Goal: Task Accomplishment & Management: Manage account settings

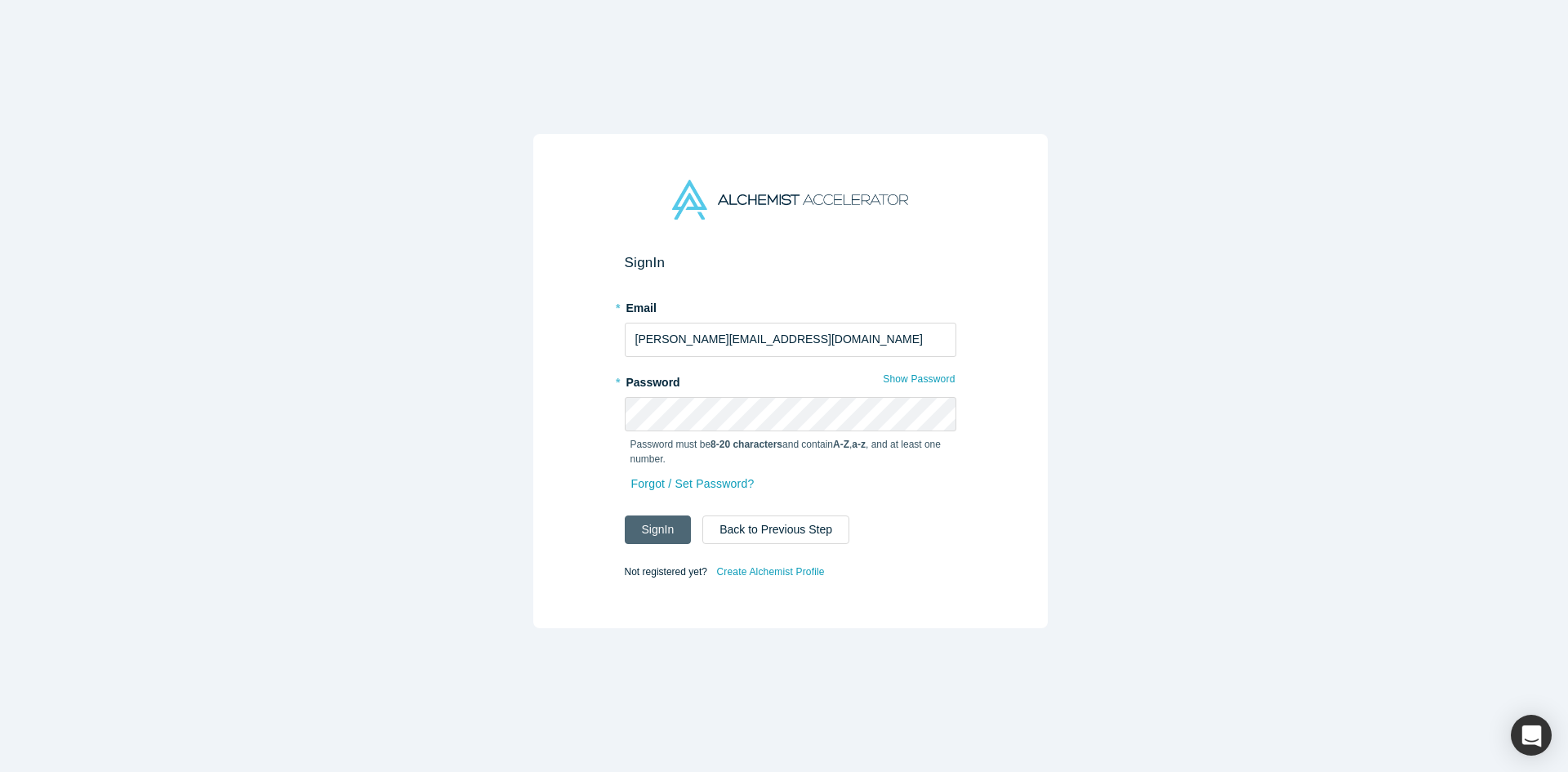
click at [669, 516] on button "Sign In" at bounding box center [658, 530] width 67 height 28
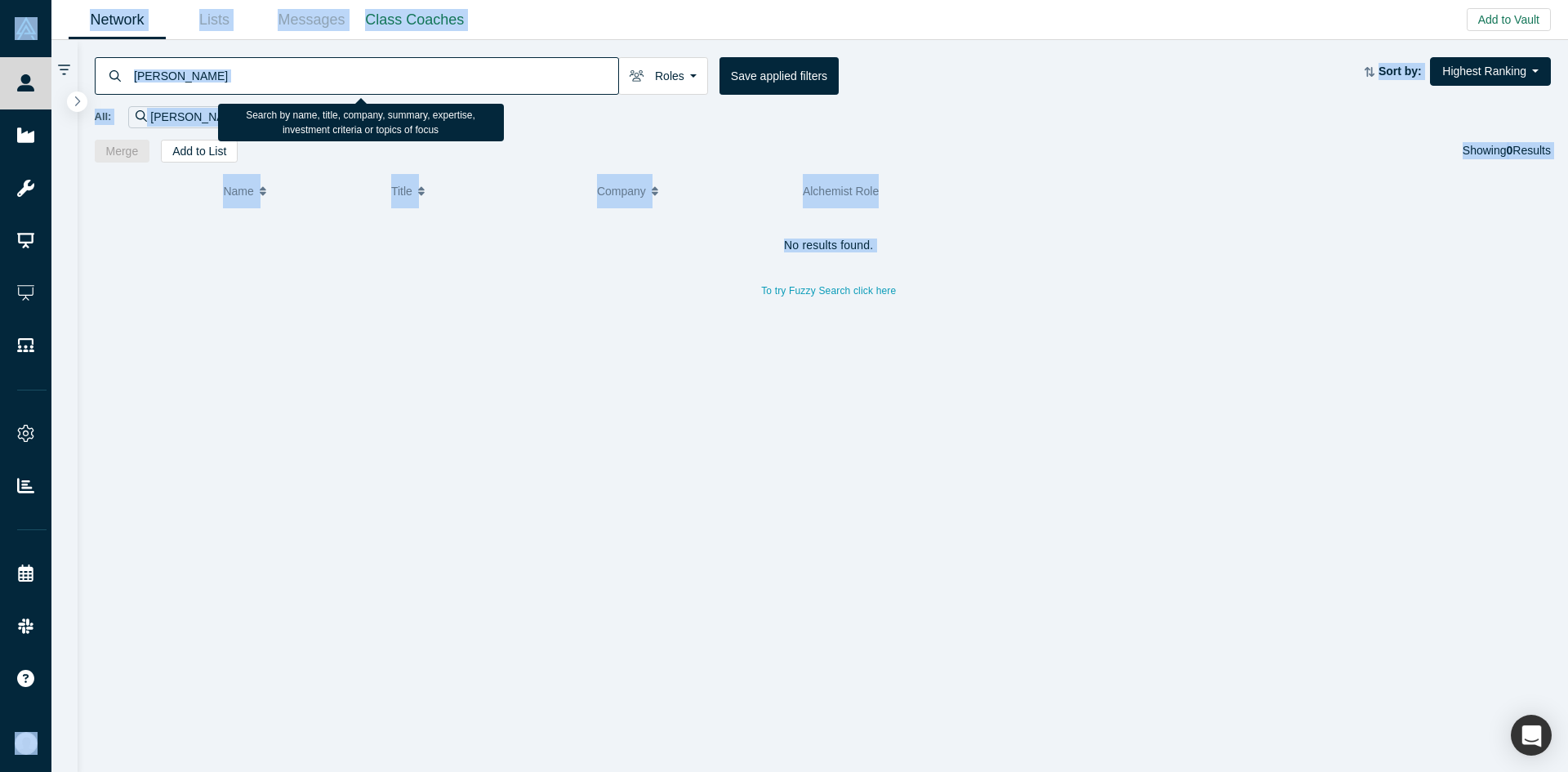
click at [564, 82] on input "[PERSON_NAME]" at bounding box center [375, 75] width 486 height 38
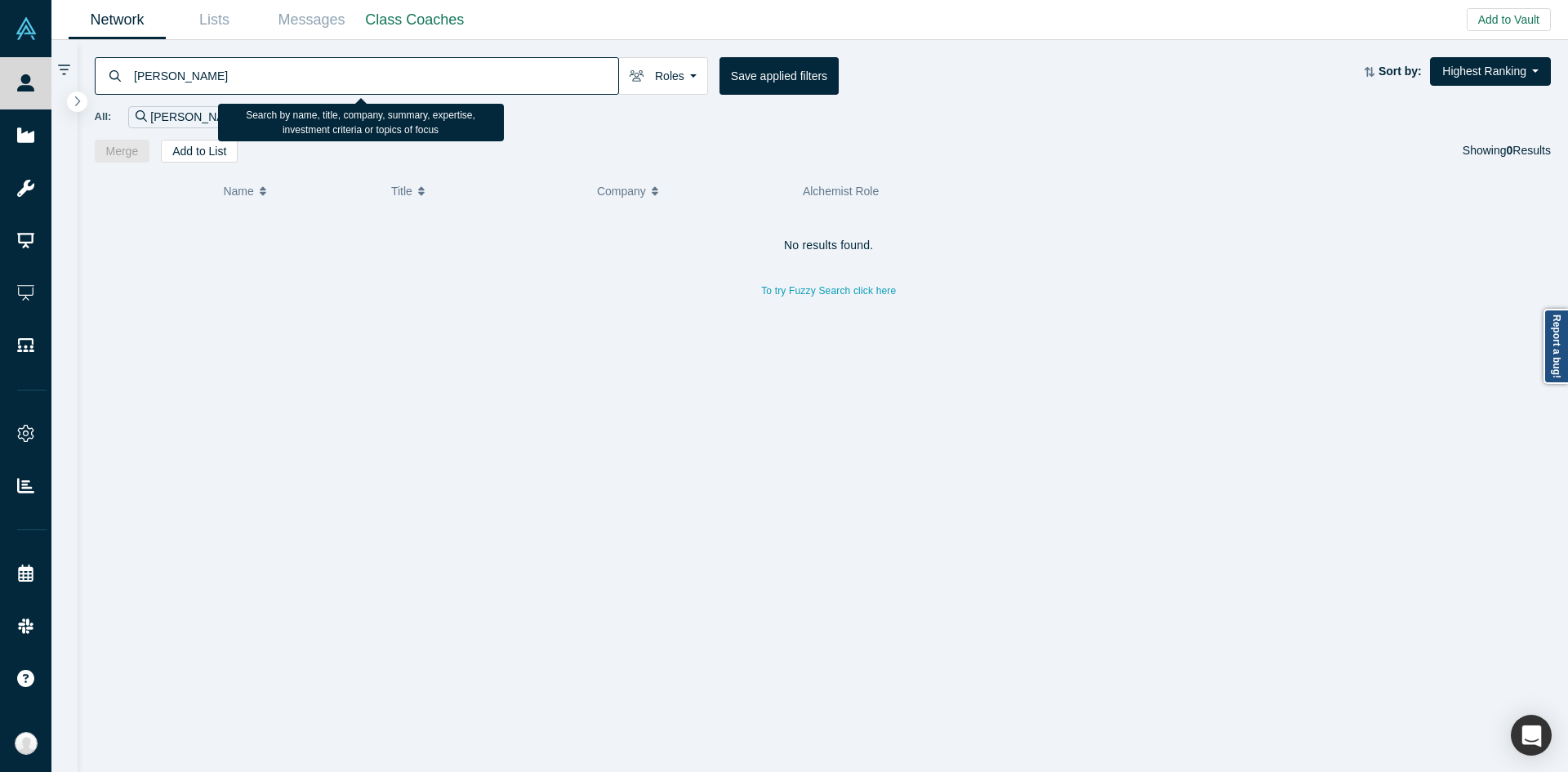
paste input "[EMAIL_ADDRESS][DOMAIN_NAME]"
click at [569, 65] on input "gjohn@cs.stanford.edu" at bounding box center [375, 75] width 486 height 38
type input "gjohn@cs.stanford.edu"
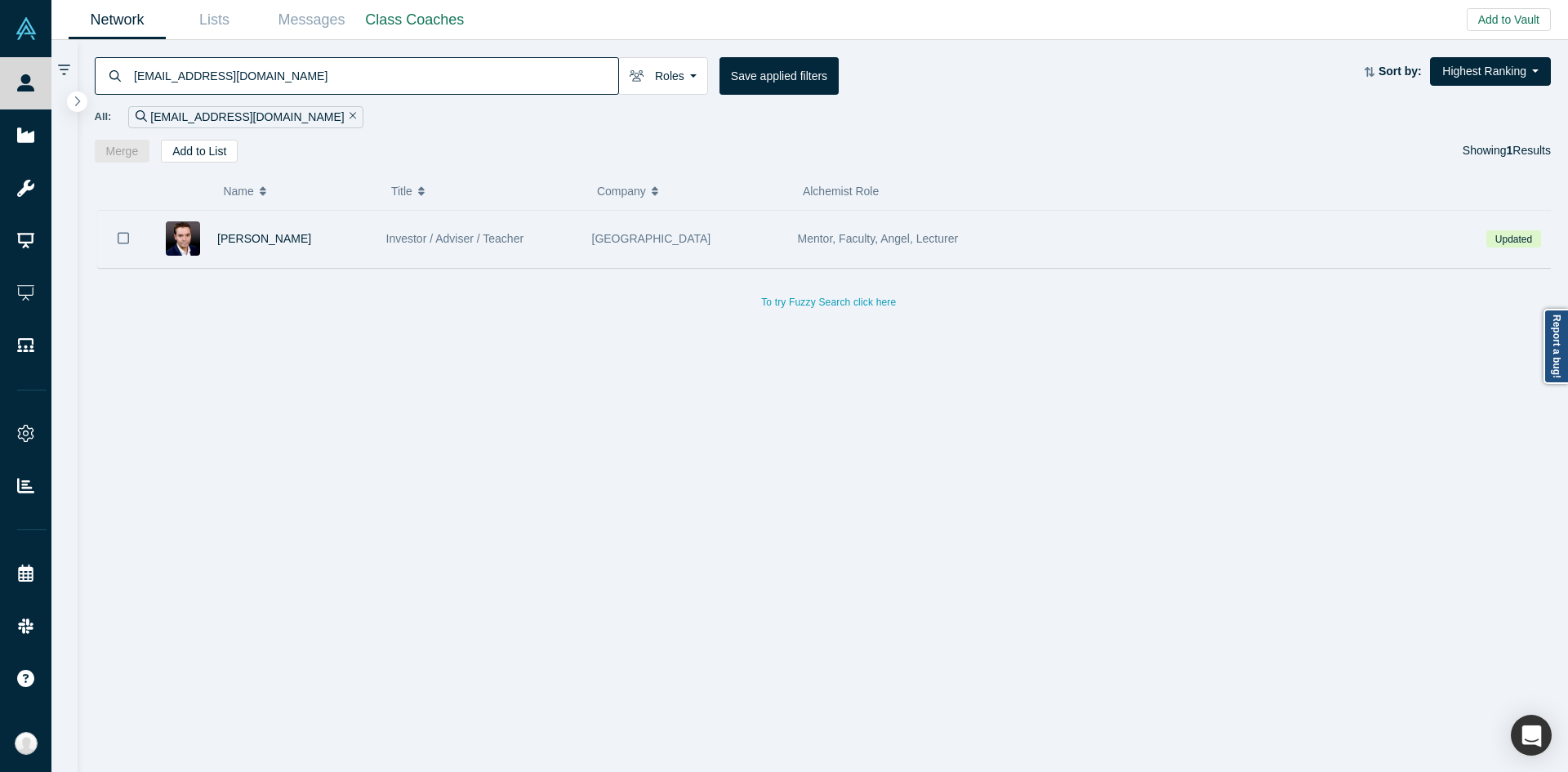
click at [567, 218] on div "Investor / Adviser / Teacher" at bounding box center [480, 239] width 189 height 57
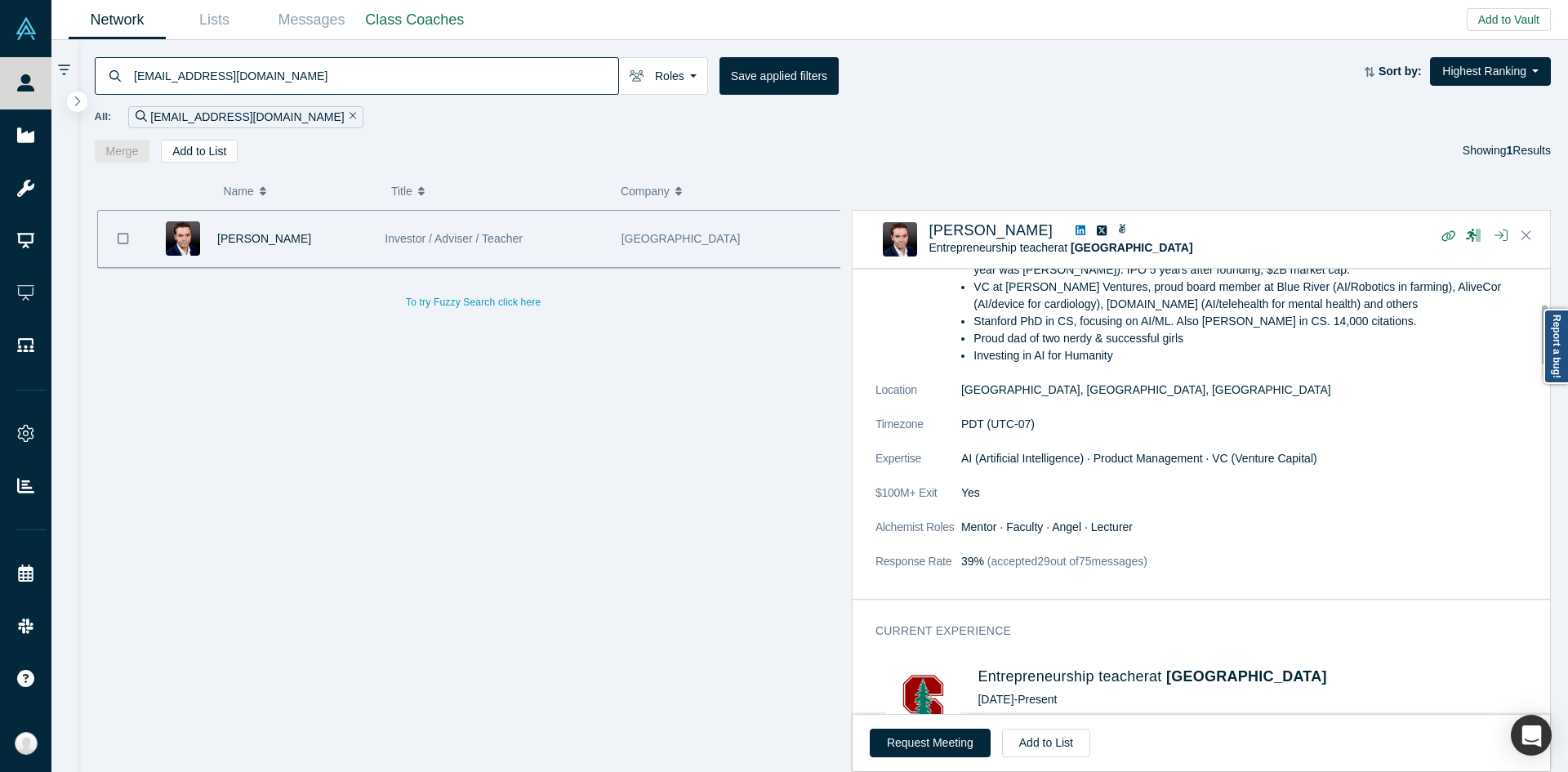
scroll to position [262, 0]
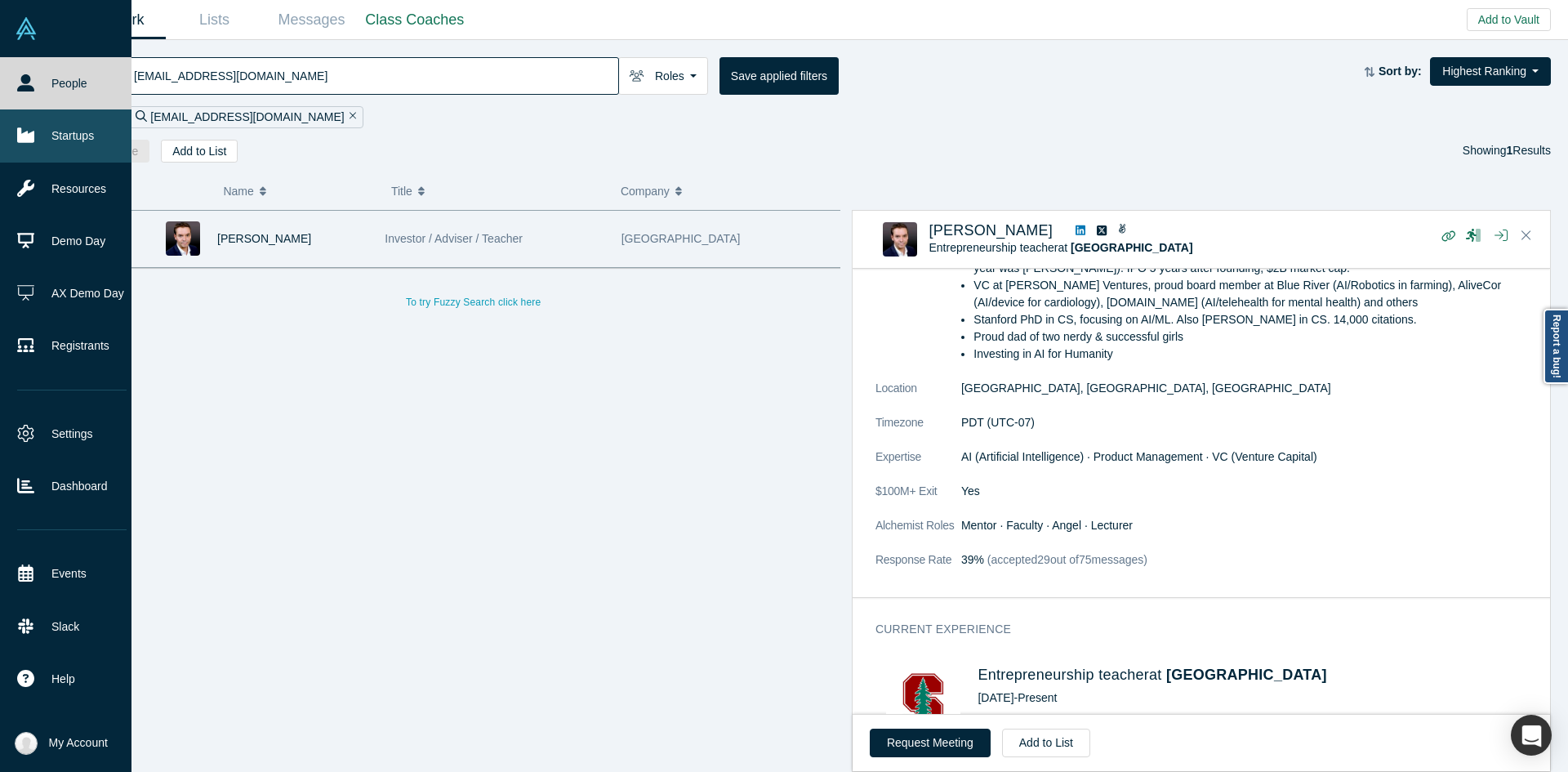
click at [35, 130] on link "Startups" at bounding box center [72, 135] width 144 height 52
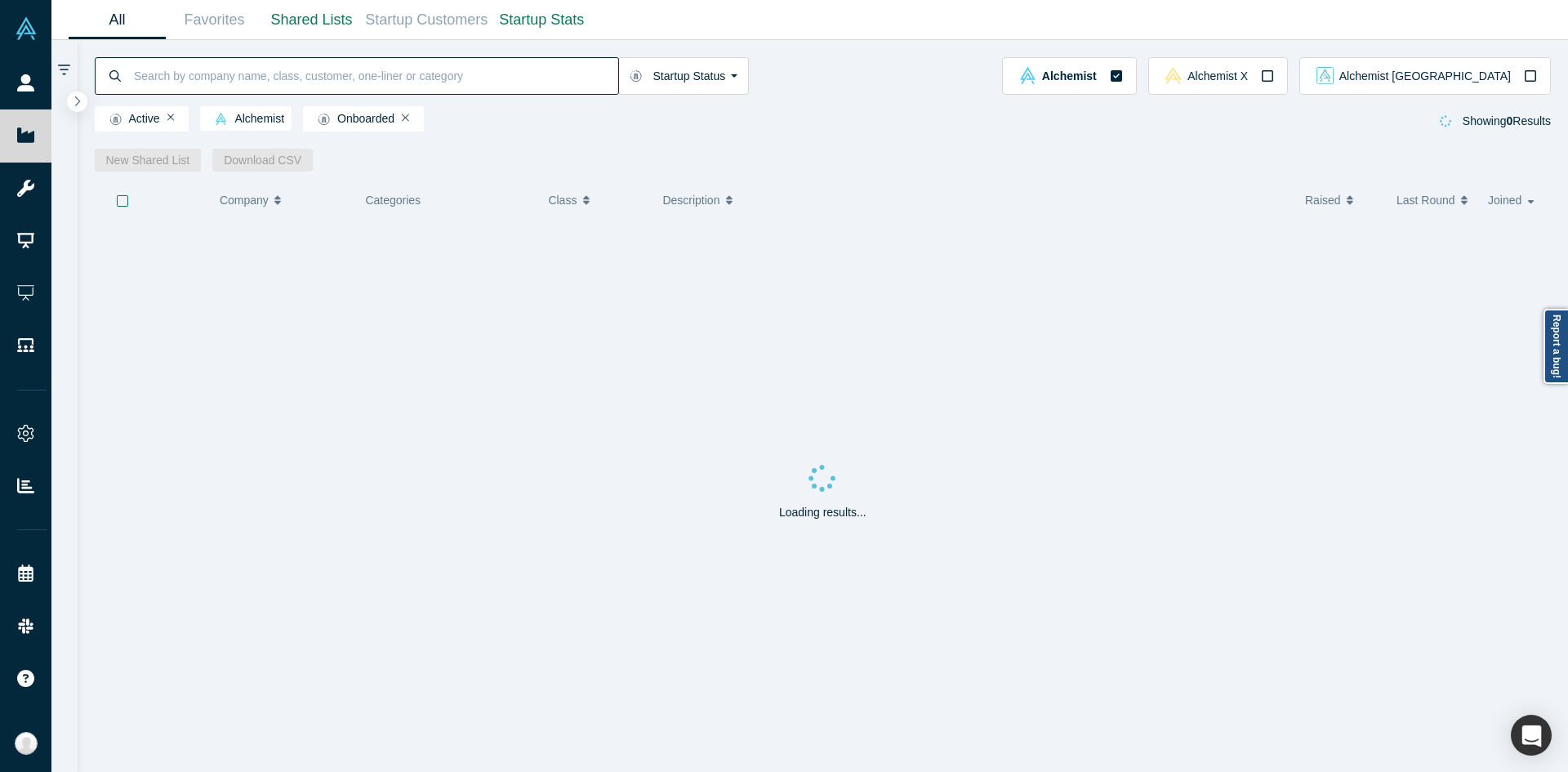
click at [266, 67] on input at bounding box center [375, 75] width 486 height 38
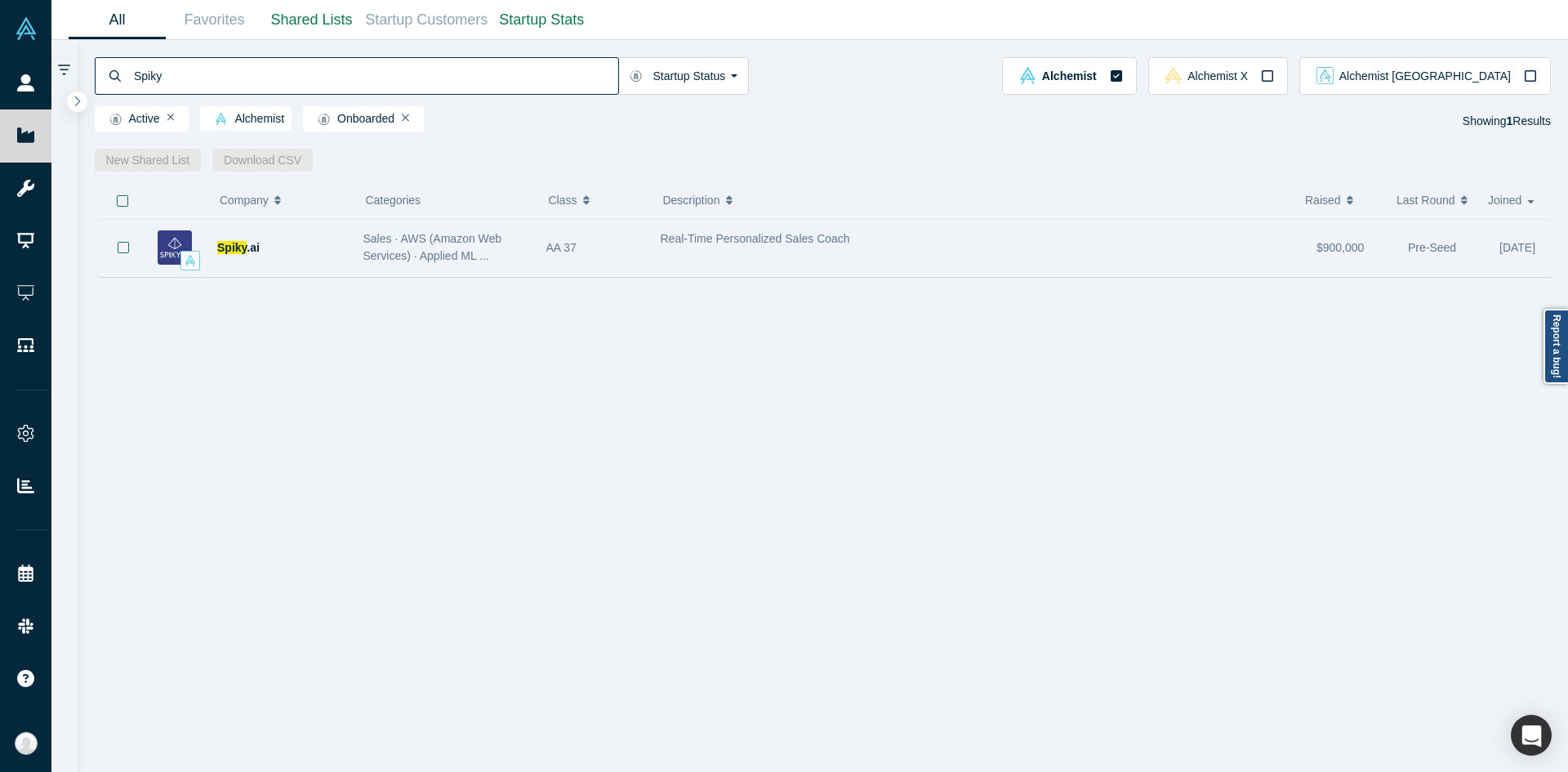
click at [516, 267] on div "Sales · AWS (Amazon Web Services) · Applied ML ..." at bounding box center [445, 248] width 183 height 51
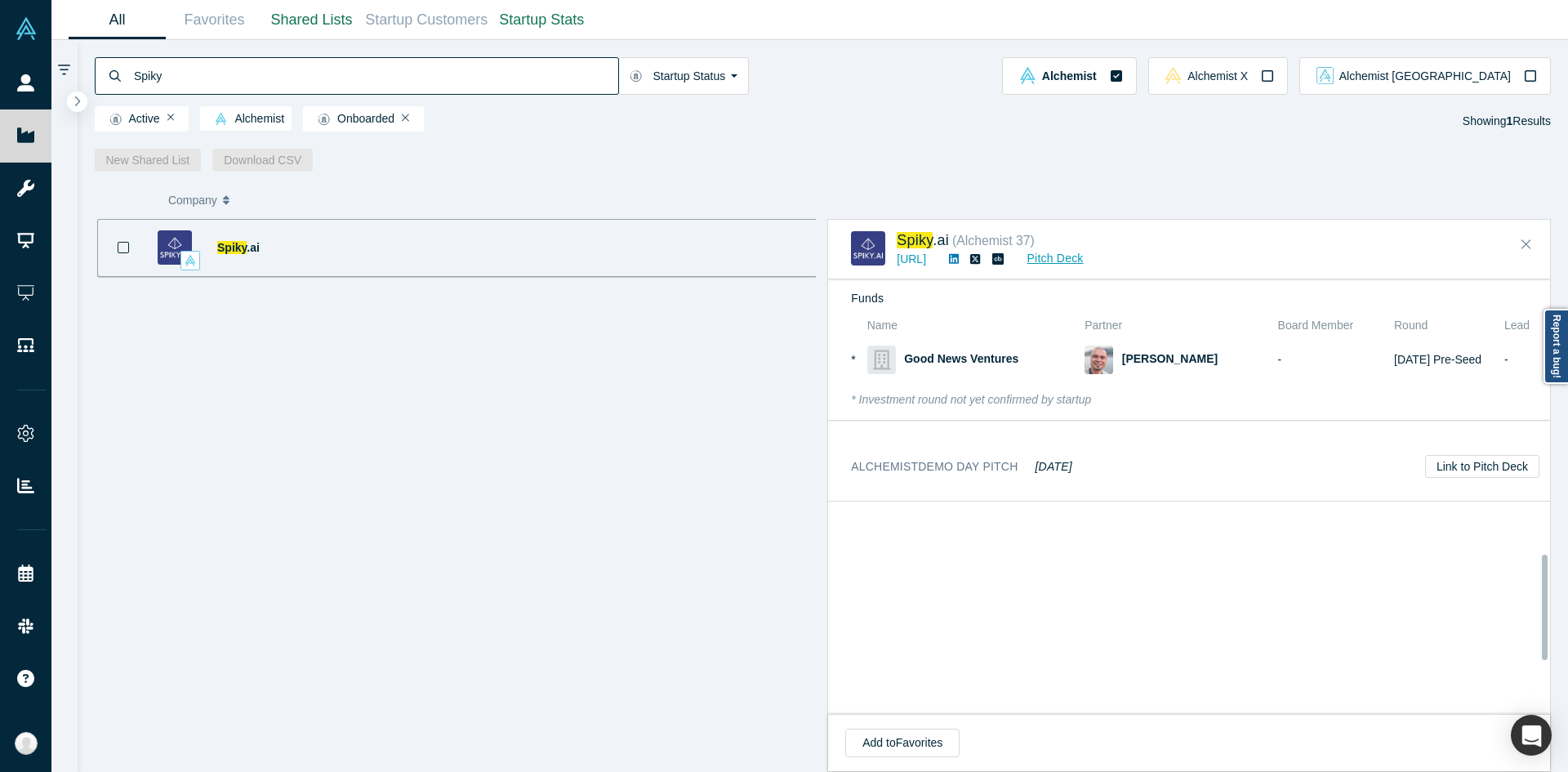
scroll to position [1332, 0]
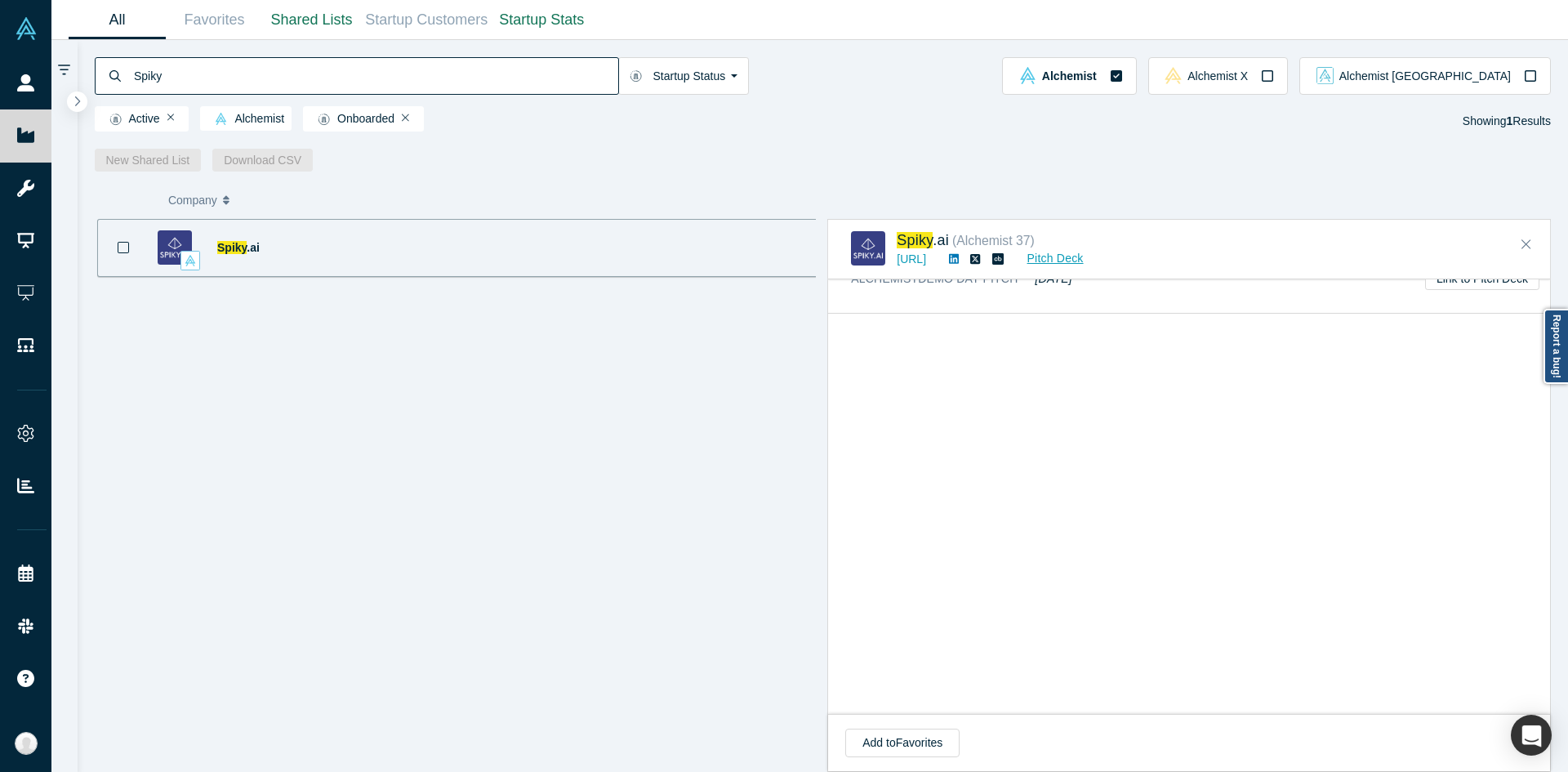
click at [587, 59] on input "Spiky" at bounding box center [375, 75] width 486 height 38
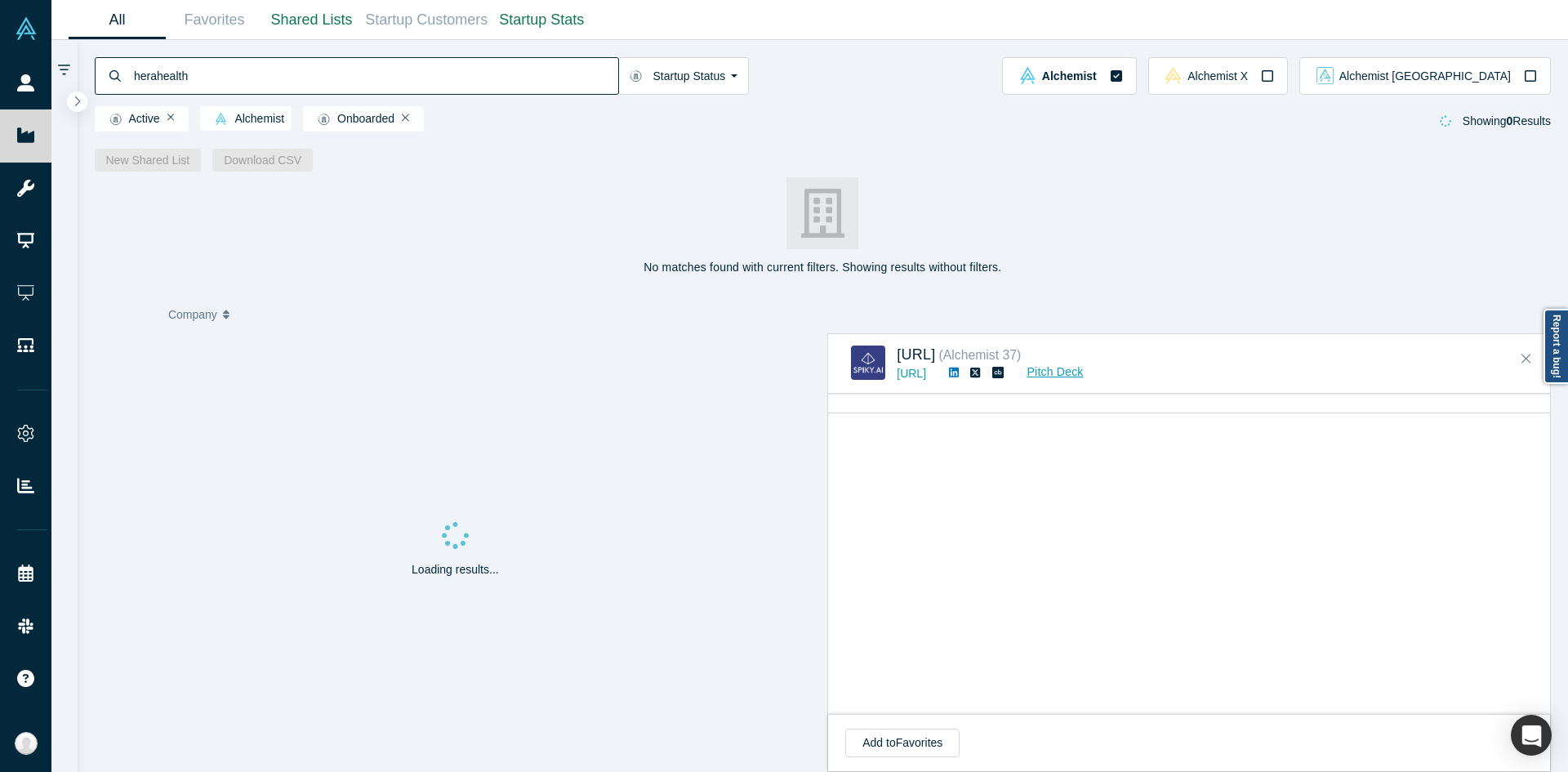
click at [161, 75] on input "herahealth" at bounding box center [375, 75] width 486 height 38
click at [152, 74] on input "herahealth" at bounding box center [375, 75] width 486 height 38
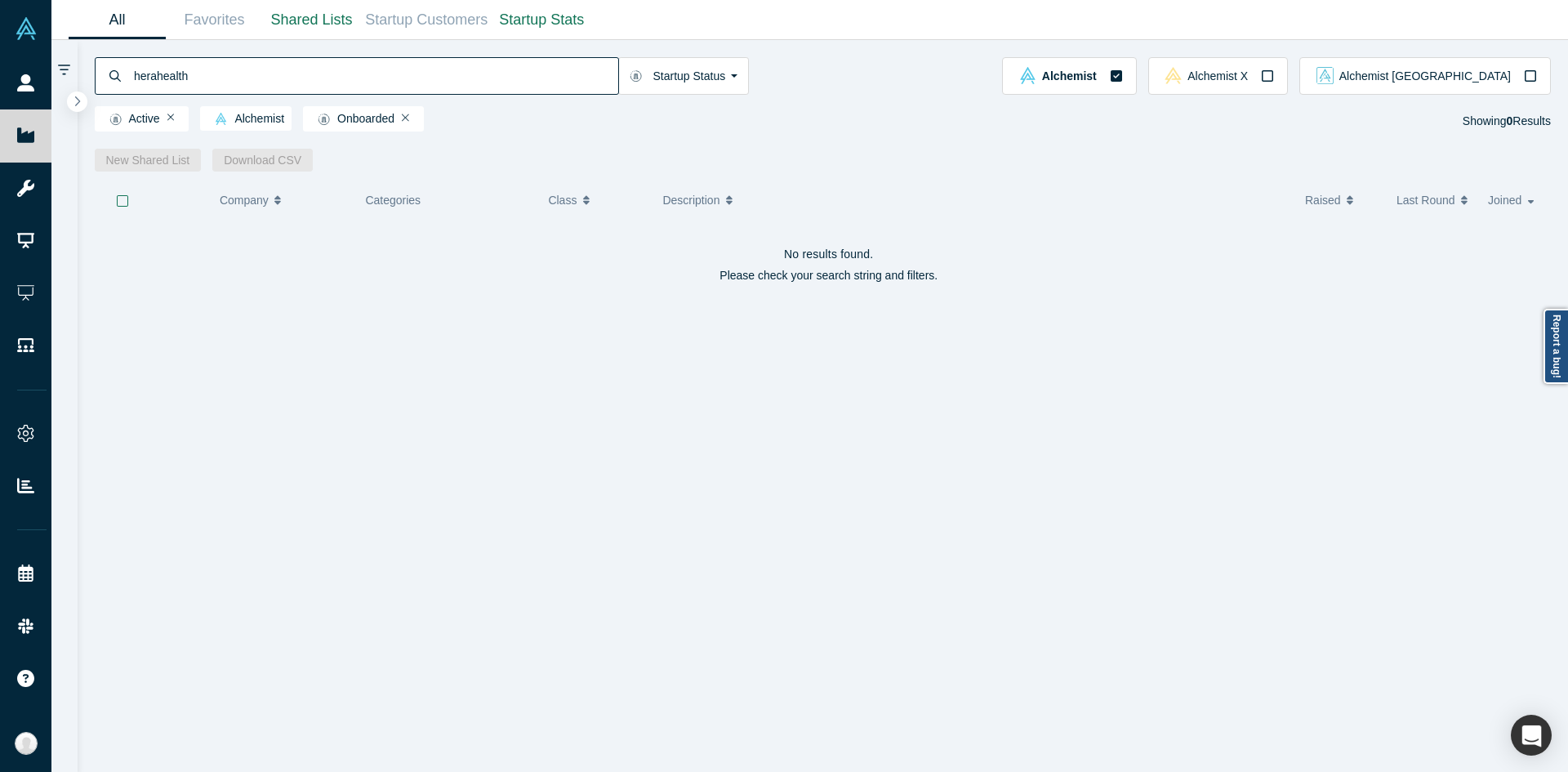
click at [155, 77] on input "herahealth" at bounding box center [375, 75] width 486 height 38
type input "hera health"
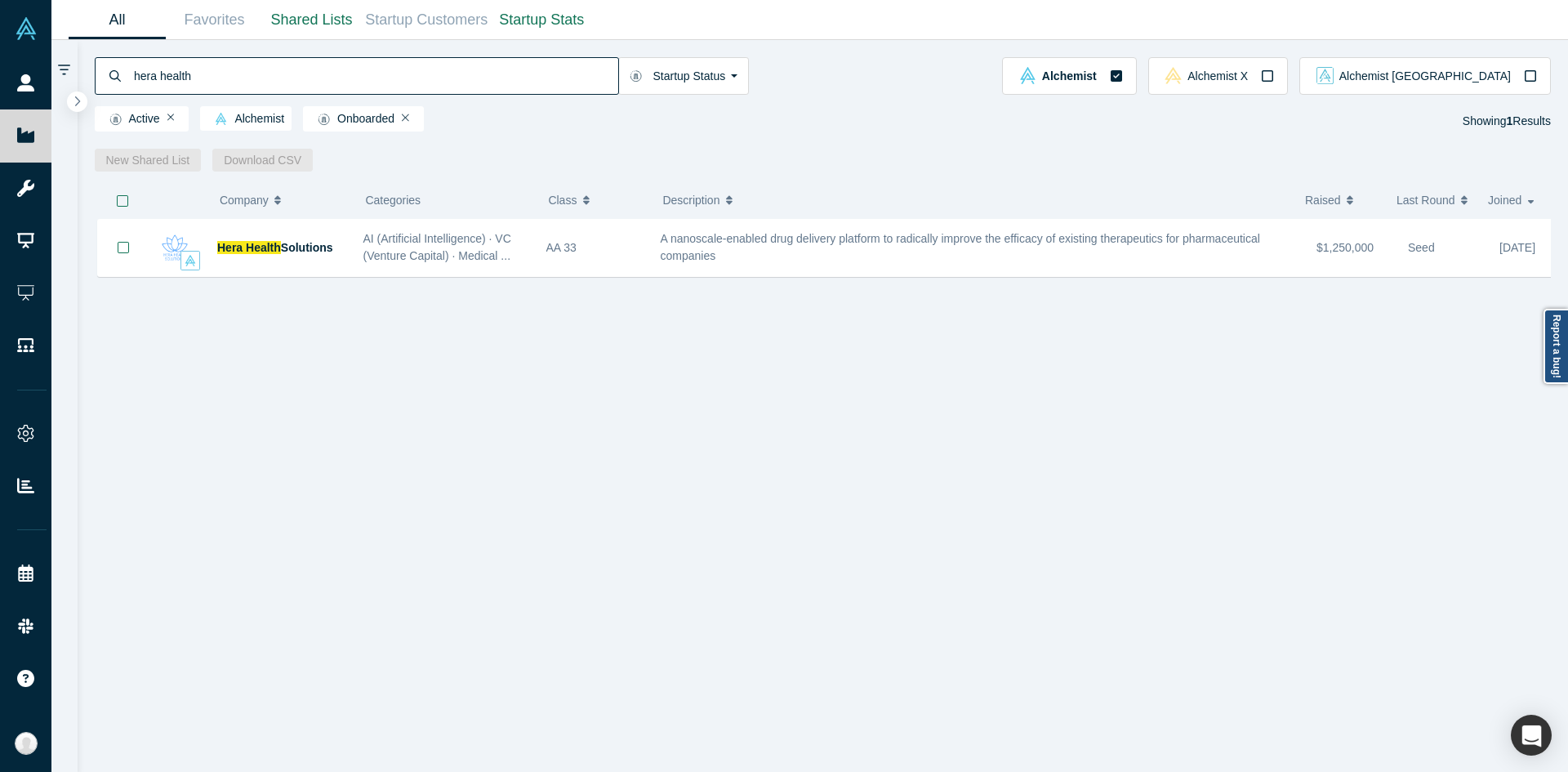
click at [940, 279] on div "Hera Health Solutions AI (Artificial Intelligence) · VC (Venture Capital) · Med…" at bounding box center [830, 501] width 1470 height 565
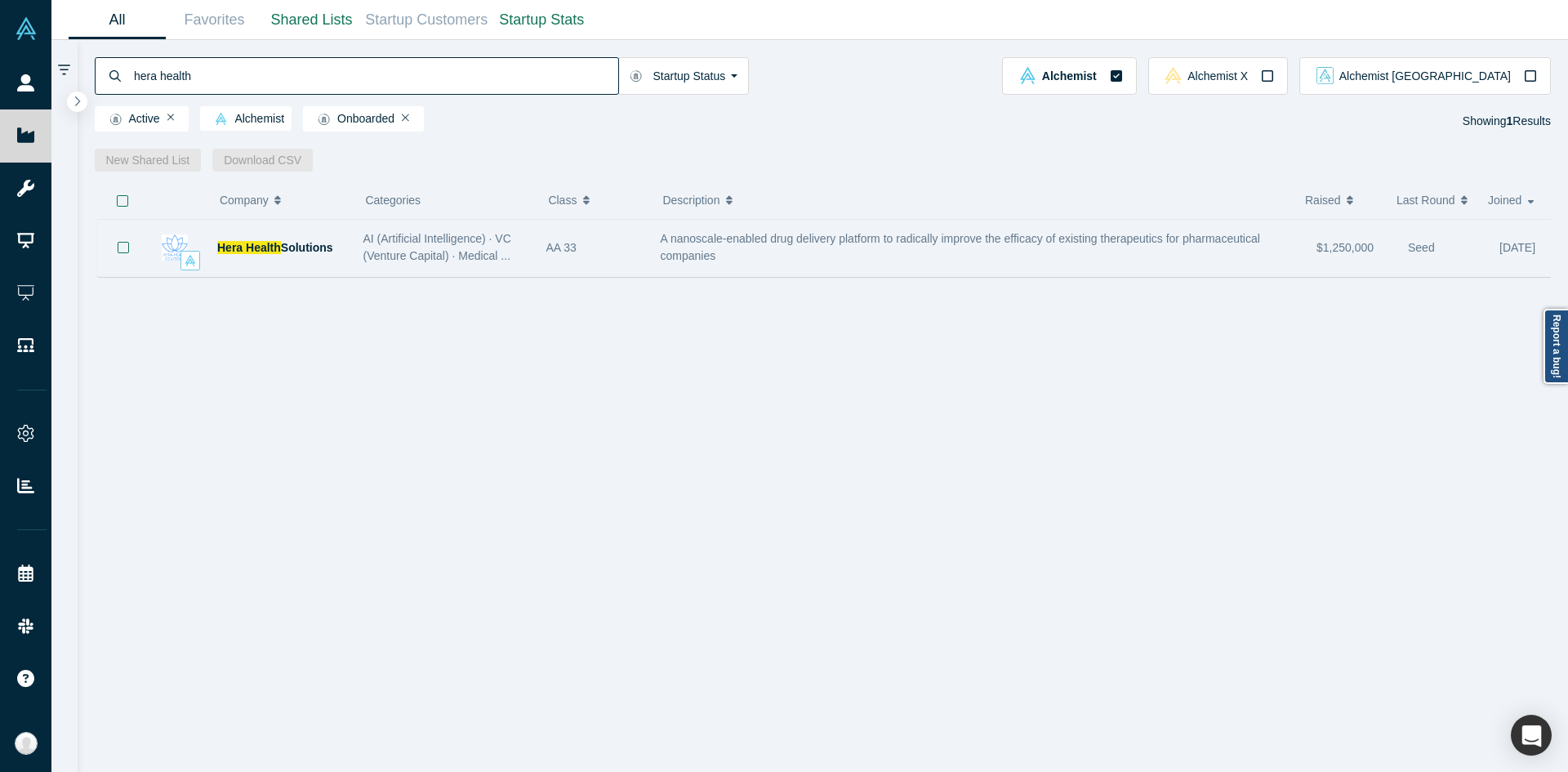
click at [960, 258] on div "A nanoscale-enabled drug delivery platform to radically improve the efficacy of…" at bounding box center [981, 248] width 640 height 35
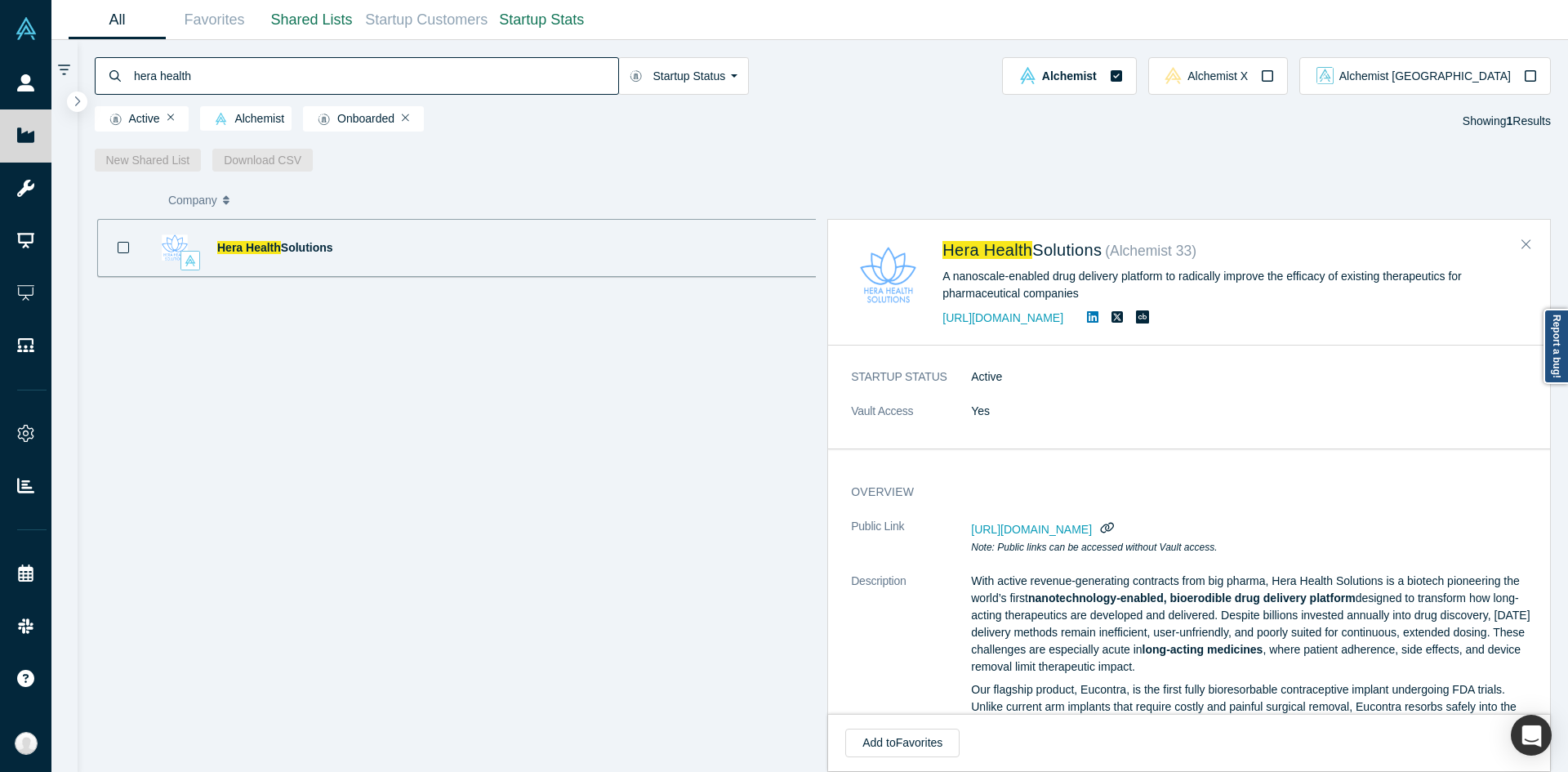
drag, startPoint x: 360, startPoint y: 256, endPoint x: 208, endPoint y: 253, distance: 152.0
click at [208, 253] on div "Hera Health Solutions AI (Artificial Intelligence) · VC (Venture Capital) · Med…" at bounding box center [461, 248] width 729 height 58
copy div "Hera Health Solutions"
drag, startPoint x: 403, startPoint y: 250, endPoint x: 217, endPoint y: 246, distance: 186.0
click at [217, 246] on div "Hera Health Solutions AI (Artificial Intelligence) · VC (Venture Capital) · Med…" at bounding box center [461, 248] width 729 height 58
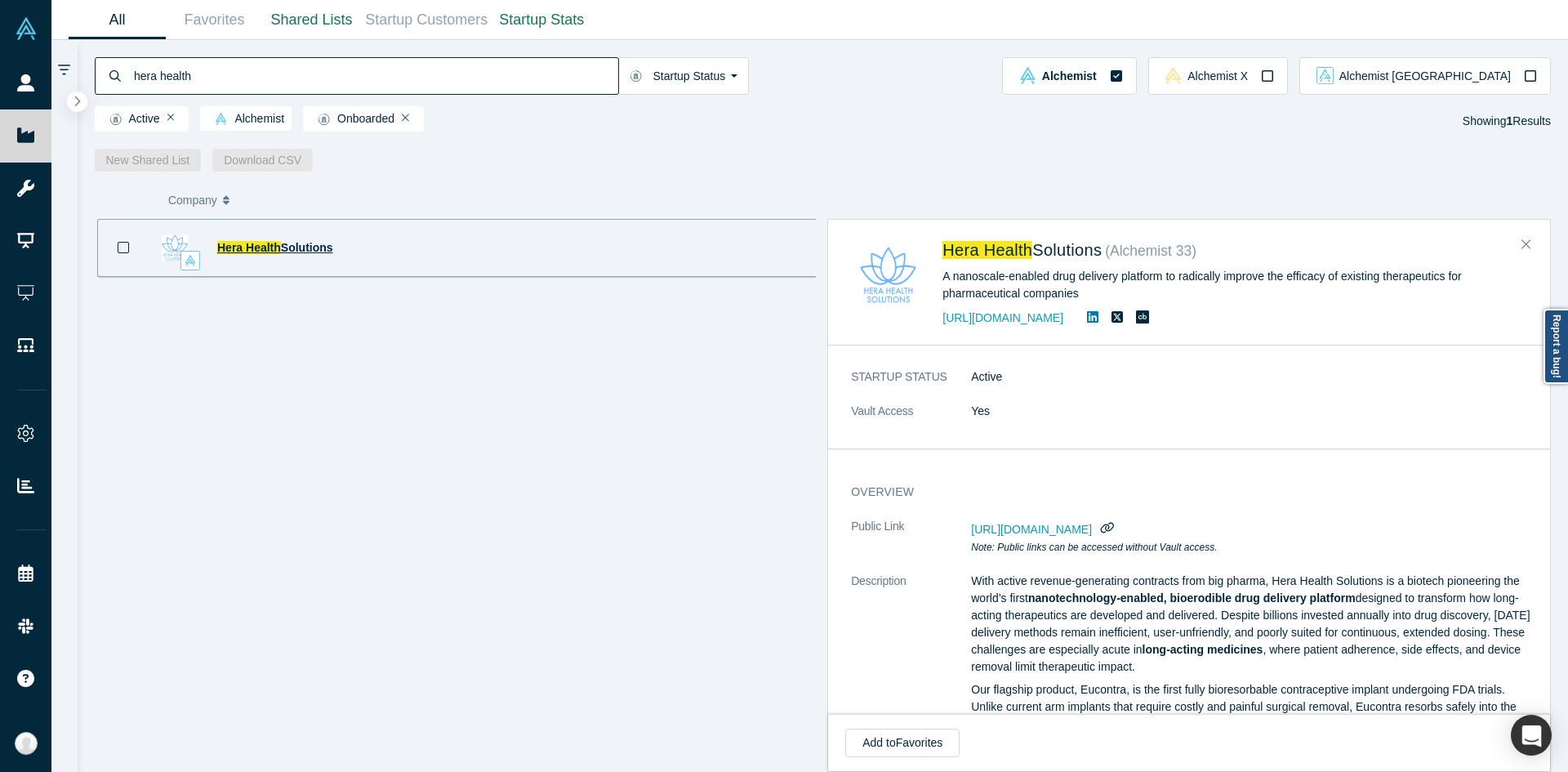
copy span "Hera Health Solutions"
drag, startPoint x: 345, startPoint y: 243, endPoint x: 215, endPoint y: 240, distance: 130.0
click at [215, 240] on div "Hera Health Solutions" at bounding box center [248, 248] width 198 height 57
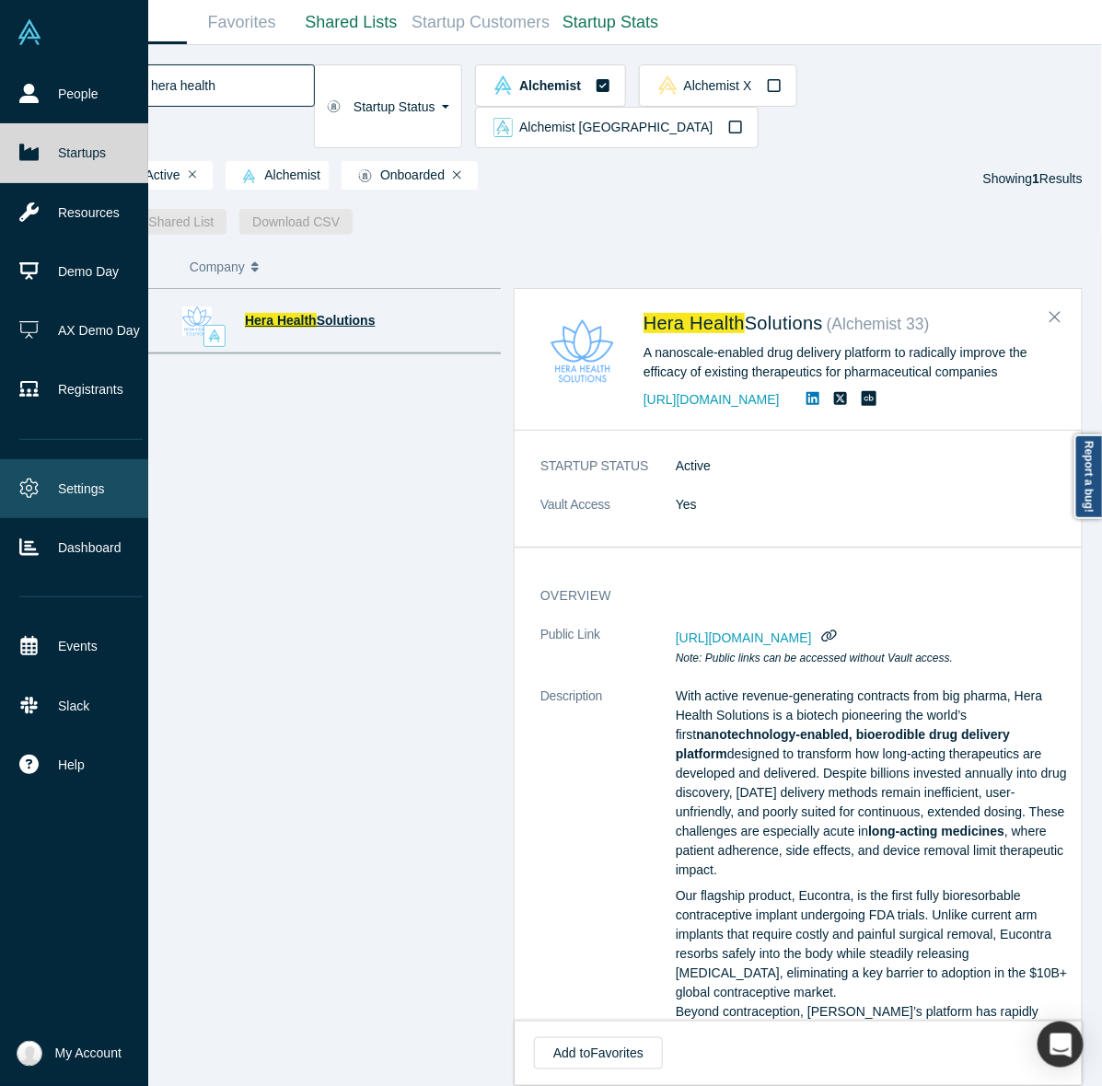
click at [41, 493] on link "Settings" at bounding box center [81, 488] width 162 height 59
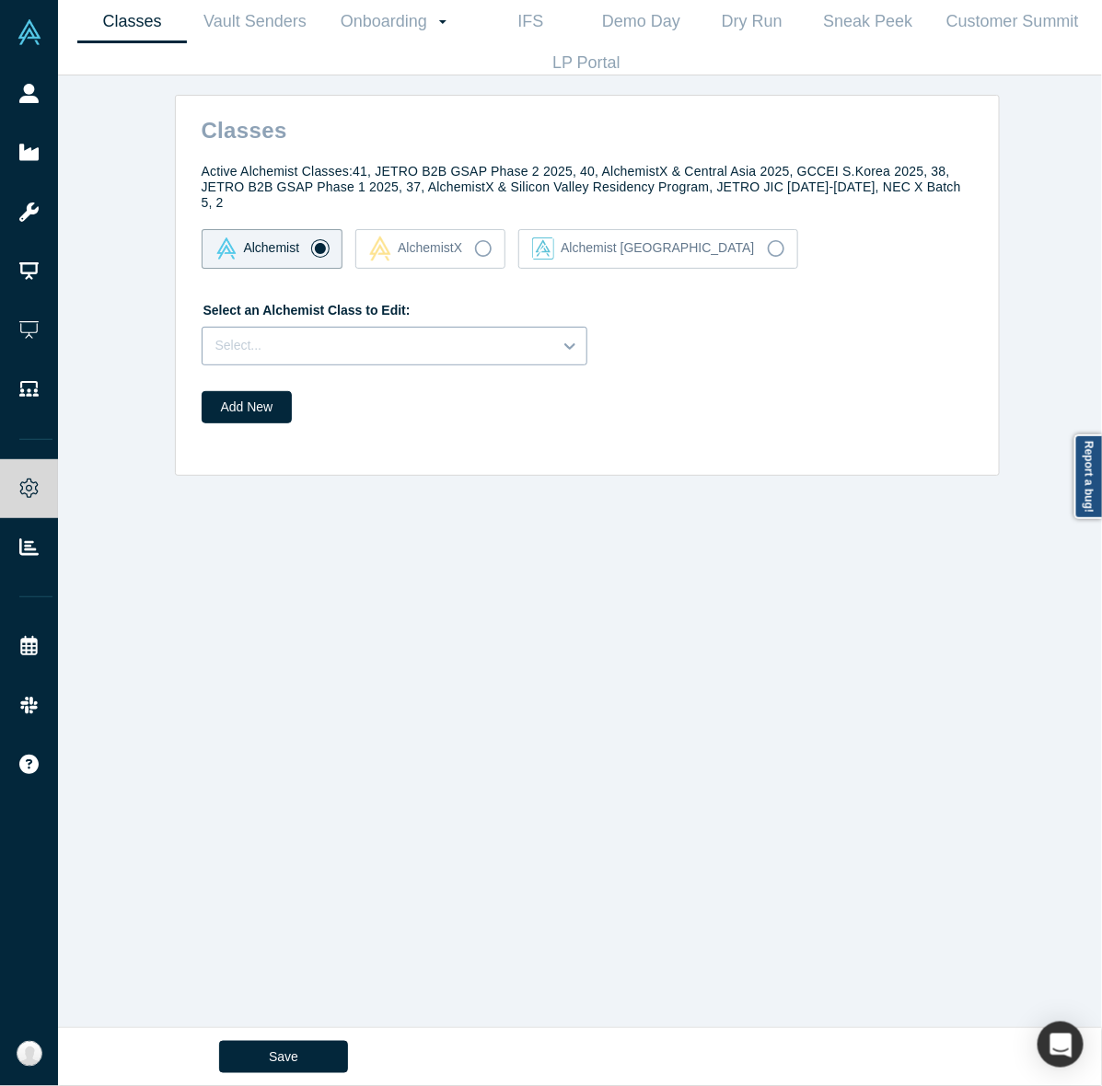
click at [486, 341] on div "Select..." at bounding box center [377, 345] width 350 height 30
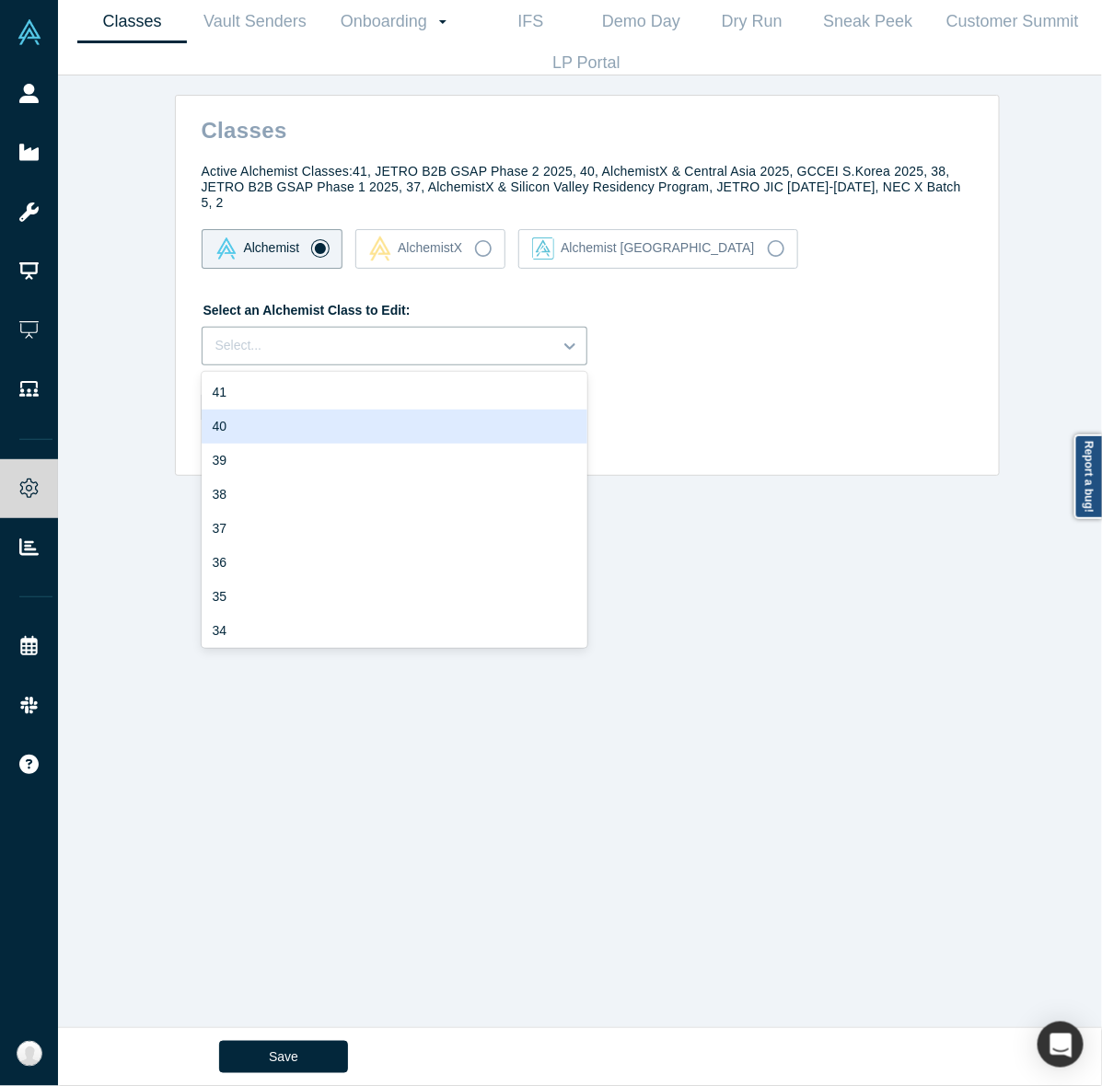
click at [380, 410] on div "40" at bounding box center [395, 427] width 386 height 34
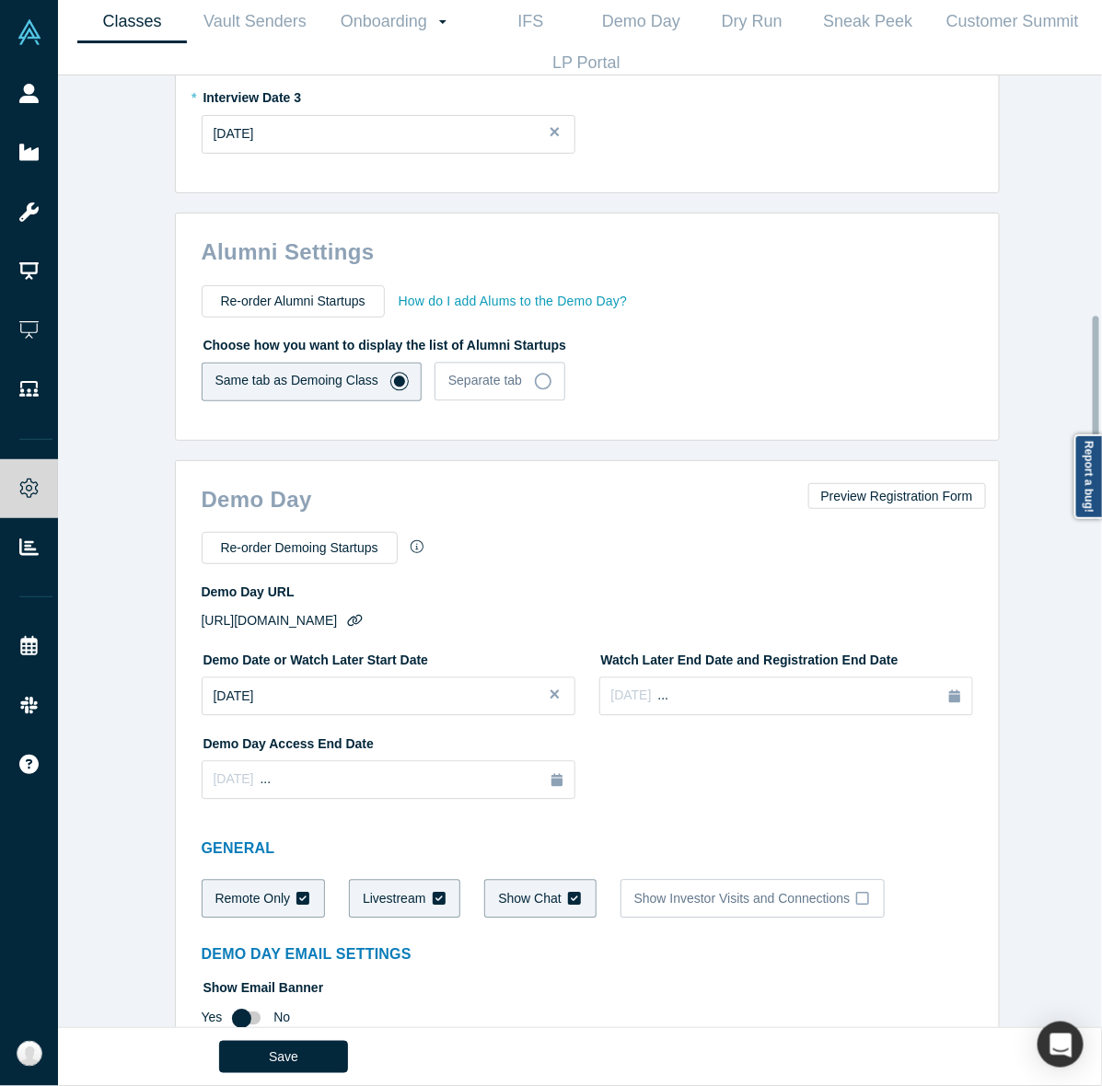
scroll to position [1300, 0]
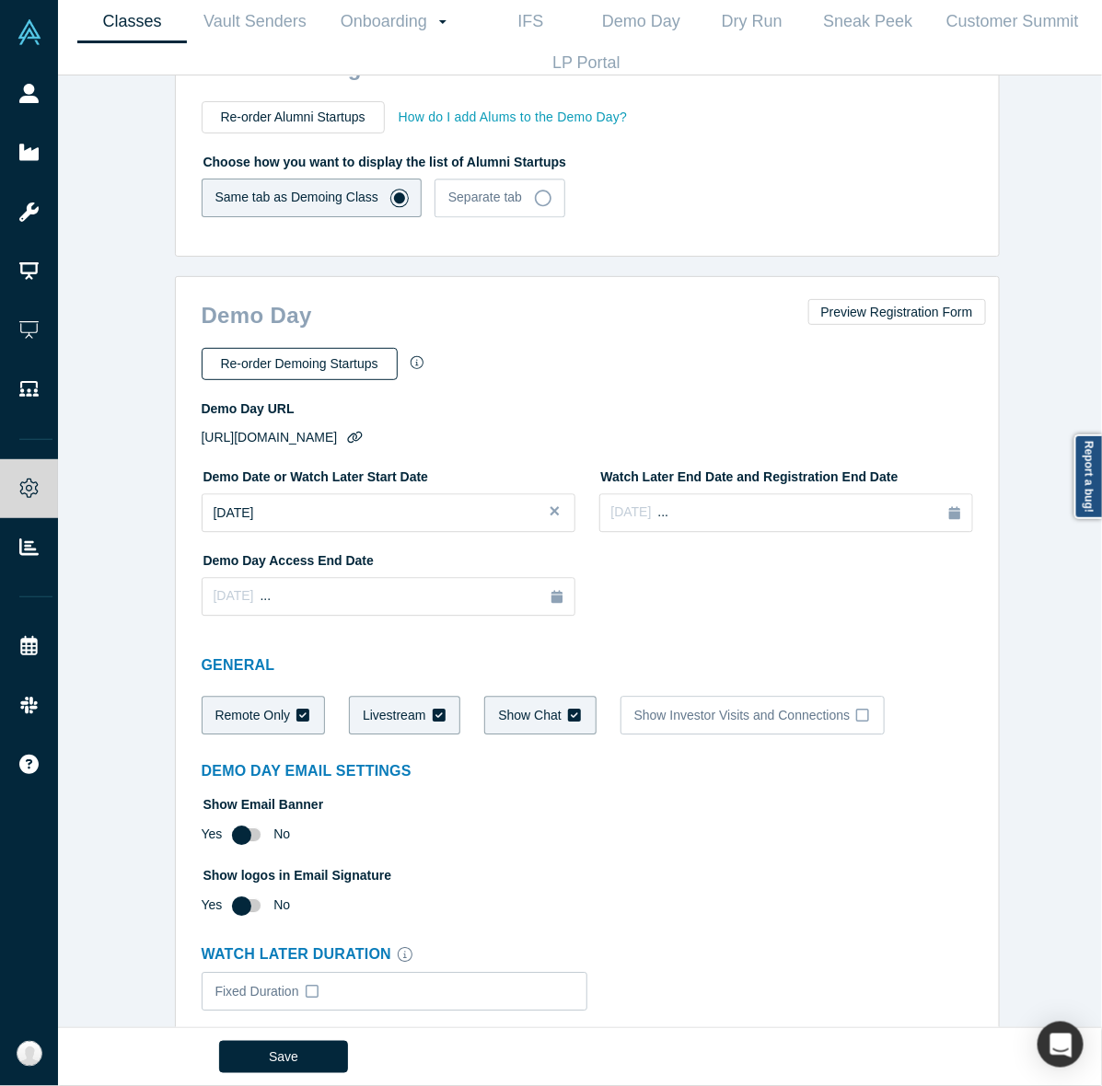
click at [301, 348] on button "Re-order Demoing Startups" at bounding box center [300, 364] width 196 height 32
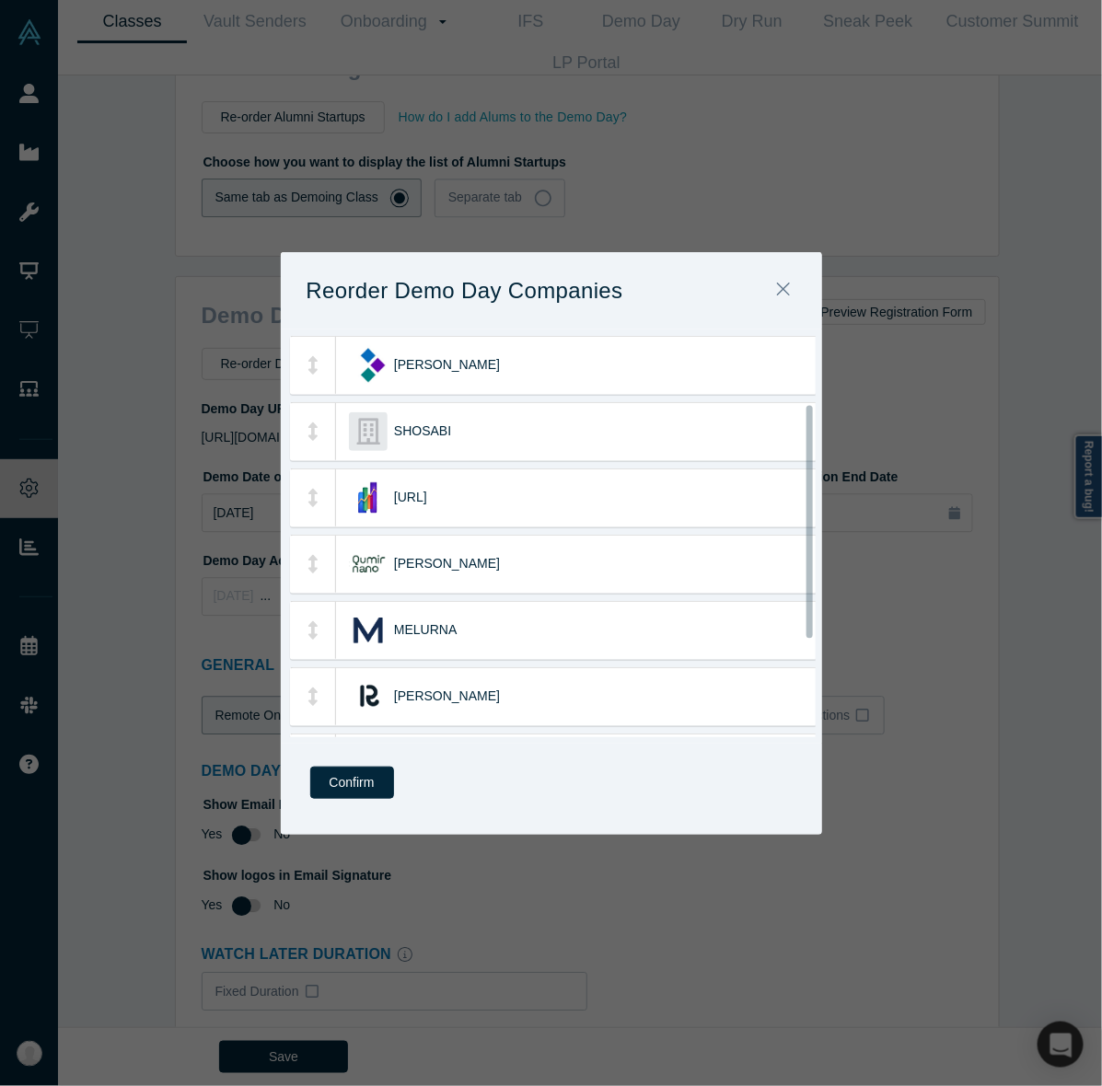
scroll to position [282, 0]
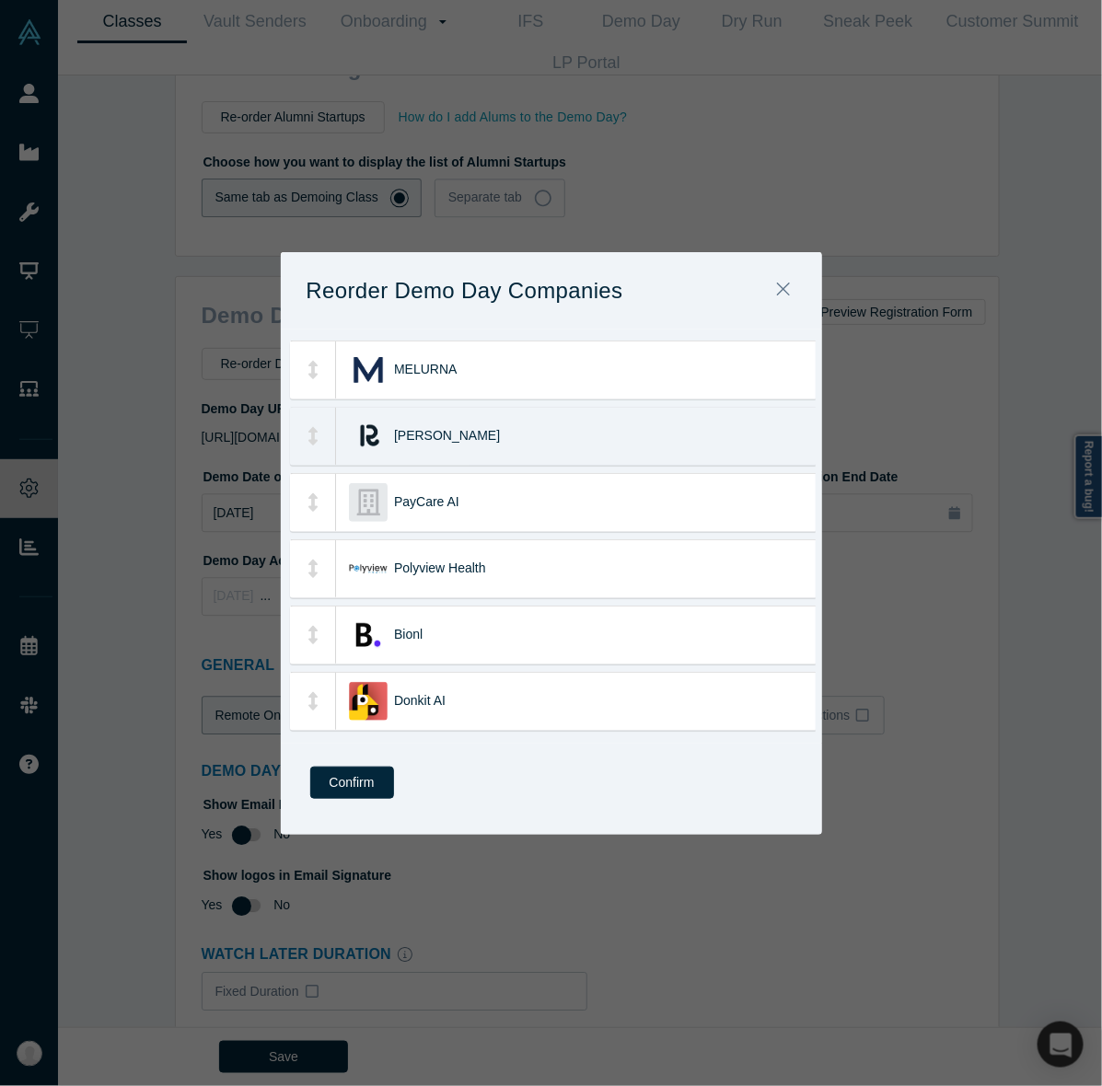
click at [583, 429] on div "Renna" at bounding box center [609, 436] width 431 height 57
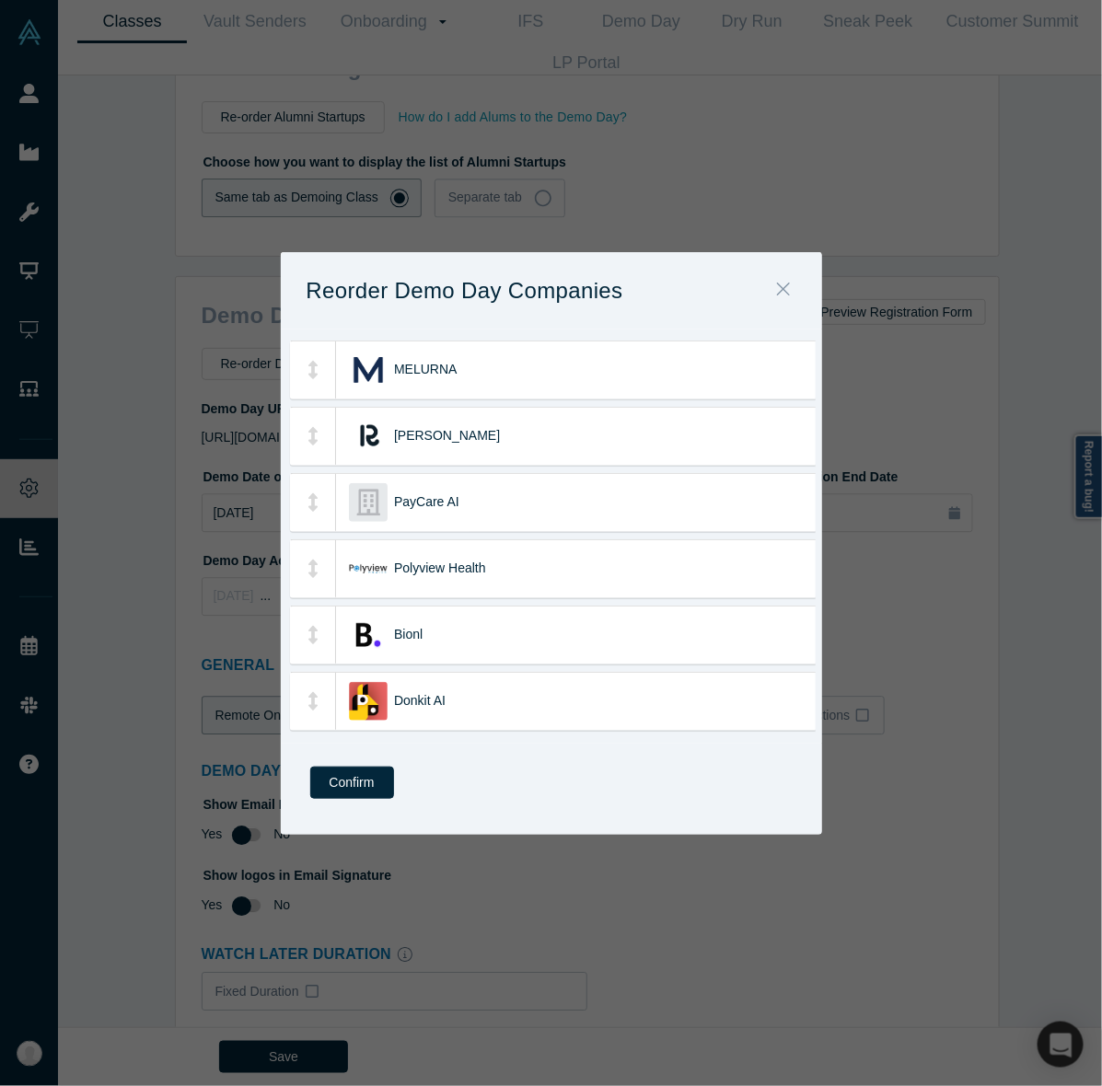
click at [789, 286] on icon "Close" at bounding box center [783, 289] width 13 height 20
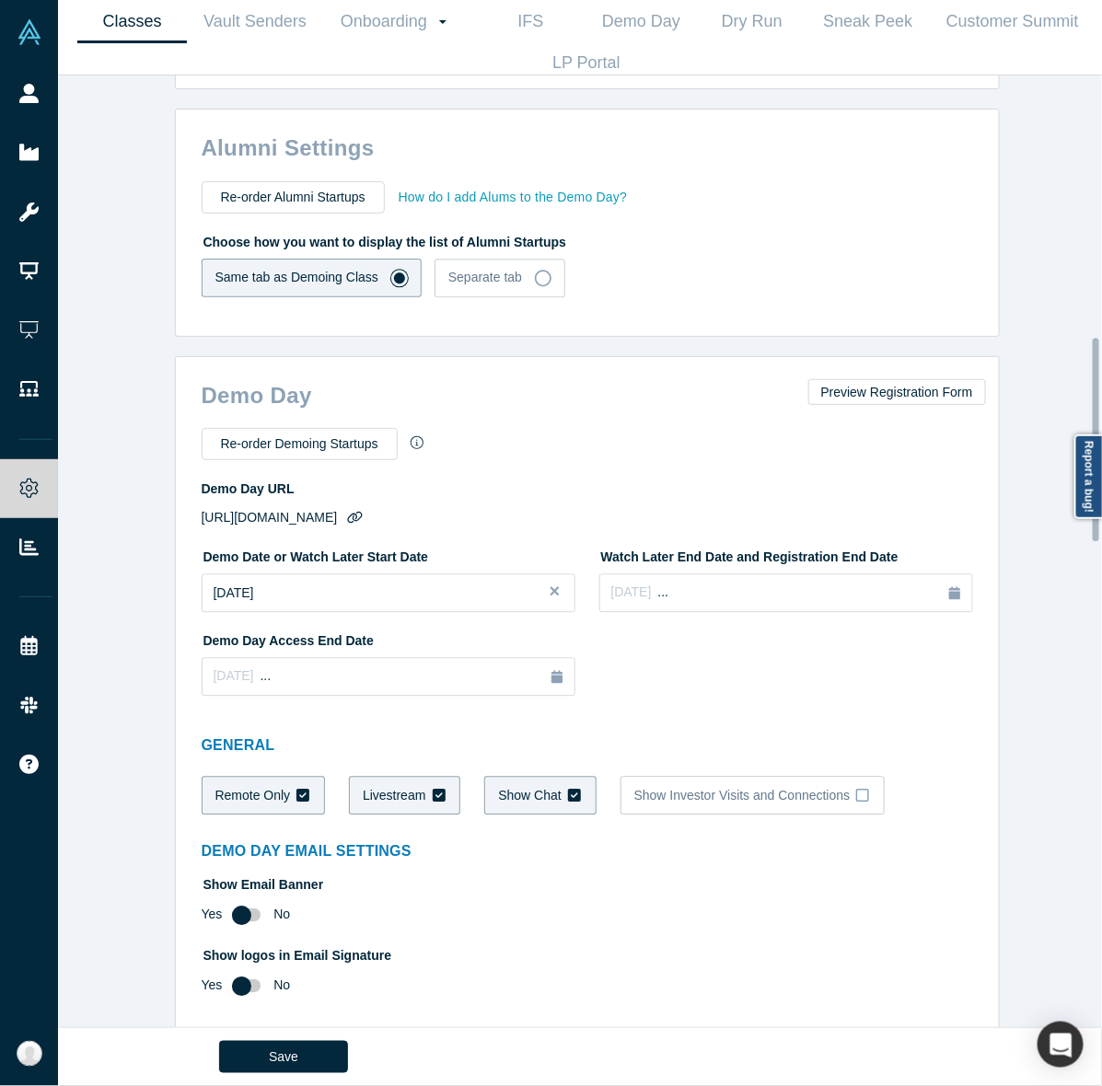
scroll to position [1217, 0]
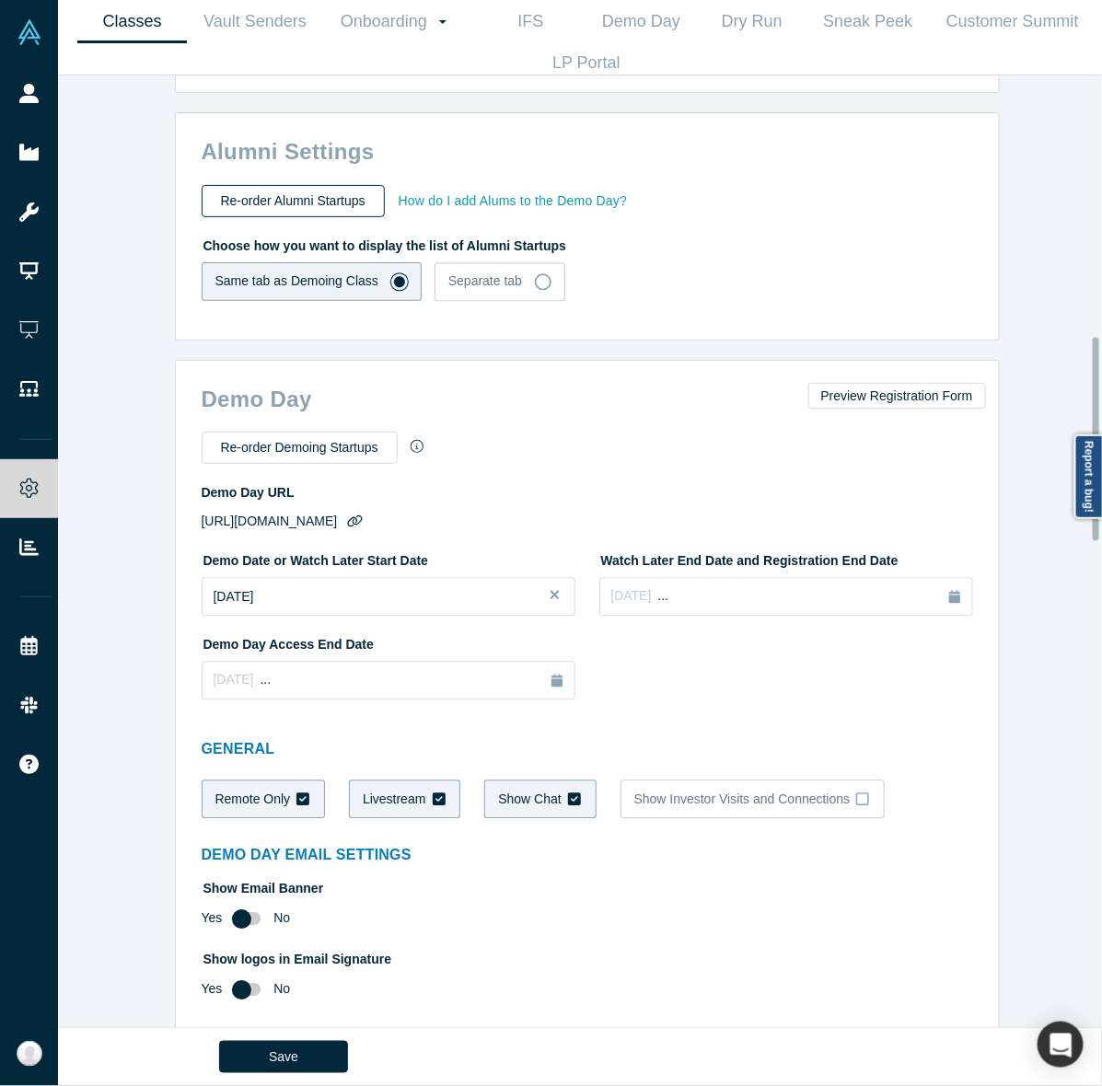
click at [334, 185] on button "Re-order Alumni Startups" at bounding box center [293, 201] width 183 height 32
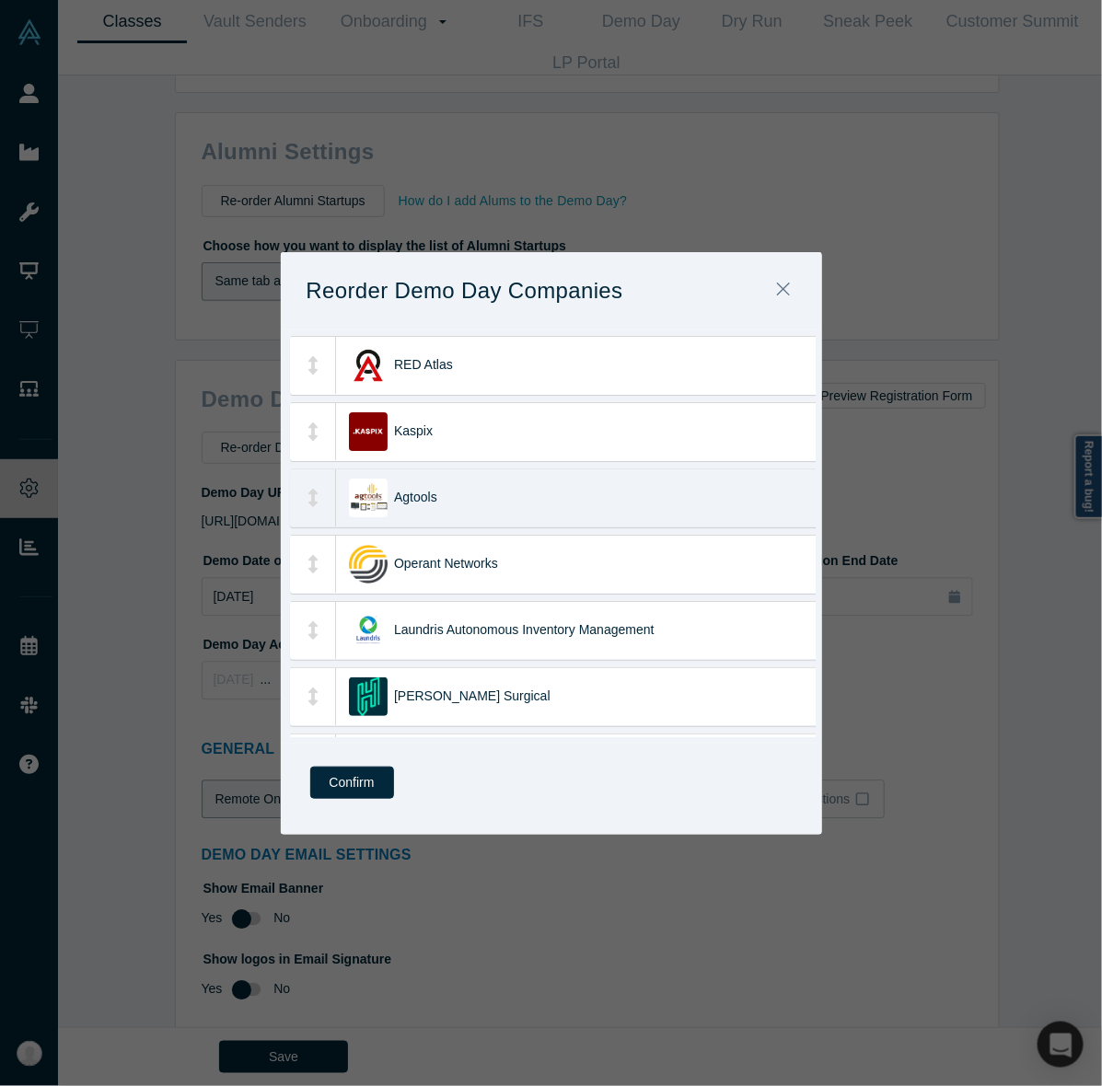
click at [489, 498] on div "Agtools" at bounding box center [609, 497] width 431 height 57
click at [619, 483] on div "Agtools" at bounding box center [609, 497] width 431 height 57
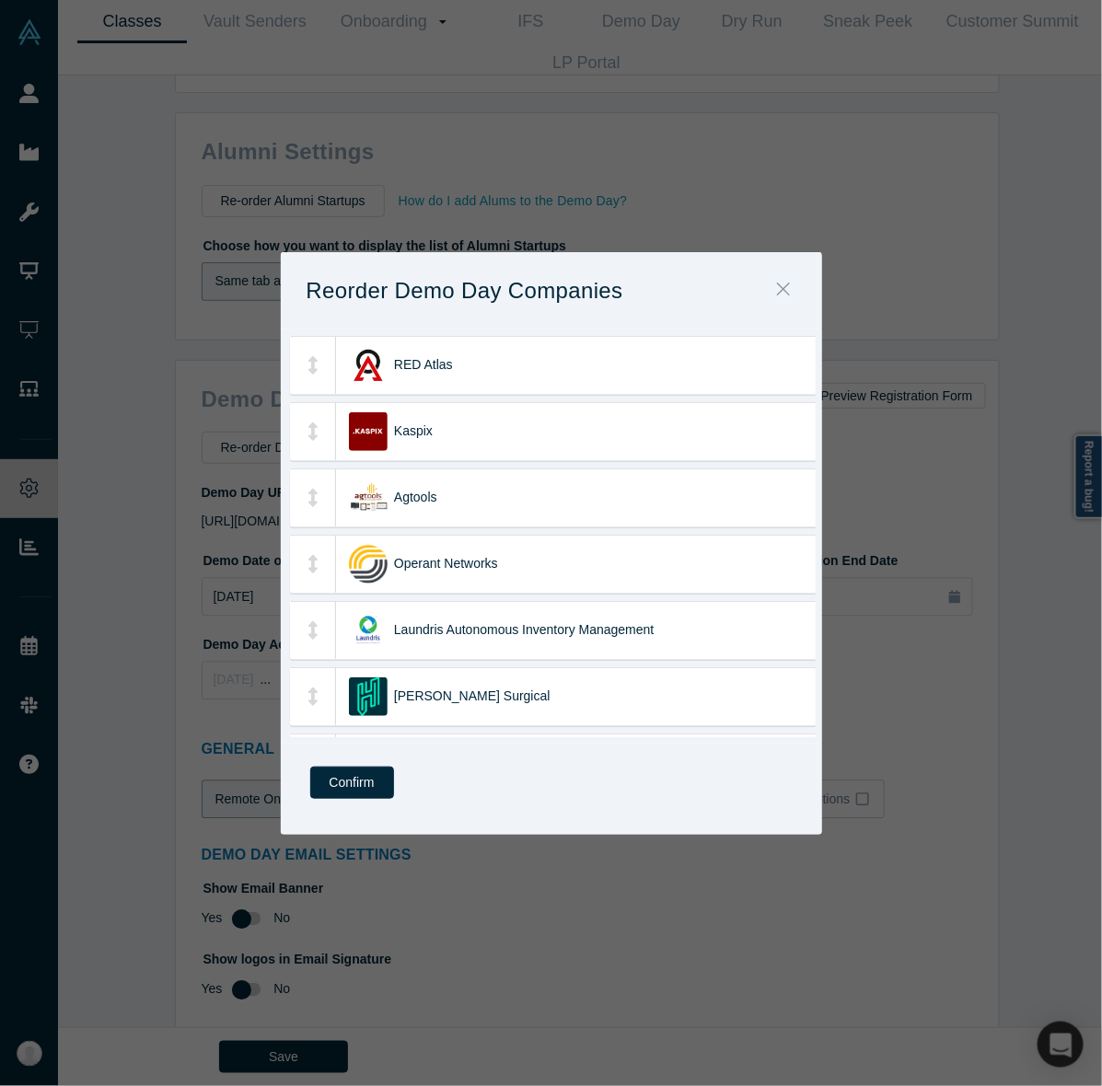
click at [789, 292] on icon "Close" at bounding box center [783, 289] width 13 height 20
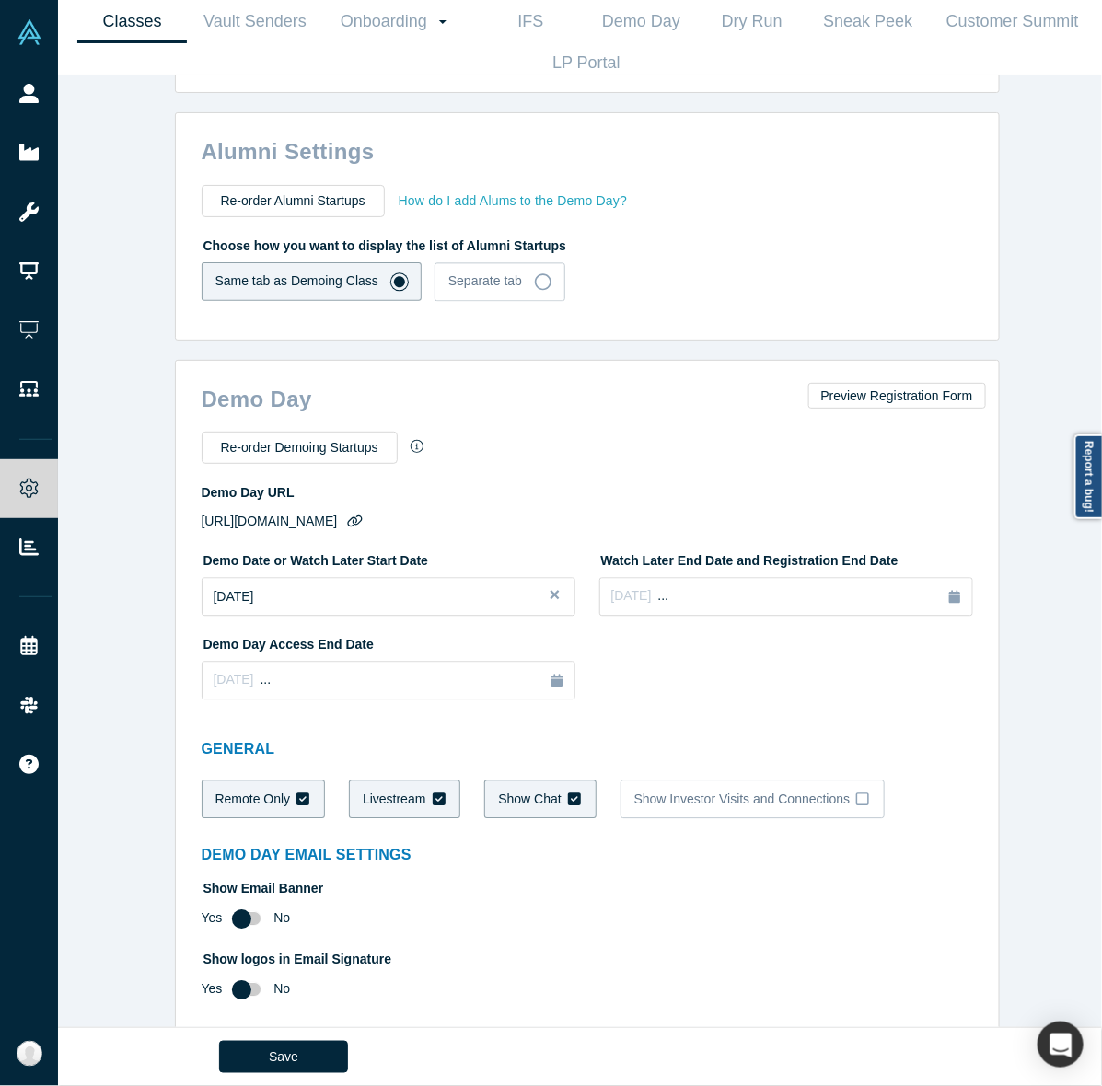
click at [559, 188] on button "How do I add Alums to the Demo Day?" at bounding box center [513, 201] width 231 height 26
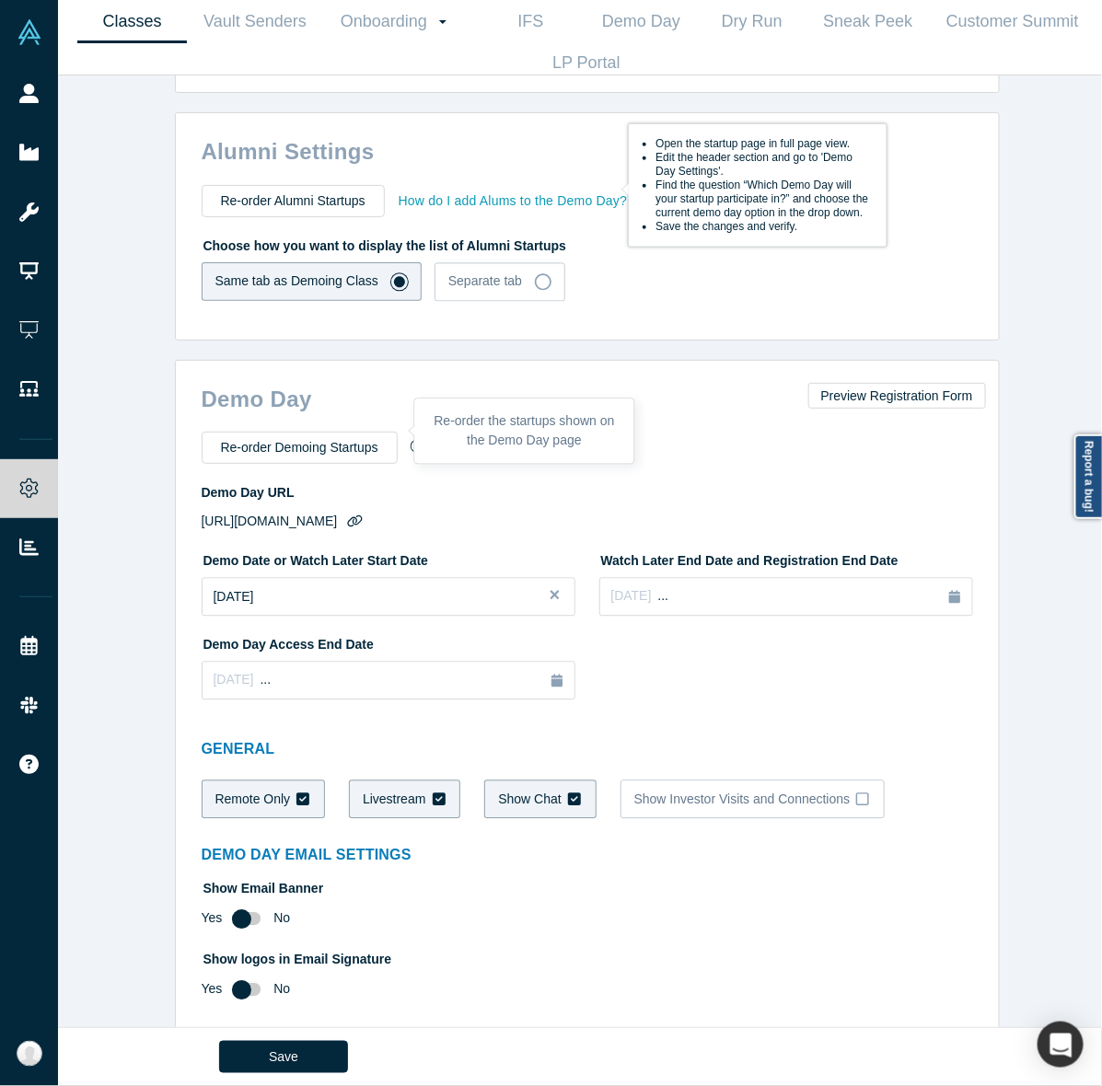
click at [410, 440] on icon at bounding box center [416, 446] width 13 height 13
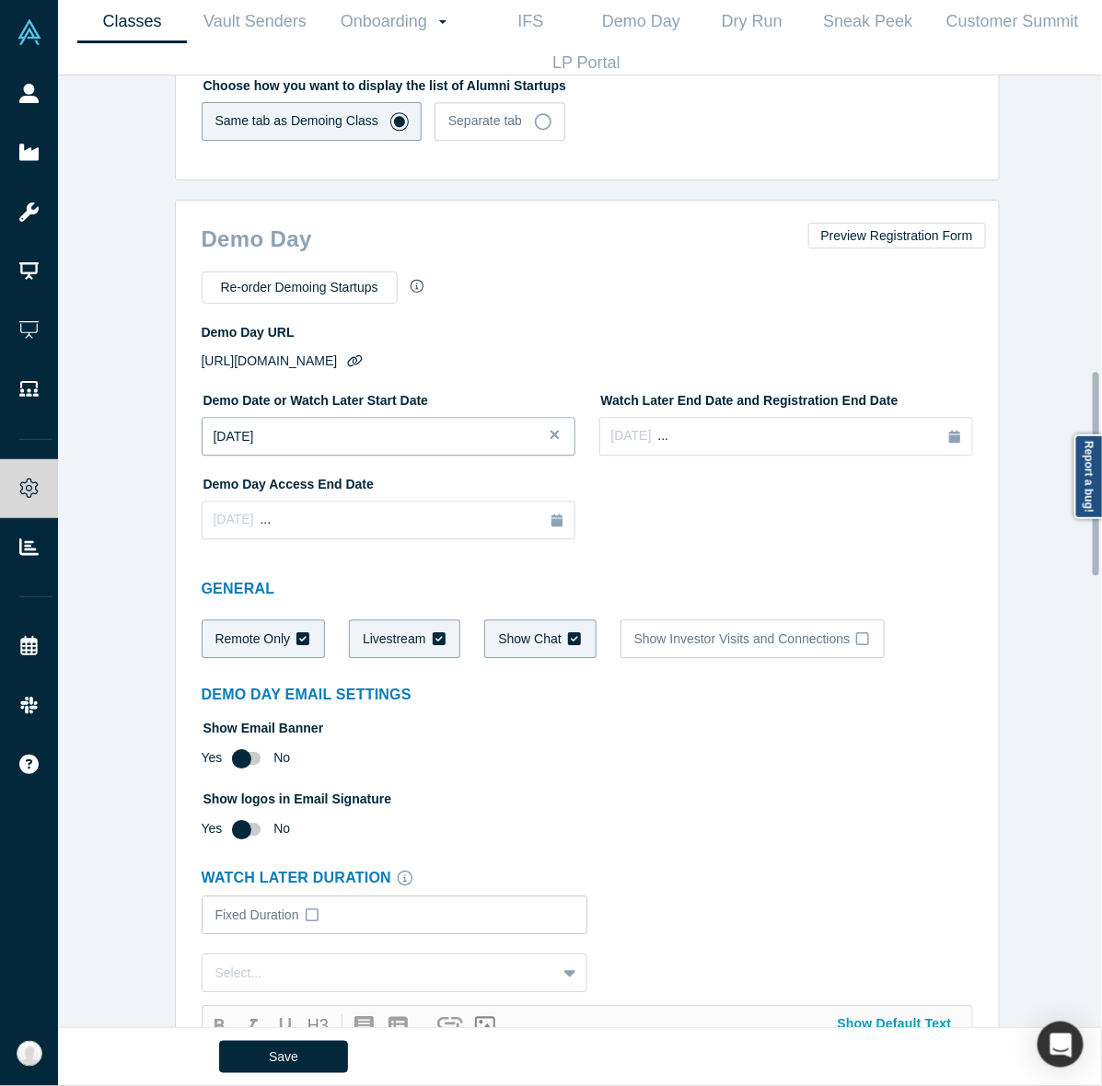
scroll to position [1383, 0]
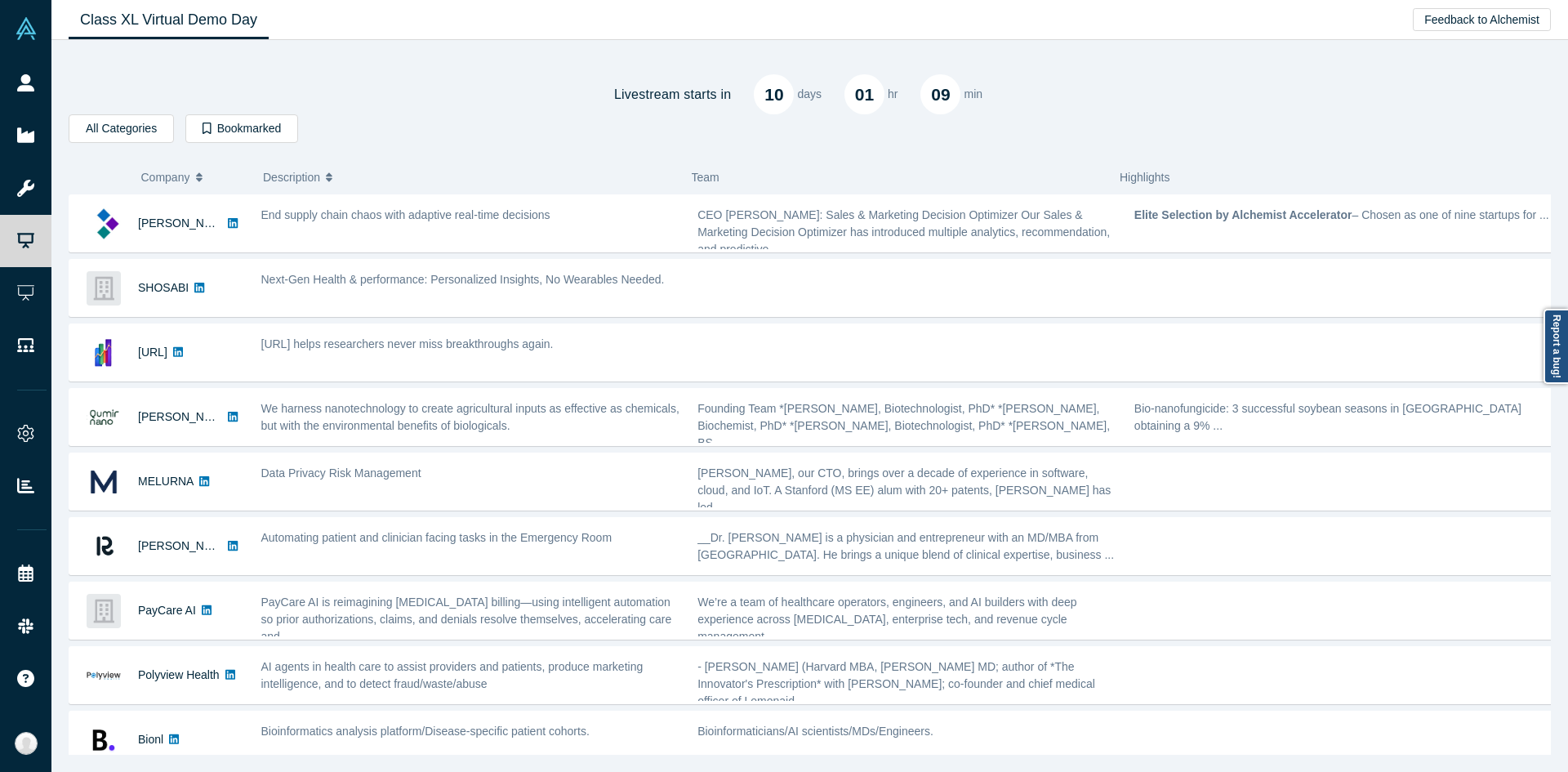
click at [197, 182] on icon "button" at bounding box center [199, 177] width 6 height 12
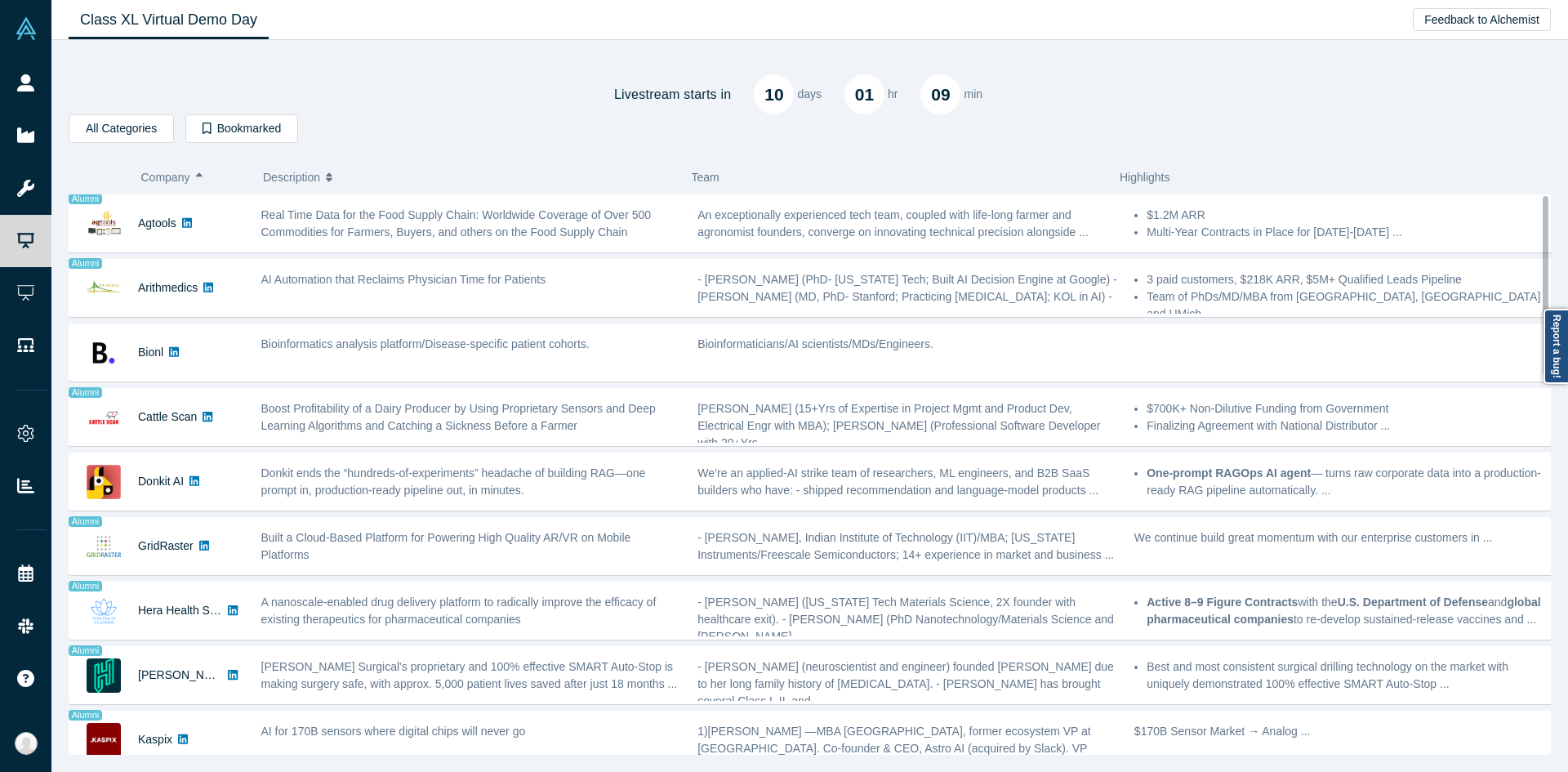
click at [167, 176] on span "Company" at bounding box center [165, 177] width 49 height 35
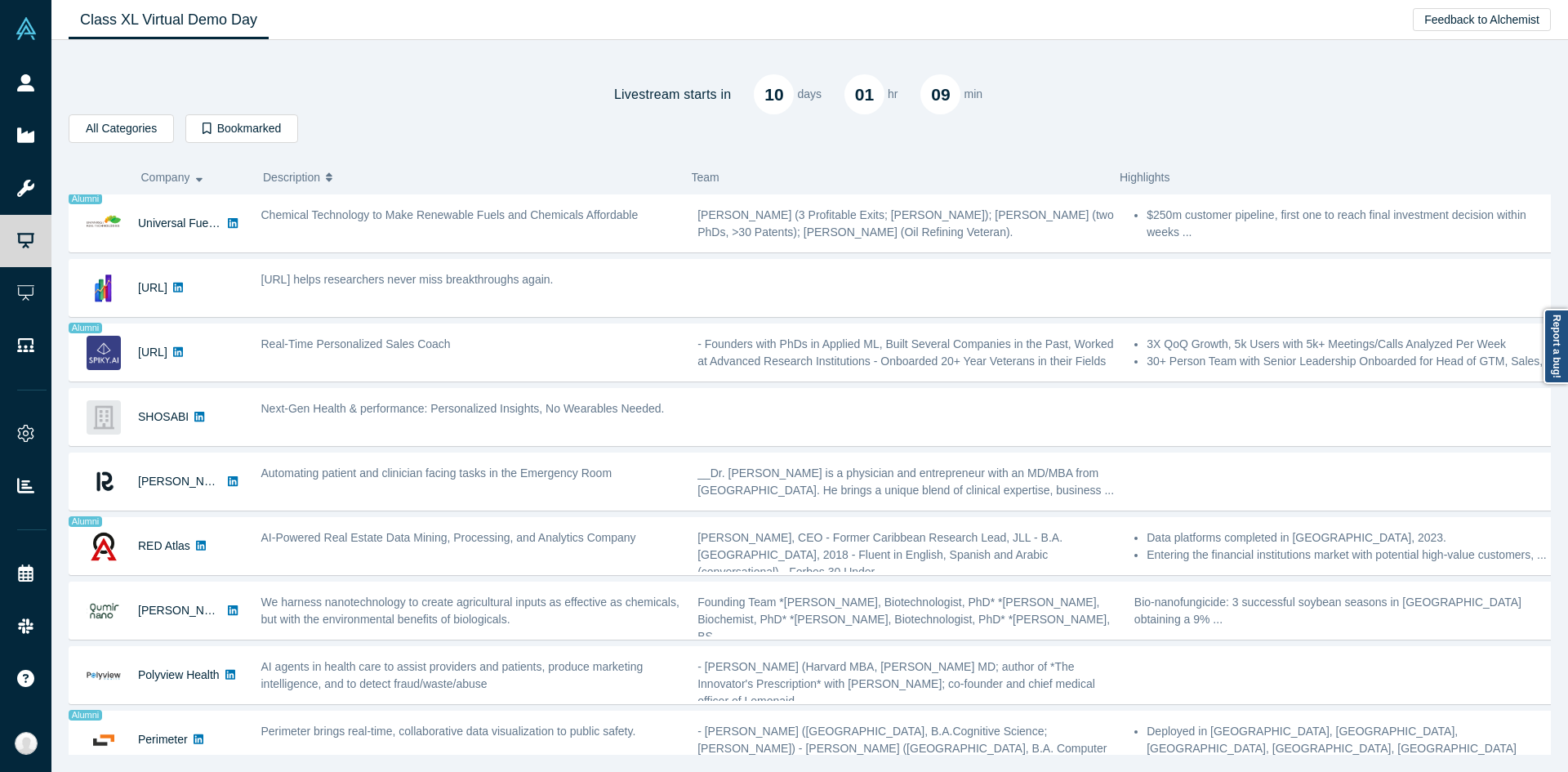
click at [193, 193] on button "Company" at bounding box center [193, 177] width 106 height 35
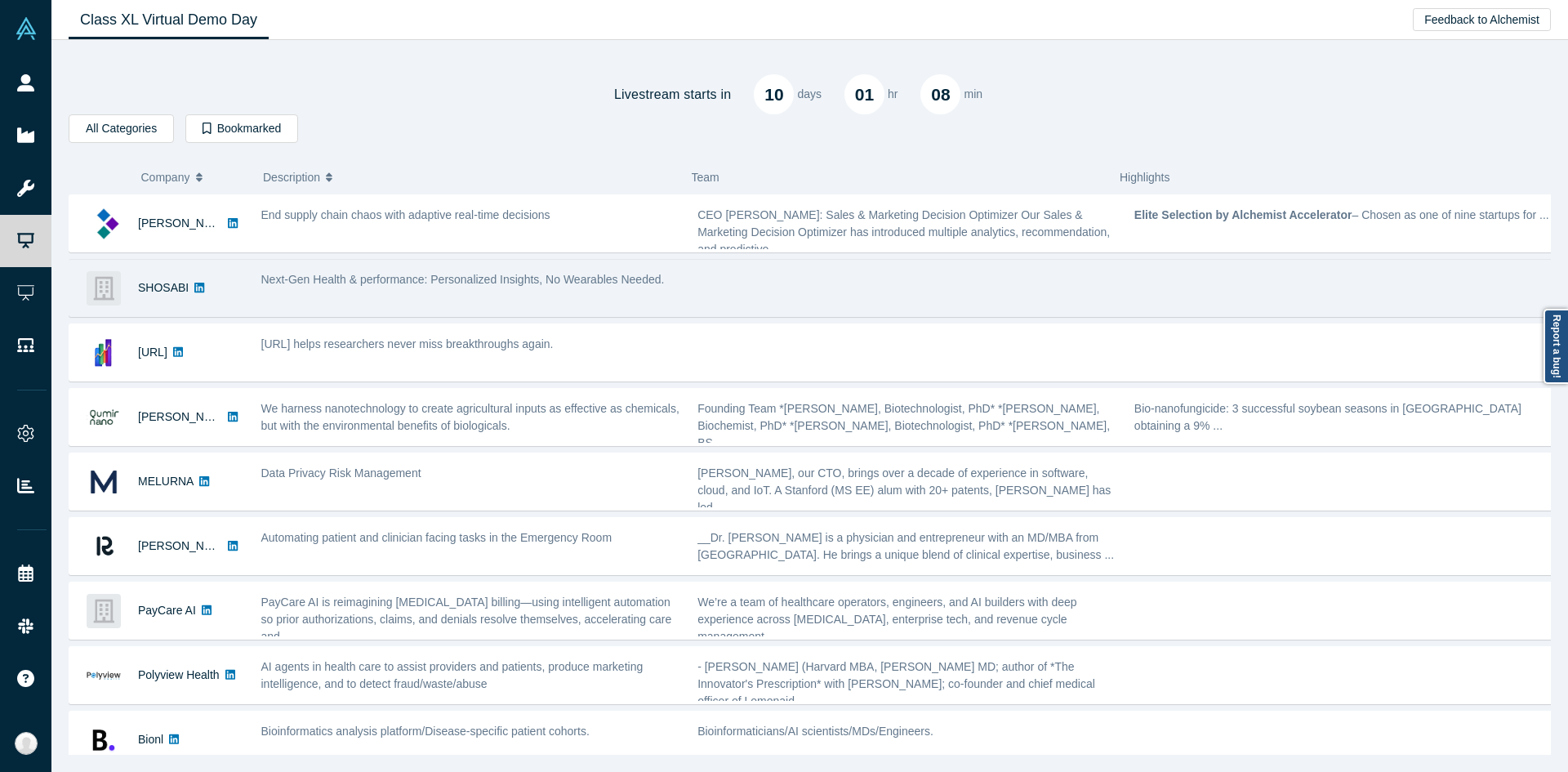
click at [499, 265] on div "Next-Gen Health & performance: Personalized Insights, No Wearables Needed." at bounding box center [470, 288] width 437 height 51
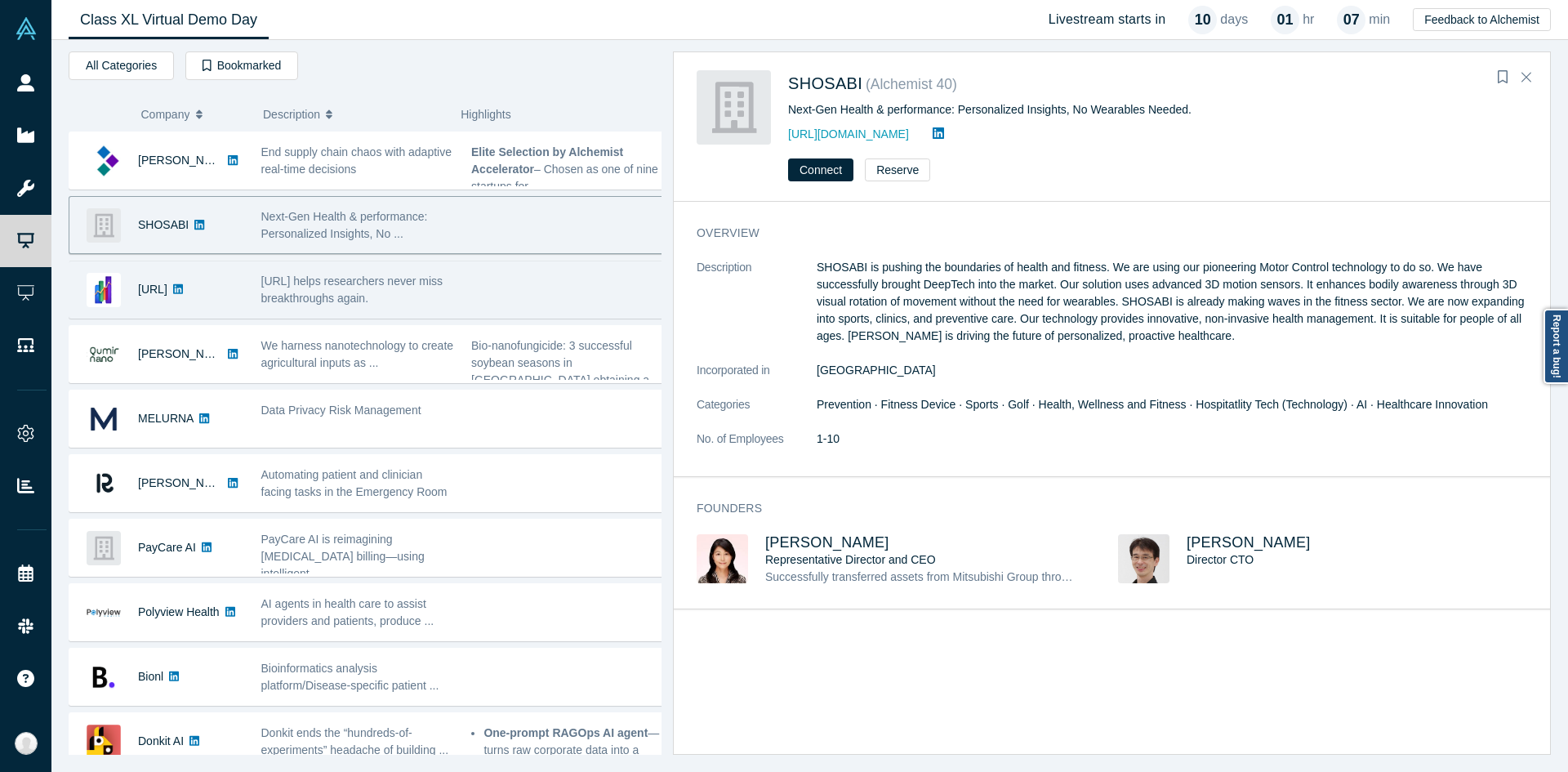
click at [477, 297] on div at bounding box center [568, 289] width 210 height 51
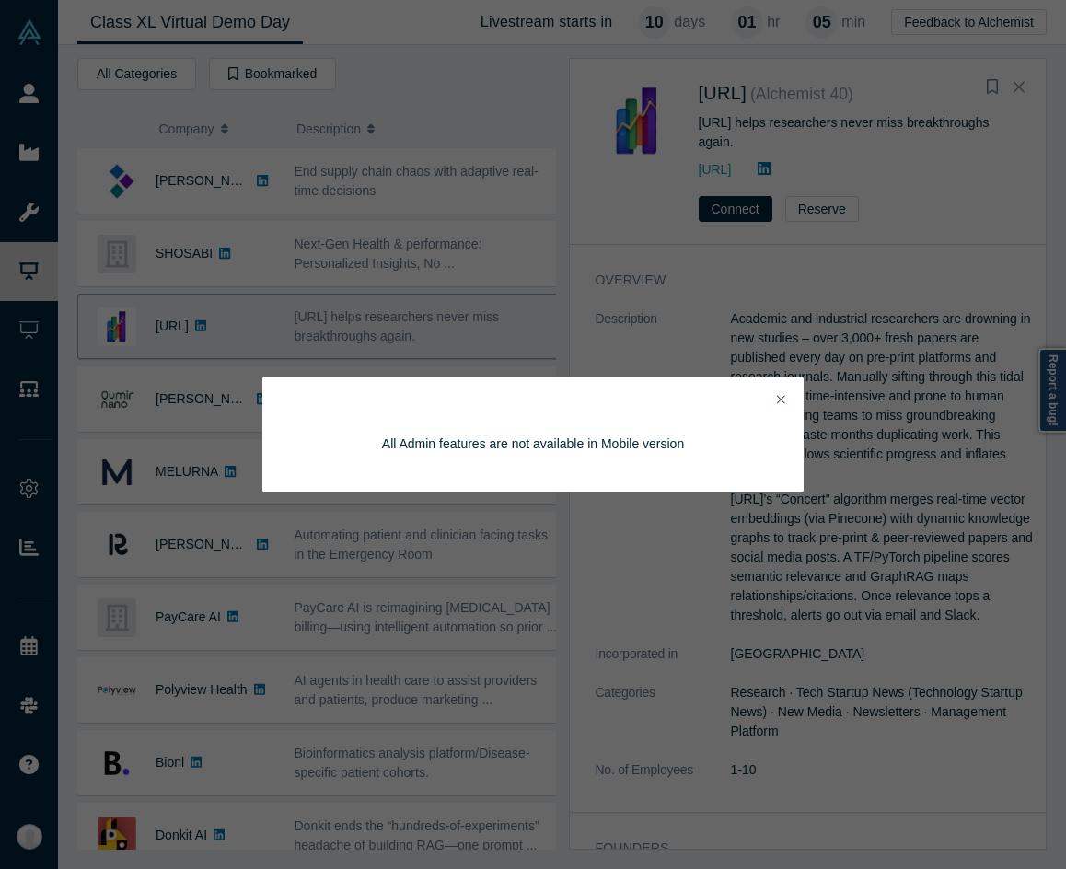
click at [778, 387] on div "All Admin features are not available in Mobile version" at bounding box center [532, 434] width 541 height 116
click at [781, 401] on icon "Close" at bounding box center [781, 399] width 8 height 13
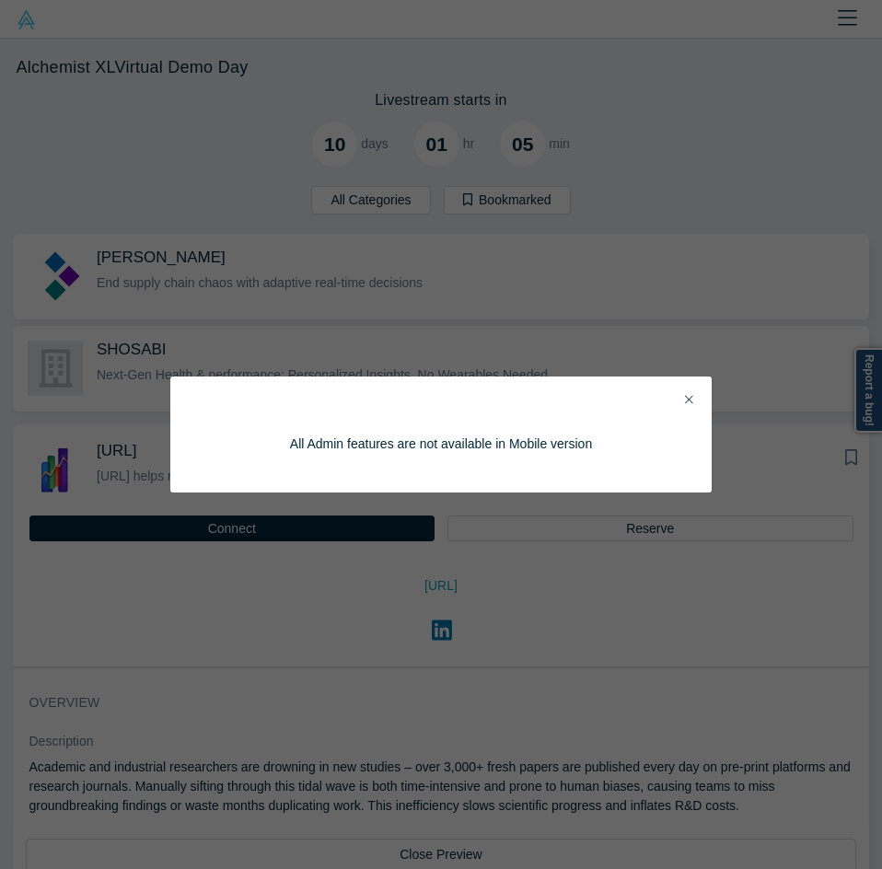
click at [684, 406] on div "All Admin features are not available in Mobile version" at bounding box center [441, 434] width 490 height 64
click at [690, 399] on icon "Close" at bounding box center [689, 399] width 8 height 8
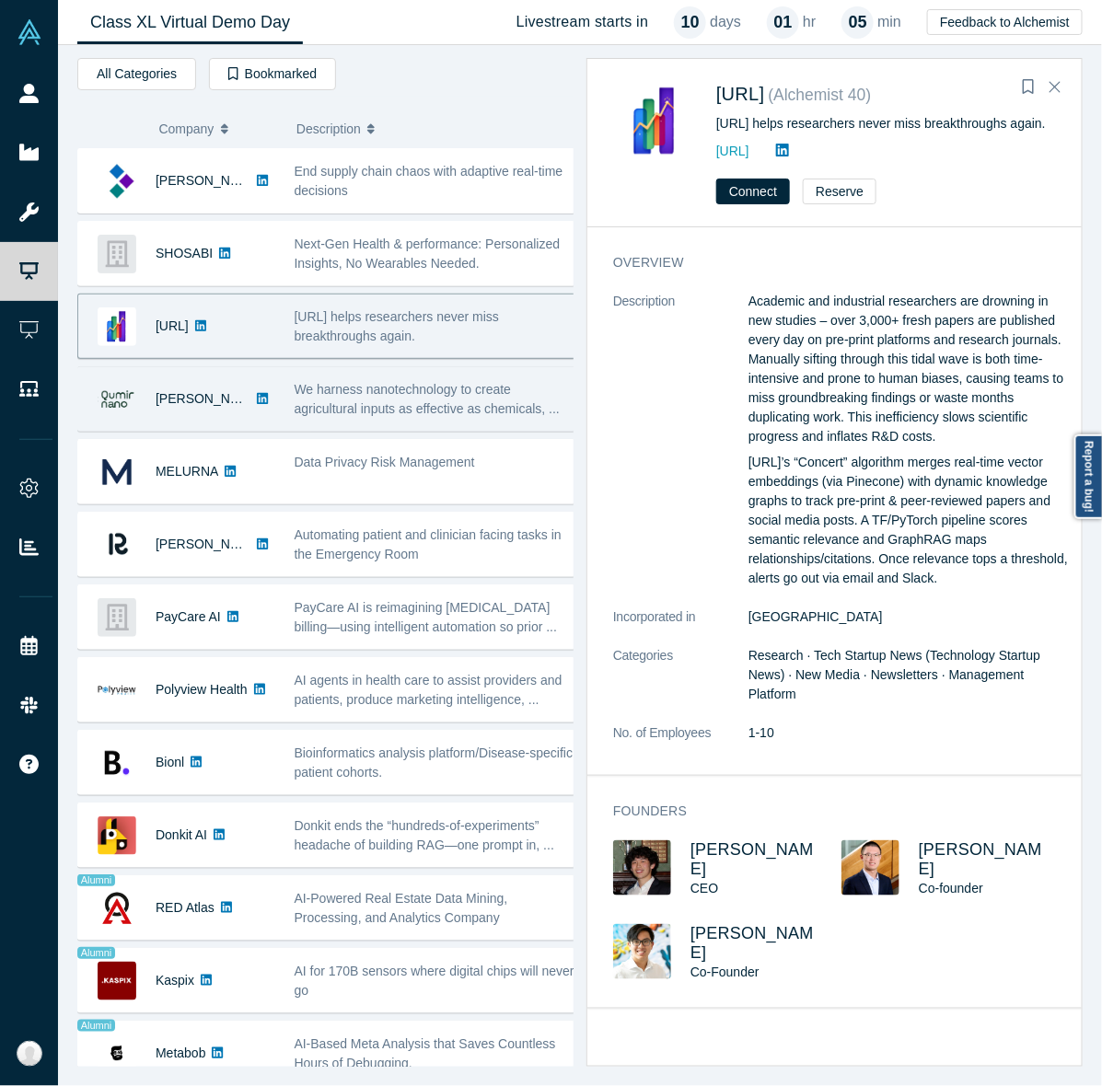
drag, startPoint x: 848, startPoint y: 3, endPoint x: 454, endPoint y: 417, distance: 571.6
click at [454, 416] on span "We harness nanotechnology to create agricultural inputs as effective as chemica…" at bounding box center [427, 399] width 265 height 34
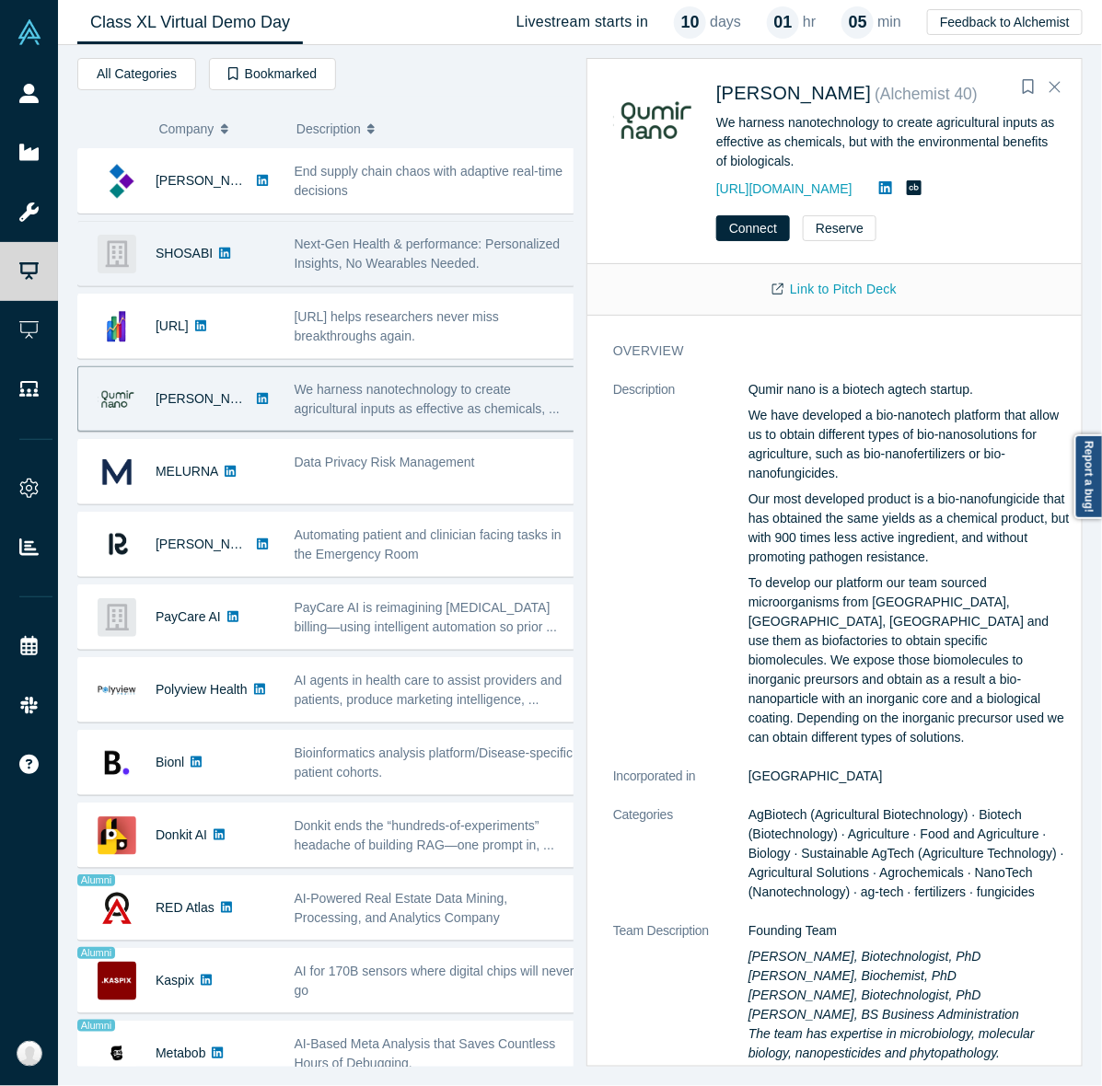
click at [304, 239] on span "Next-Gen Health & performance: Personalized Insights, No Wearables Needed." at bounding box center [428, 254] width 266 height 34
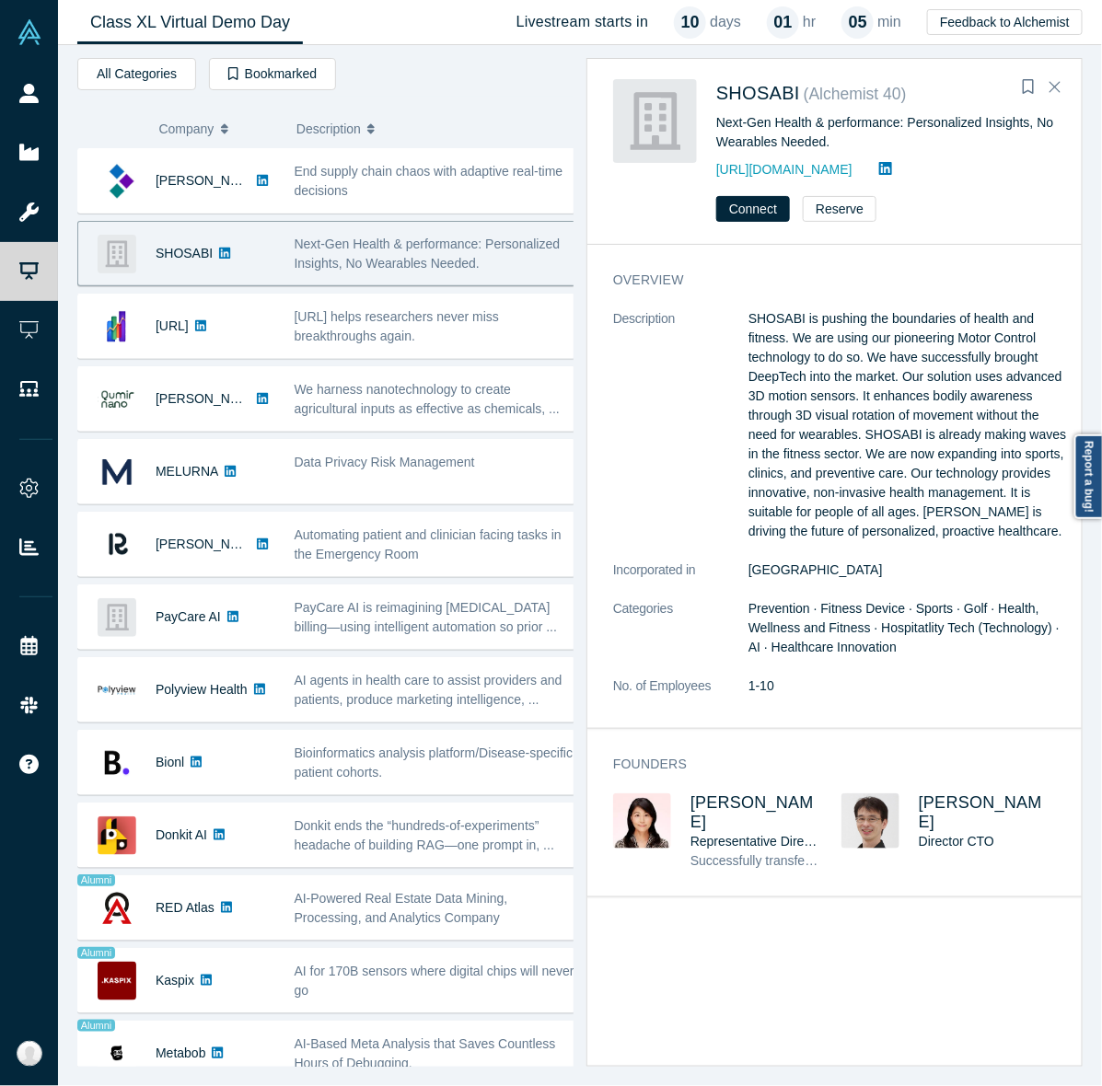
click at [304, 239] on span "Next-Gen Health & performance: Personalized Insights, No Wearables Needed." at bounding box center [428, 254] width 266 height 34
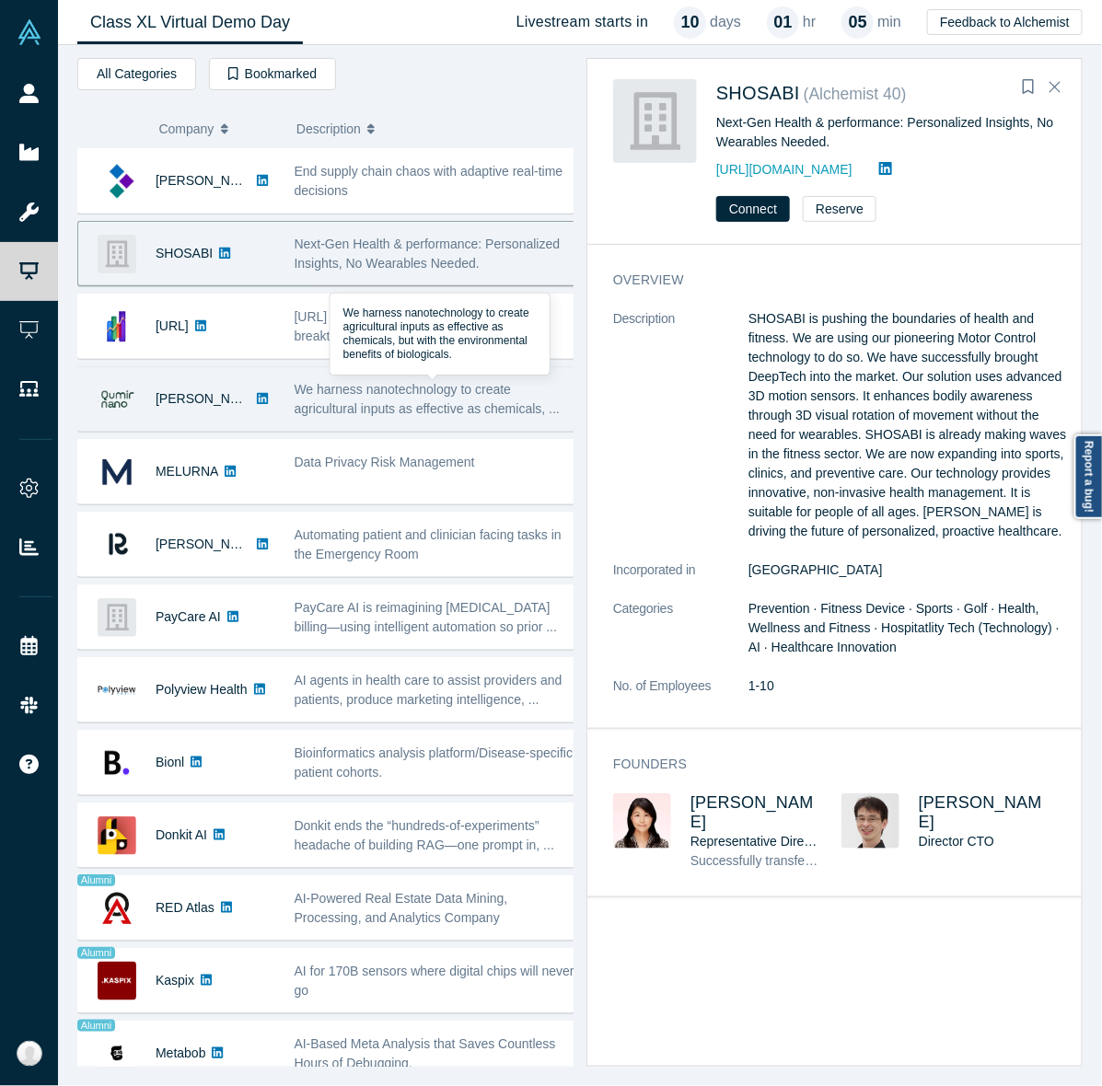
click at [295, 402] on span "We harness nanotechnology to create agricultural inputs as effective as chemica…" at bounding box center [427, 399] width 265 height 34
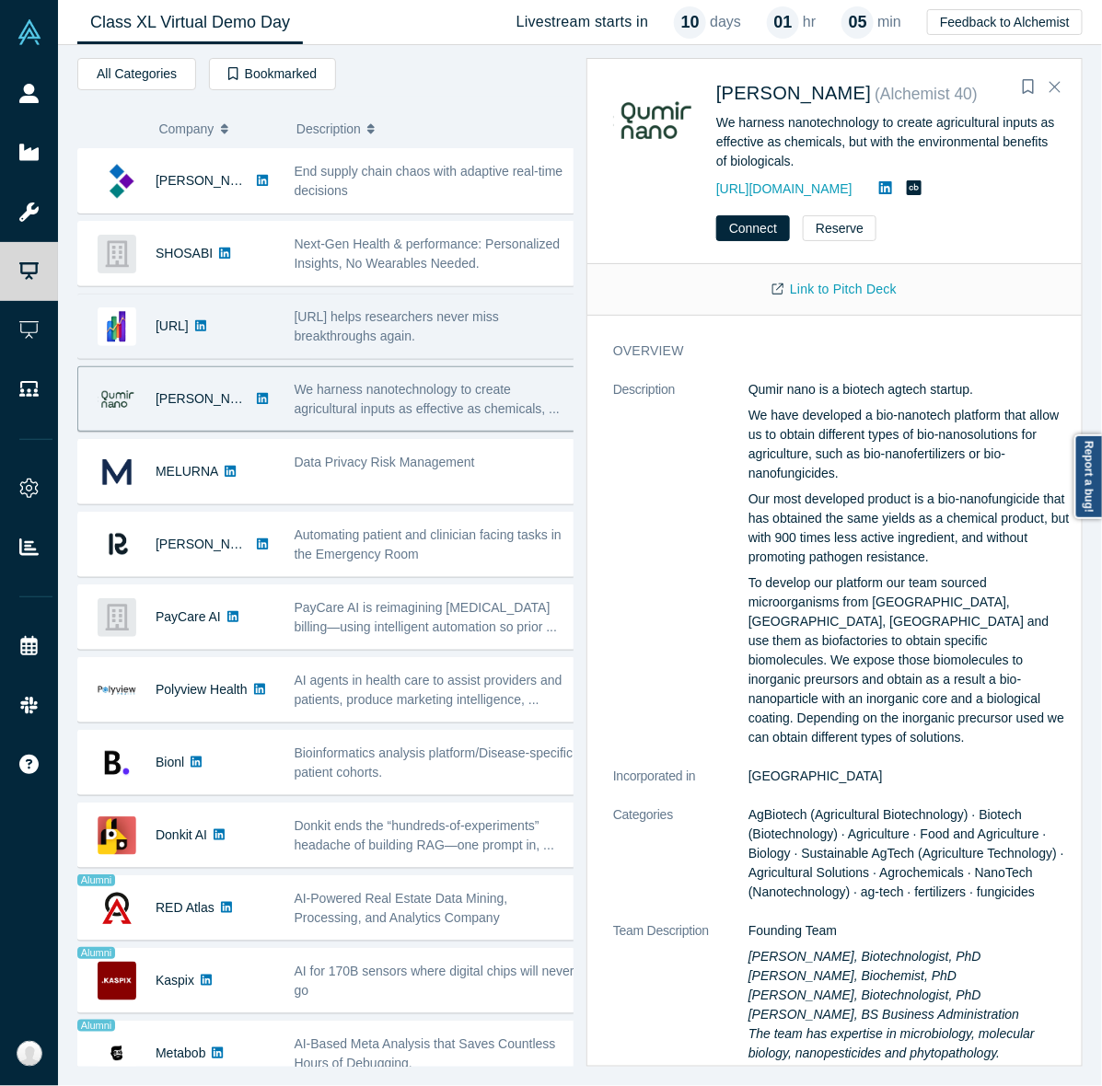
click at [397, 352] on div "[URL] helps researchers never miss breakthroughs again." at bounding box center [435, 326] width 302 height 58
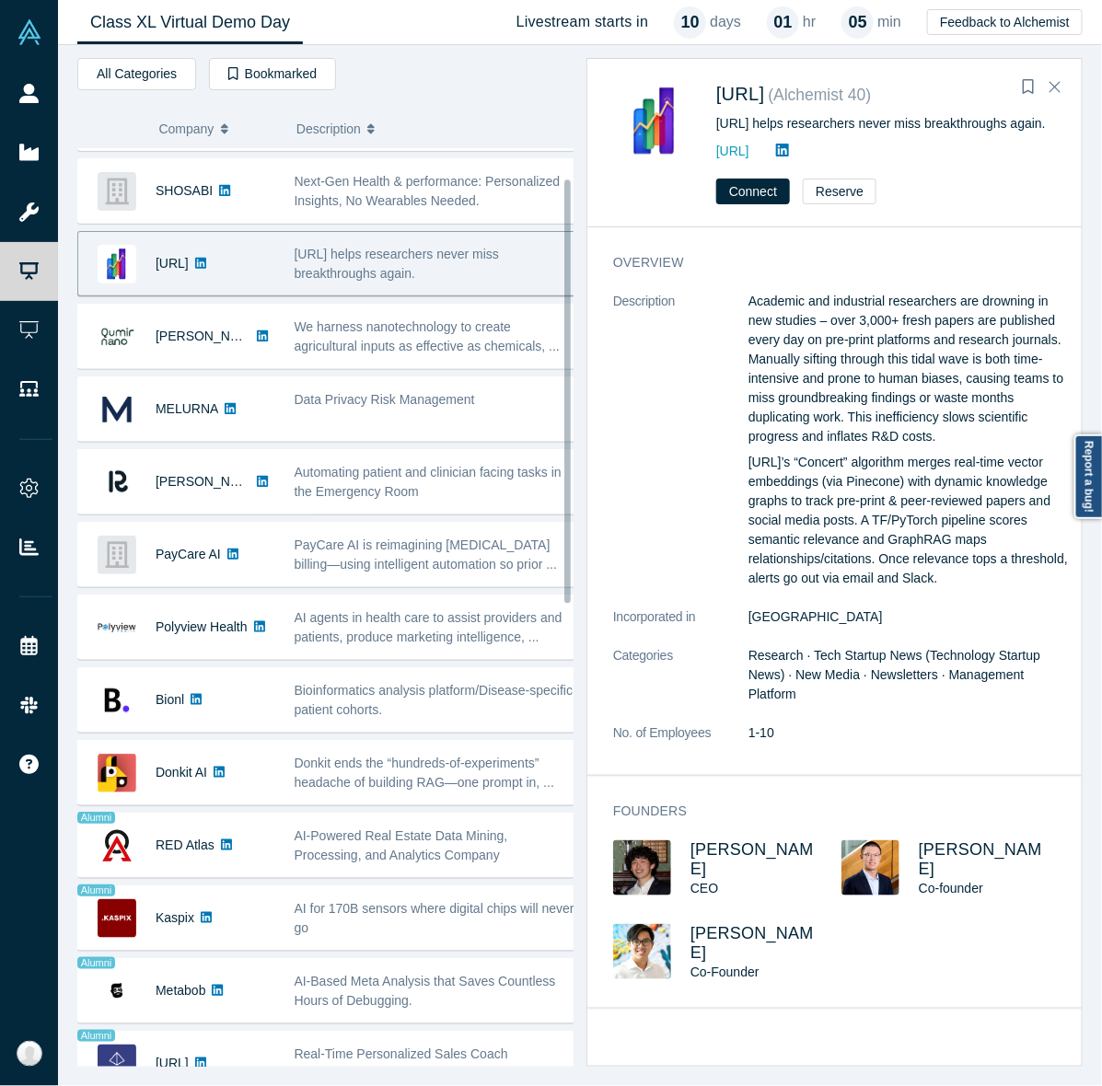
scroll to position [64, 0]
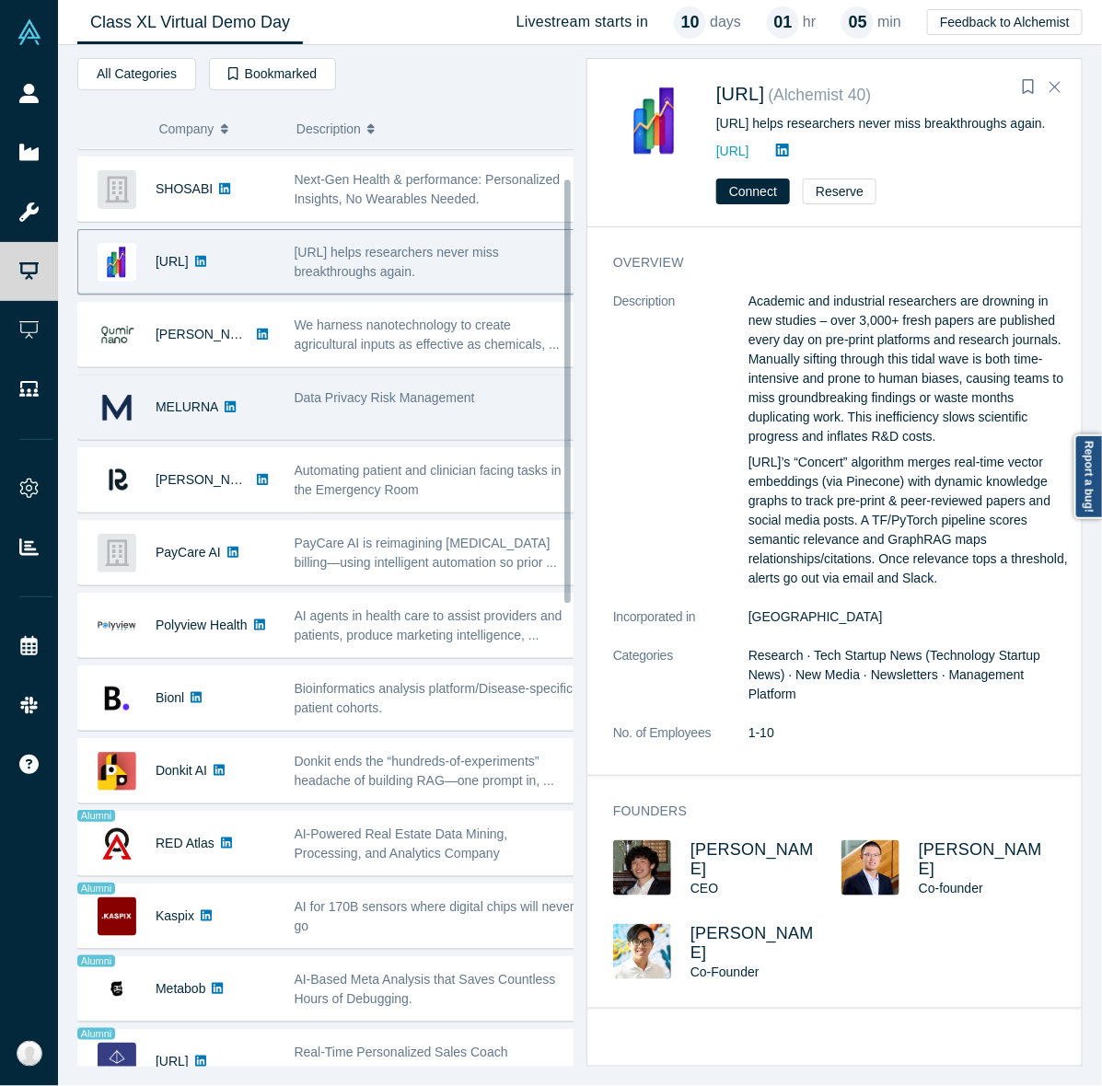
click at [377, 416] on div "Data Privacy Risk Management" at bounding box center [435, 407] width 302 height 58
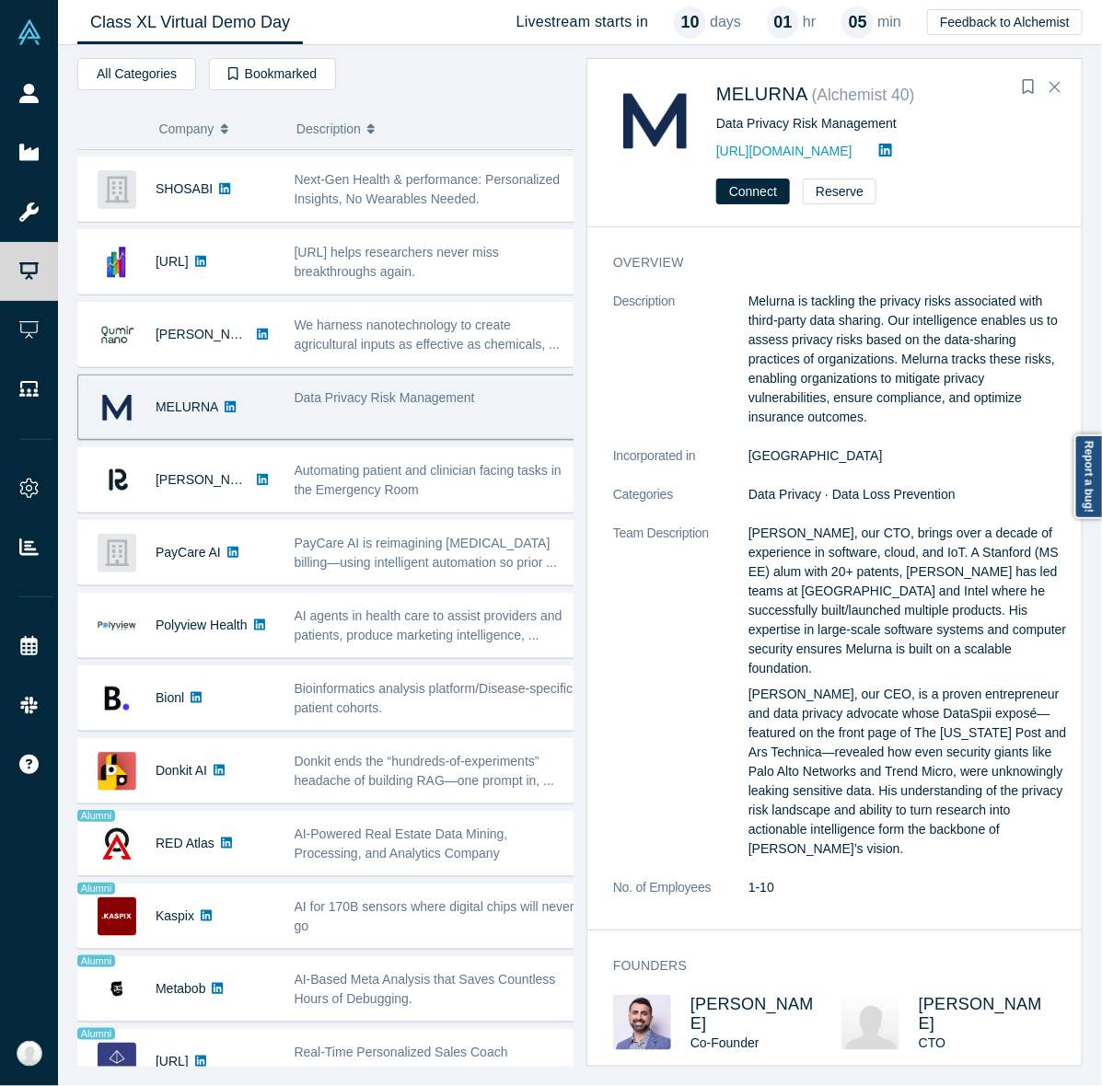
drag, startPoint x: 431, startPoint y: 477, endPoint x: 641, endPoint y: 475, distance: 209.9
click at [431, 477] on span "Automating patient and clinician facing tasks in the Emergency Room" at bounding box center [428, 480] width 267 height 34
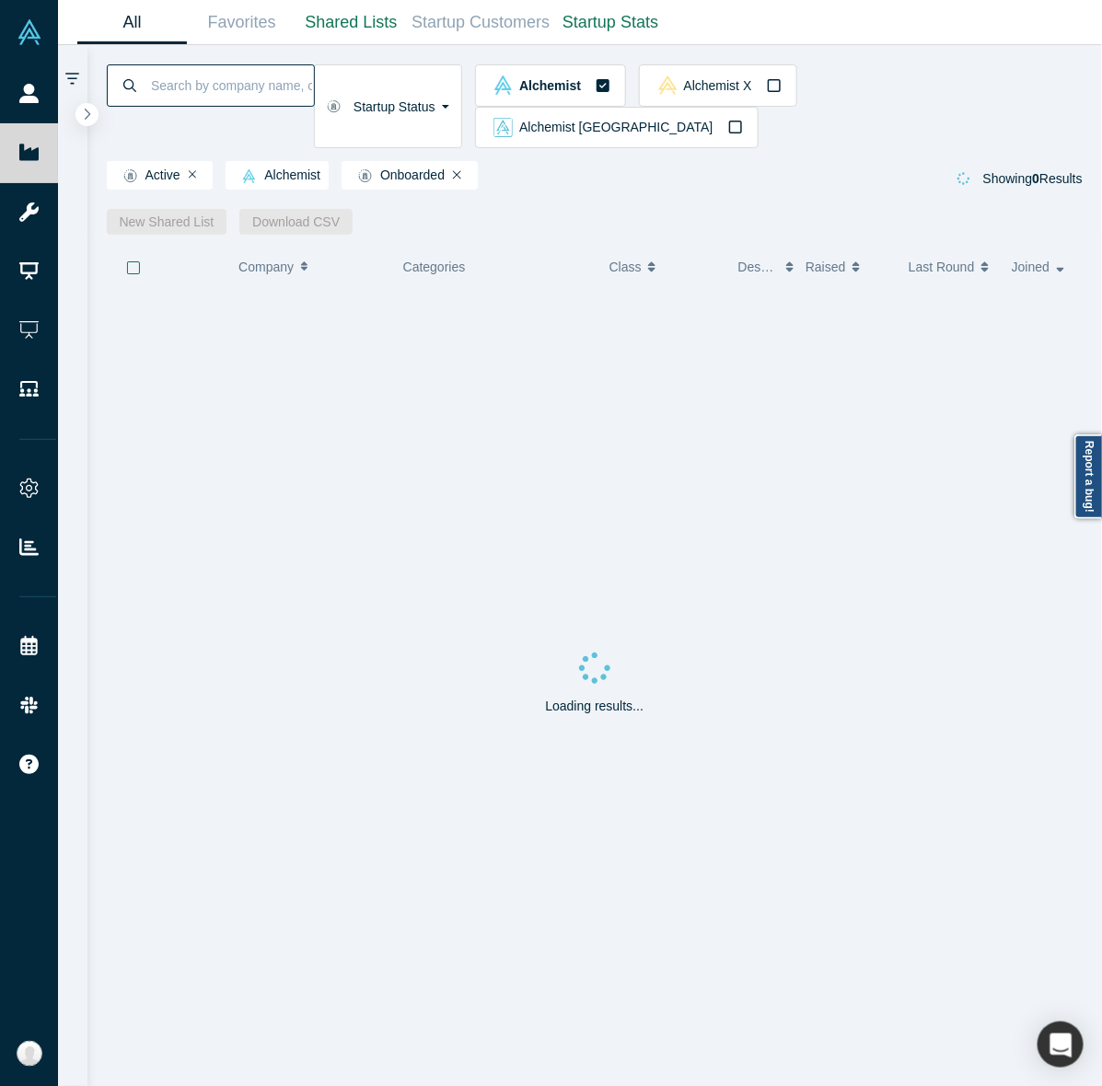
click at [232, 83] on input at bounding box center [231, 85] width 165 height 43
type input "[PERSON_NAME]"
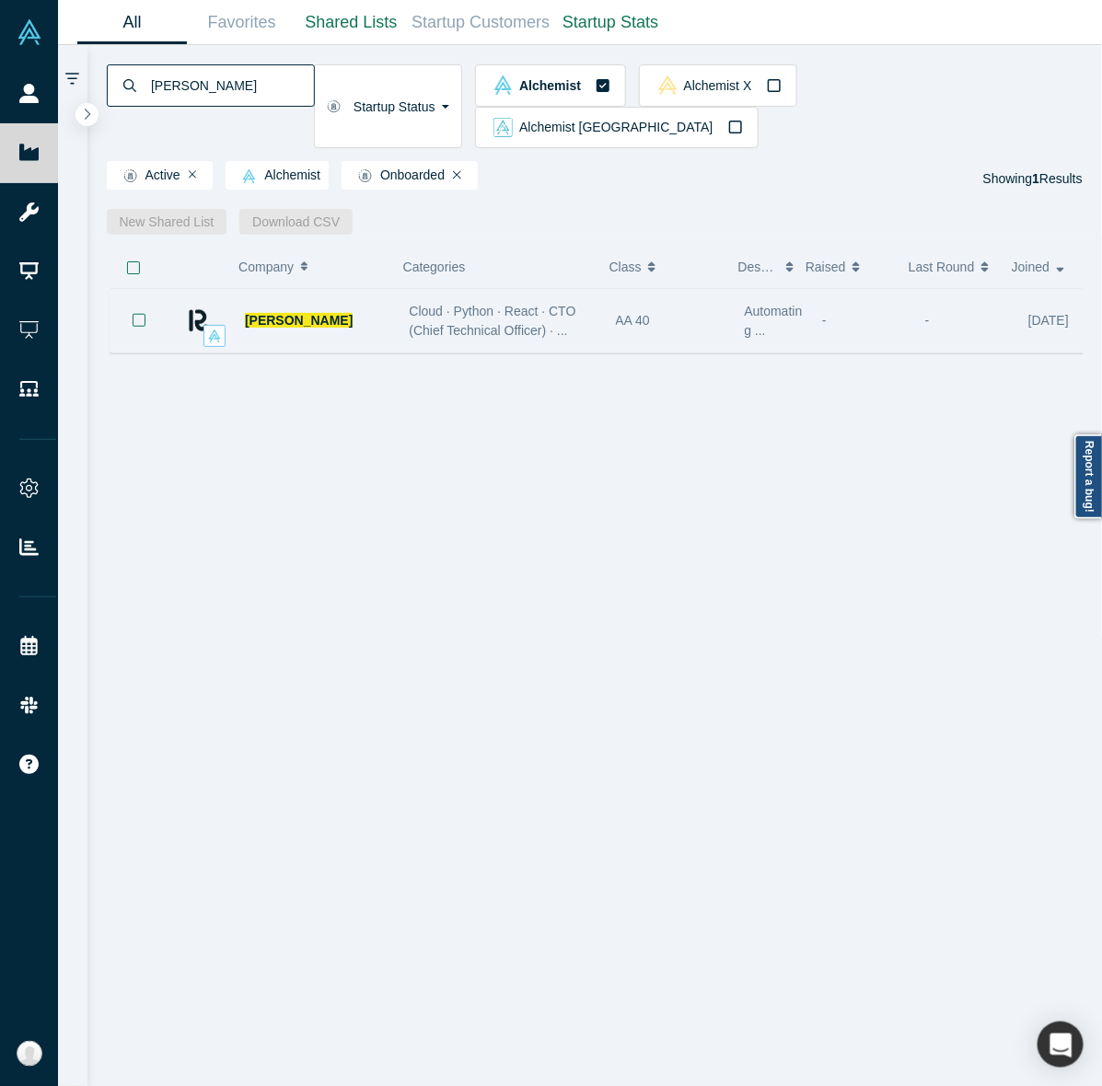
click at [342, 289] on div "Renna" at bounding box center [317, 321] width 145 height 64
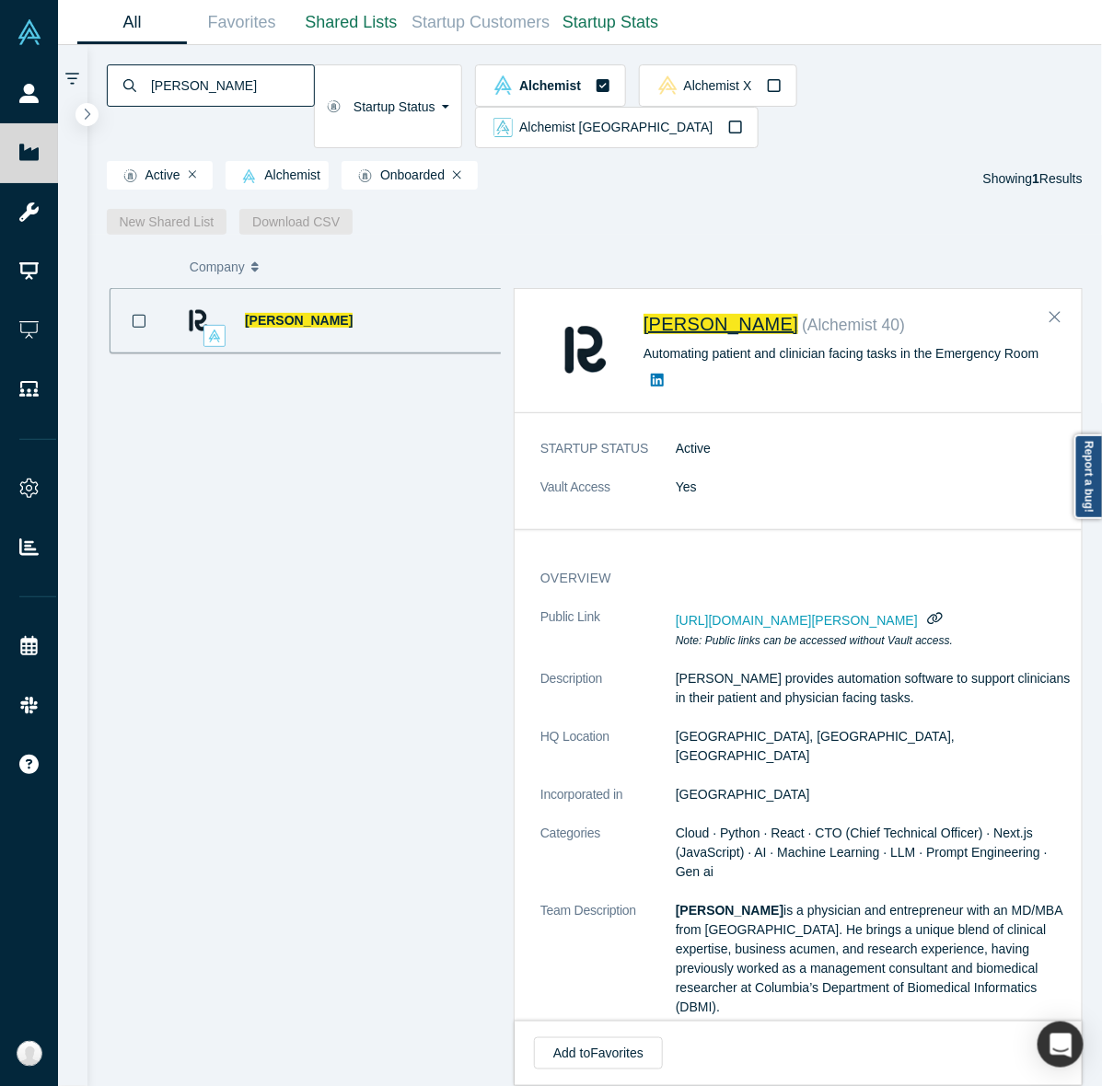
click at [679, 314] on span "[PERSON_NAME]" at bounding box center [720, 324] width 155 height 20
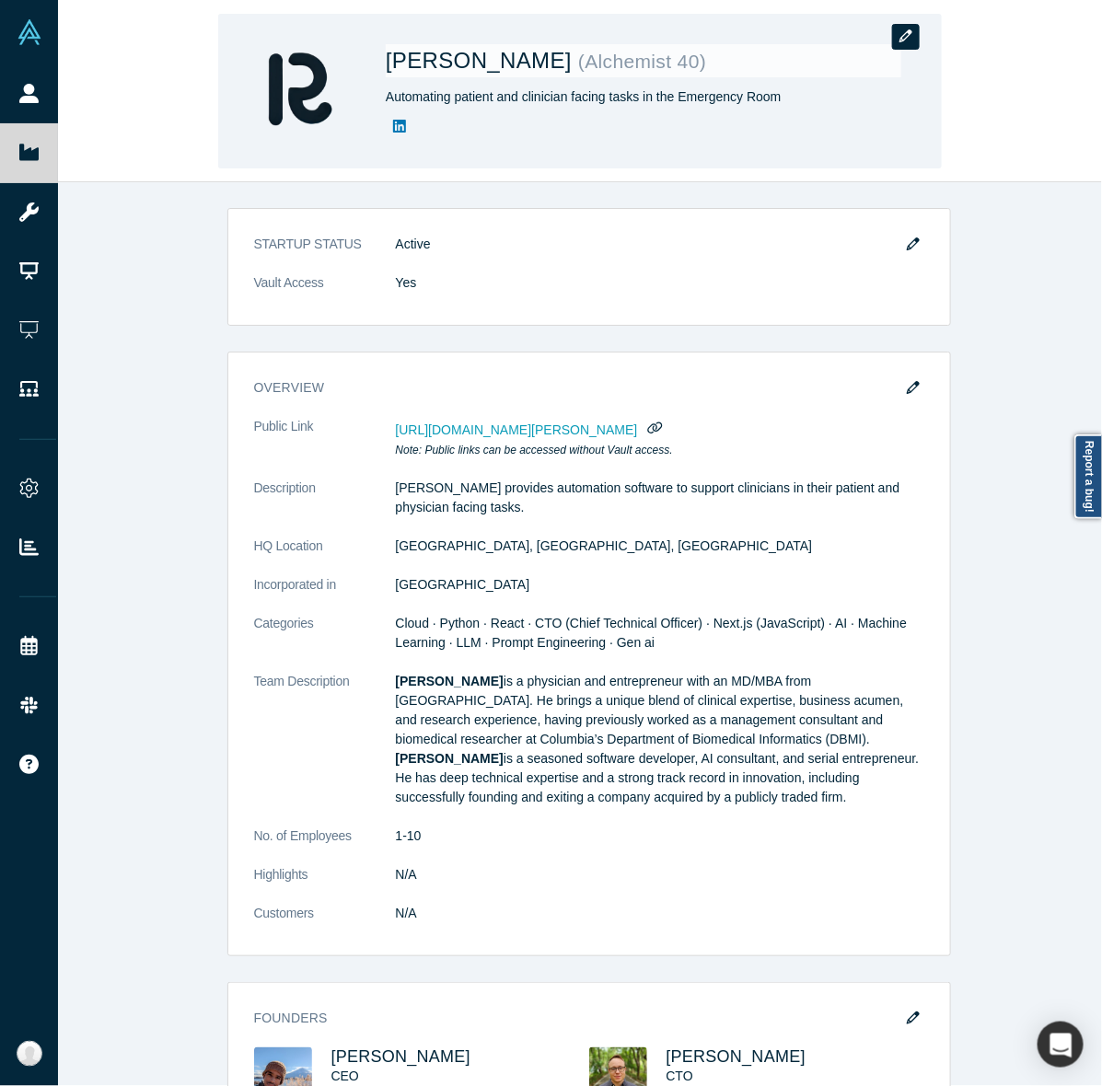
click at [899, 37] on icon "button" at bounding box center [905, 35] width 13 height 13
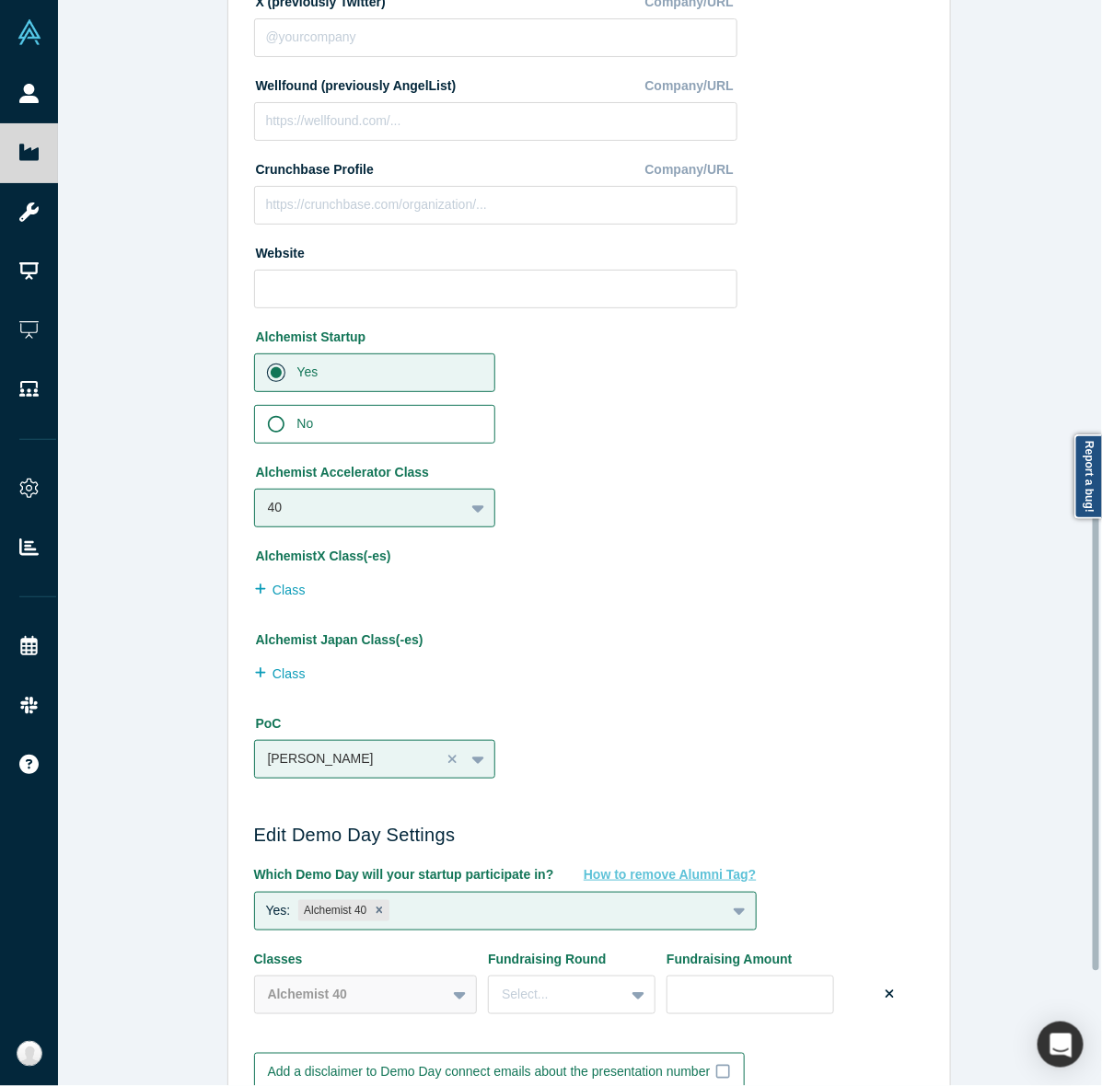
scroll to position [1164, 0]
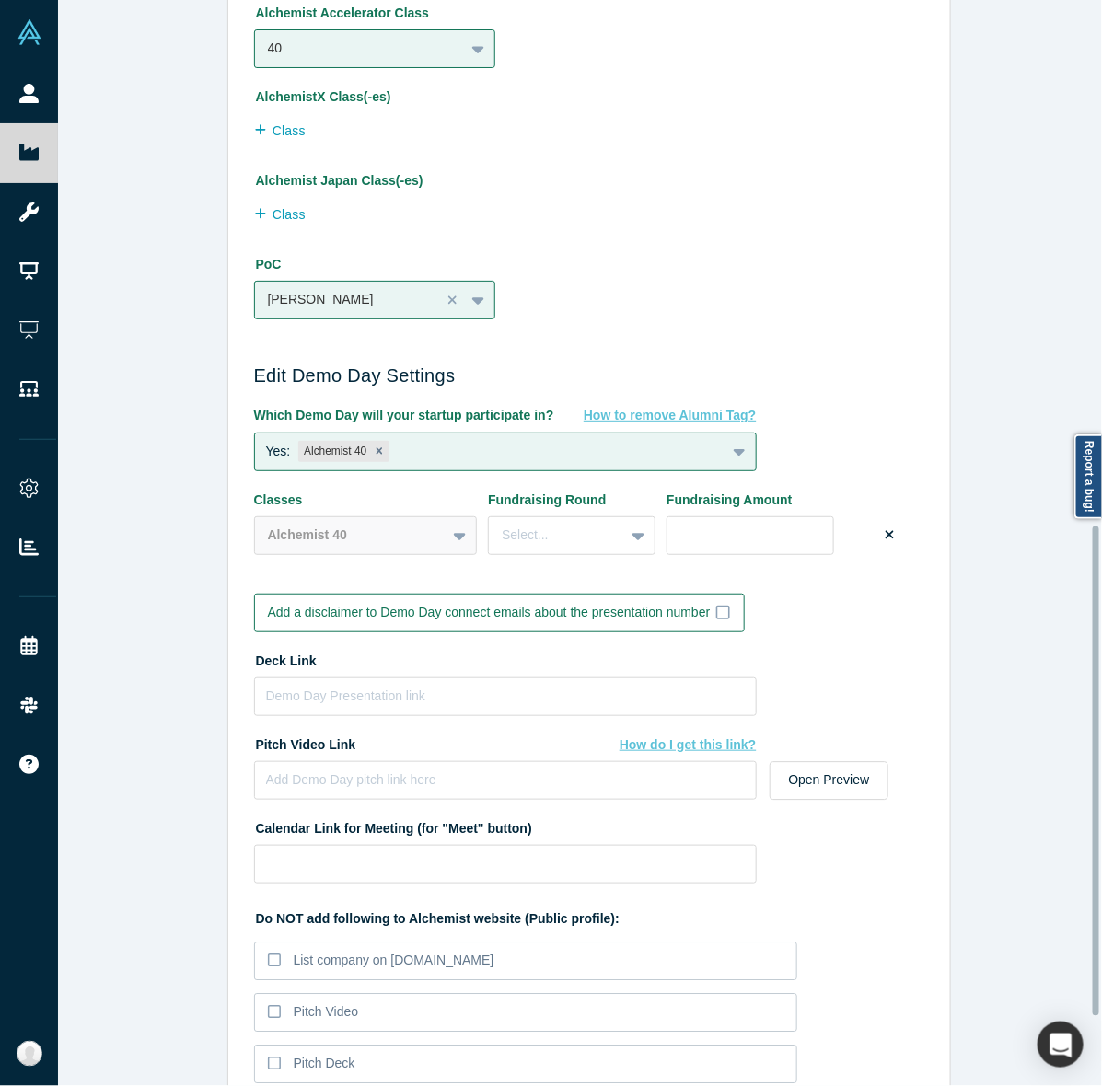
click at [667, 209] on div "Class" at bounding box center [495, 216] width 483 height 39
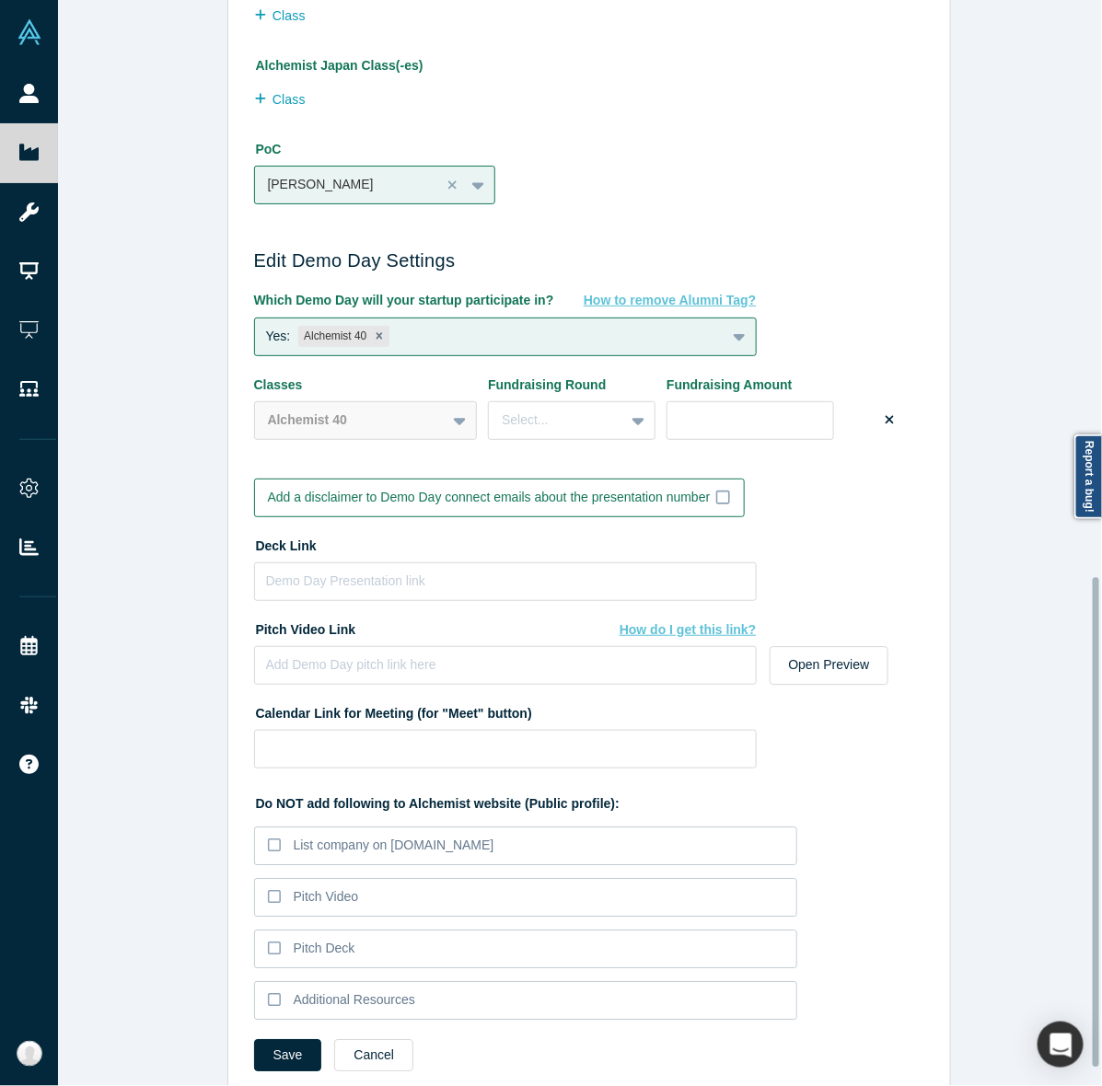
scroll to position [1281, 0]
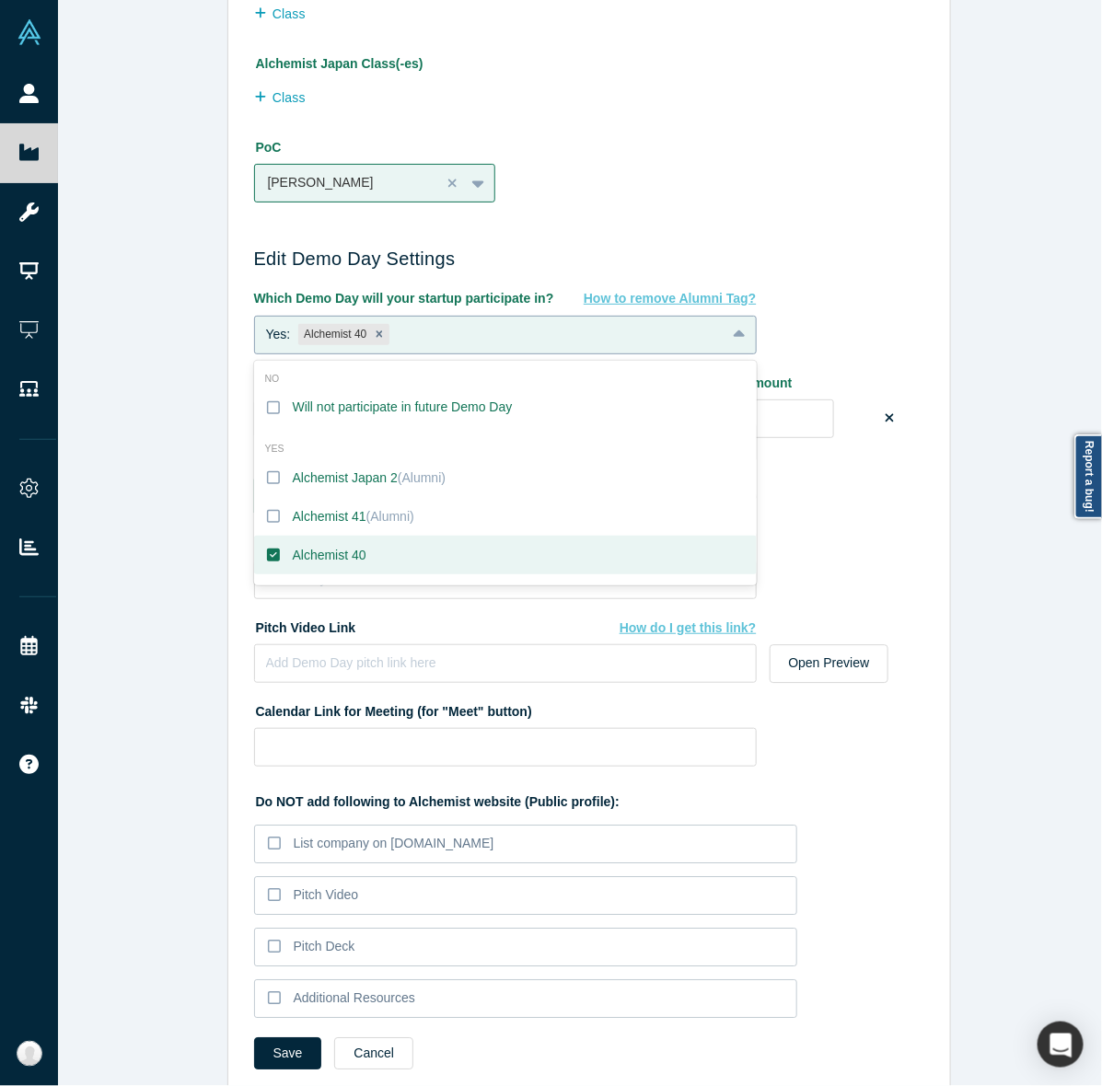
click at [726, 339] on div at bounding box center [740, 334] width 29 height 33
click at [273, 555] on label "Alchemist 40" at bounding box center [505, 555] width 503 height 39
click at [0, 0] on input "Alchemist 40" at bounding box center [0, 0] width 0 height 0
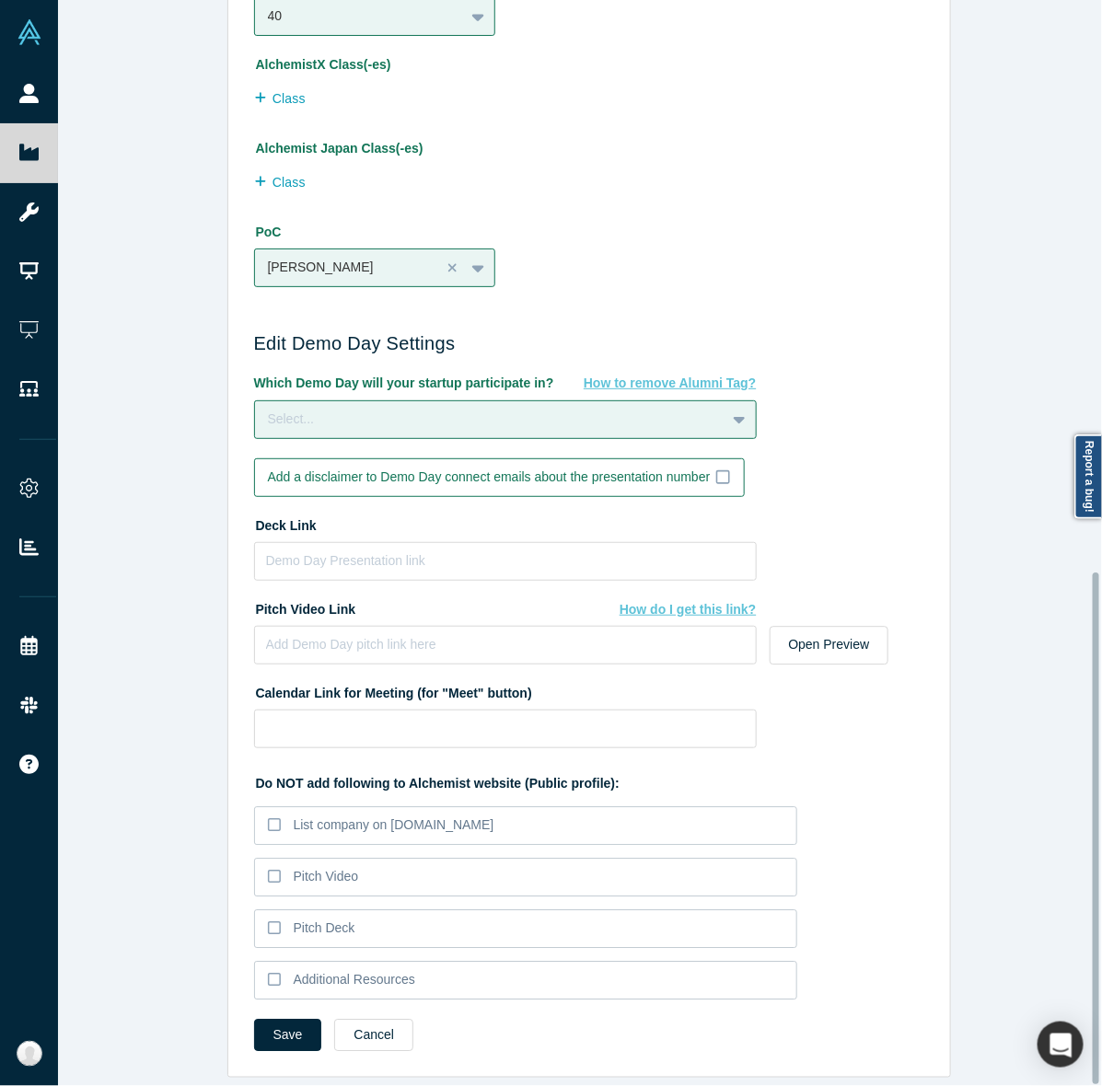
click at [148, 540] on div "Edit Company Profile * Name Renna Name cannot contain emoticons Your current pu…" at bounding box center [588, 552] width 1061 height 1104
click at [274, 1020] on button "Save" at bounding box center [288, 1035] width 68 height 32
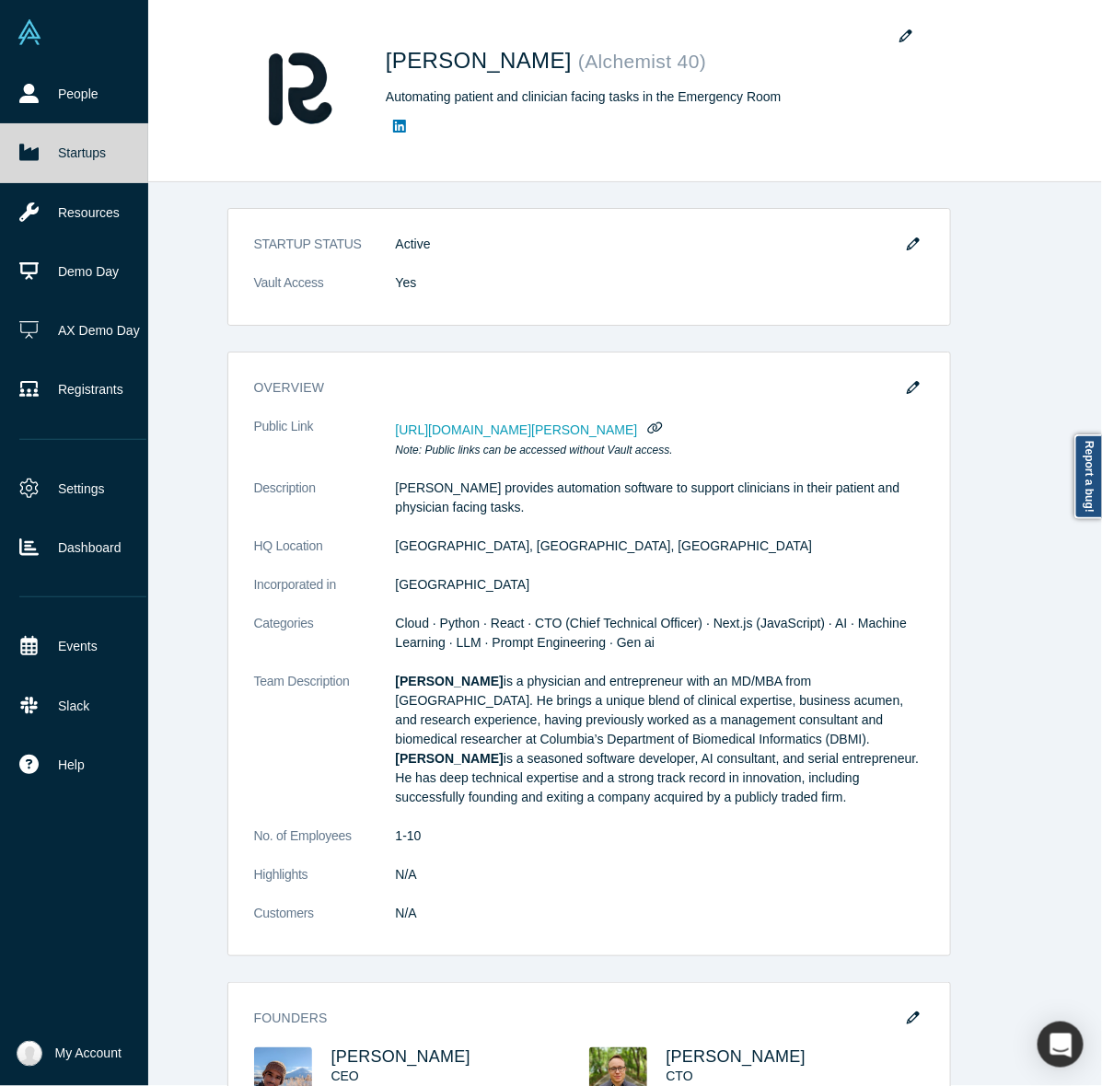
click at [48, 150] on link "Startups" at bounding box center [83, 152] width 166 height 59
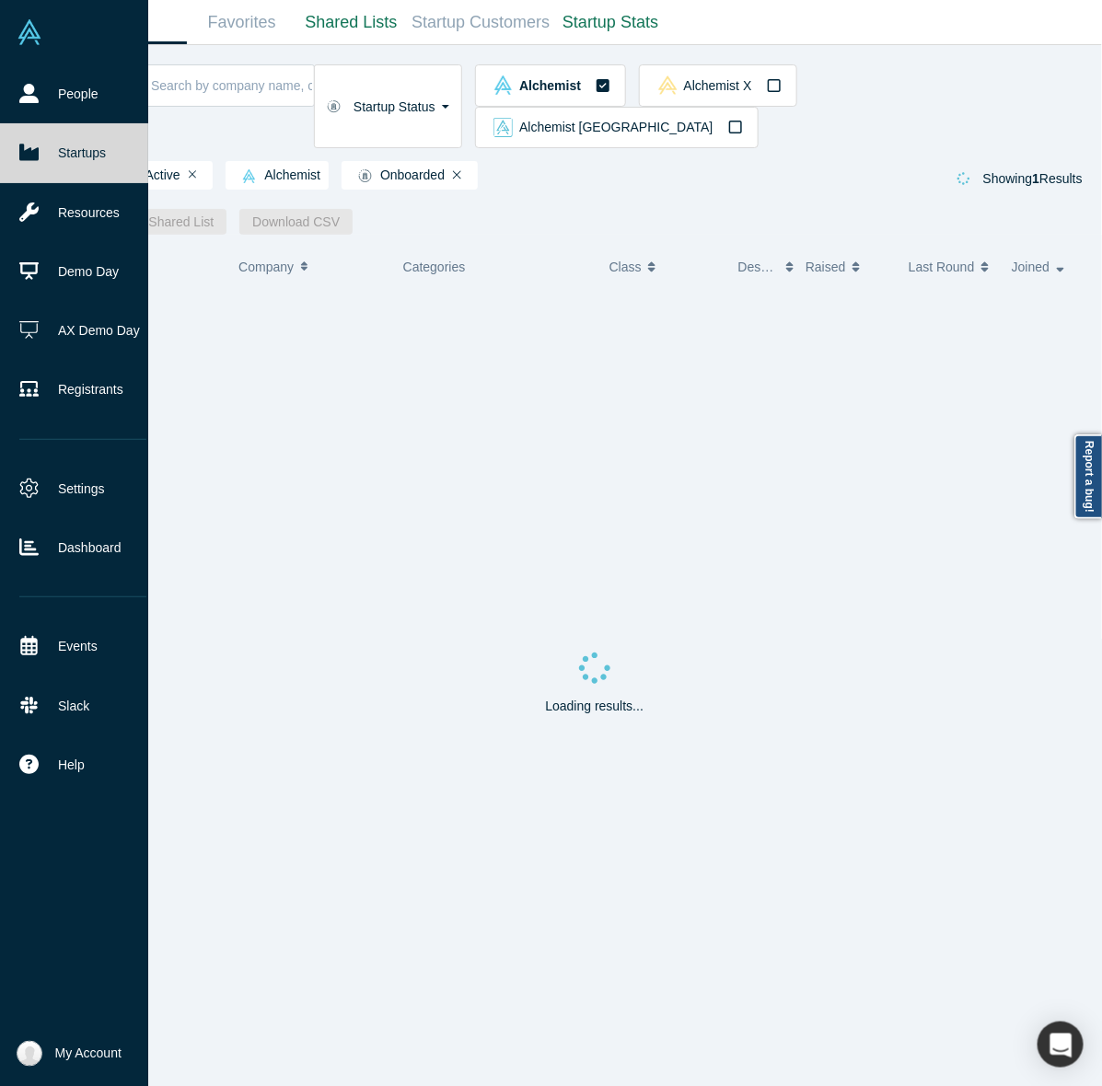
click at [48, 150] on link "Startups" at bounding box center [83, 152] width 166 height 59
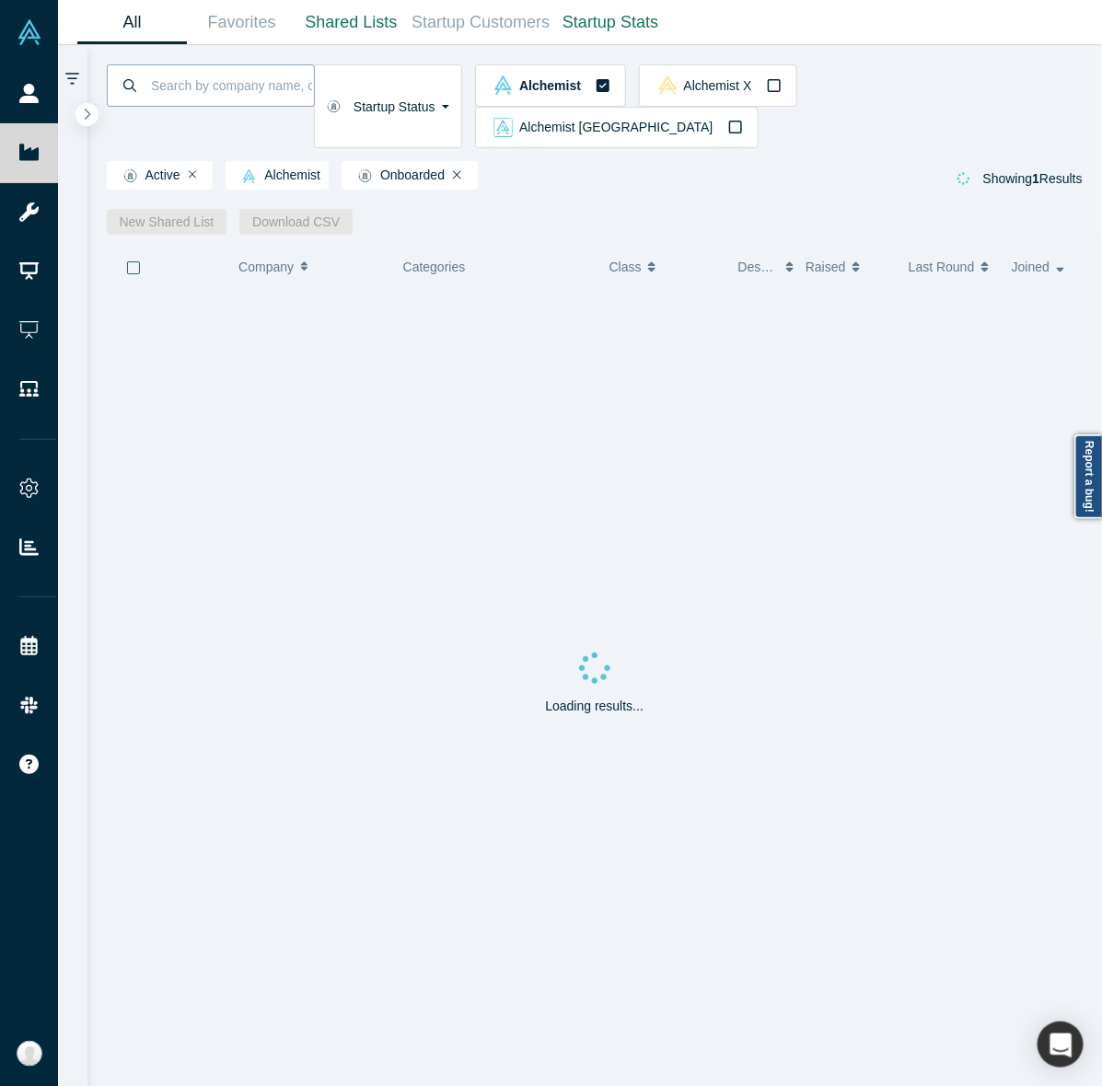
click at [213, 87] on input at bounding box center [231, 85] width 165 height 43
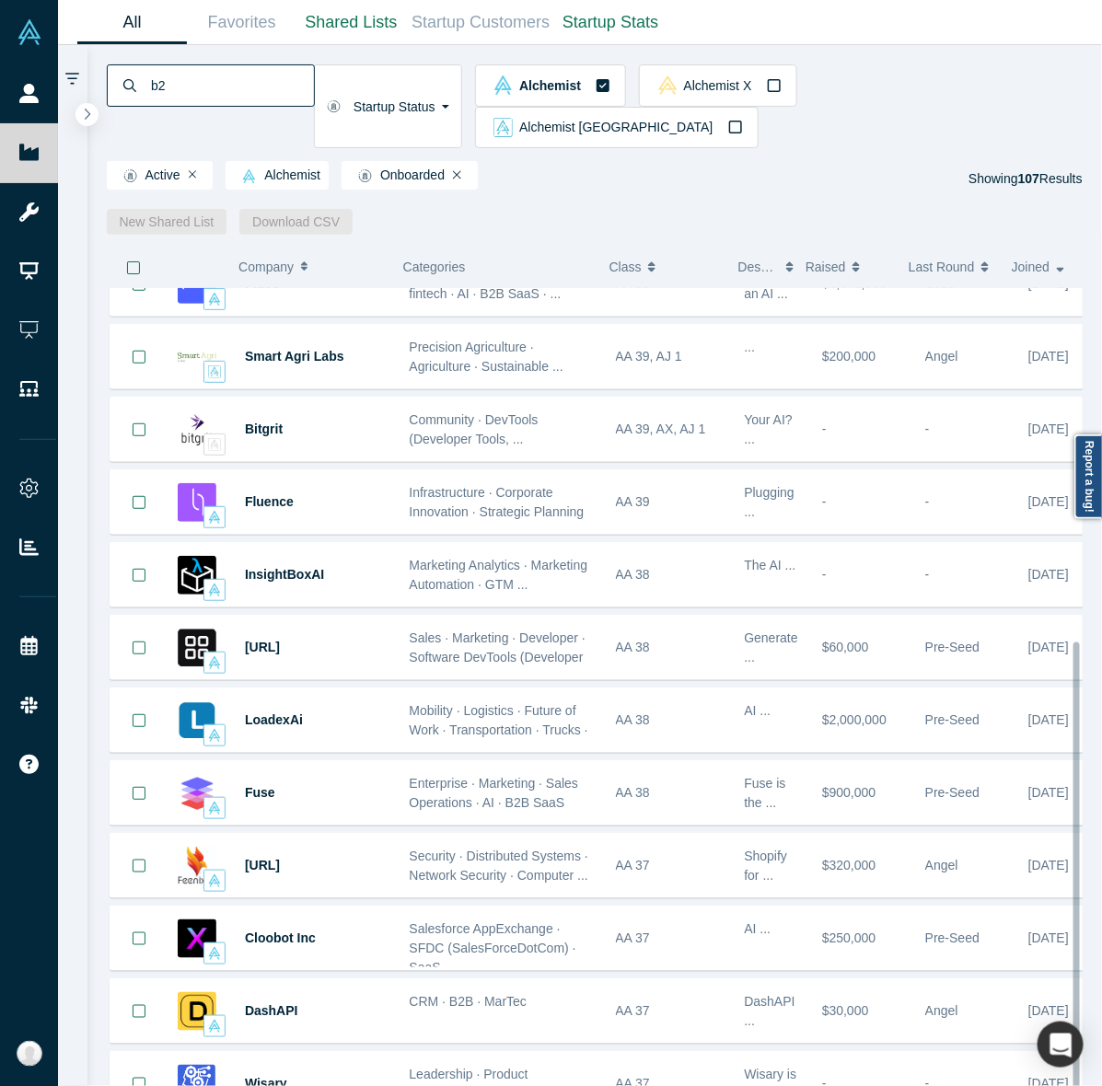
scroll to position [635, 0]
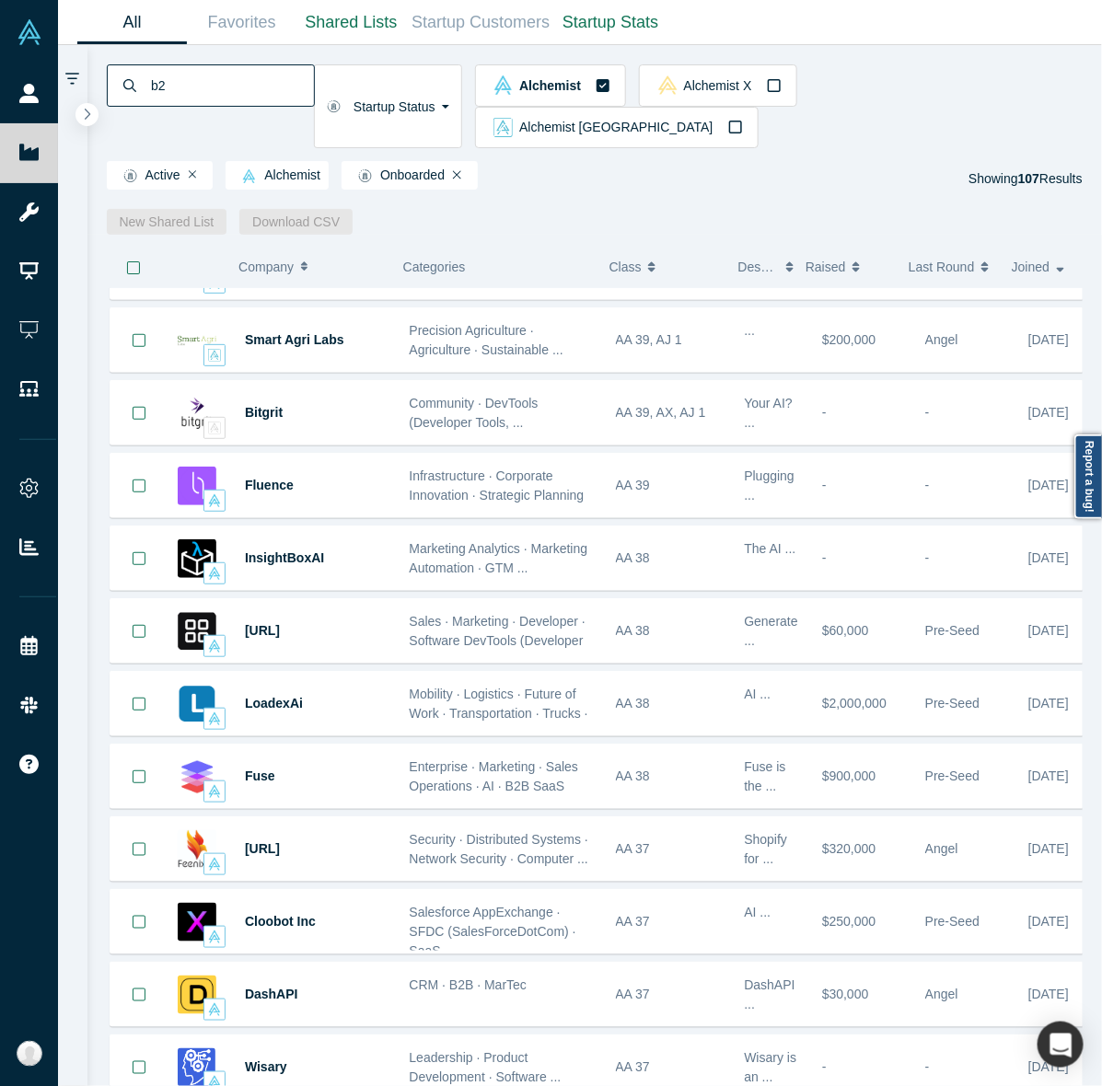
click at [285, 78] on input "b2" at bounding box center [231, 85] width 165 height 43
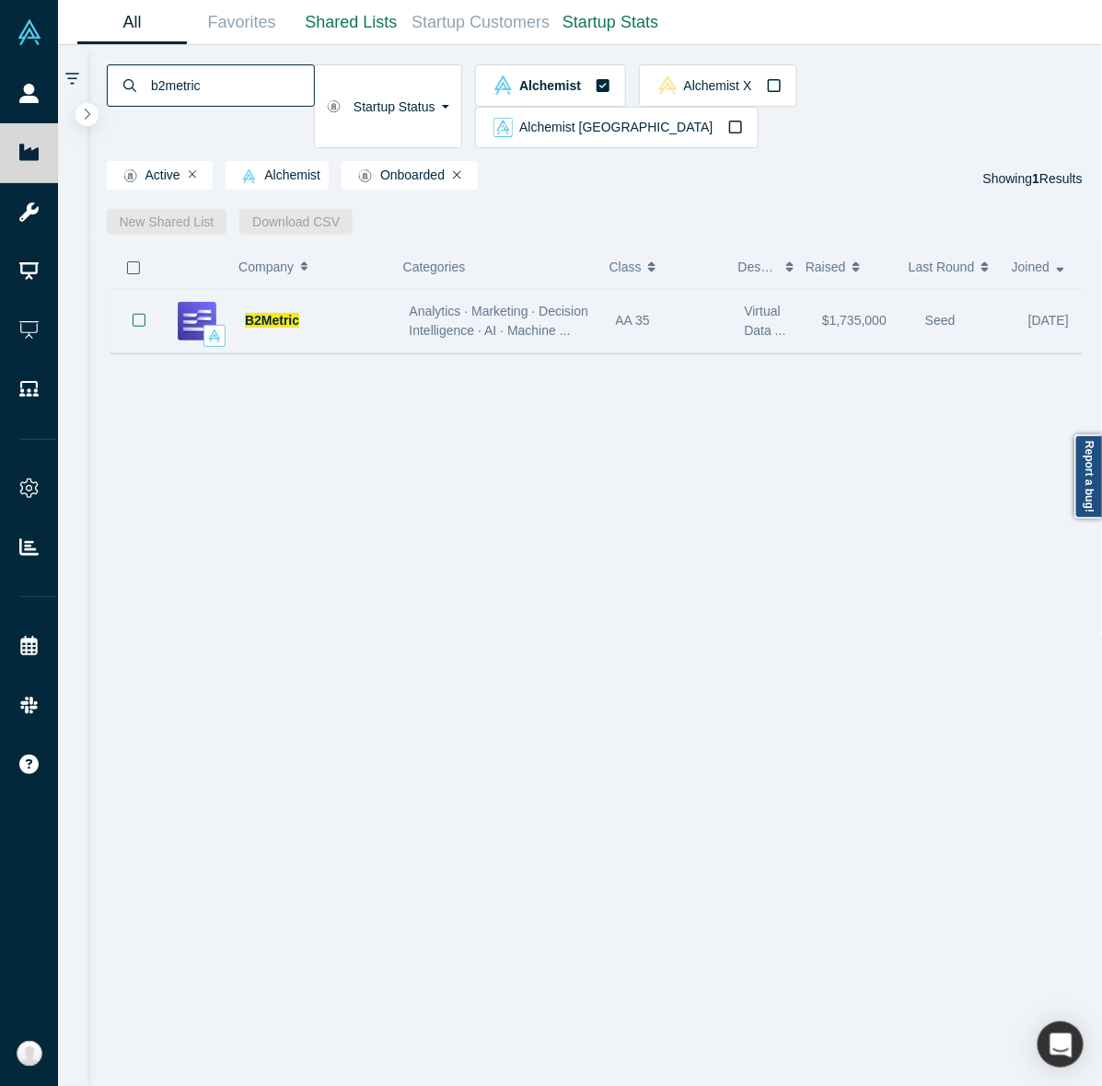
click at [352, 289] on div "B2Metric" at bounding box center [317, 321] width 145 height 64
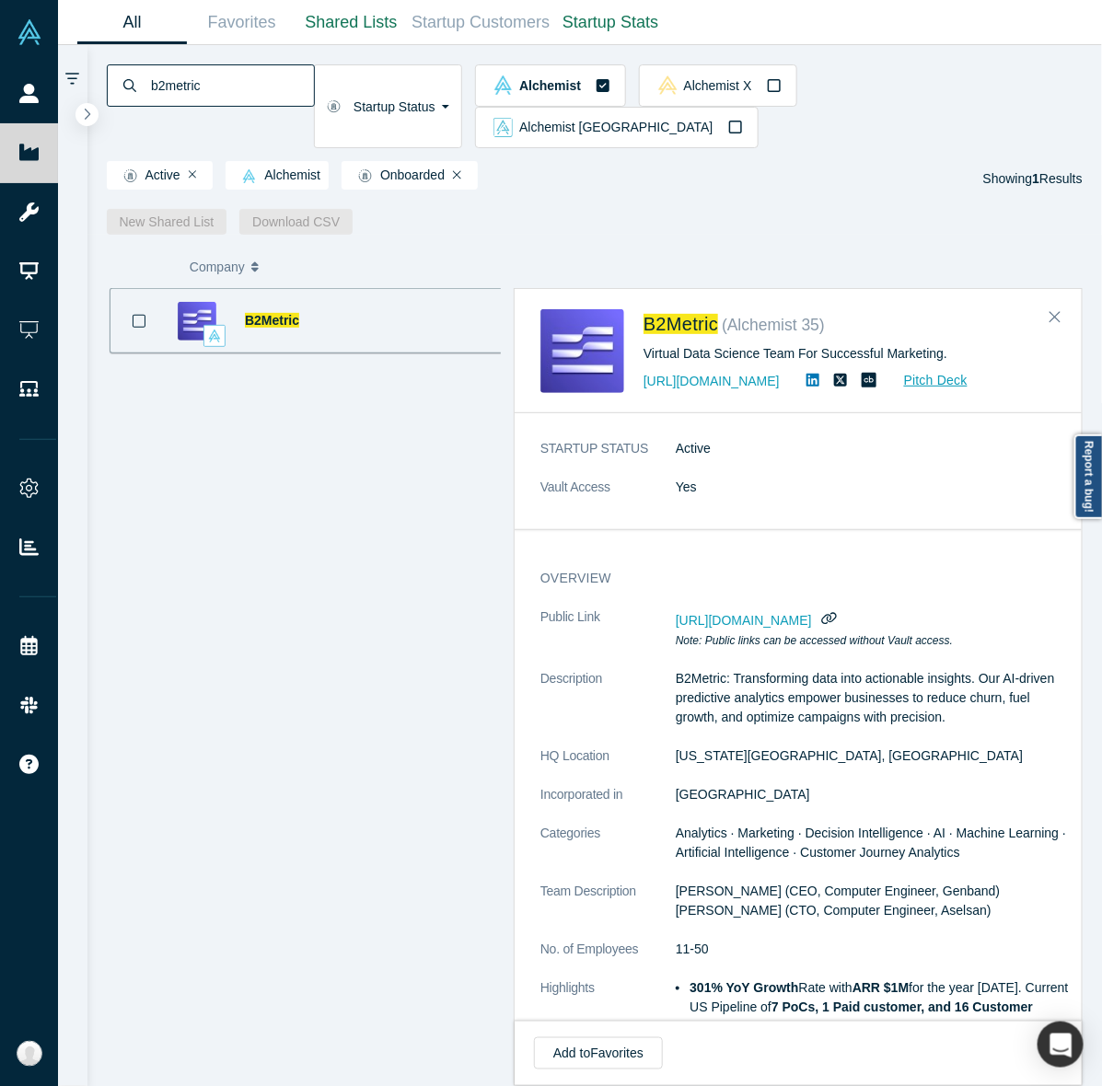
click at [246, 76] on input "b2metric" at bounding box center [231, 85] width 165 height 43
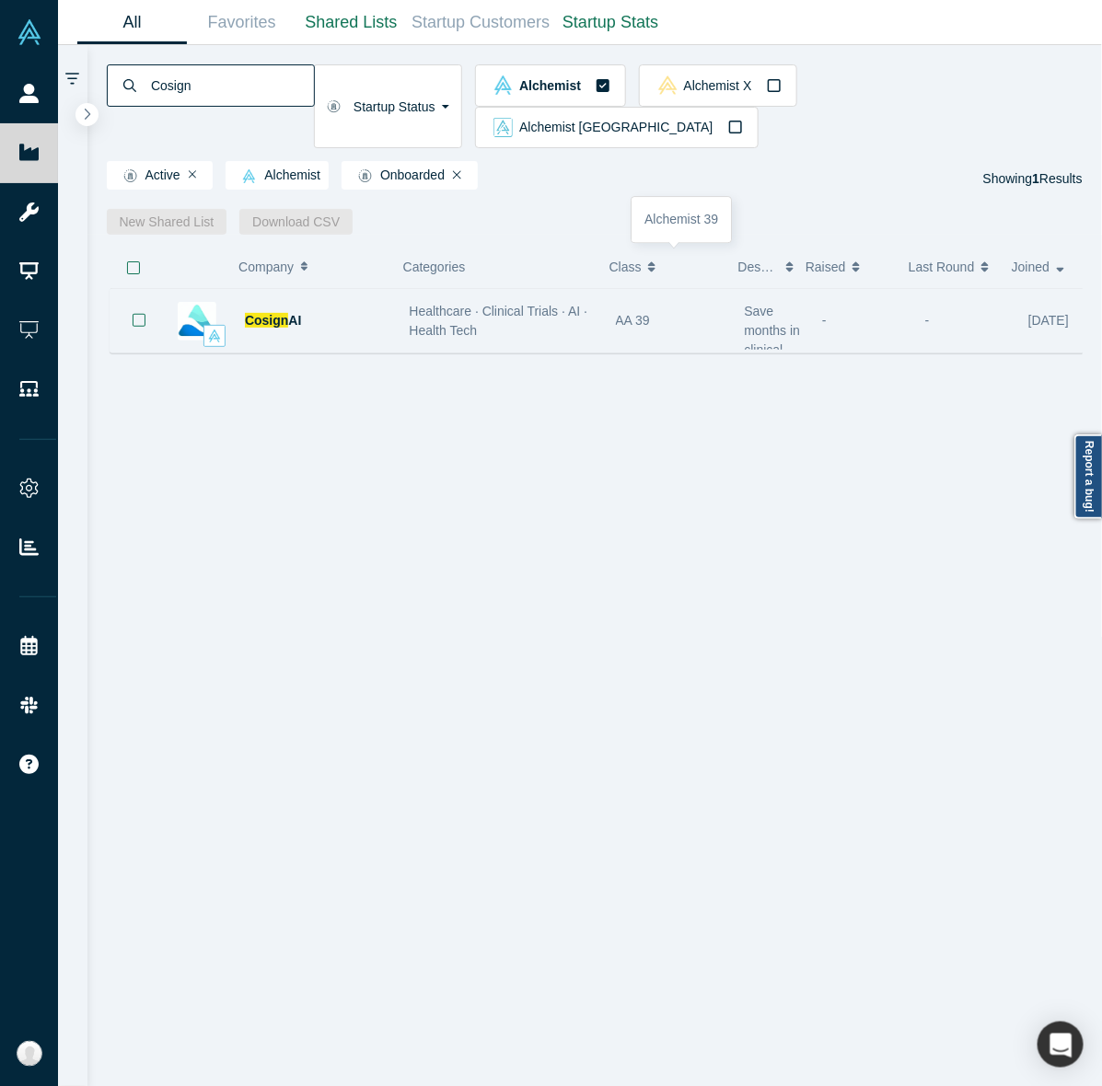
click at [690, 289] on div "AA 39" at bounding box center [671, 321] width 110 height 64
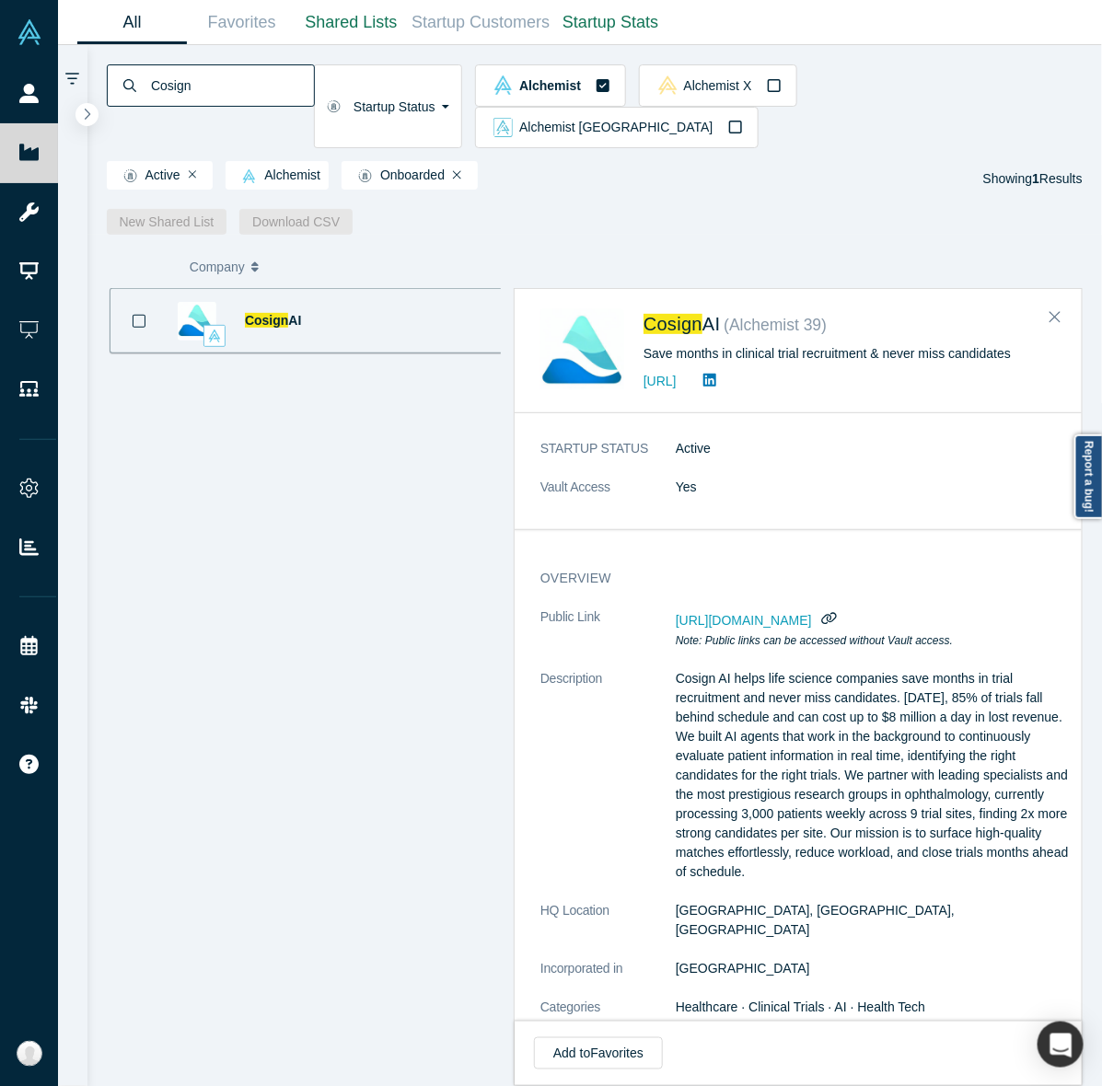
click at [314, 88] on input "Cosign" at bounding box center [231, 85] width 165 height 43
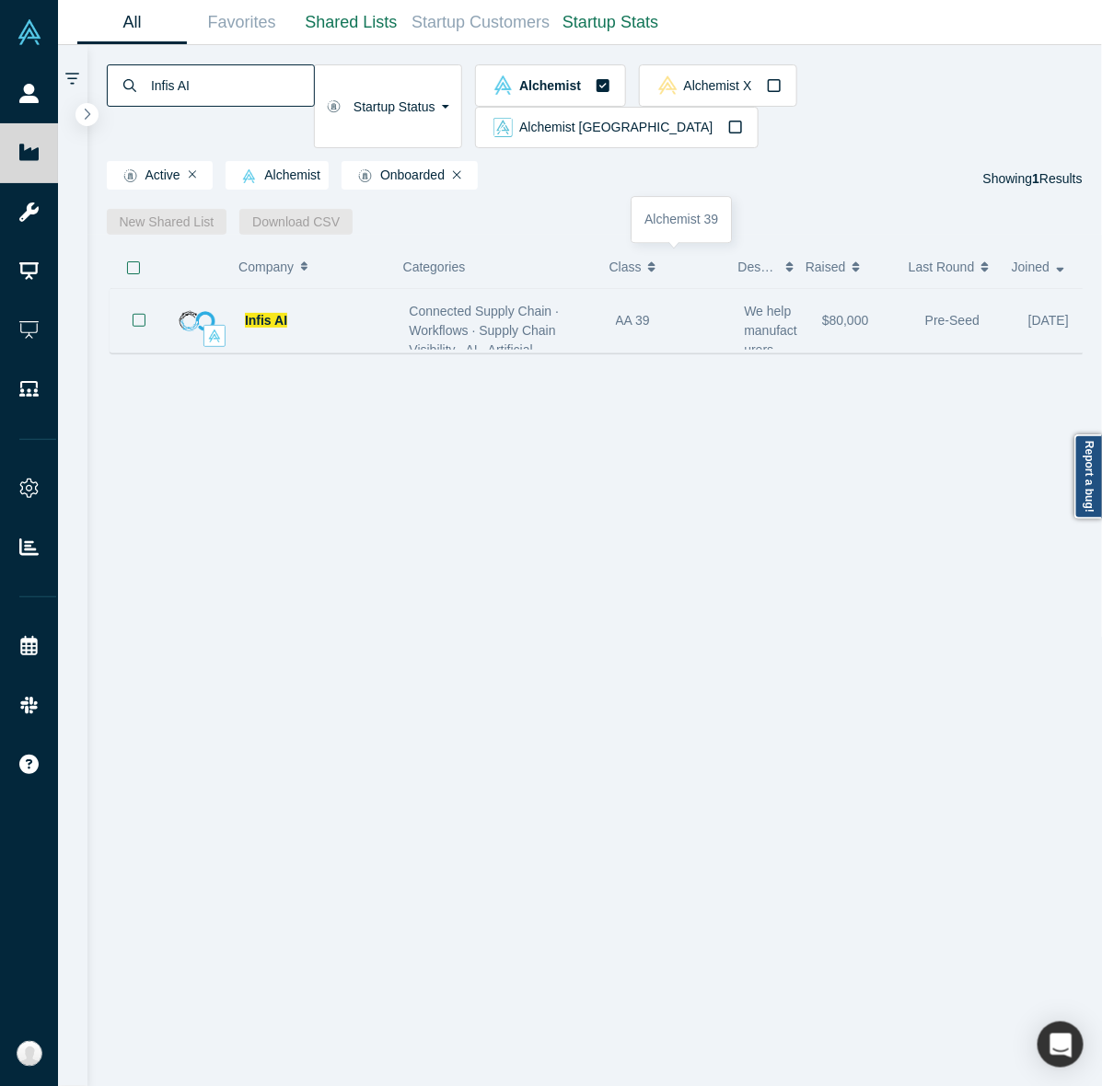
click at [626, 289] on div "AA 39" at bounding box center [671, 321] width 110 height 64
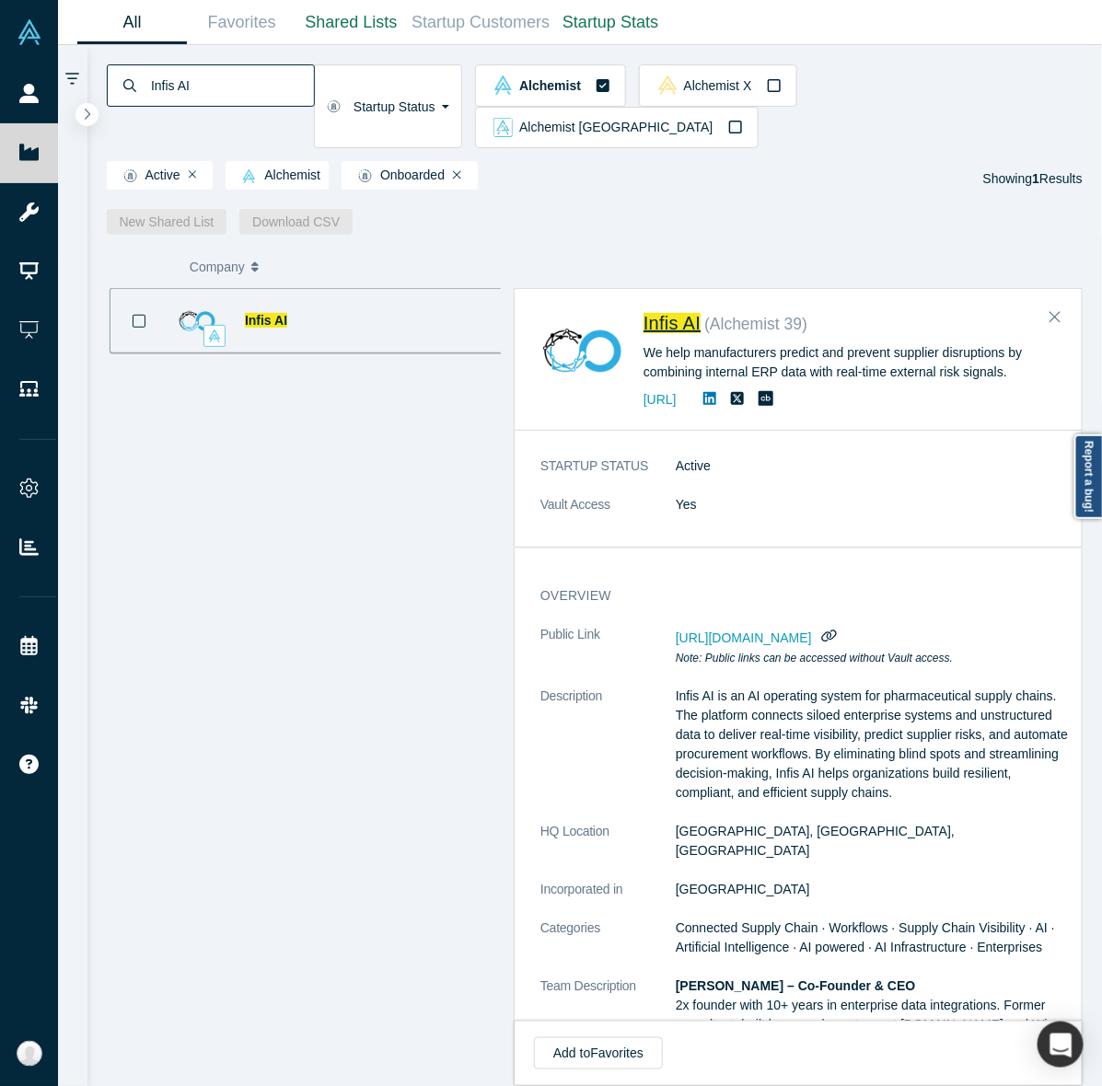
click at [314, 85] on input "Infis AI" at bounding box center [231, 85] width 165 height 43
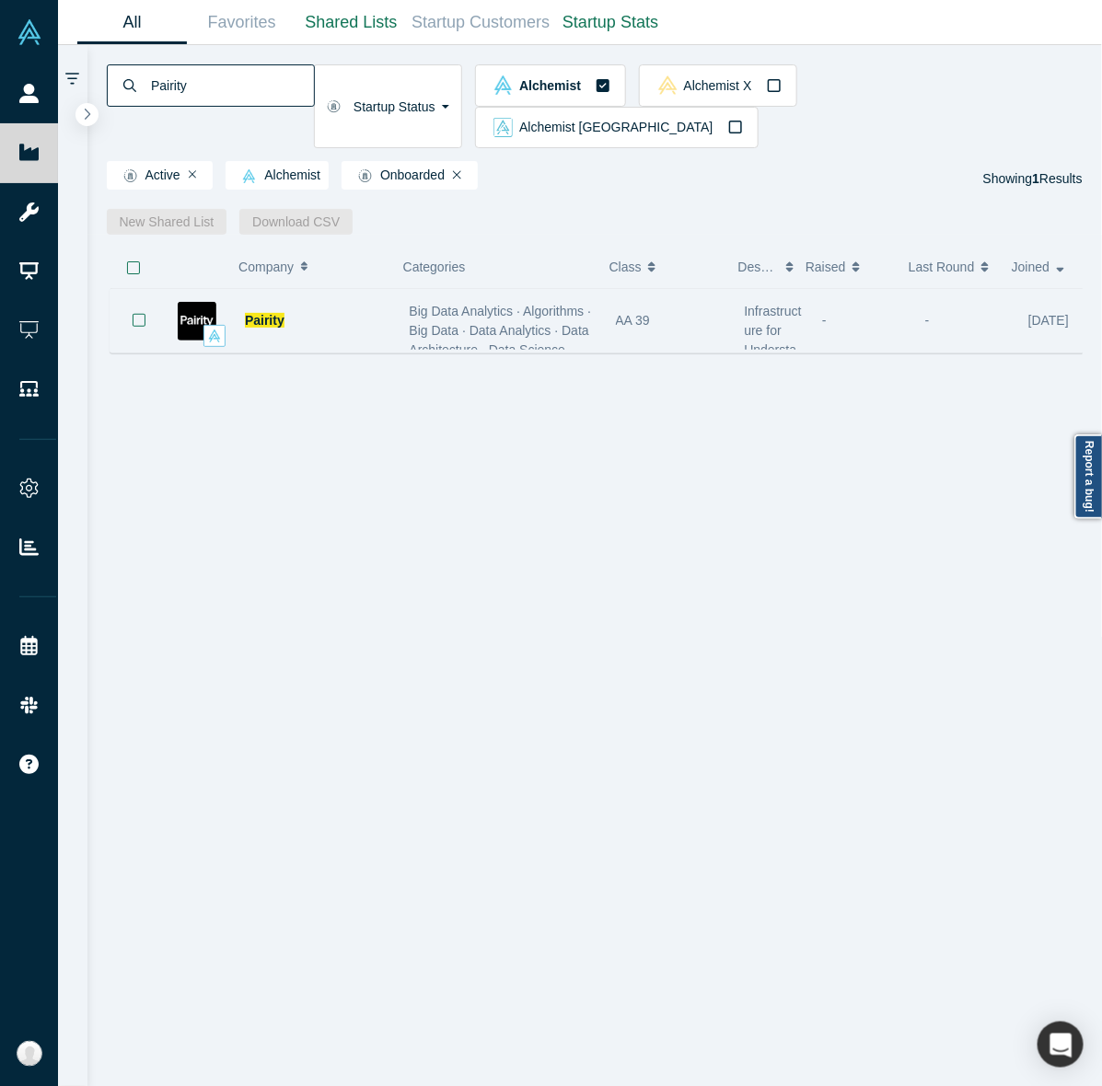
click at [567, 309] on div "Big Data Analytics · Algorithms · Big Data · Data Analytics · Data Architecture…" at bounding box center [503, 389] width 187 height 174
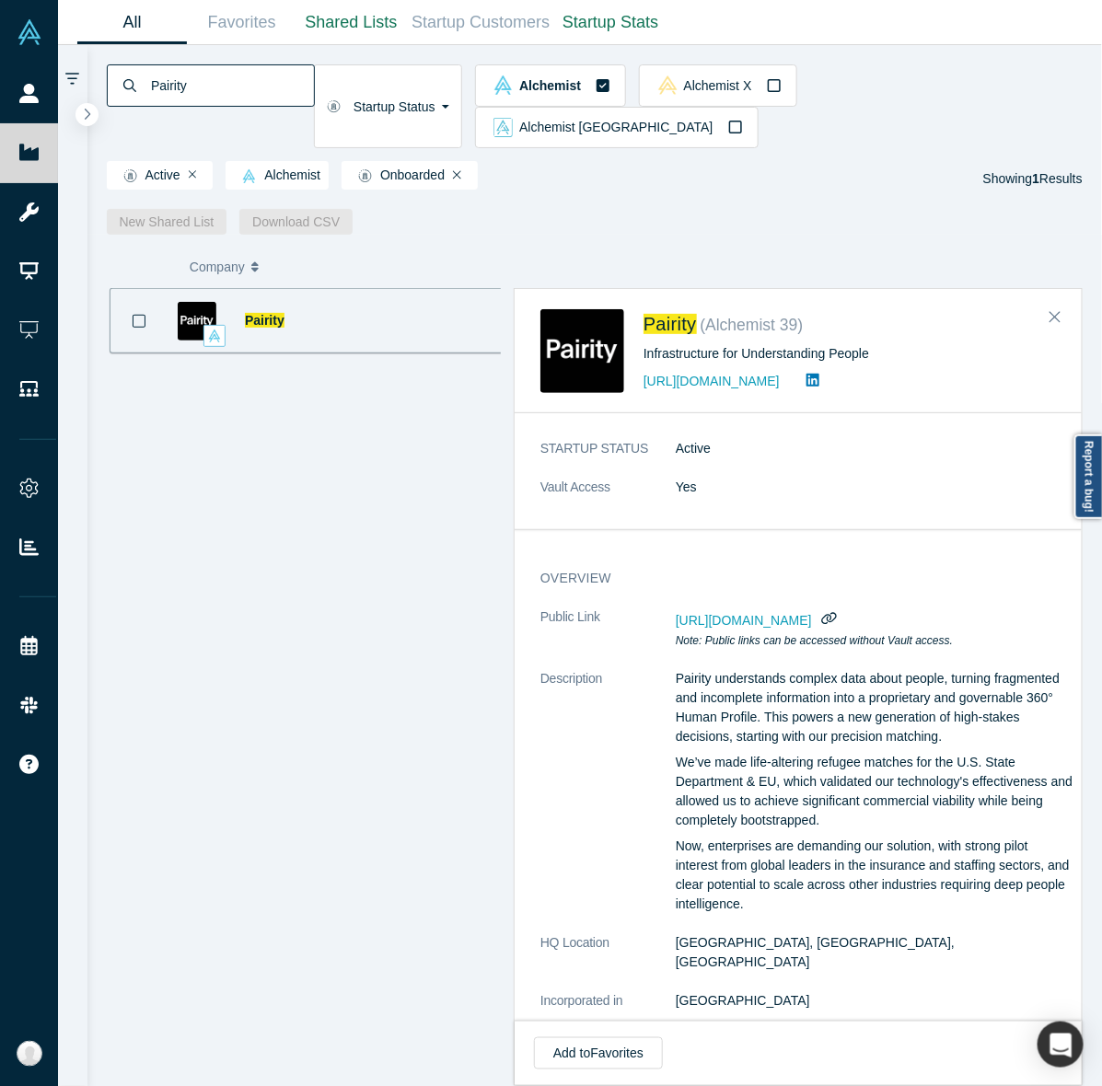
click at [314, 67] on input "Pairity" at bounding box center [231, 85] width 165 height 43
paste input "Arithmedics"
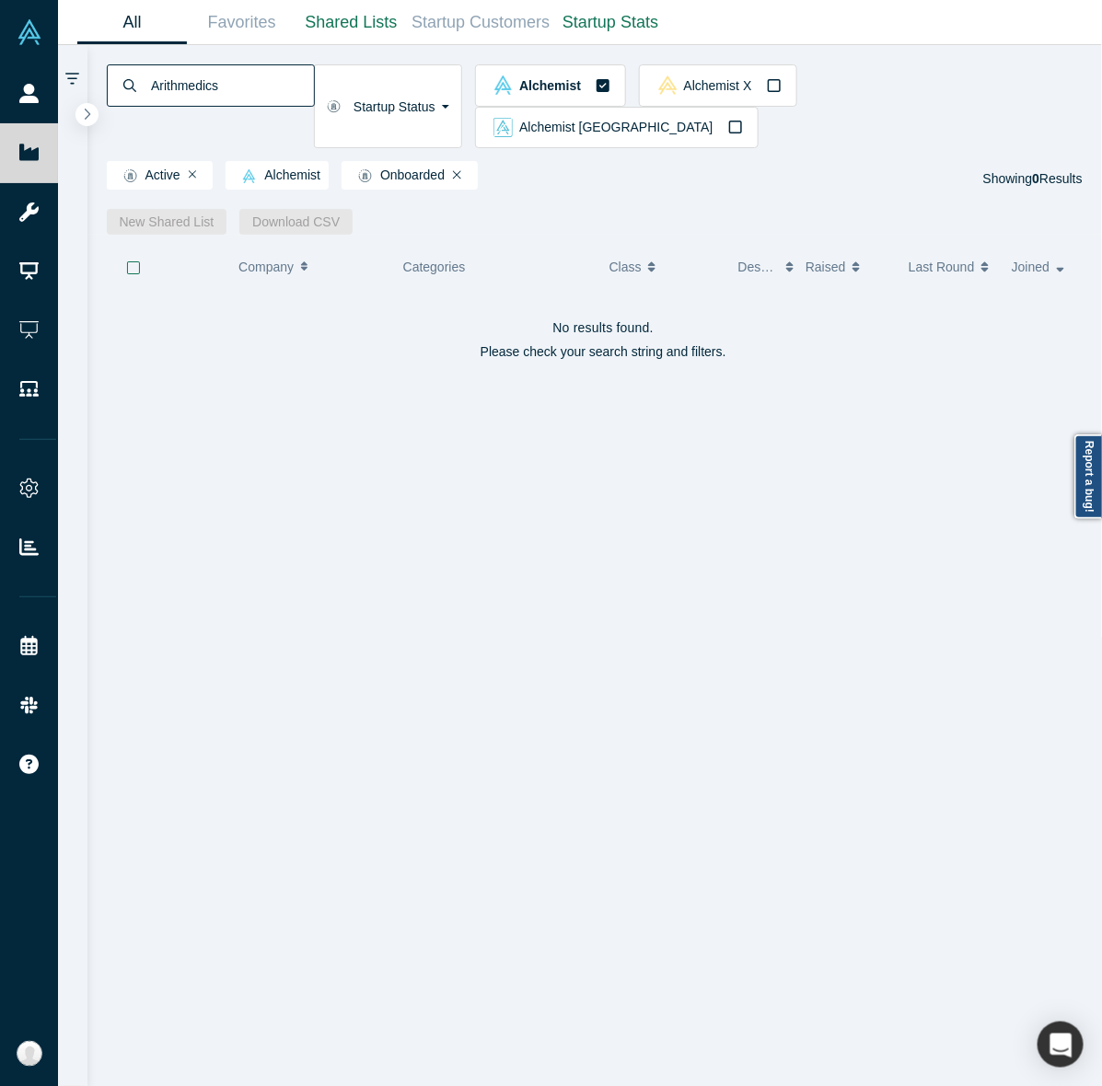
drag, startPoint x: 677, startPoint y: 393, endPoint x: 352, endPoint y: 80, distance: 451.1
click at [314, 80] on input "Arithmedics" at bounding box center [231, 85] width 165 height 43
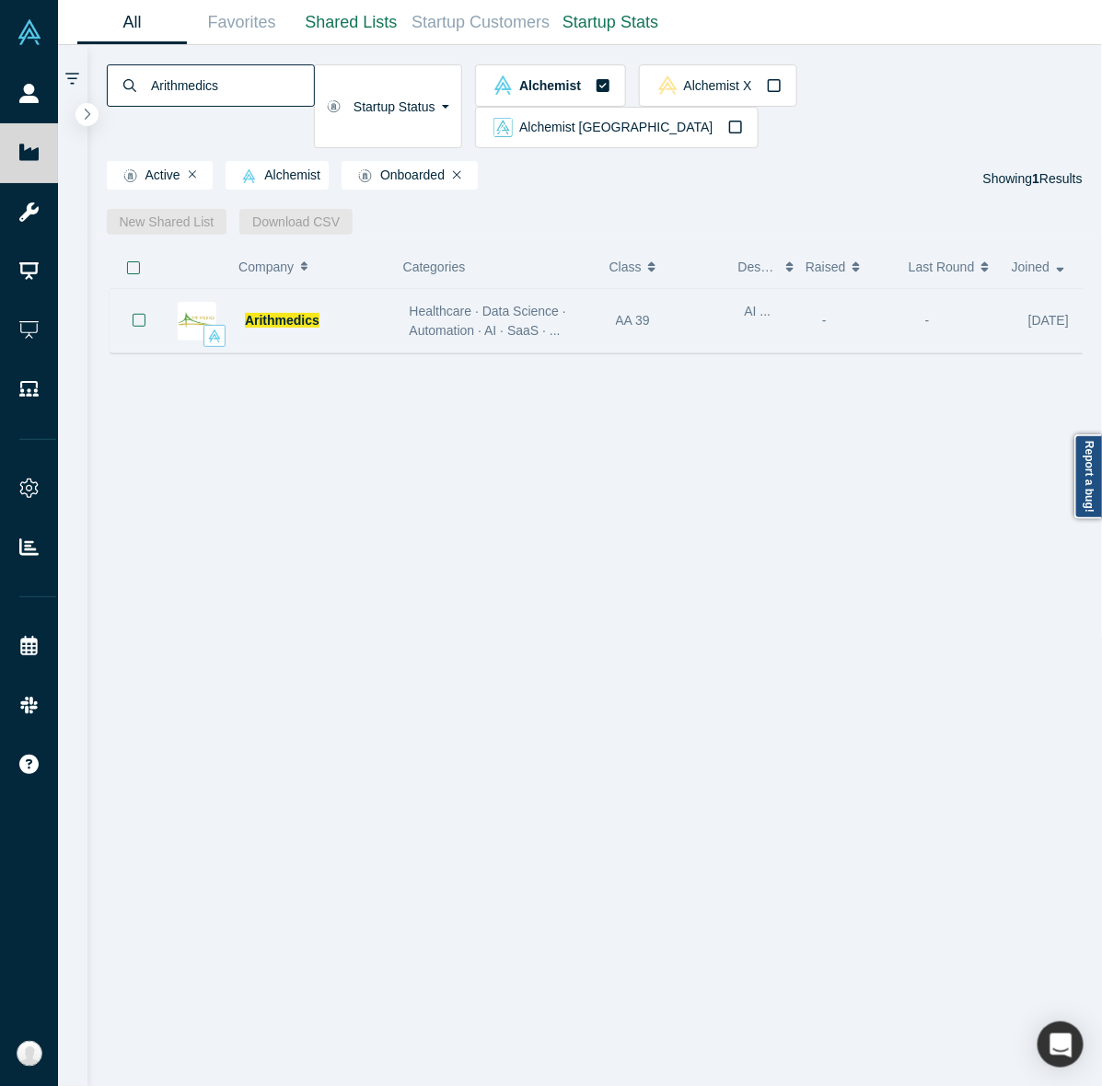
click at [856, 289] on div "-" at bounding box center [864, 321] width 84 height 64
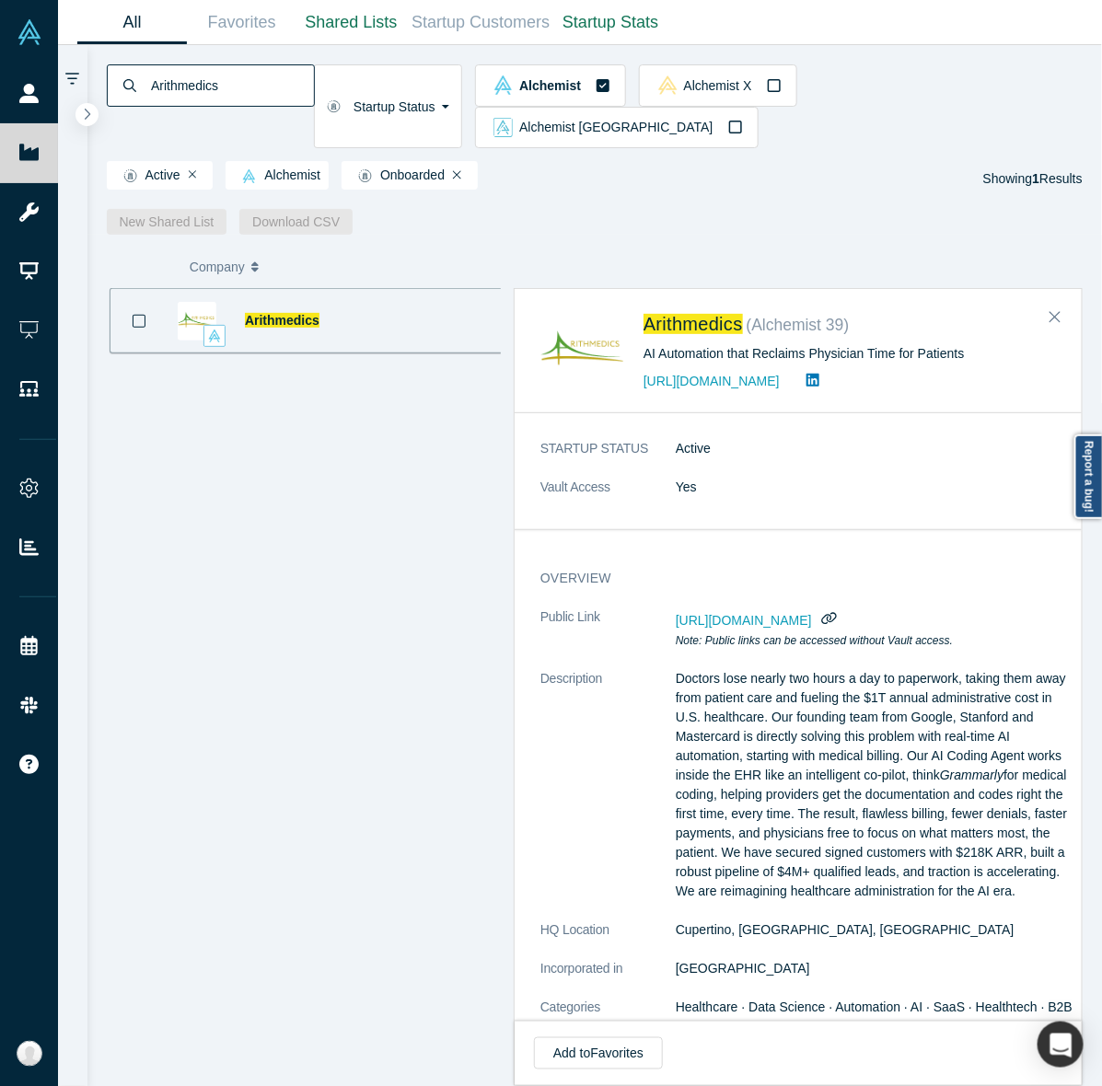
click at [314, 84] on input "Arithmedics" at bounding box center [231, 85] width 165 height 43
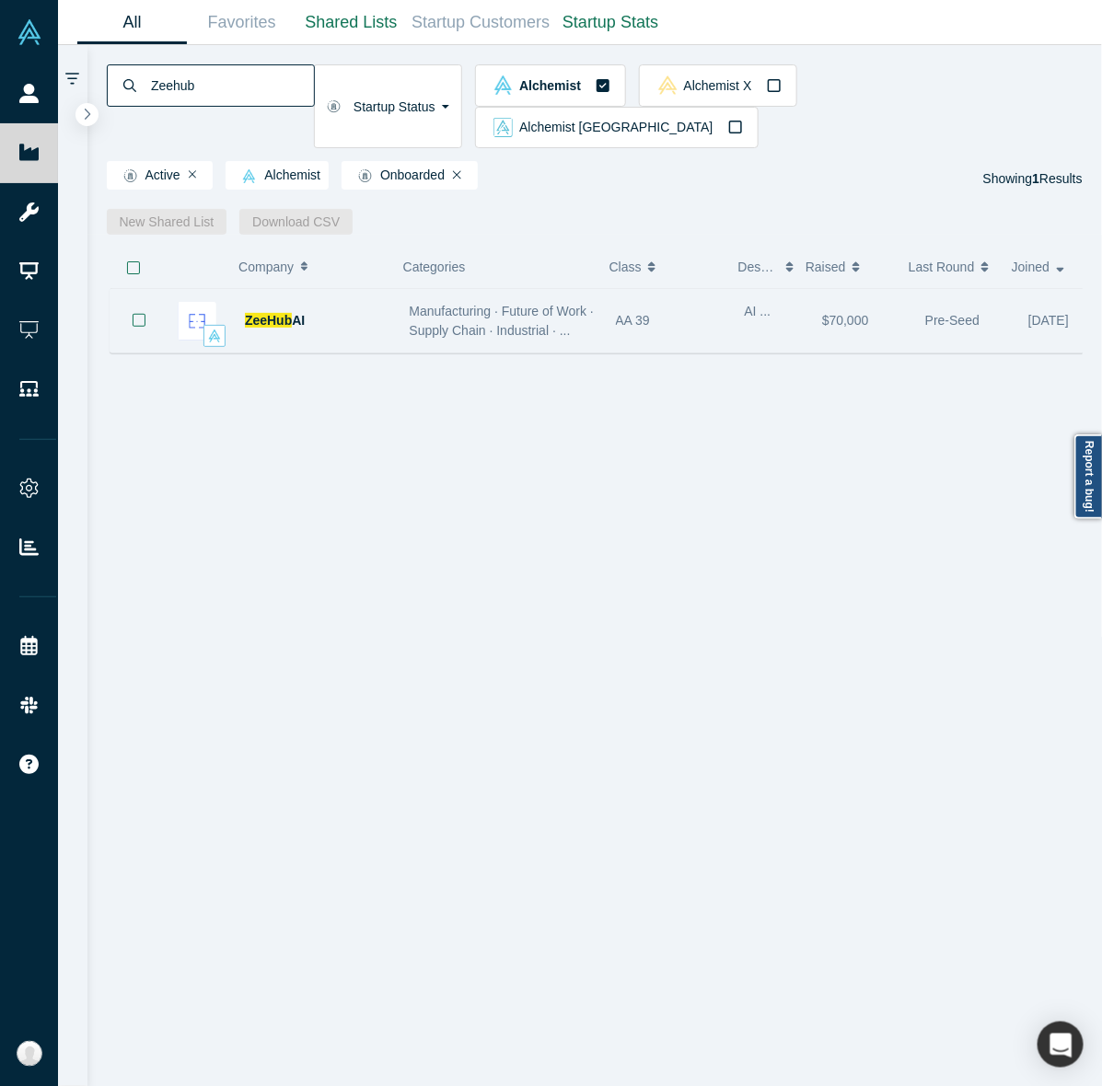
click at [606, 289] on div "AA 39" at bounding box center [670, 321] width 129 height 64
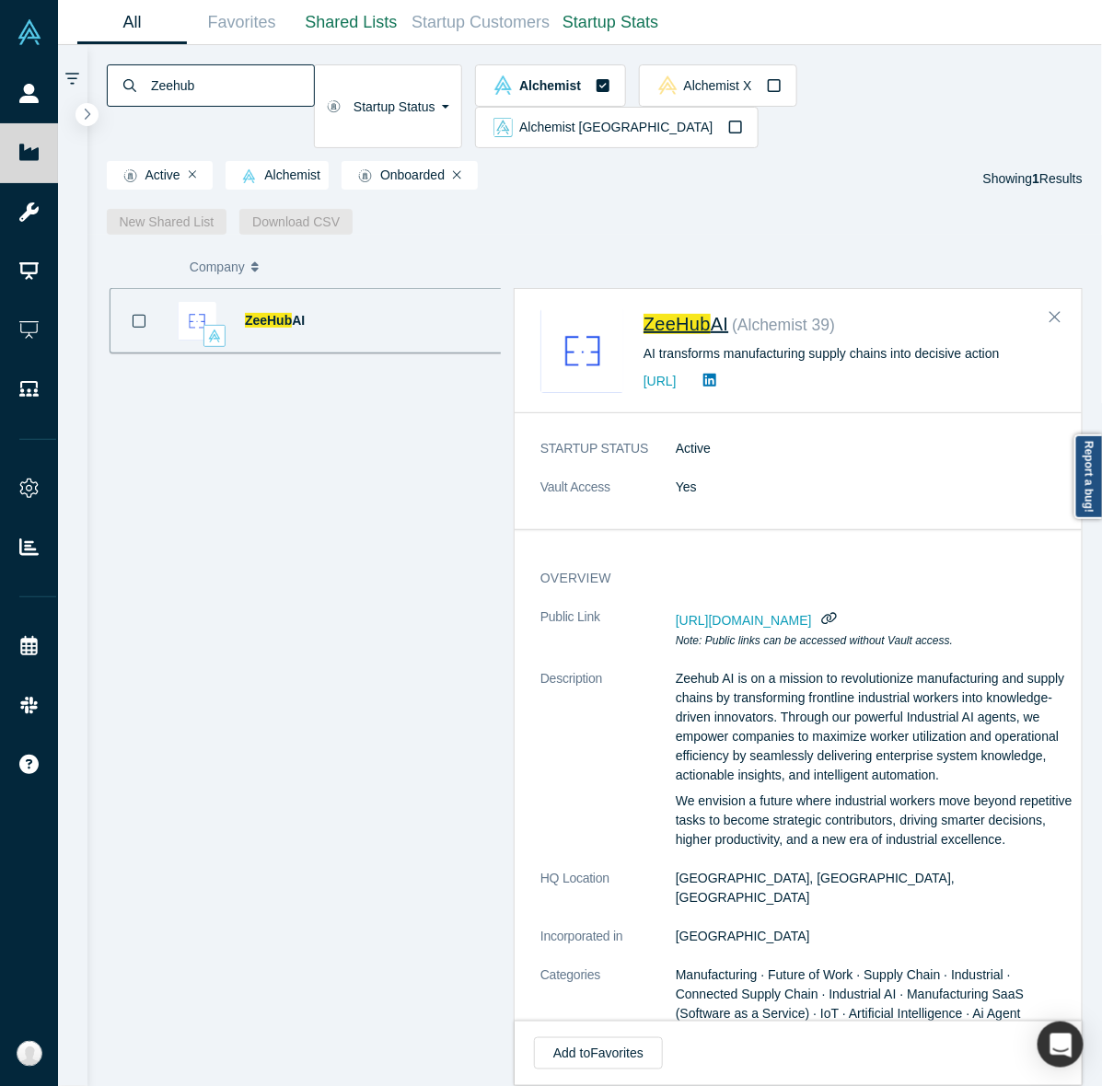
drag, startPoint x: 713, startPoint y: 296, endPoint x: 701, endPoint y: 283, distance: 18.3
click at [314, 75] on input "Zeehub" at bounding box center [231, 85] width 165 height 43
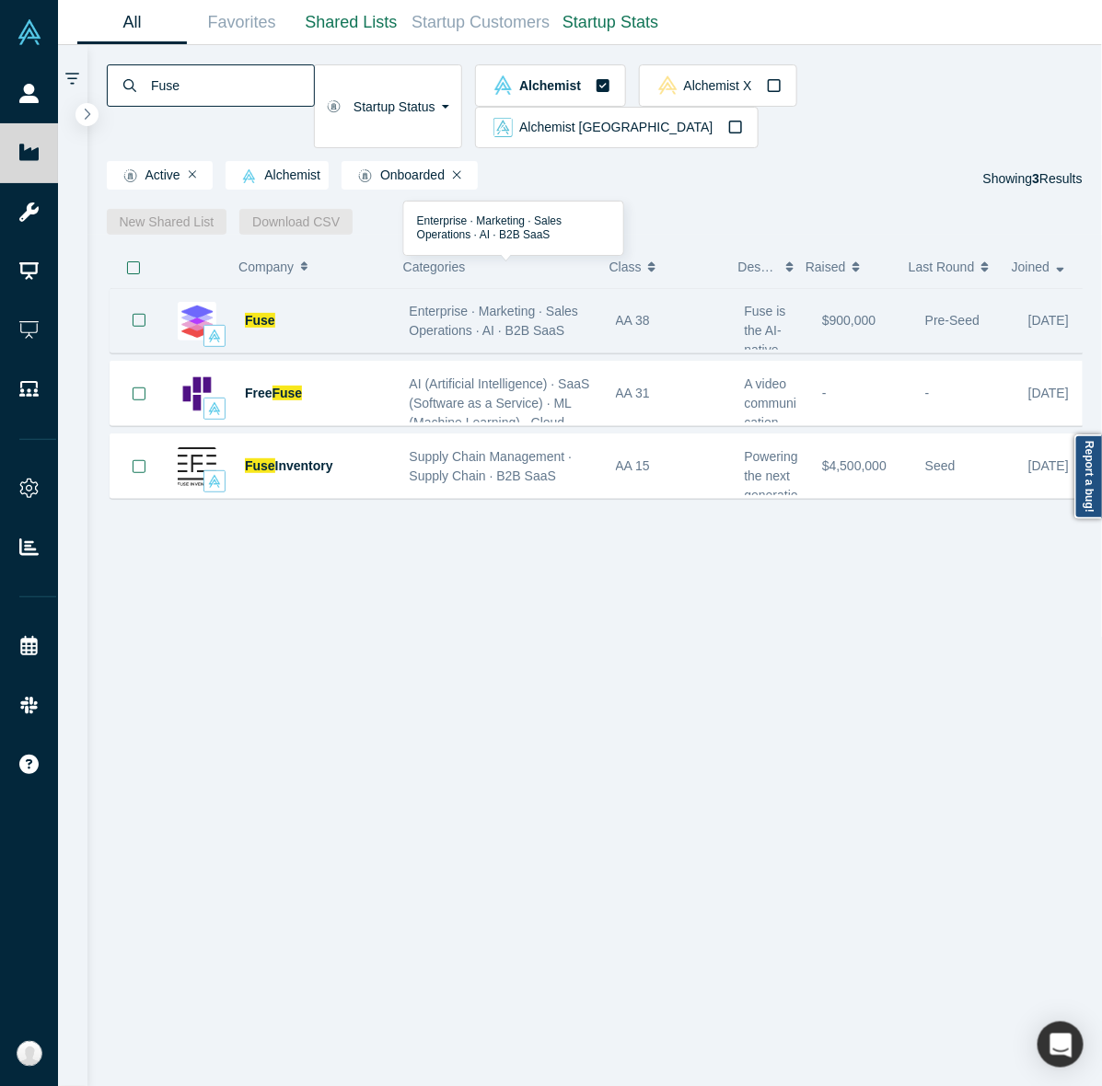
click at [586, 302] on div "Enterprise · Marketing · Sales Operations · AI · B2B SaaS" at bounding box center [503, 321] width 187 height 39
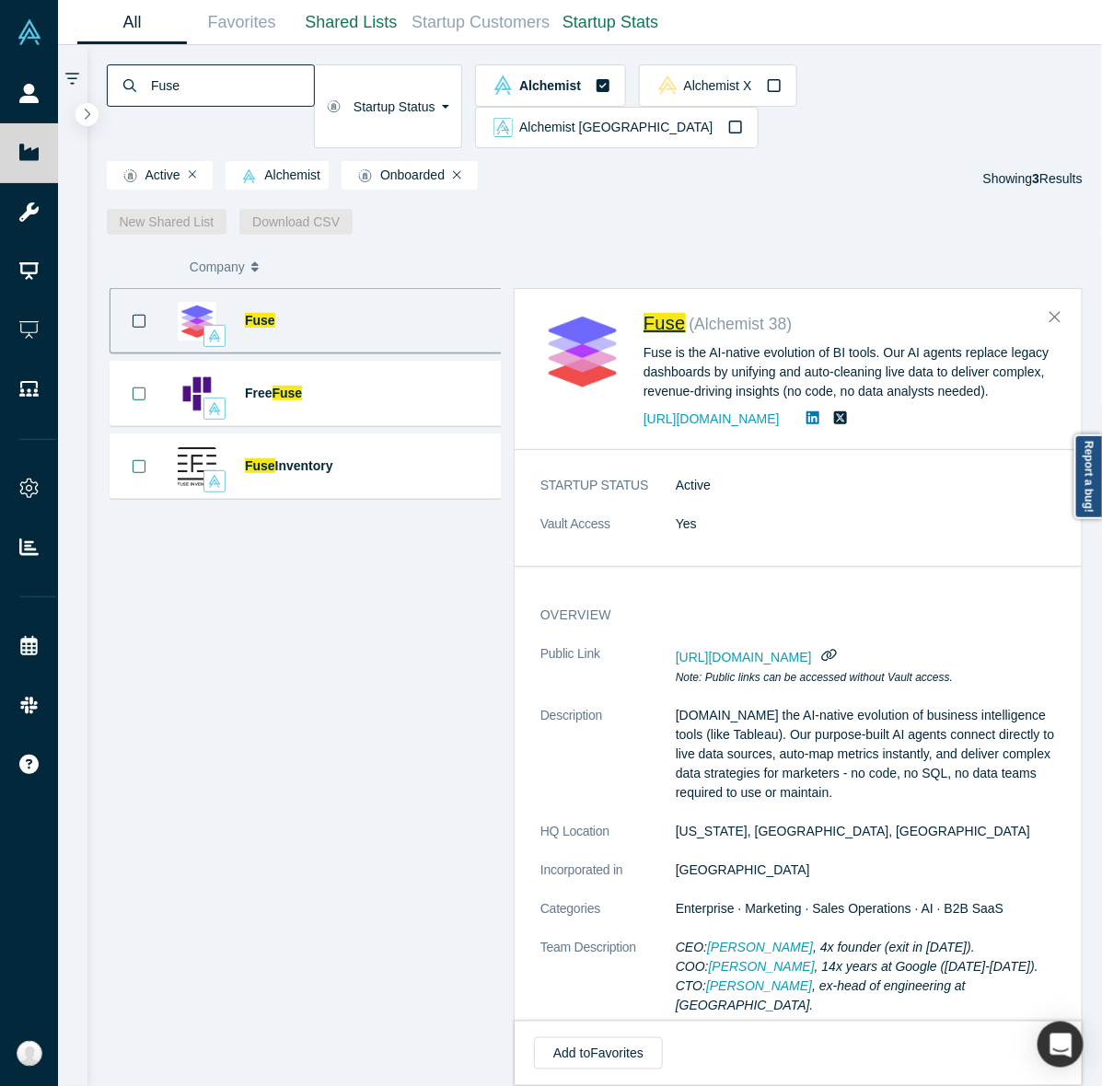
click at [314, 78] on input "Fuse" at bounding box center [231, 85] width 165 height 43
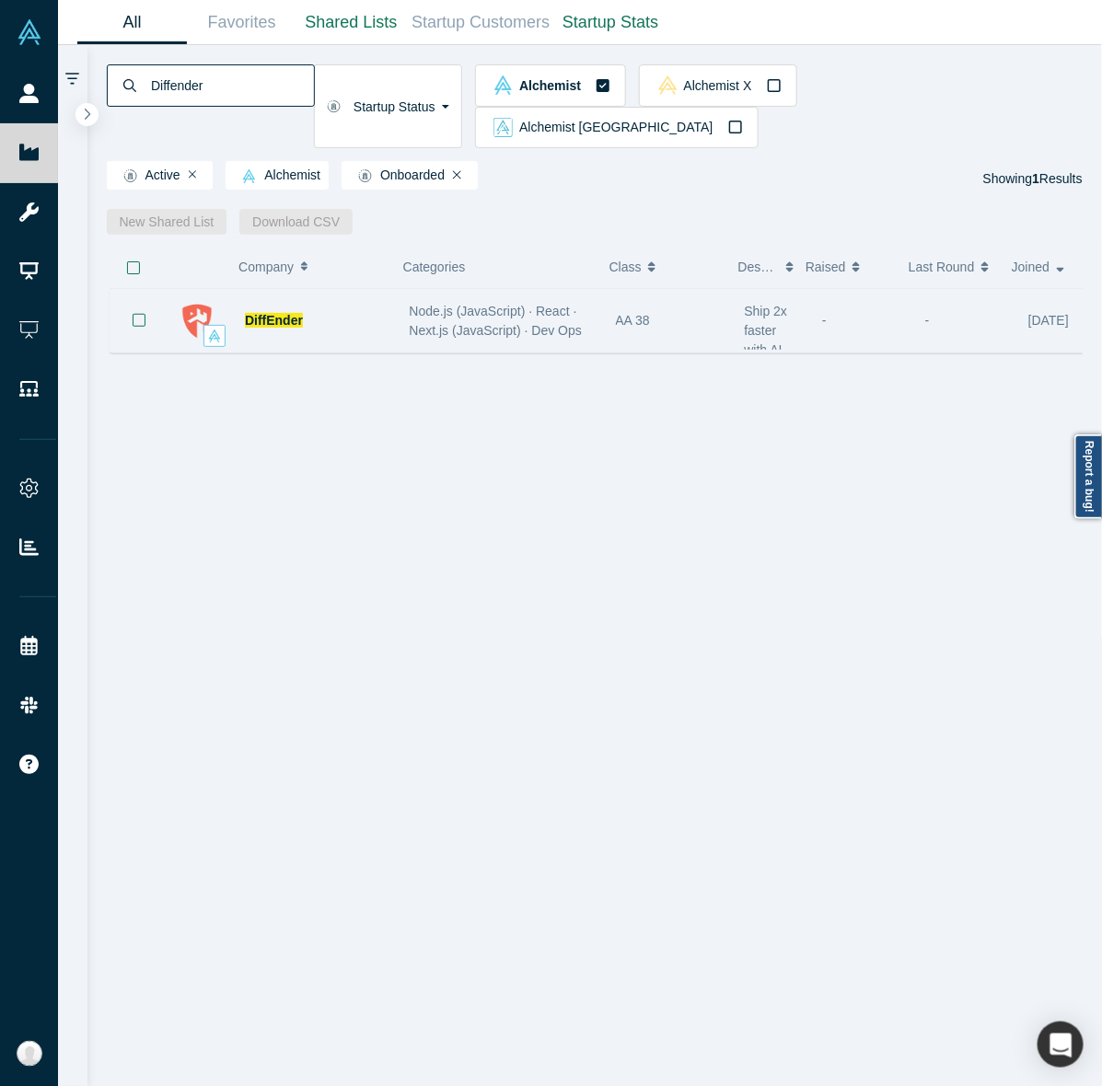
click at [575, 302] on div "Node.js (JavaScript) · React · Next.js (JavaScript) · Dev Ops" at bounding box center [503, 321] width 187 height 39
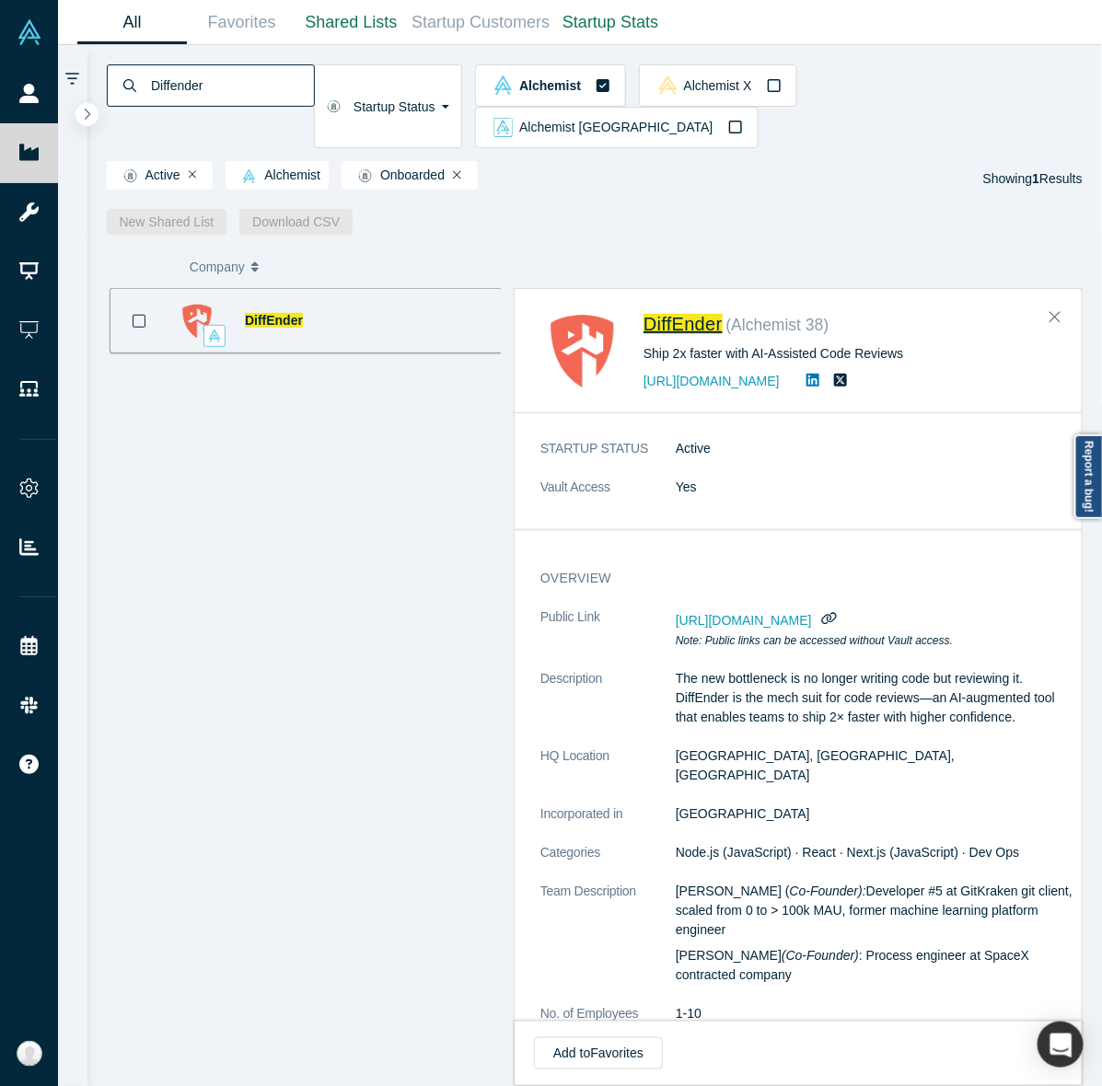
click at [314, 98] on input "Diffender" at bounding box center [231, 85] width 165 height 43
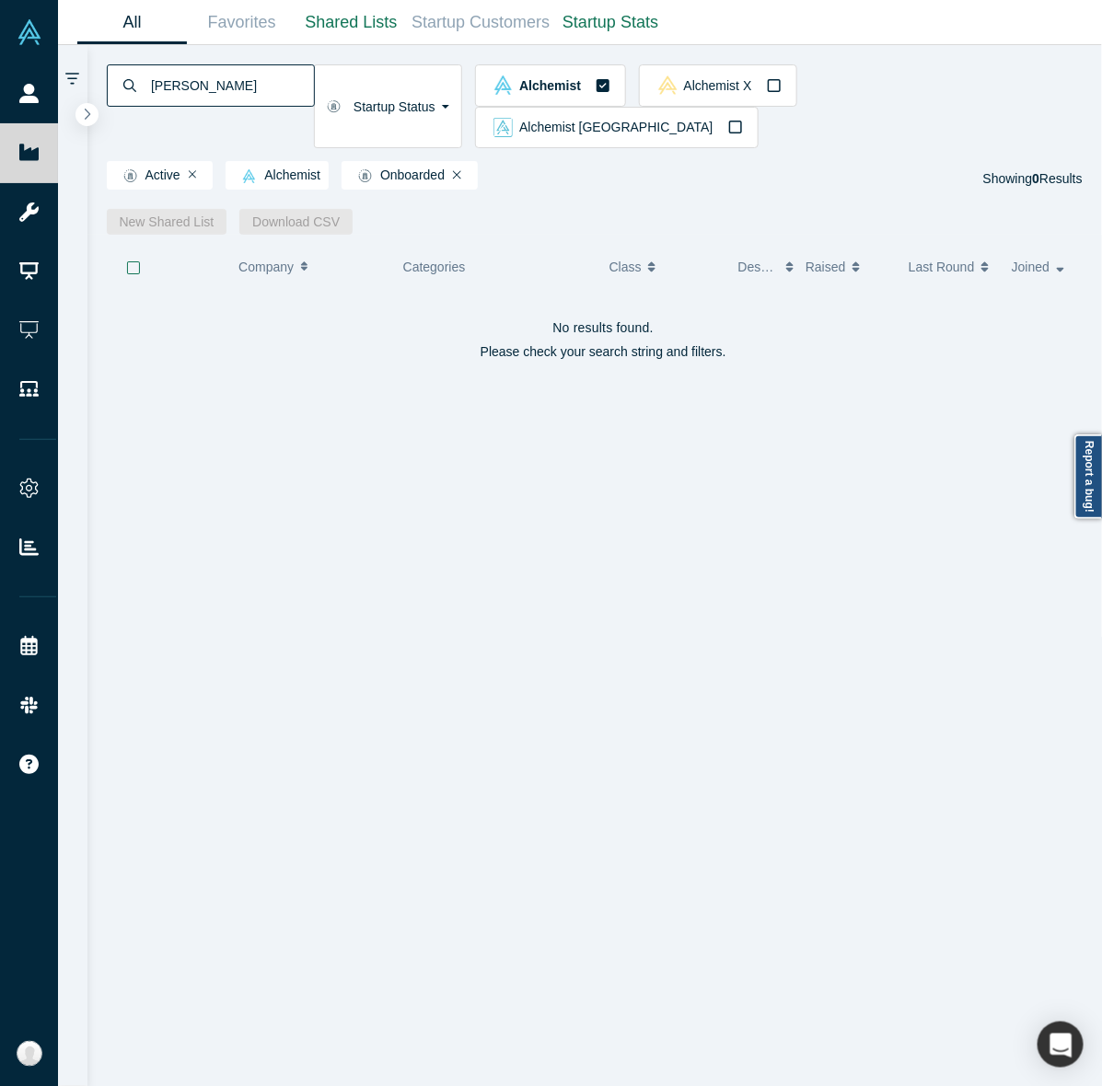
click at [314, 76] on input "Betsy" at bounding box center [231, 85] width 165 height 43
type input "Best"
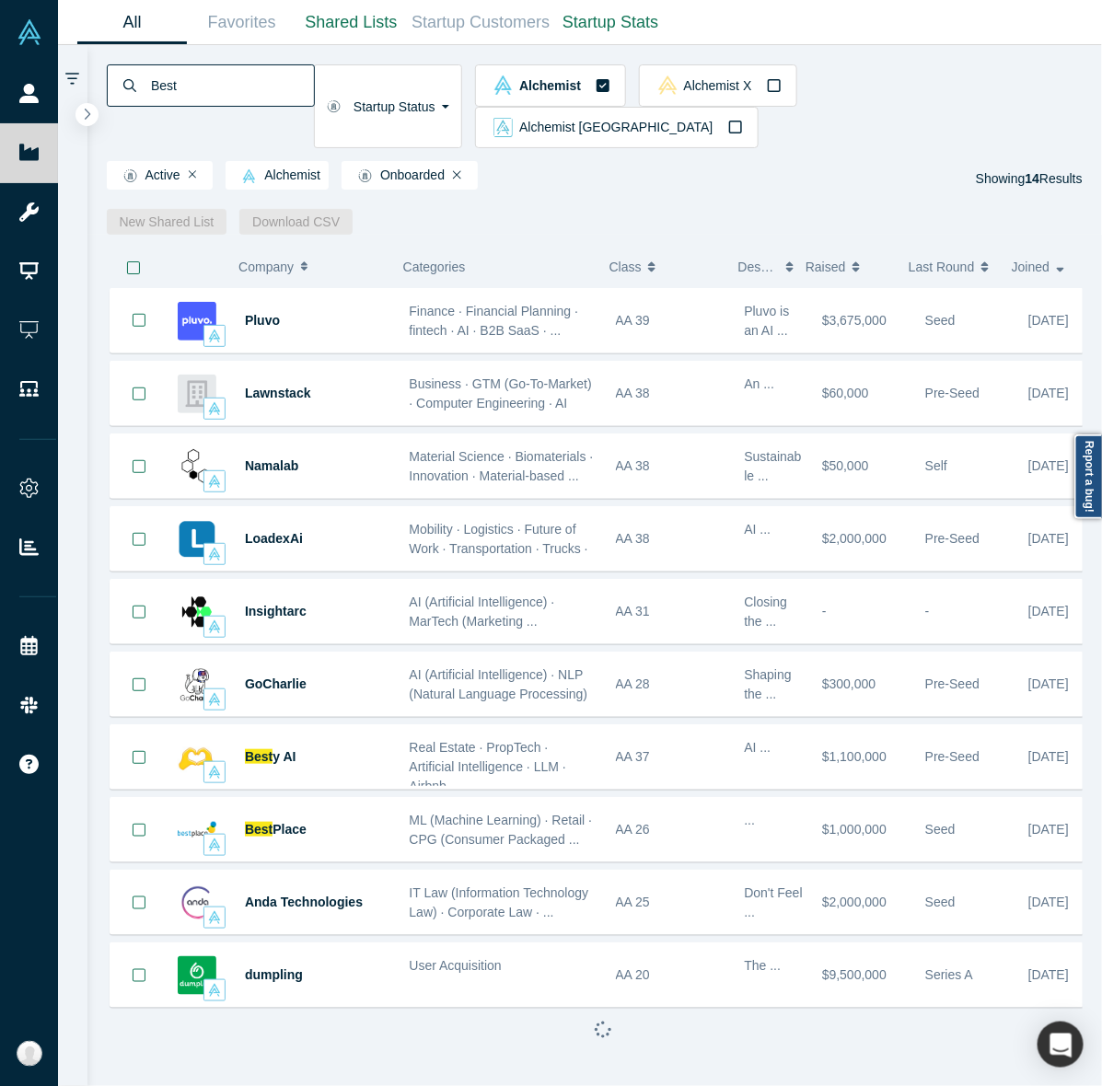
click at [544, 376] on span "Business · GTM (Go-To-Market) · Computer Engineering · AI" at bounding box center [501, 393] width 182 height 34
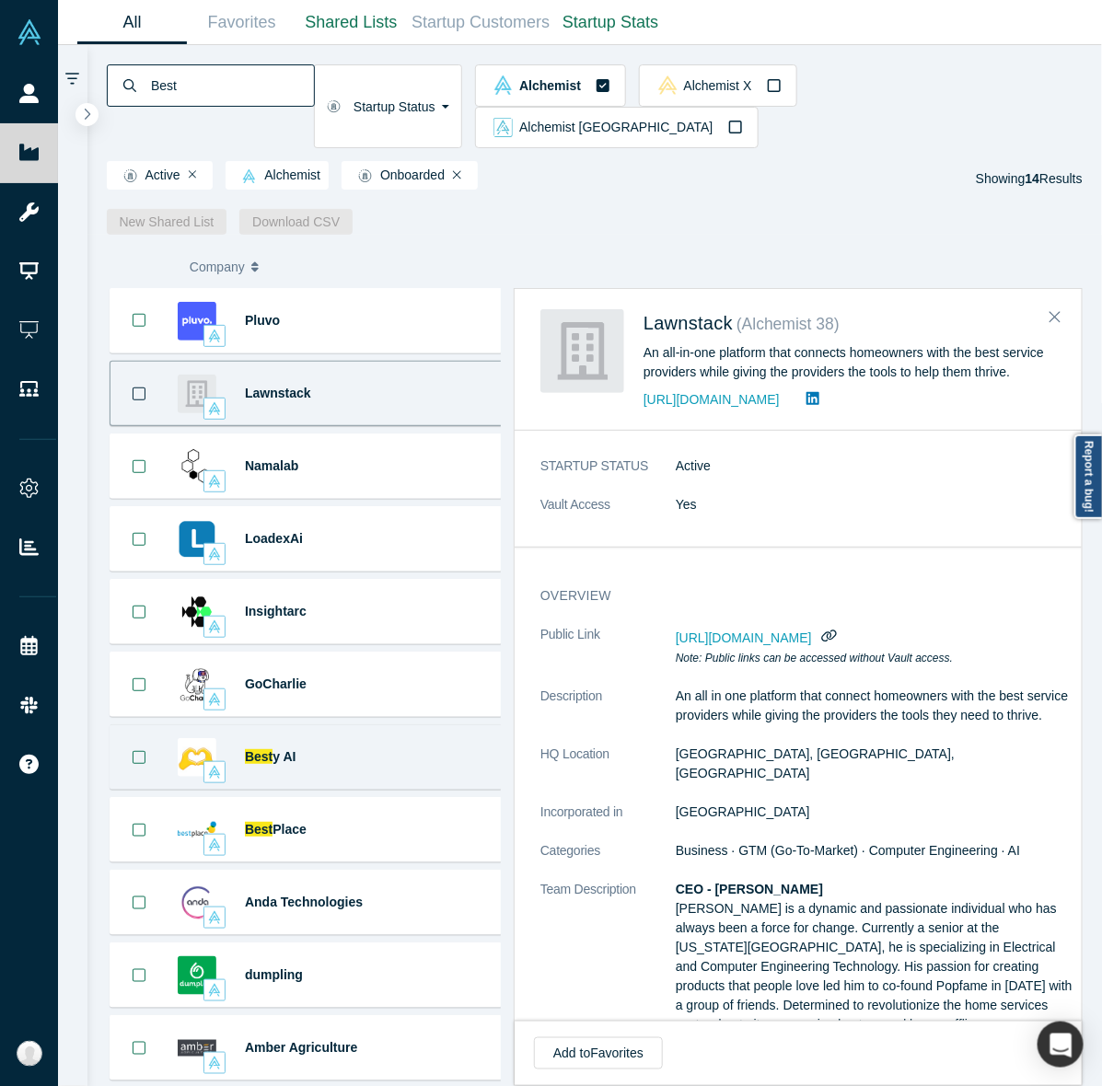
click at [391, 753] on div "Best y AI Real Estate · PropTech · Artificial Intelligence · LLM · Airbnb AI ..." at bounding box center [313, 756] width 406 height 65
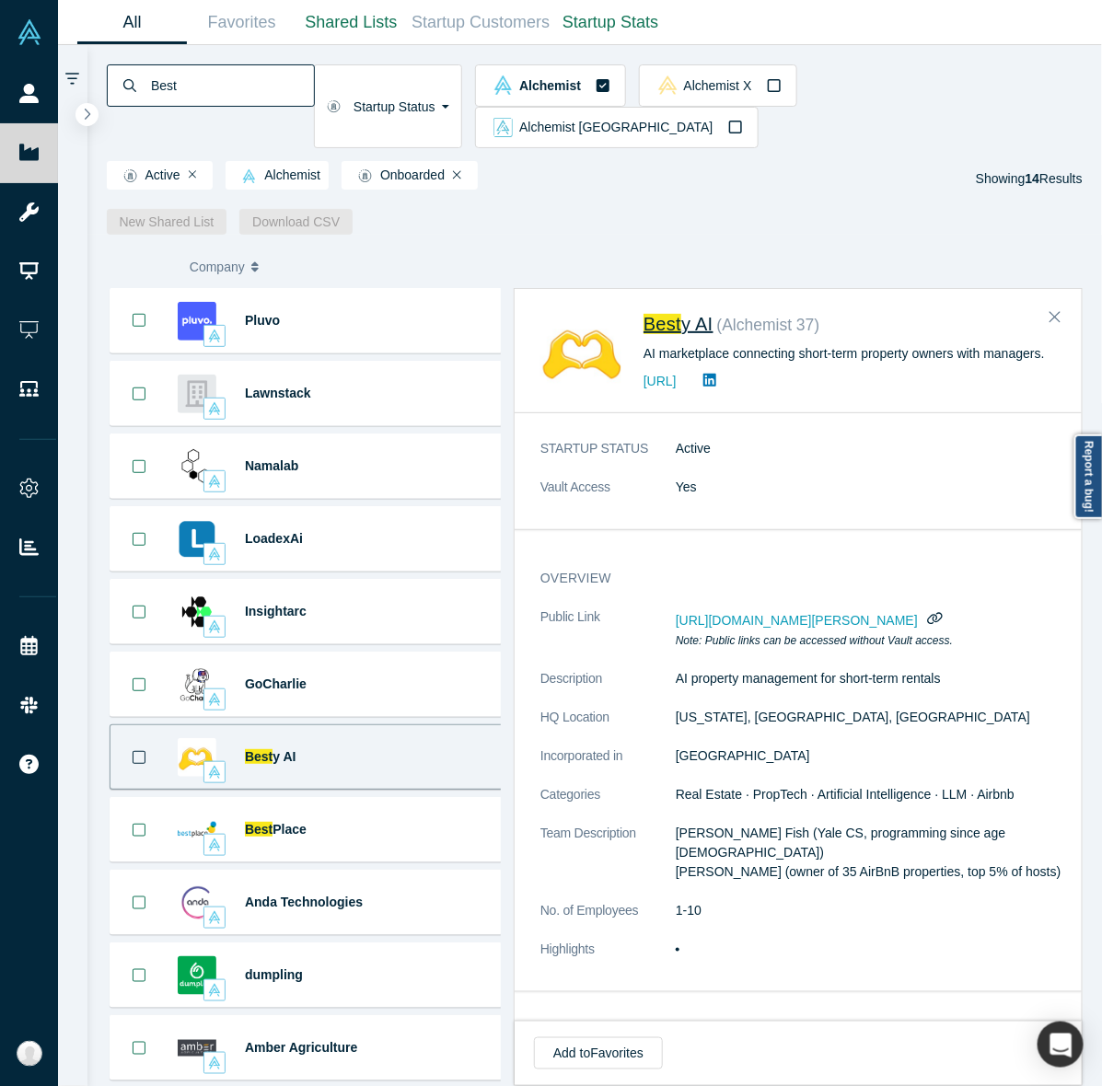
click at [688, 314] on span "y AI" at bounding box center [697, 324] width 32 height 20
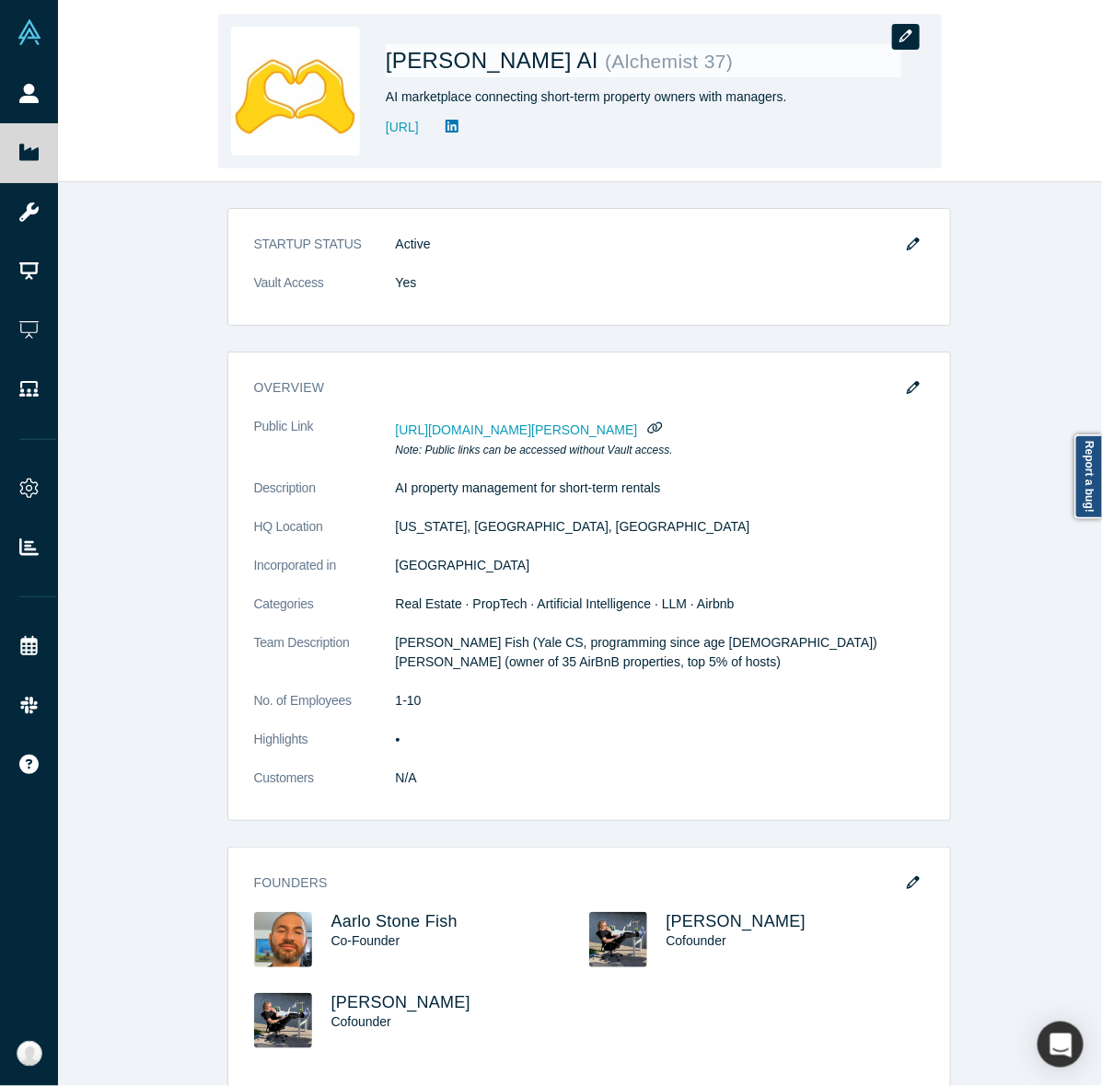
click at [904, 29] on icon "button" at bounding box center [905, 35] width 13 height 13
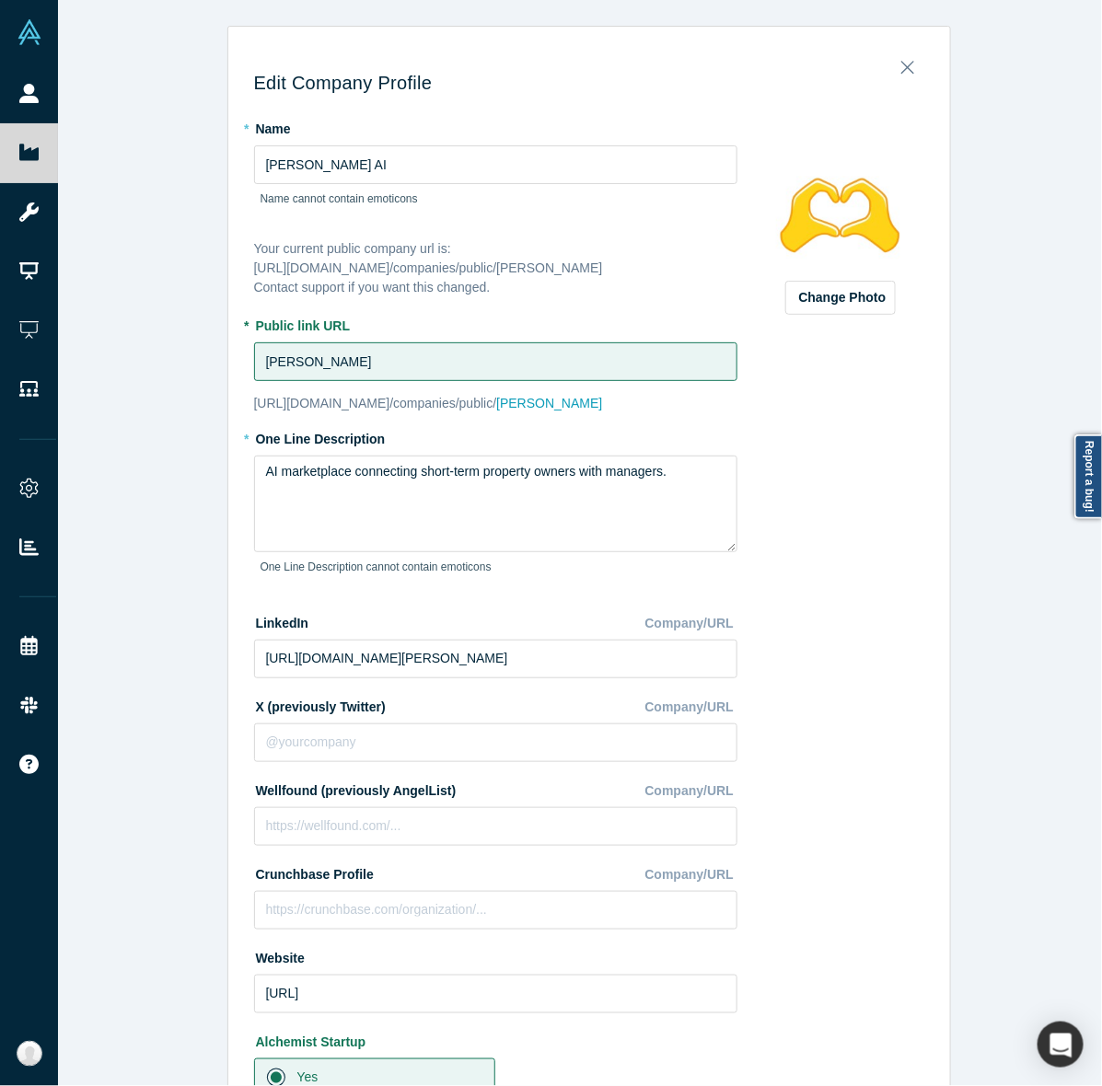
click at [877, 513] on div "Change Photo Zoom Save Remove Upload New" at bounding box center [841, 804] width 168 height 1383
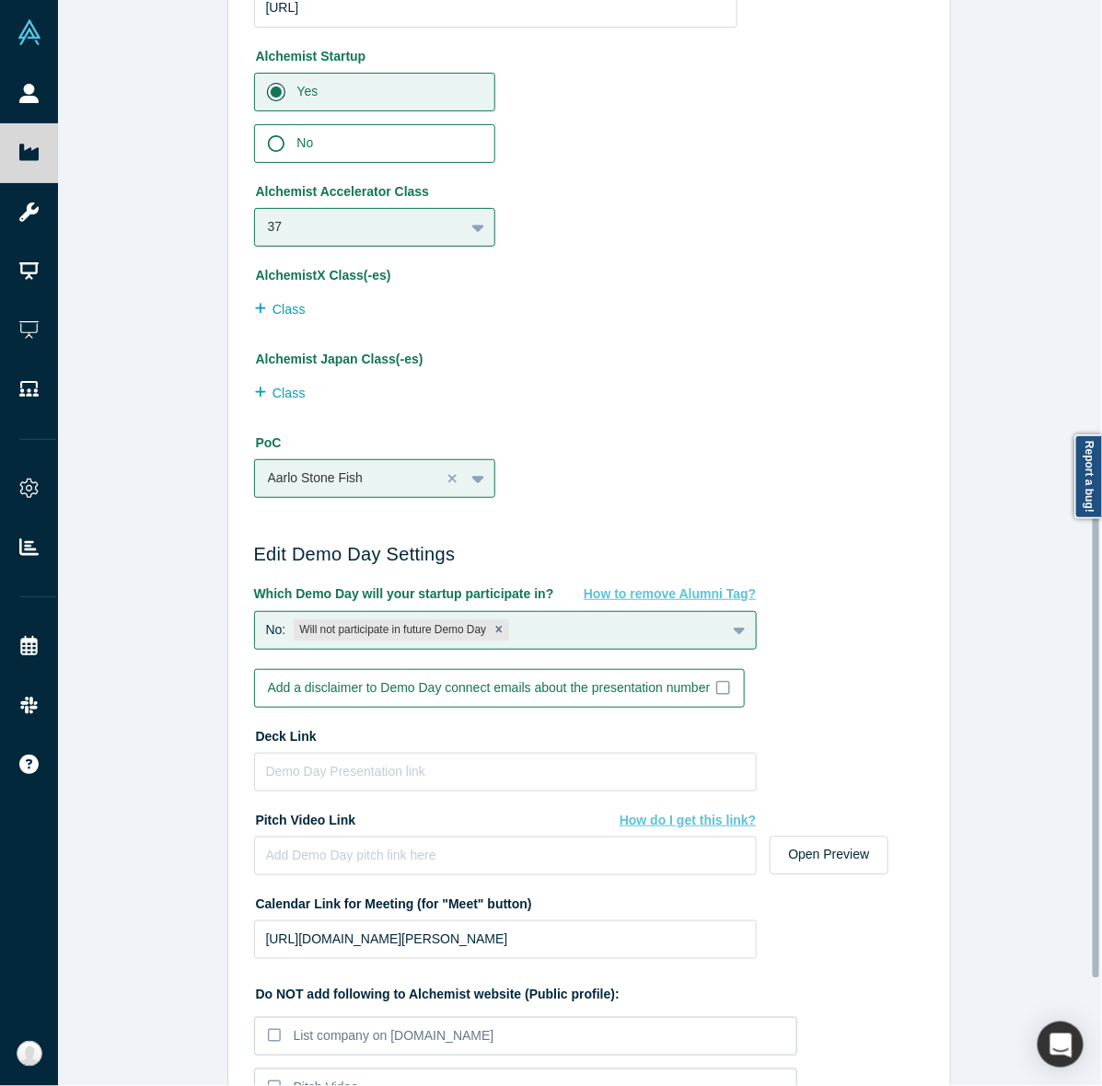
scroll to position [987, 0]
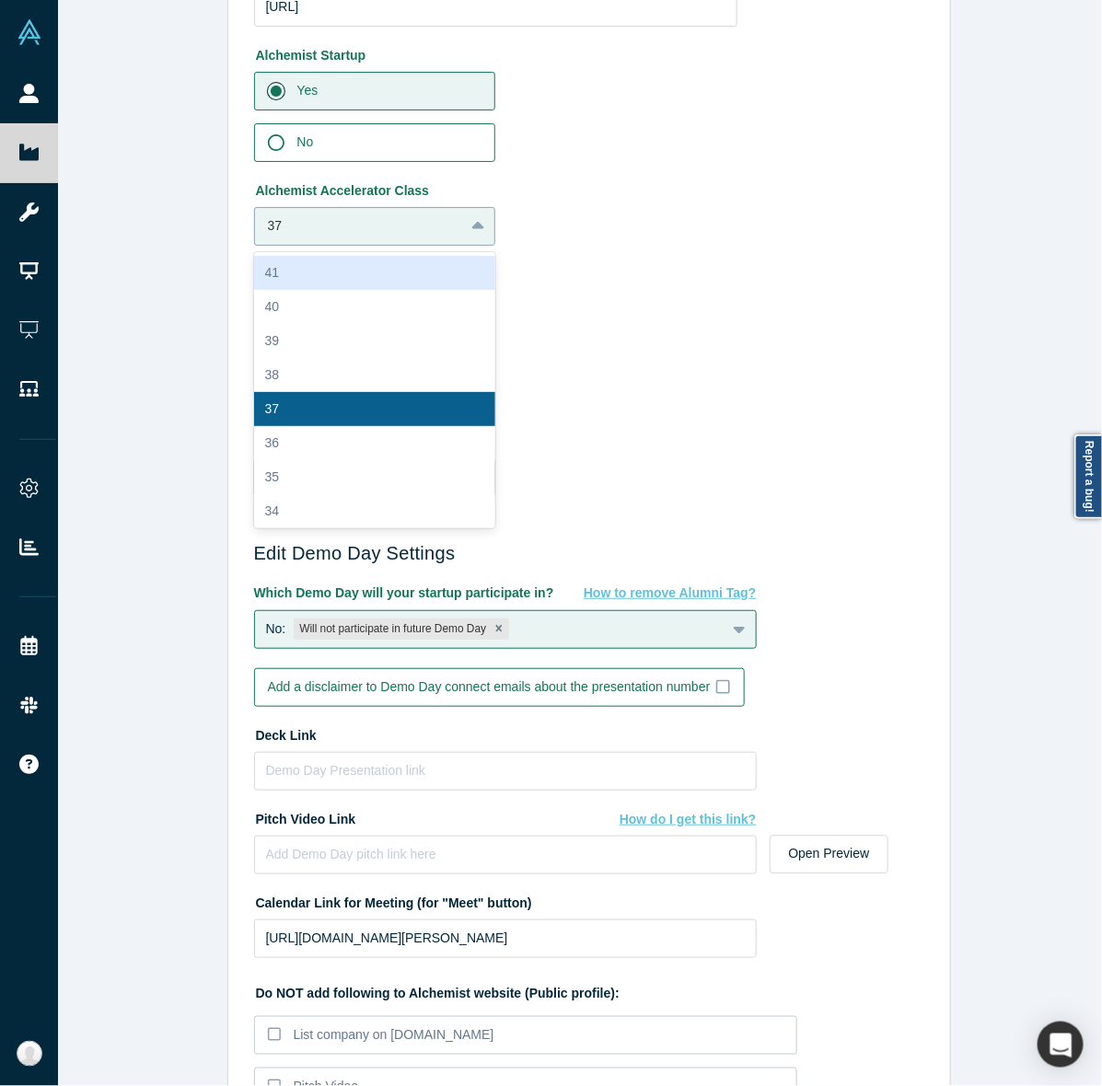
click at [346, 207] on div "37" at bounding box center [375, 226] width 242 height 39
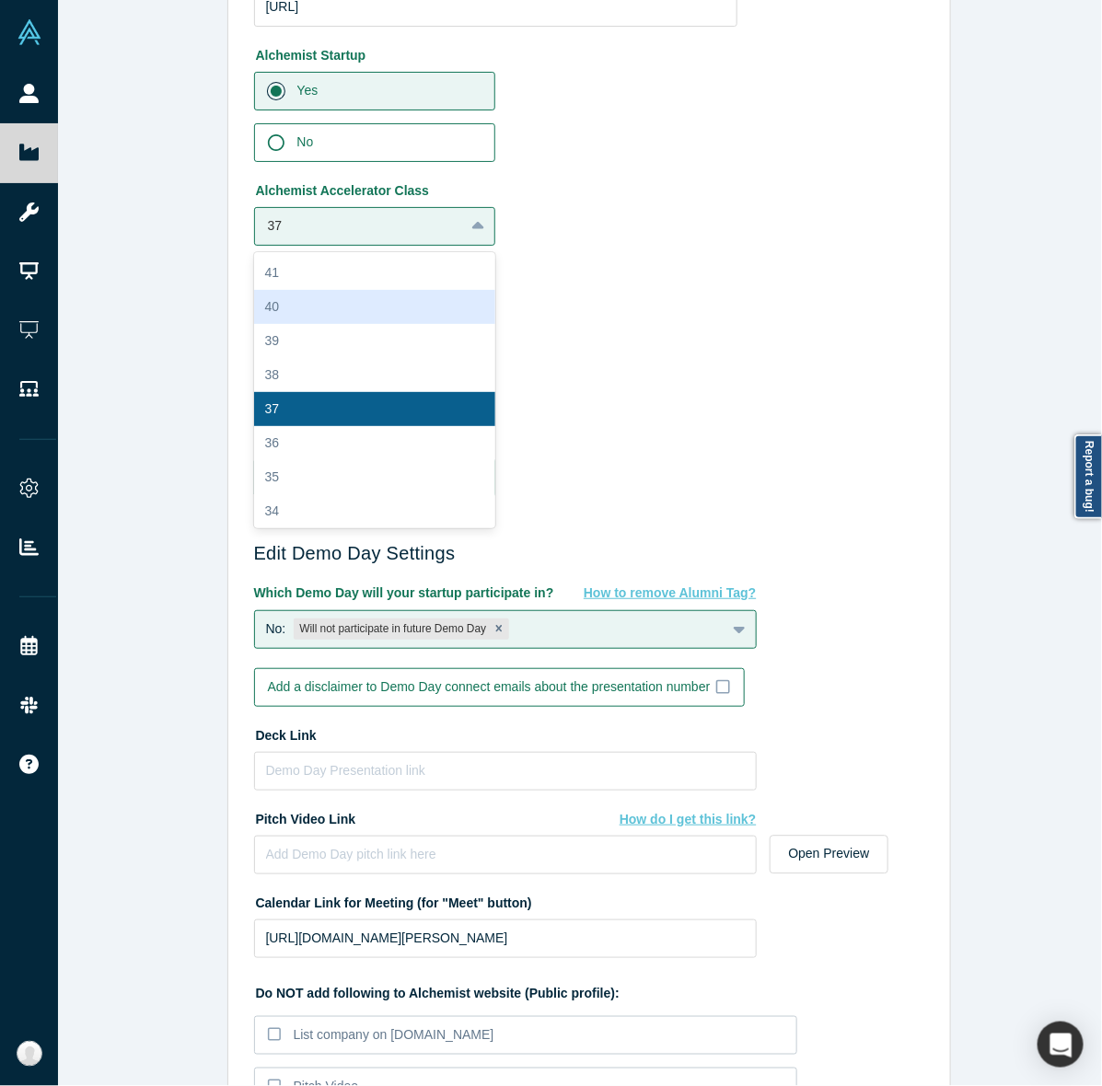
click at [318, 296] on div "40" at bounding box center [375, 307] width 242 height 34
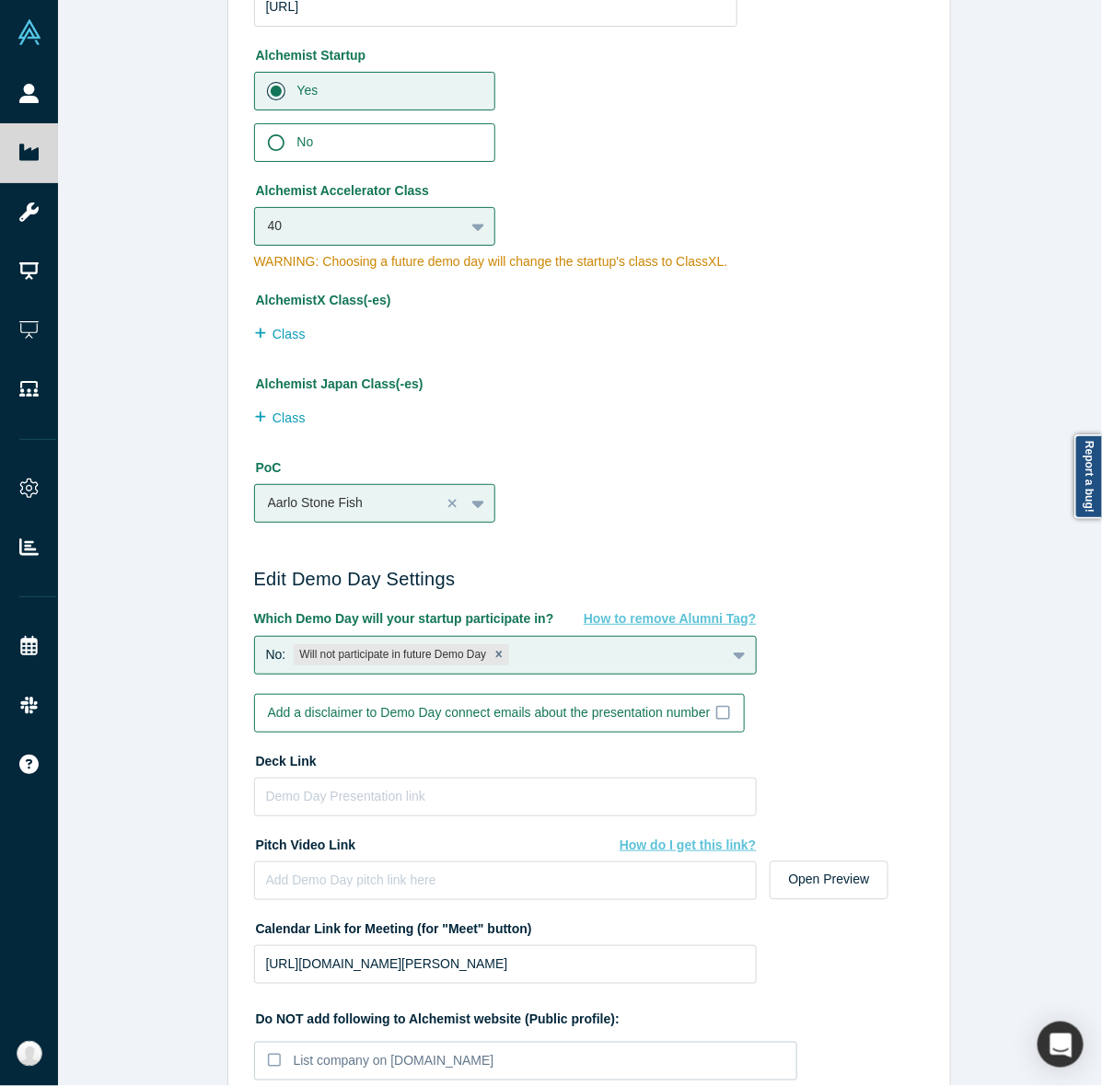
click at [658, 346] on div "Class" at bounding box center [495, 336] width 483 height 39
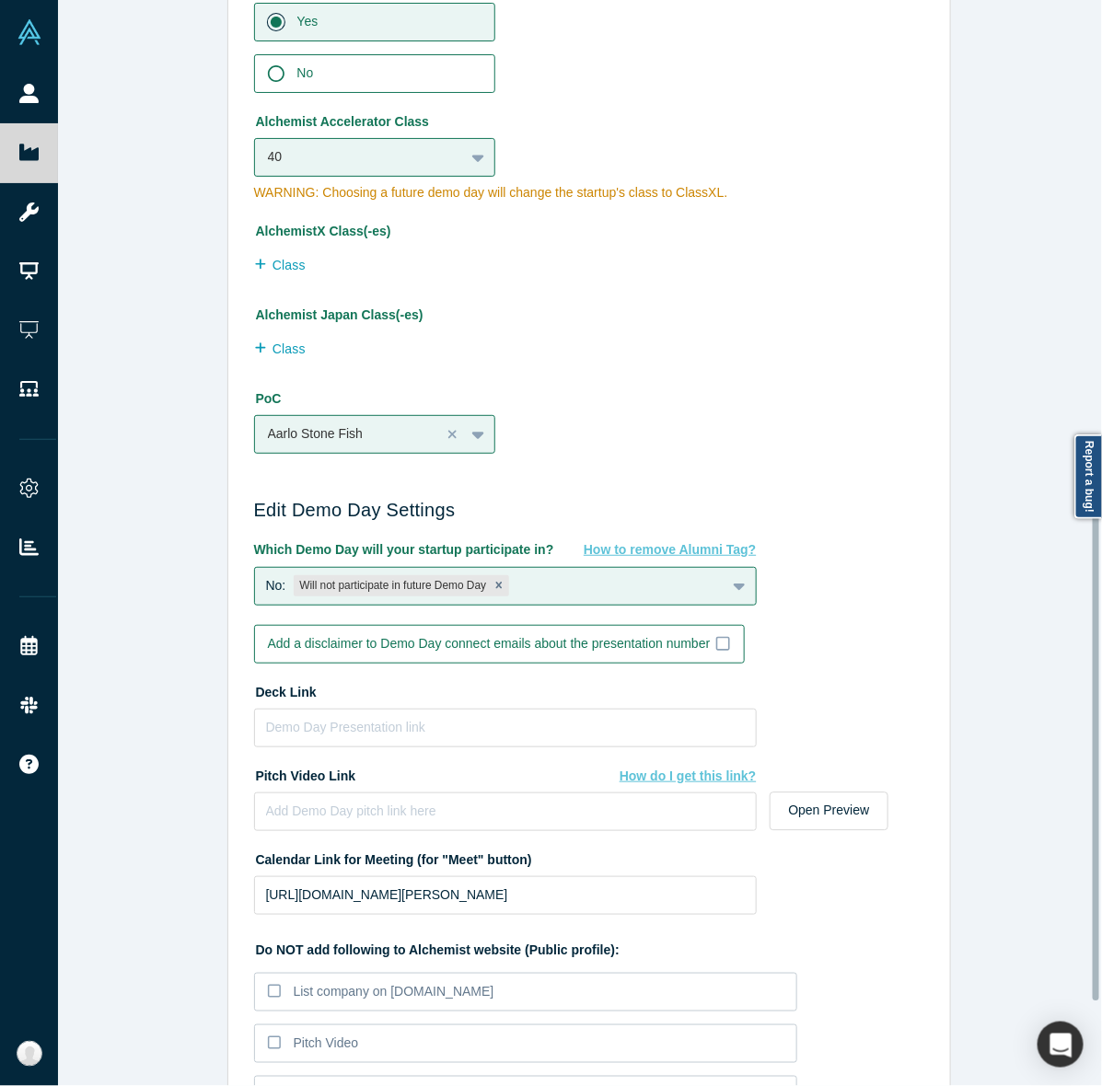
scroll to position [1060, 0]
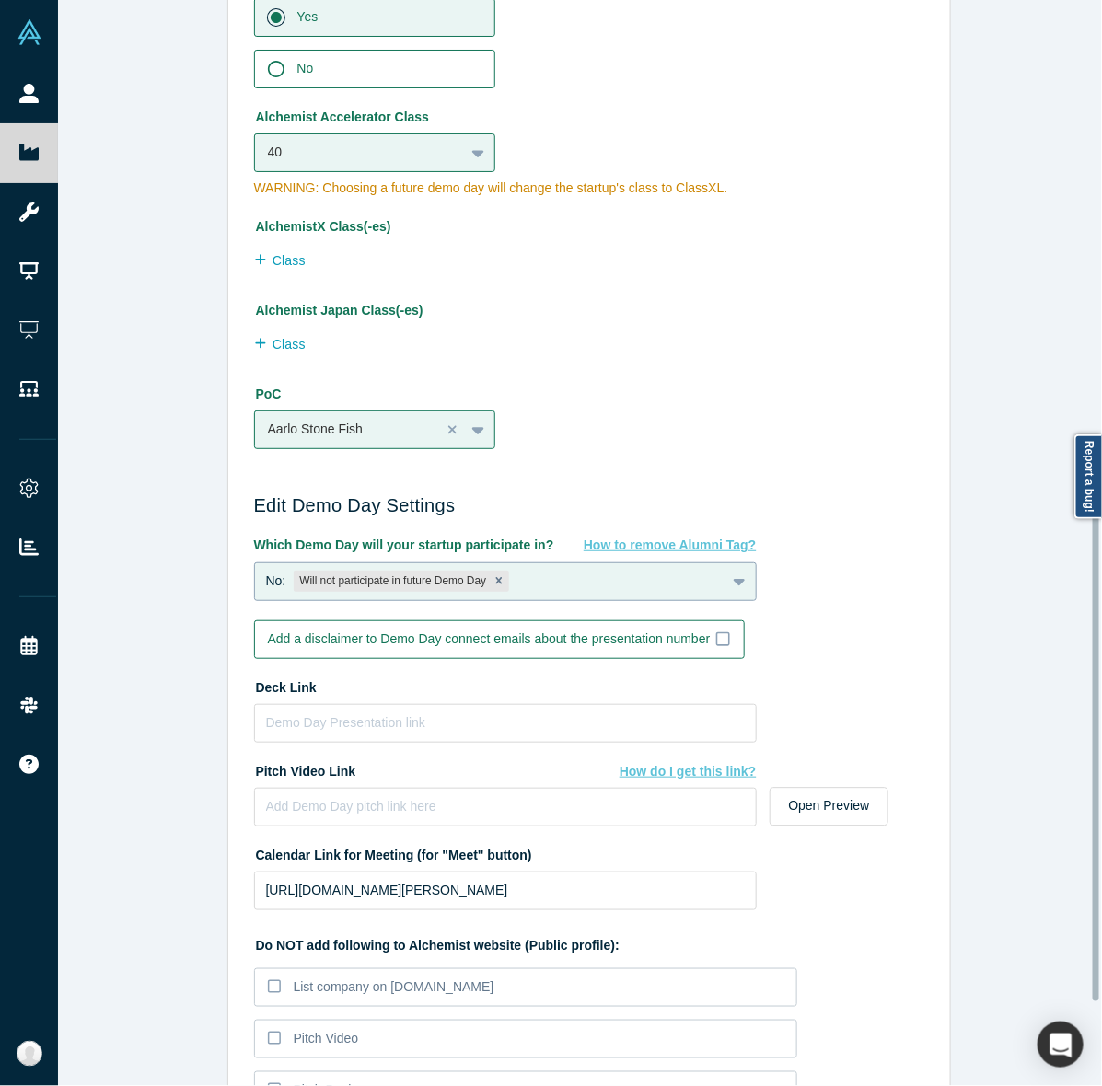
click at [652, 573] on div "No: Will not participate in future Demo Day" at bounding box center [490, 581] width 470 height 29
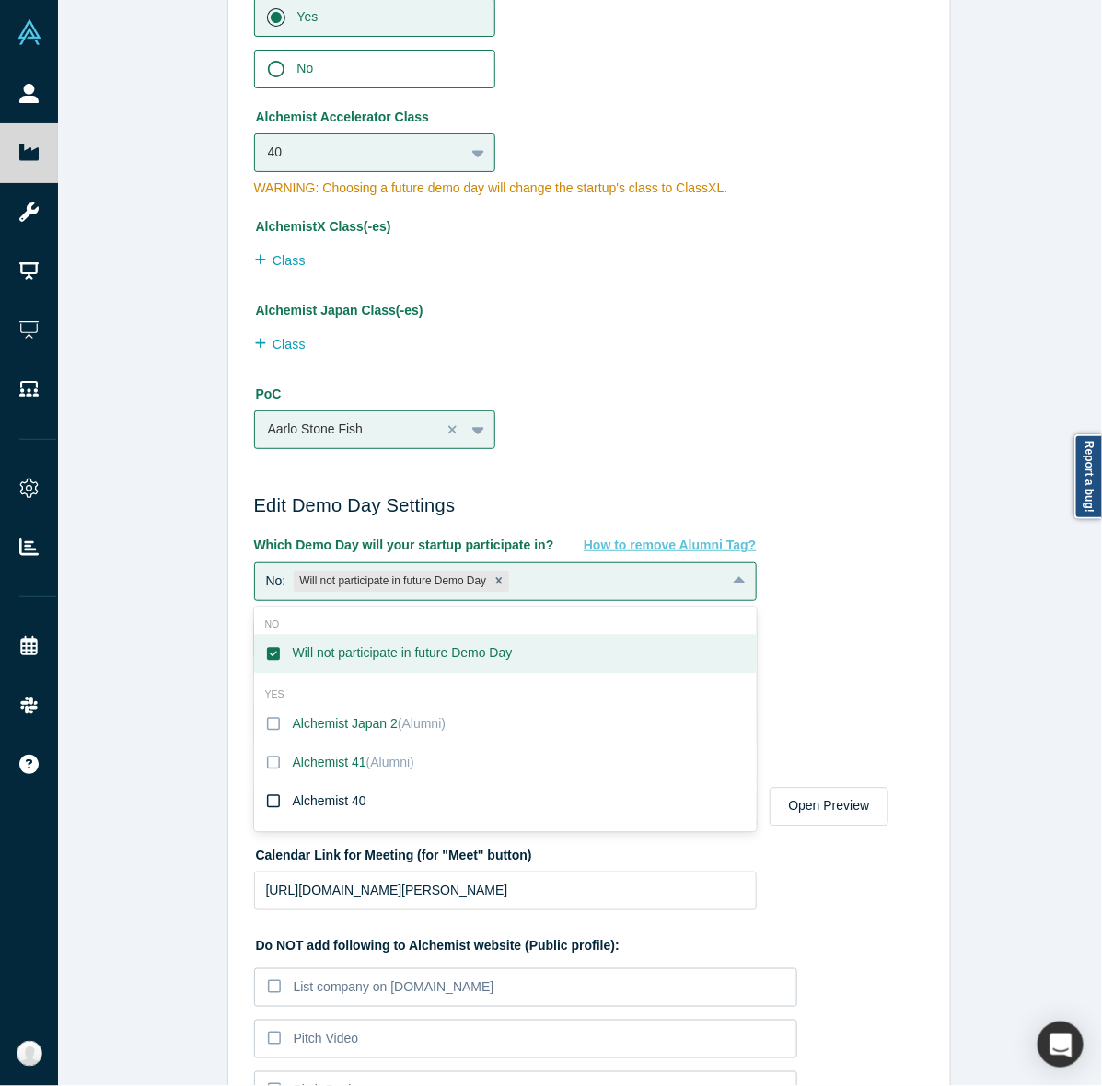
click at [398, 790] on label "Alchemist 40" at bounding box center [505, 801] width 503 height 39
click at [0, 0] on input "Alchemist 40" at bounding box center [0, 0] width 0 height 0
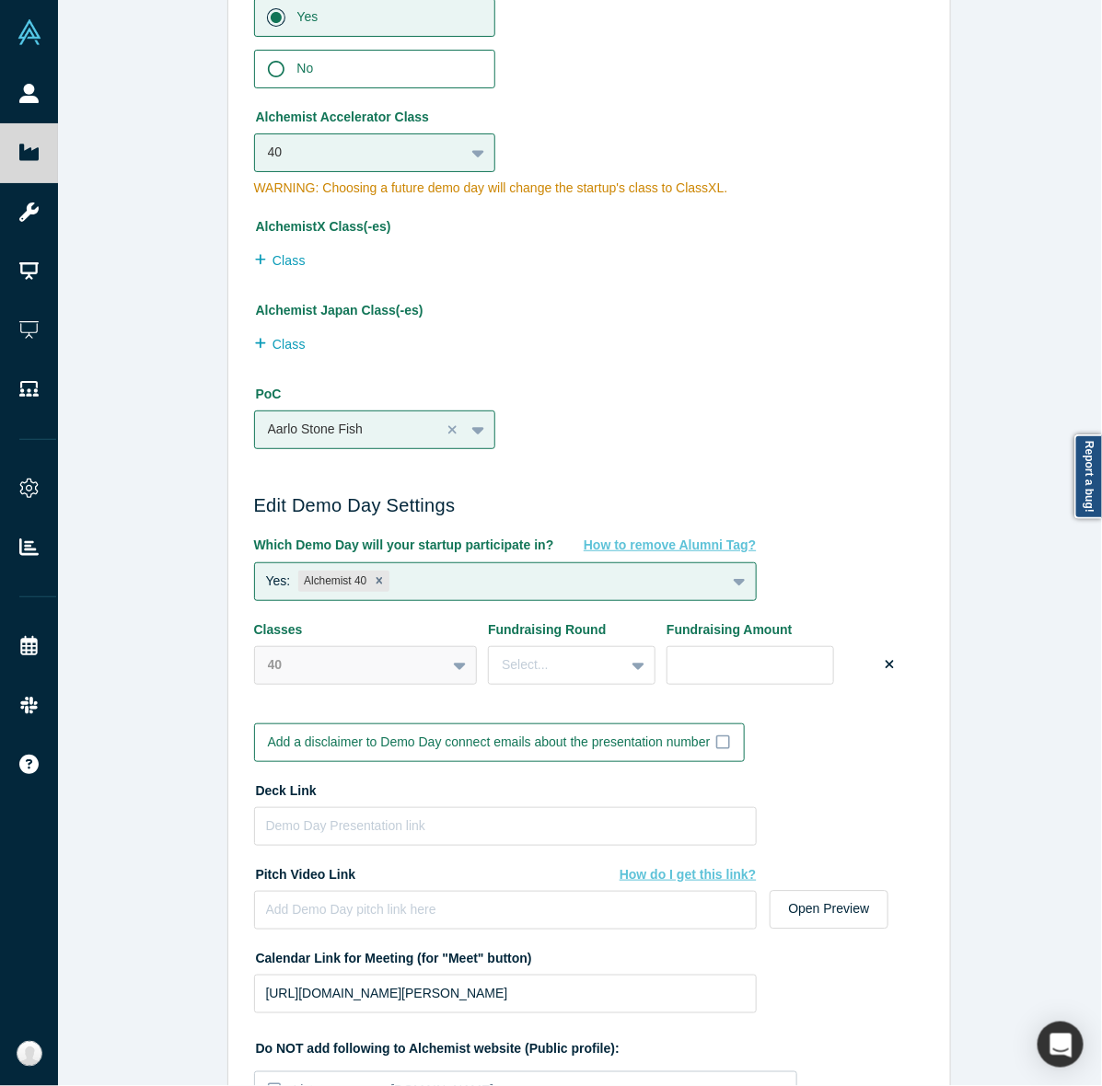
click at [115, 665] on div "Edit Company Profile * Name Besty AI Name cannot contain emoticons Your current…" at bounding box center [588, 552] width 1061 height 1104
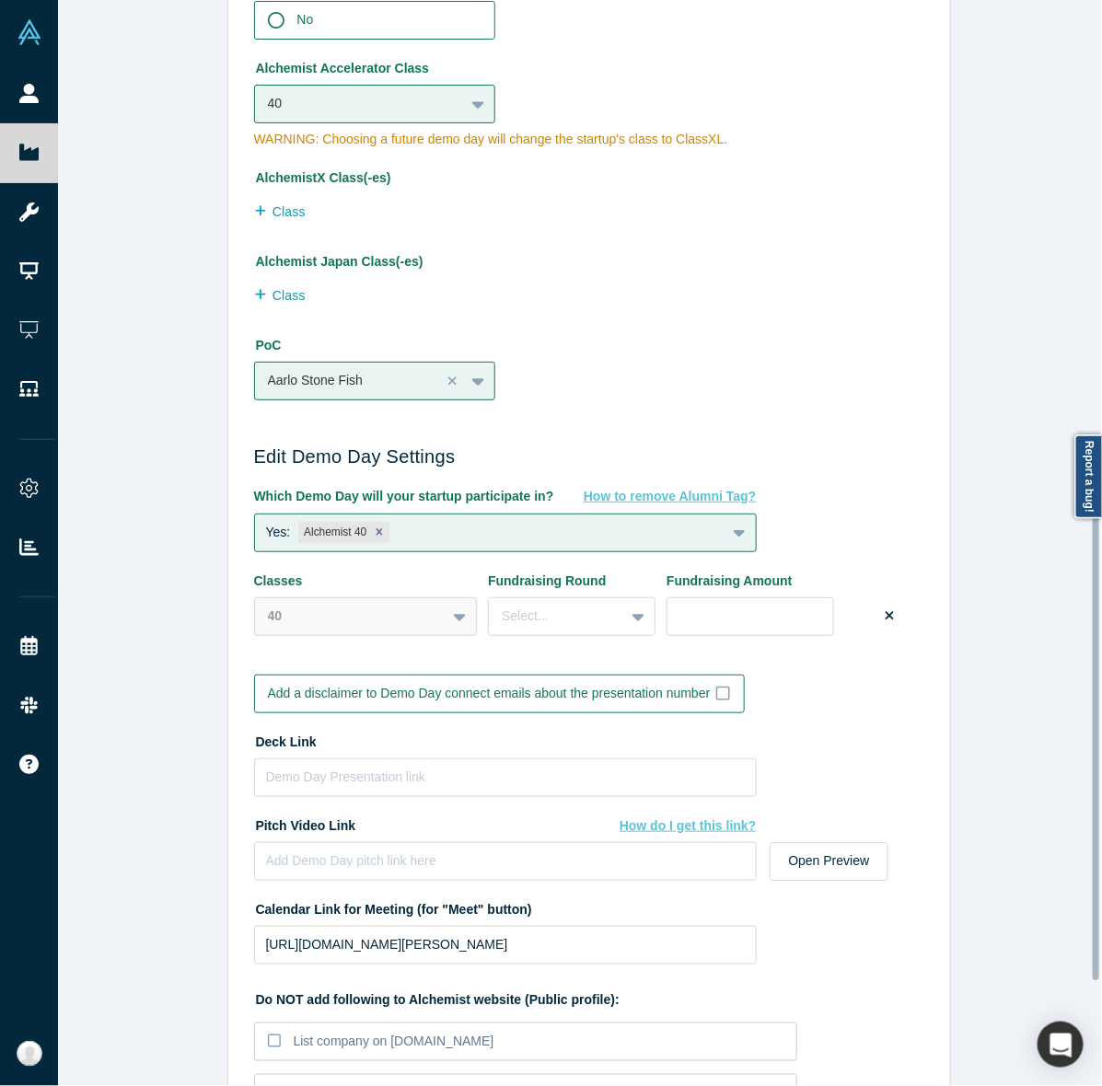
scroll to position [1110, 0]
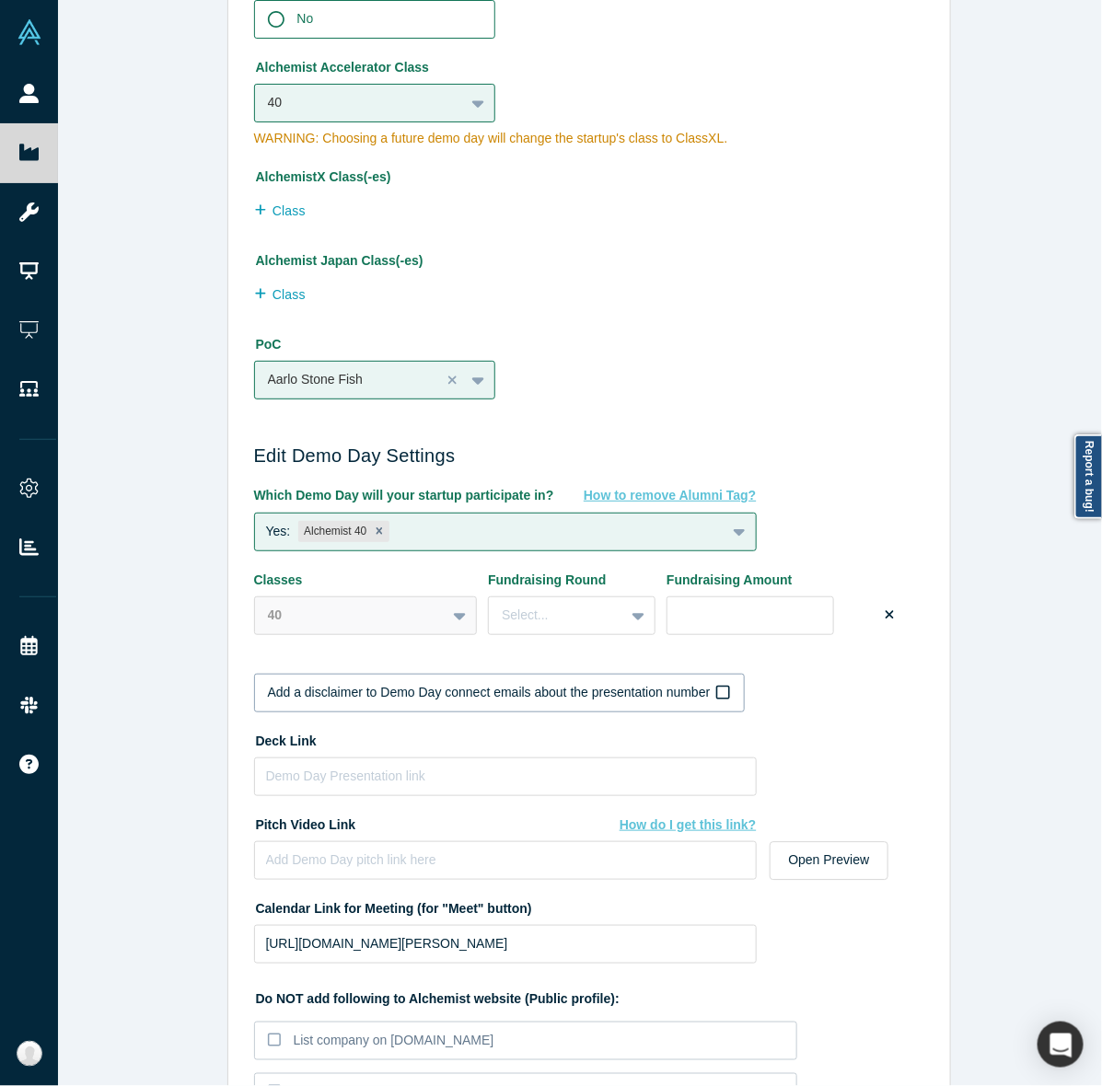
click at [279, 676] on label "Add a disclaimer to Demo Day connect emails about the presentation number" at bounding box center [499, 693] width 491 height 39
click at [0, 0] on input "Add a disclaimer to Demo Day connect emails about the presentation number" at bounding box center [0, 0] width 0 height 0
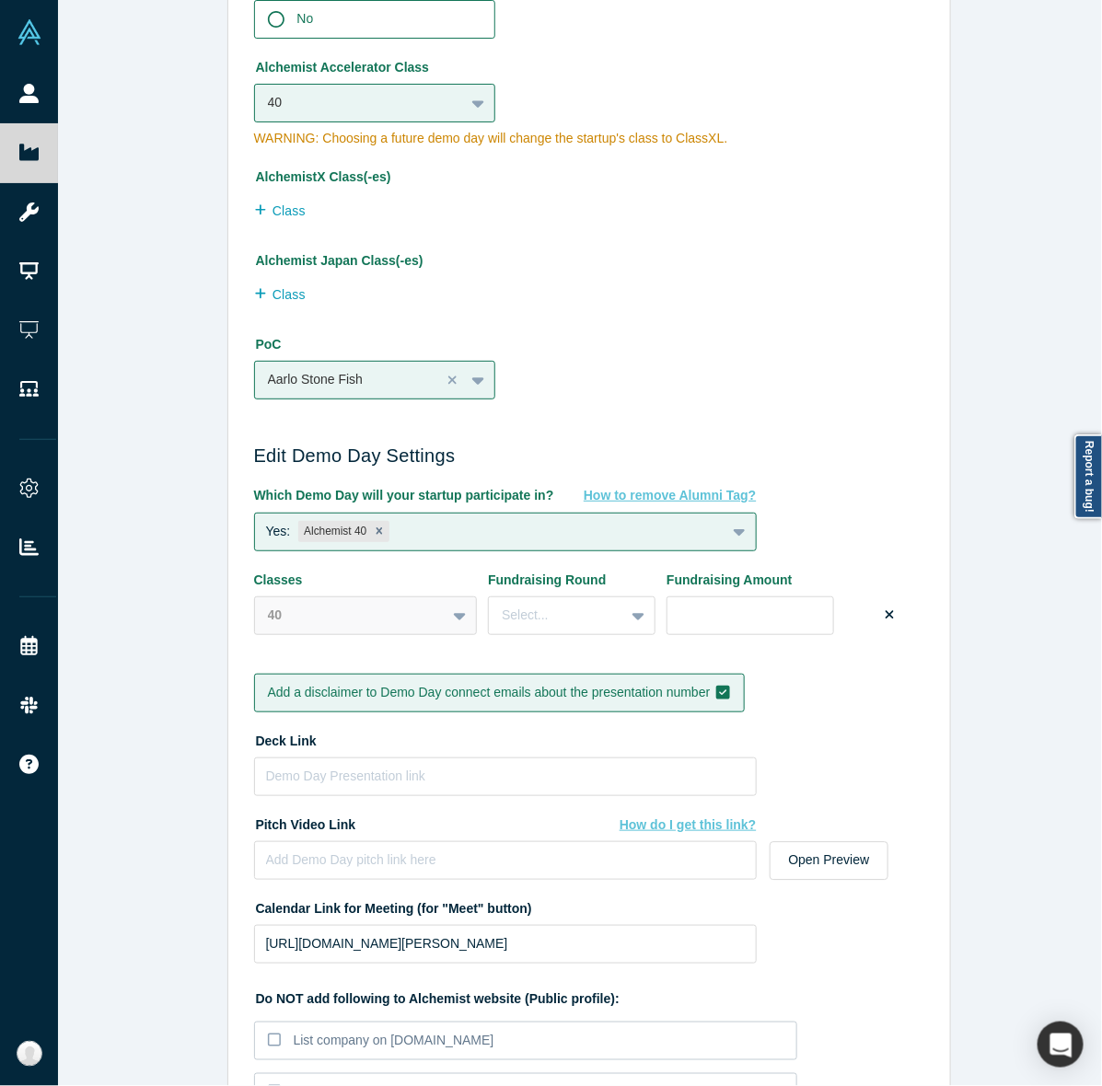
click at [279, 676] on label "Add a disclaimer to Demo Day connect emails about the presentation number" at bounding box center [499, 693] width 491 height 39
click at [0, 0] on input "Add a disclaimer to Demo Day connect emails about the presentation number" at bounding box center [0, 0] width 0 height 0
click at [97, 626] on div "Edit Company Profile * Name Besty AI Name cannot contain emoticons Your current…" at bounding box center [588, 552] width 1061 height 1104
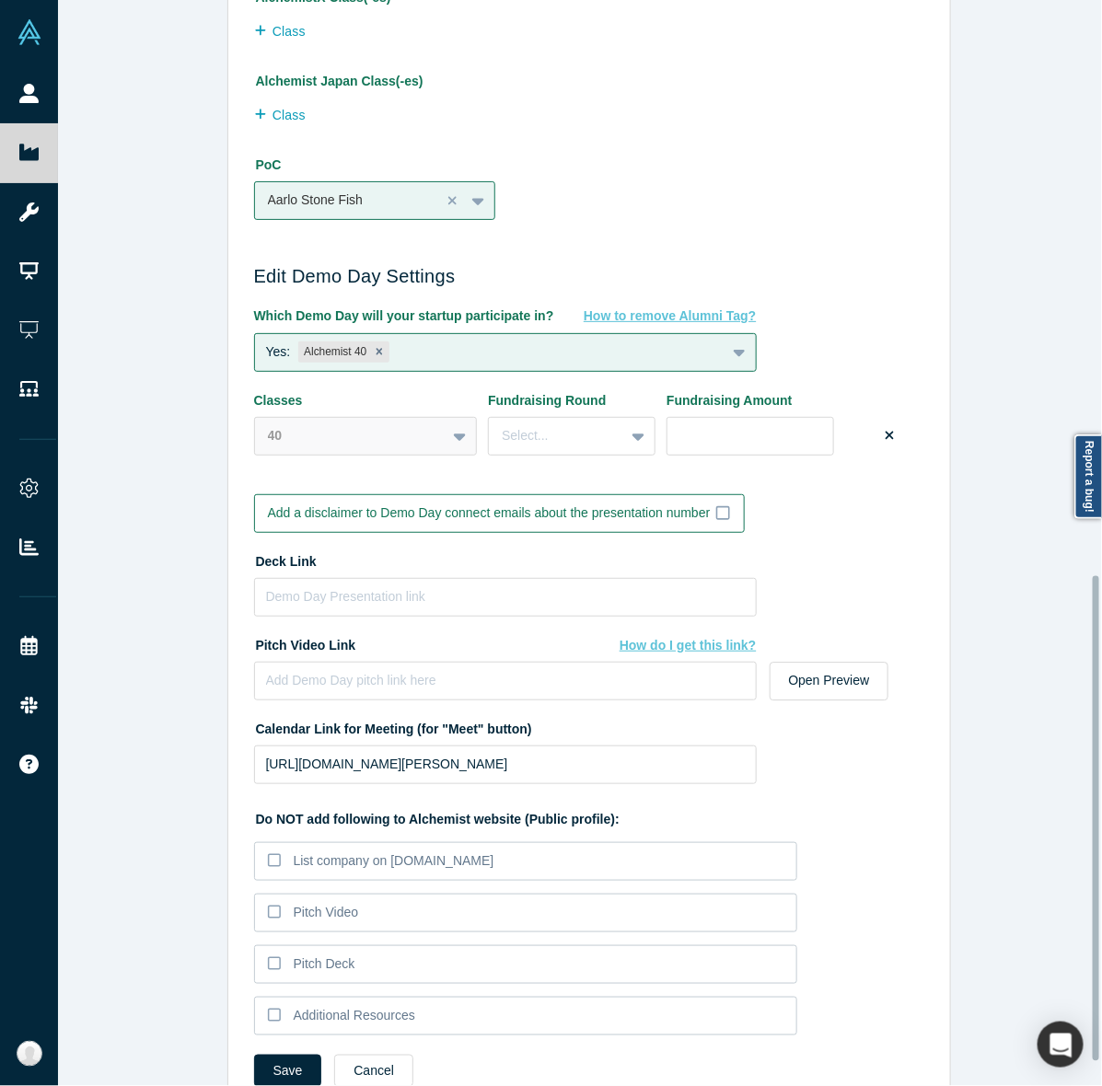
scroll to position [1342, 0]
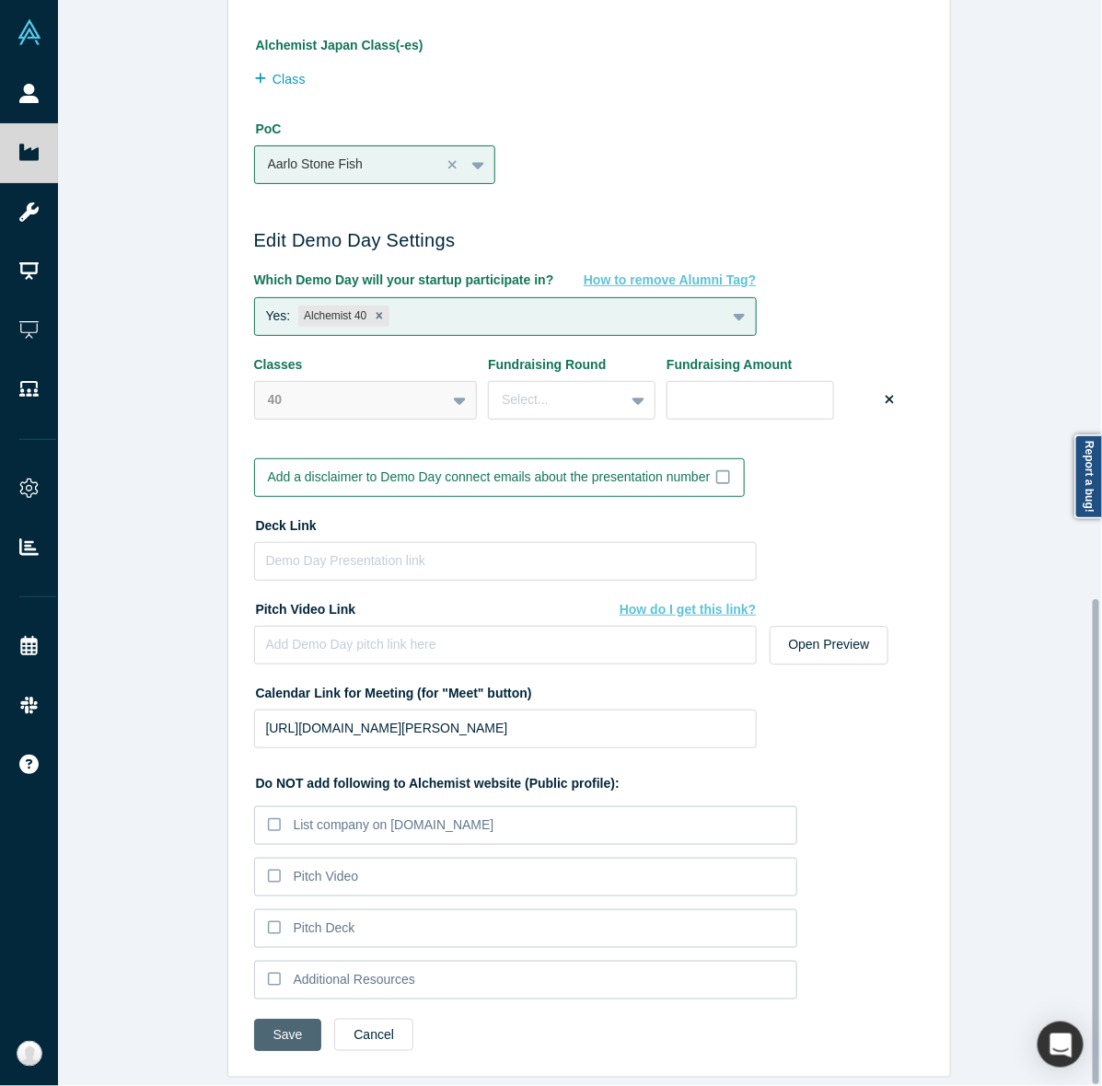
click at [268, 1019] on button "Save" at bounding box center [288, 1035] width 68 height 32
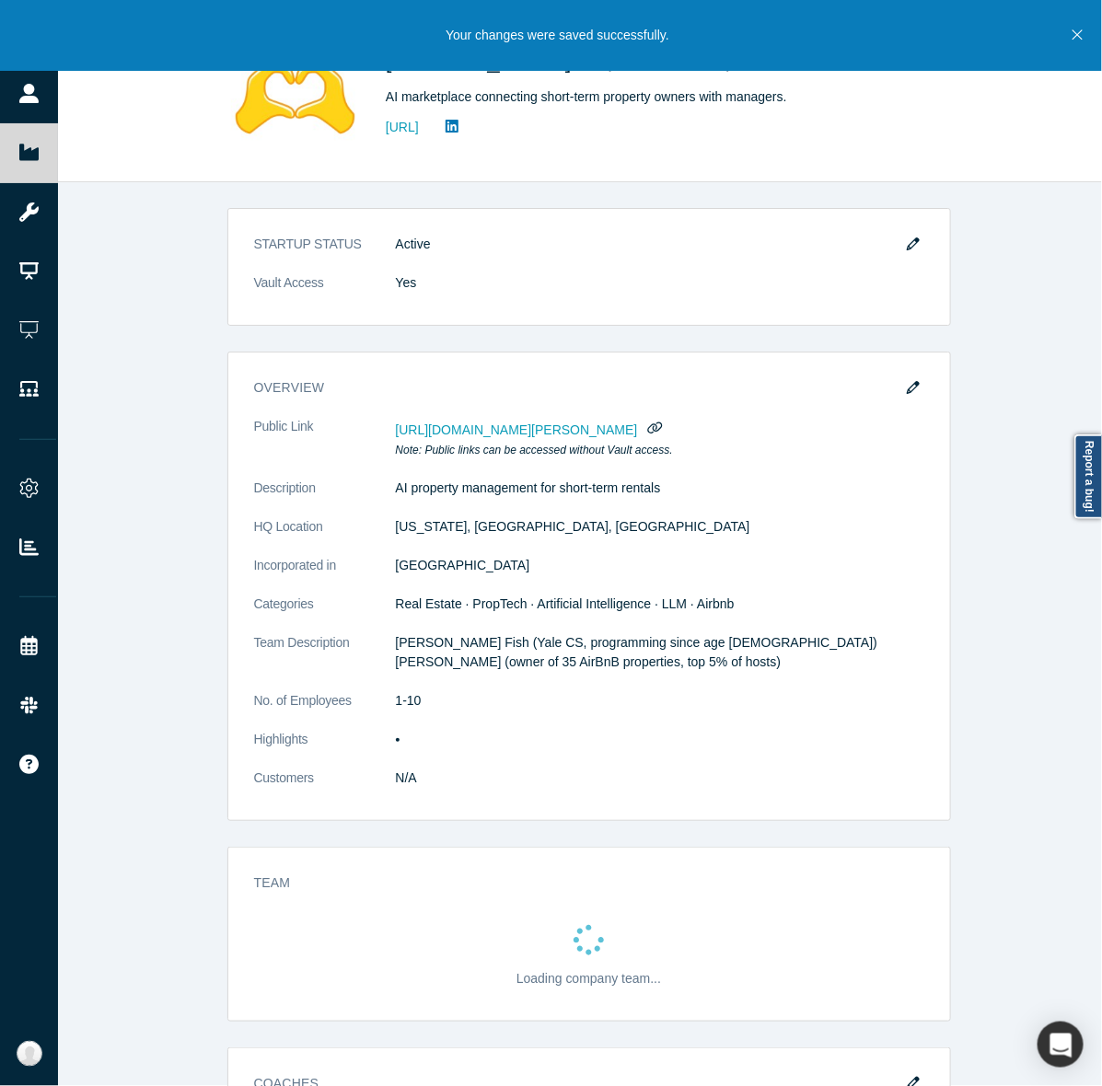
click at [178, 885] on div "STARTUP STATUS Active Vault Access Yes overview Public Link https://vault.alche…" at bounding box center [588, 642] width 1061 height 921
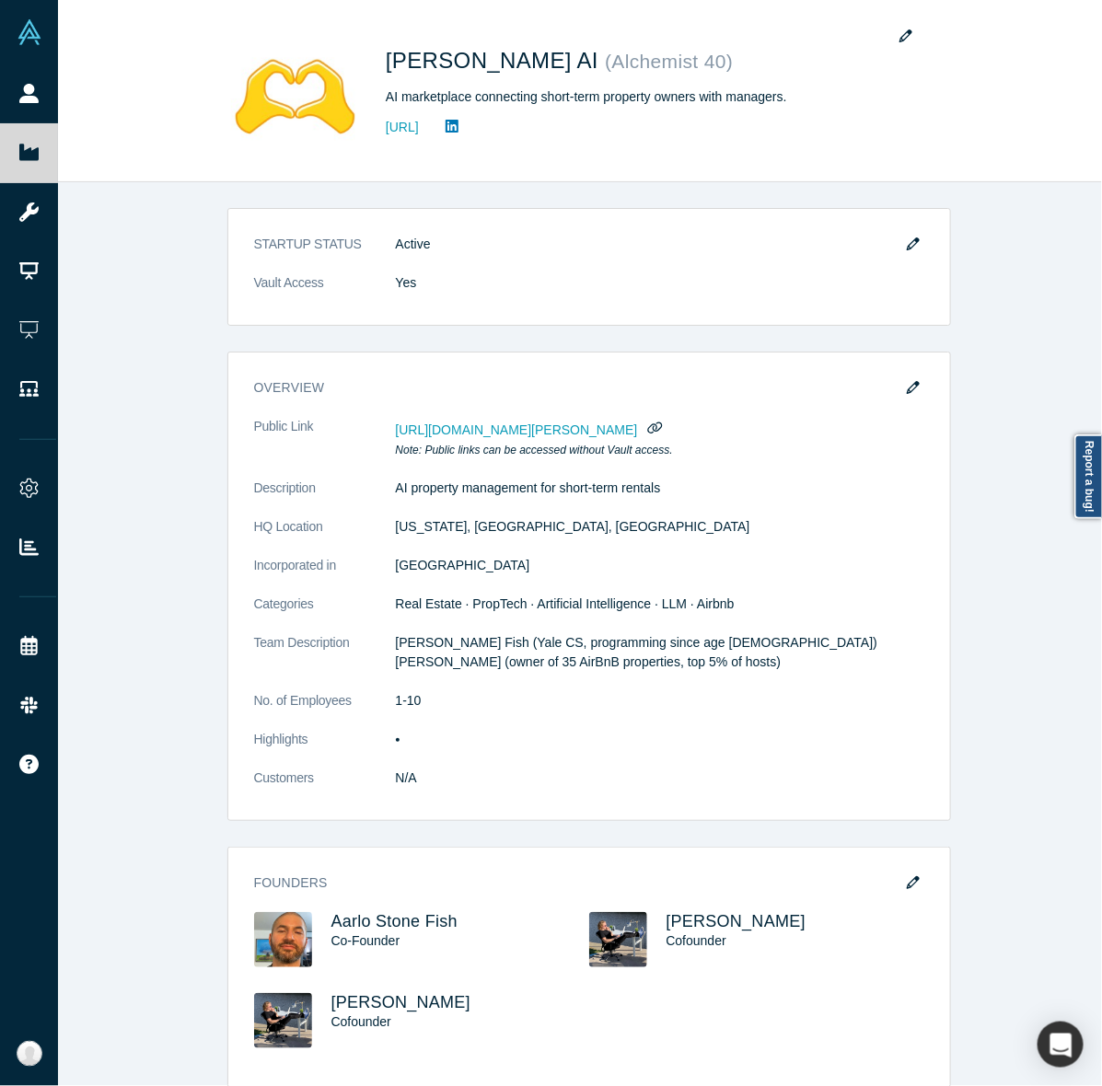
click at [983, 696] on div "STARTUP STATUS Active Vault Access Yes overview Public Link https://vault.alche…" at bounding box center [588, 642] width 1061 height 921
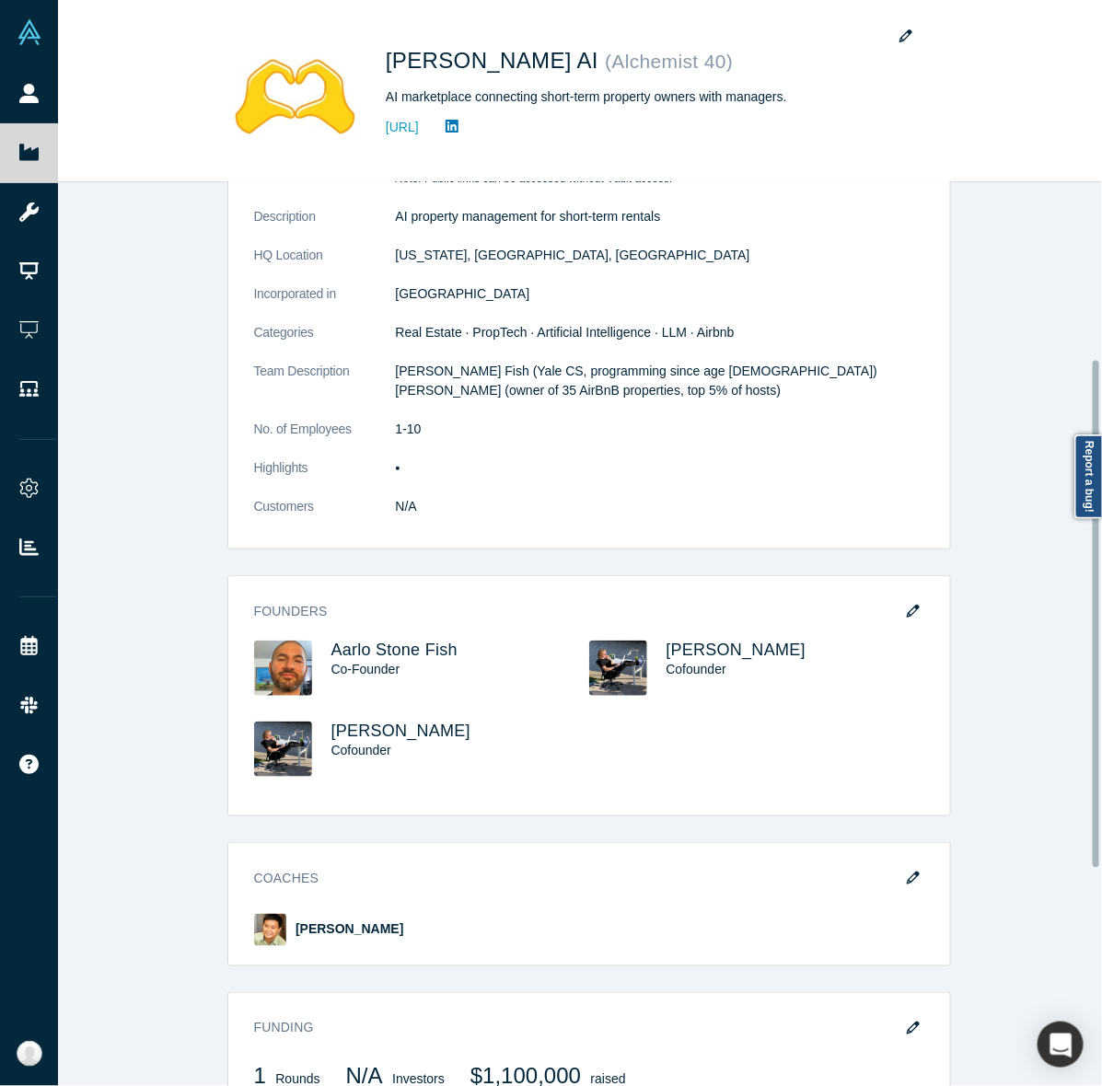
scroll to position [338, 0]
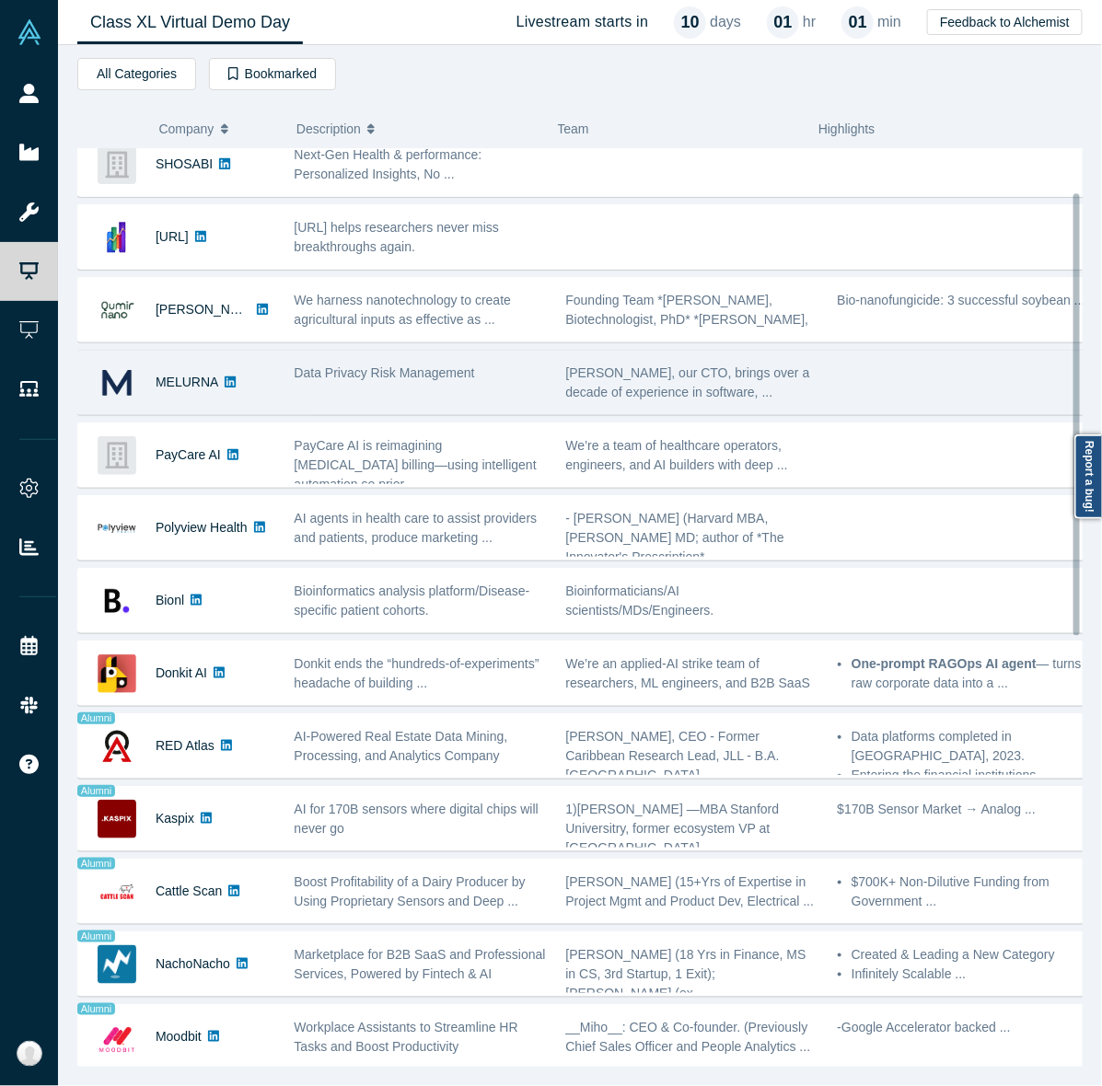
scroll to position [90, 0]
click at [410, 394] on div "Data Privacy Risk Management" at bounding box center [420, 381] width 272 height 58
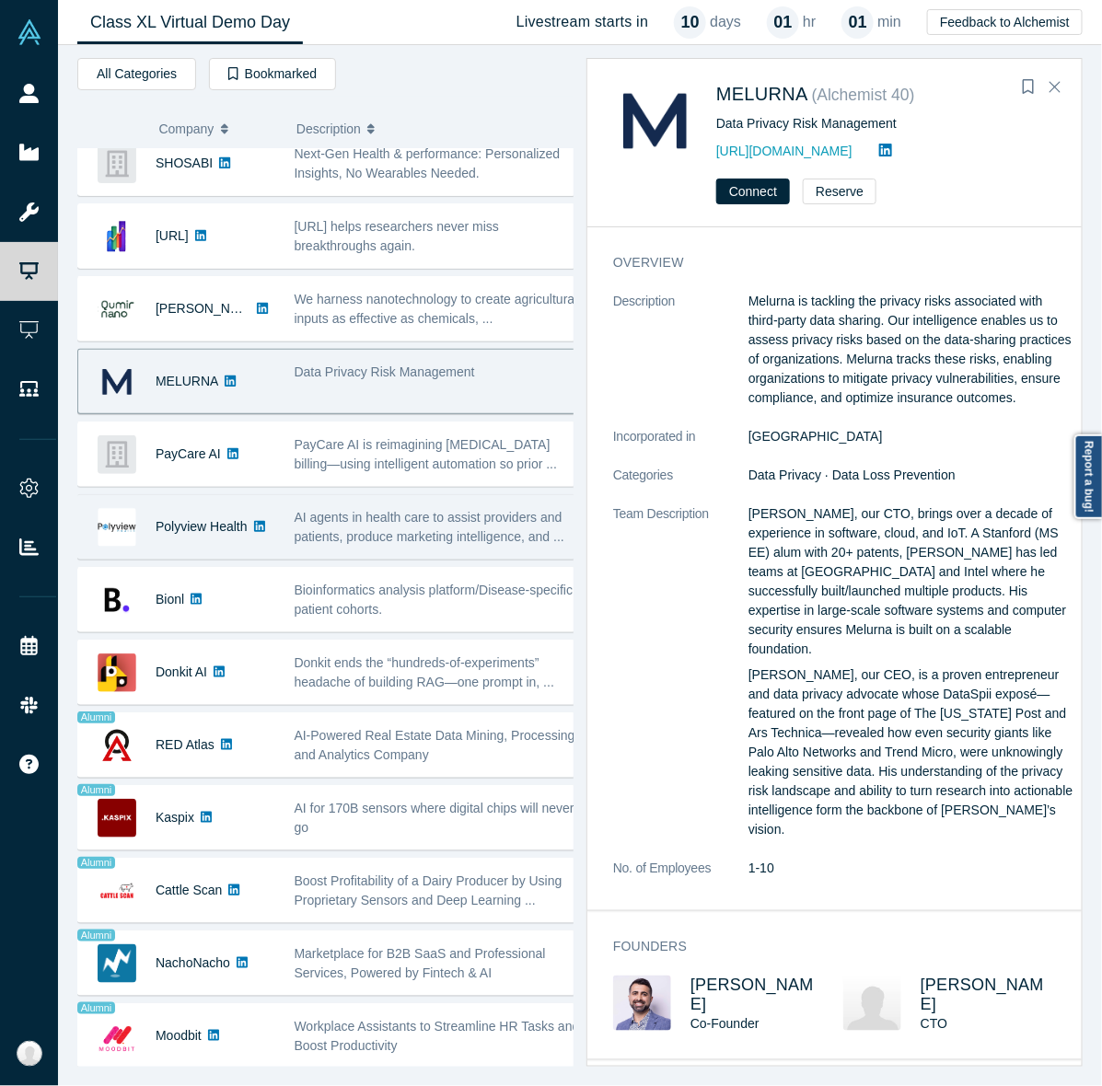
click at [405, 537] on span "AI agents in health care to assist providers and patients, produce marketing in…" at bounding box center [430, 527] width 270 height 34
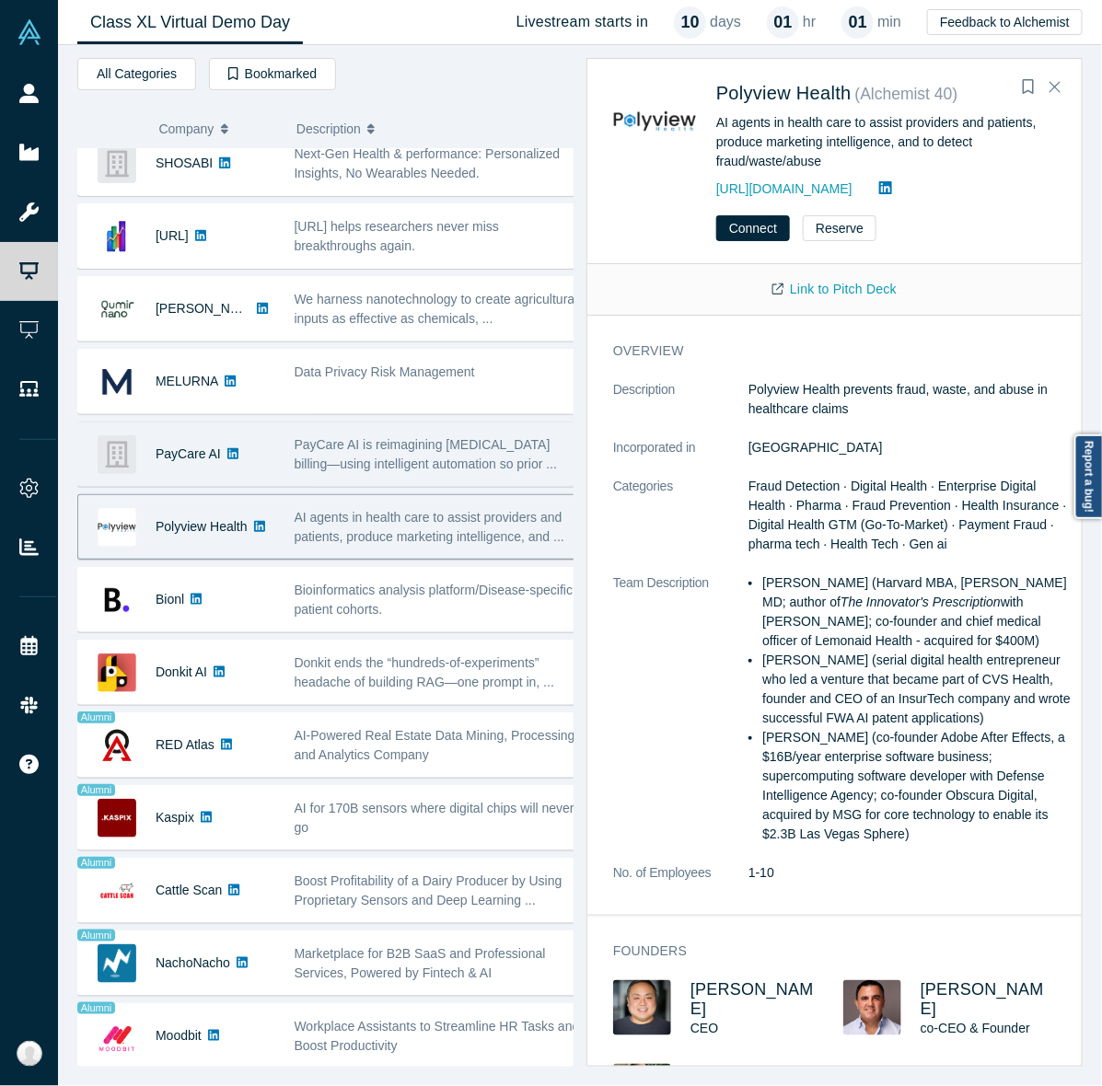
click at [341, 486] on div "PayCare AI PayCare AI is reimagining [MEDICAL_DATA] billing—using intelligent a…" at bounding box center [334, 454] width 514 height 65
click at [338, 471] on span "PayCare AI is reimagining [MEDICAL_DATA] billing—using intelligent automation s…" at bounding box center [426, 454] width 263 height 34
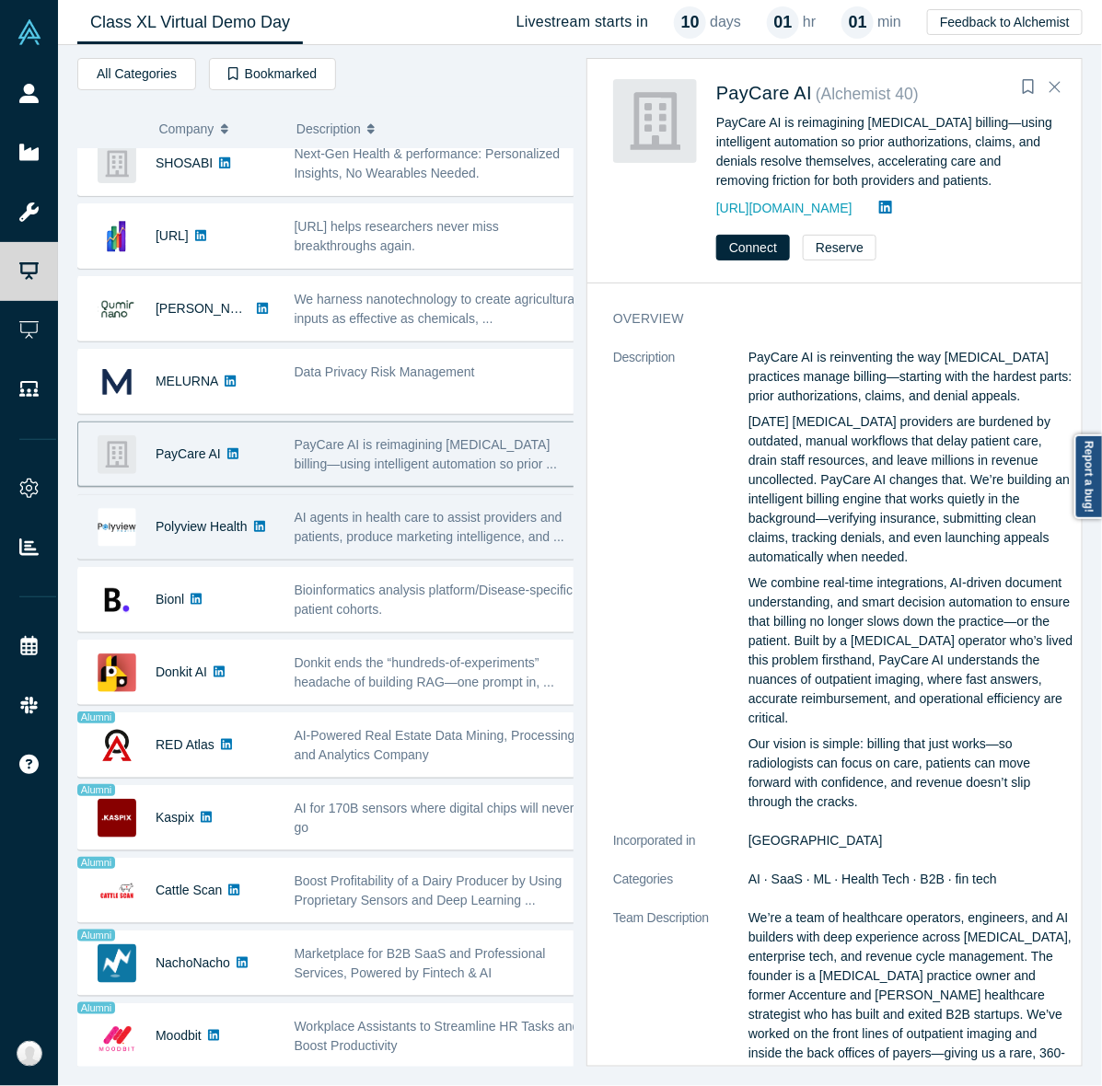
click at [354, 508] on div "AI agents in health care to assist providers and patients, produce marketing in…" at bounding box center [437, 527] width 306 height 58
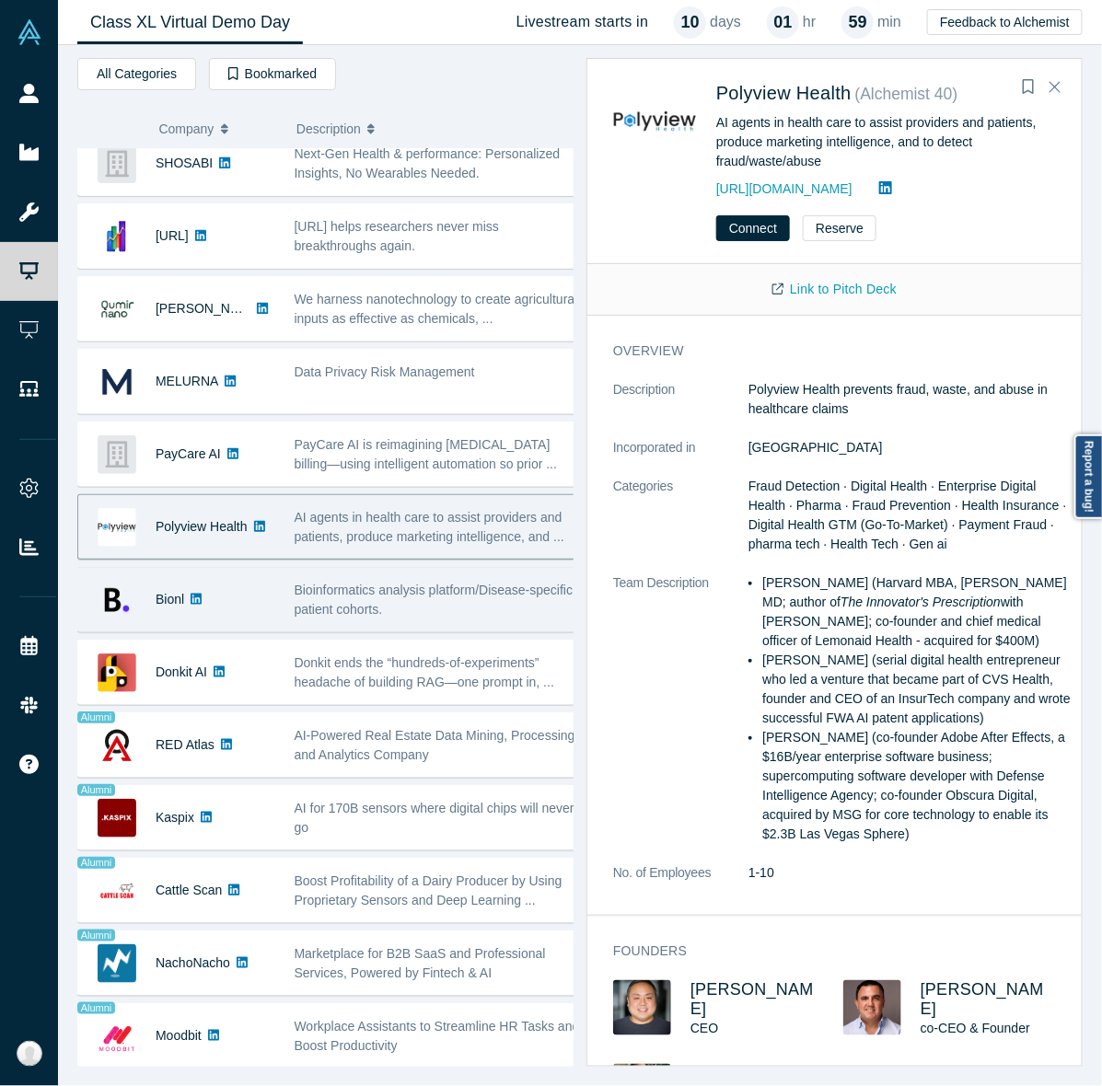
click at [392, 606] on span "Bioinformatics analysis platform/Disease-specific patient cohorts." at bounding box center [434, 600] width 279 height 34
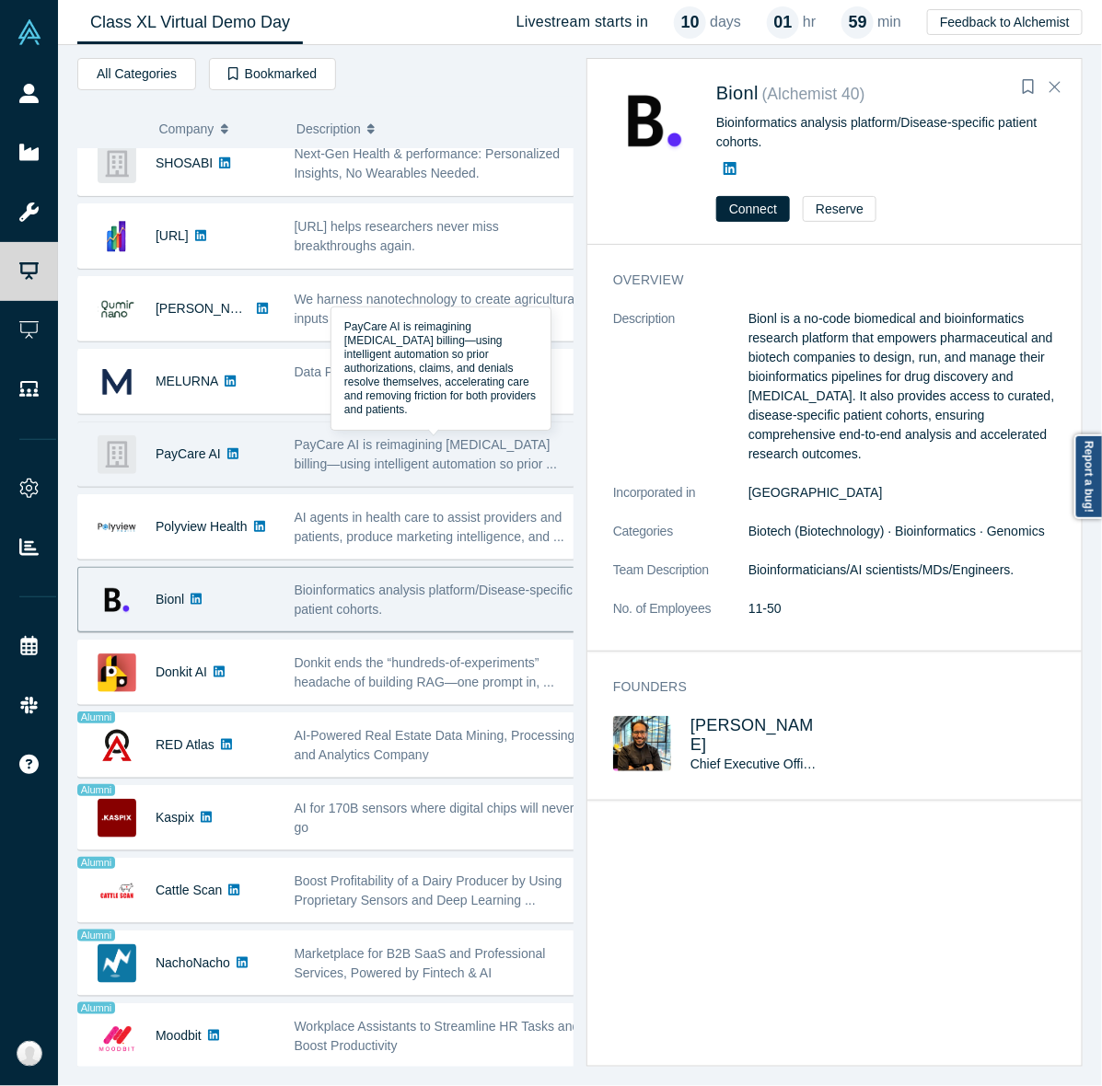
click at [331, 453] on span "PayCare AI is reimagining [MEDICAL_DATA] billing—using intelligent automation s…" at bounding box center [426, 454] width 263 height 34
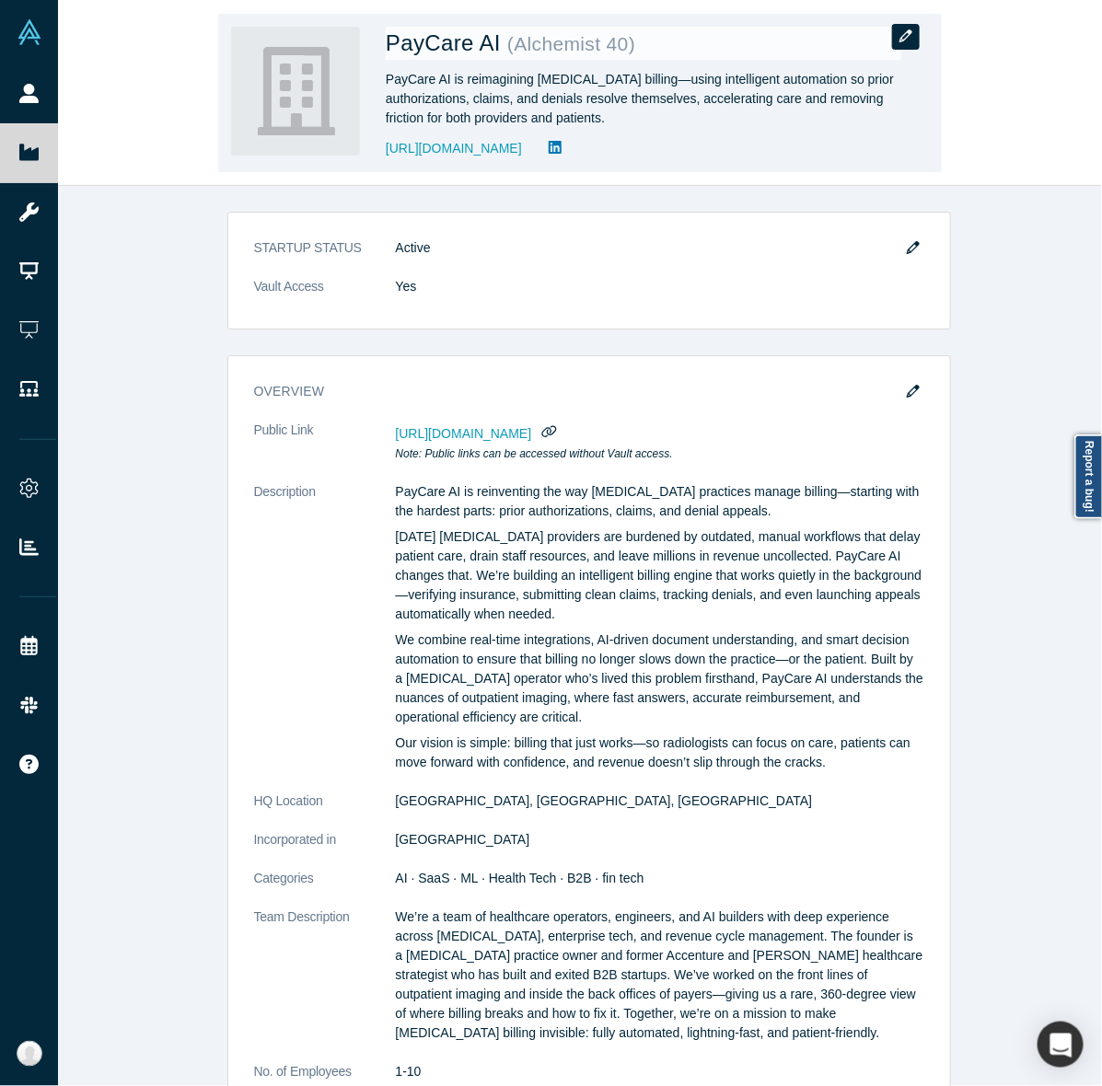
click at [916, 33] on button "button" at bounding box center [906, 37] width 28 height 26
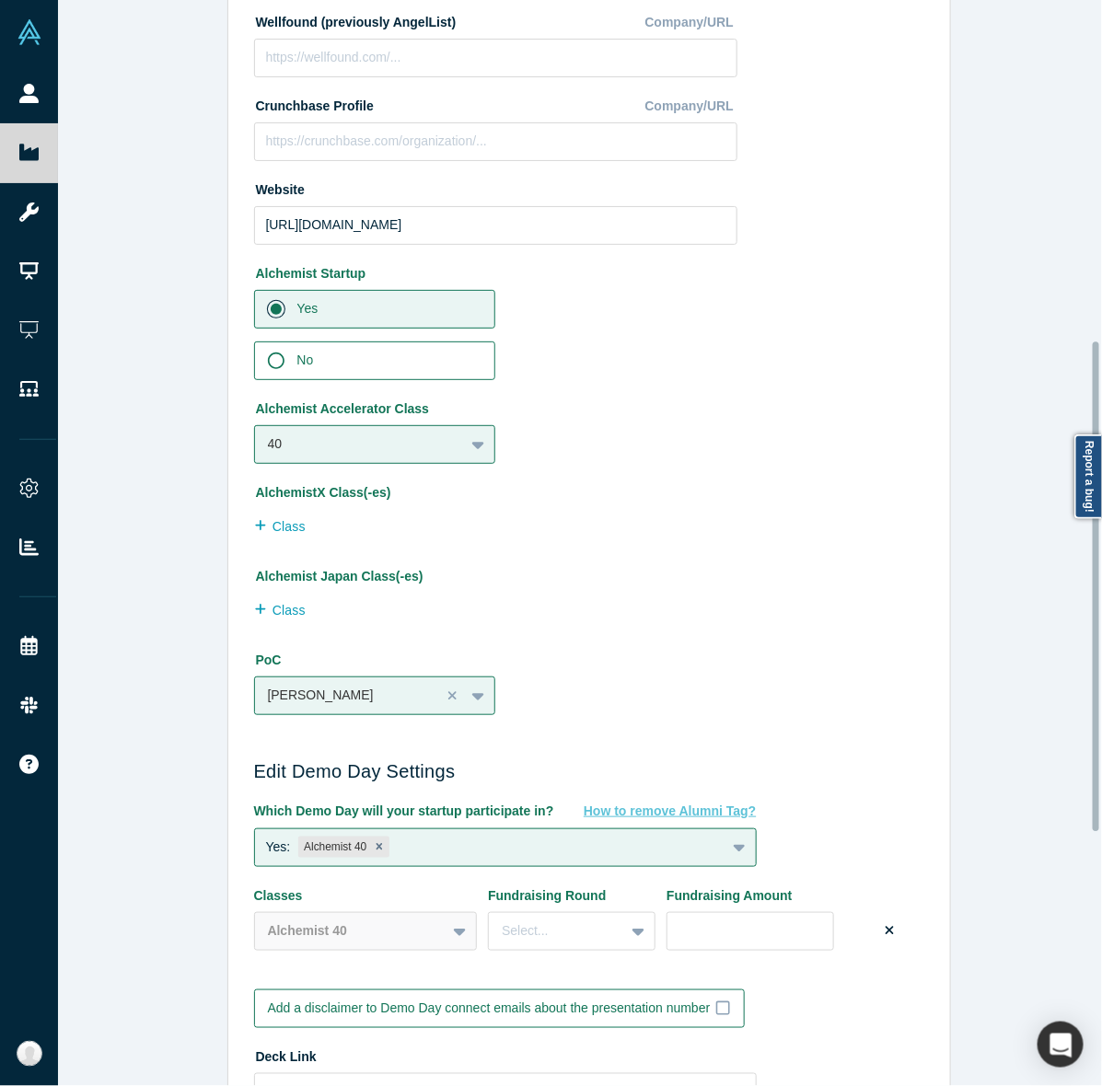
scroll to position [1316, 0]
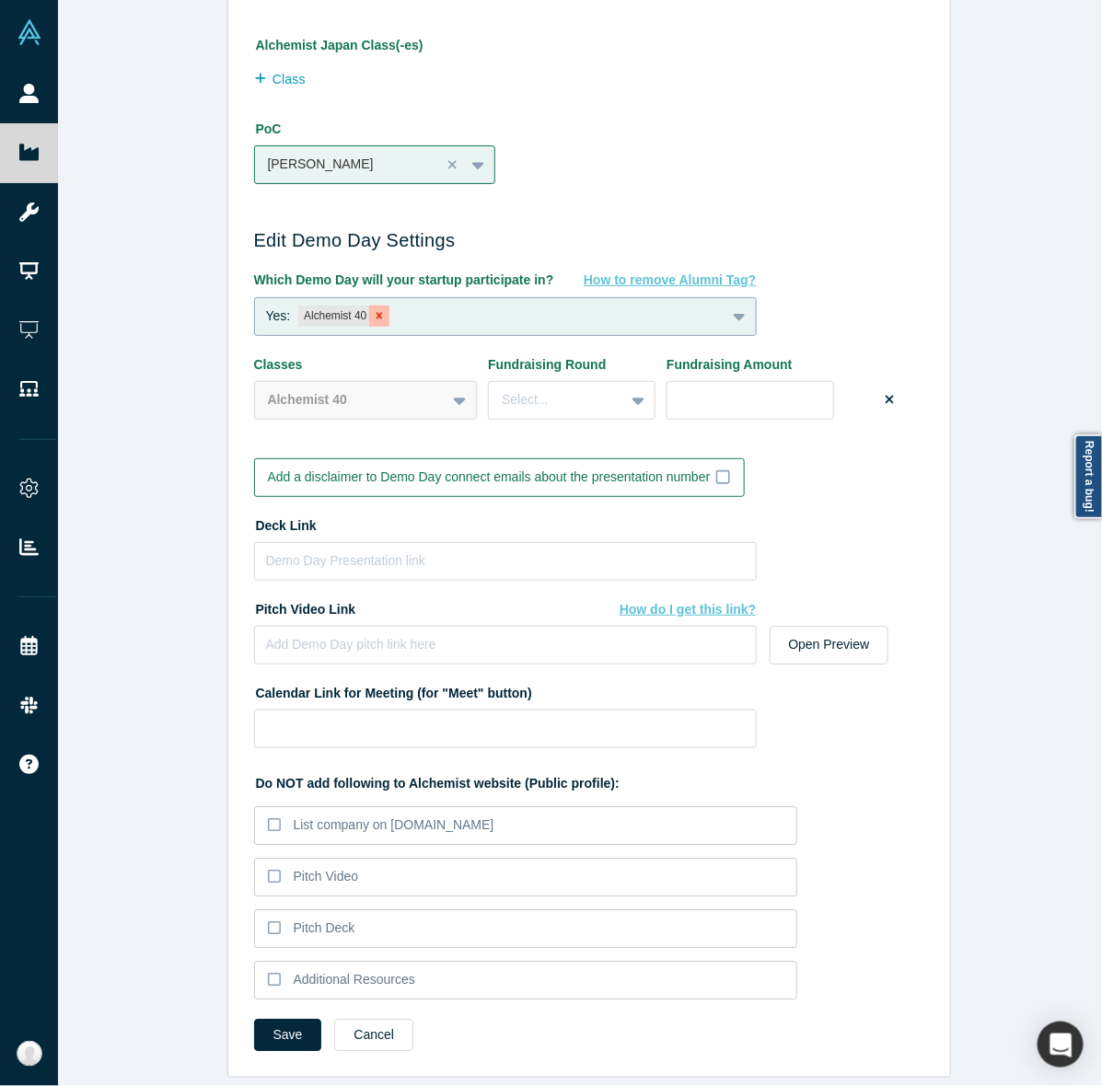
click at [375, 306] on div "Remove Alchemist 40" at bounding box center [379, 317] width 20 height 22
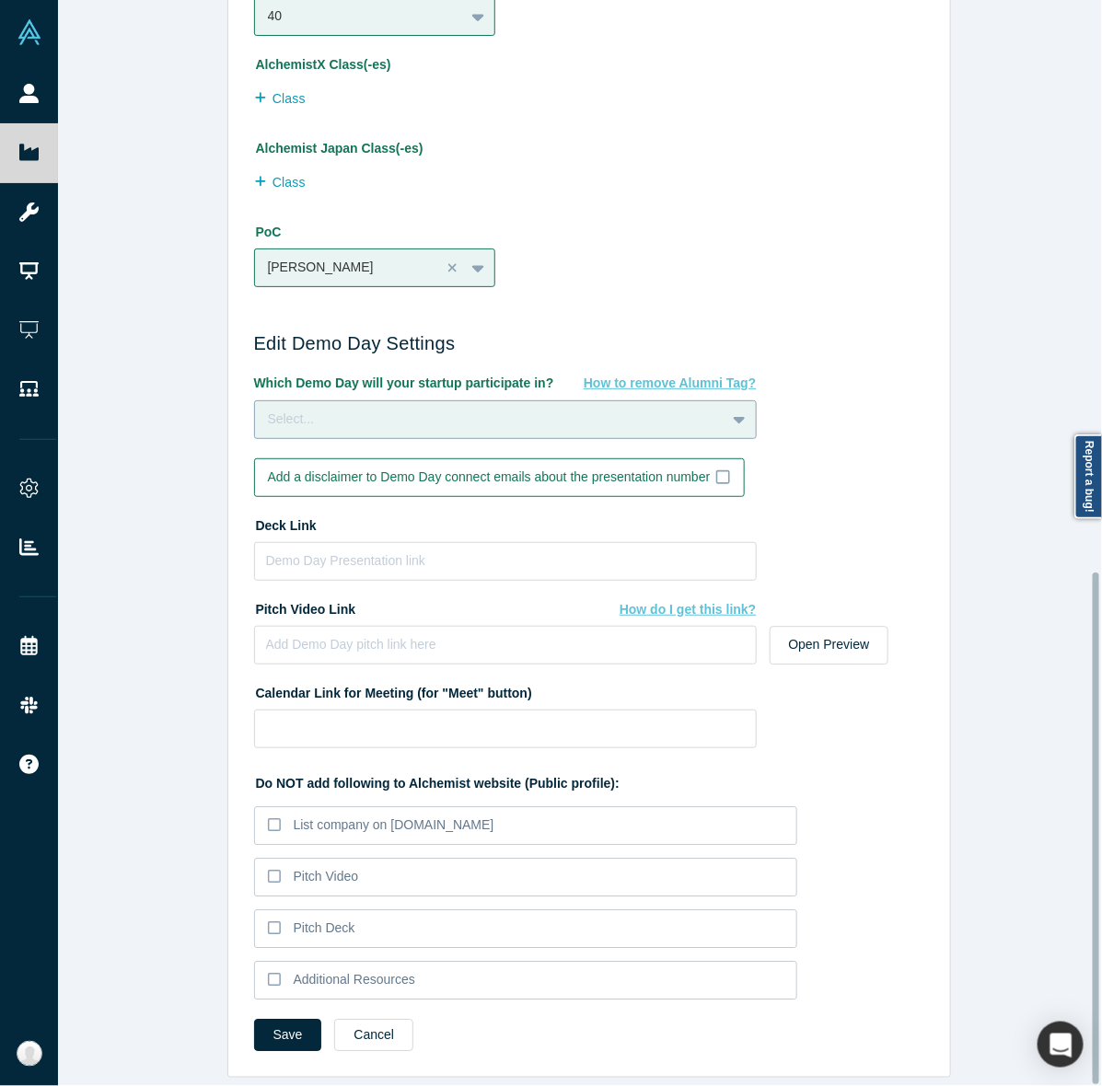
click at [700, 407] on div "Select..." at bounding box center [490, 419] width 470 height 25
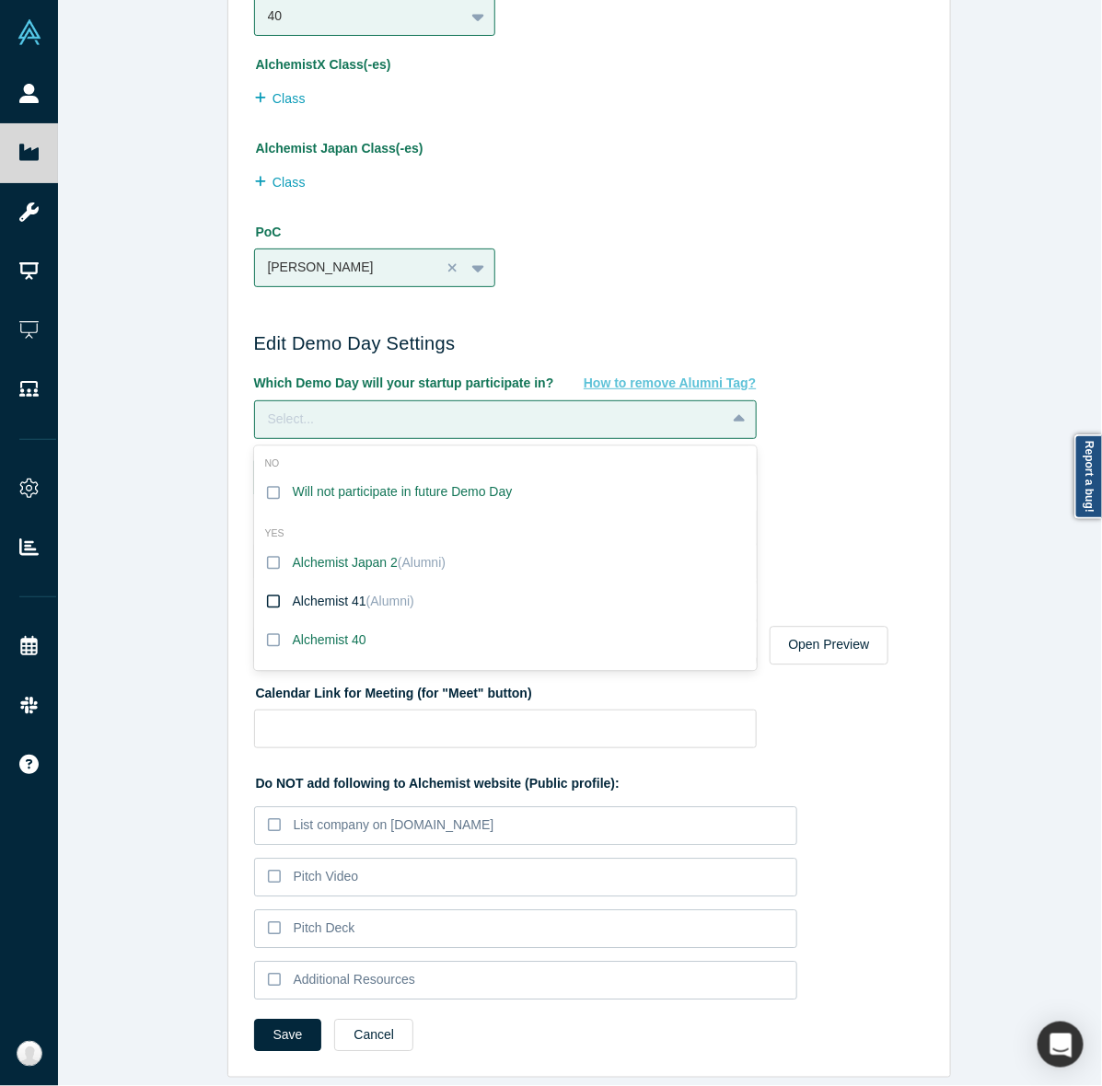
click at [376, 594] on span "(Alumni)" at bounding box center [390, 601] width 48 height 15
click at [0, 0] on input "Alchemist 41 (Alumni)" at bounding box center [0, 0] width 0 height 0
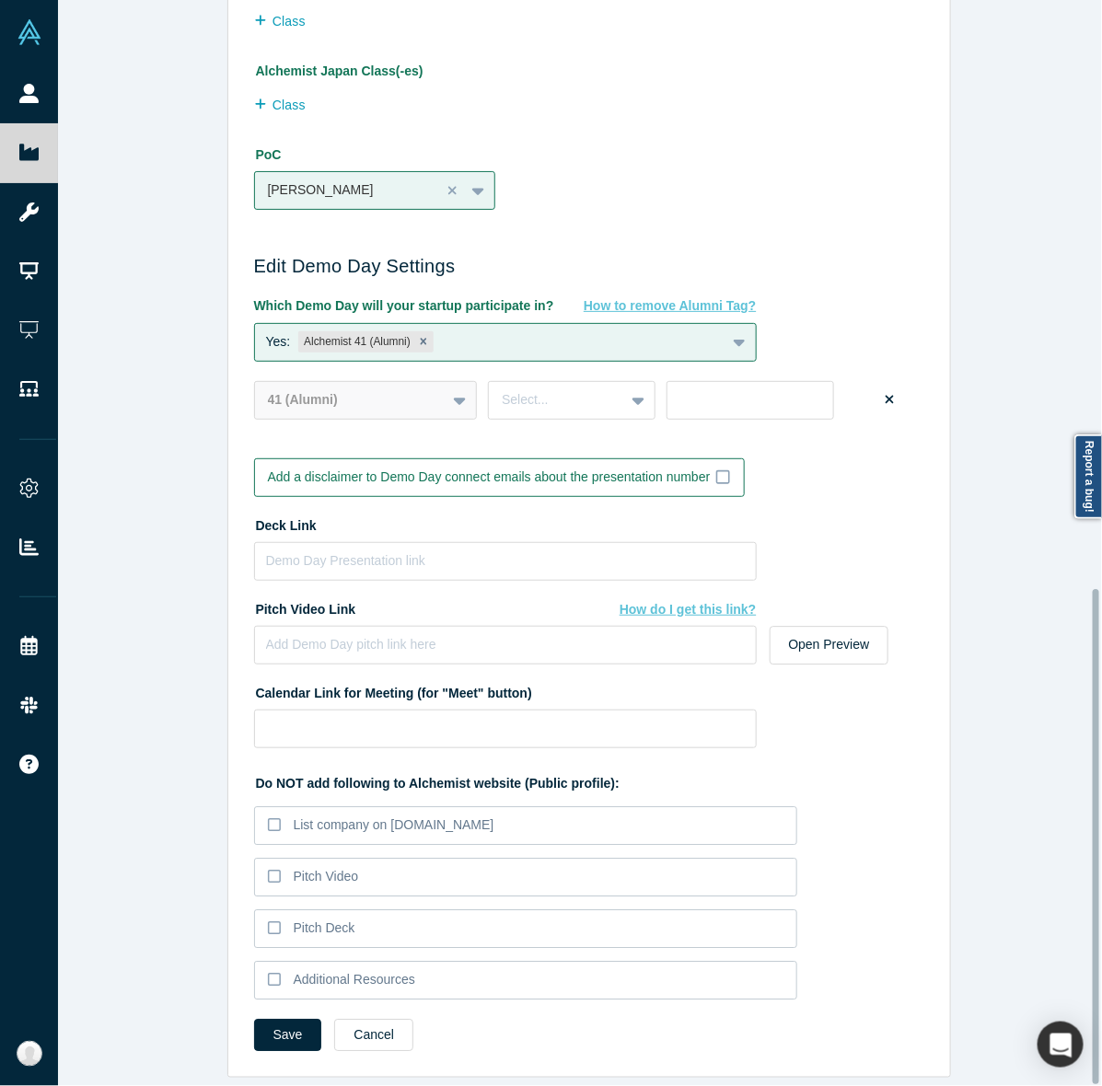
click at [92, 624] on div "Edit Company Profile * Name PayCare AI Name cannot contain emoticons Your curre…" at bounding box center [588, 552] width 1061 height 1104
click at [291, 1022] on button "Save" at bounding box center [288, 1035] width 68 height 32
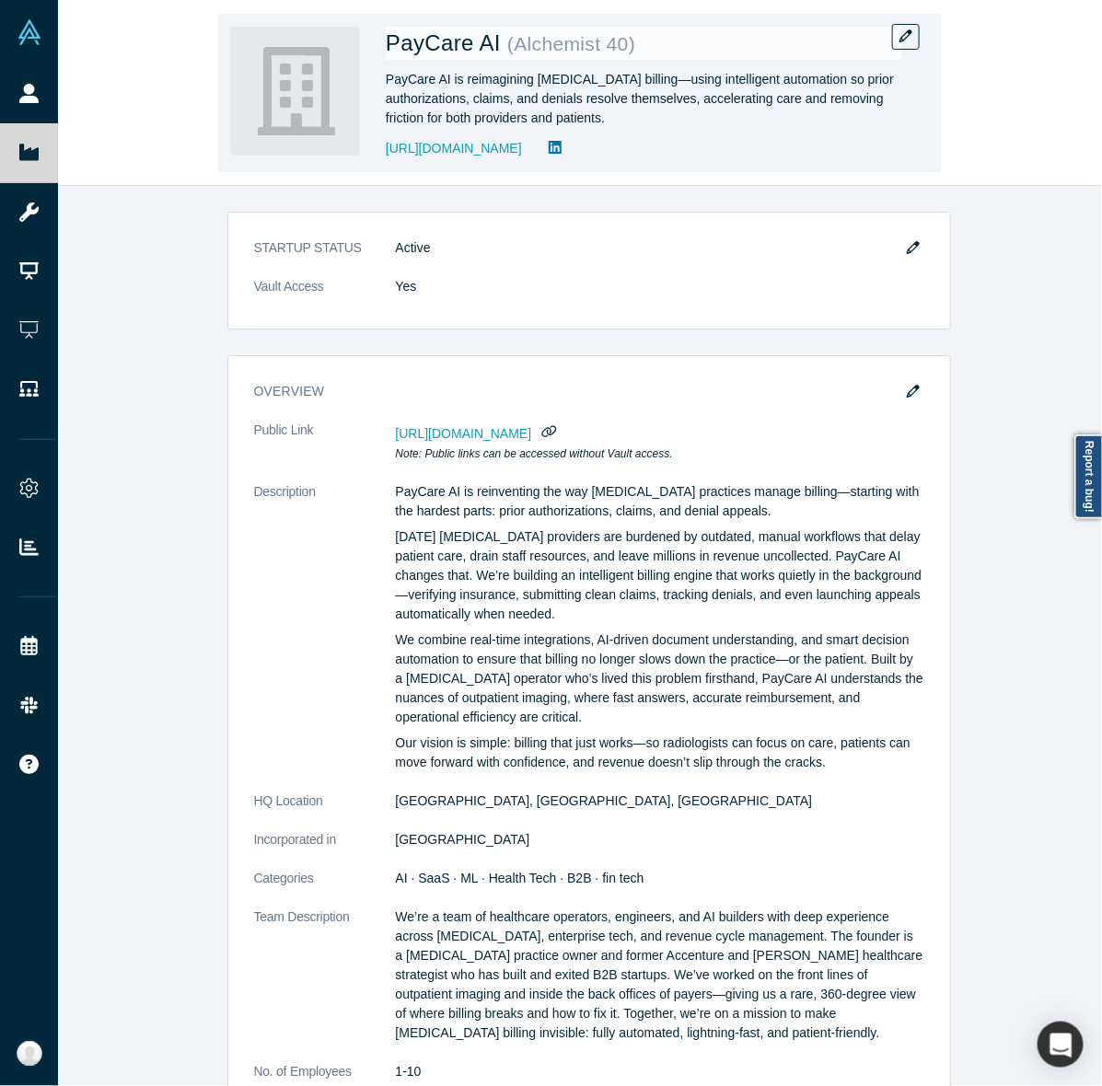
click at [888, 40] on h1 "PayCare AI ( Alchemist 40 )" at bounding box center [643, 43] width 515 height 33
click at [907, 38] on icon "button" at bounding box center [905, 35] width 13 height 13
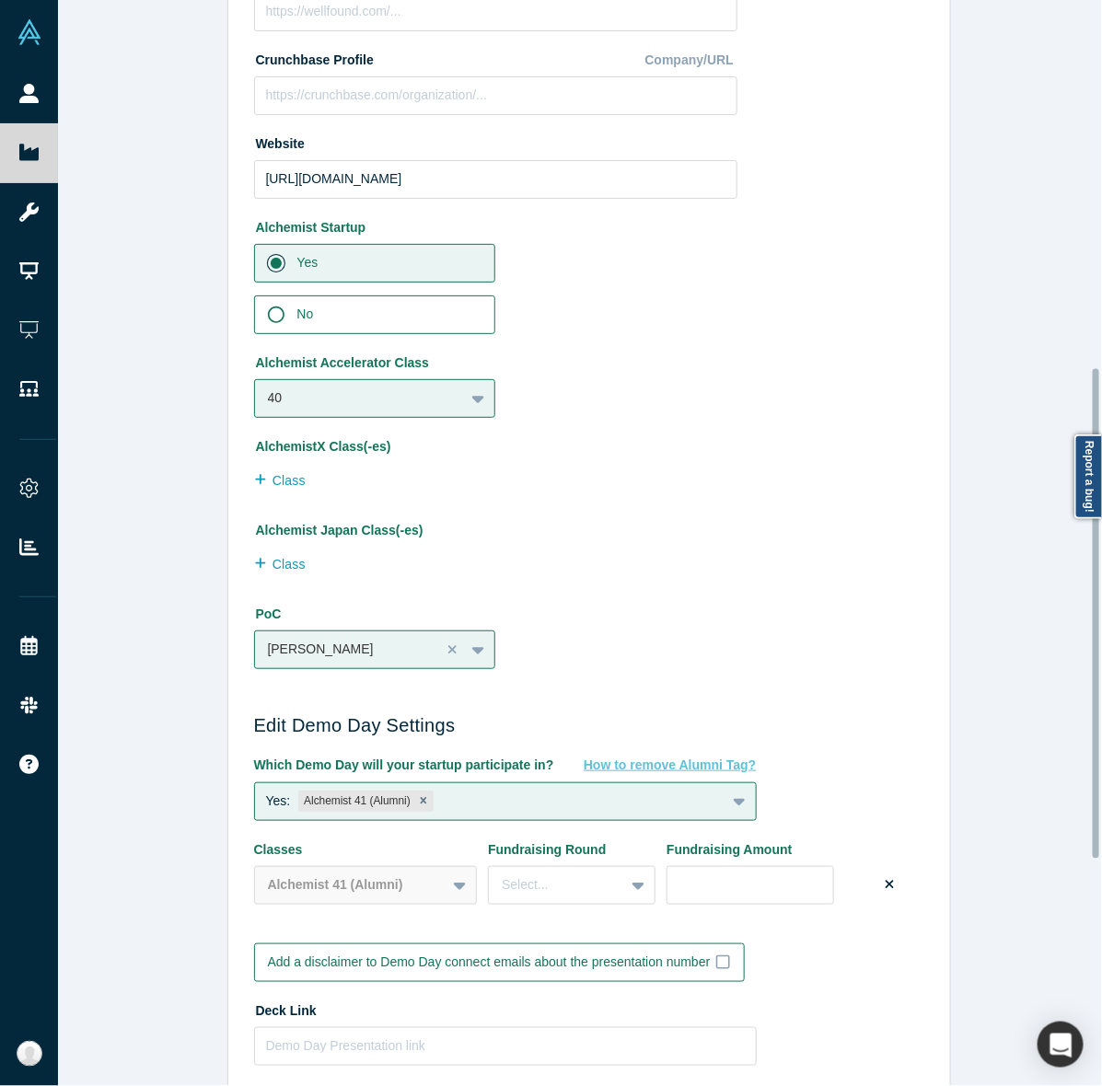
scroll to position [1272, 0]
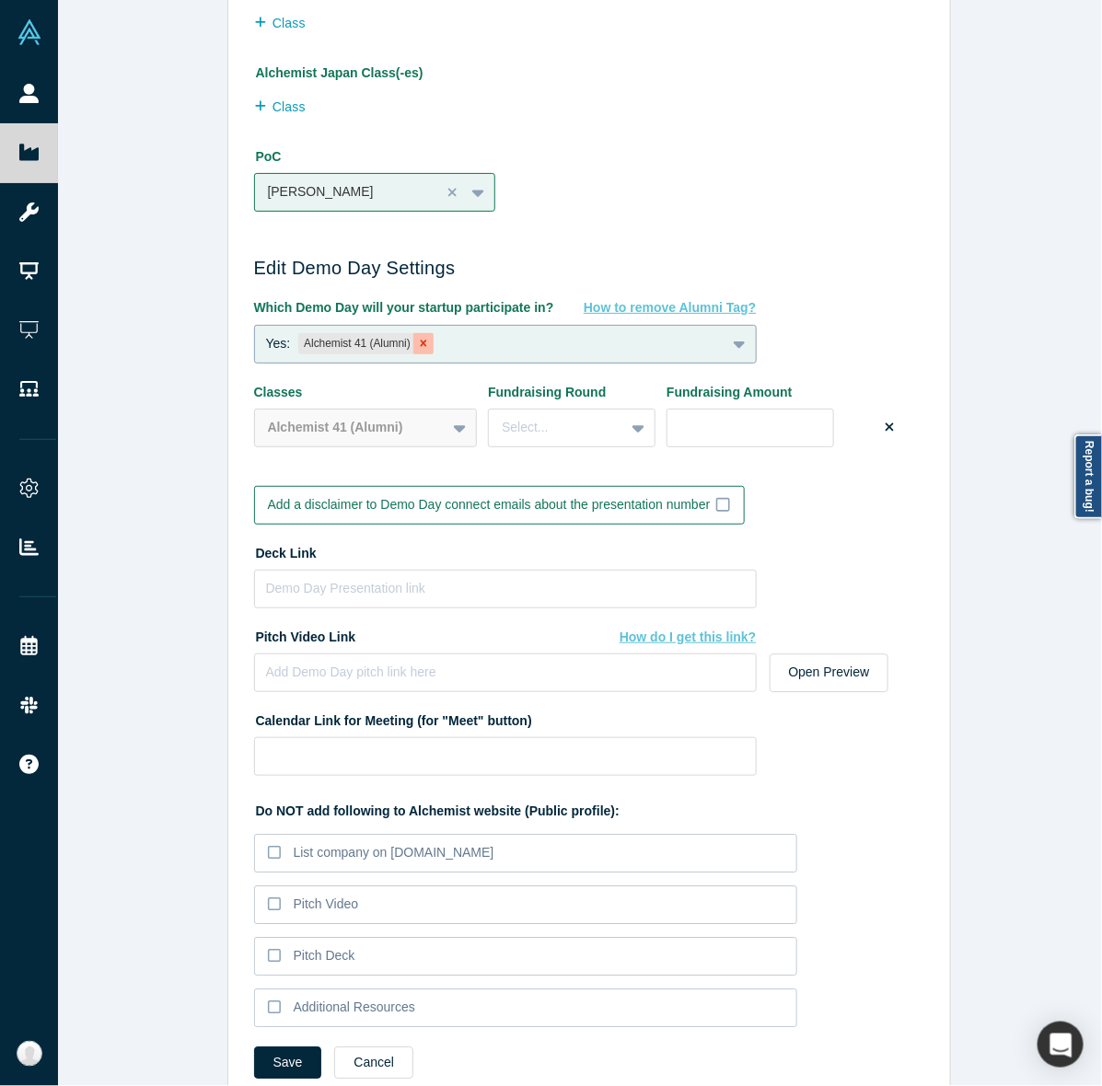
click at [417, 339] on icon "Remove Alchemist 41 (Alumni)" at bounding box center [423, 343] width 13 height 13
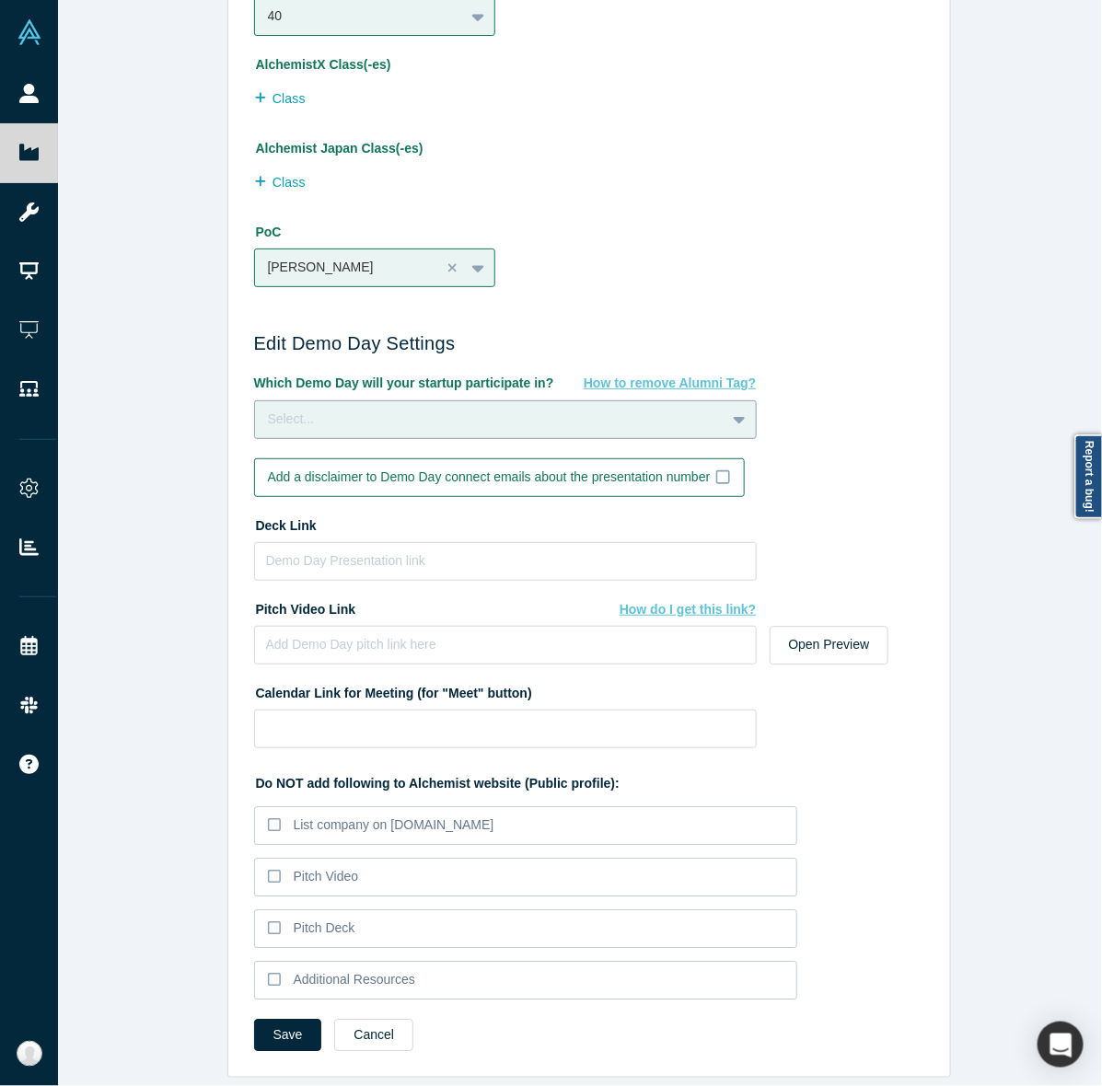
click at [283, 1019] on button "Save" at bounding box center [288, 1035] width 68 height 32
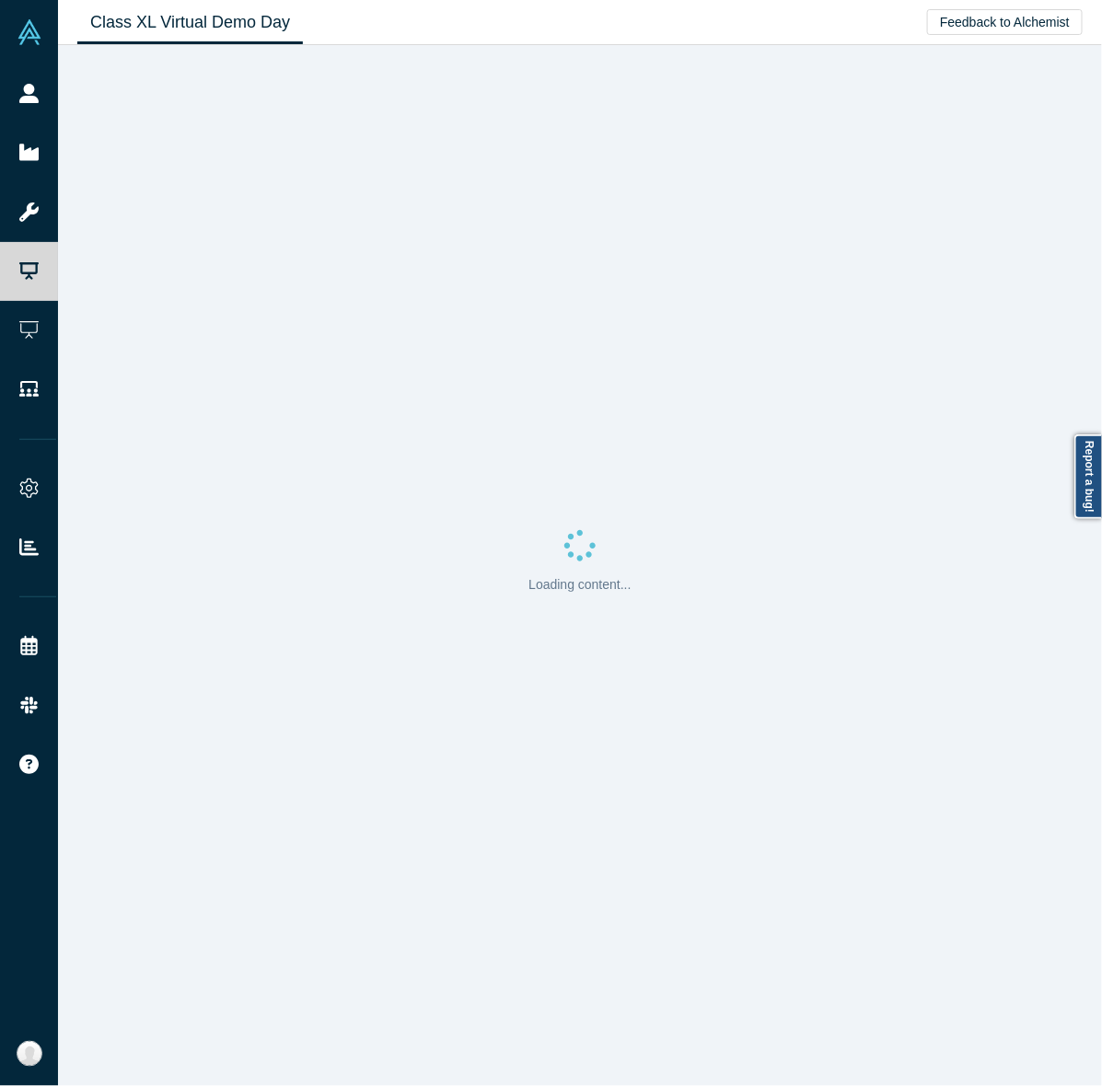
click at [295, 343] on div "Loading content..." at bounding box center [580, 565] width 1044 height 1041
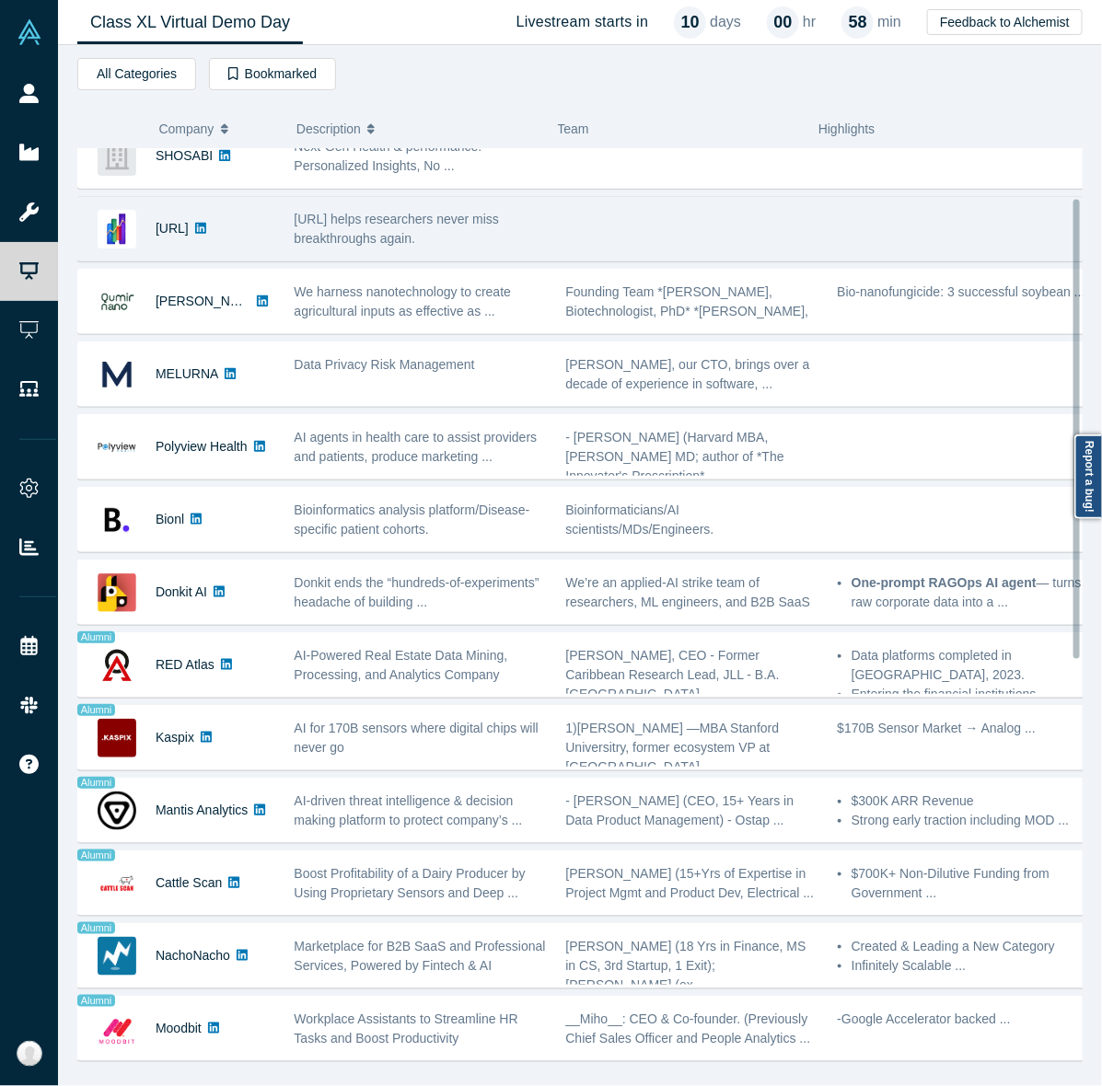
scroll to position [98, 0]
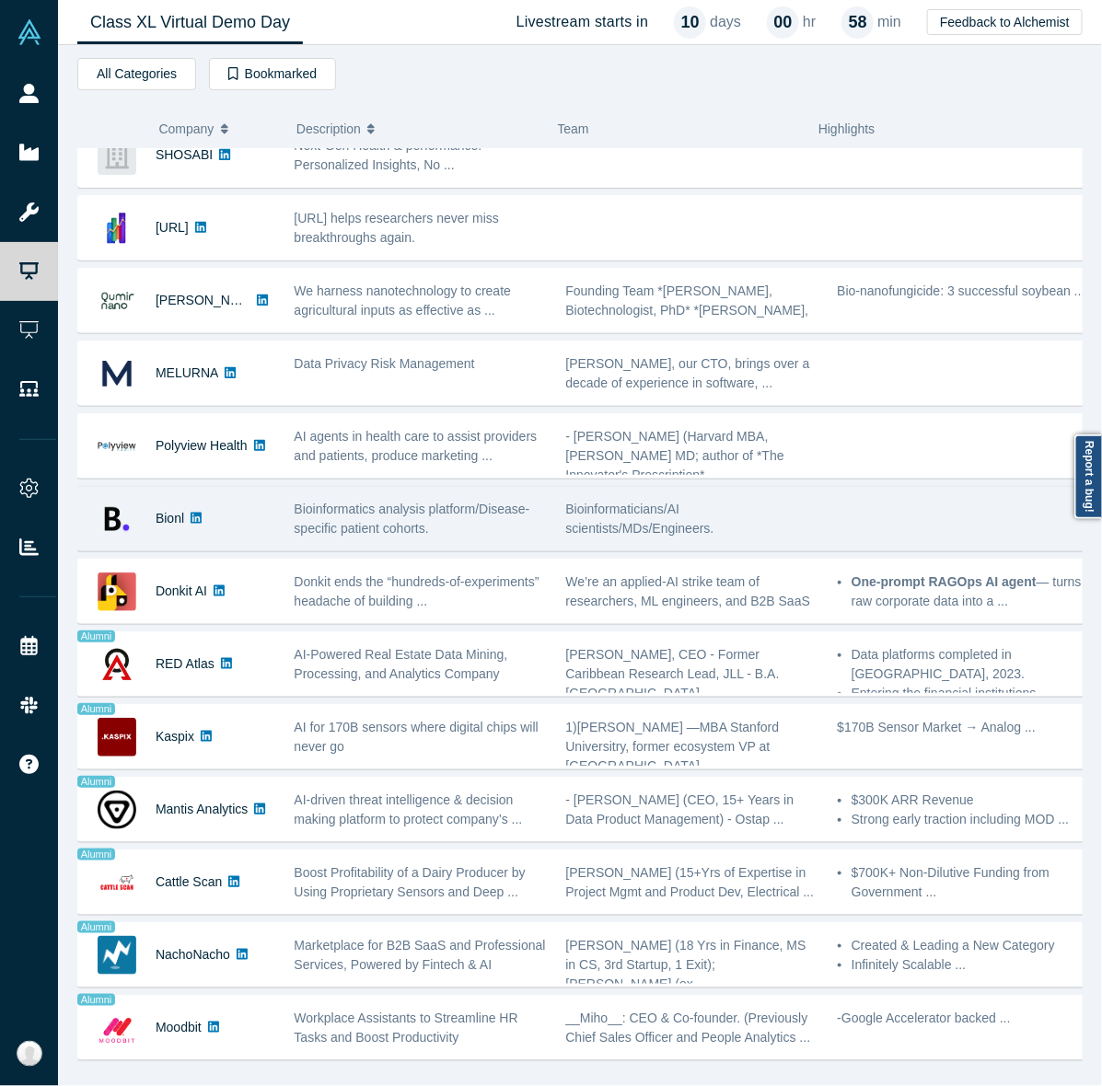
drag, startPoint x: 176, startPoint y: 516, endPoint x: 406, endPoint y: 504, distance: 230.4
click at [406, 504] on span "Bioinformatics analysis platform/Disease-specific patient cohorts." at bounding box center [413, 519] width 236 height 34
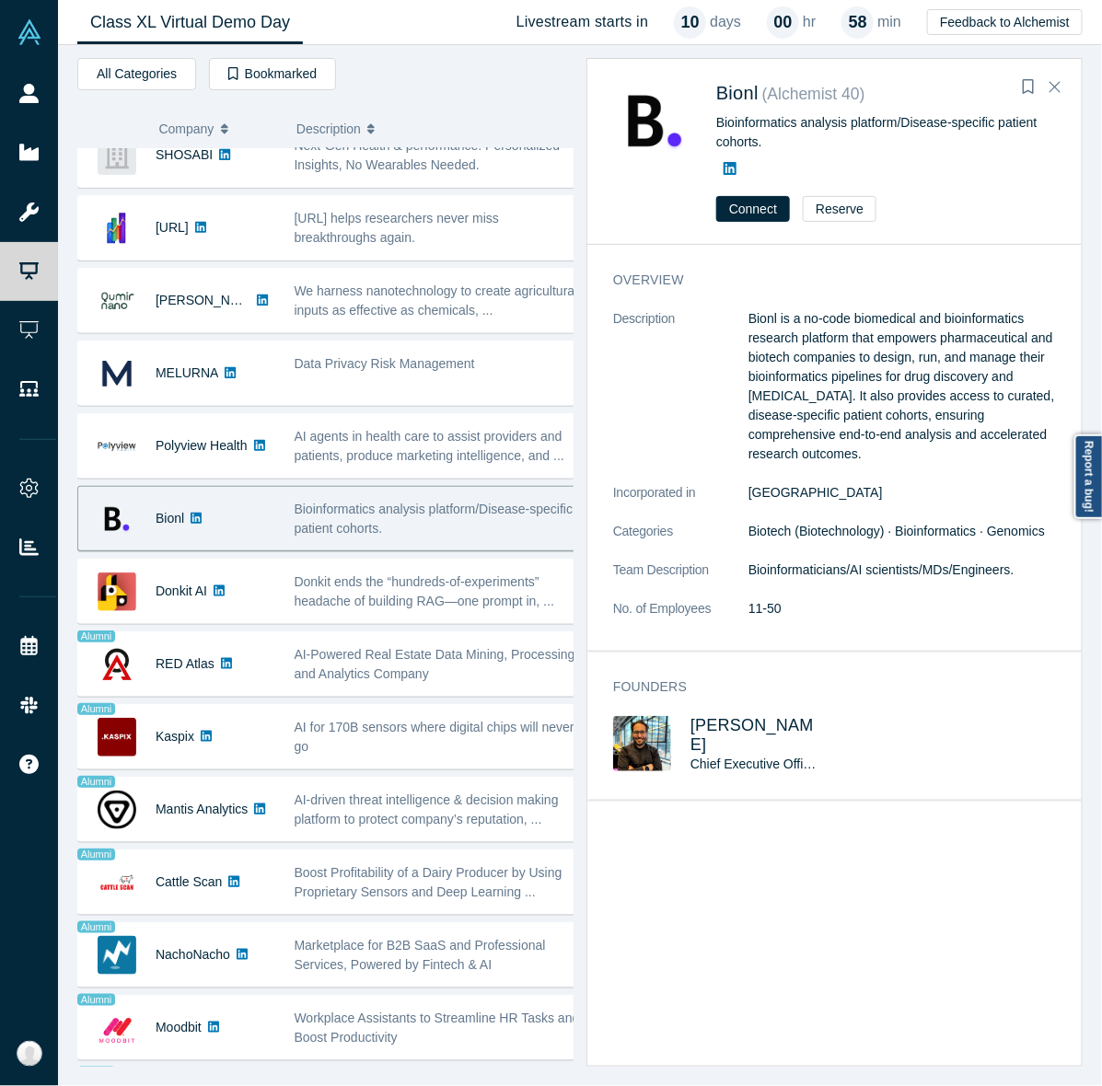
scroll to position [328, 0]
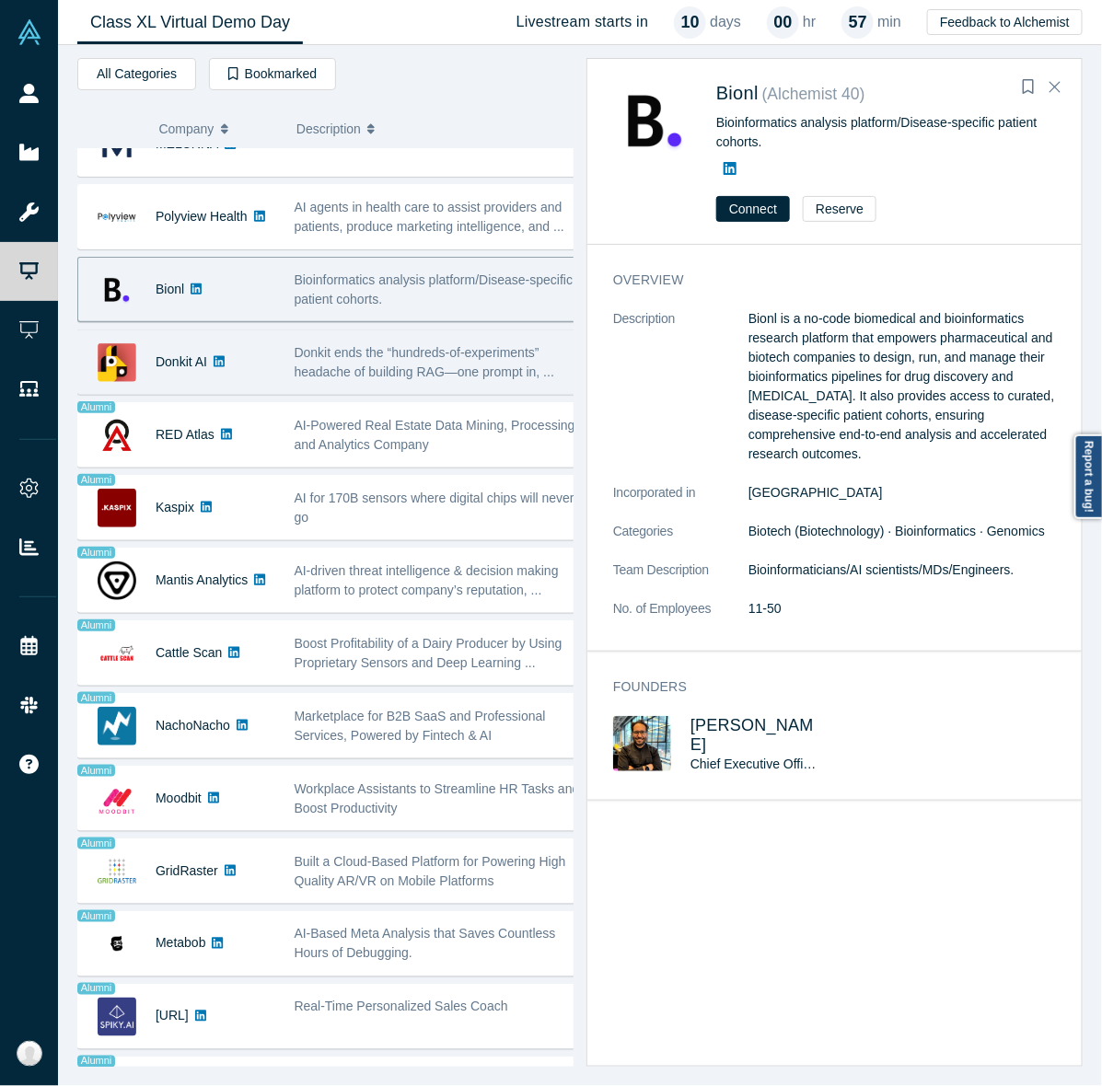
click at [374, 364] on span "Donkit ends the “hundreds-of-experiments” headache of building RAG—one prompt i…" at bounding box center [425, 362] width 260 height 34
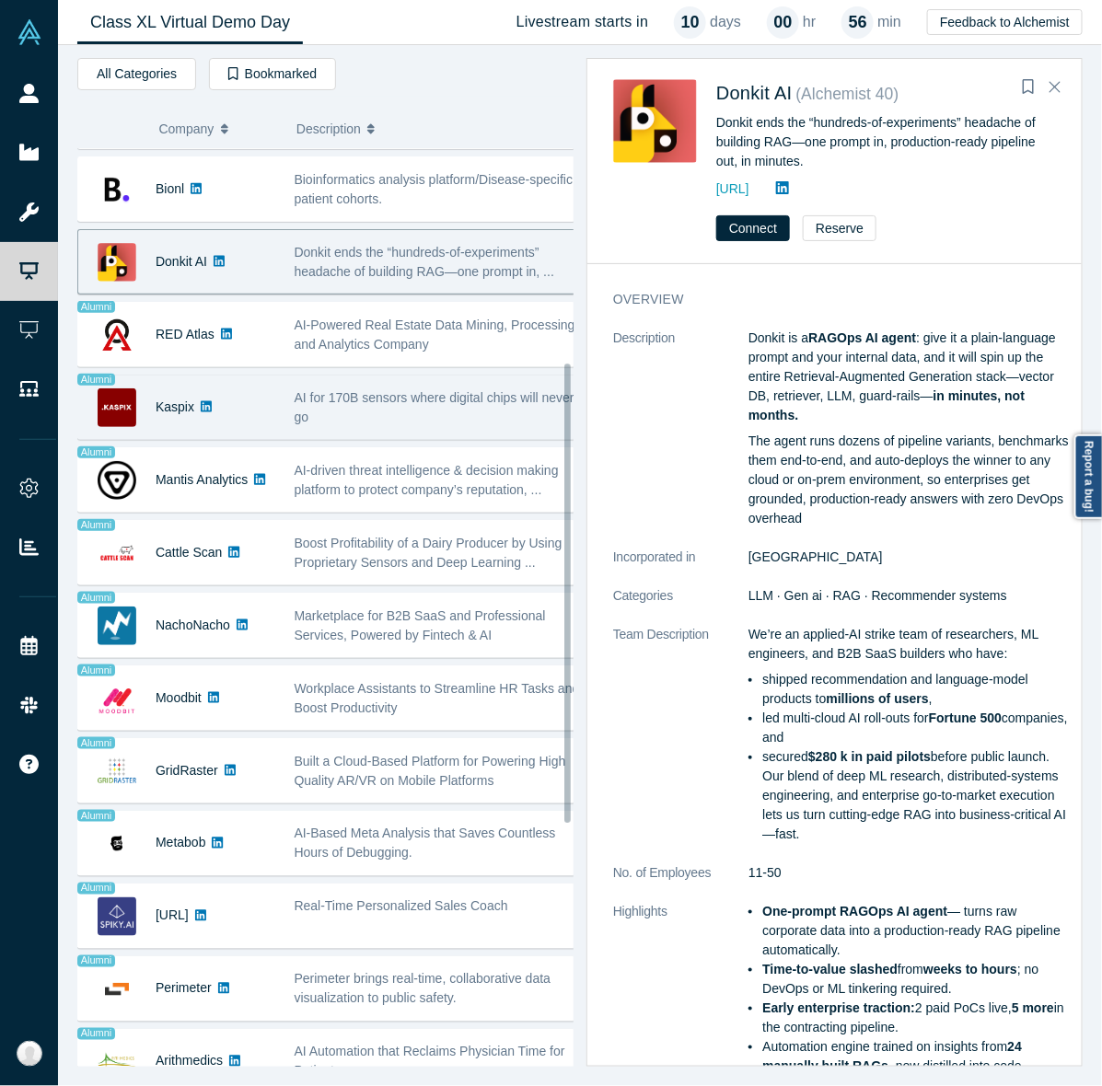
scroll to position [397, 0]
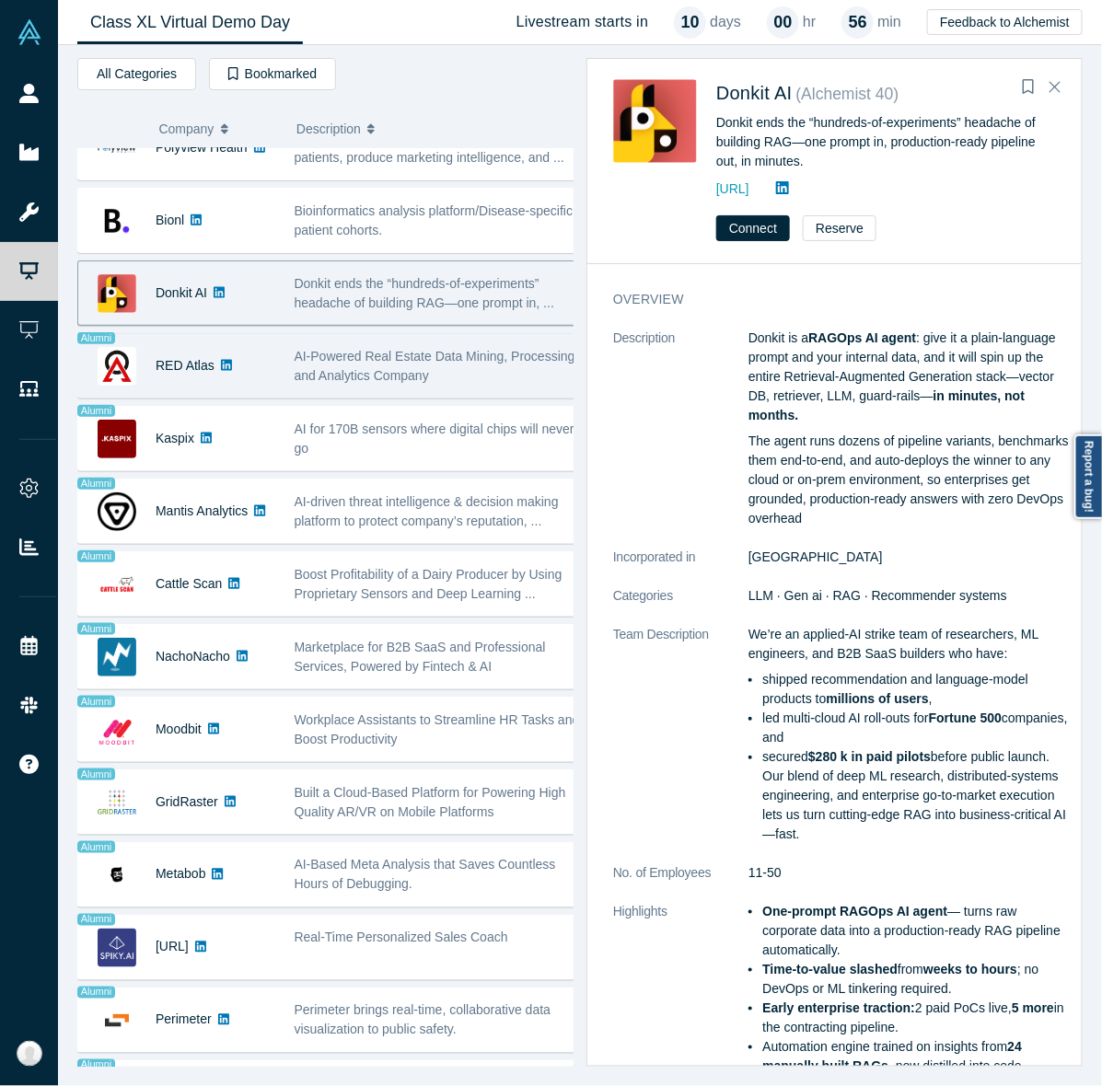
click at [356, 364] on span "AI-Powered Real Estate Data Mining, Processing, and Analytics Company" at bounding box center [437, 366] width 284 height 34
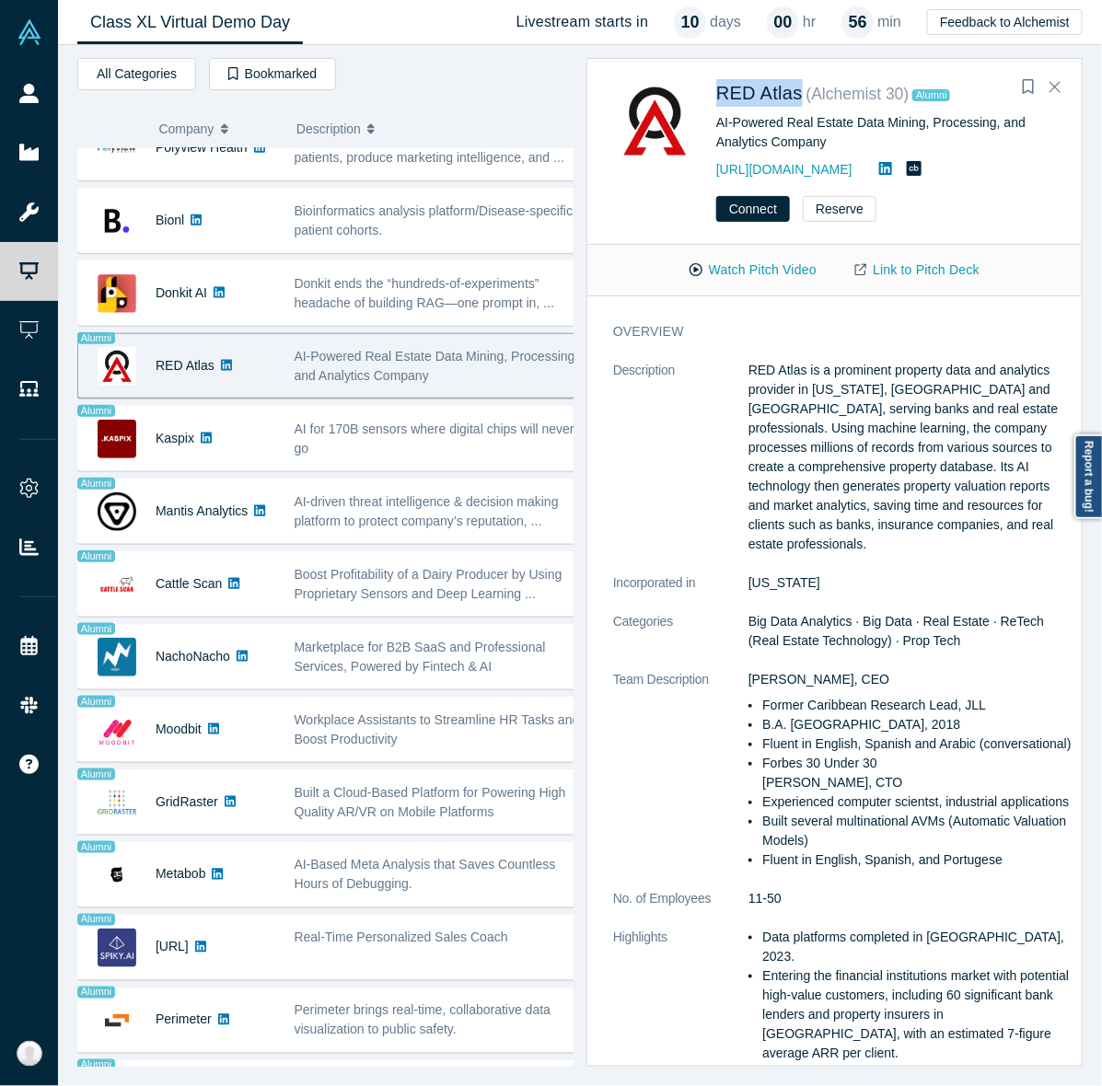
drag, startPoint x: 710, startPoint y: 75, endPoint x: 798, endPoint y: 104, distance: 92.8
click at [798, 104] on div "RED Atlas ( Alchemist 30 ) Alumni AI-Powered Real Estate Data Mining, Processin…" at bounding box center [834, 120] width 494 height 121
copy span "RED Atlas"
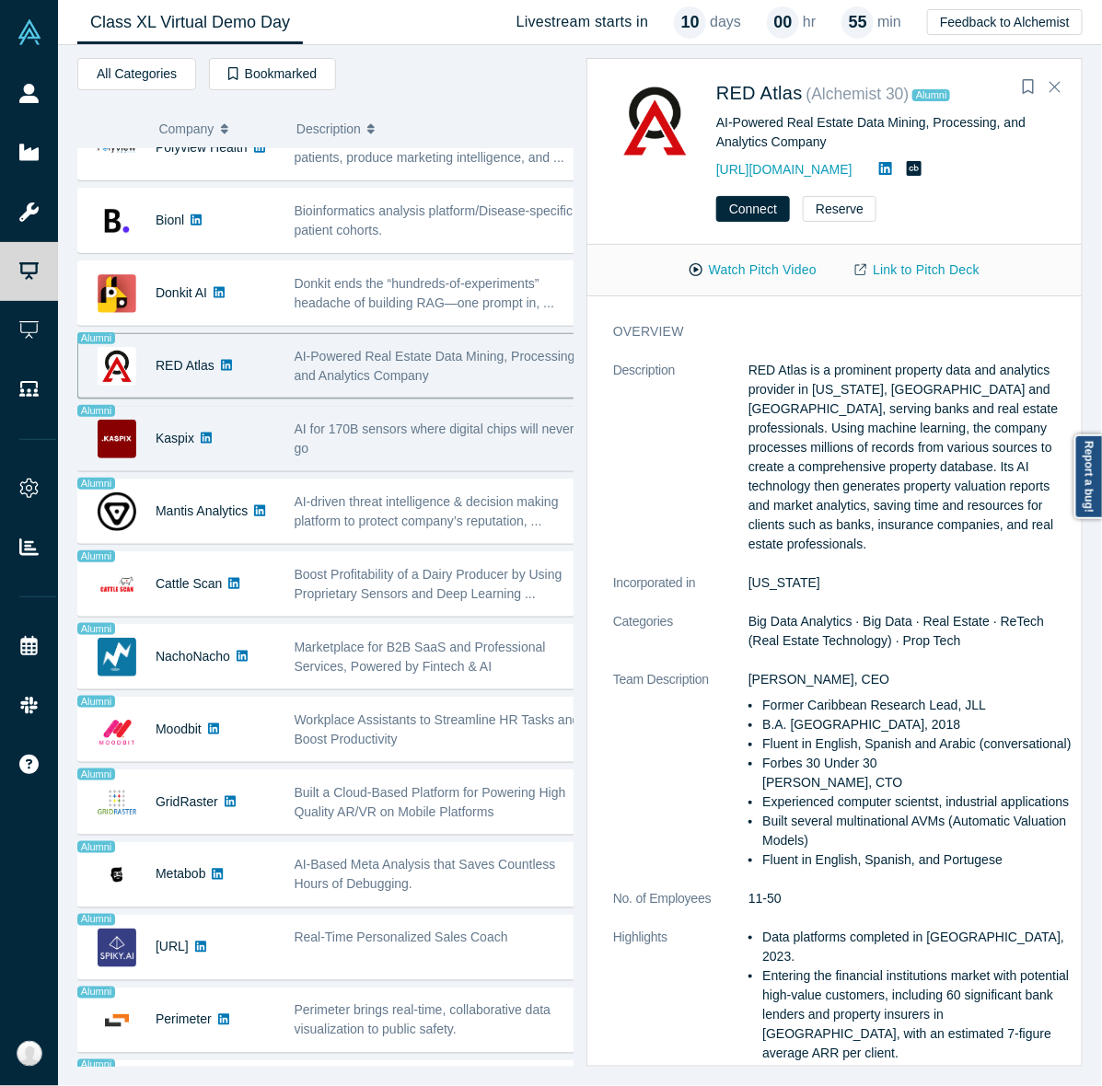
click at [433, 433] on span "AI for 170B sensors where digital chips will never go" at bounding box center [435, 439] width 280 height 34
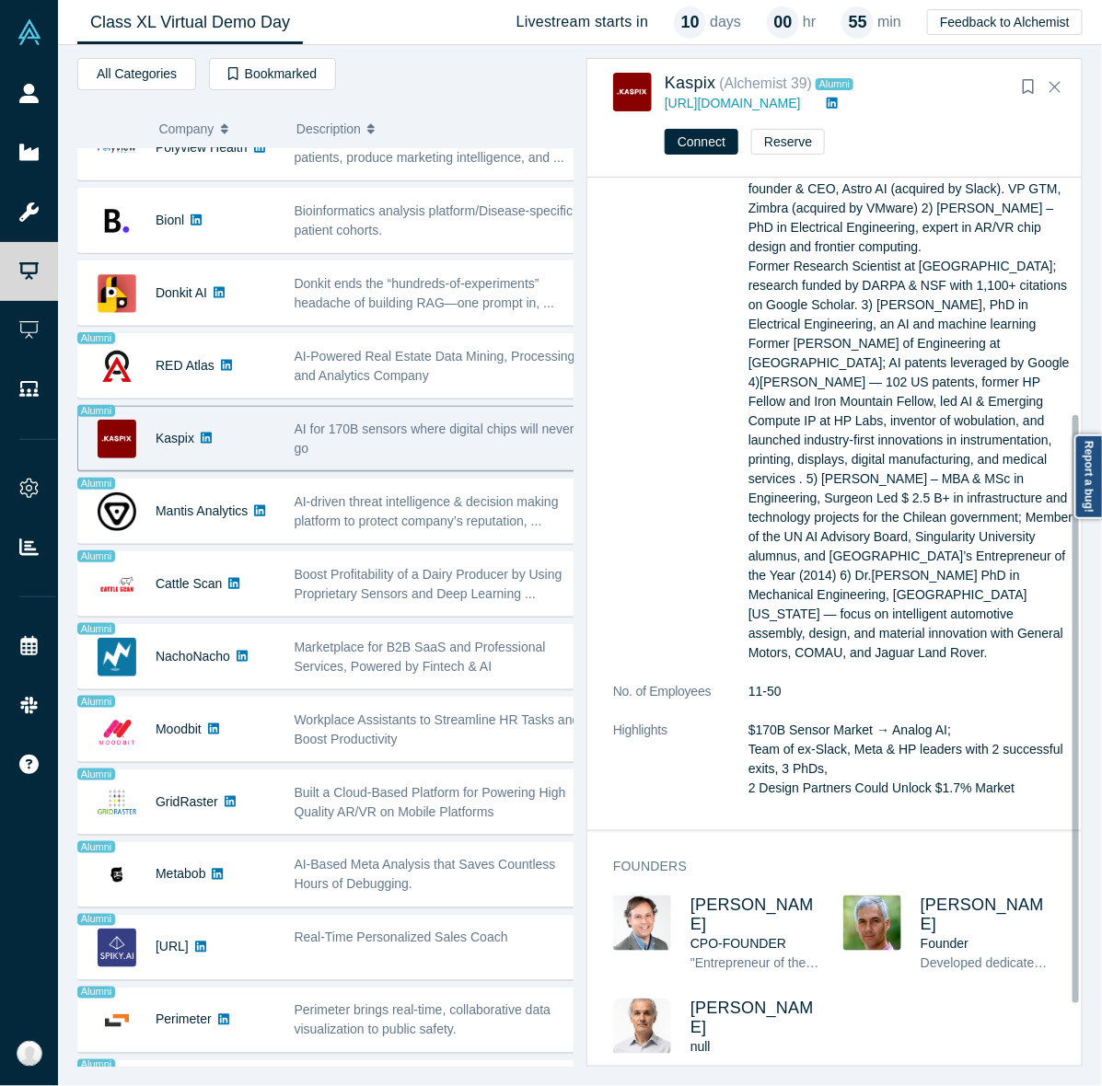
scroll to position [0, 0]
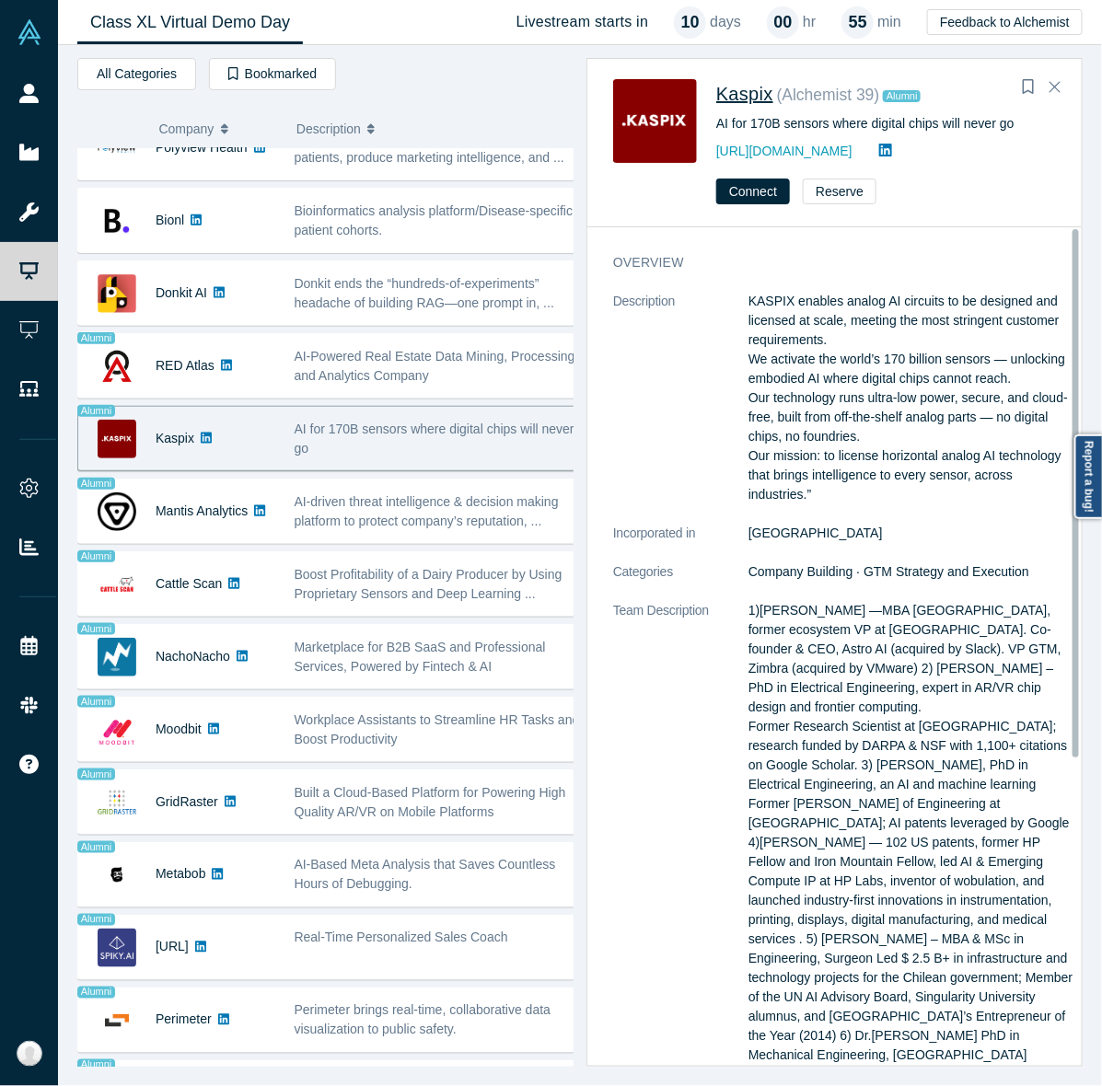
click at [739, 99] on span "Kaspix" at bounding box center [744, 94] width 57 height 20
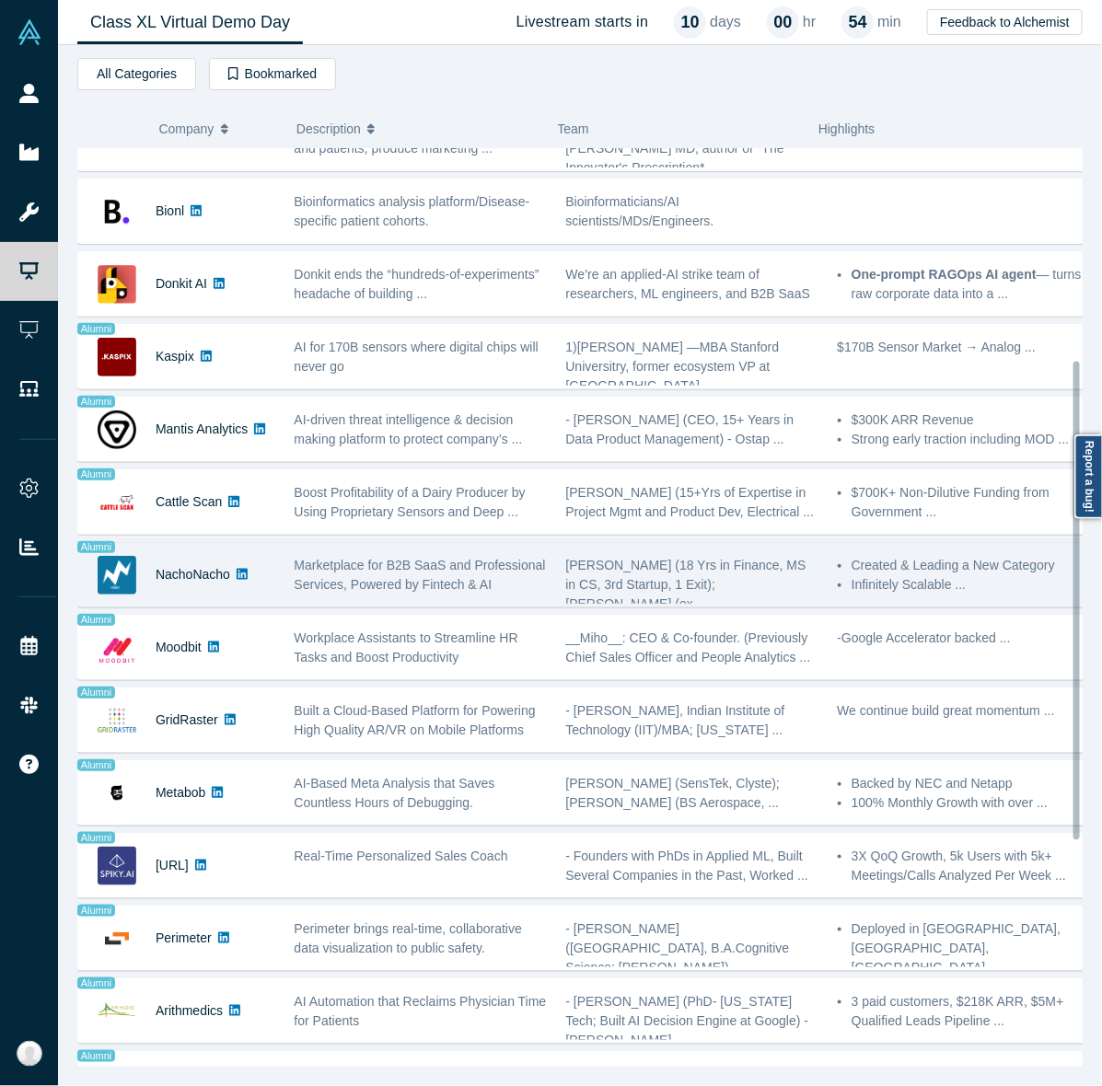
scroll to position [375, 0]
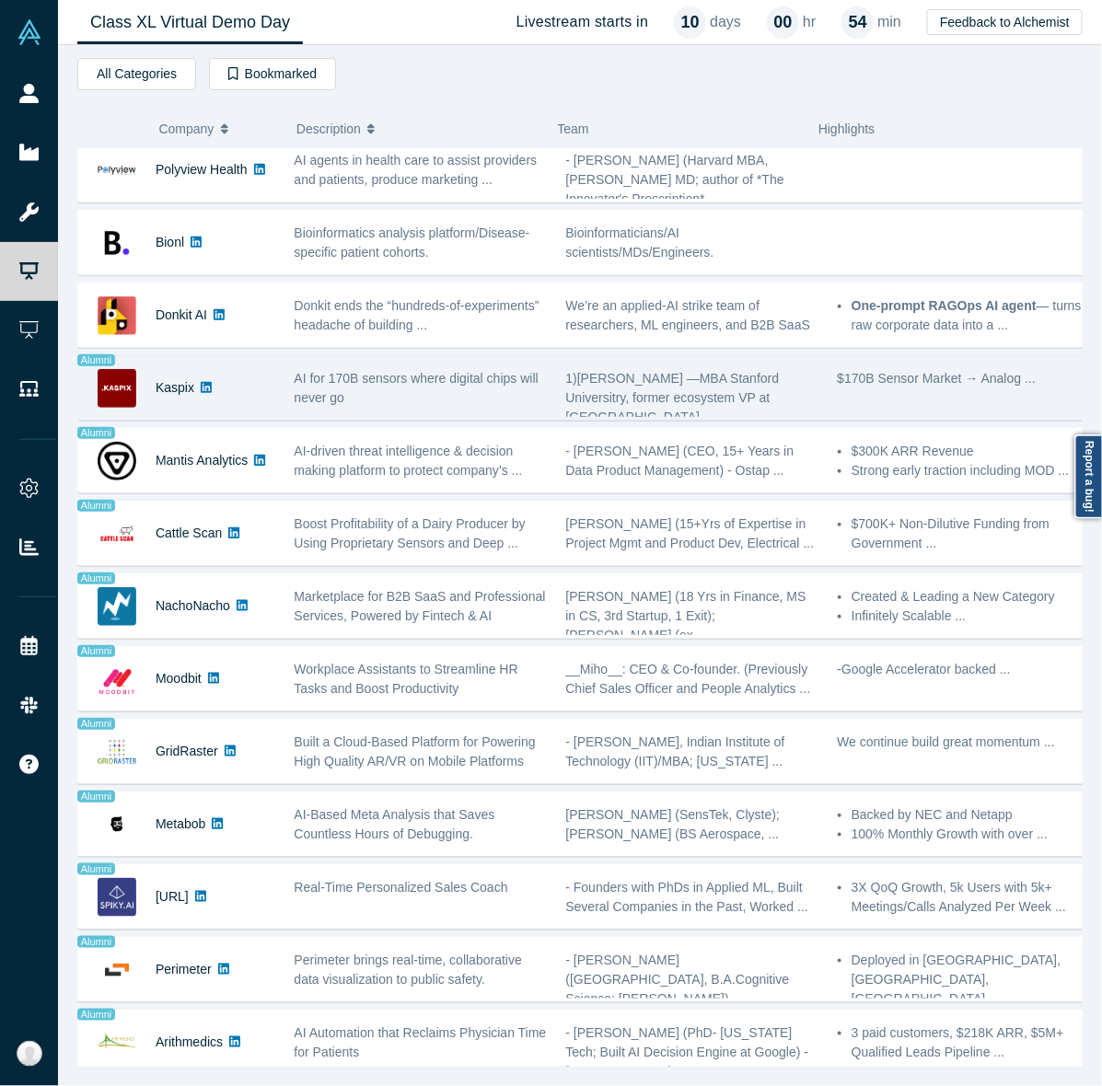
click at [466, 388] on span "AI for 170B sensors where digital chips will never go" at bounding box center [417, 388] width 244 height 34
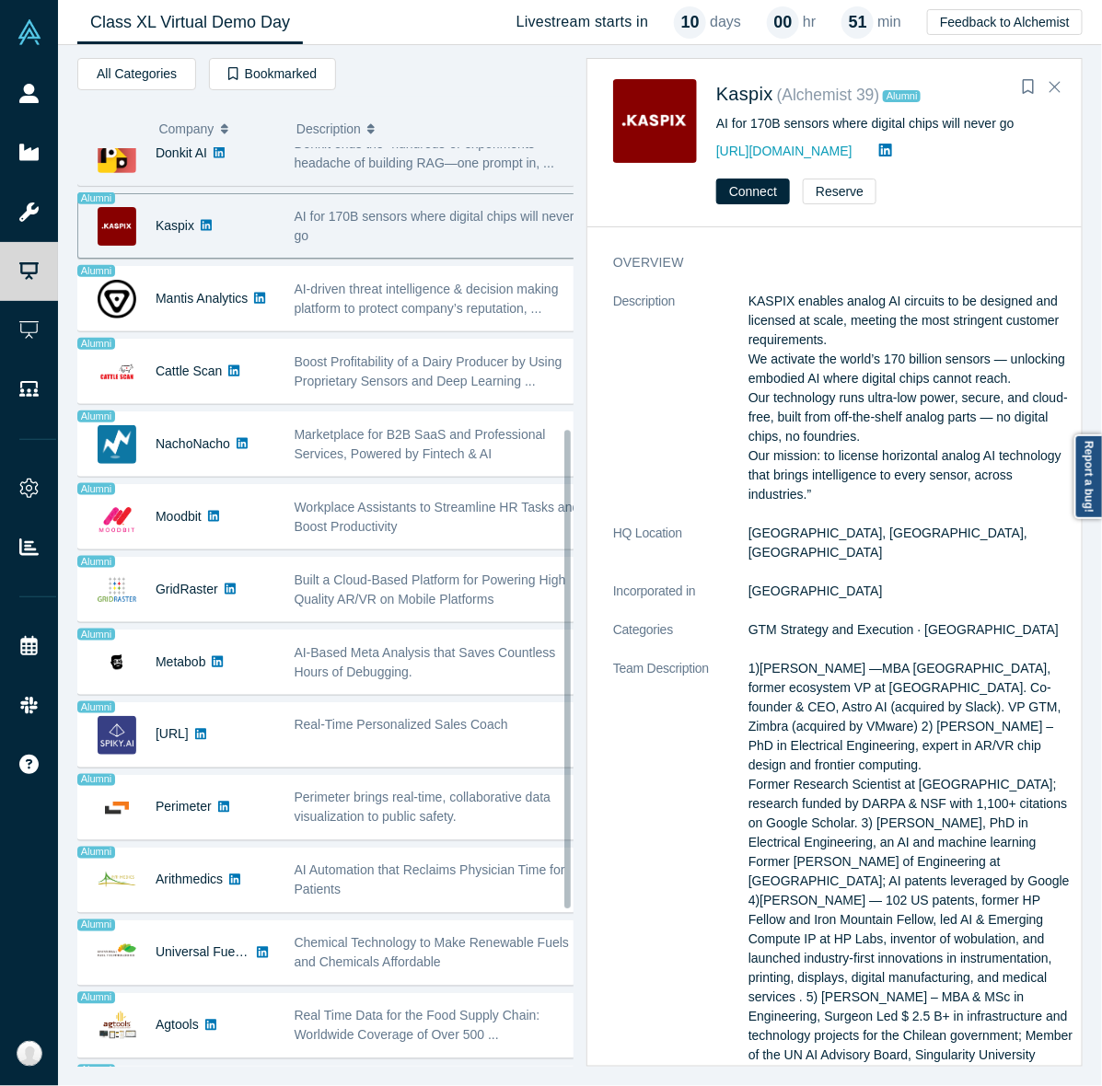
scroll to position [538, 0]
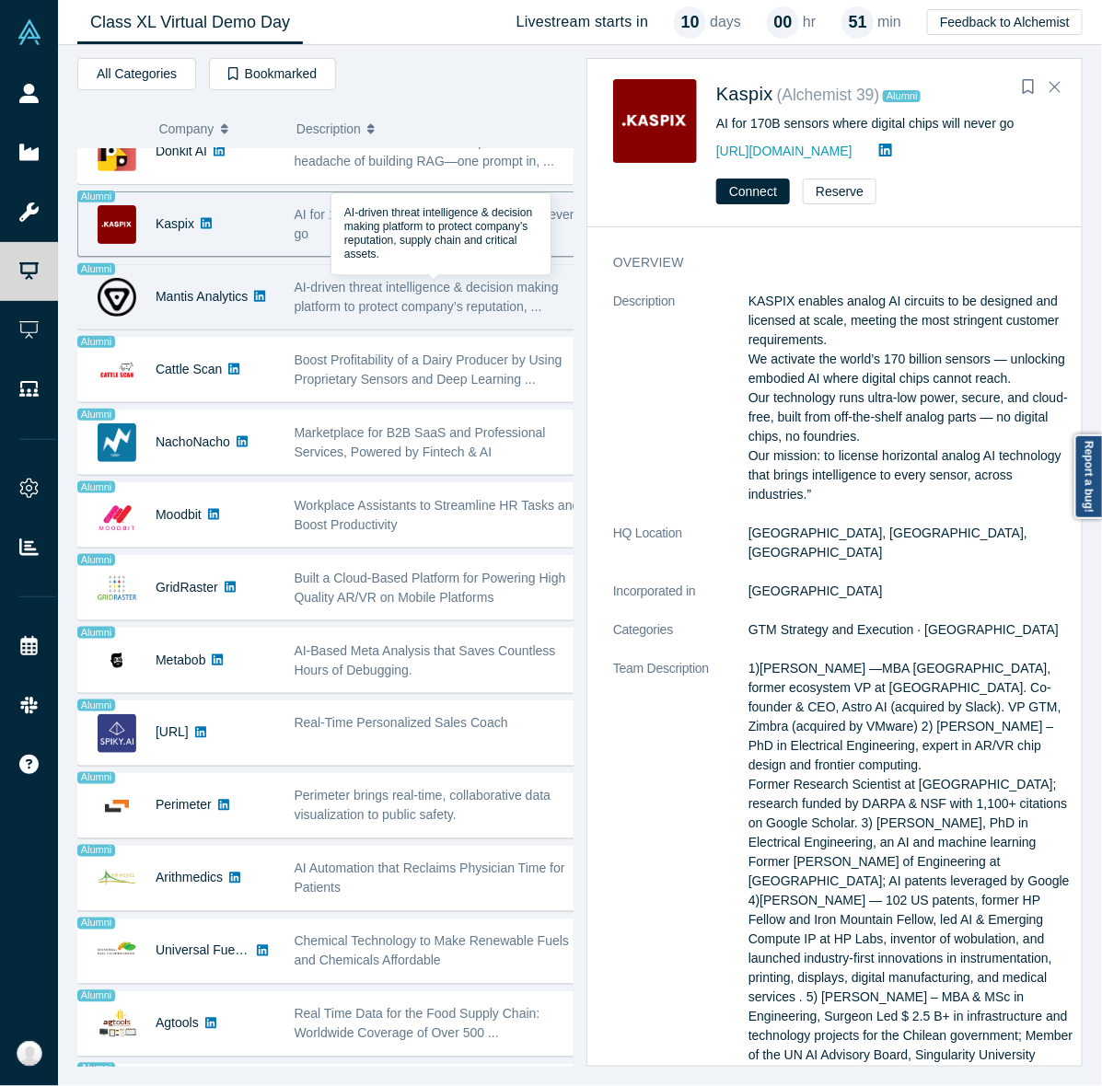
click at [325, 306] on span "AI-driven threat intelligence & decision making platform to protect company’s r…" at bounding box center [427, 297] width 264 height 34
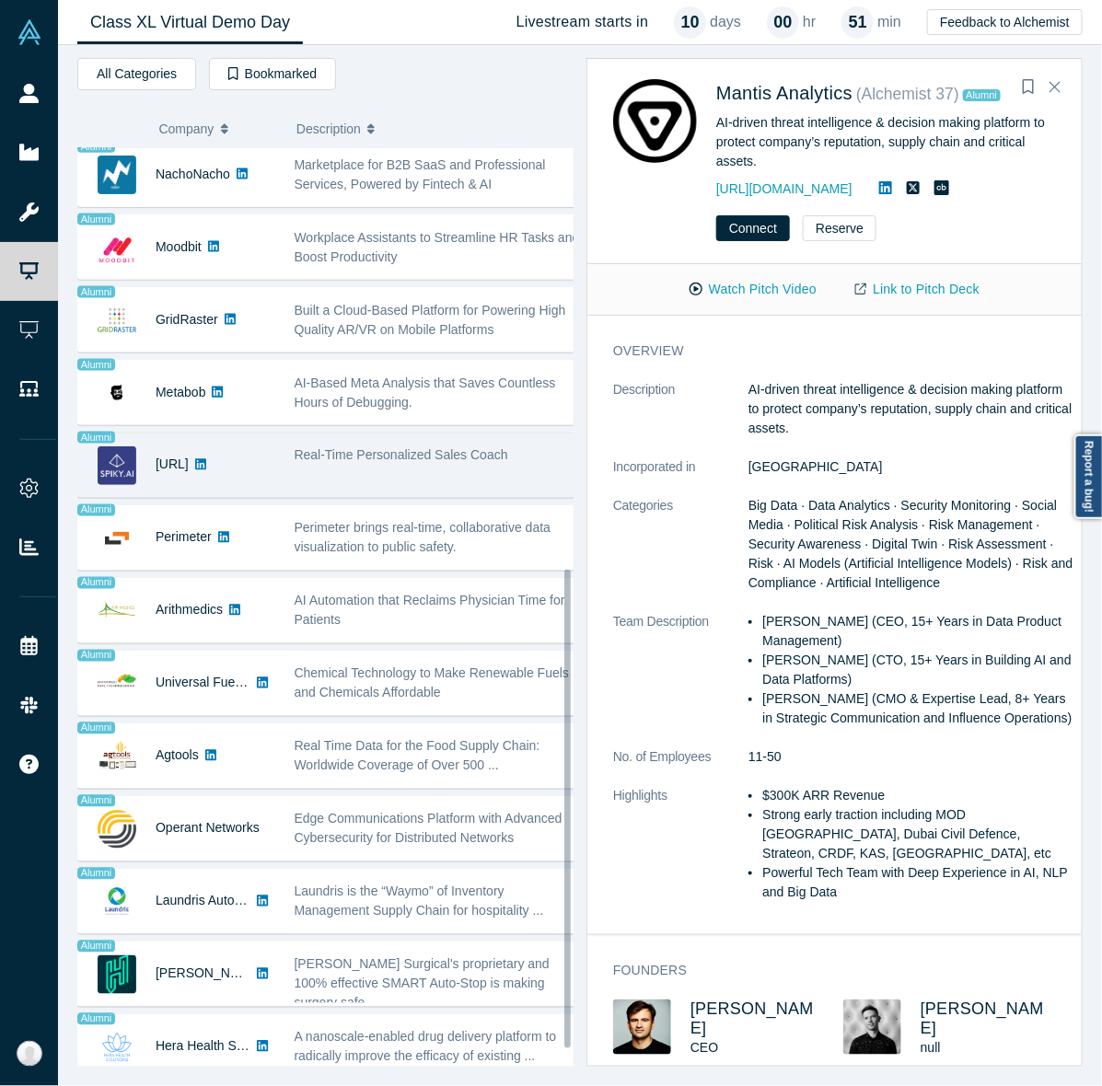
scroll to position [838, 0]
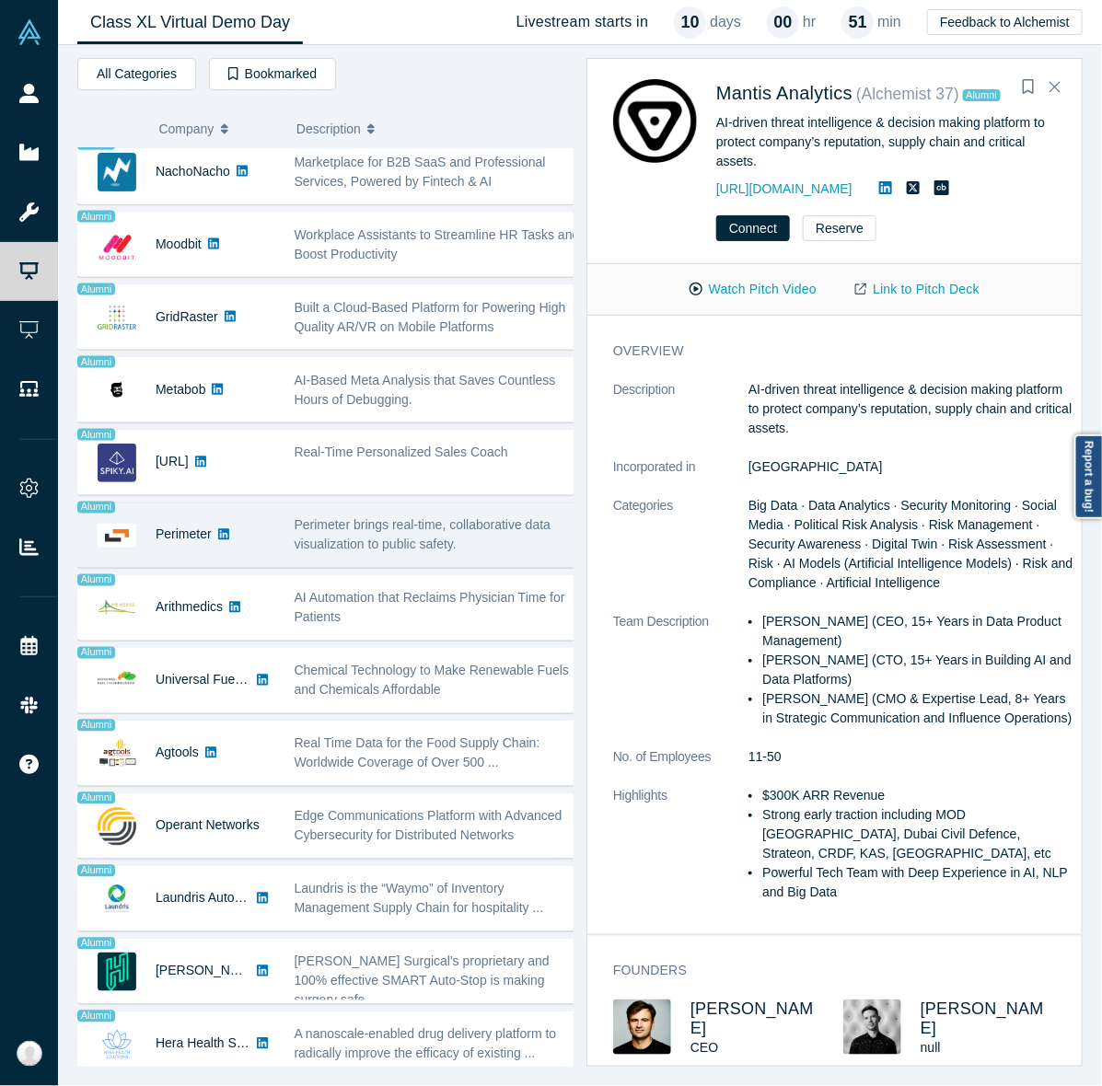
click at [329, 518] on span "Perimeter brings real-time, collaborative data visualization to public safety." at bounding box center [423, 535] width 257 height 34
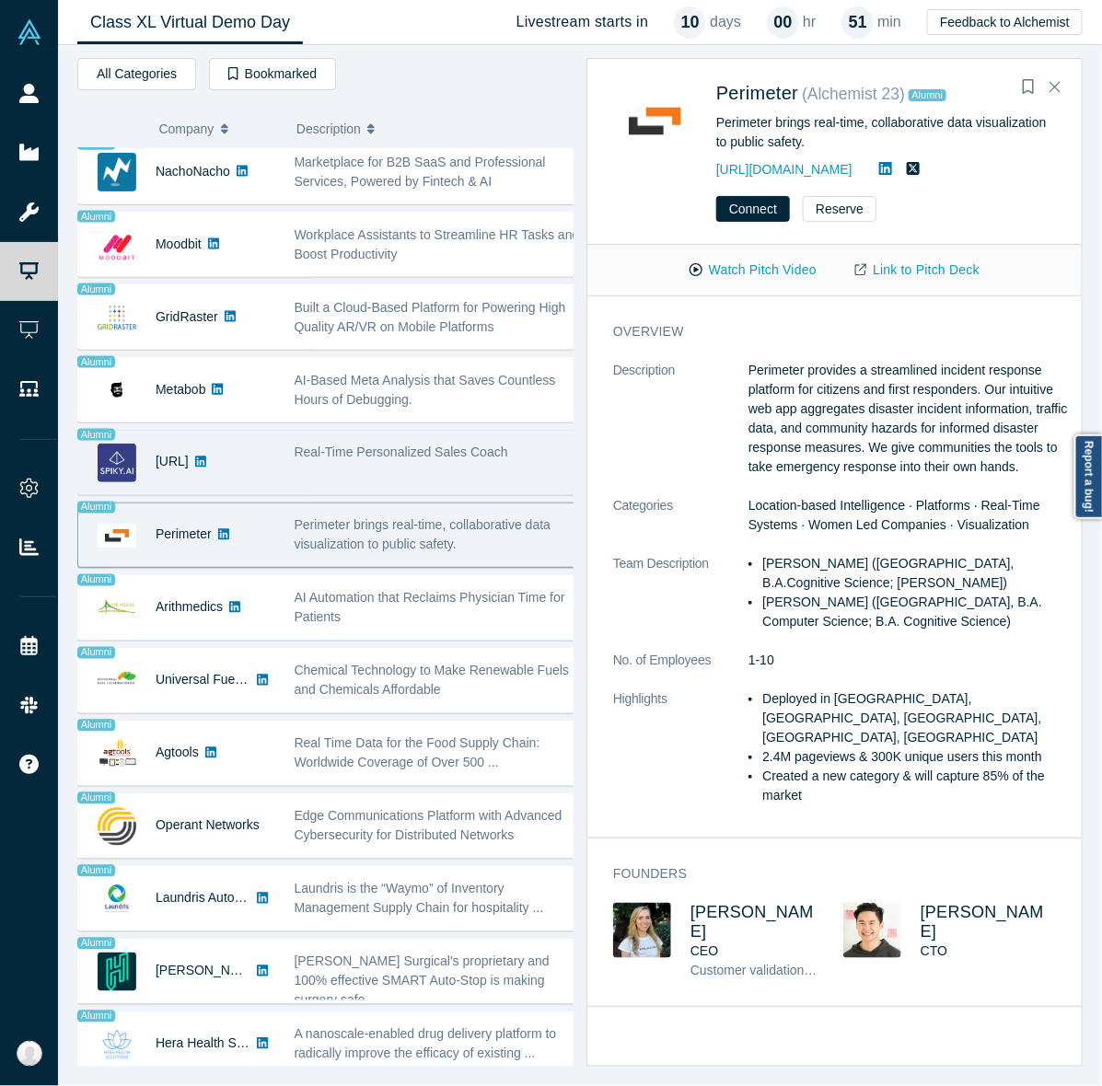
click at [306, 443] on div "Real-Time Personalized Sales Coach" at bounding box center [437, 462] width 306 height 58
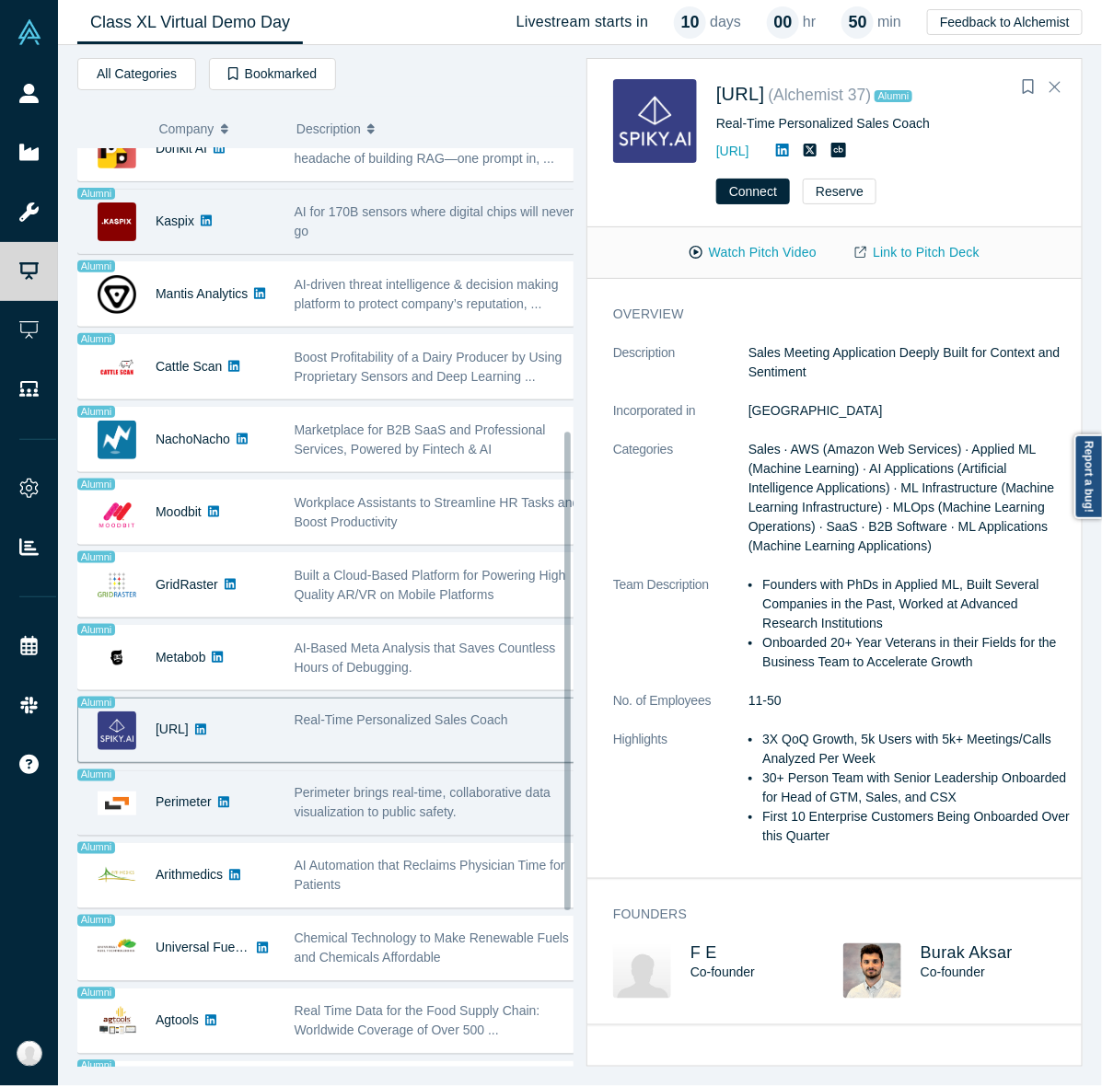
scroll to position [497, 0]
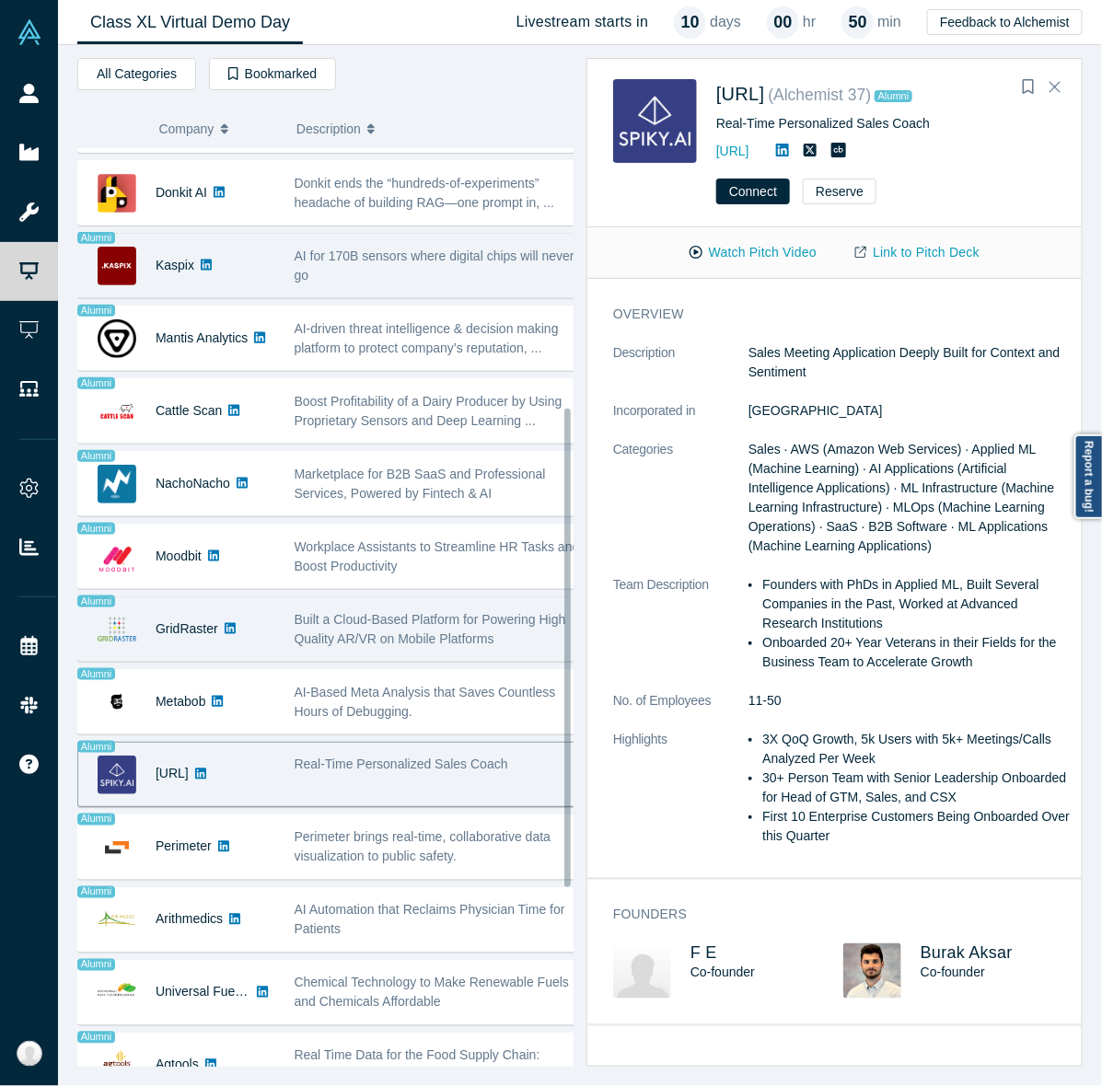
click at [313, 655] on div "Built a Cloud-Based Platform for Powering High Quality AR/VR on Mobile Platforms" at bounding box center [437, 629] width 306 height 58
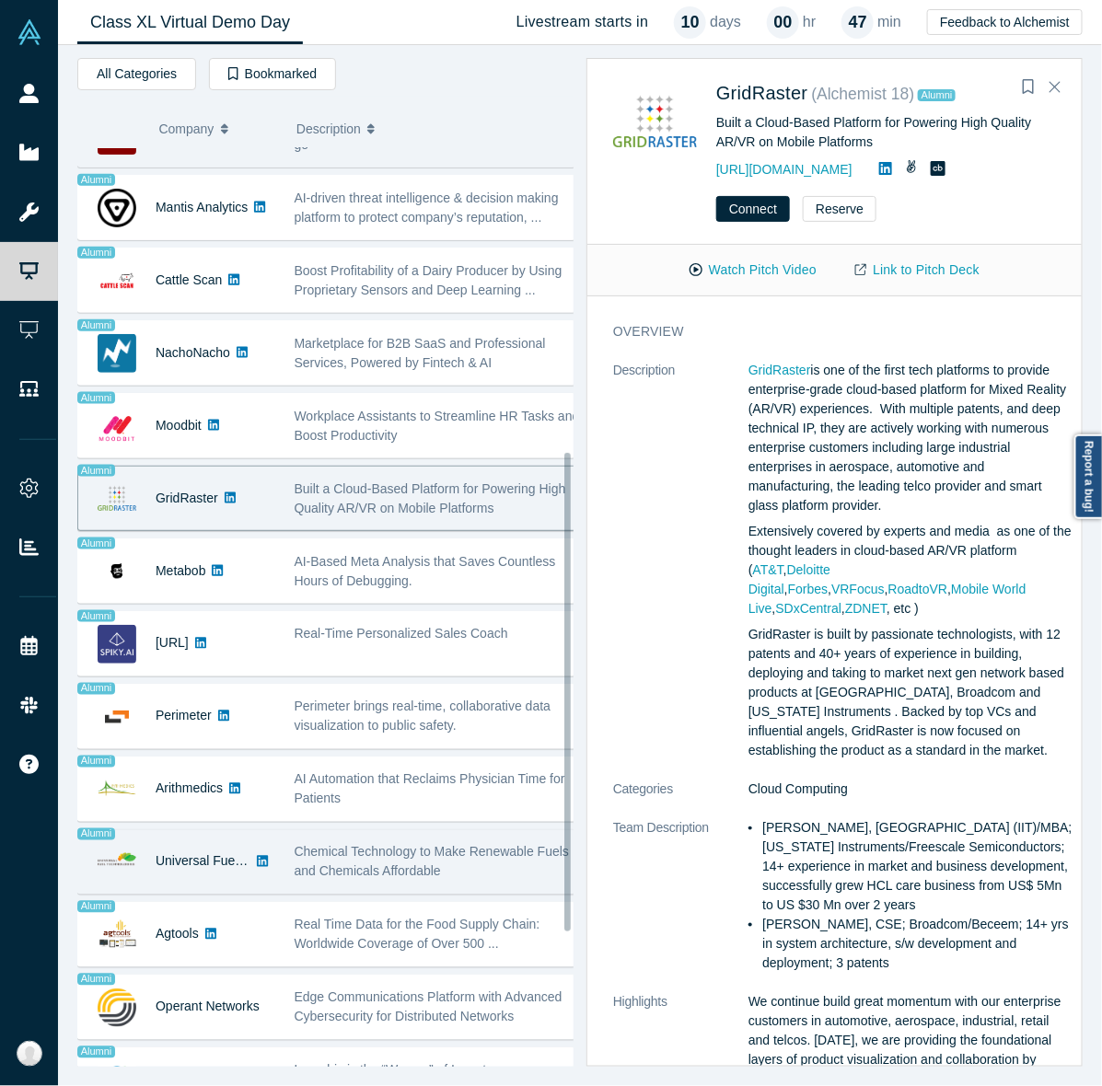
scroll to position [641, 0]
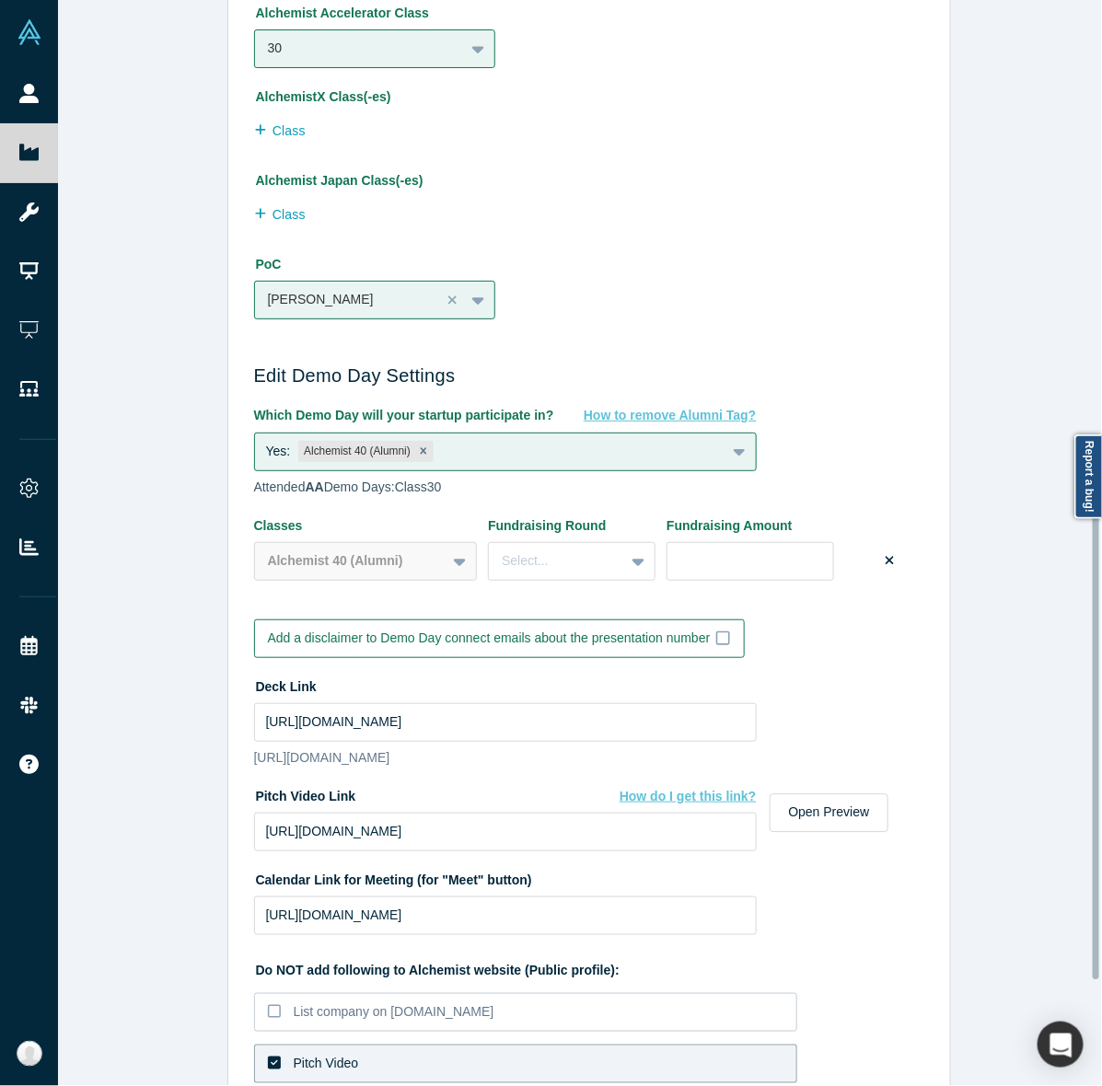
scroll to position [1165, 0]
click at [590, 306] on div "PoC [PERSON_NAME]" at bounding box center [495, 283] width 483 height 71
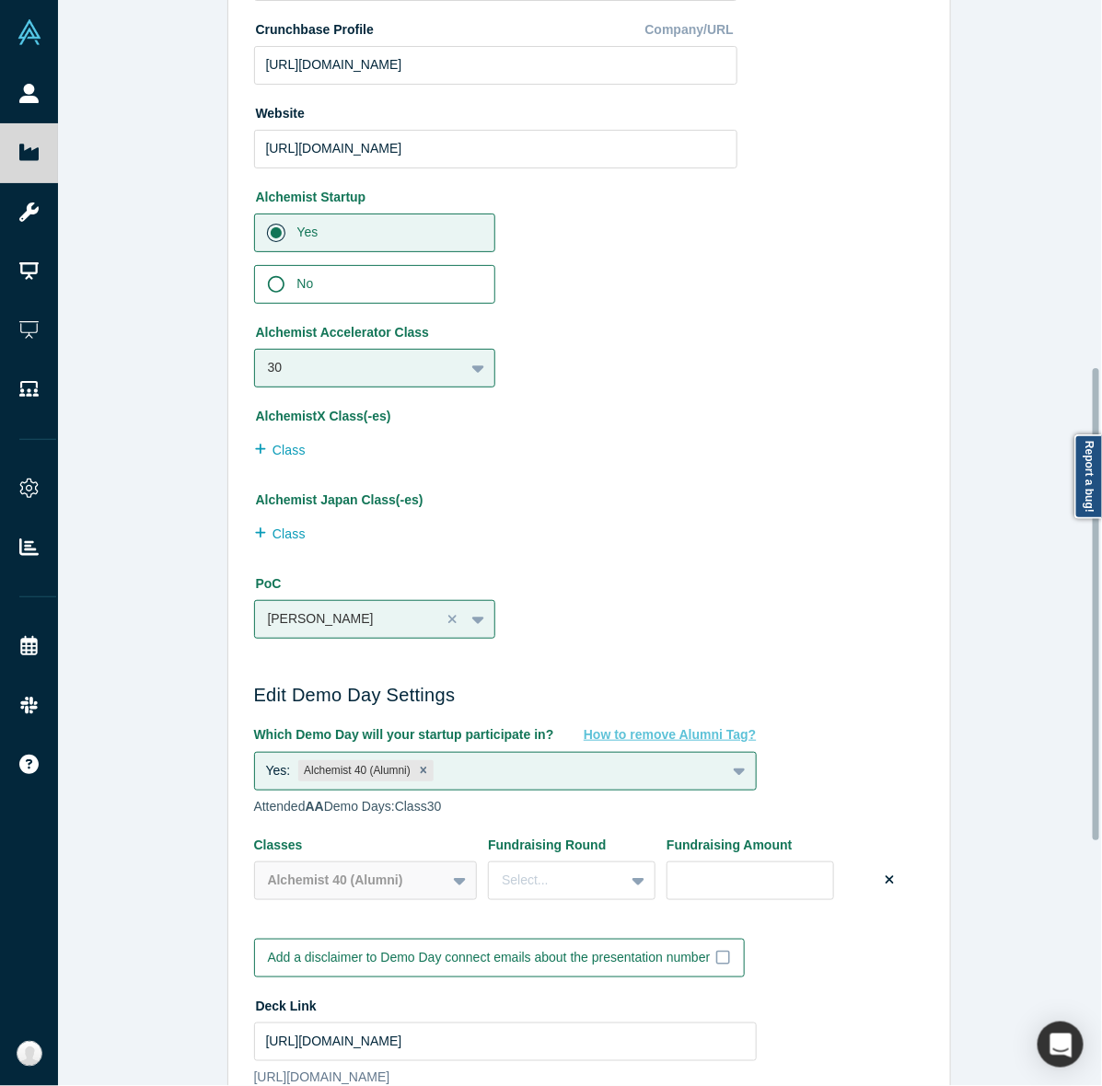
scroll to position [844, 0]
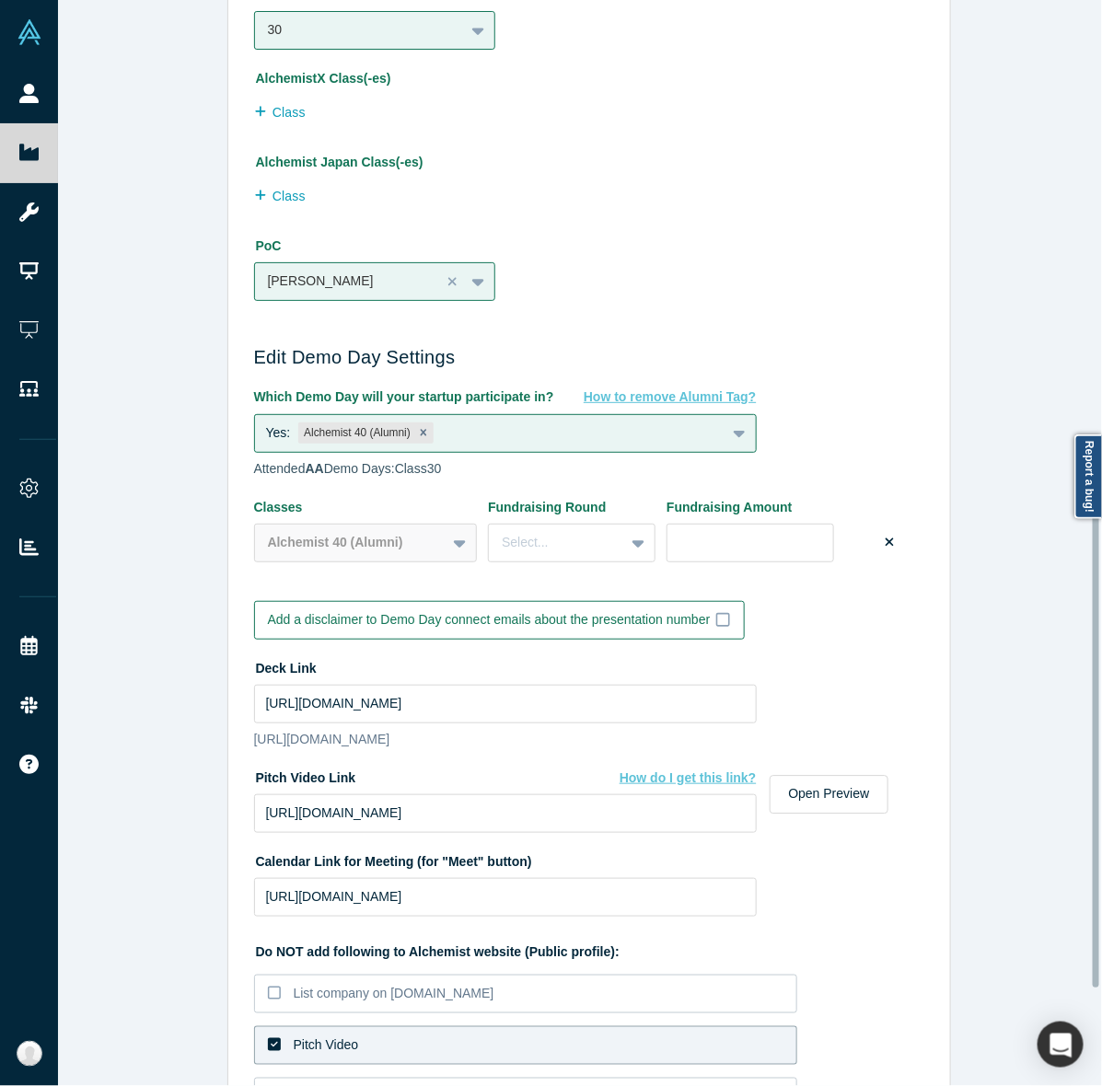
scroll to position [1184, 0]
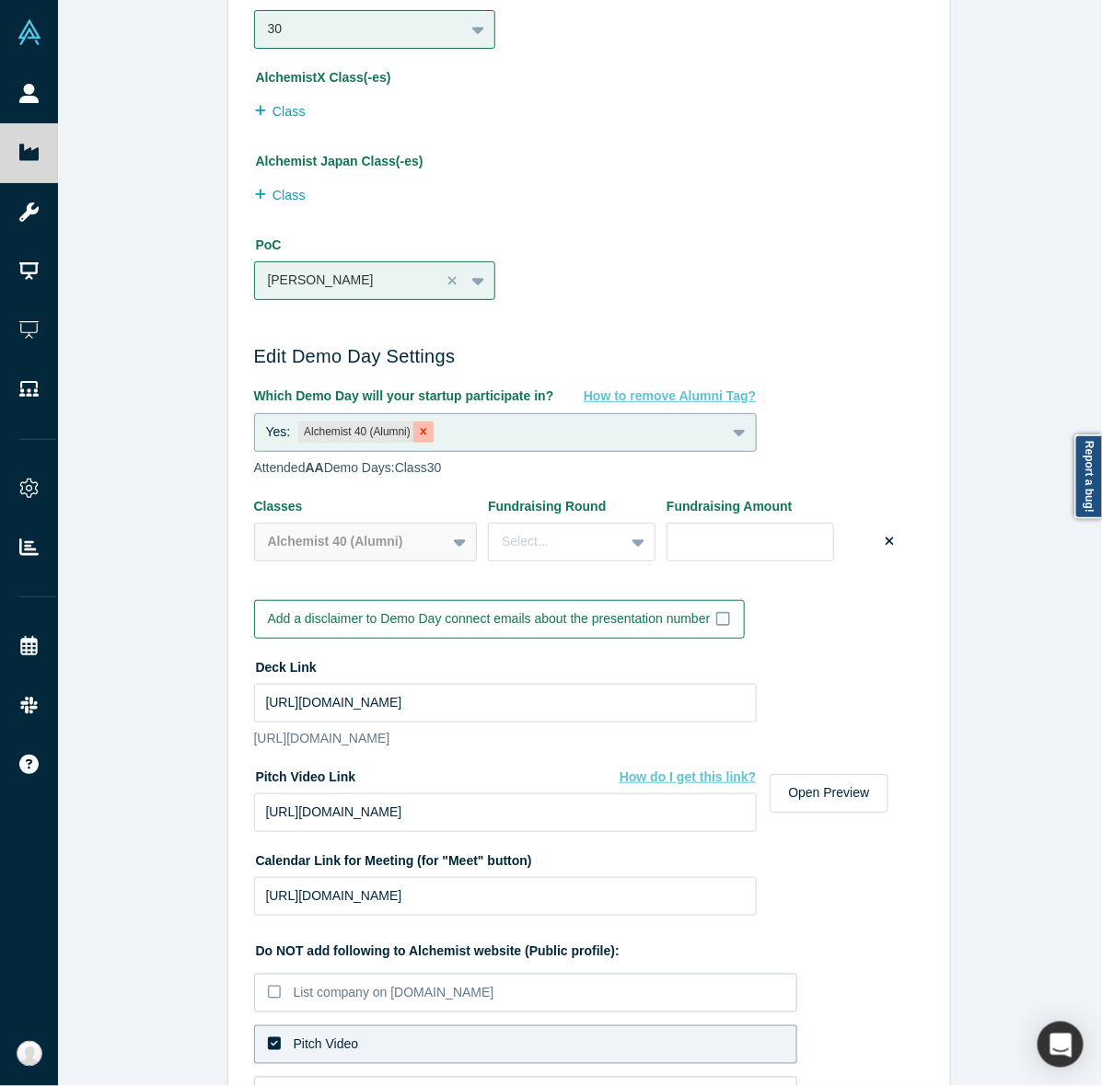
click at [420, 435] on div "Remove Alchemist 40 (Alumni)" at bounding box center [423, 433] width 20 height 22
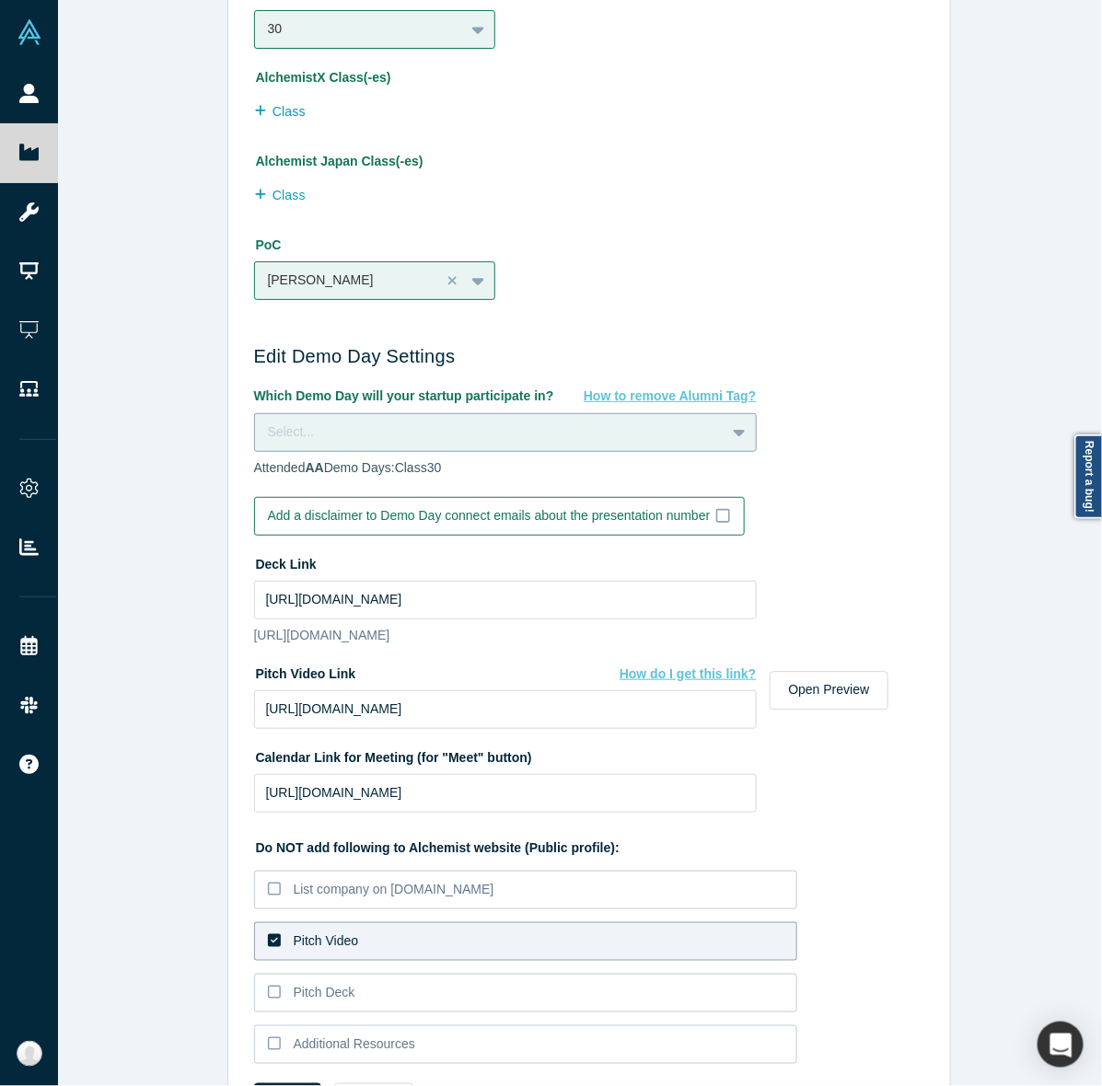
scroll to position [1303, 0]
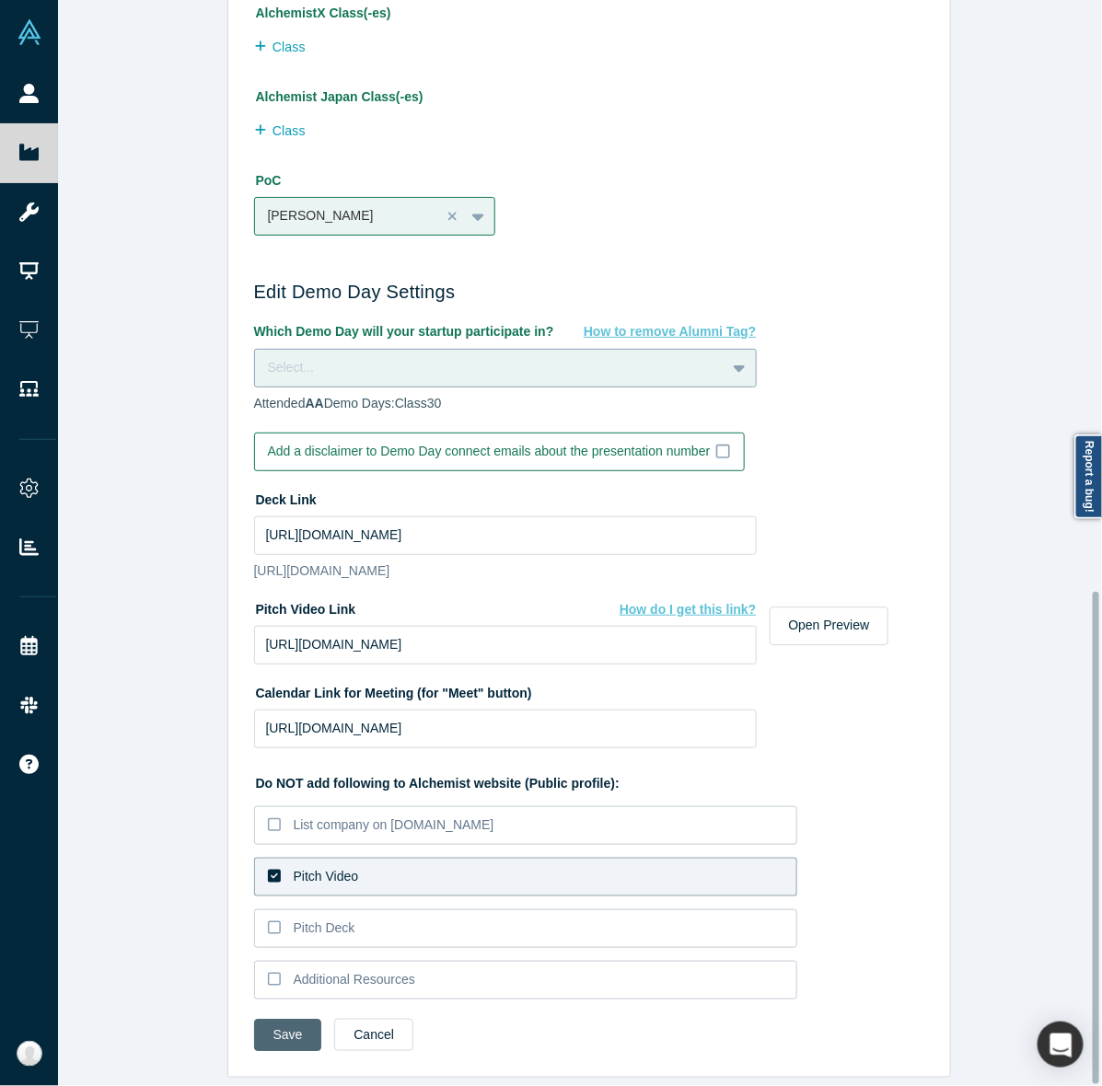
click at [278, 1019] on button "Save" at bounding box center [288, 1035] width 68 height 32
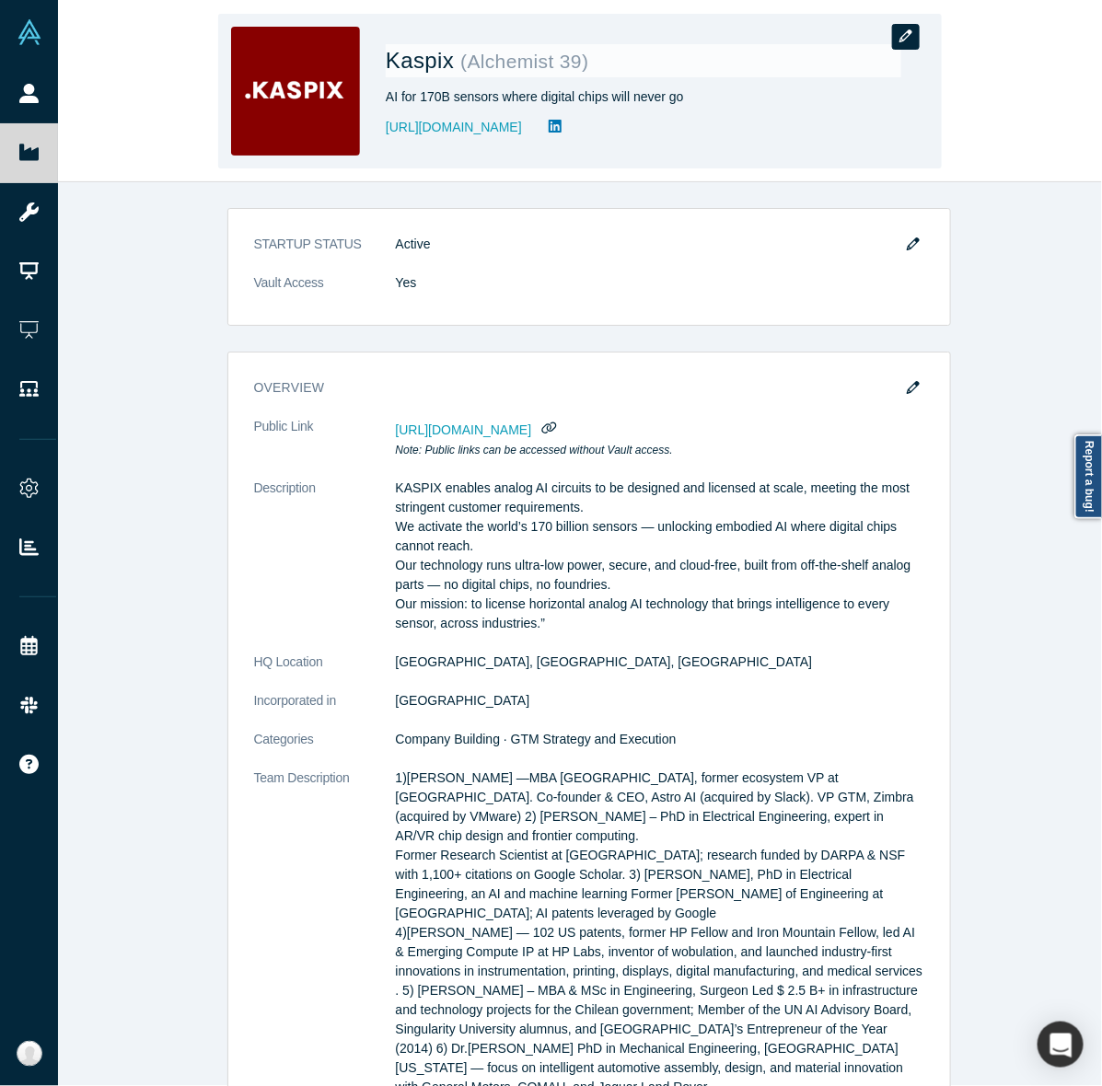
click at [905, 41] on icon "button" at bounding box center [905, 35] width 13 height 13
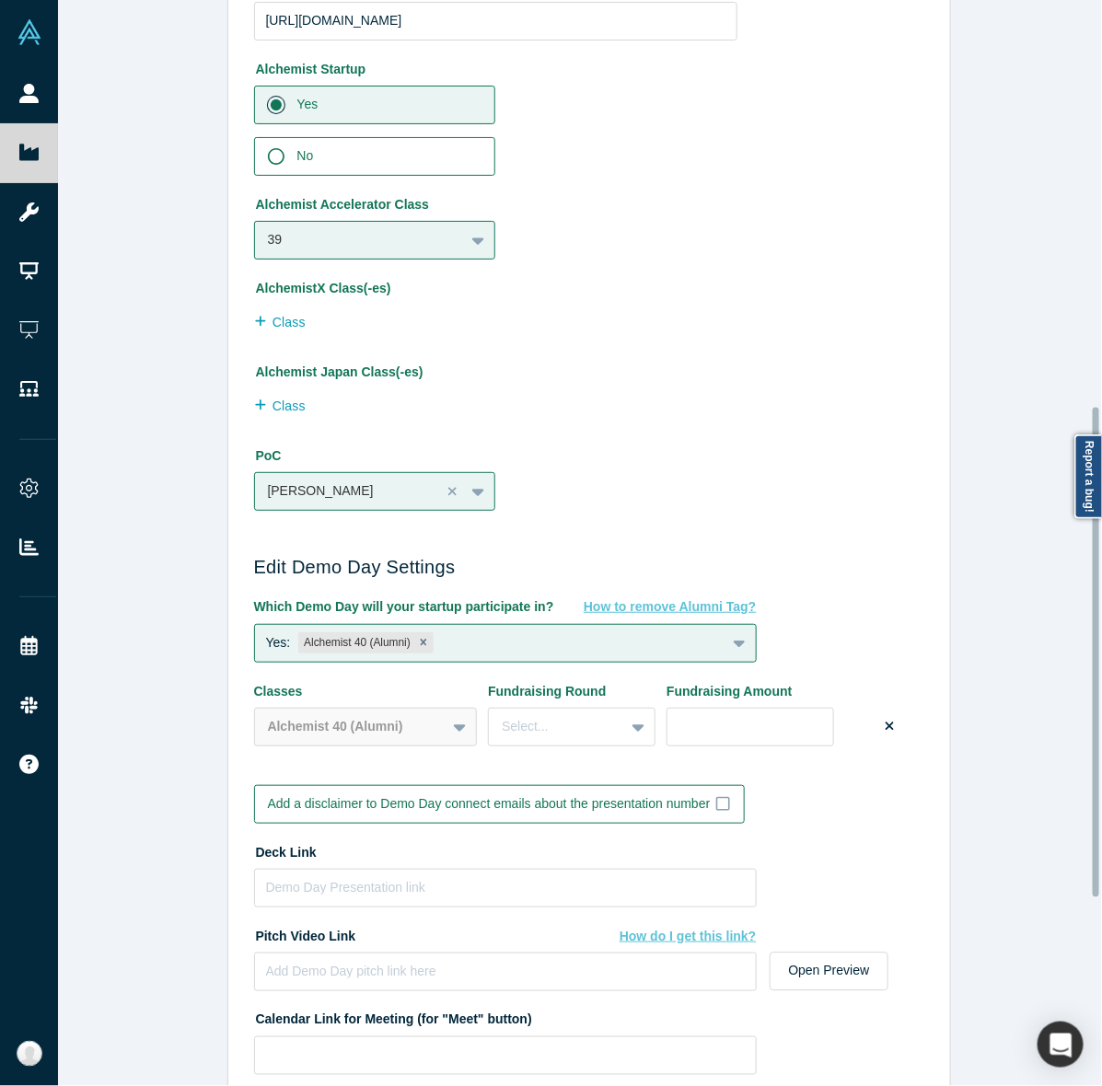
scroll to position [1316, 0]
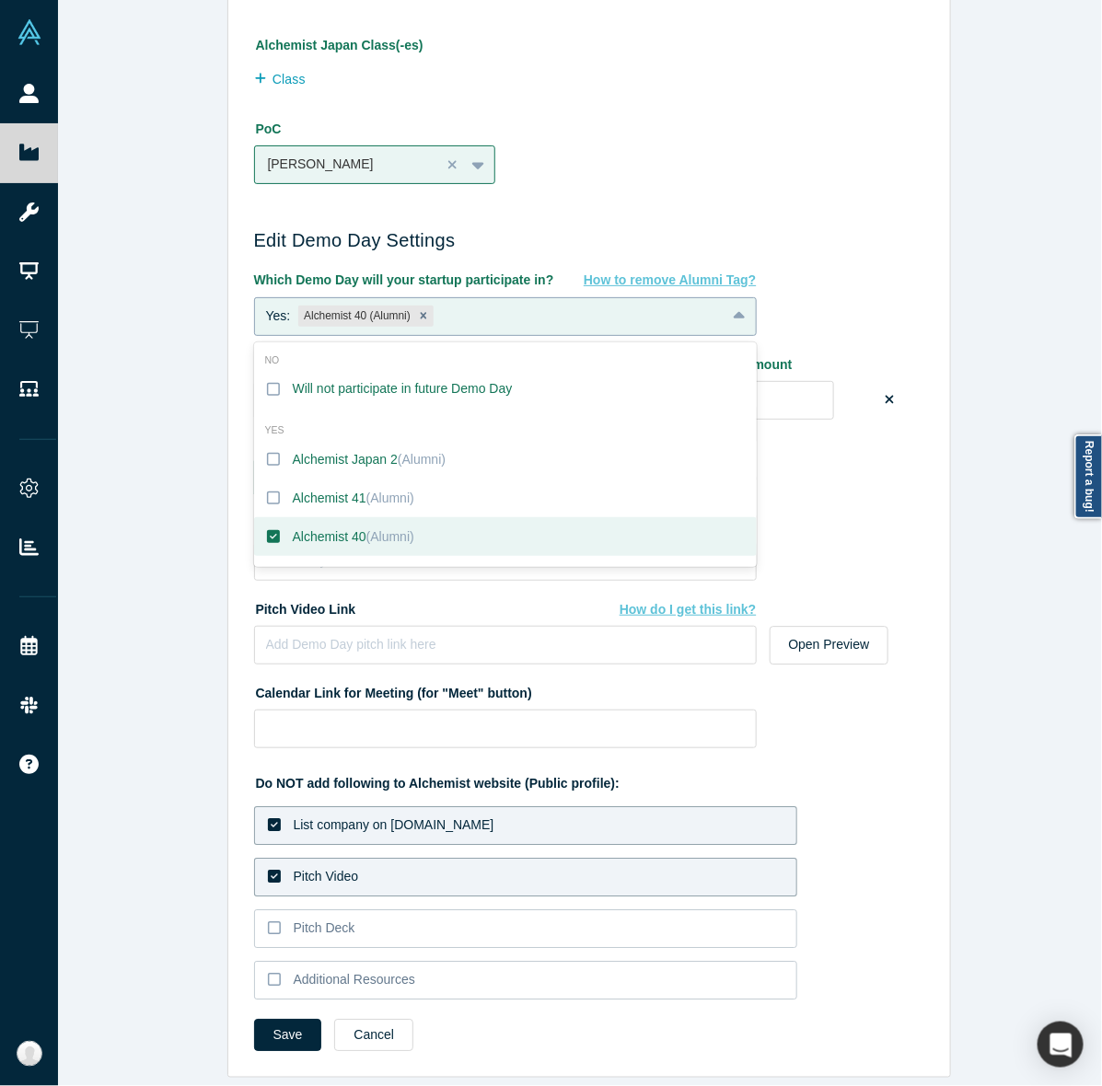
click at [734, 307] on icon at bounding box center [740, 316] width 12 height 18
click at [691, 126] on div "PoC Andres Valdivieso" at bounding box center [495, 148] width 483 height 71
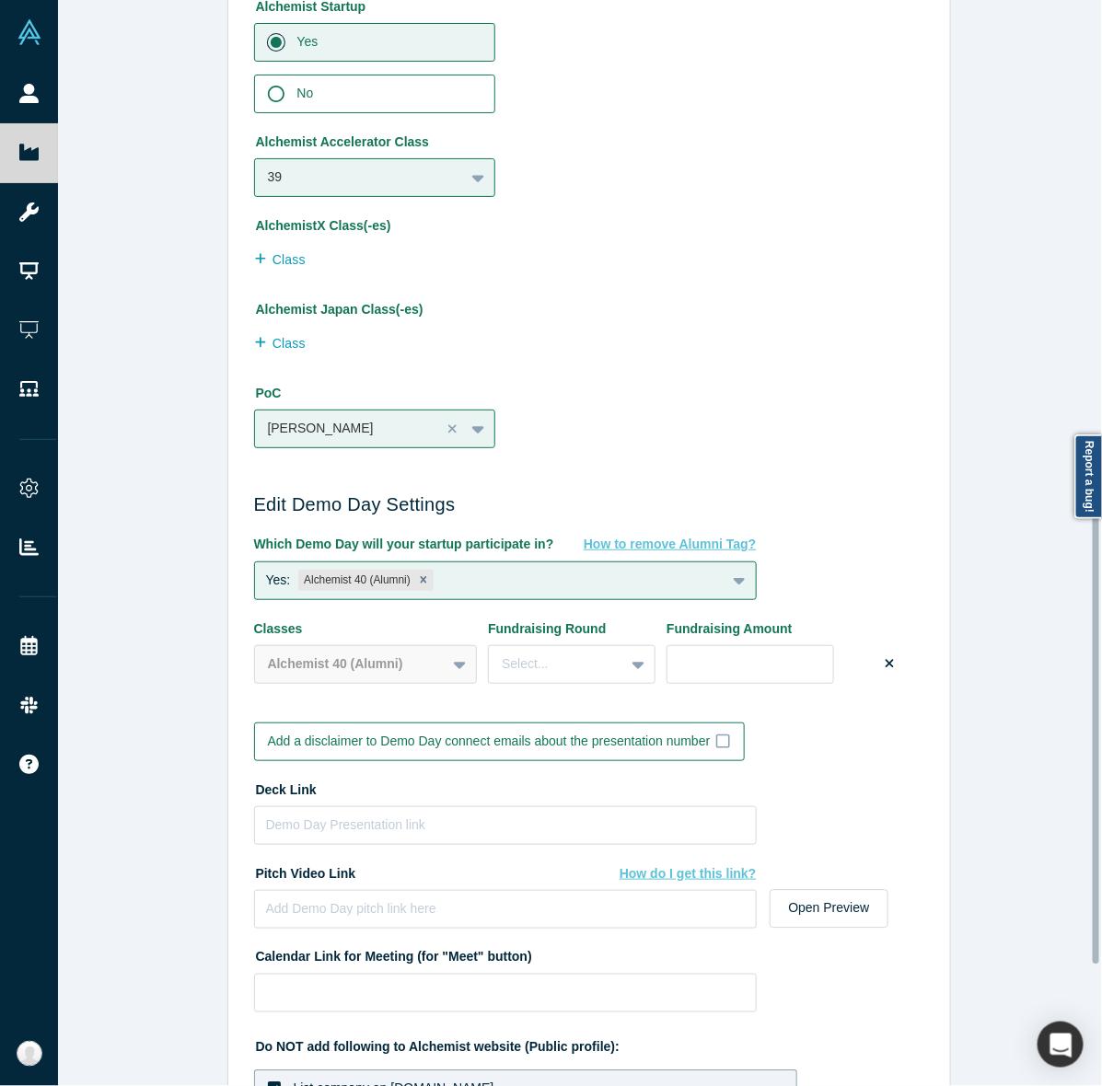
scroll to position [1031, 0]
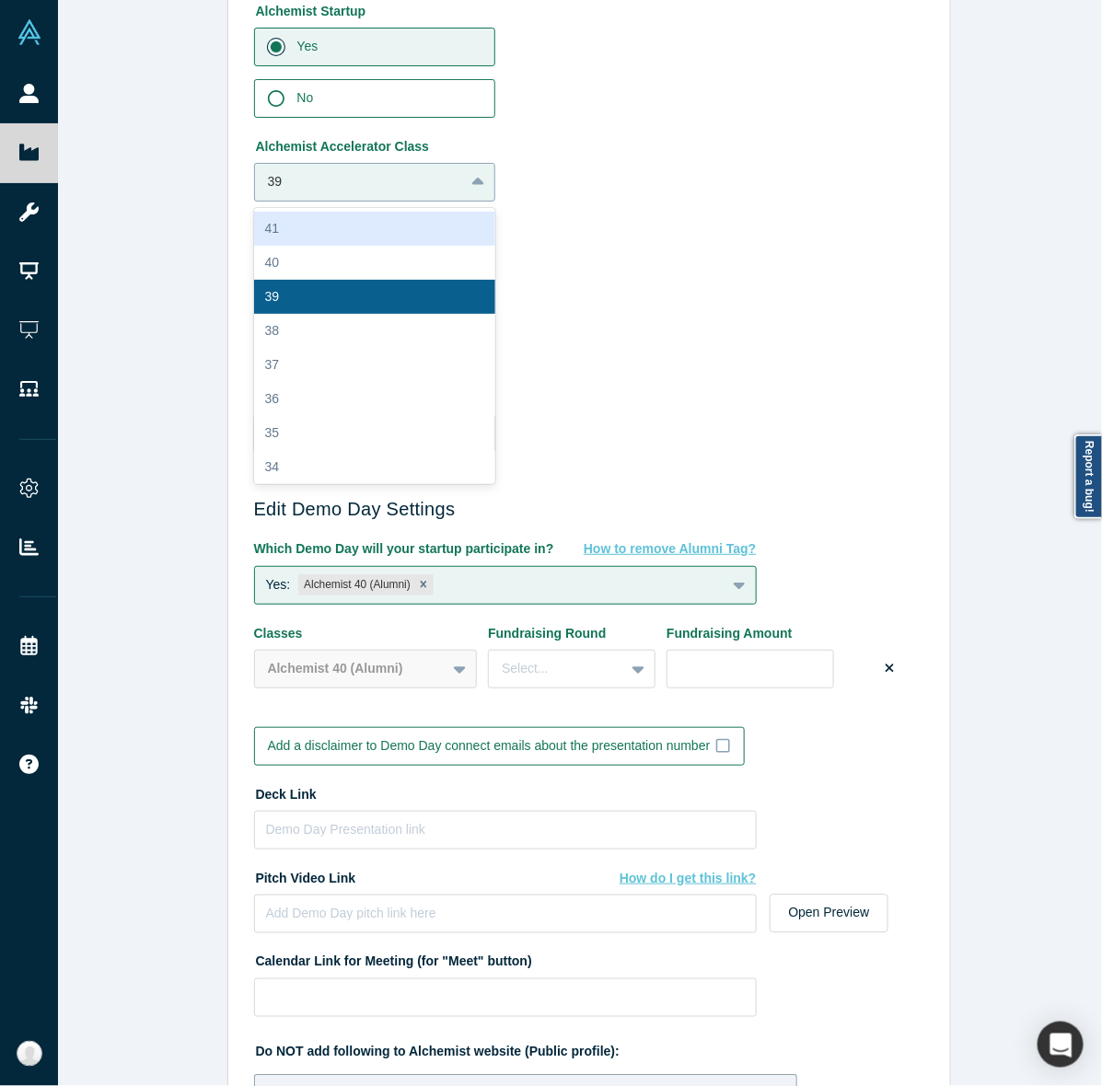
click at [406, 164] on div "39" at bounding box center [375, 182] width 242 height 39
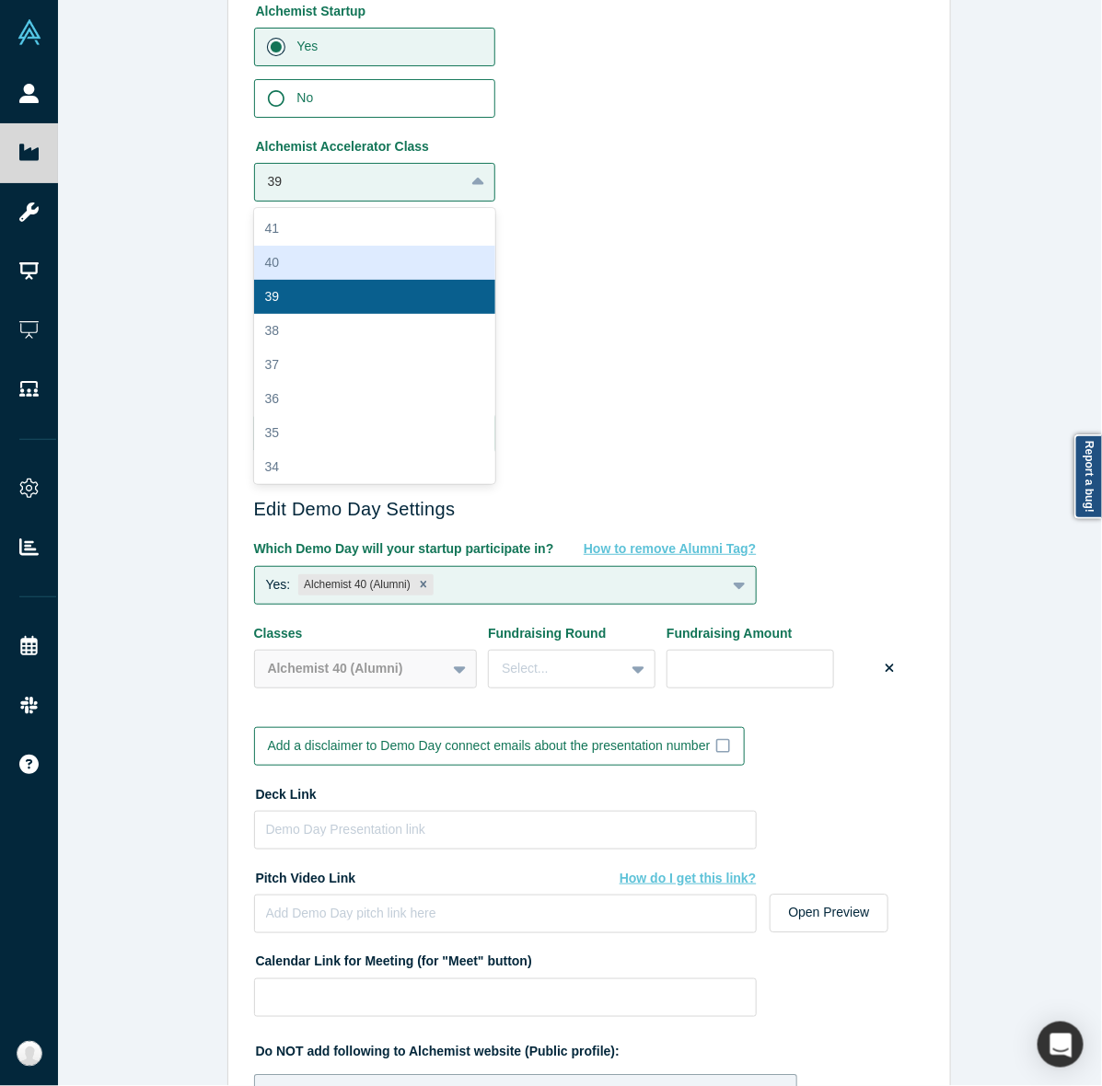
click at [362, 263] on div "40" at bounding box center [375, 263] width 242 height 34
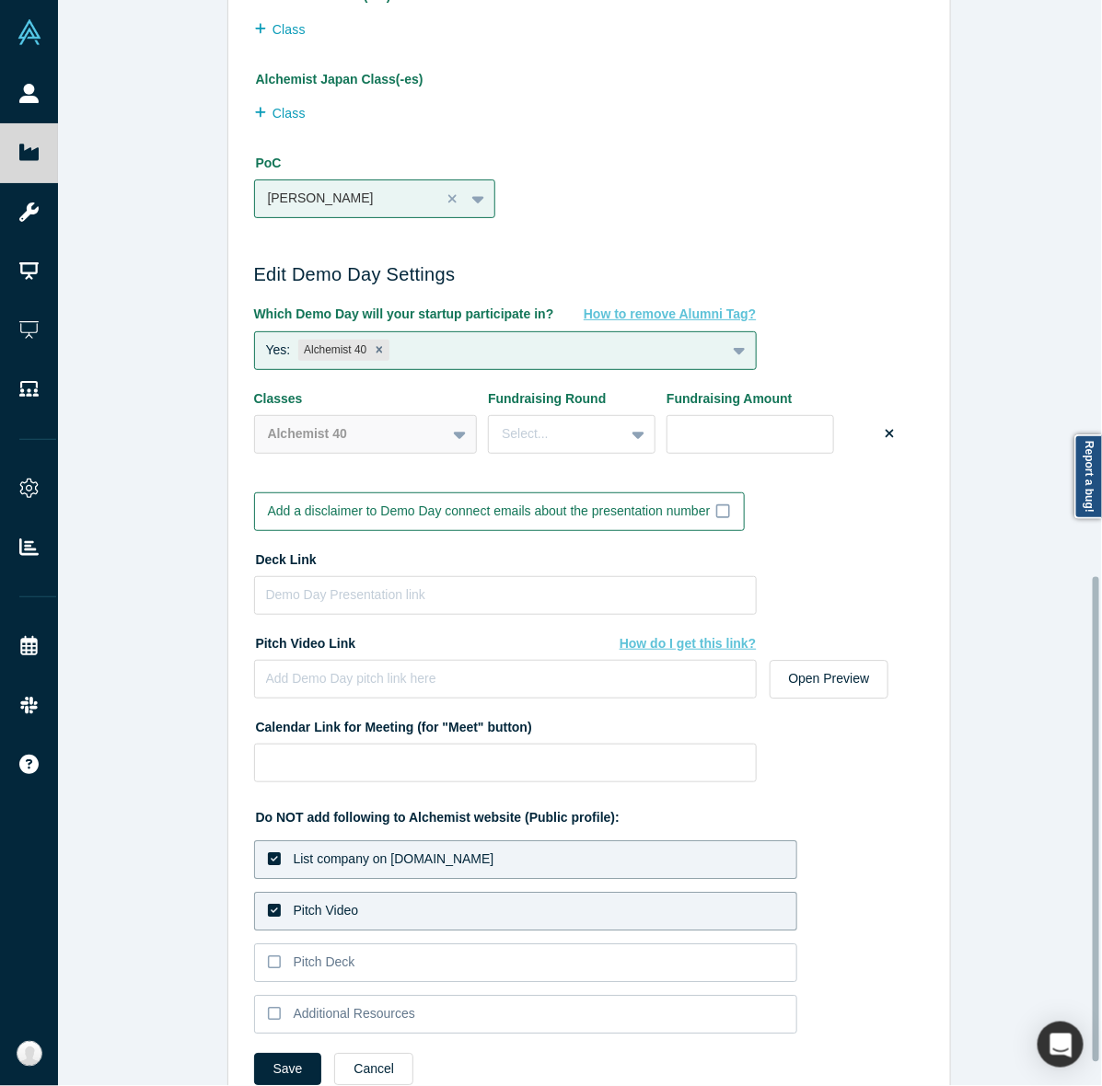
scroll to position [1342, 0]
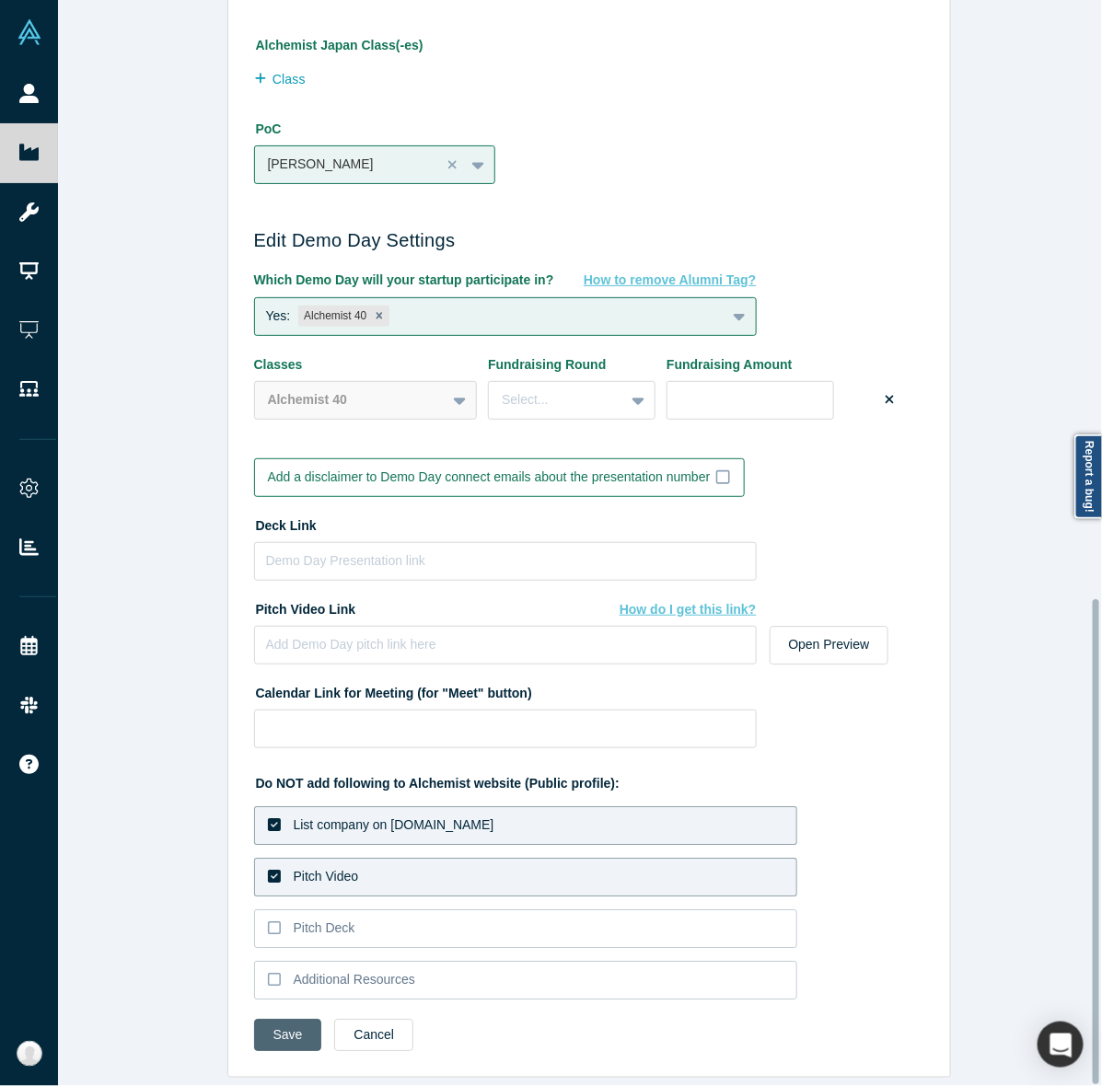
click at [269, 1019] on button "Save" at bounding box center [288, 1035] width 68 height 32
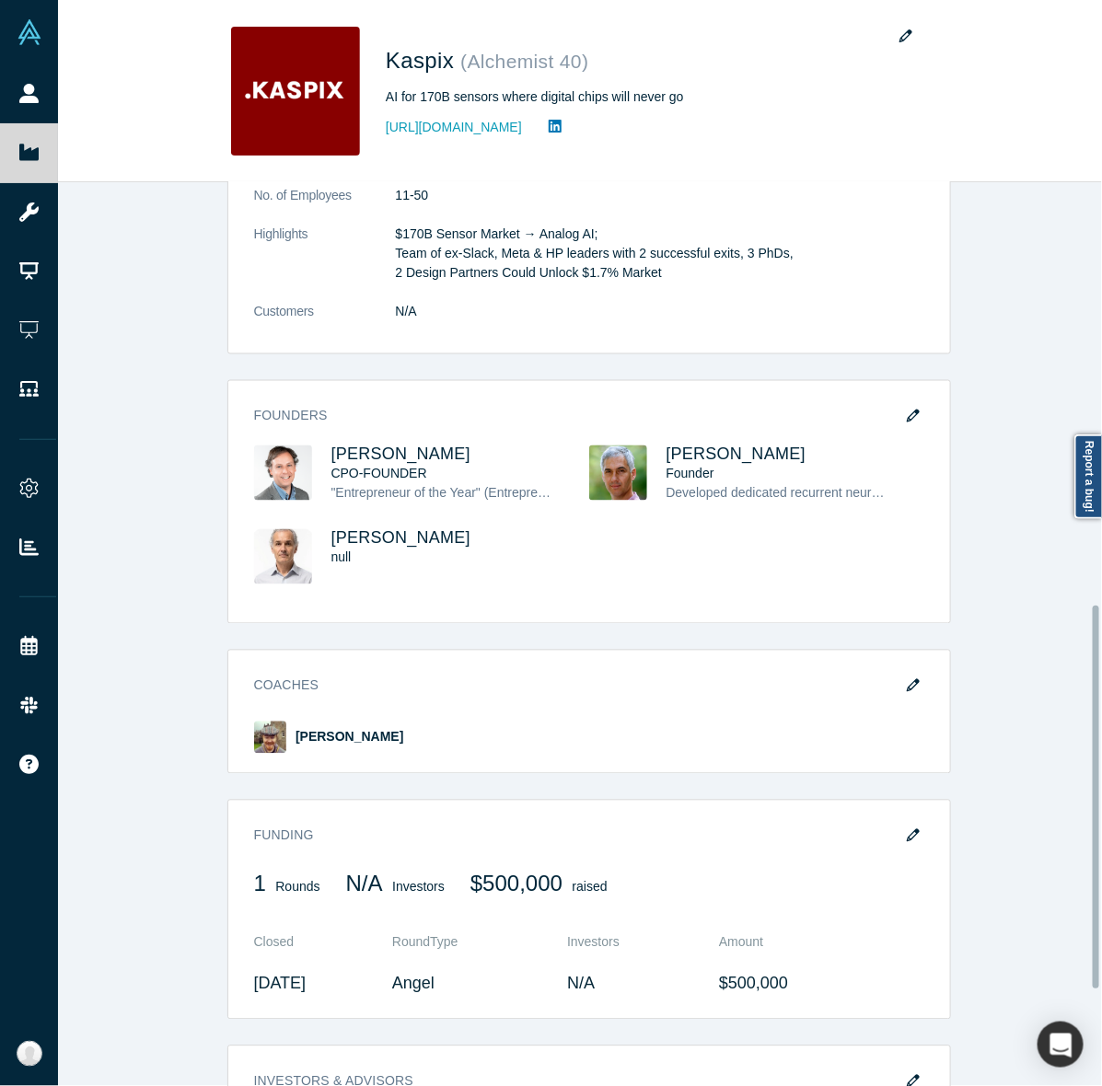
scroll to position [1221, 0]
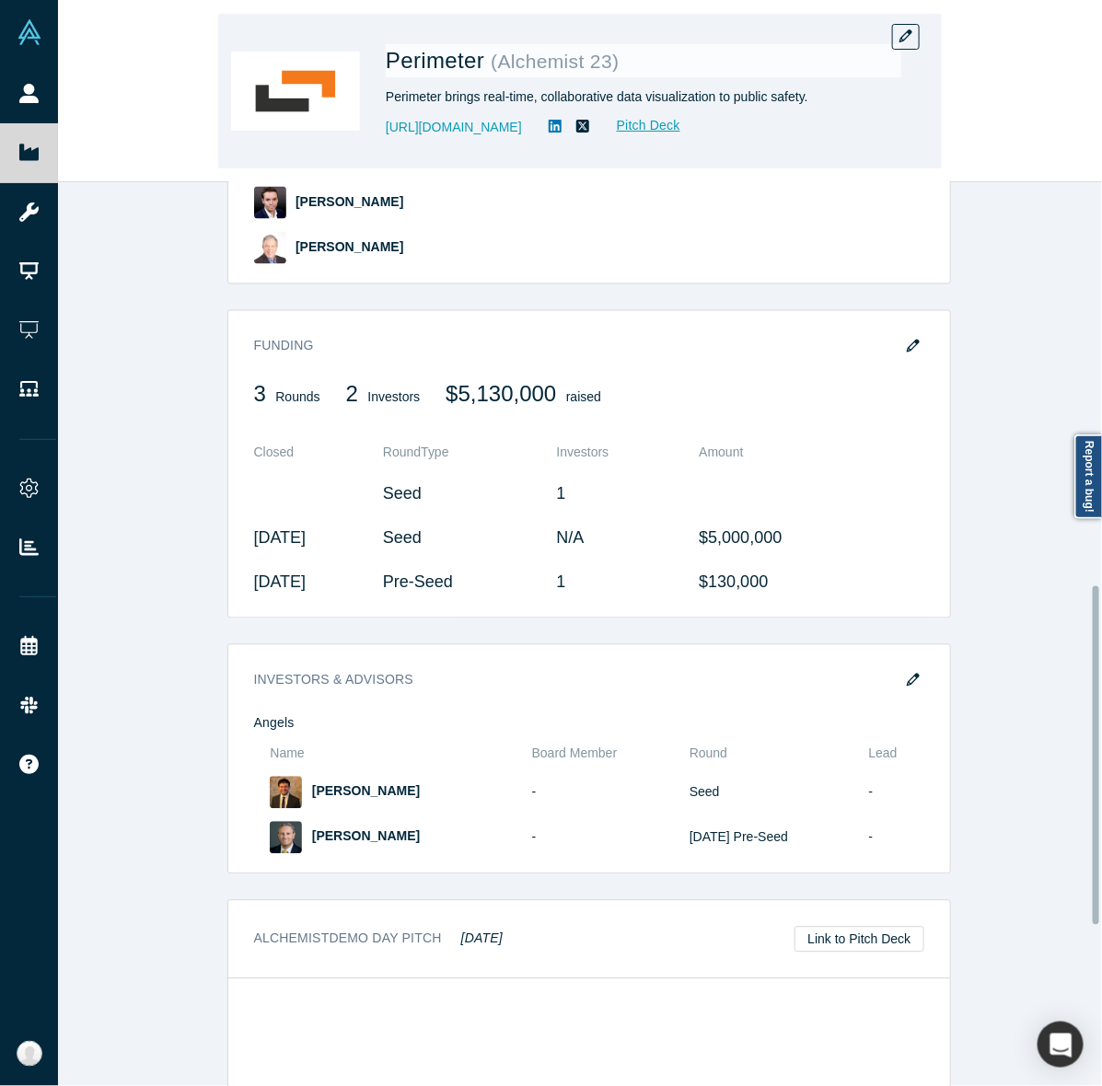
scroll to position [1077, 0]
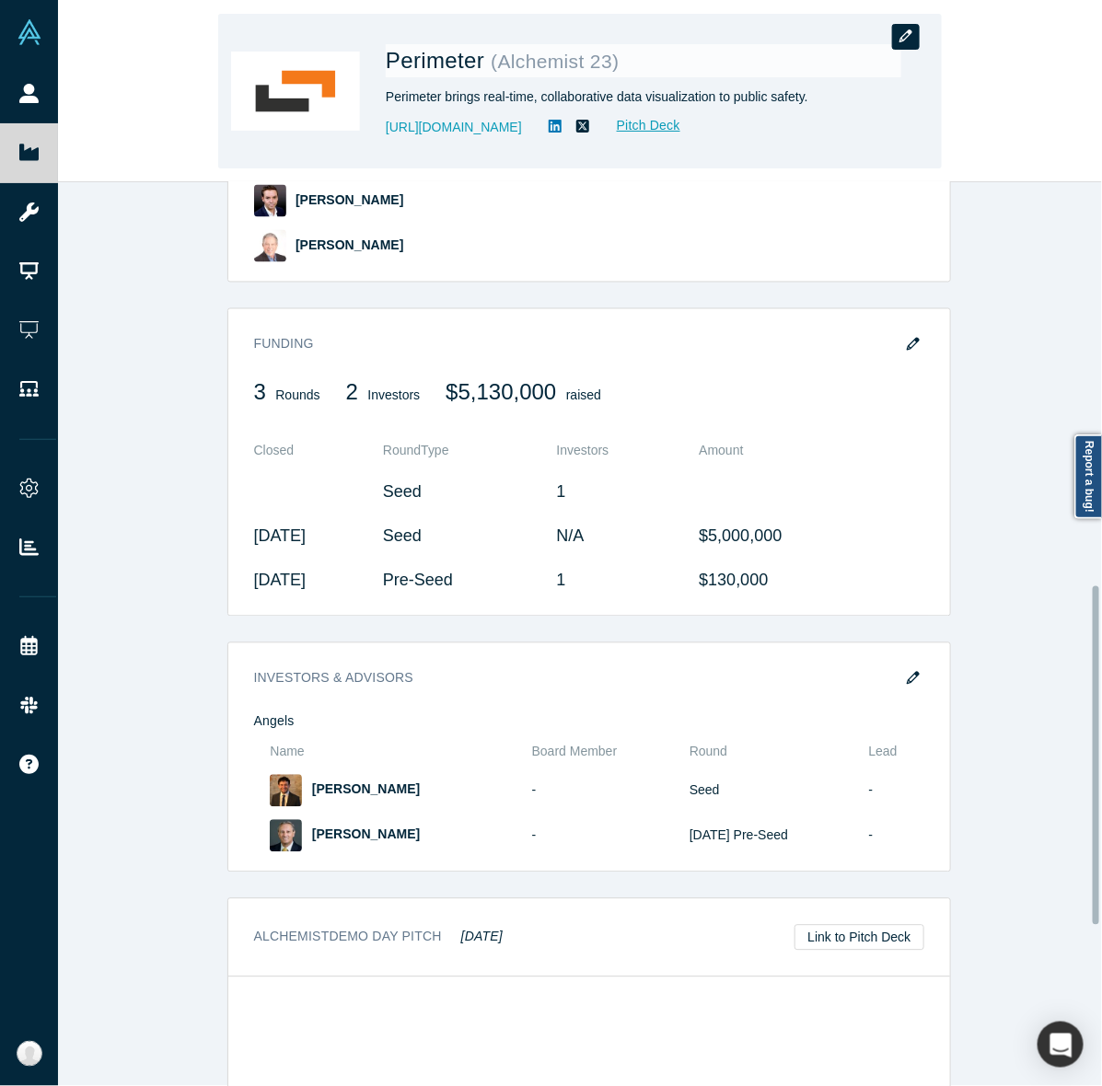
click at [907, 29] on icon "button" at bounding box center [905, 35] width 13 height 13
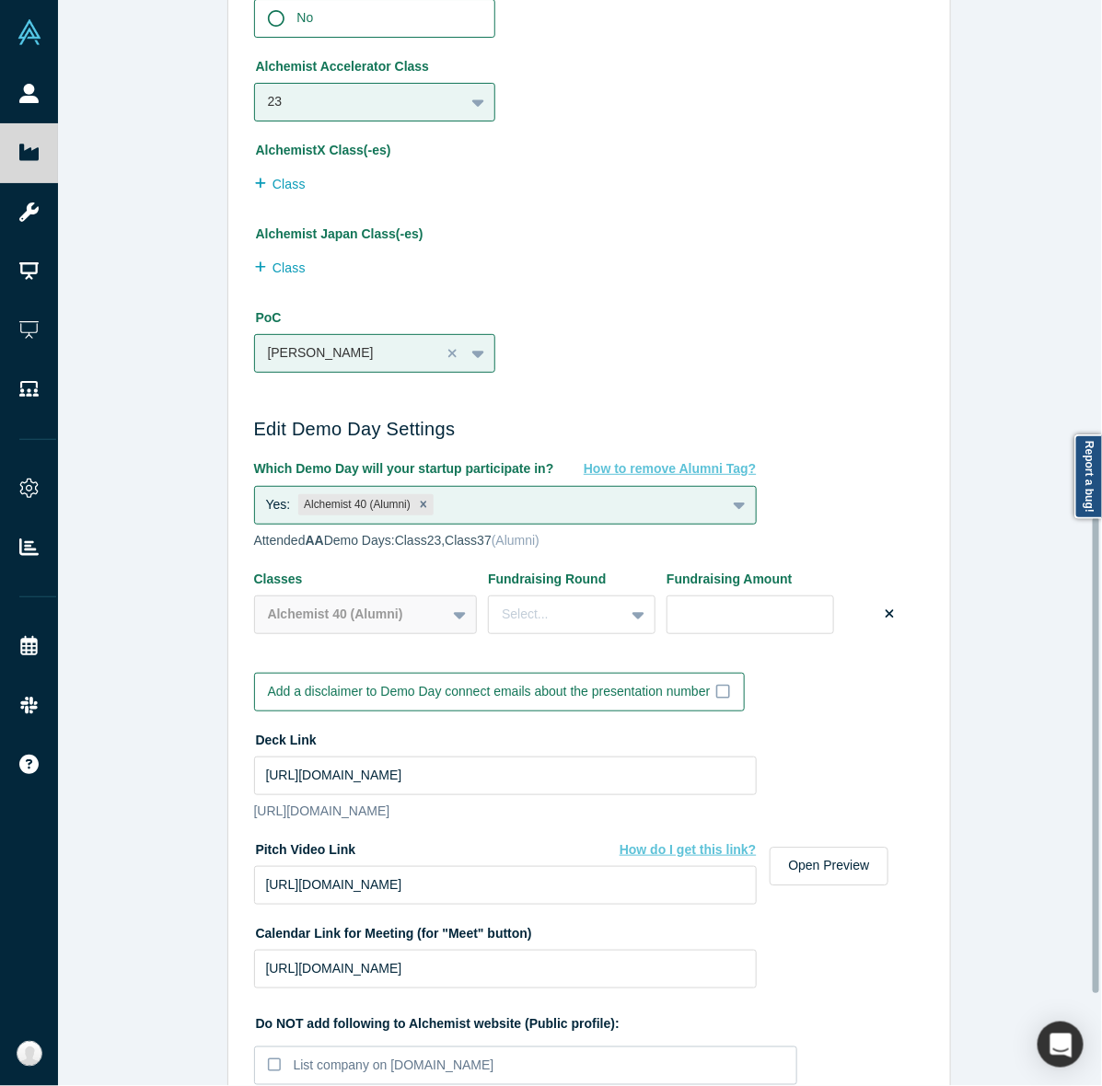
scroll to position [1387, 0]
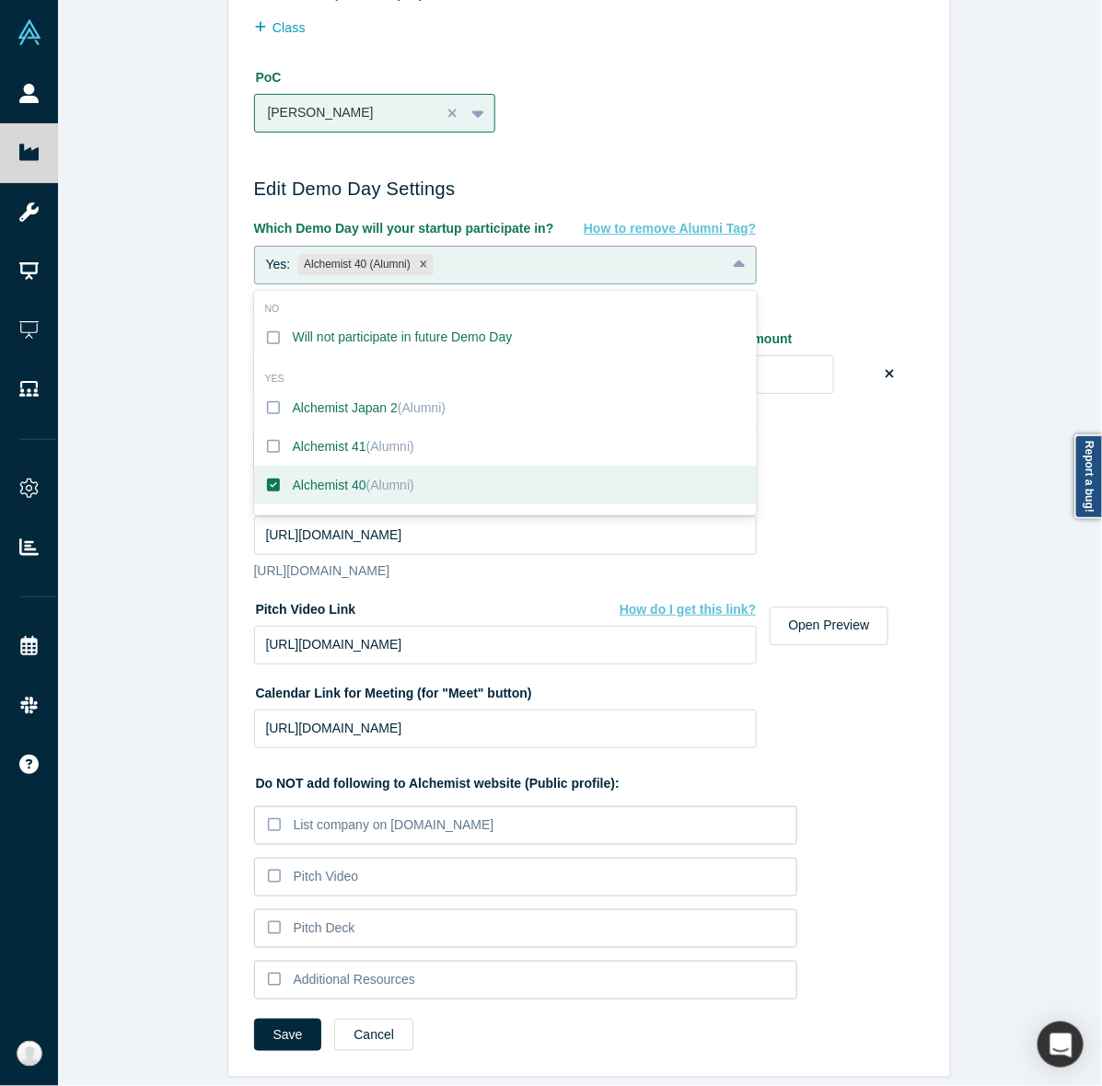
click at [733, 260] on icon at bounding box center [739, 263] width 12 height 7
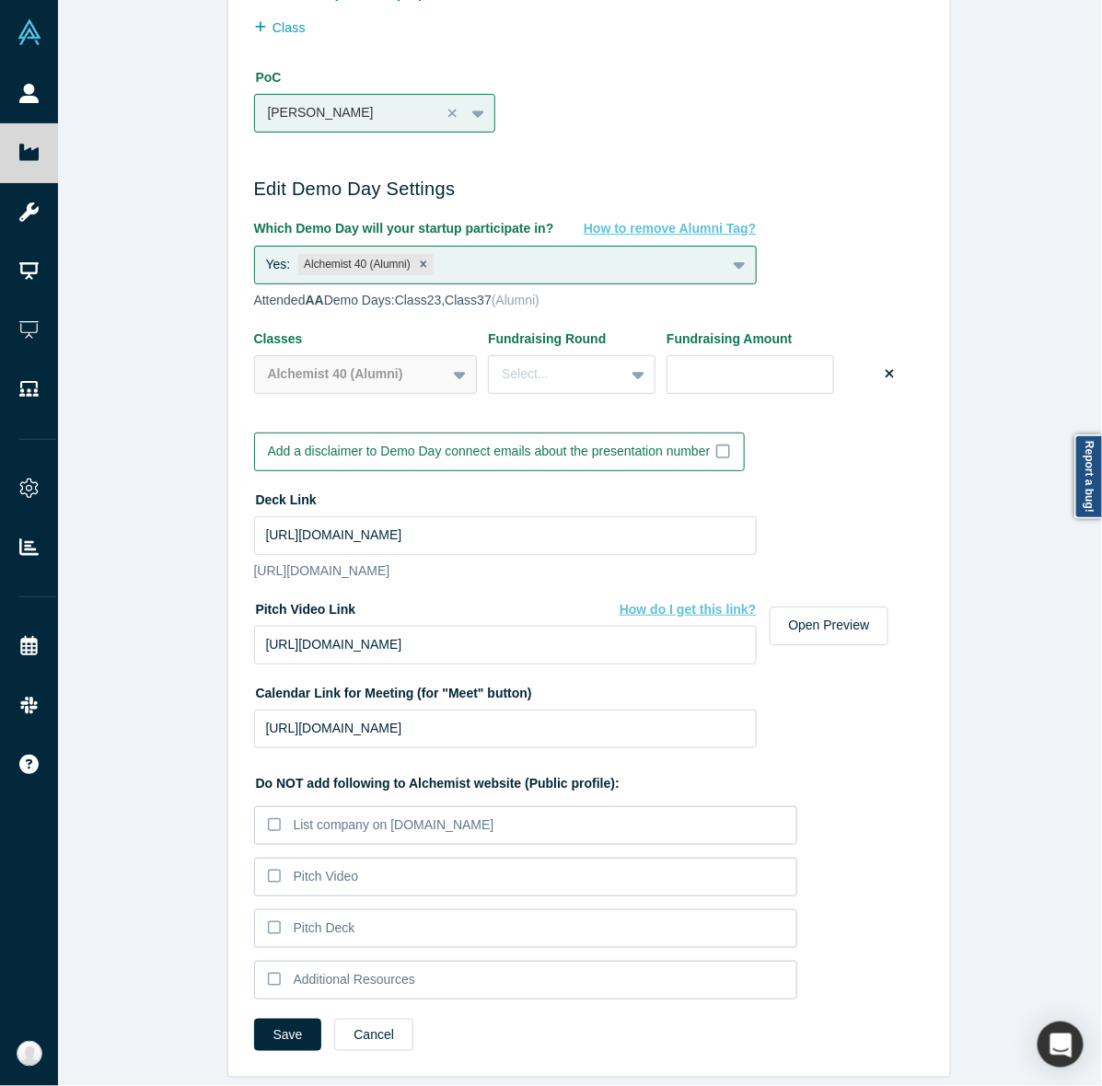
click at [124, 356] on div "Edit Company Profile * Name Perimeter Name cannot contain emoticons Your curren…" at bounding box center [588, 552] width 1061 height 1104
click at [400, 355] on div "Alchemist 40 (Alumni)" at bounding box center [366, 374] width 224 height 39
click at [407, 291] on div "Attended AA Demo Days: Class 23 , Class 37 (Alumni)" at bounding box center [589, 300] width 670 height 19
click at [417, 258] on icon "Remove Alchemist 40 (Alumni)" at bounding box center [423, 264] width 13 height 13
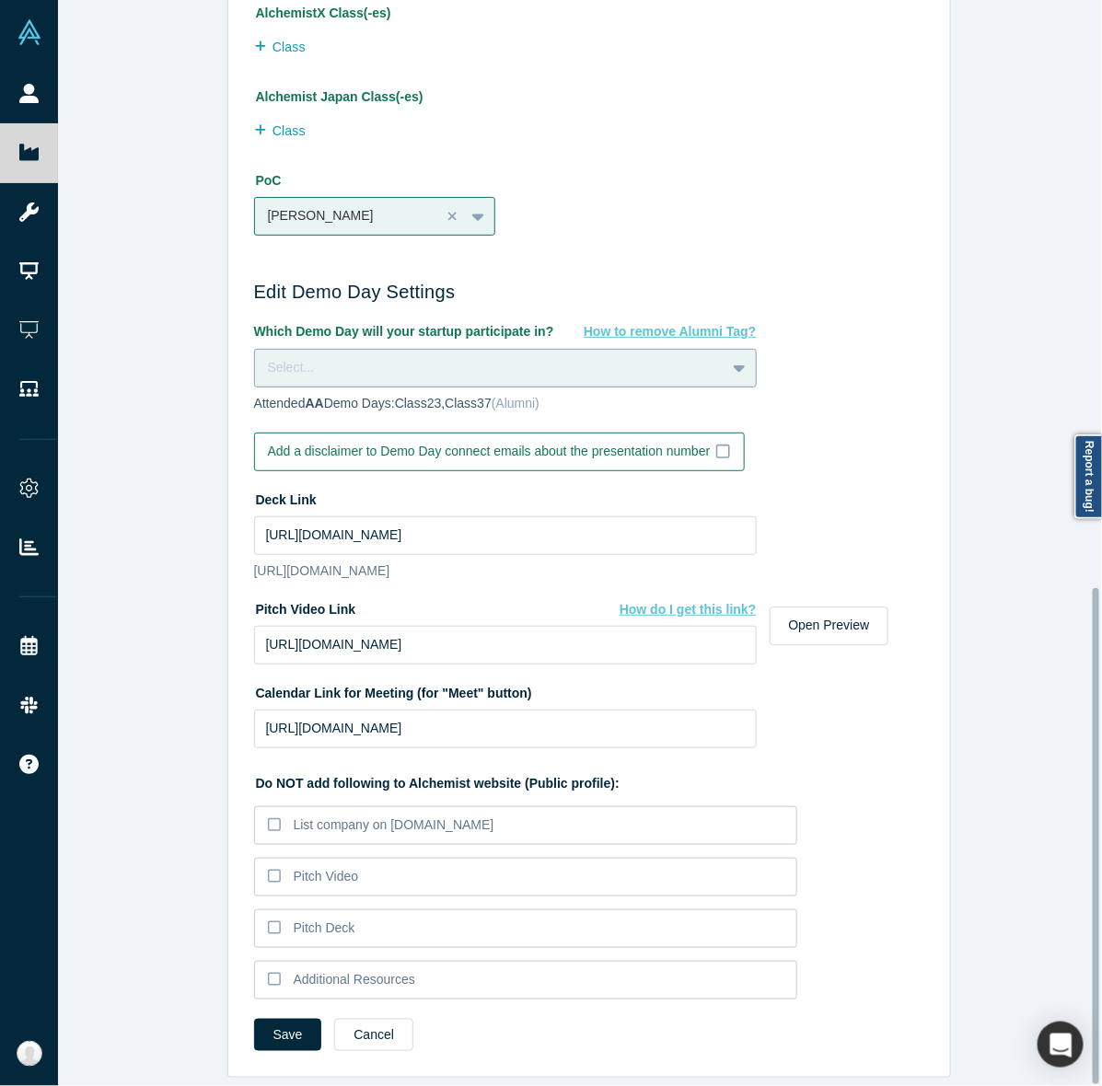
scroll to position [1284, 0]
click at [254, 1019] on button "Save" at bounding box center [288, 1035] width 68 height 32
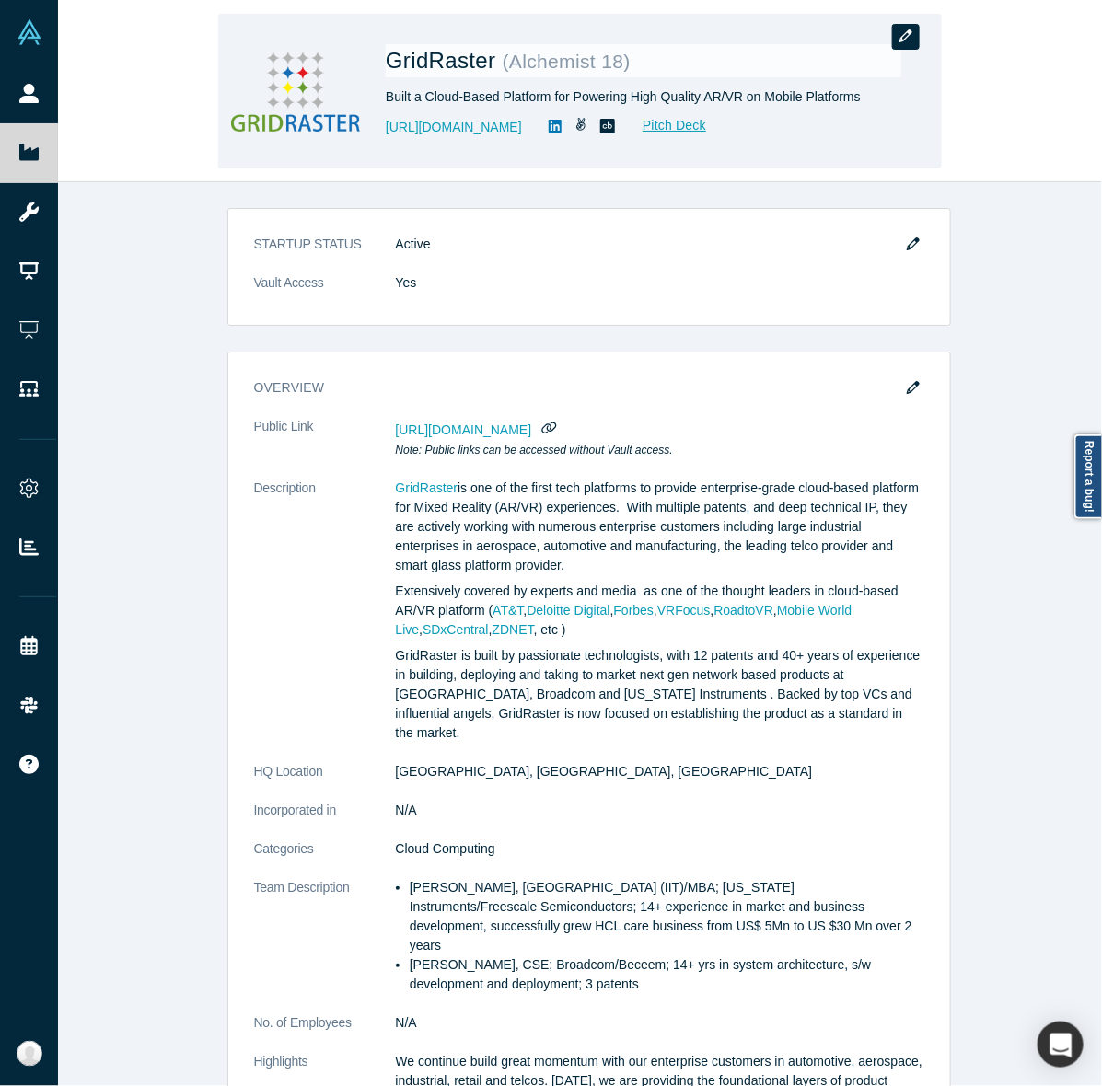
click at [899, 25] on button "button" at bounding box center [906, 37] width 28 height 26
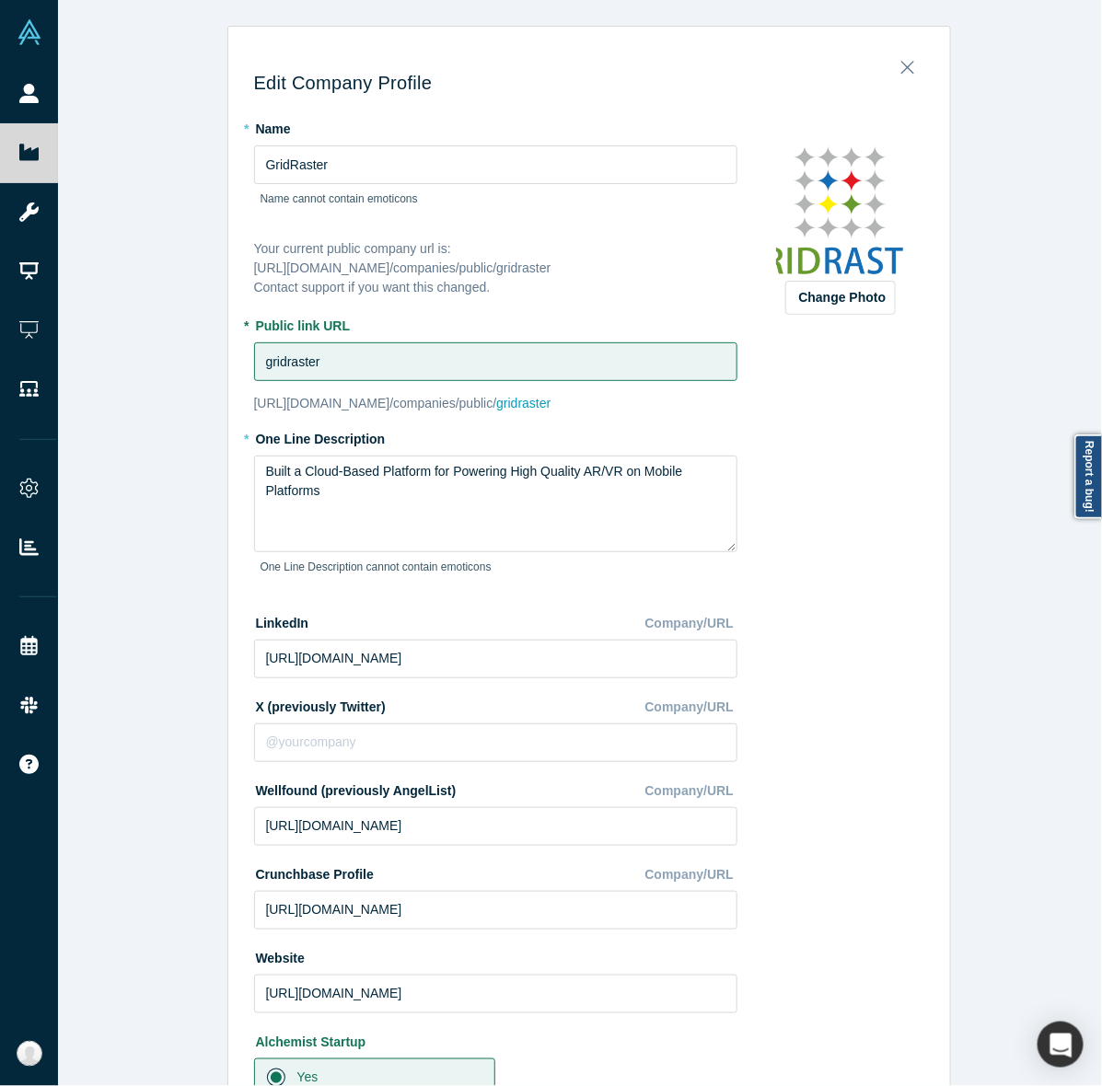
click at [181, 453] on div "Edit Company Profile * Name GridRaster Name cannot contain emoticons Your curre…" at bounding box center [588, 552] width 1061 height 1104
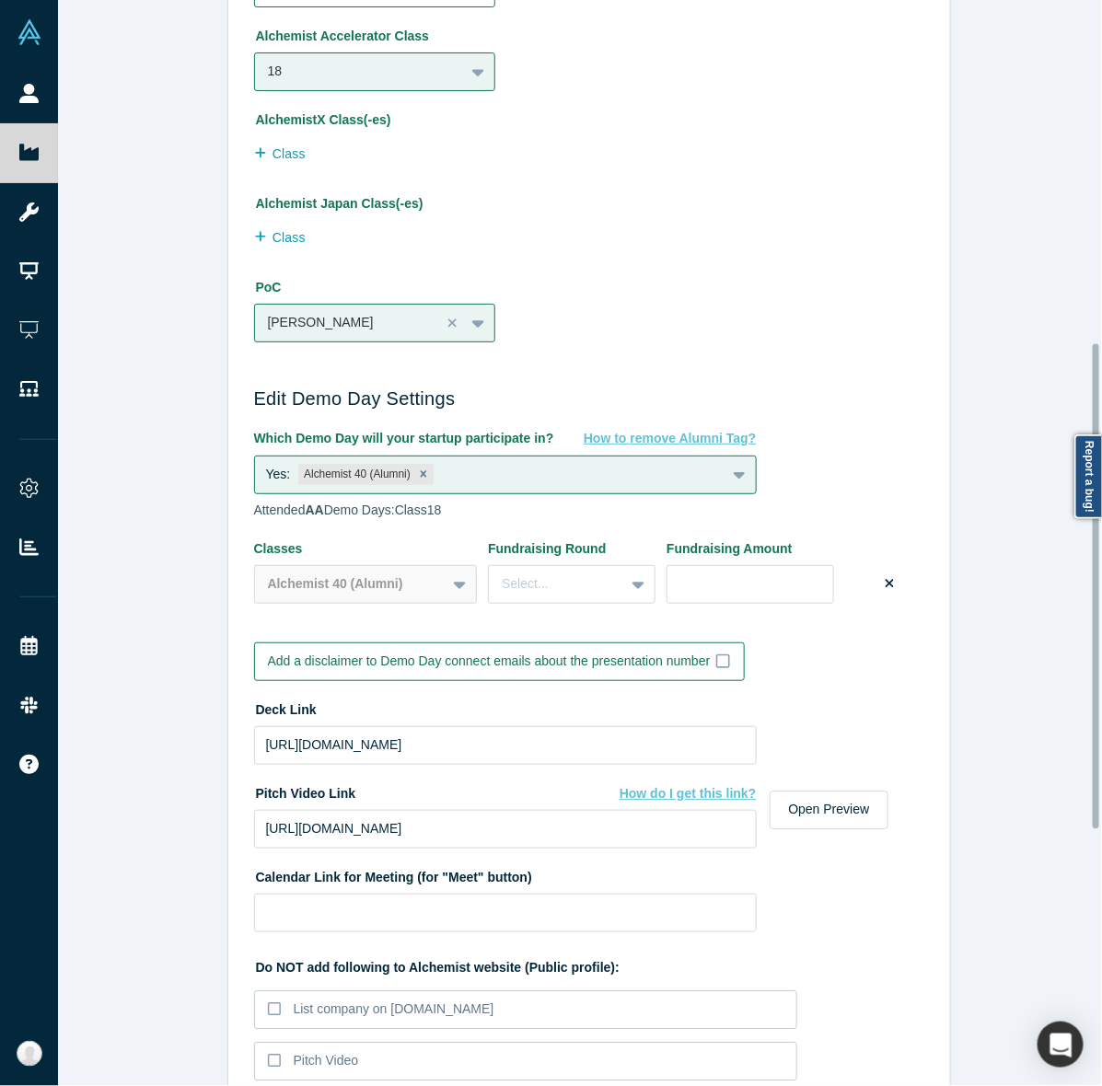
scroll to position [1342, 0]
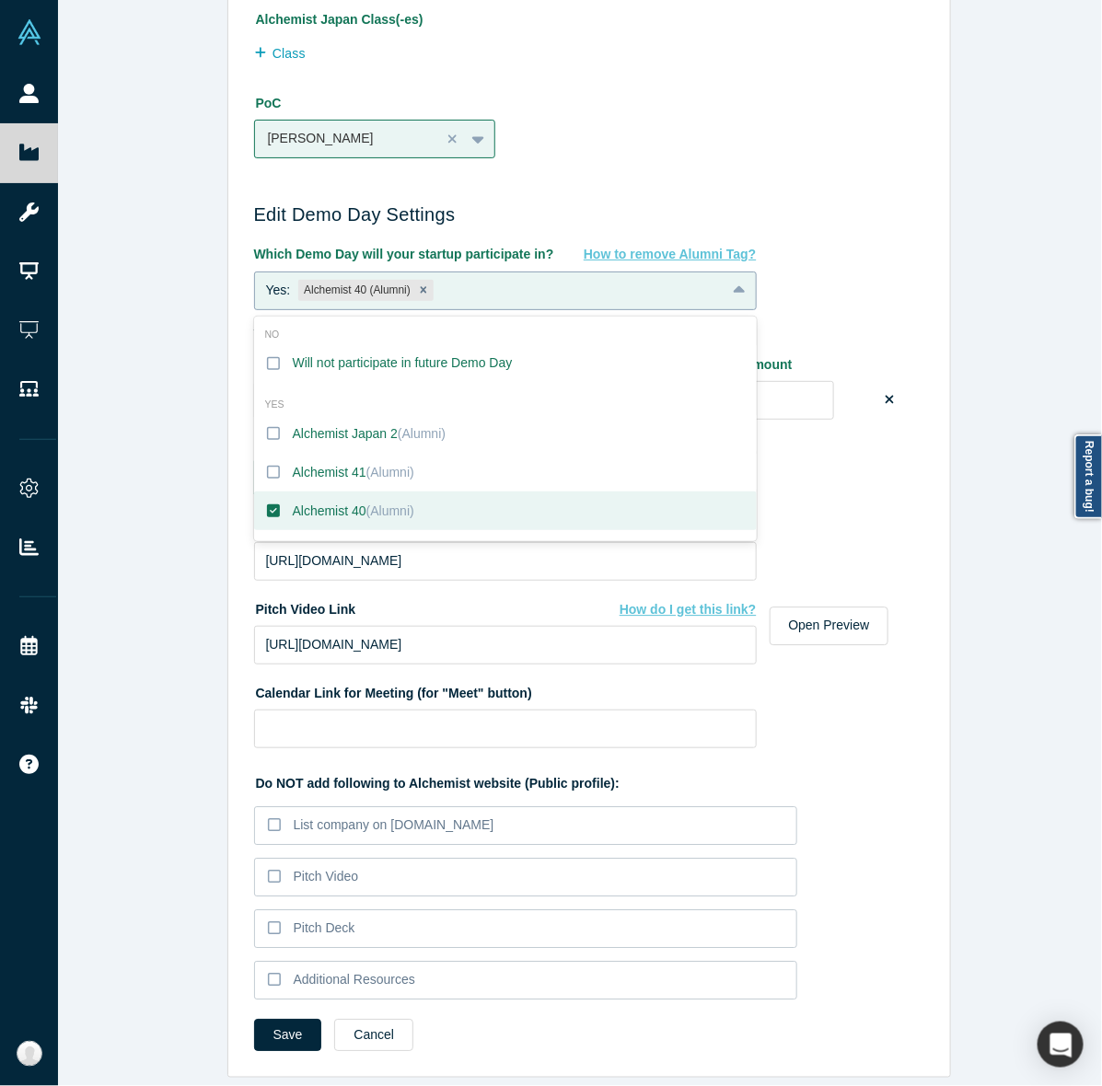
click at [736, 274] on div at bounding box center [740, 290] width 29 height 33
click at [387, 503] on label "Alchemist 40 (Alumni)" at bounding box center [505, 510] width 503 height 39
click at [0, 0] on input "Alchemist 40 (Alumni)" at bounding box center [0, 0] width 0 height 0
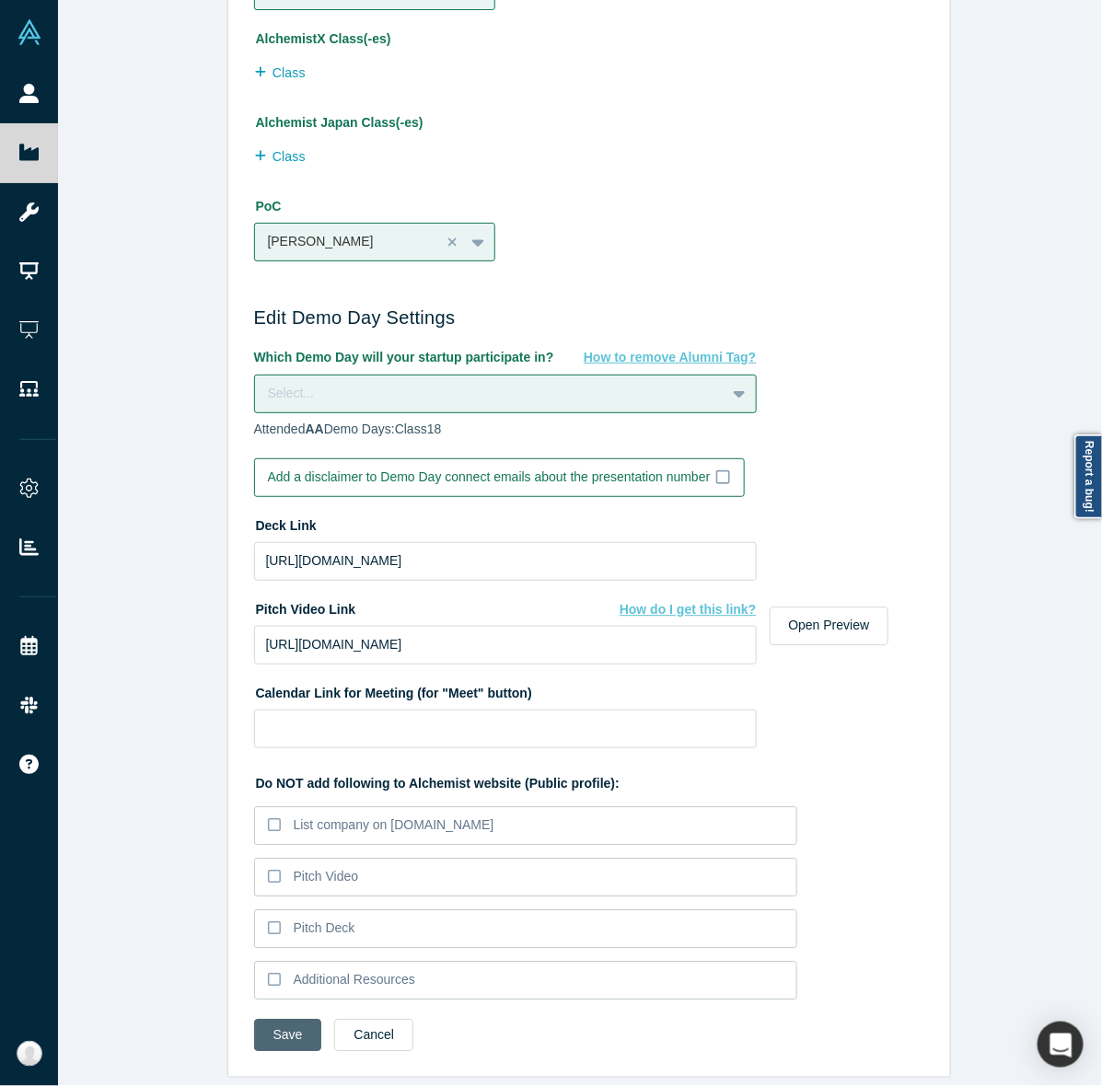
click at [283, 1023] on button "Save" at bounding box center [288, 1035] width 68 height 32
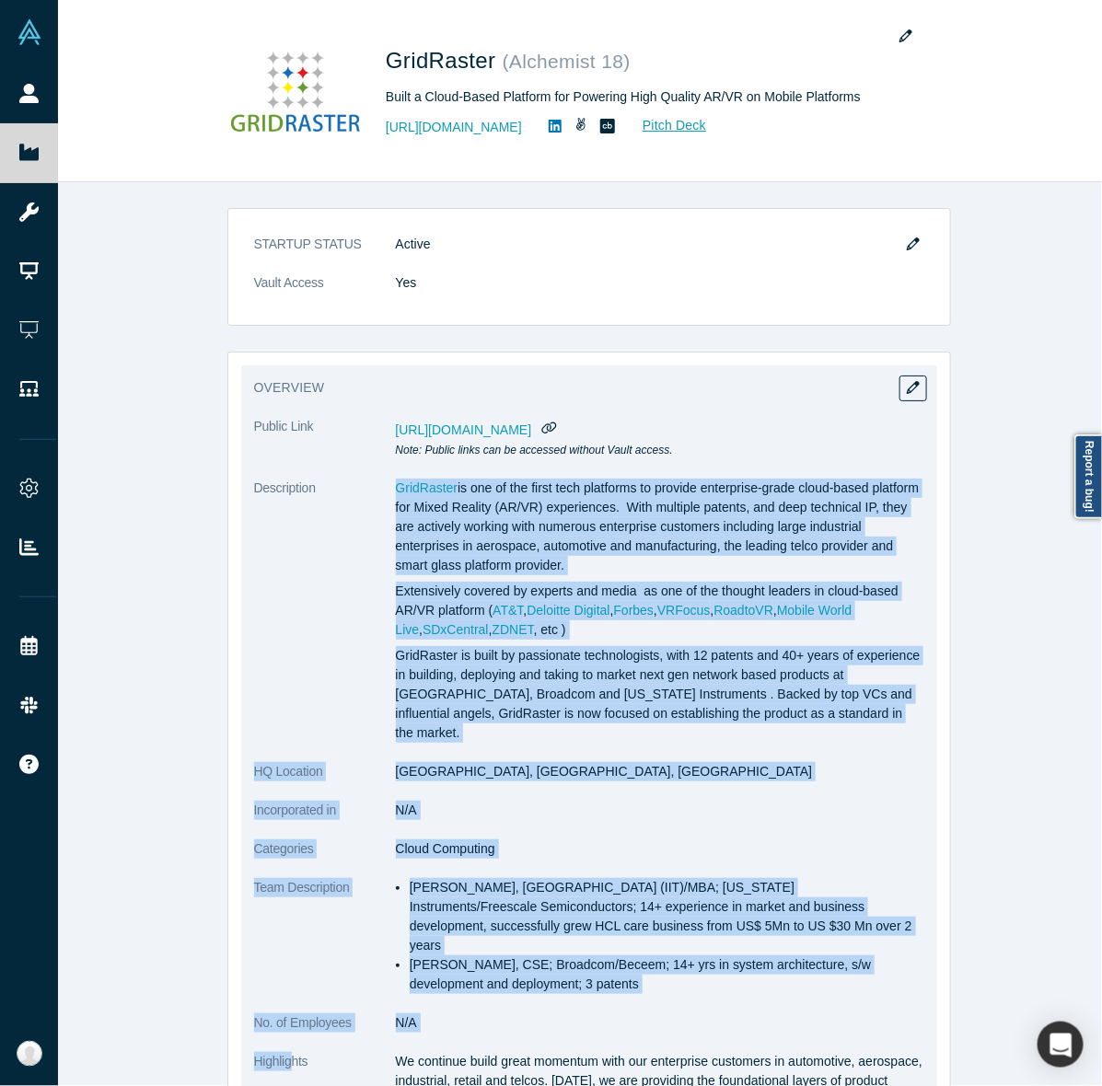
drag, startPoint x: 283, startPoint y: 1023, endPoint x: 341, endPoint y: 675, distance: 353.6
click at [341, 675] on dl "Public Link https://vault.alchemistaccelerator.com/companies/public/gridraster …" at bounding box center [589, 882] width 670 height 931
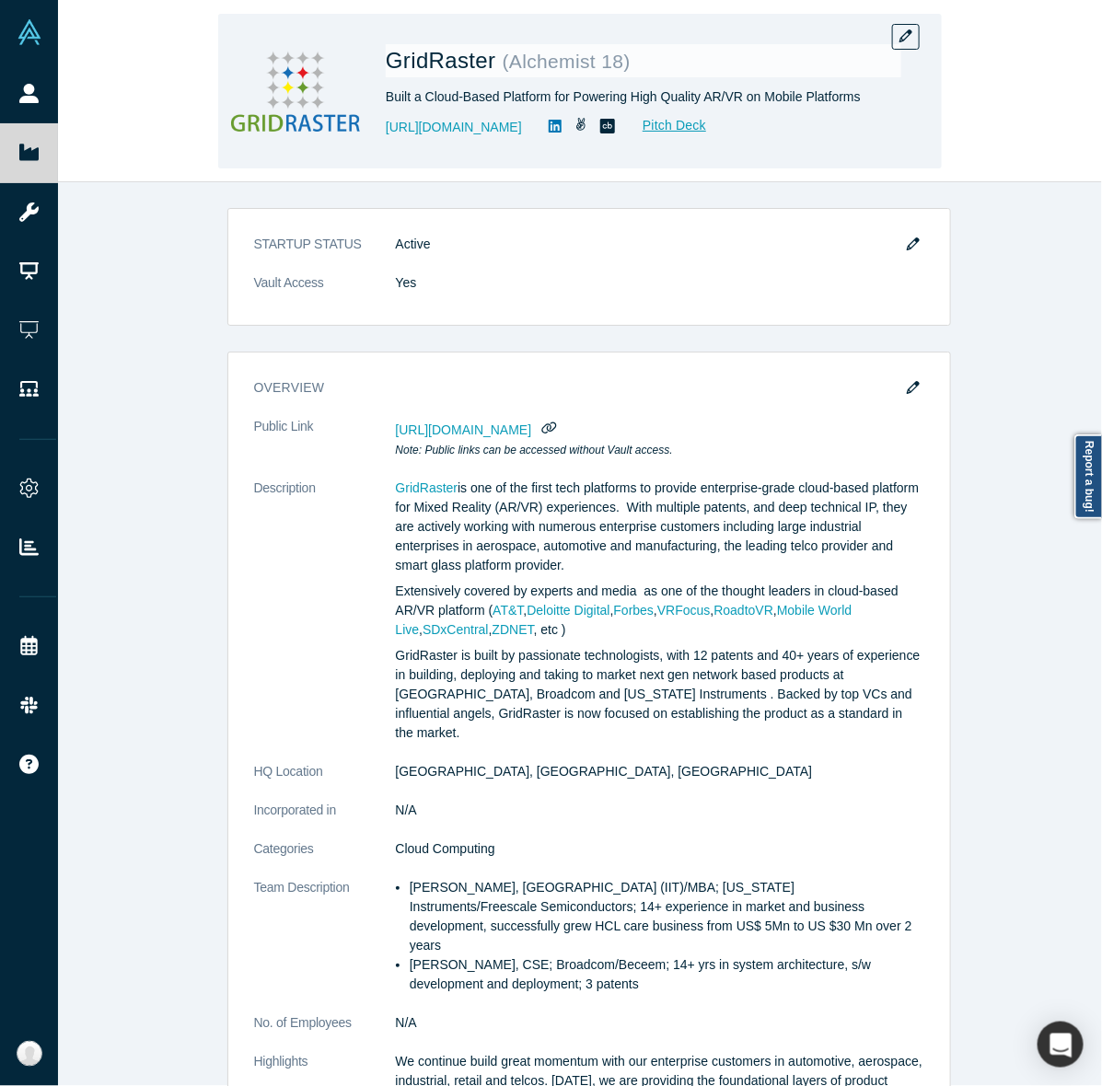
click at [919, 32] on div "GridRaster ( Alchemist 18 ) Built a Cloud-Based Platform for Powering High Qual…" at bounding box center [579, 91] width 723 height 155
click at [907, 38] on icon "button" at bounding box center [905, 35] width 13 height 13
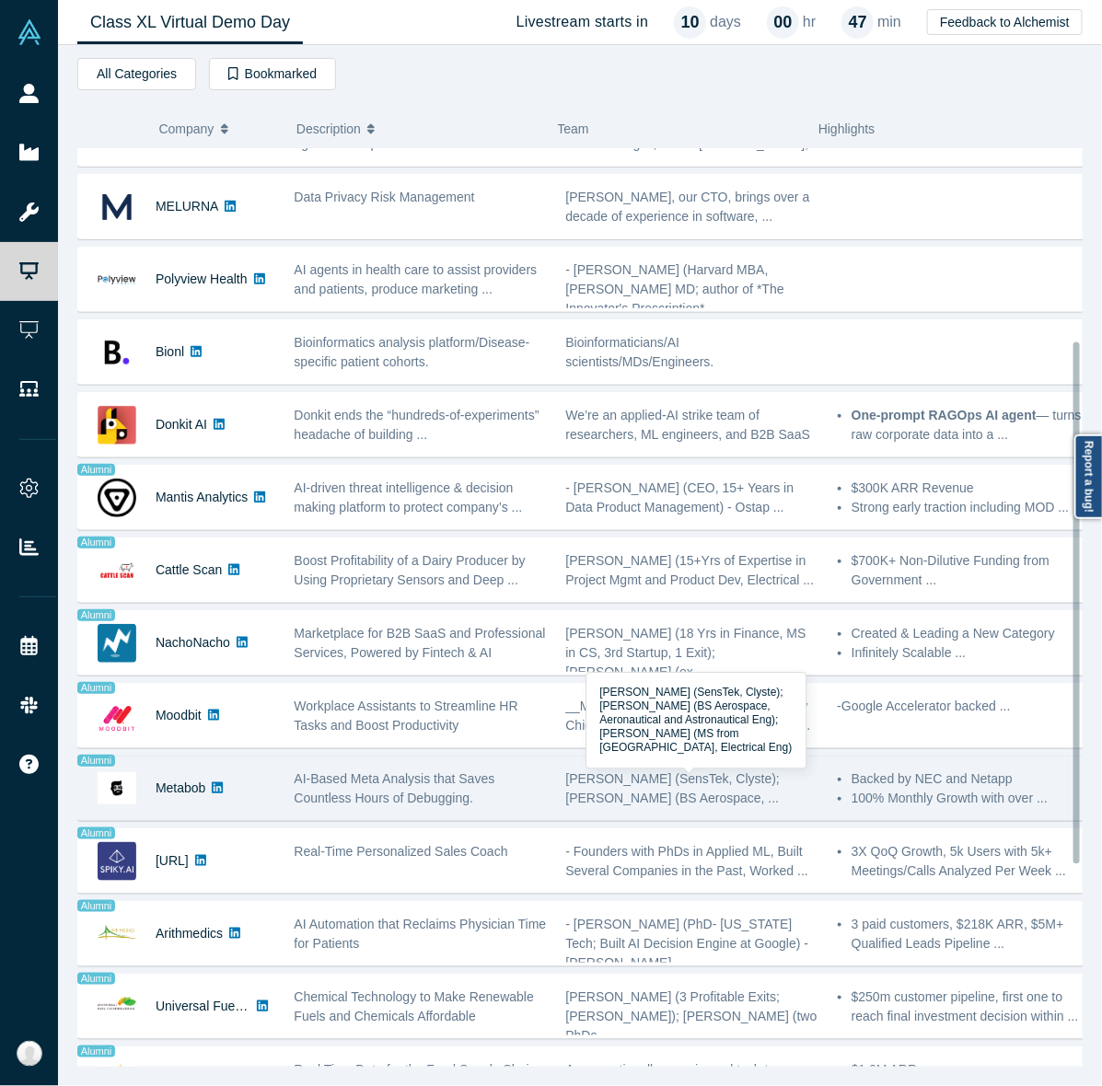
scroll to position [691, 0]
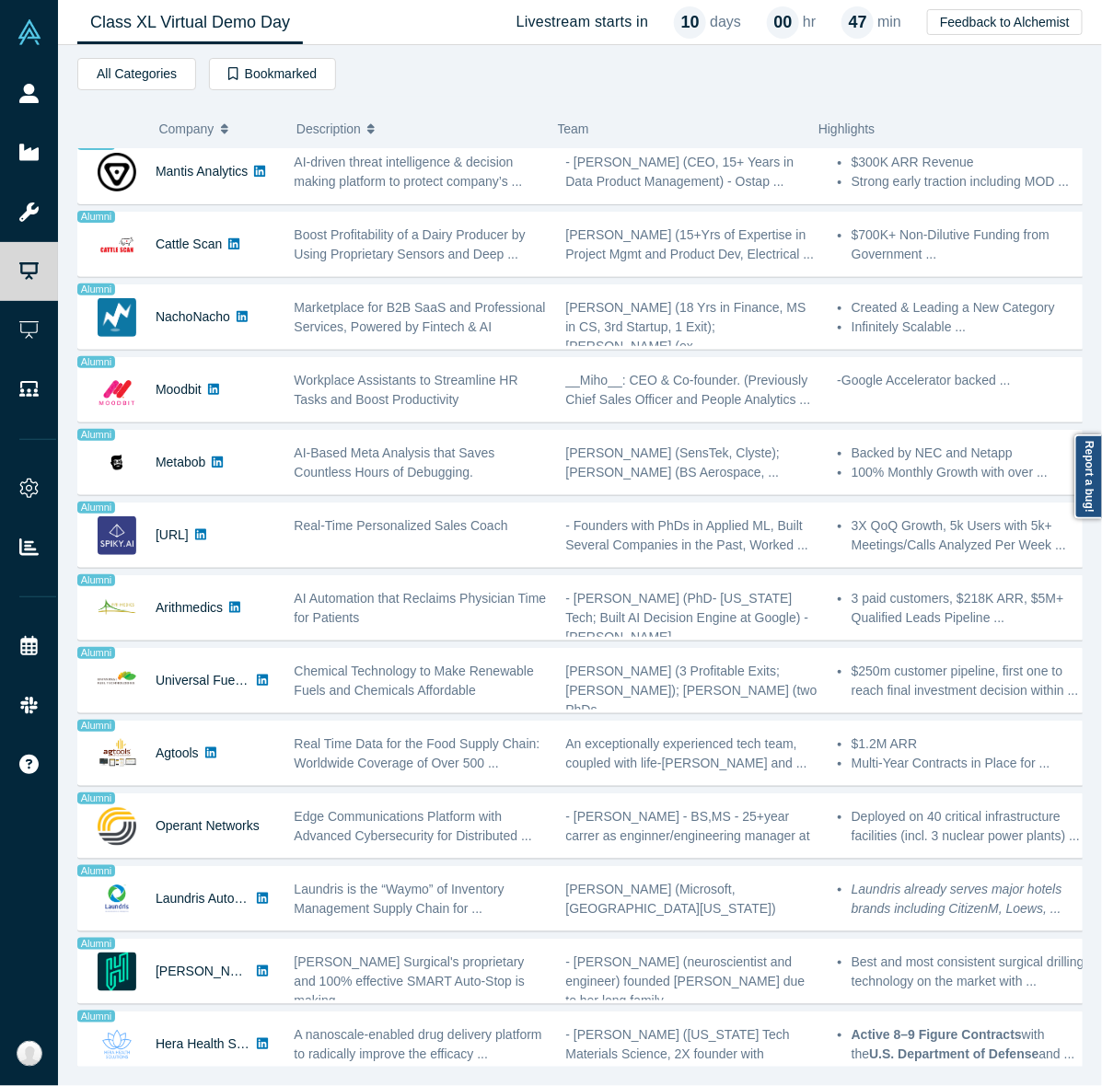
click at [696, 74] on div "All Categories AI AI (Artificial Intelligence) Biotech (Biotechnology) Data Ana…" at bounding box center [579, 77] width 1005 height 39
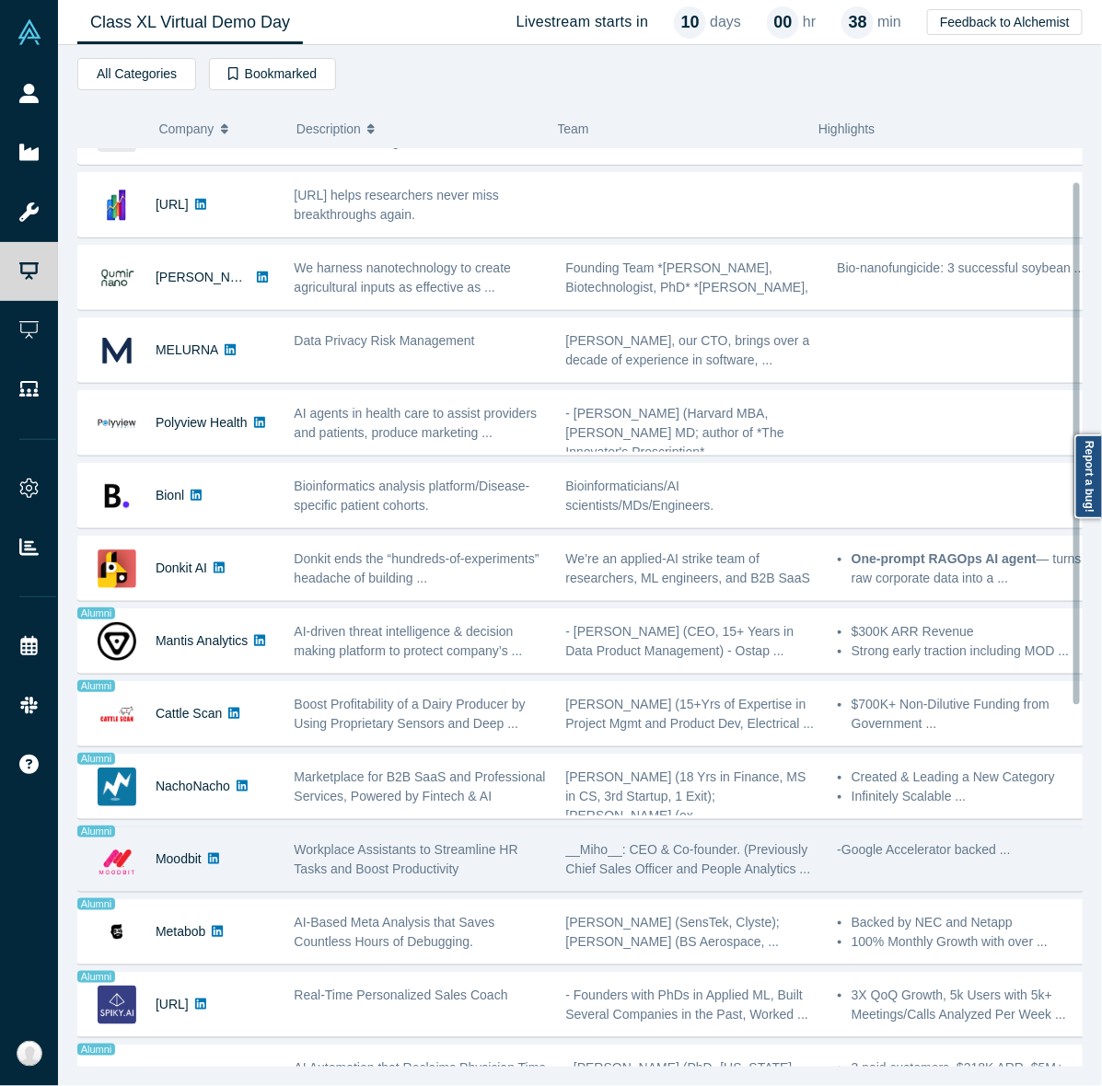
scroll to position [0, 0]
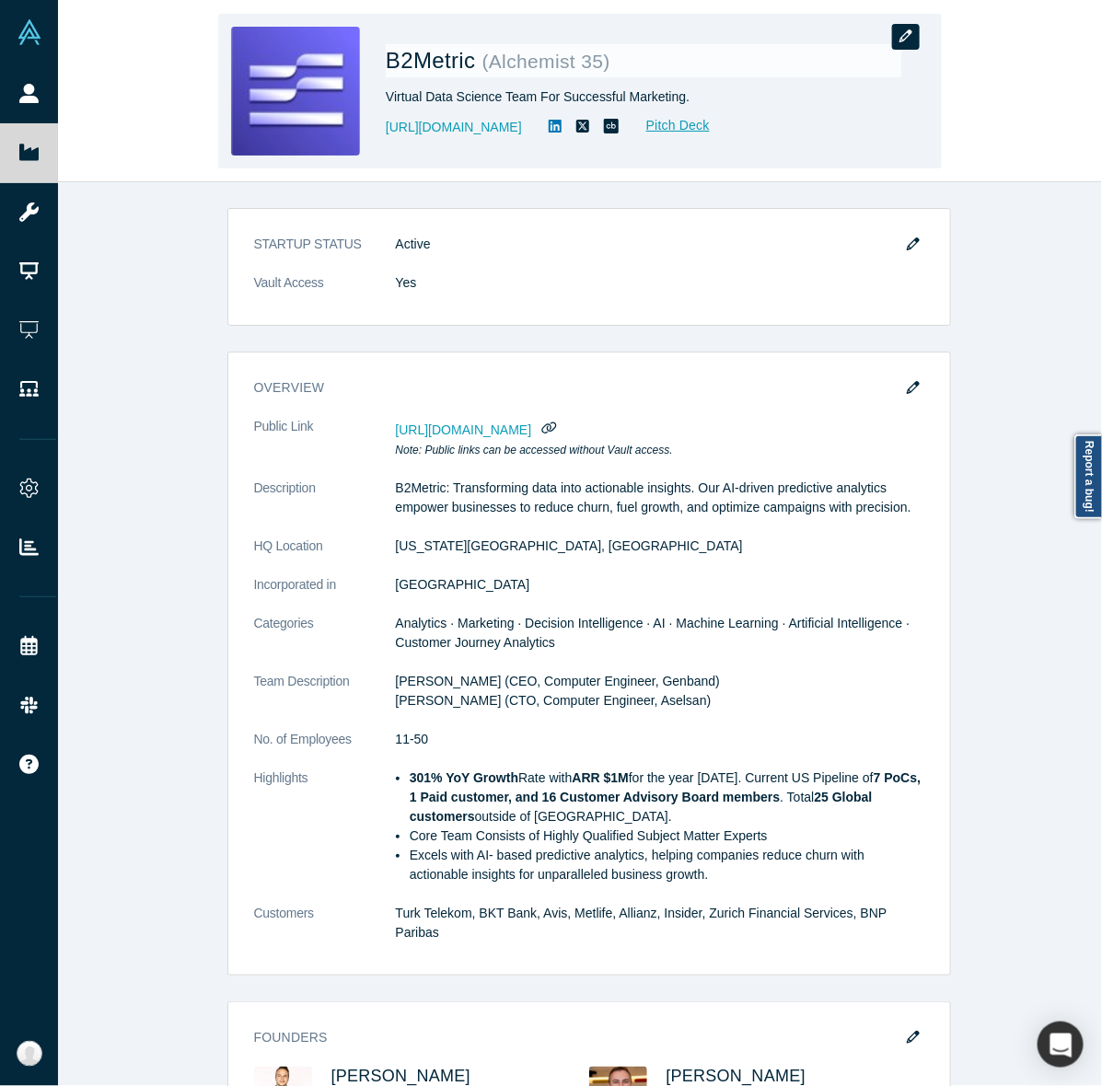
click at [899, 24] on button "button" at bounding box center [906, 37] width 28 height 26
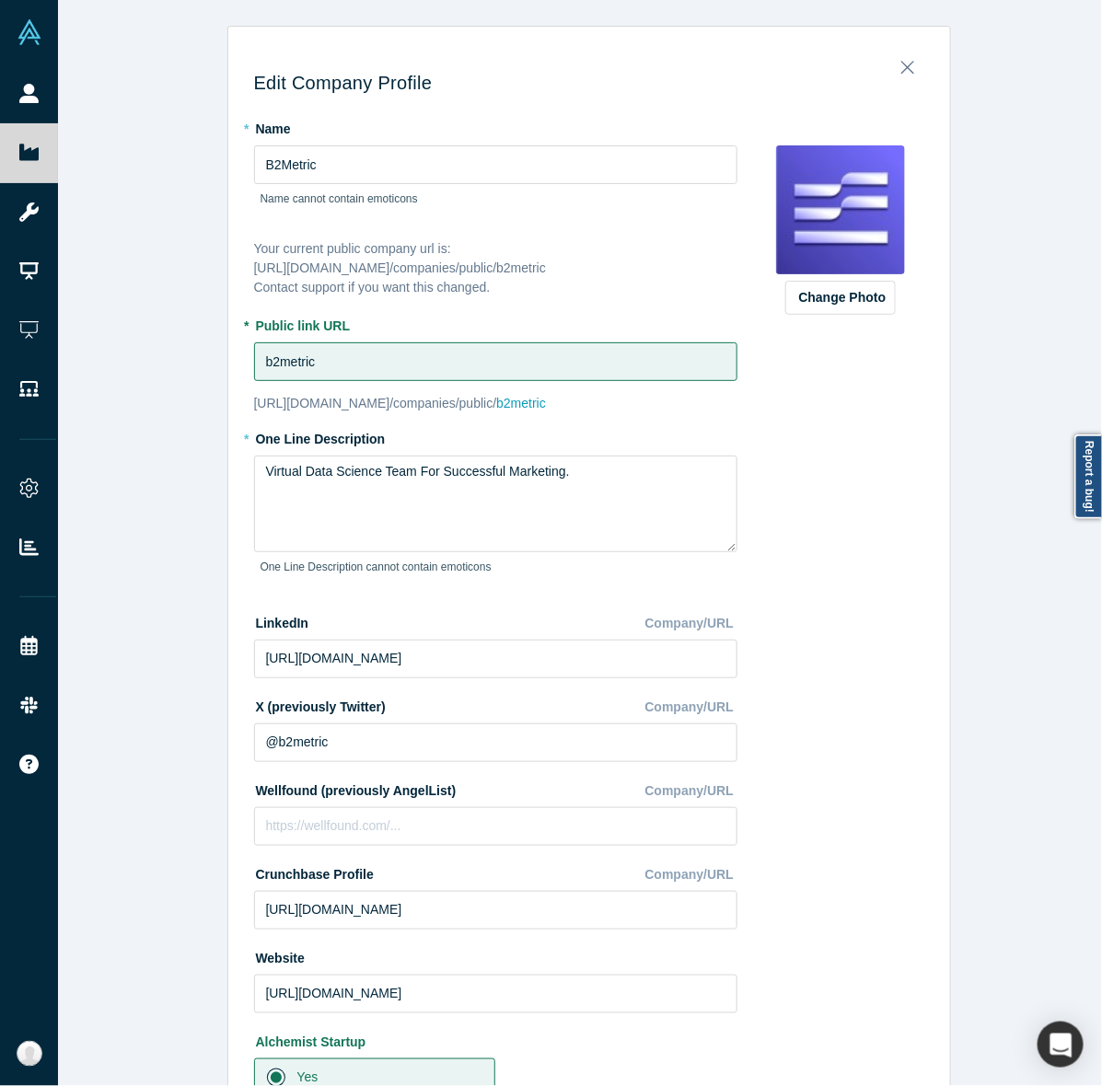
scroll to position [37, 0]
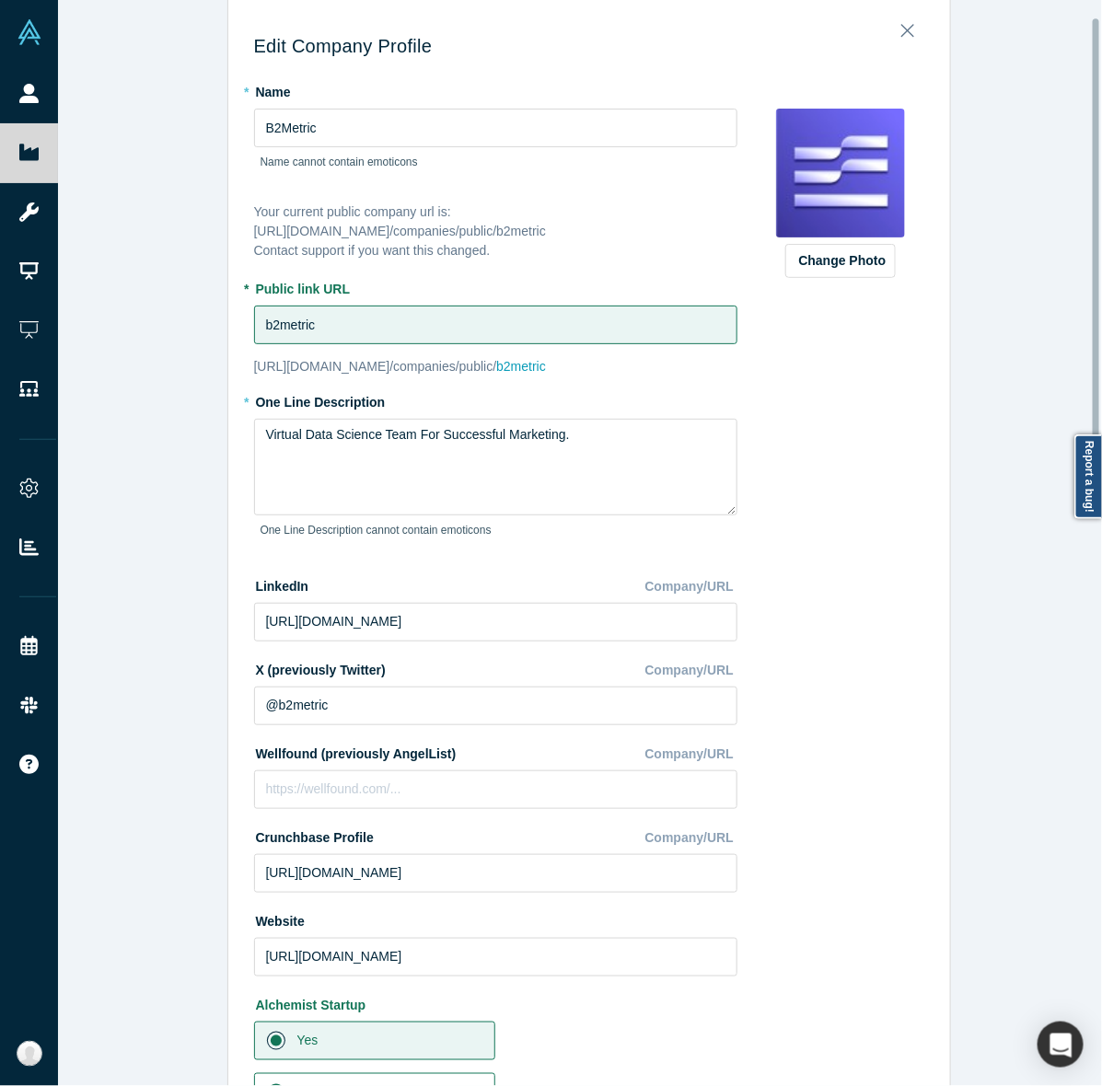
click at [884, 338] on div "Change Photo Zoom Save Remove Upload New" at bounding box center [841, 767] width 168 height 1383
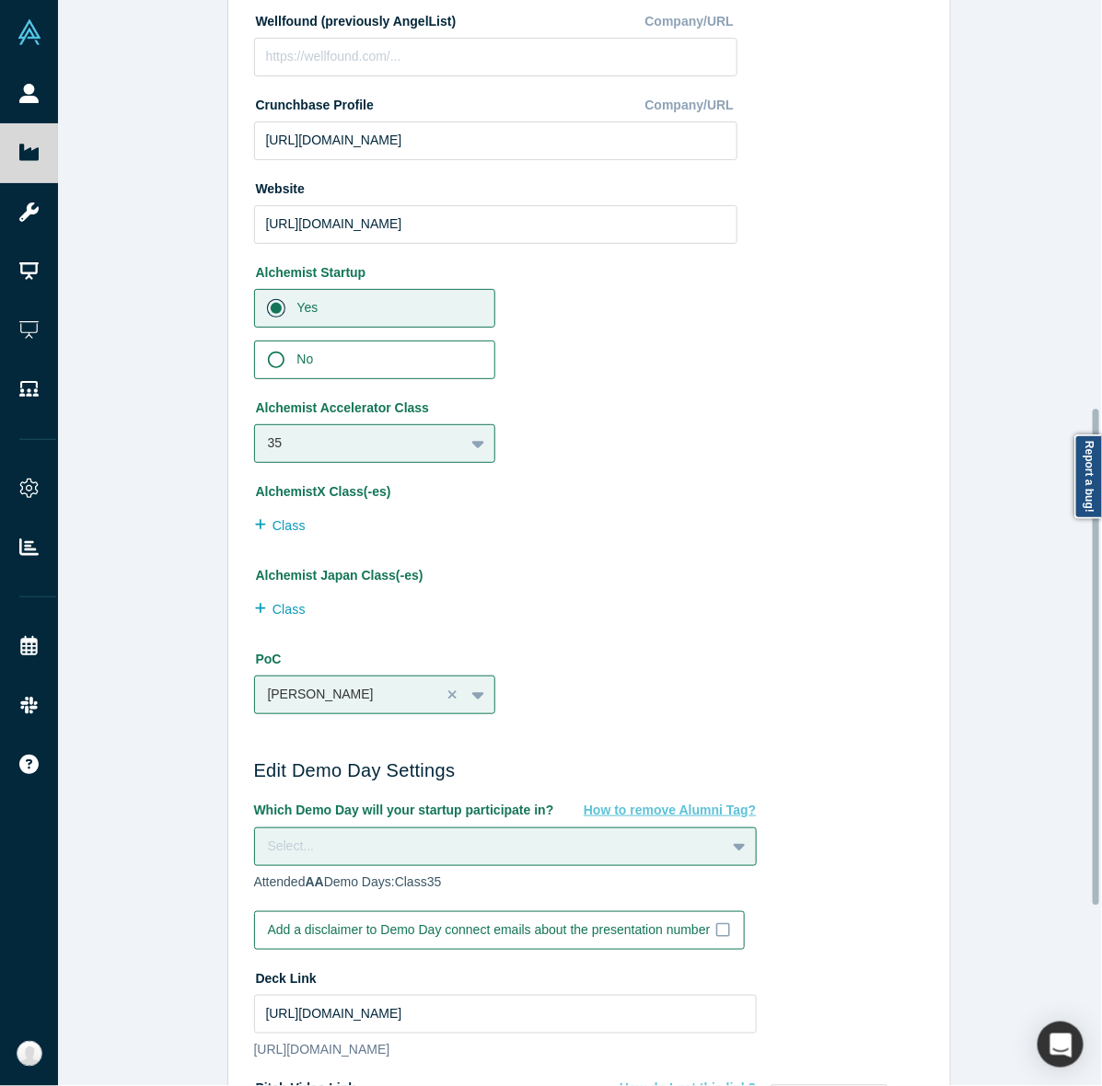
scroll to position [1284, 0]
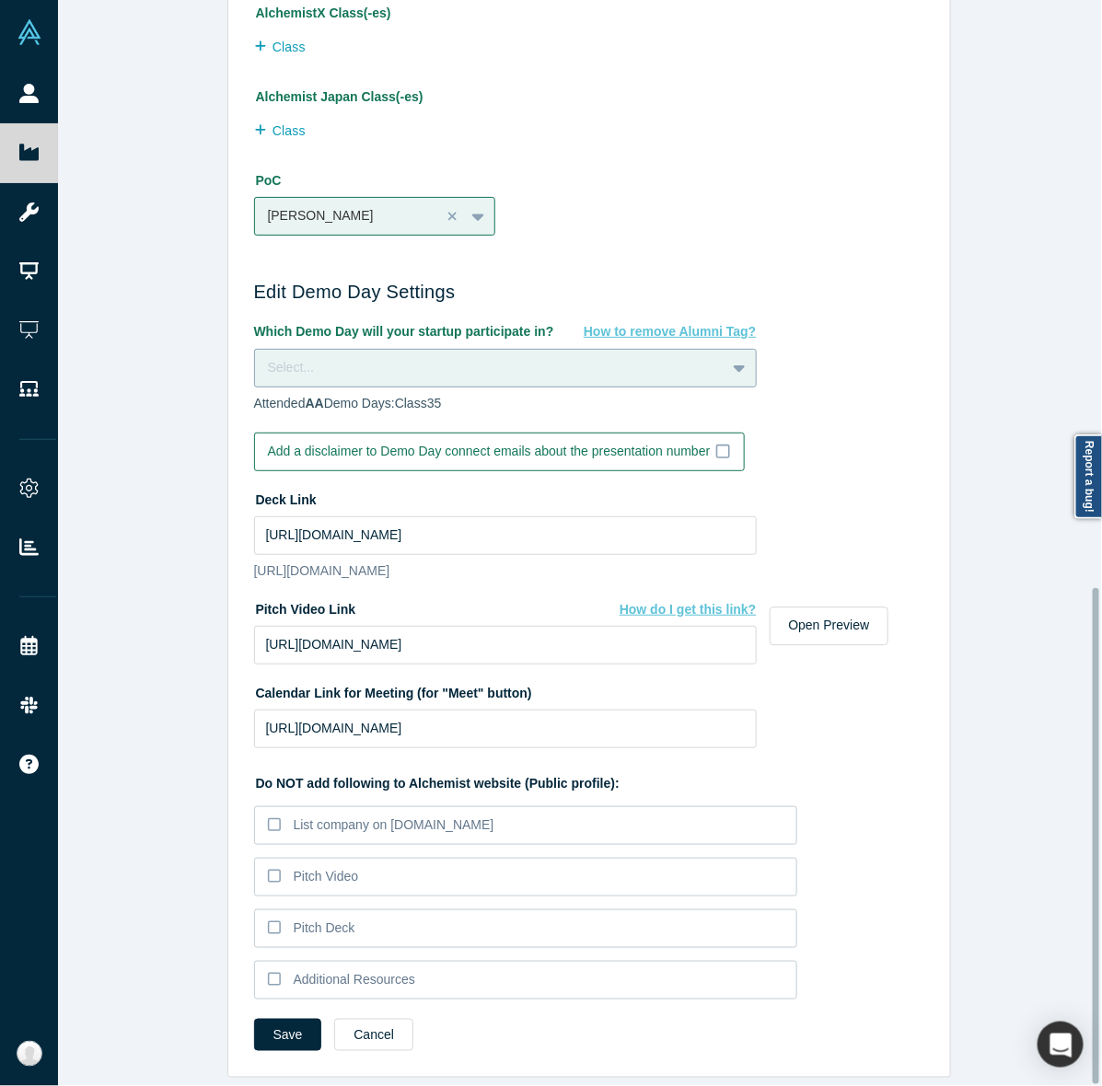
click at [734, 365] on icon at bounding box center [739, 368] width 12 height 7
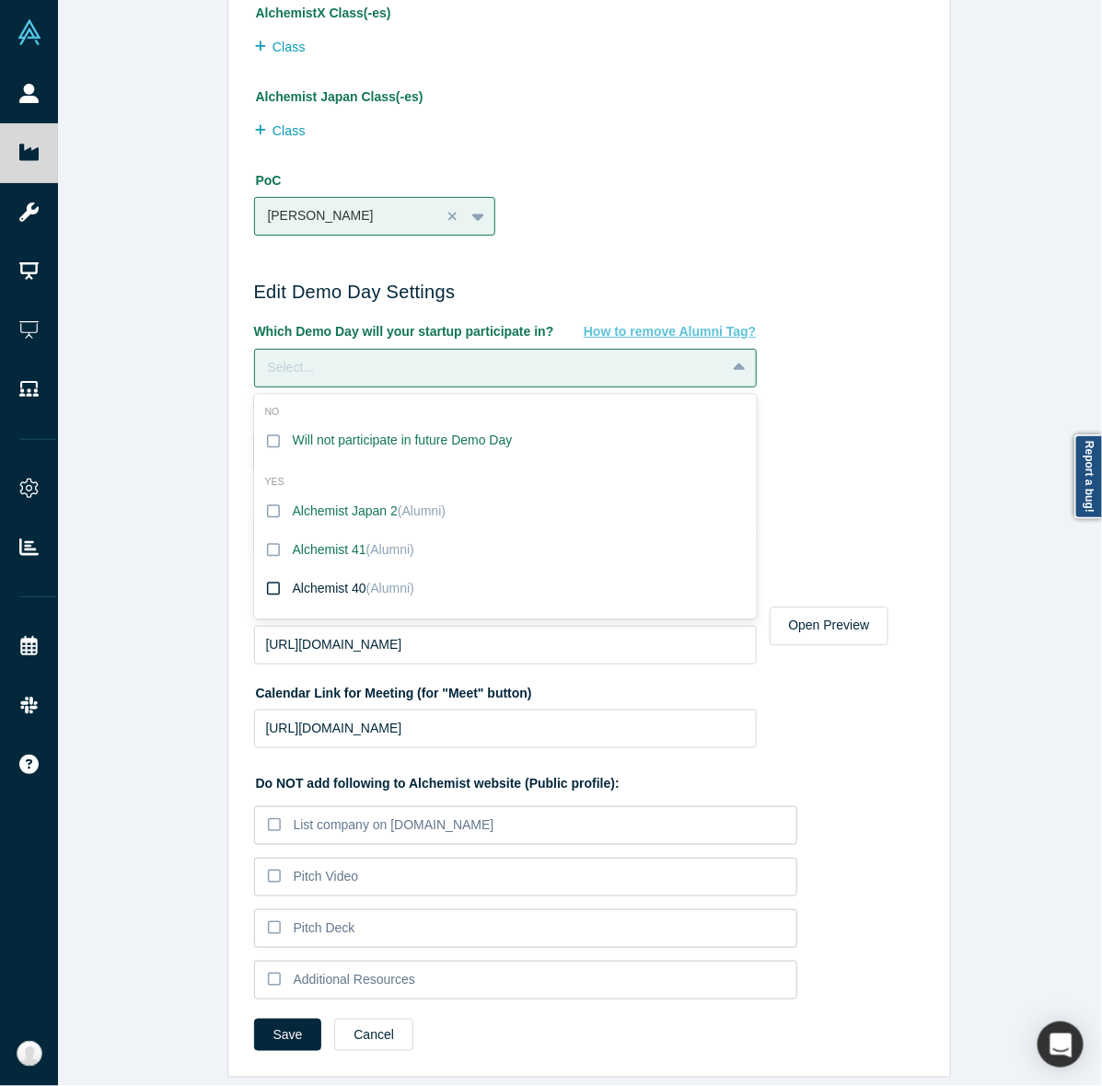
click at [480, 569] on label "Alchemist 40 (Alumni)" at bounding box center [505, 588] width 503 height 39
click at [0, 0] on input "Alchemist 40 (Alumni)" at bounding box center [0, 0] width 0 height 0
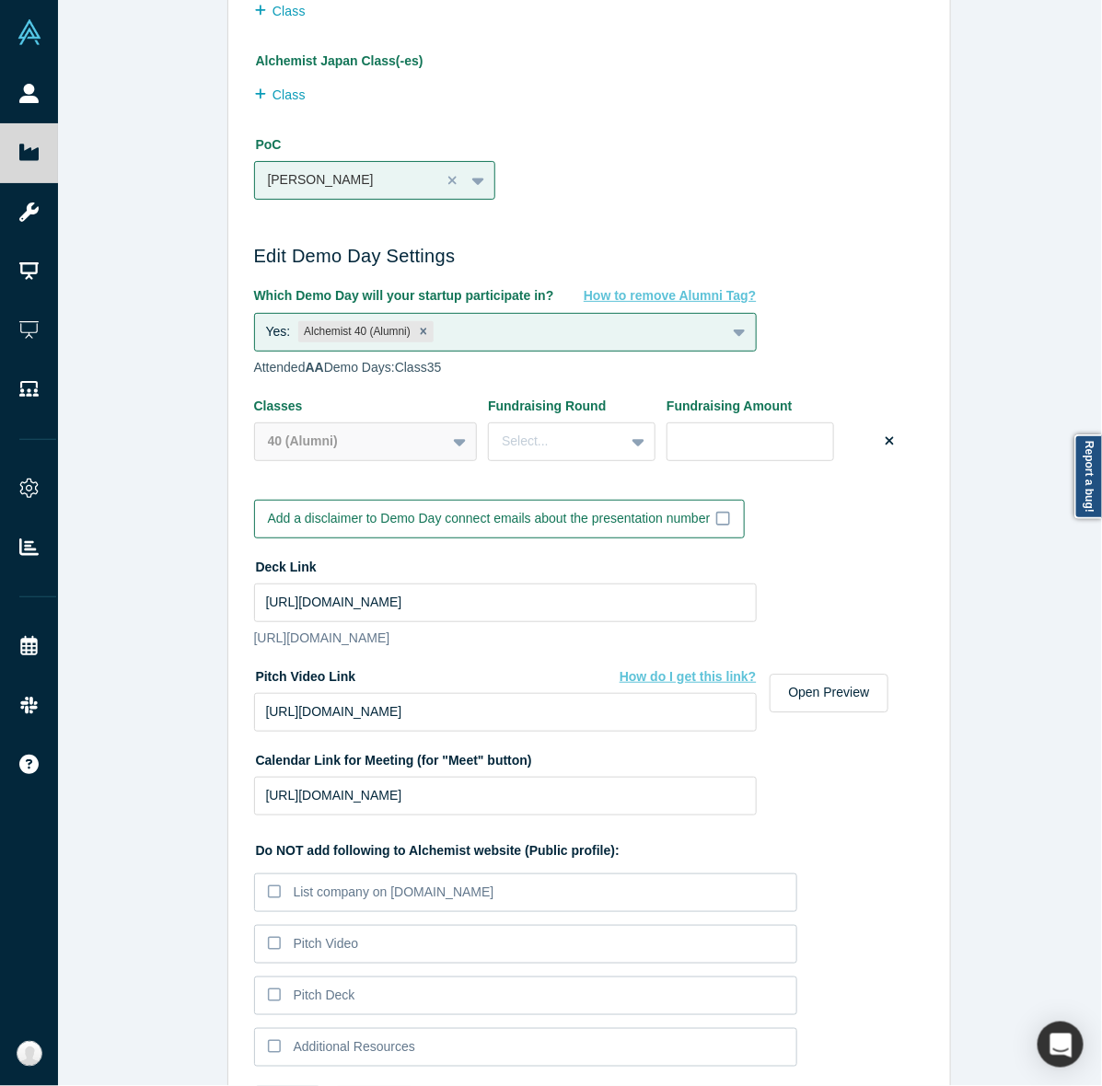
click at [130, 583] on div "Edit Company Profile * Name B2Metric Name cannot contain emoticons Your current…" at bounding box center [588, 552] width 1061 height 1104
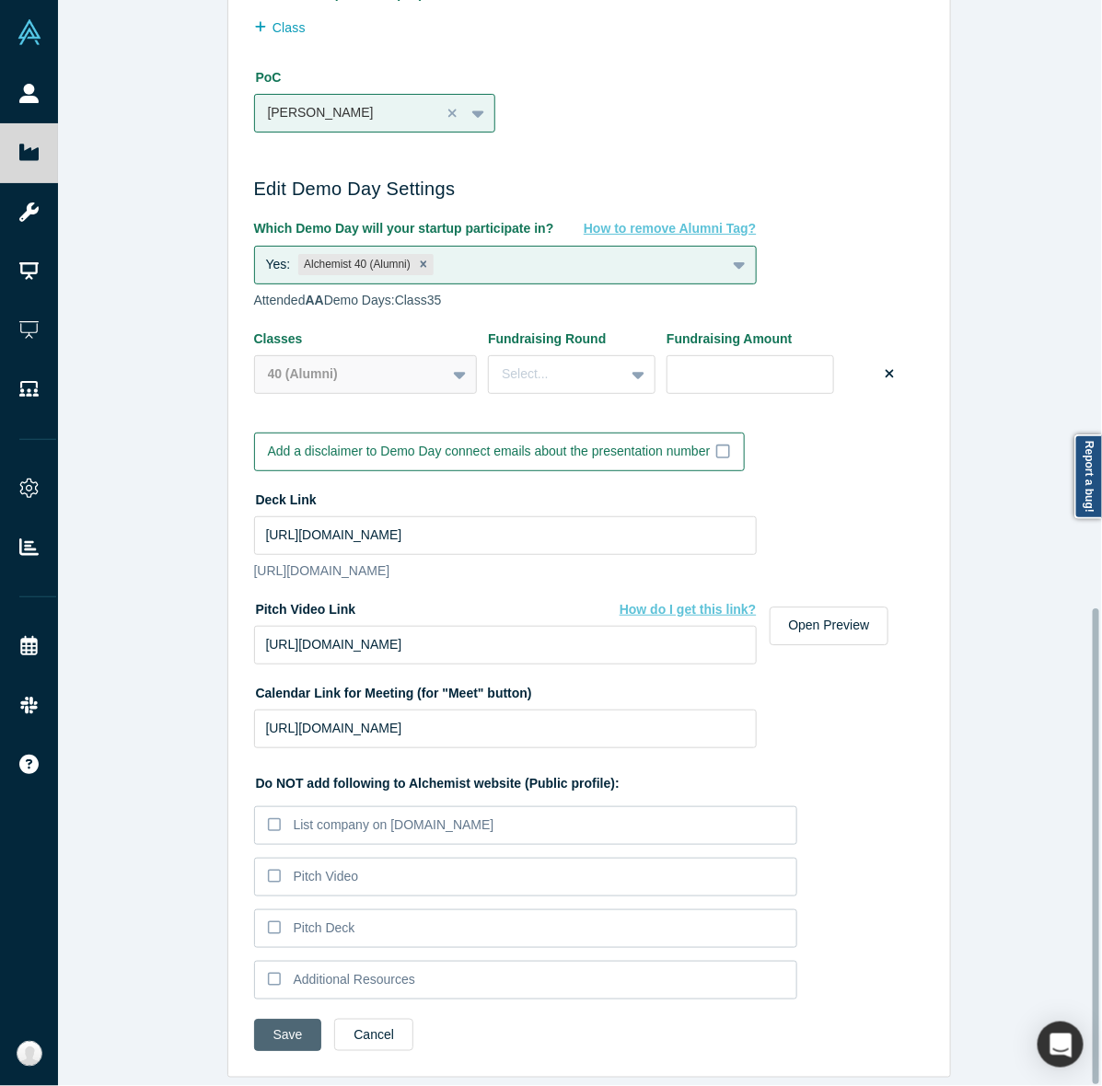
click at [285, 1019] on button "Save" at bounding box center [288, 1035] width 68 height 32
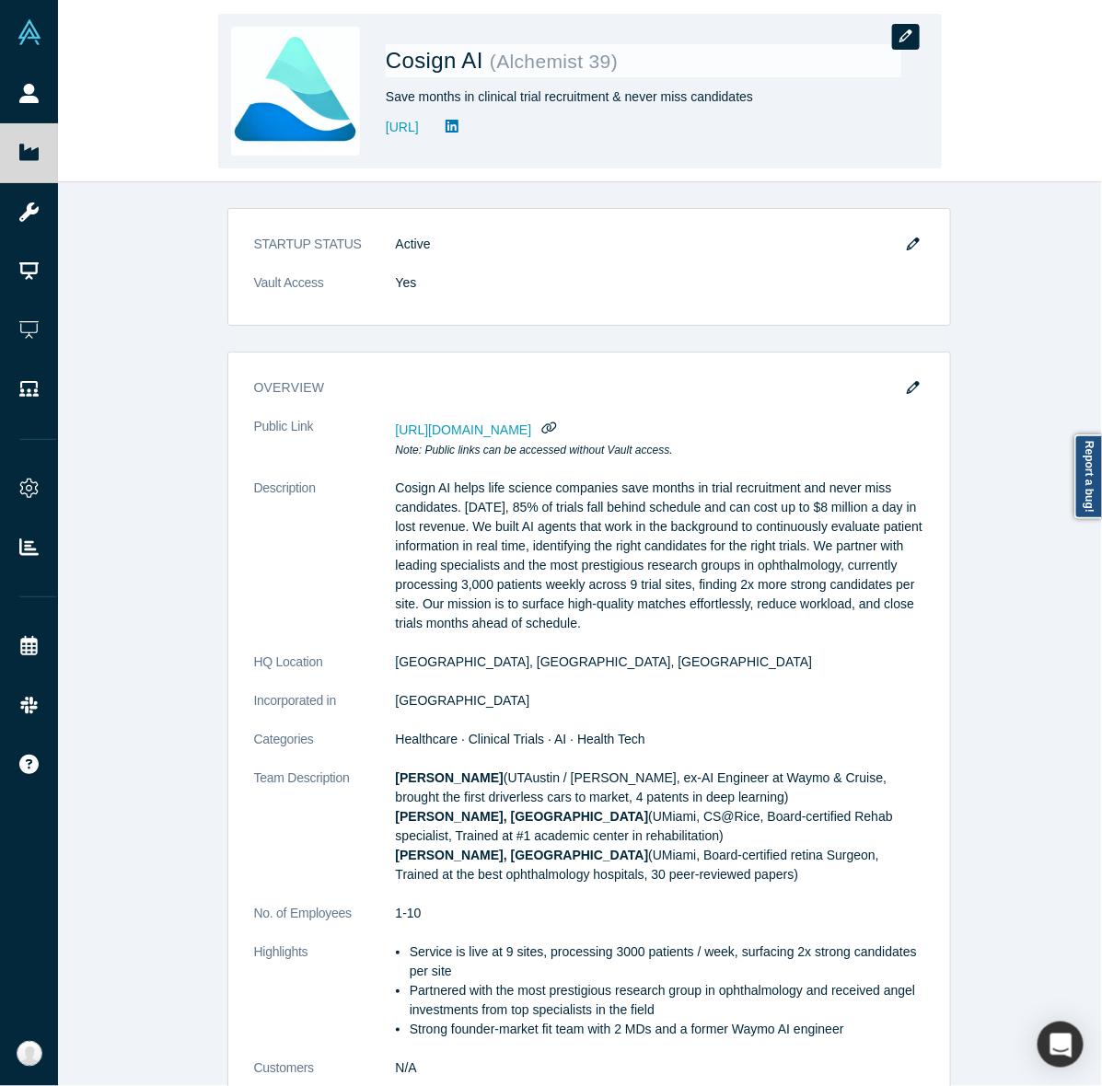
click at [907, 32] on icon "button" at bounding box center [905, 35] width 13 height 13
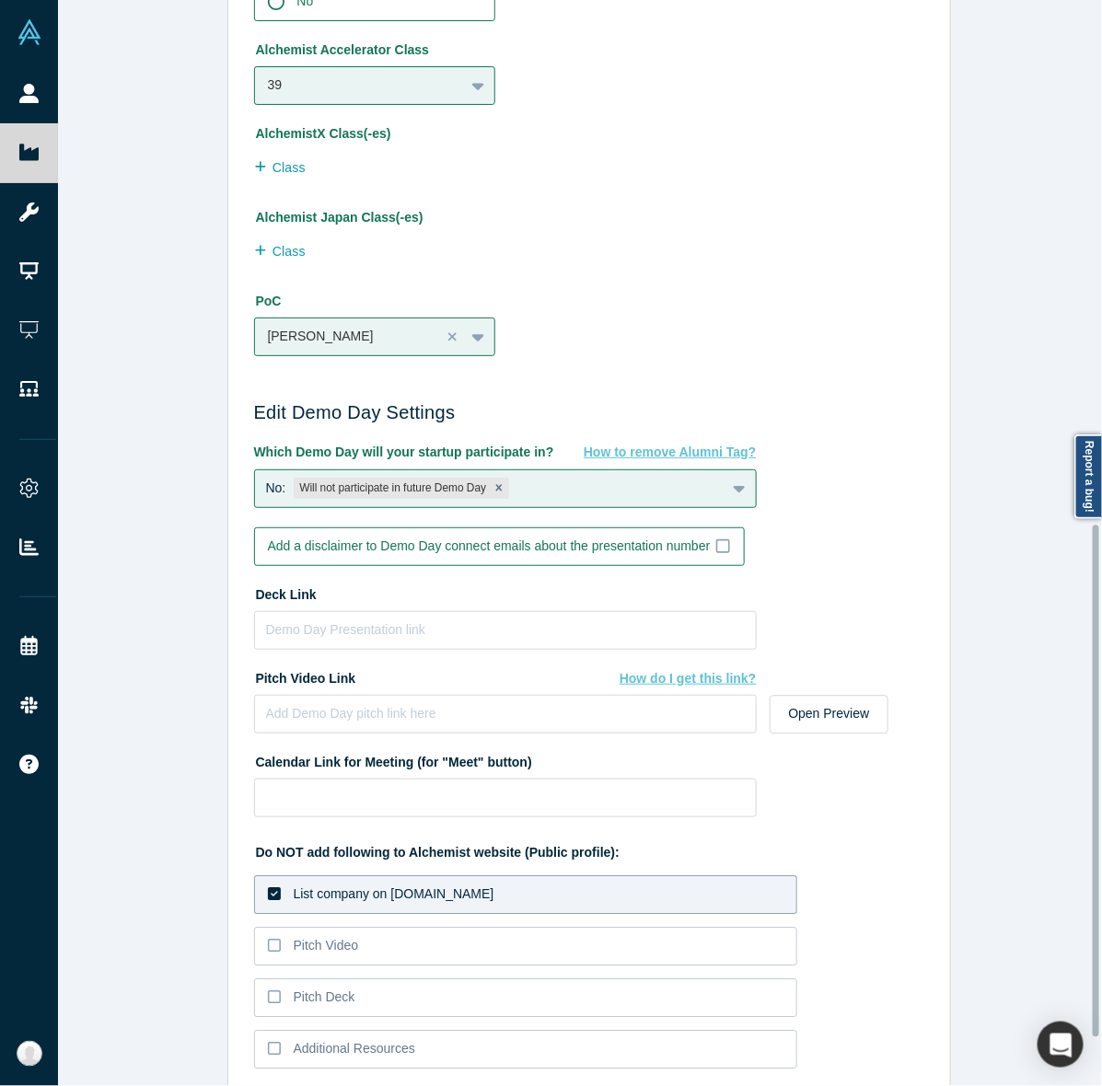
scroll to position [1213, 0]
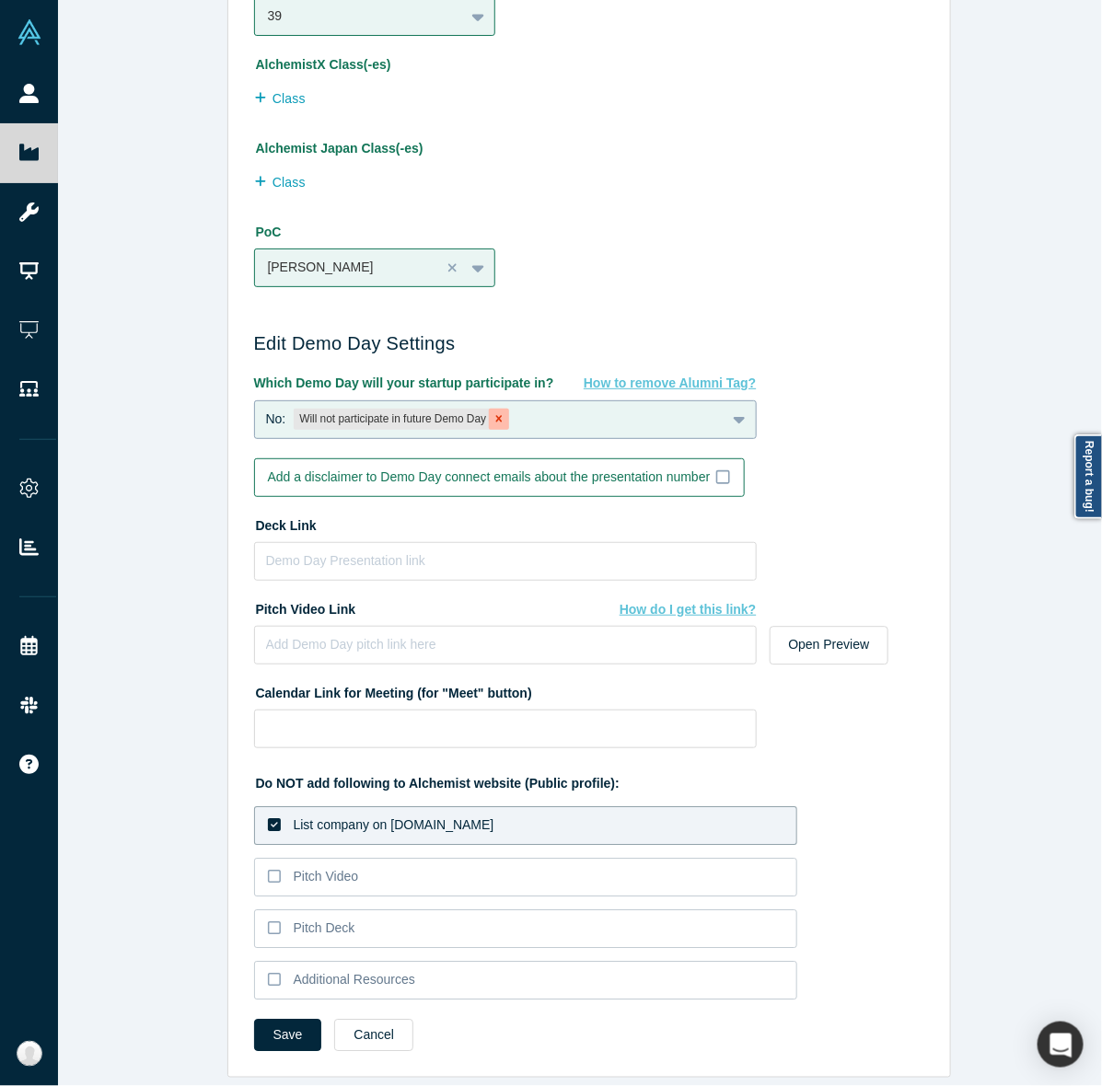
click at [499, 412] on icon "Remove Will not participate in future Demo Day" at bounding box center [498, 418] width 13 height 13
click at [606, 417] on div "Select..." at bounding box center [505, 419] width 503 height 39
click at [862, 374] on div "Which Demo Day will your startup participate in? How to remove Alumni Tag? Sele…" at bounding box center [589, 406] width 670 height 65
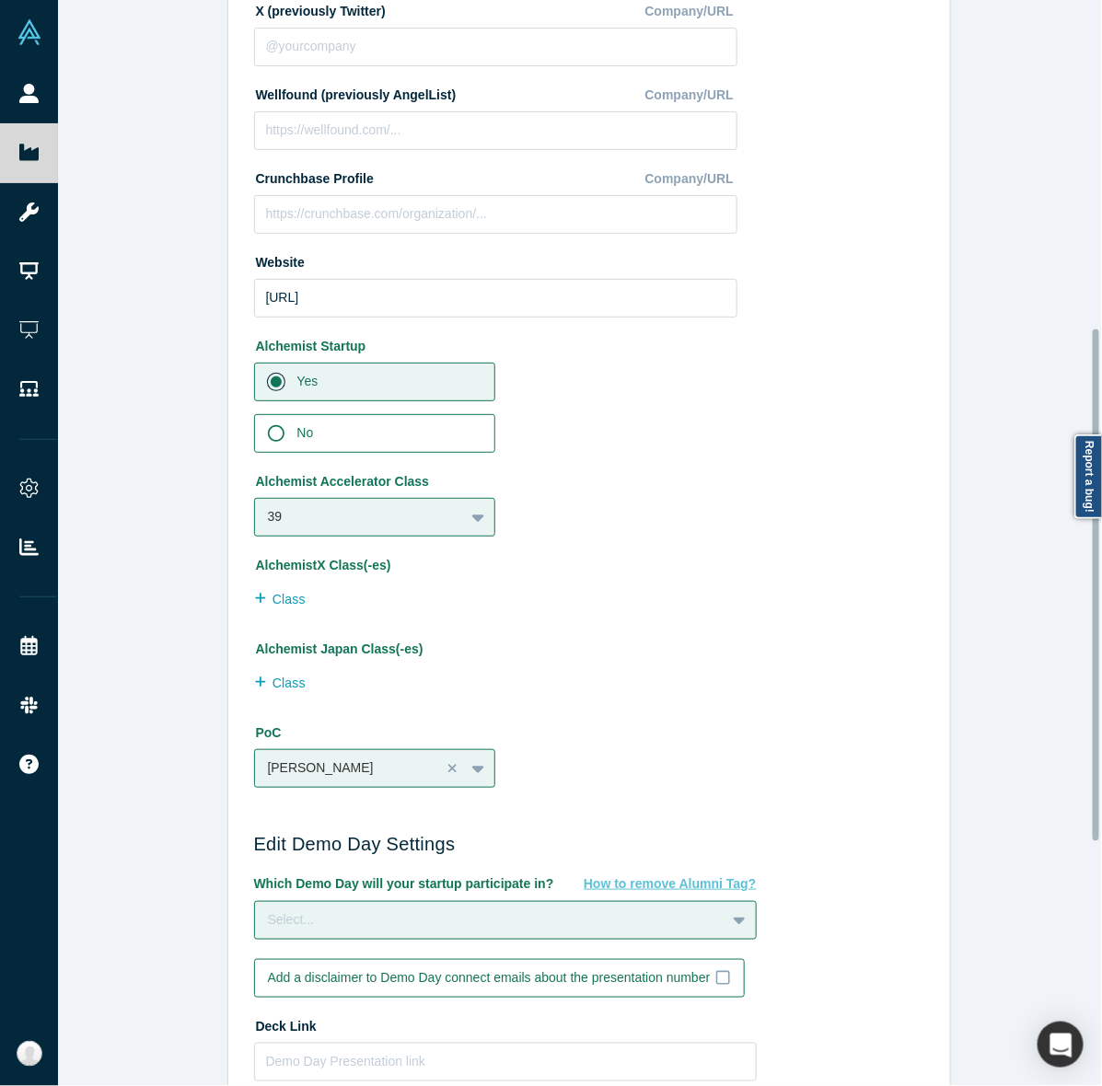
scroll to position [693, 0]
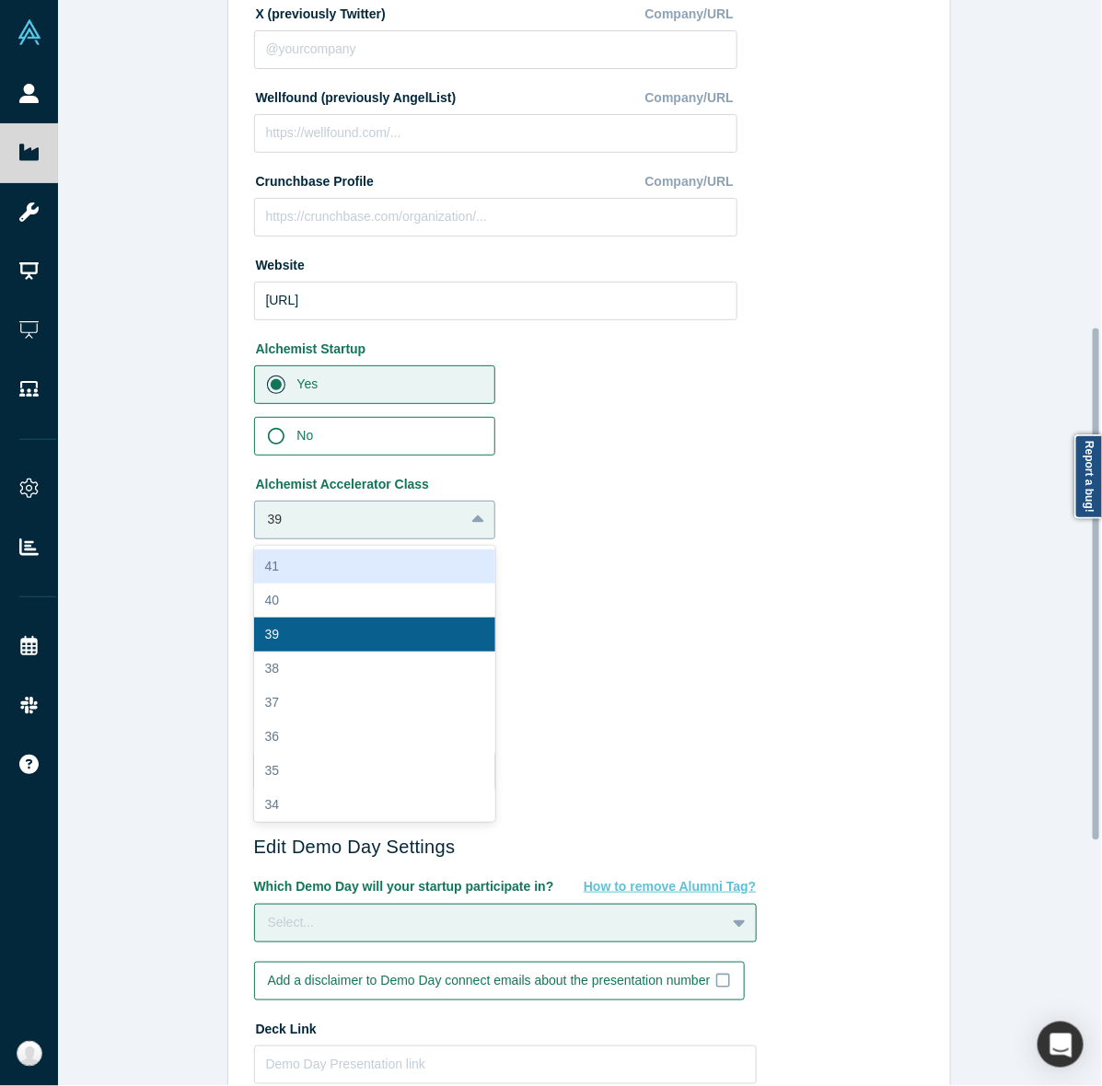
click at [422, 529] on div at bounding box center [360, 519] width 184 height 23
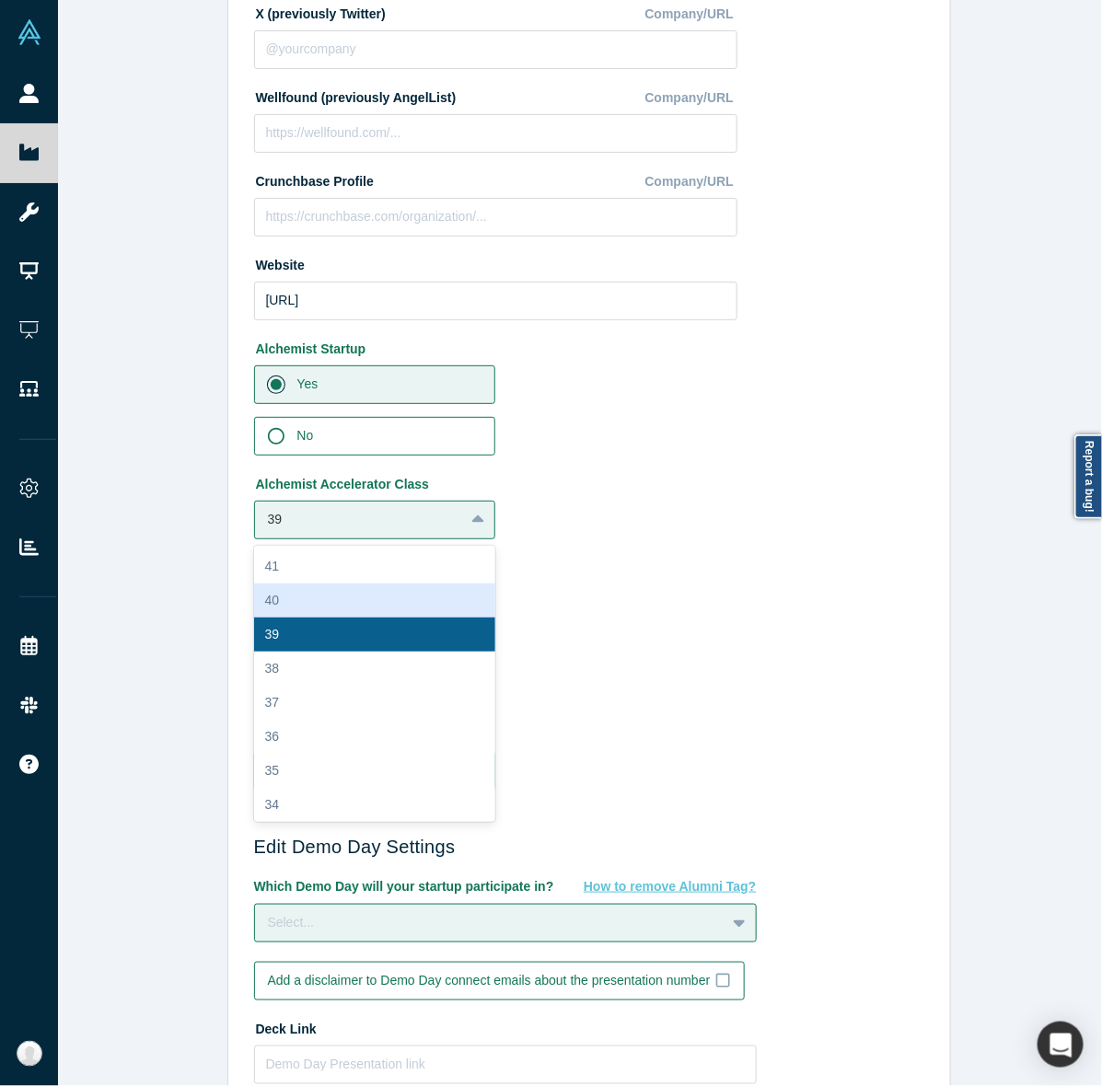
click at [384, 594] on div "40" at bounding box center [375, 601] width 242 height 34
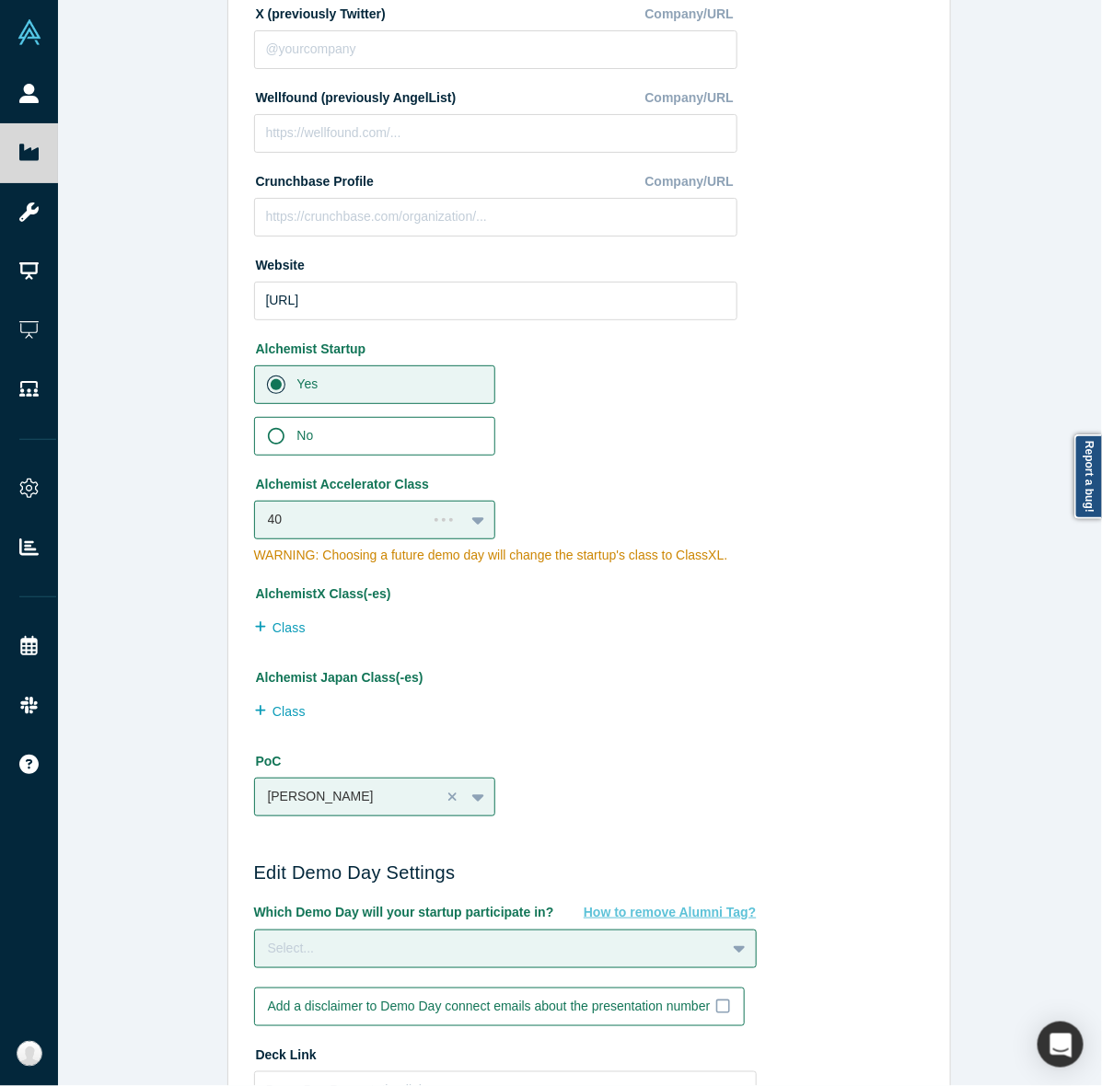
click at [582, 598] on label "АlchemistX Class(-es)" at bounding box center [495, 591] width 483 height 26
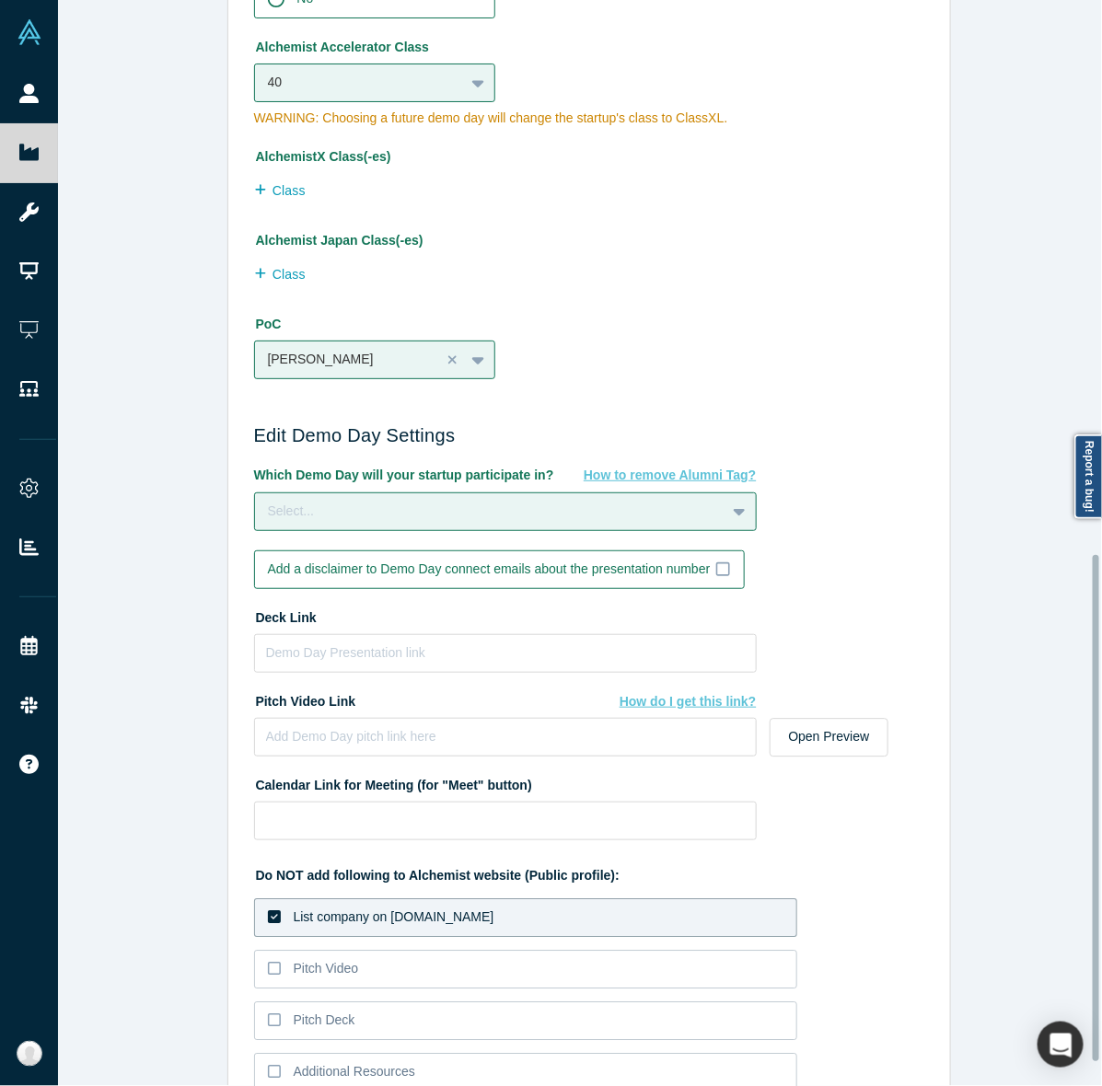
scroll to position [1239, 0]
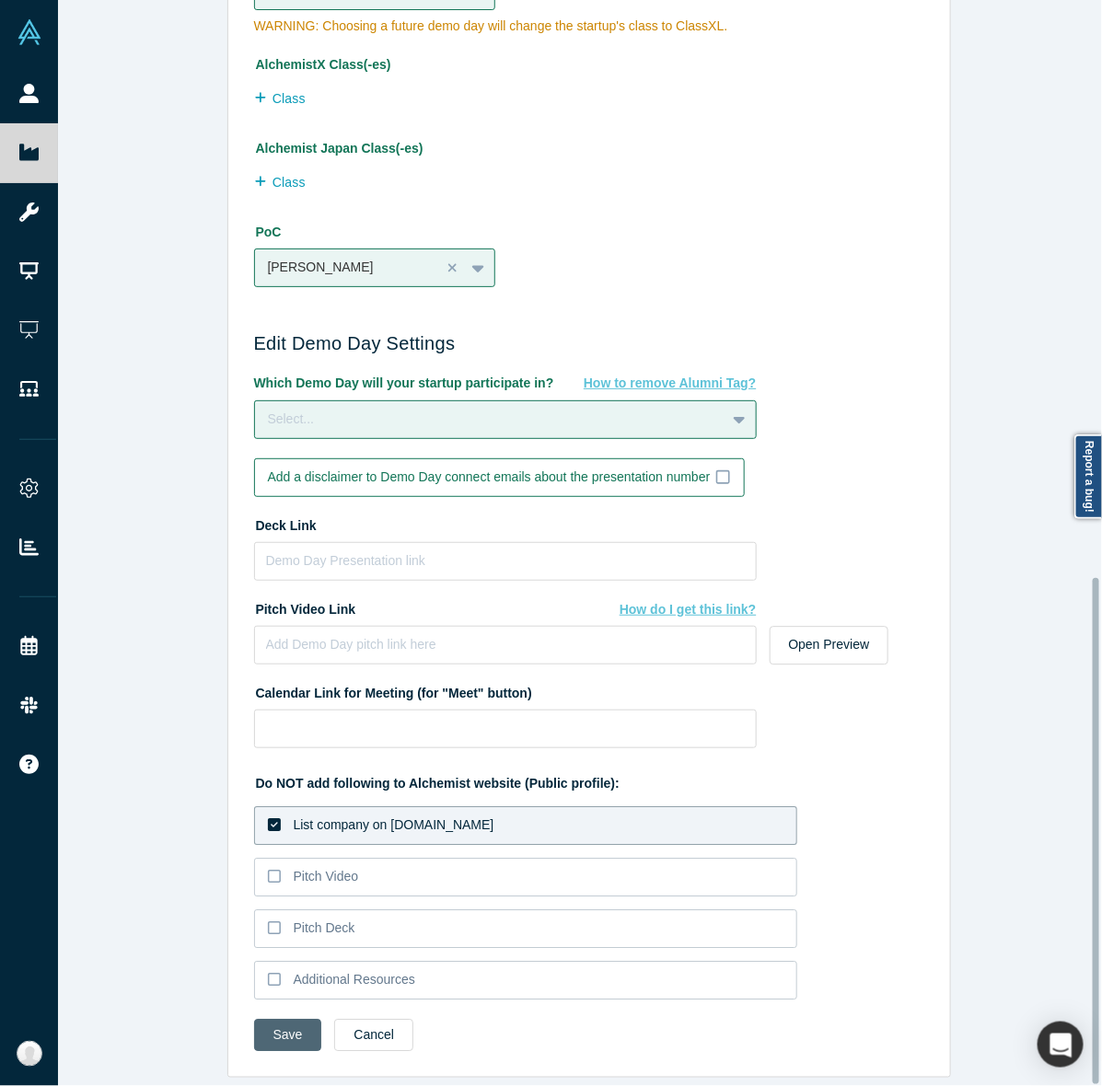
click at [270, 1019] on button "Save" at bounding box center [288, 1035] width 68 height 32
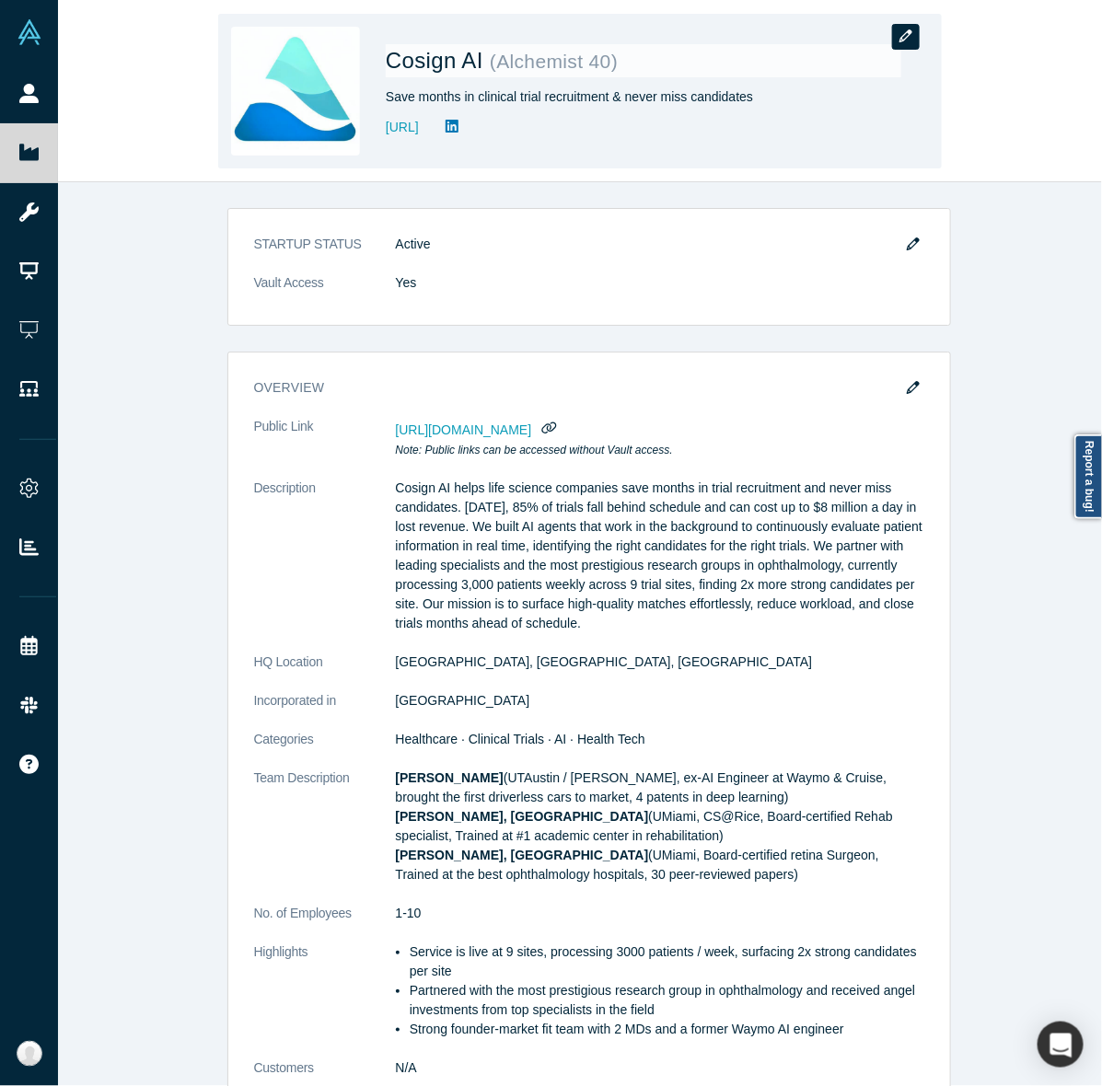
click at [908, 40] on icon "button" at bounding box center [905, 35] width 13 height 13
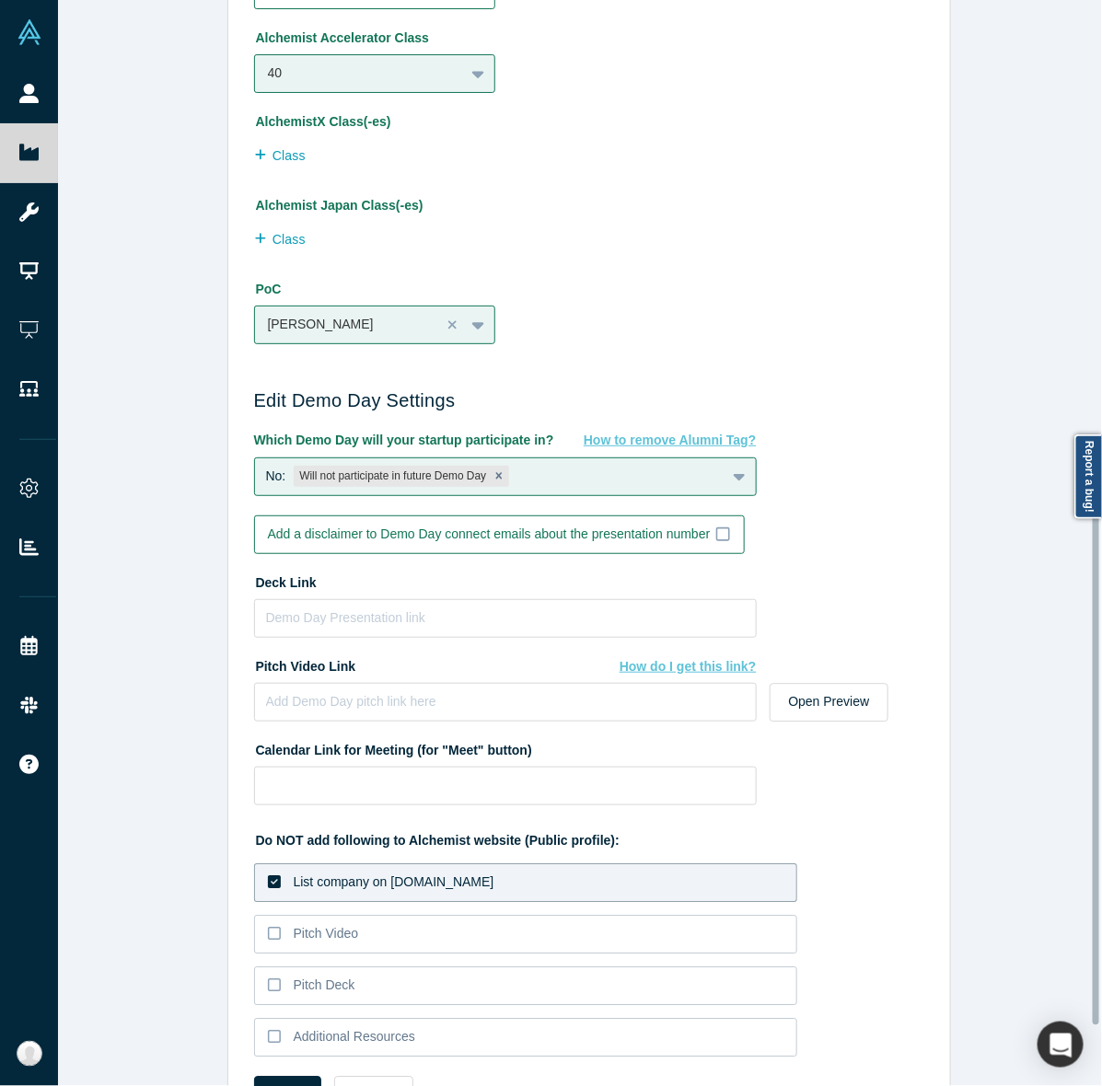
scroll to position [1213, 0]
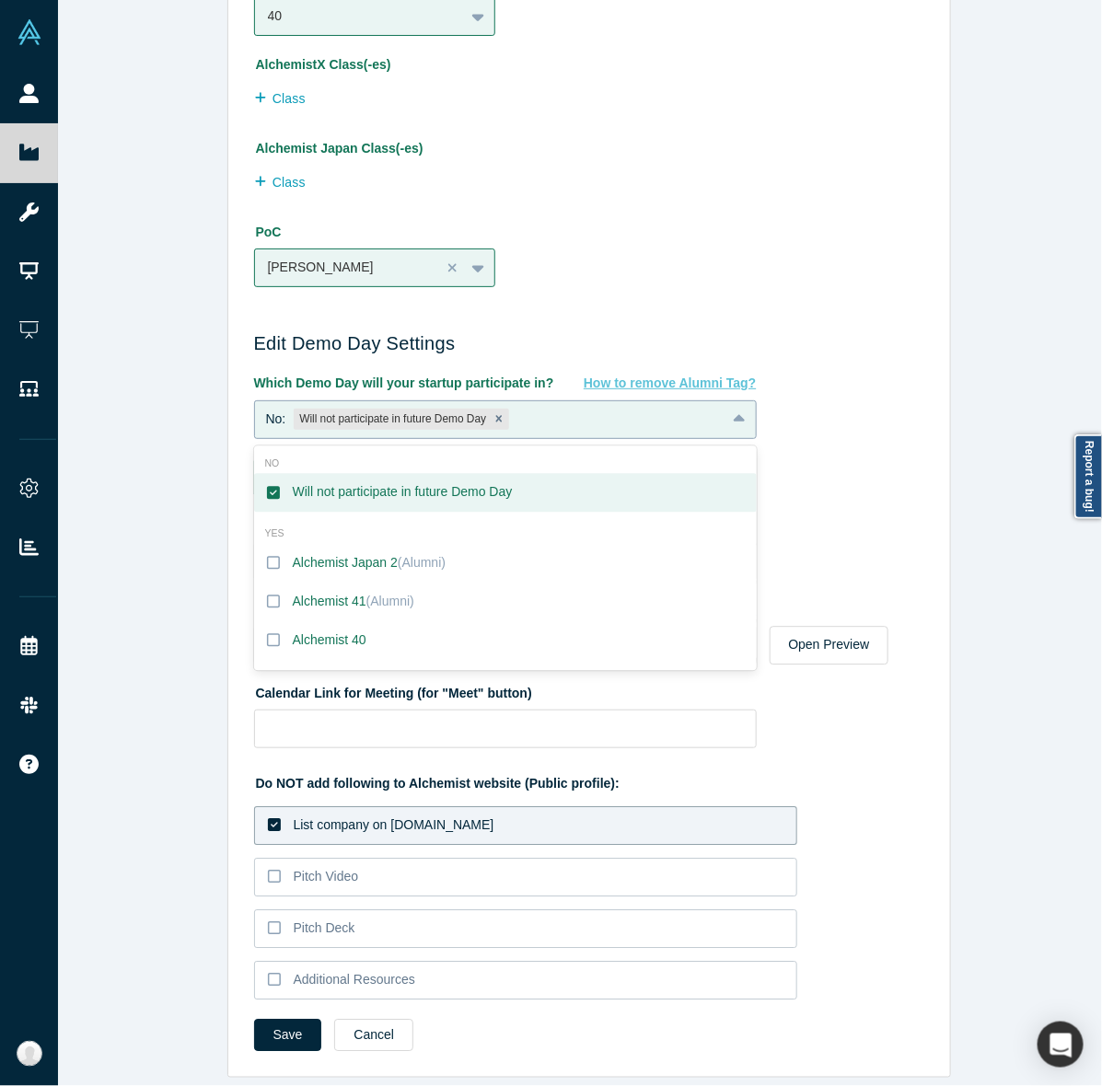
click at [509, 405] on div "No: Will not participate in future Demo Day" at bounding box center [490, 419] width 470 height 29
click at [494, 620] on label "Alchemist 40" at bounding box center [505, 639] width 503 height 39
click at [0, 0] on input "Alchemist 40" at bounding box center [0, 0] width 0 height 0
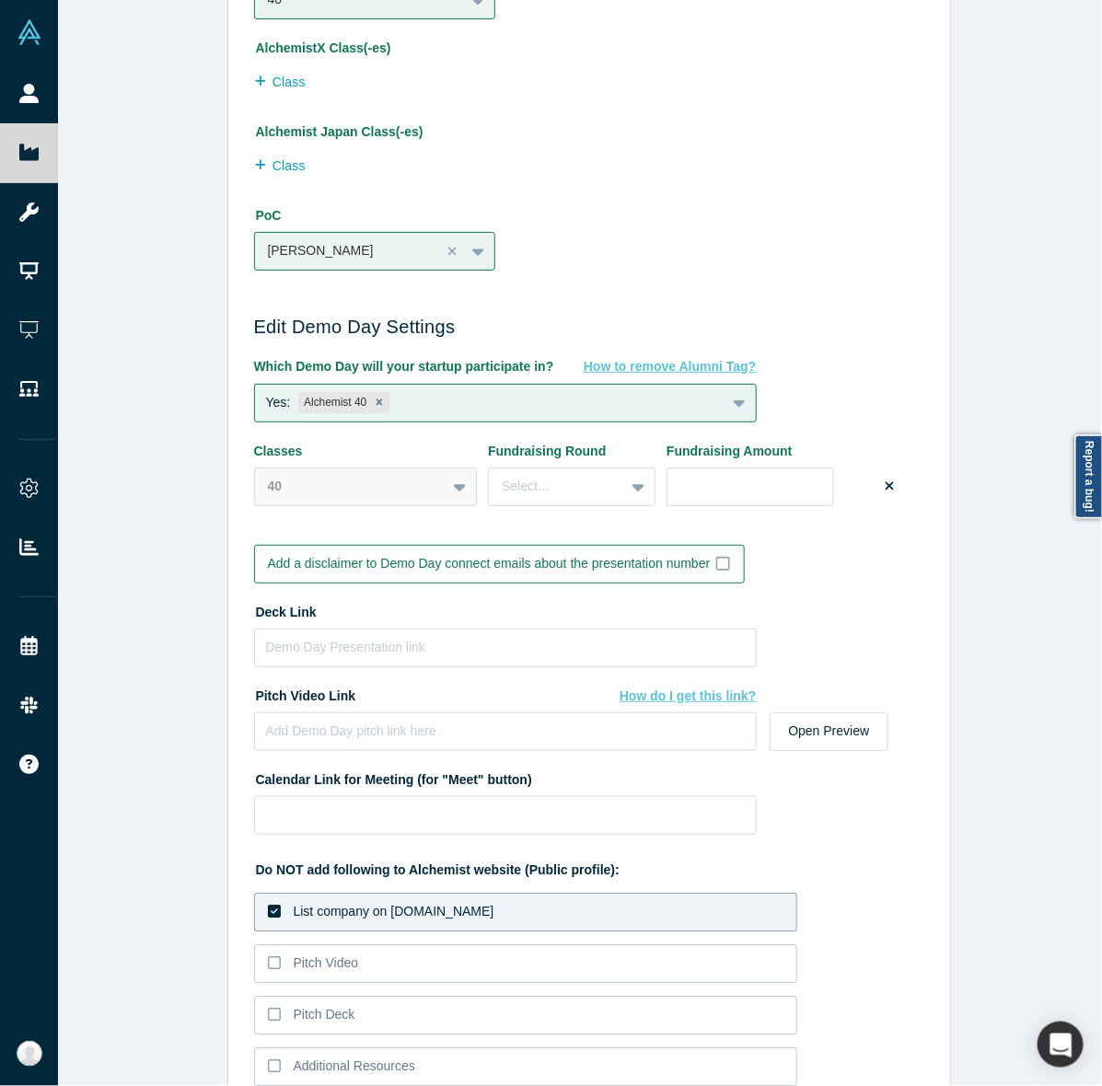
click at [168, 635] on div "Edit Company Profile * Name Cosign AI Name cannot contain emoticons Your curren…" at bounding box center [588, 552] width 1061 height 1104
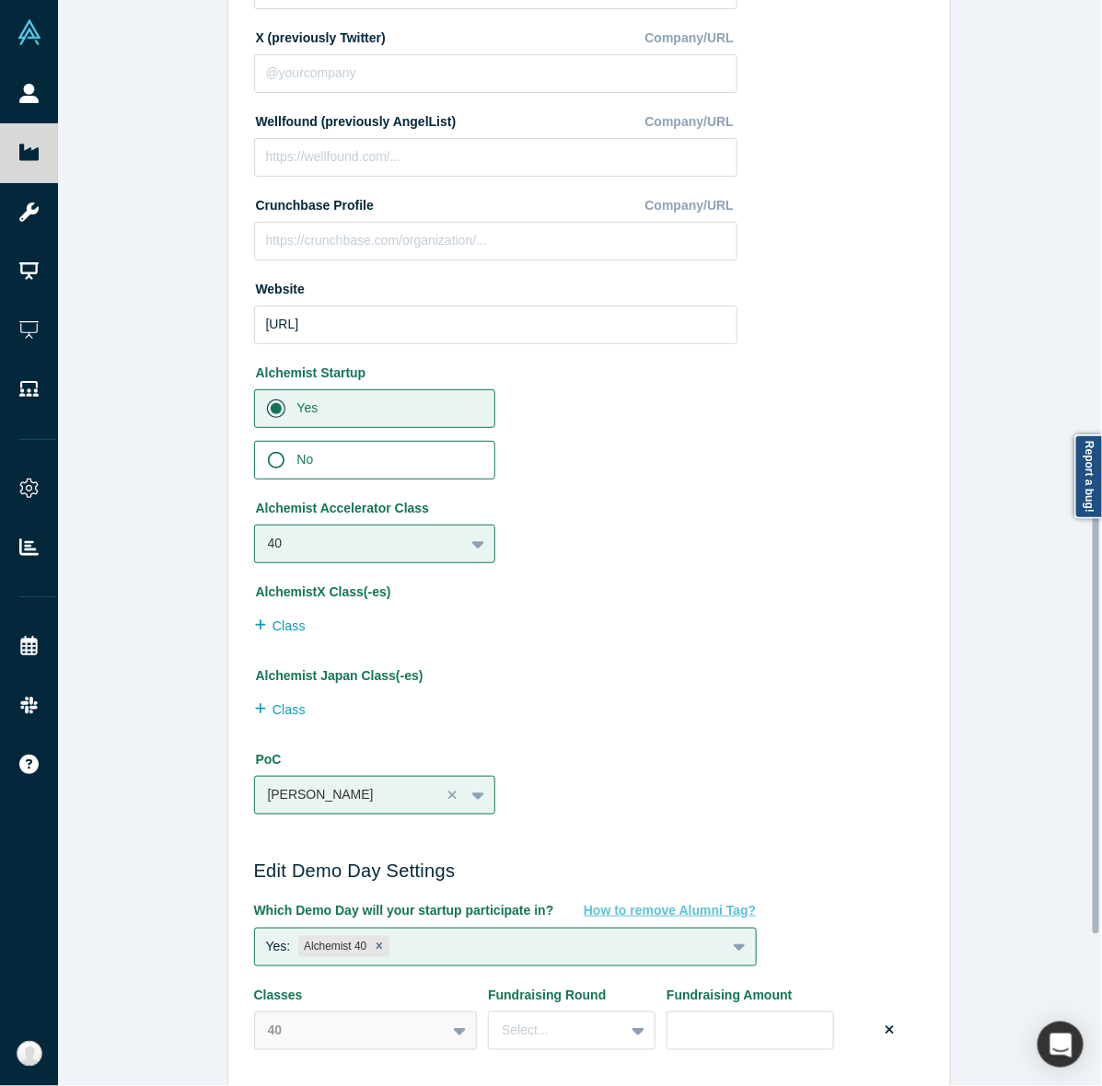
scroll to position [1316, 0]
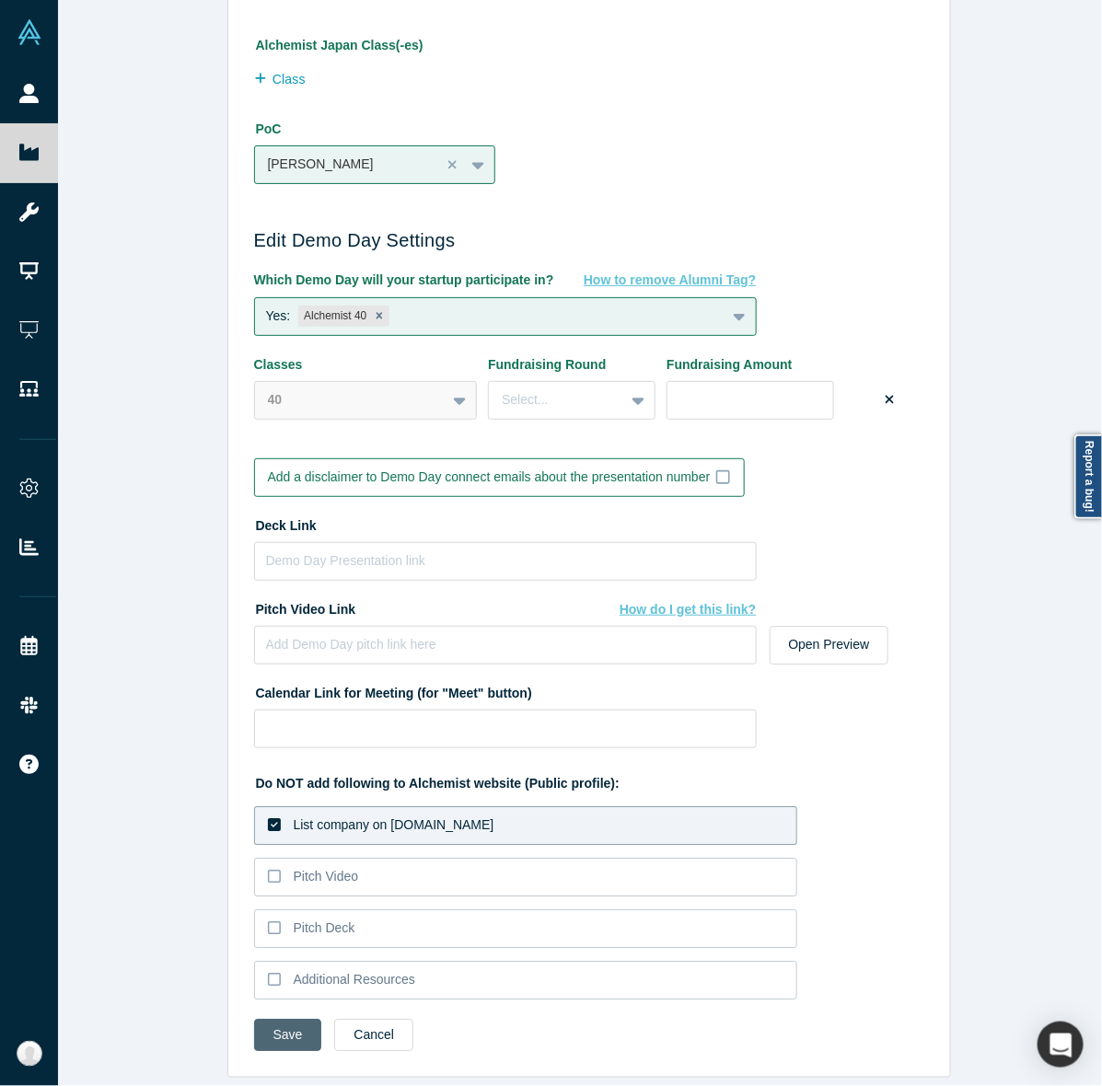
drag, startPoint x: 273, startPoint y: 1000, endPoint x: 273, endPoint y: 1018, distance: 18.4
click at [273, 1019] on button "Save" at bounding box center [288, 1035] width 68 height 32
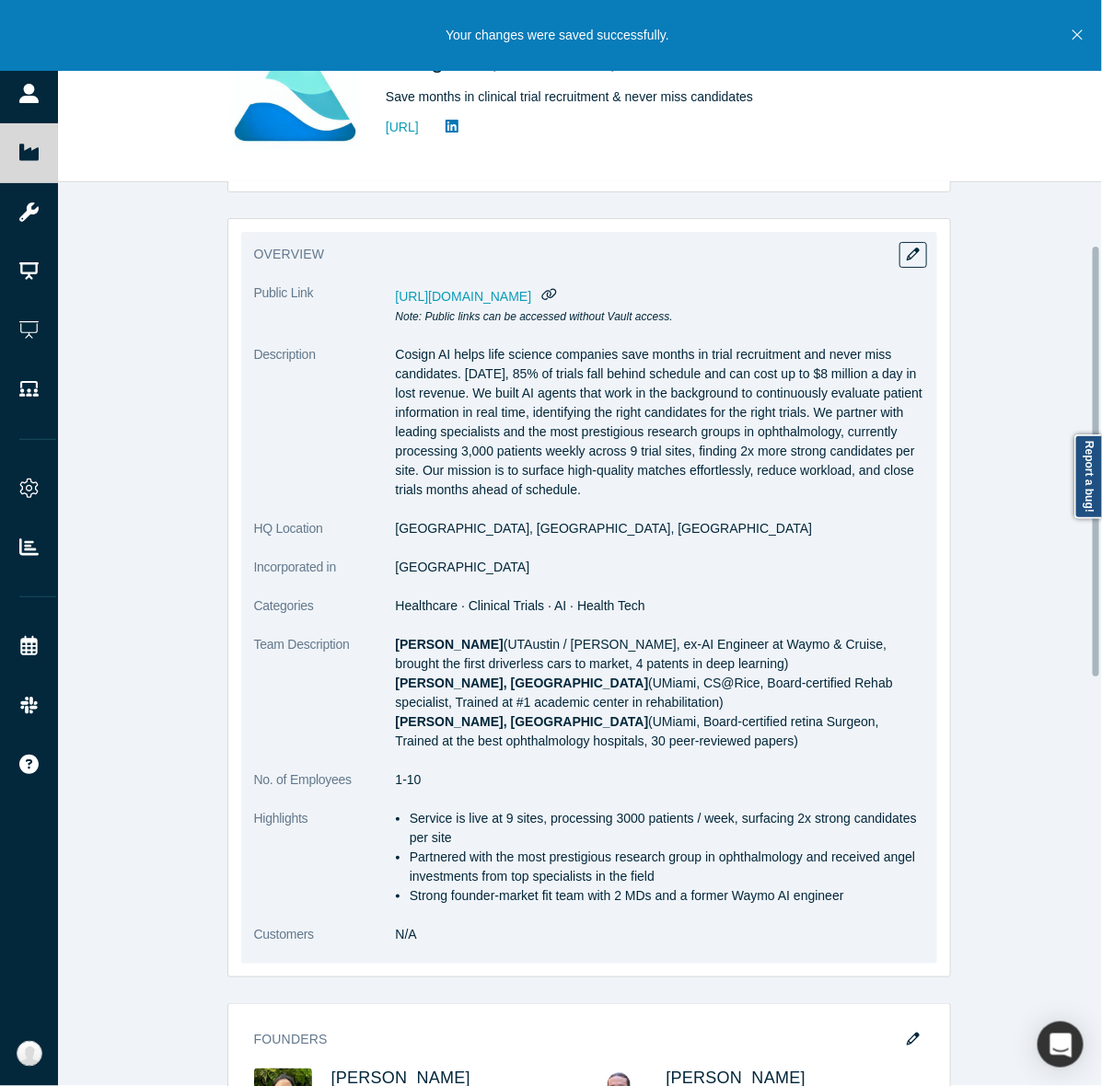
scroll to position [132, 0]
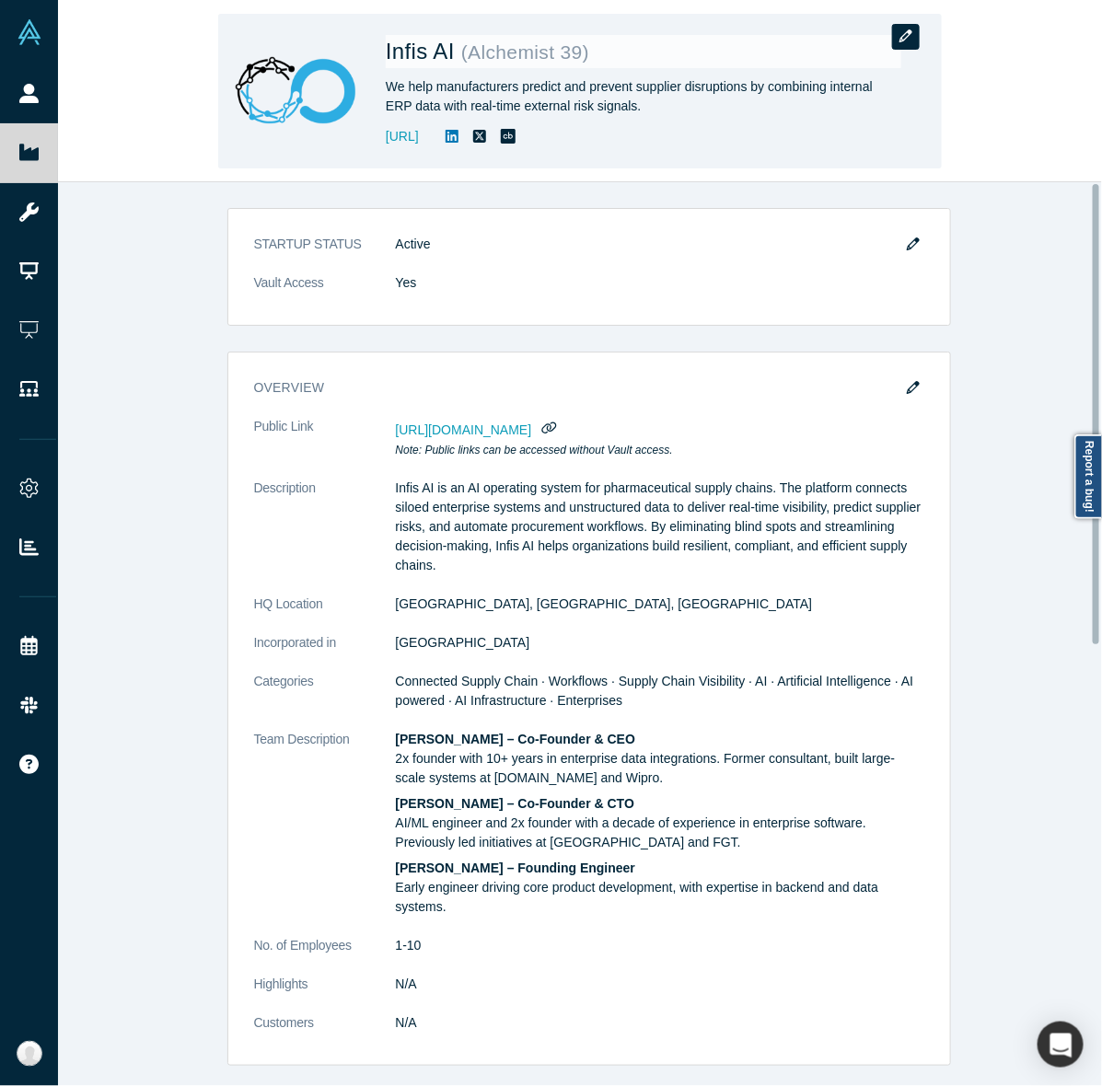
click at [916, 29] on button "button" at bounding box center [906, 37] width 28 height 26
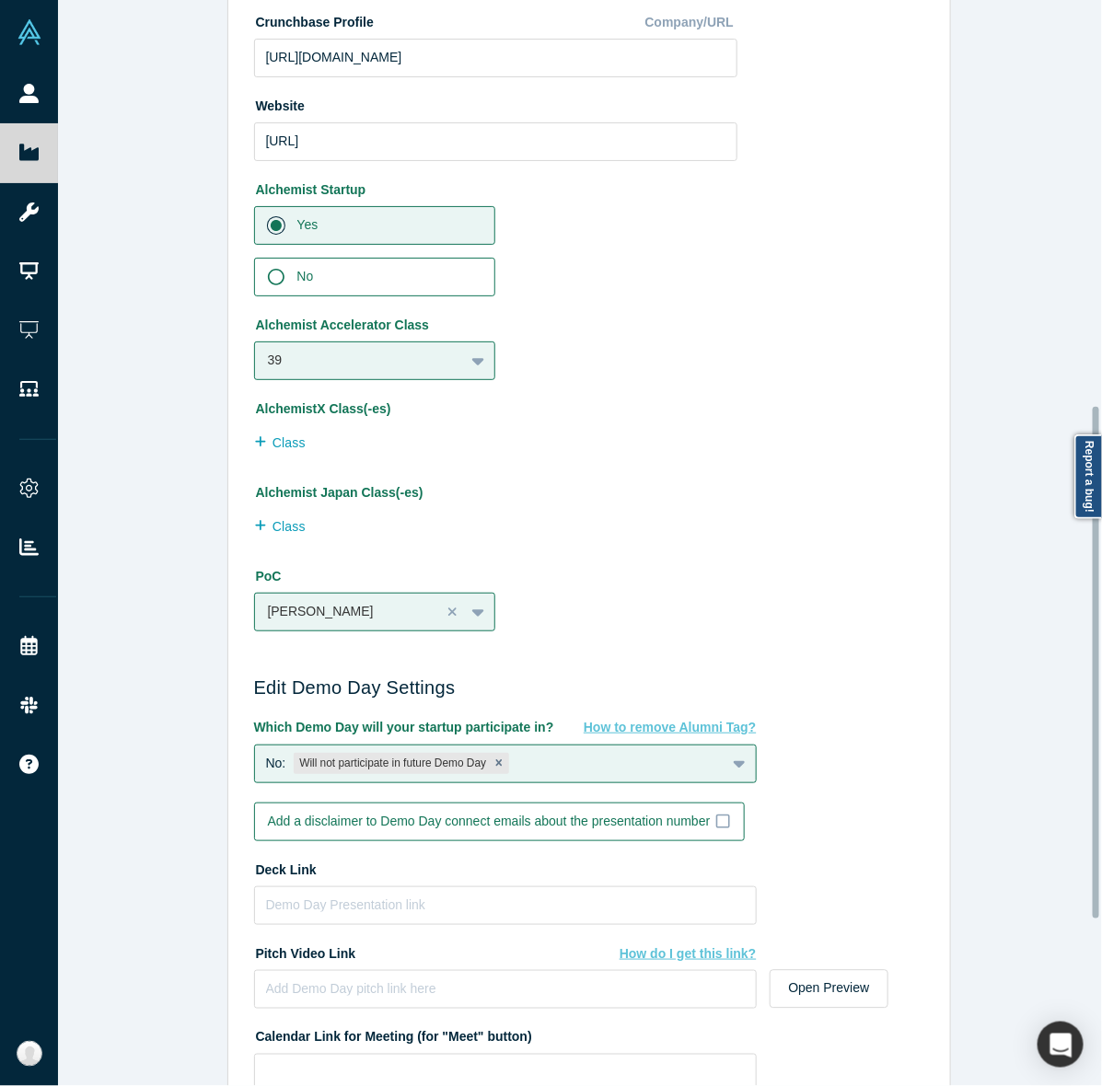
scroll to position [877, 0]
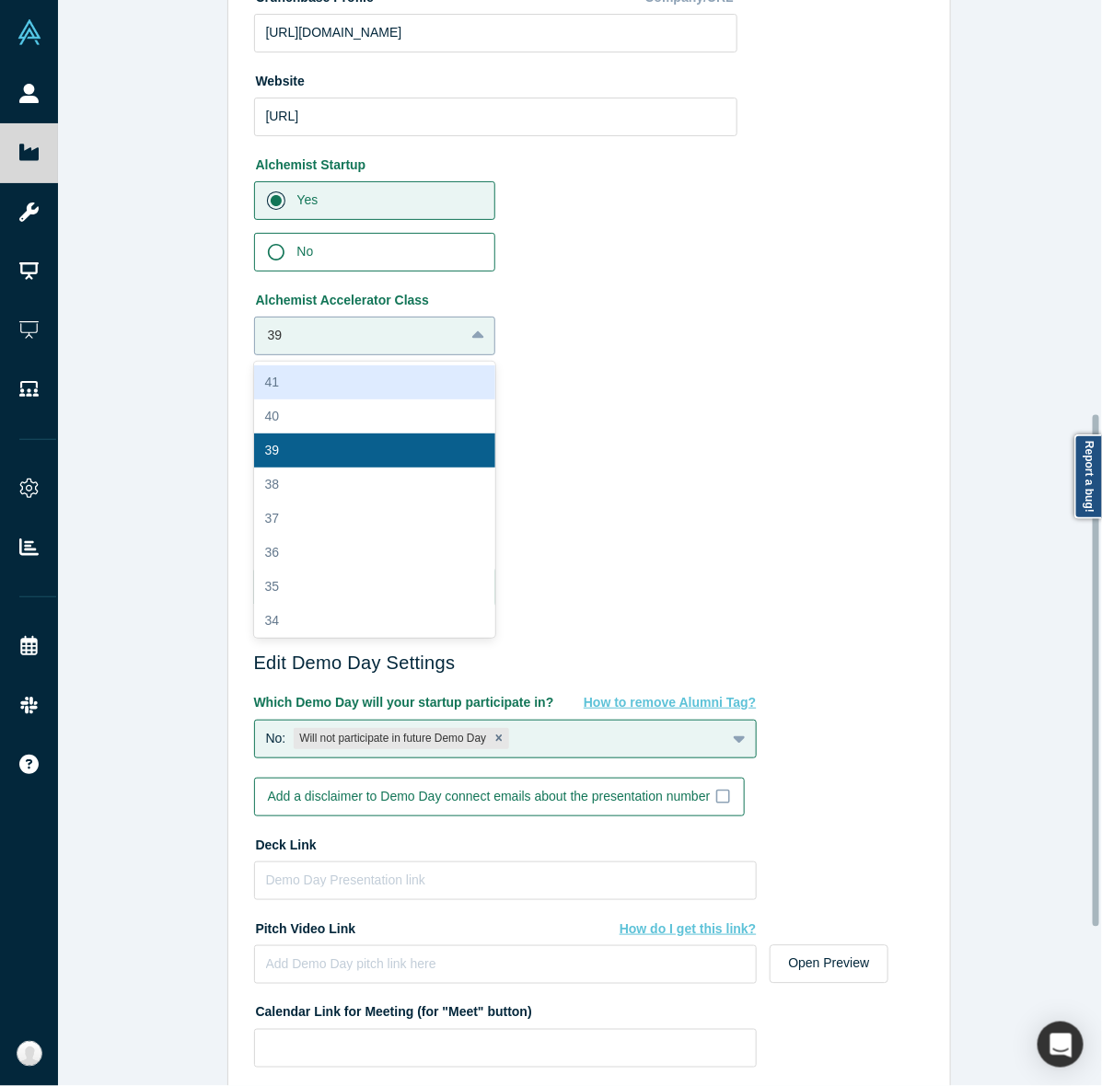
click at [465, 323] on div at bounding box center [479, 335] width 29 height 33
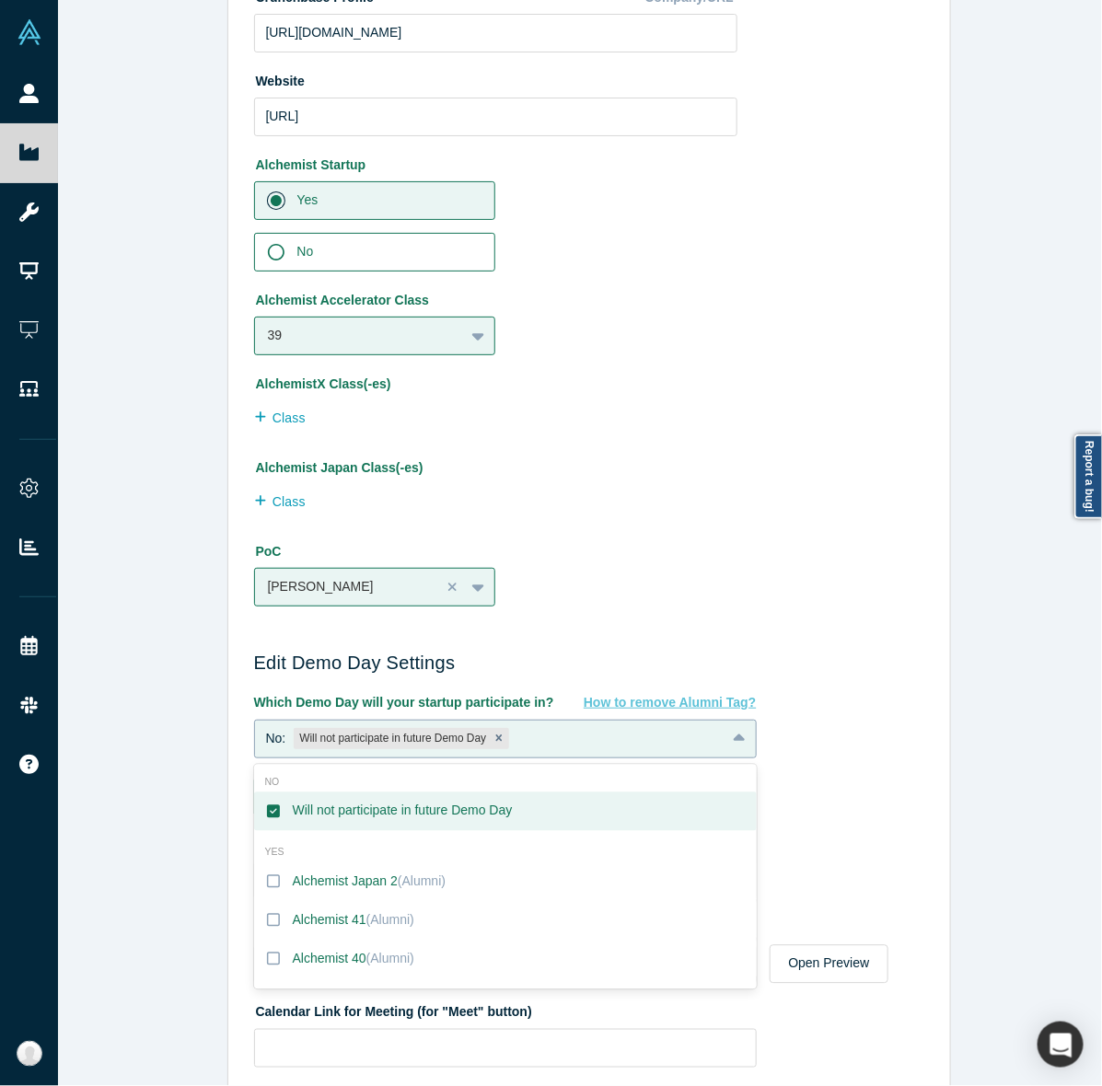
click at [587, 741] on div "No: Will not participate in future Demo Day" at bounding box center [490, 738] width 470 height 29
click at [423, 942] on label "Alchemist 40 (Alumni)" at bounding box center [505, 959] width 503 height 39
click at [0, 0] on input "Alchemist 40 (Alumni)" at bounding box center [0, 0] width 0 height 0
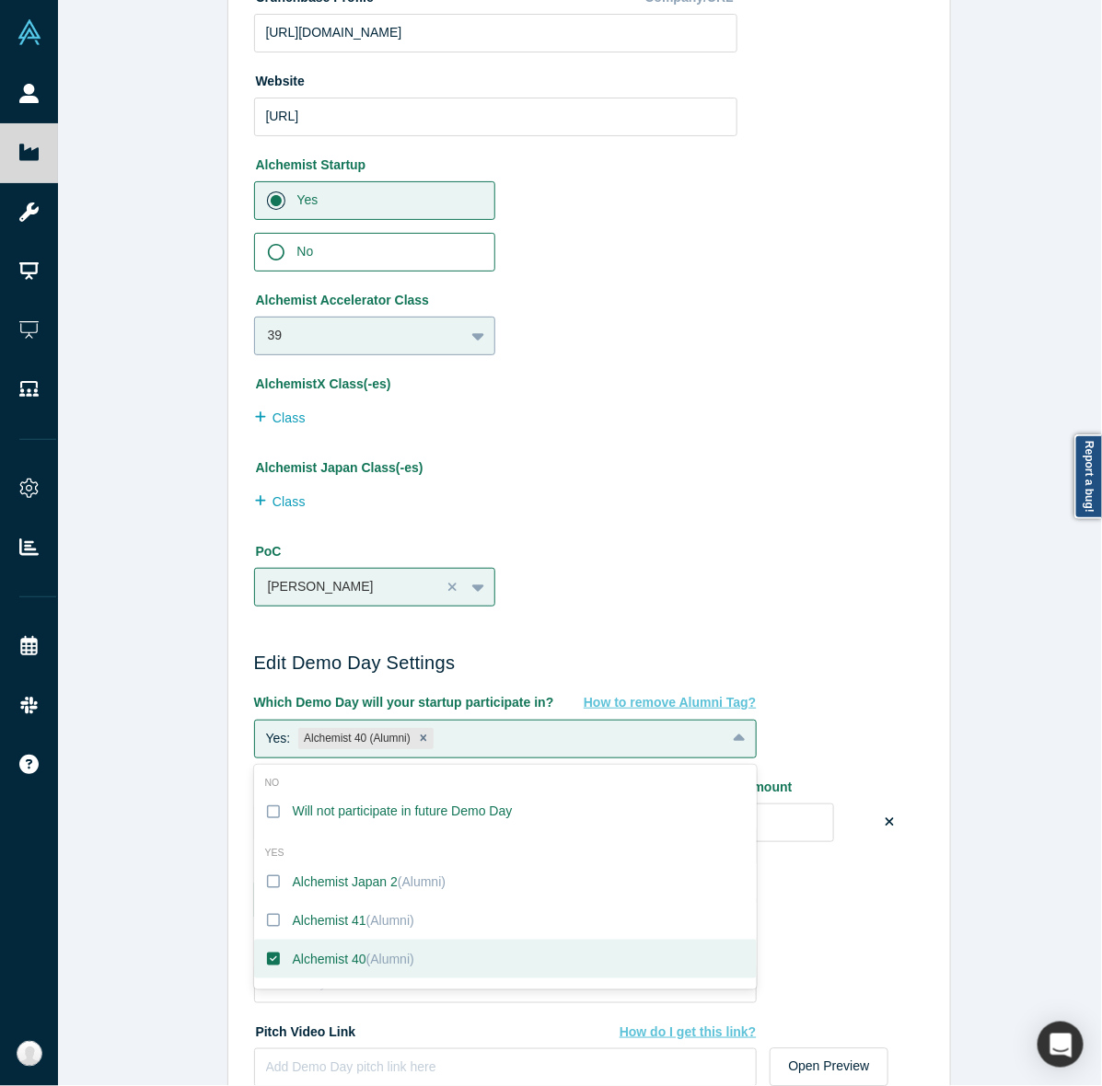
click at [464, 318] on div at bounding box center [479, 336] width 30 height 37
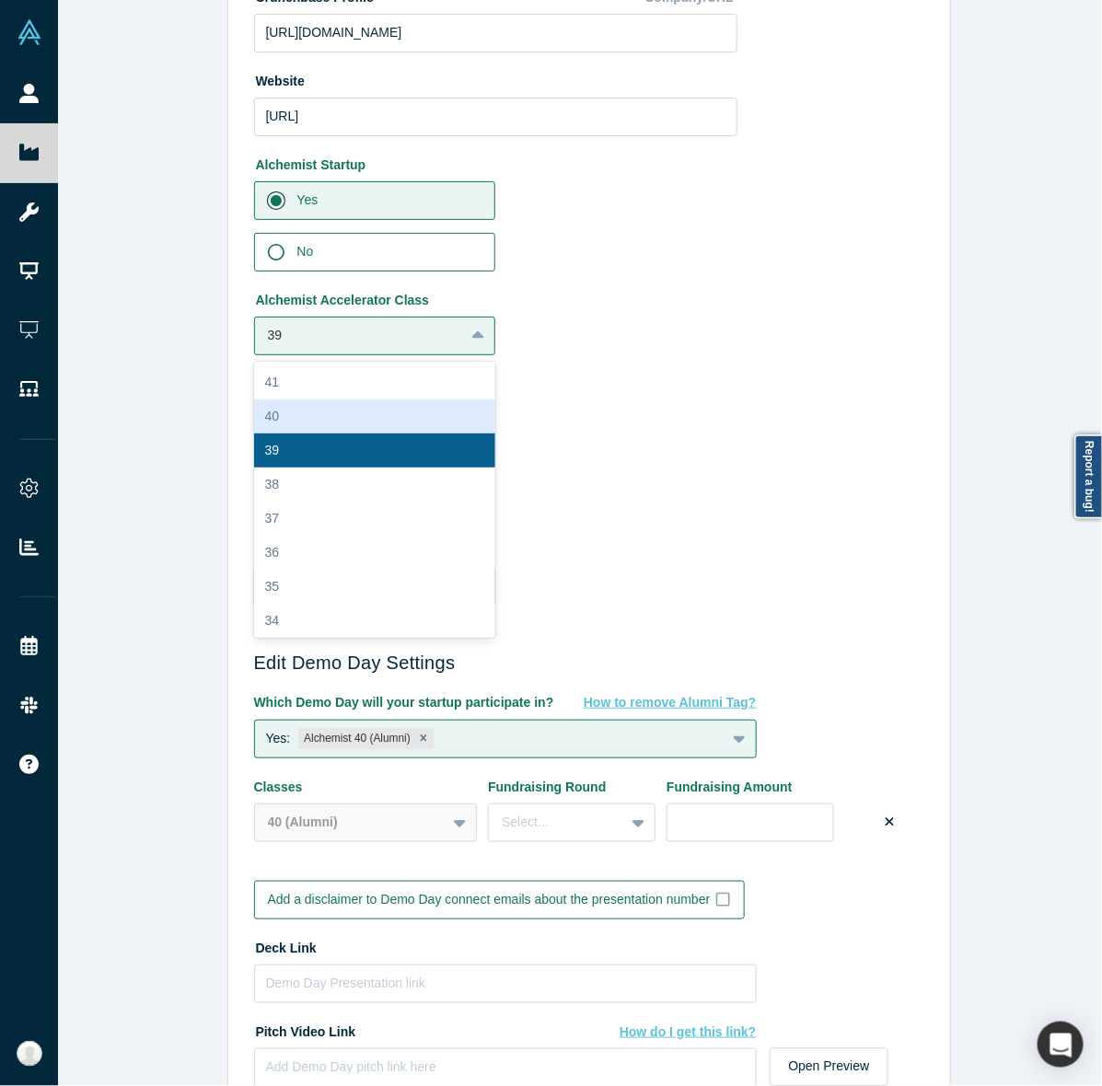
click at [356, 403] on div "40" at bounding box center [375, 416] width 242 height 34
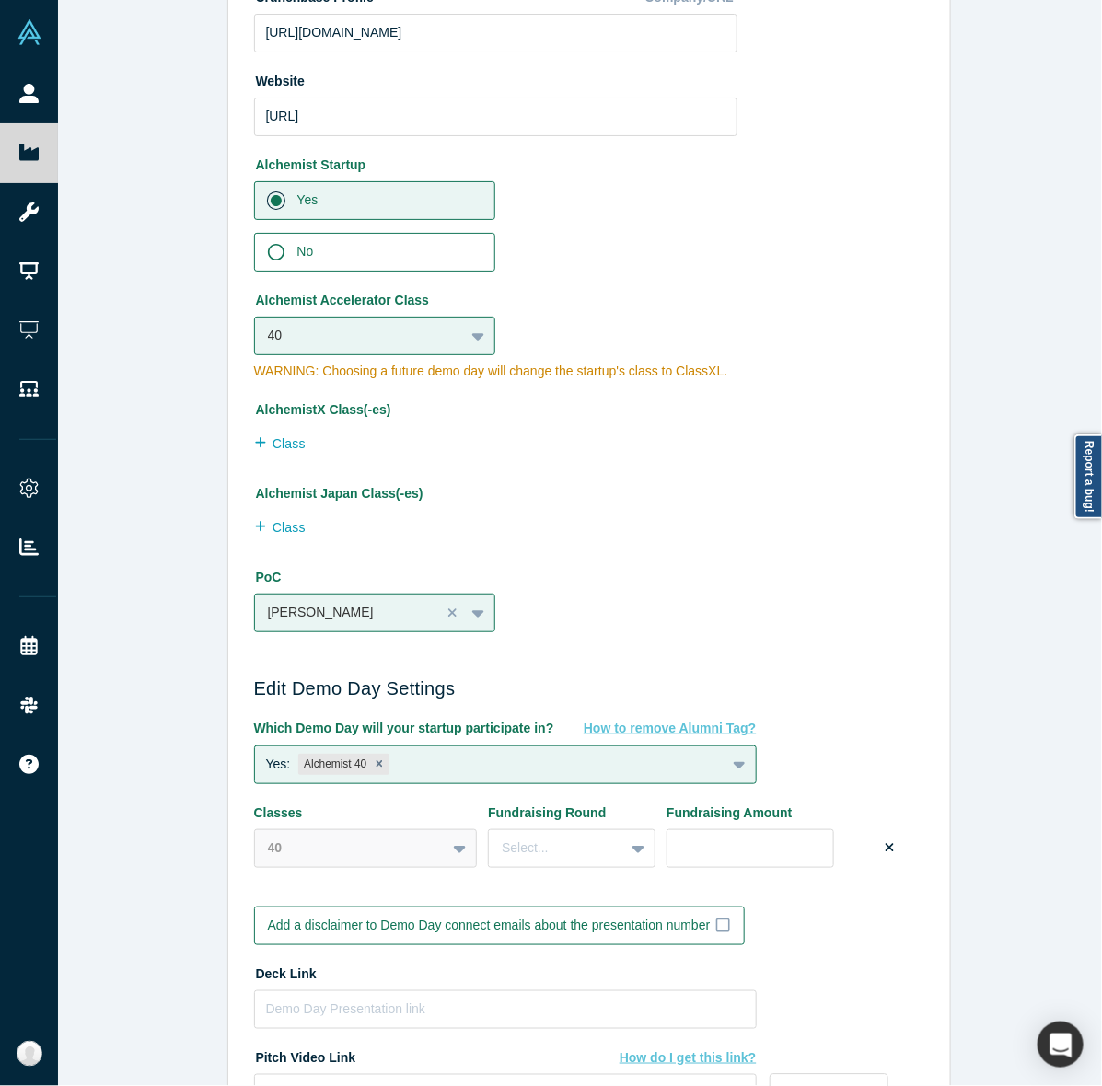
click at [147, 653] on div "Edit Company Profile * Name Infis AI Name cannot contain emoticons Your current…" at bounding box center [588, 552] width 1061 height 1104
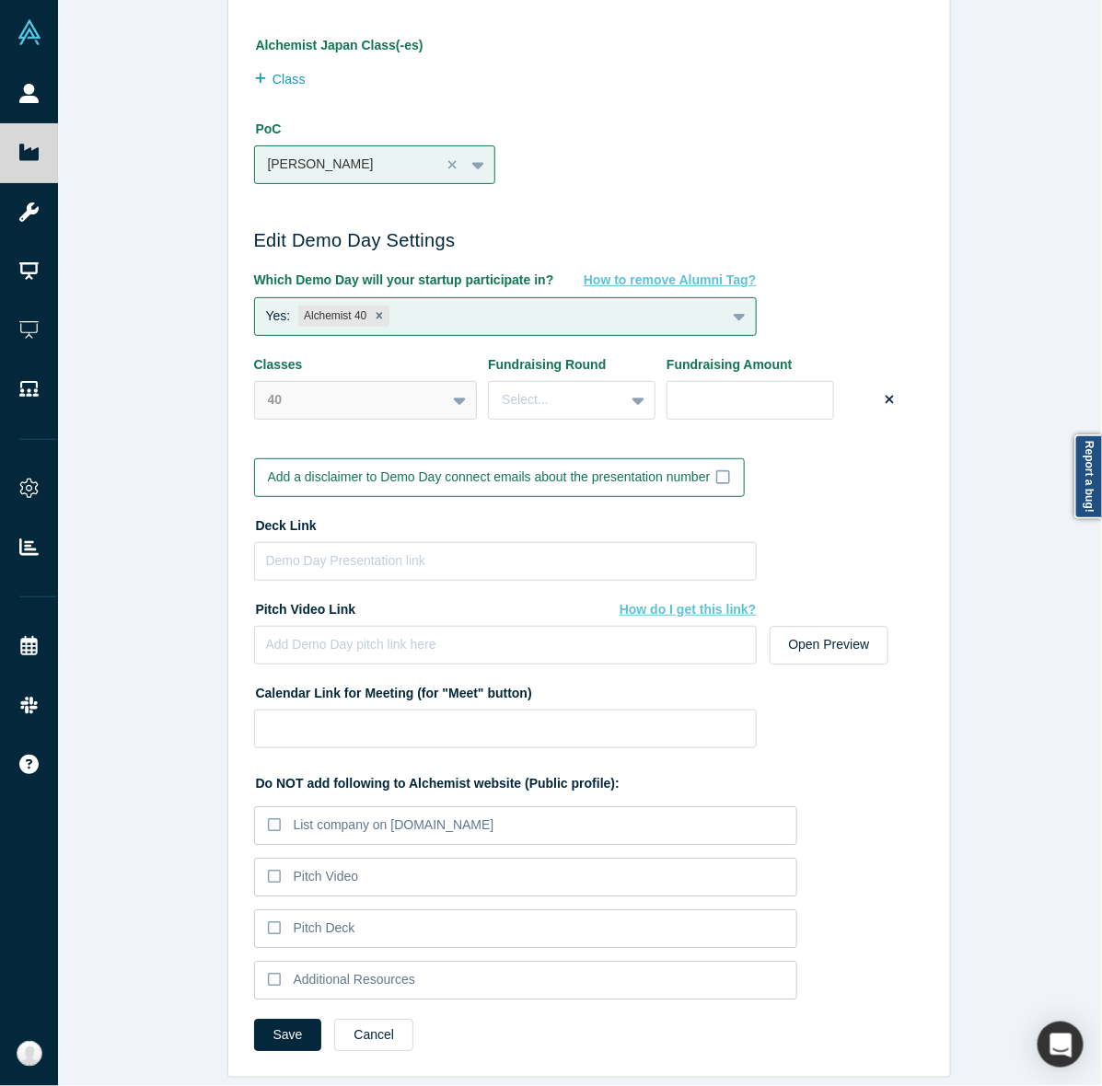
click at [337, 387] on div "40" at bounding box center [366, 400] width 224 height 39
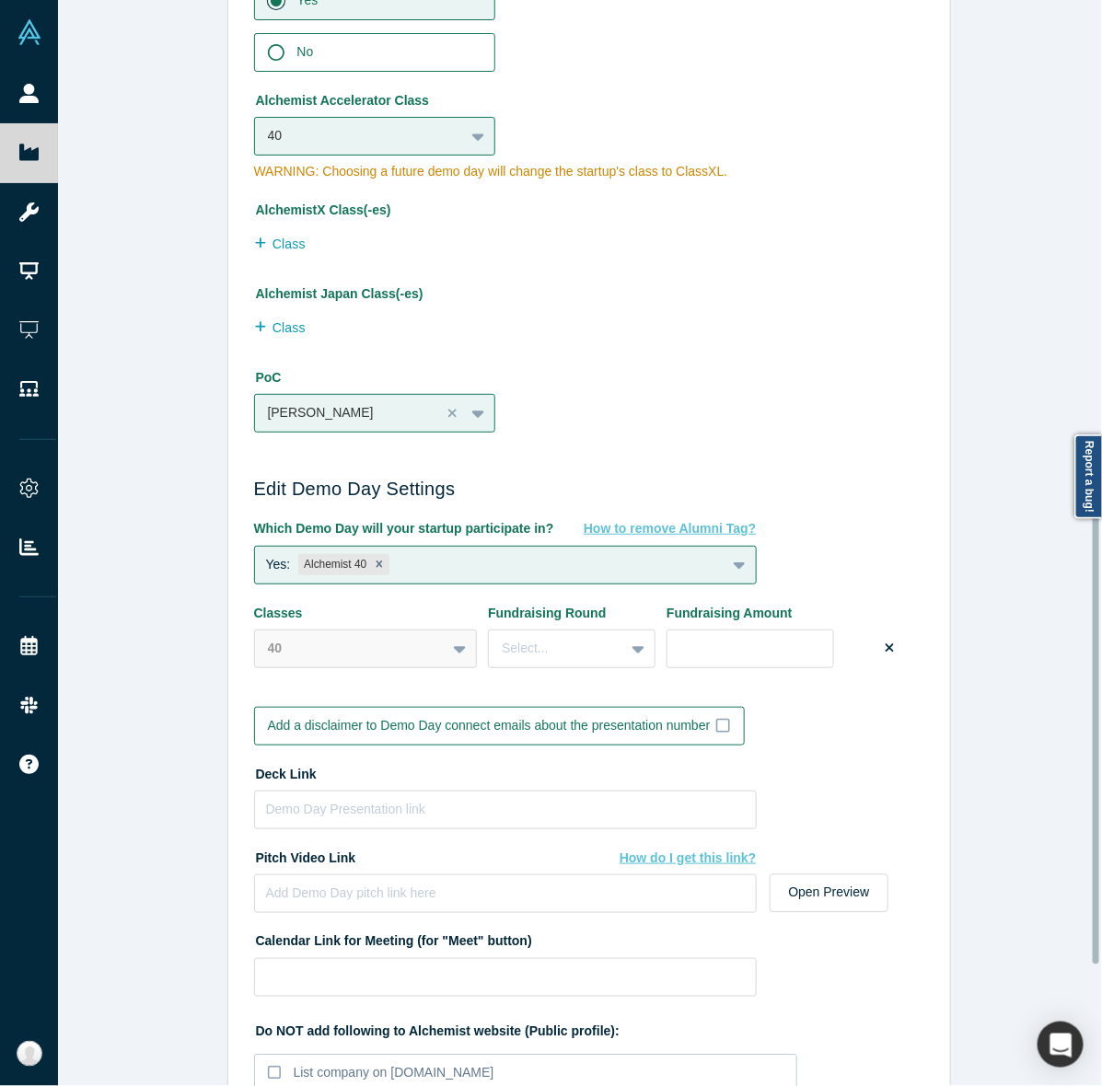
scroll to position [1070, 0]
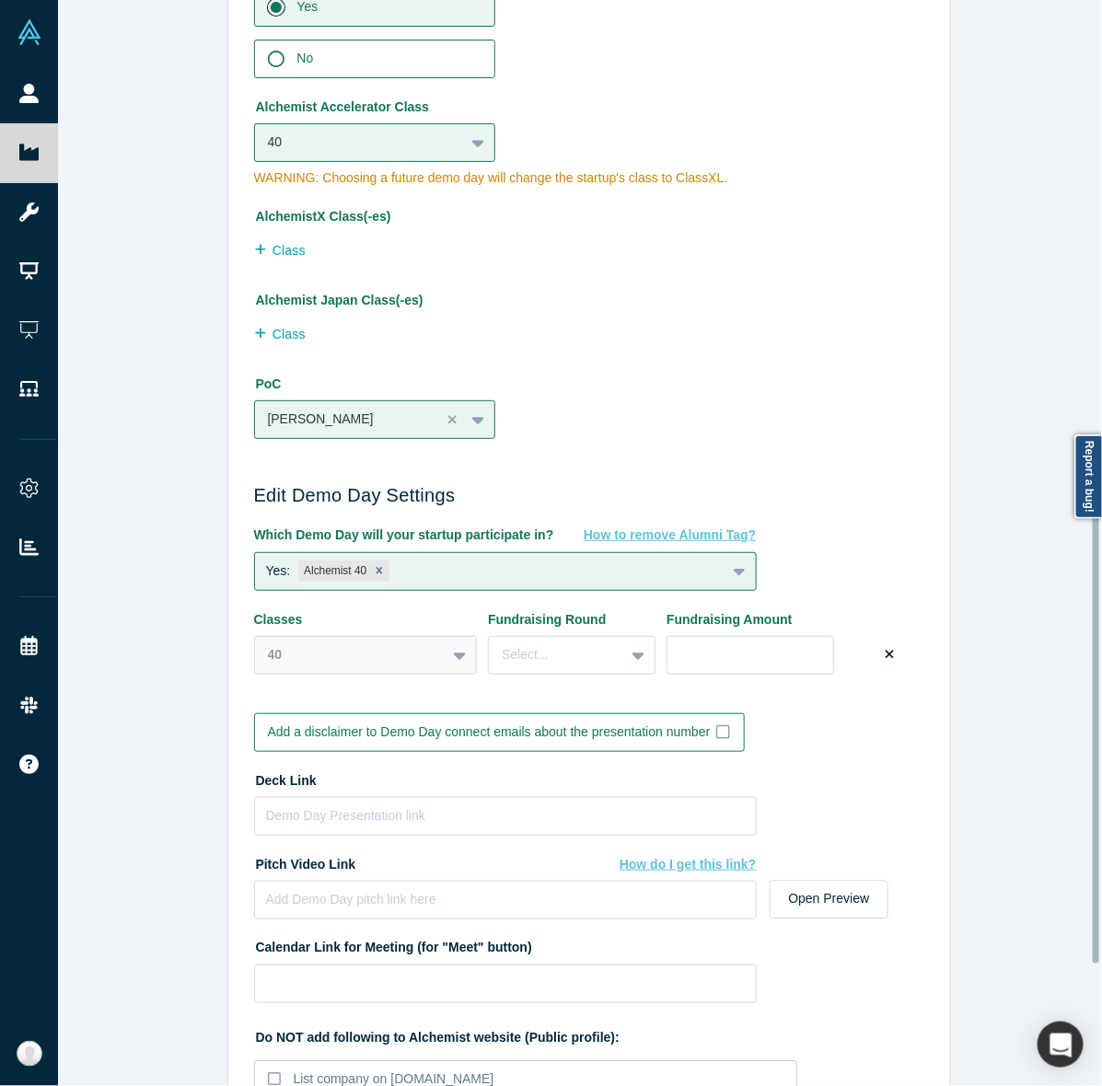
click at [440, 118] on div "Alchemist Accelerator Class 40 To pick up a draggable item, press the space bar…" at bounding box center [495, 139] width 483 height 97
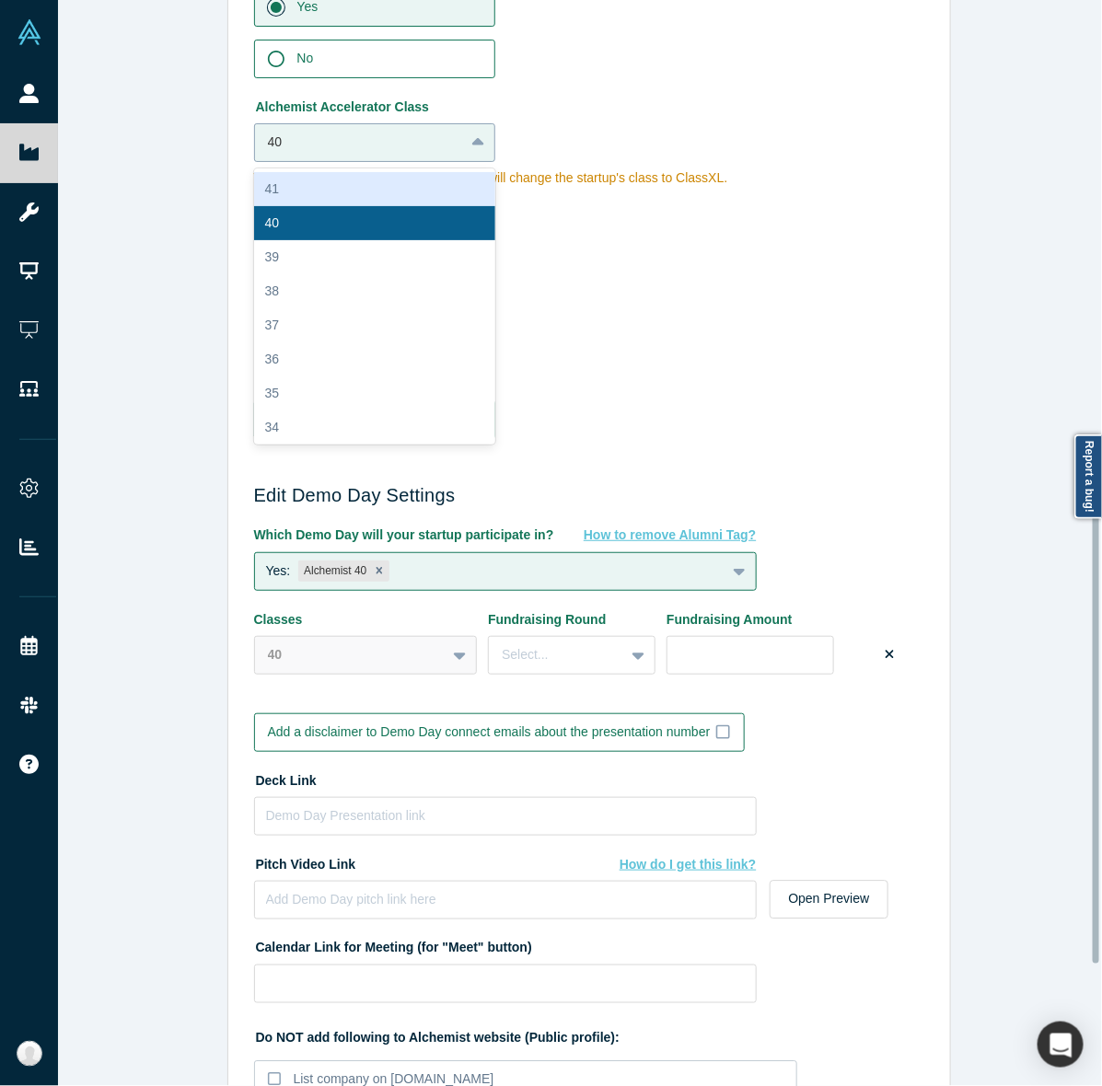
click at [433, 127] on div "40" at bounding box center [360, 142] width 210 height 30
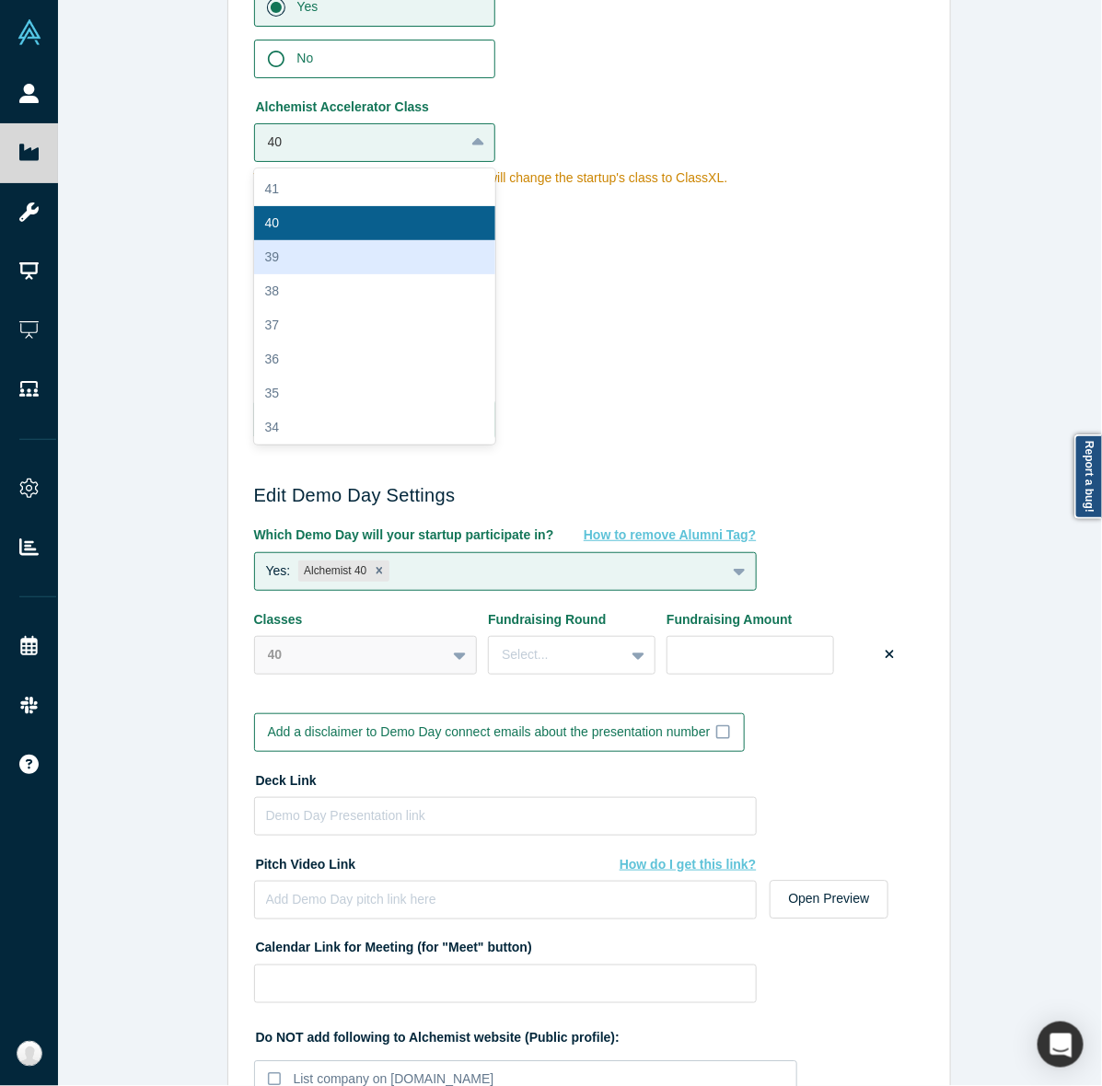
click at [357, 240] on div "39" at bounding box center [375, 257] width 242 height 34
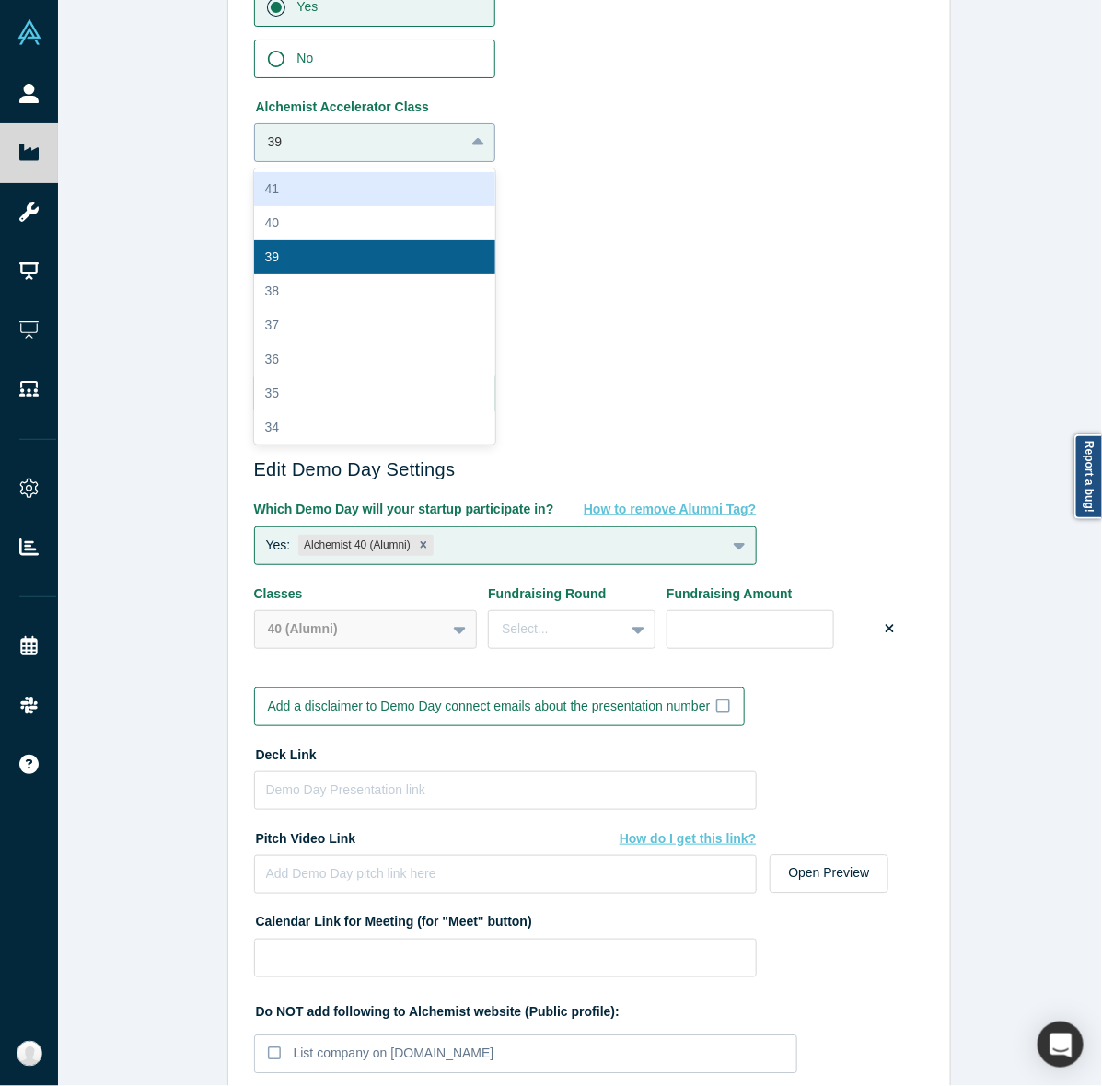
click at [385, 156] on div "39" at bounding box center [375, 142] width 242 height 39
click at [343, 214] on div "40" at bounding box center [375, 223] width 242 height 34
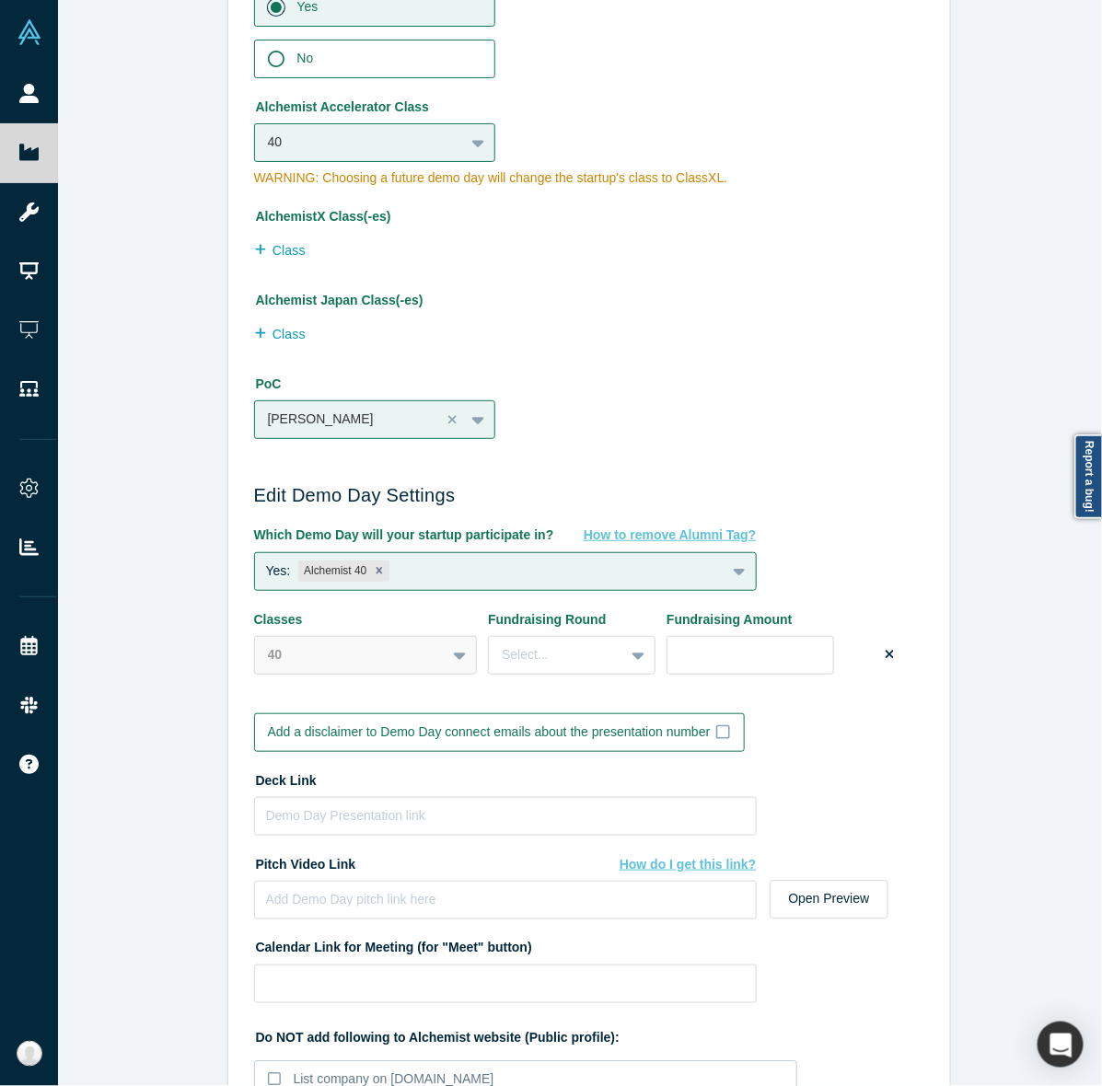
click at [193, 397] on div "Edit Company Profile * Name Infis AI Name cannot contain emoticons Your current…" at bounding box center [588, 552] width 1061 height 1104
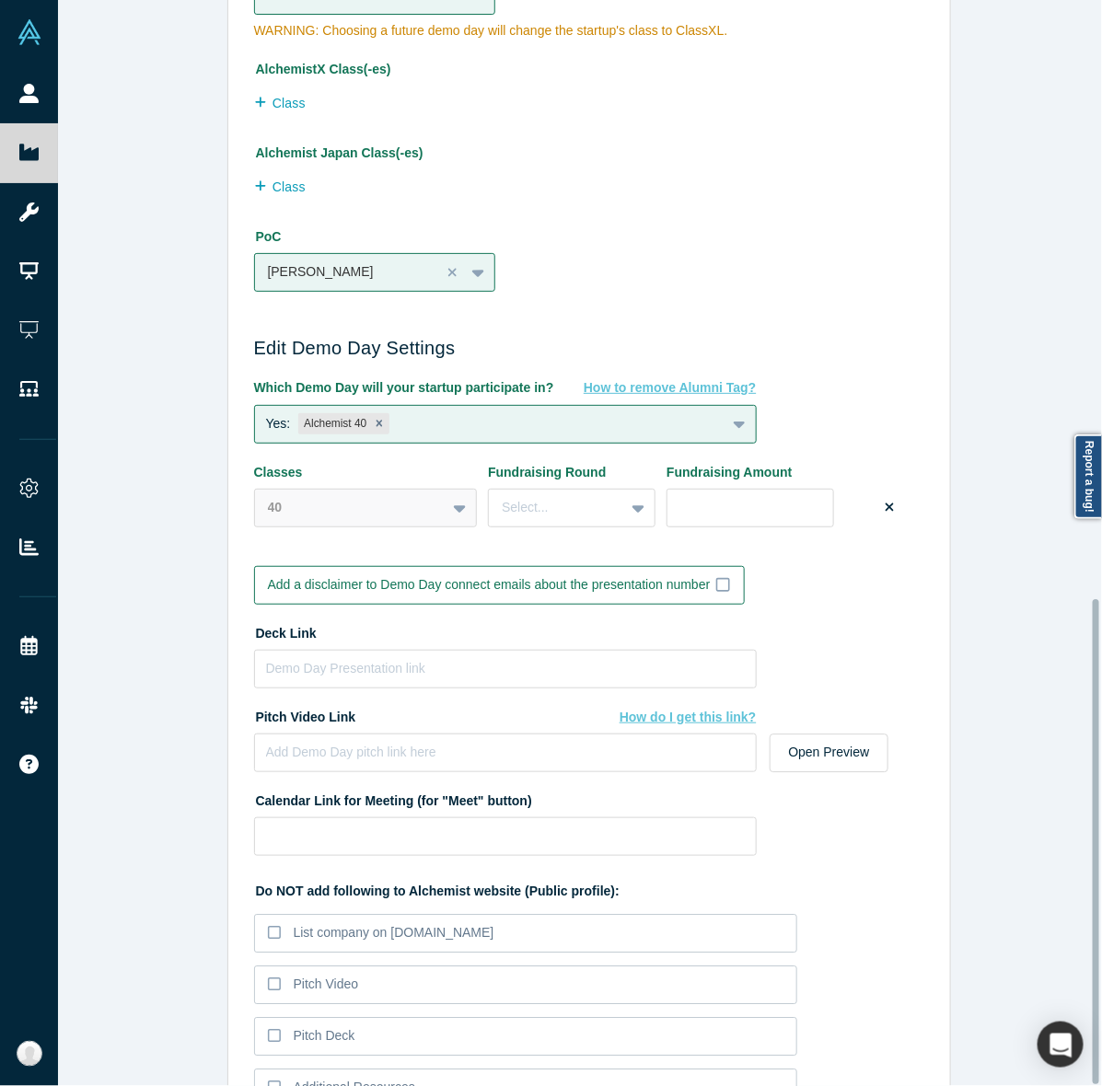
scroll to position [1342, 0]
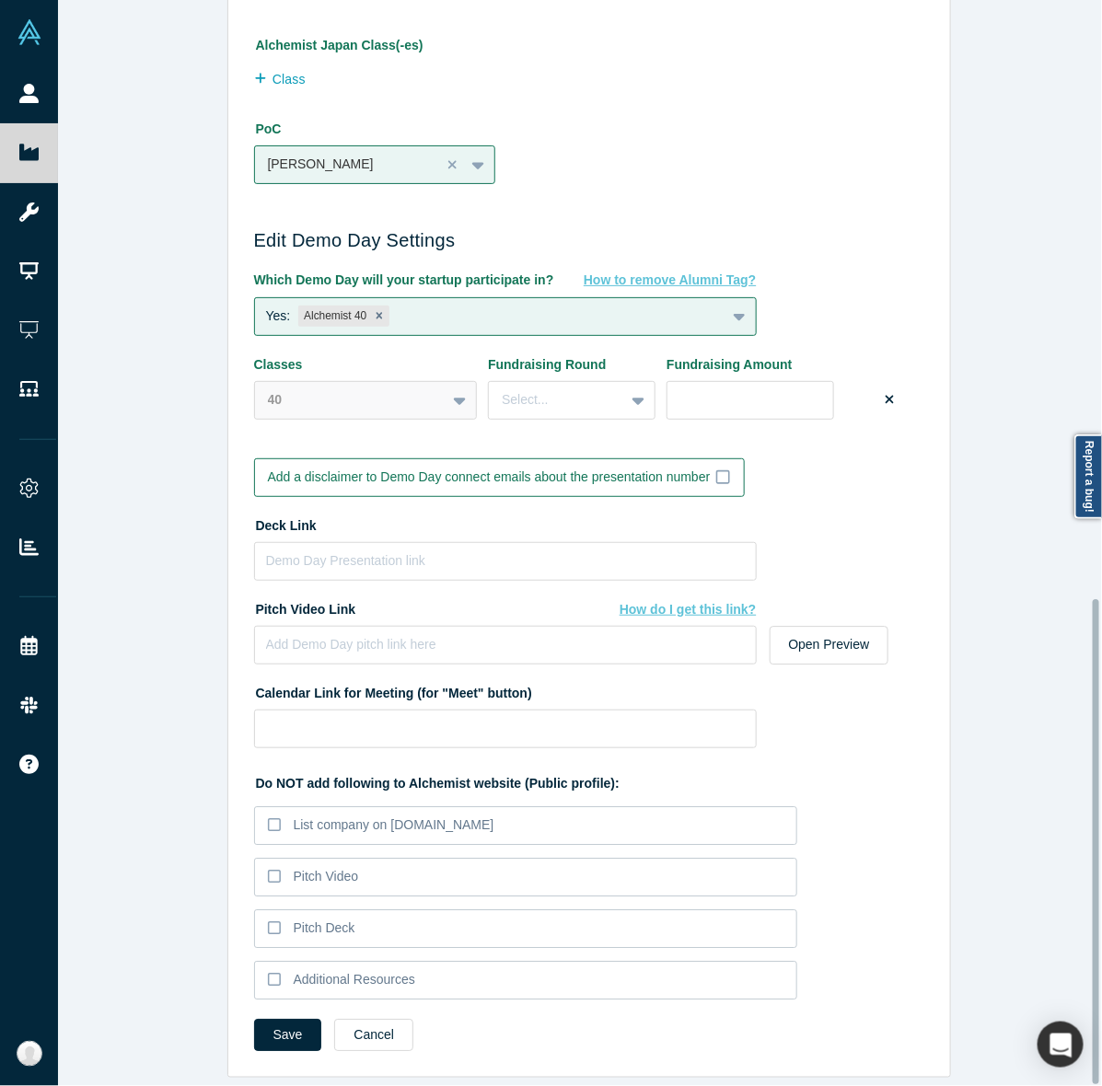
click at [254, 1019] on button "Save" at bounding box center [288, 1035] width 68 height 32
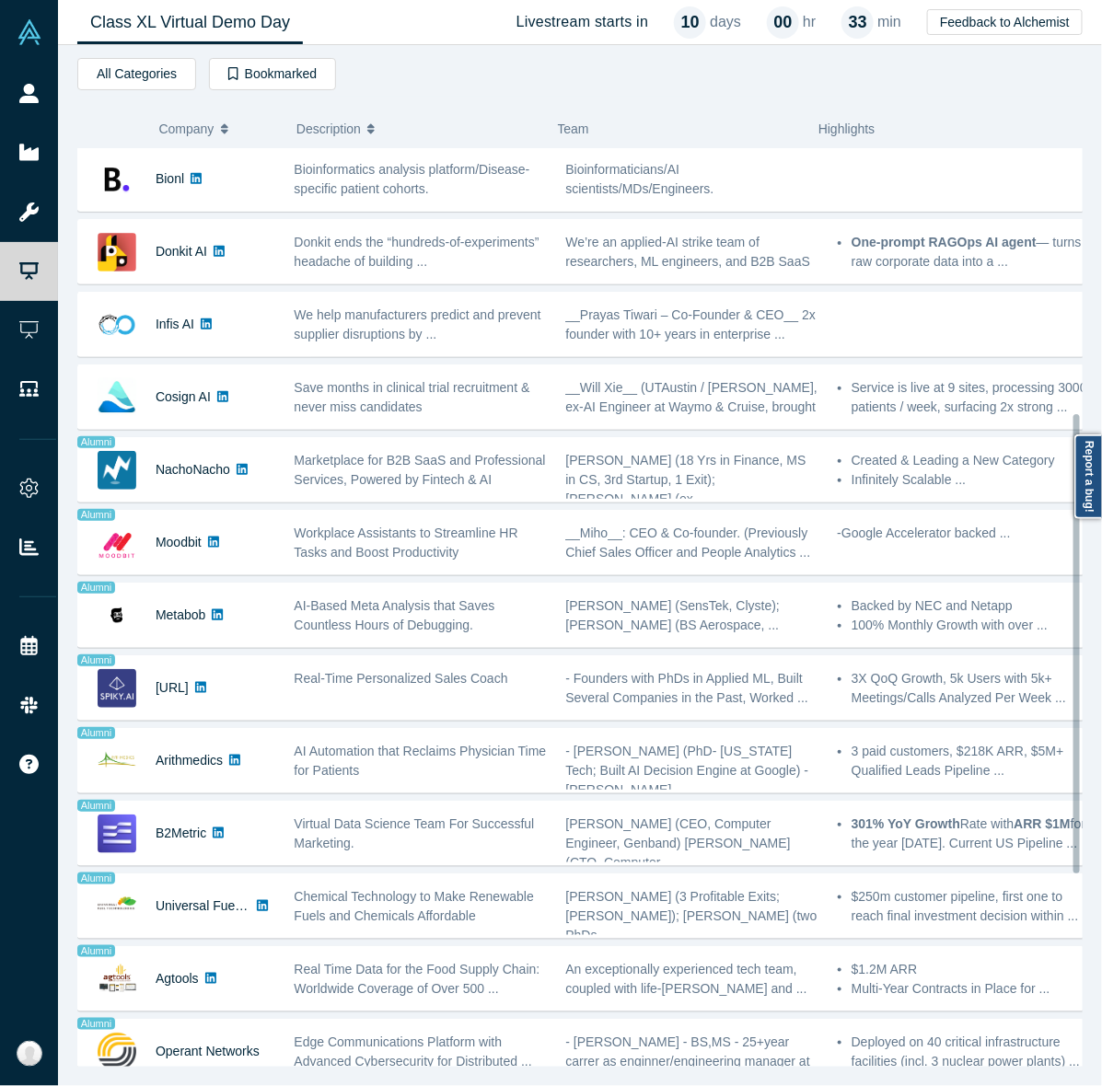
scroll to position [512, 0]
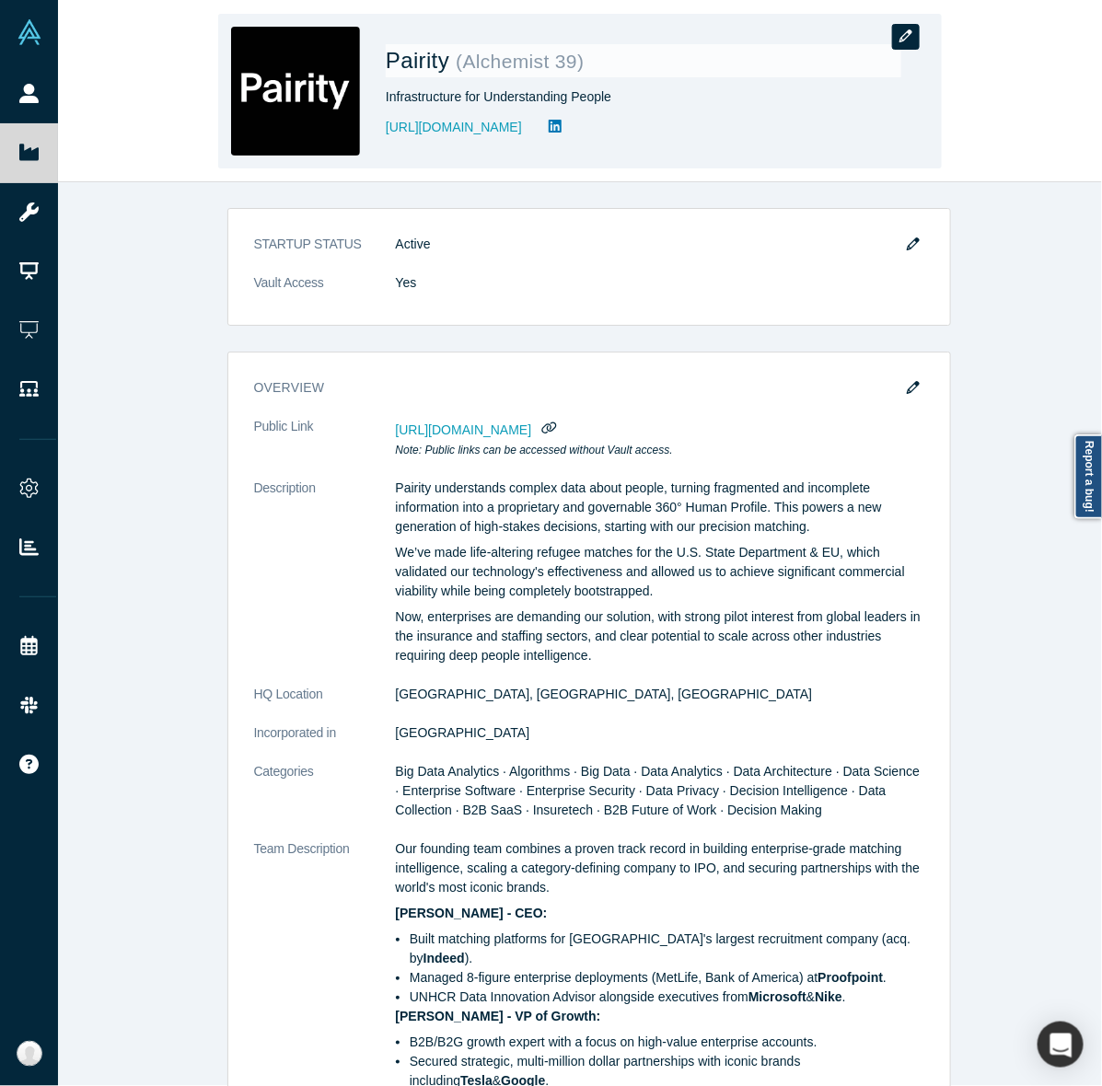
click at [907, 28] on button "button" at bounding box center [906, 37] width 28 height 26
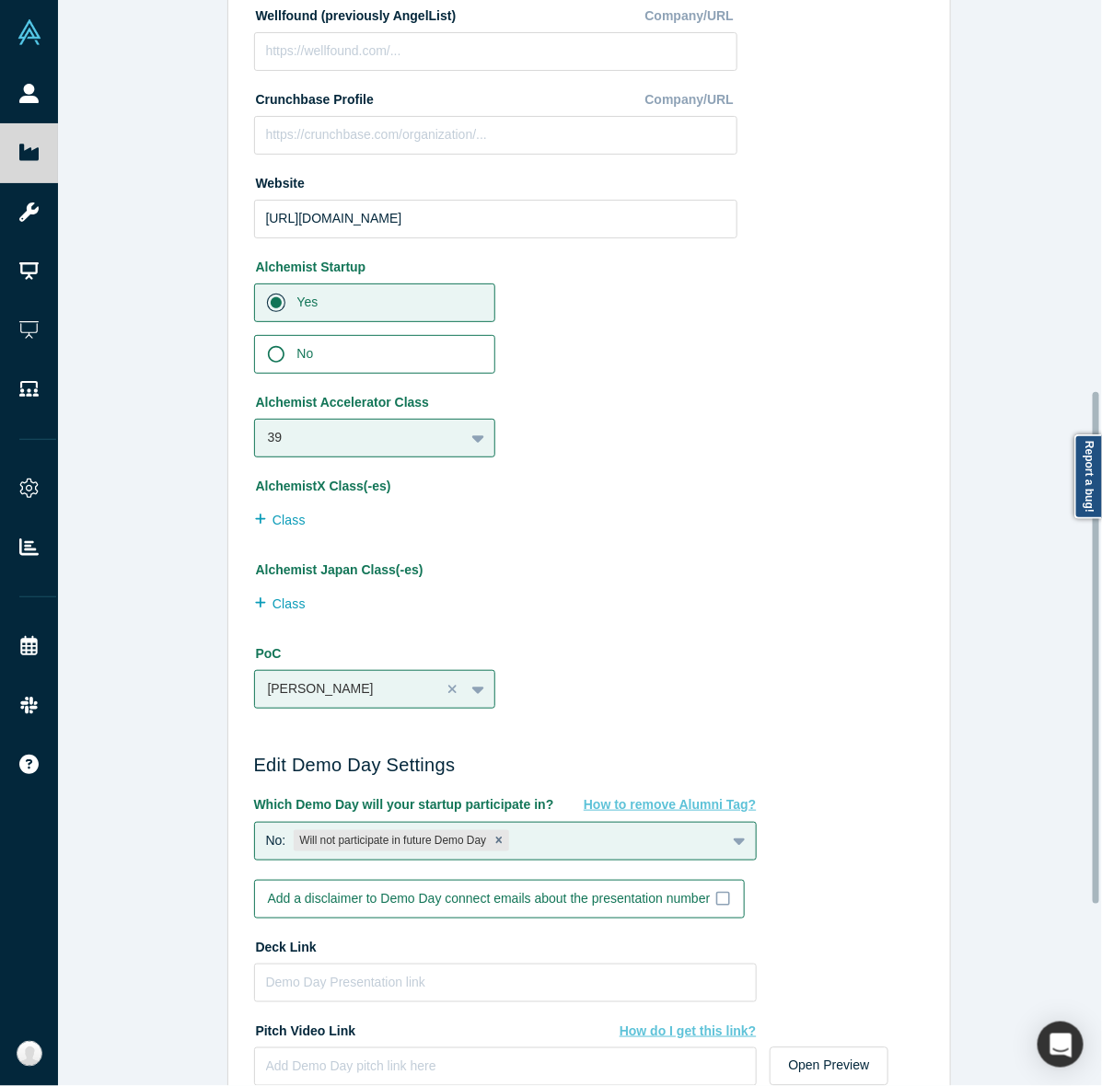
scroll to position [833, 0]
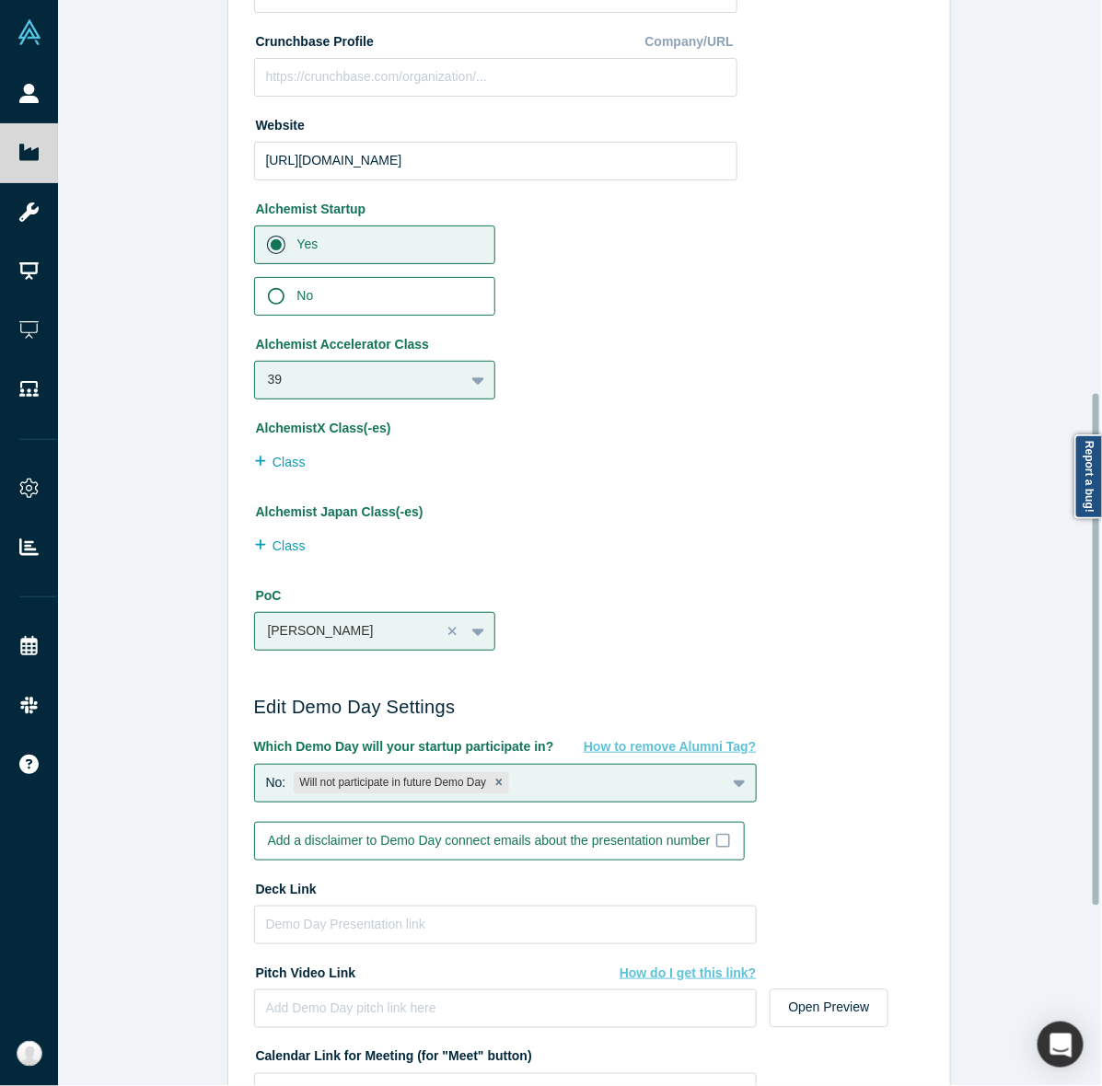
click at [425, 357] on div "Alchemist Accelerator Class 39 To pick up a draggable item, press the space bar…" at bounding box center [495, 364] width 483 height 71
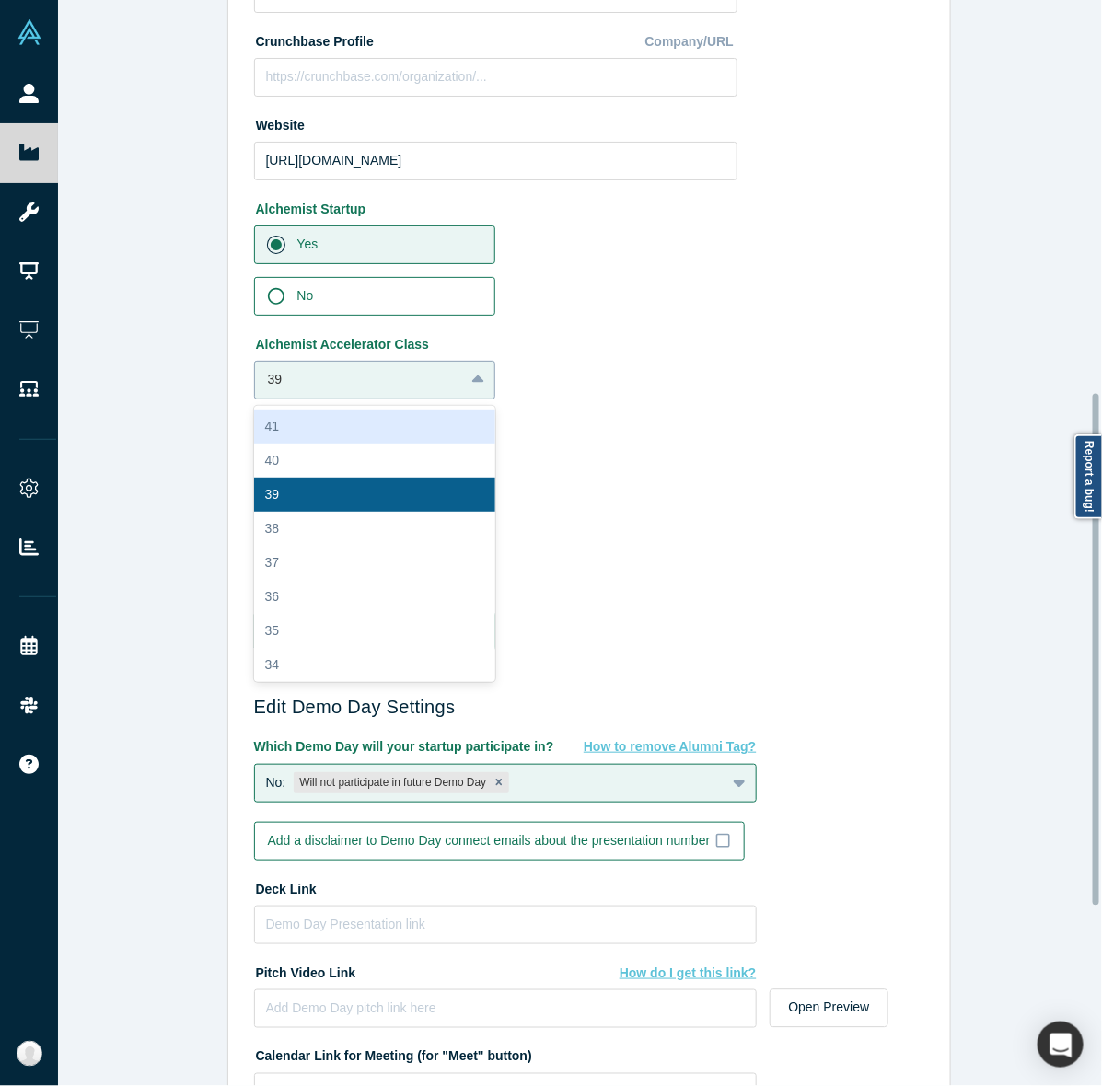
click at [420, 369] on div at bounding box center [360, 379] width 184 height 23
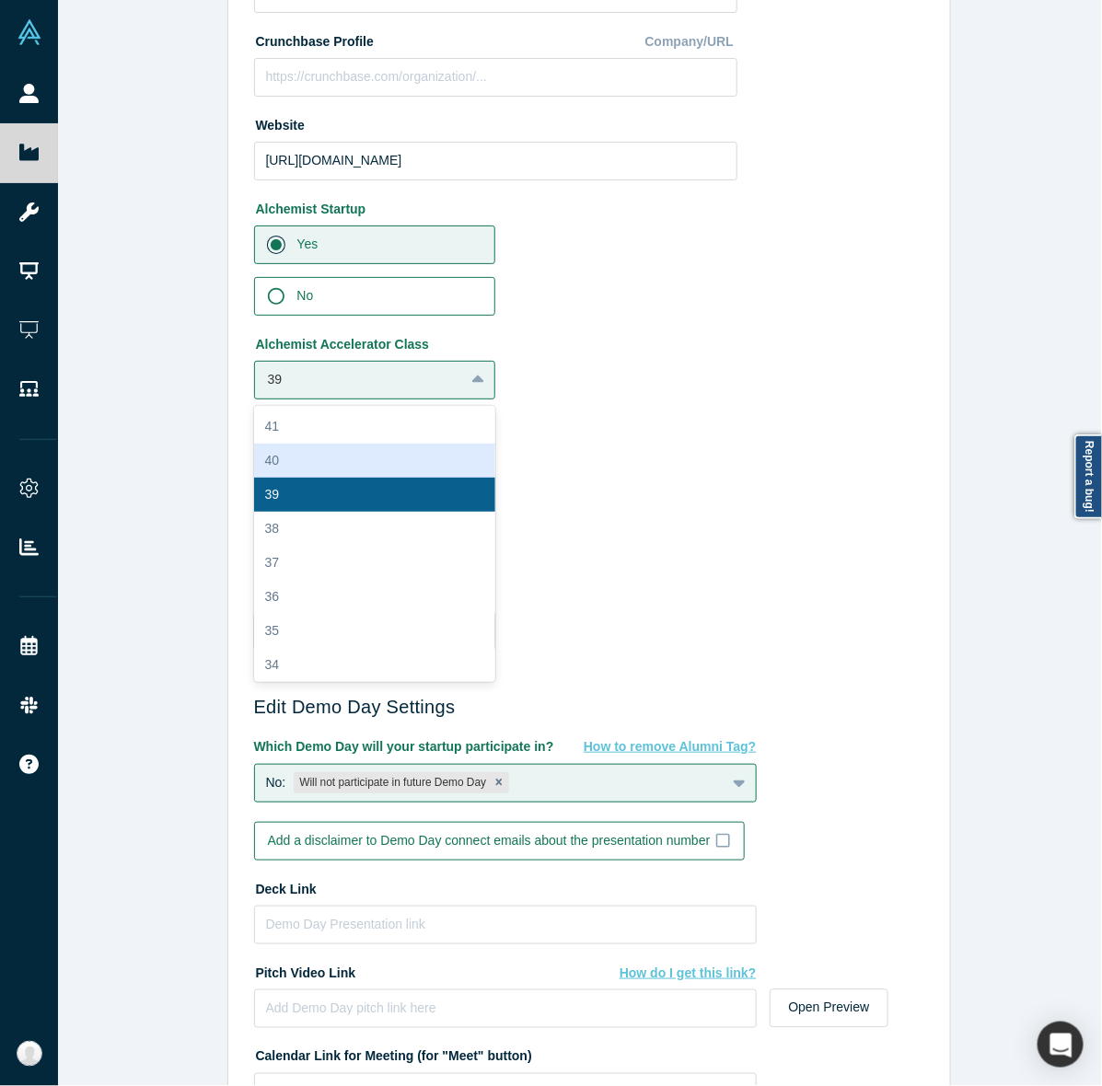
click at [336, 460] on div "40" at bounding box center [375, 461] width 242 height 34
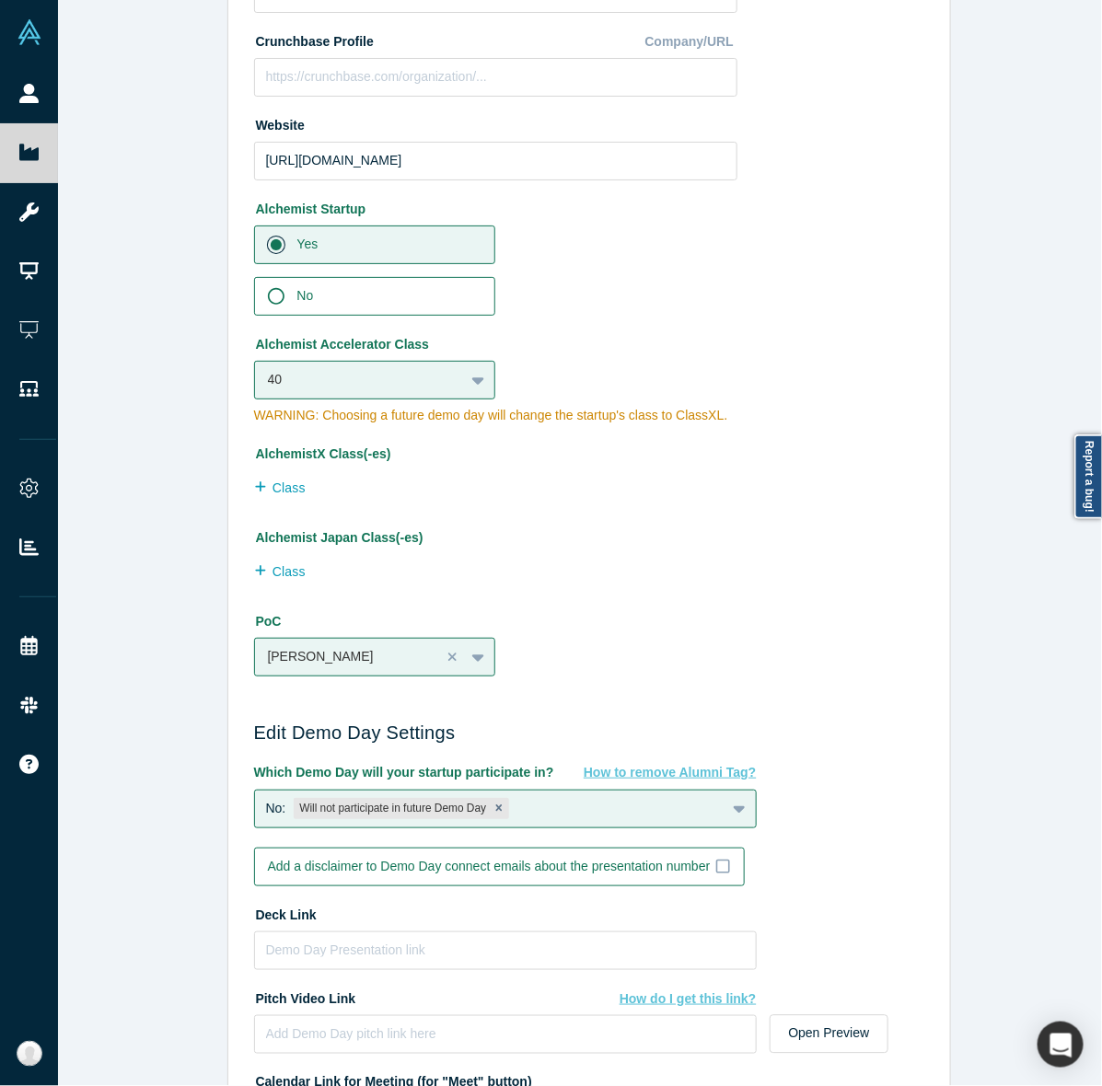
click at [156, 513] on div "Edit Company Profile * Name Pairity Name cannot contain emoticons Your current …" at bounding box center [588, 552] width 1061 height 1104
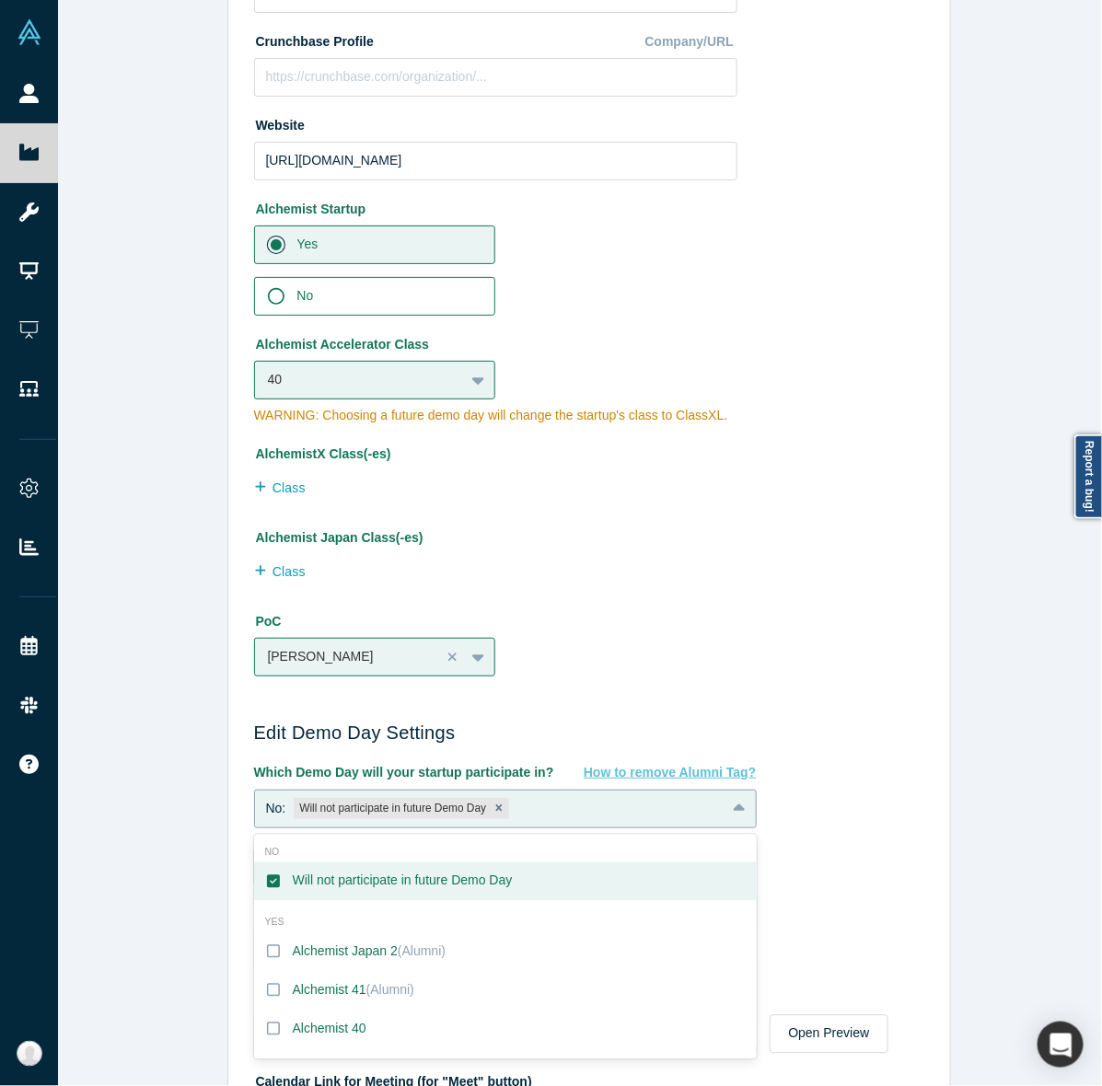
click at [693, 803] on div "No: Will not participate in future Demo Day" at bounding box center [490, 808] width 470 height 29
click at [374, 1018] on label "Alchemist 40" at bounding box center [505, 1029] width 503 height 39
click at [0, 0] on input "Alchemist 40" at bounding box center [0, 0] width 0 height 0
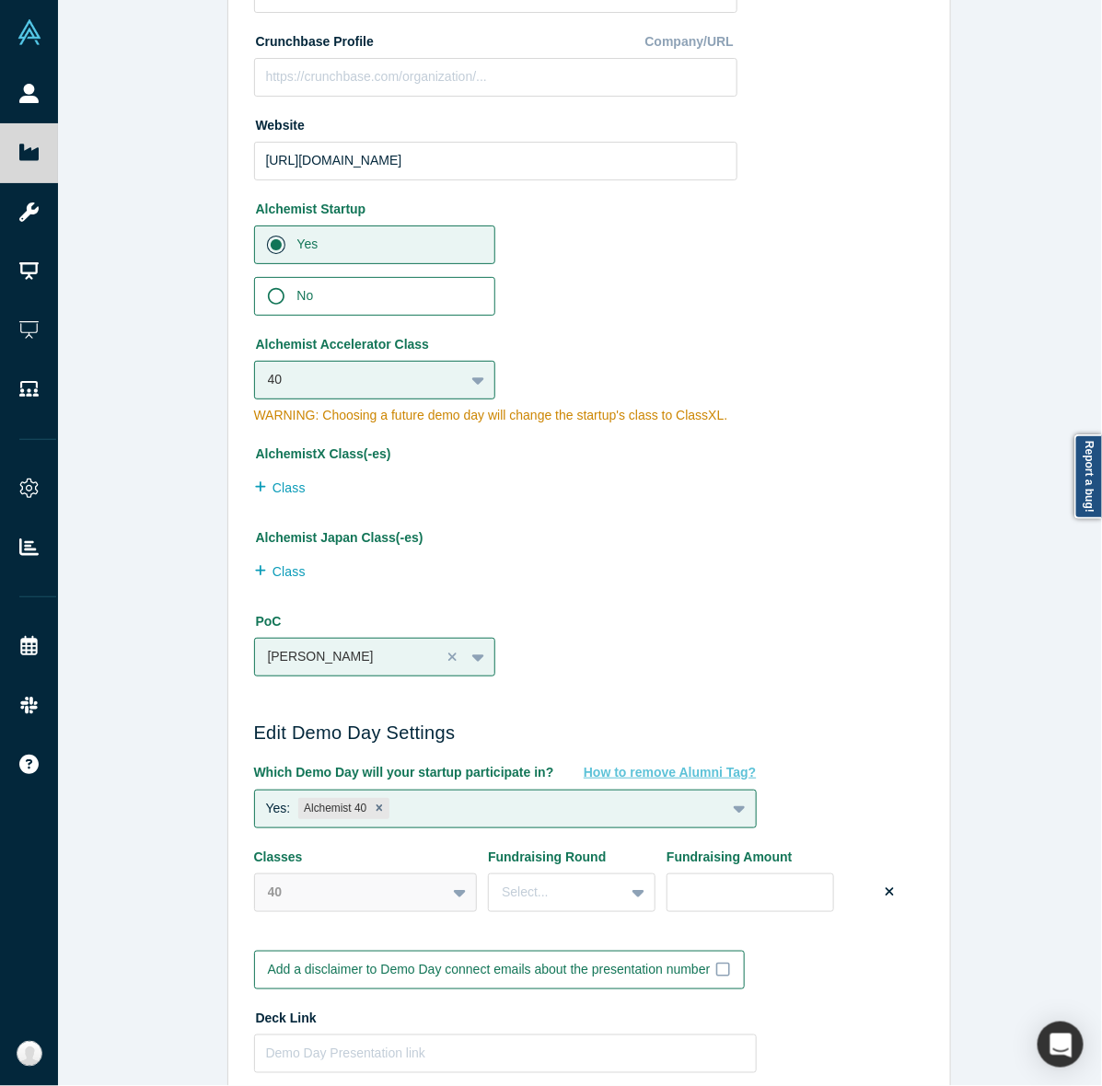
click at [136, 769] on div "Edit Company Profile * Name Pairity Name cannot contain emoticons Your current …" at bounding box center [588, 552] width 1061 height 1104
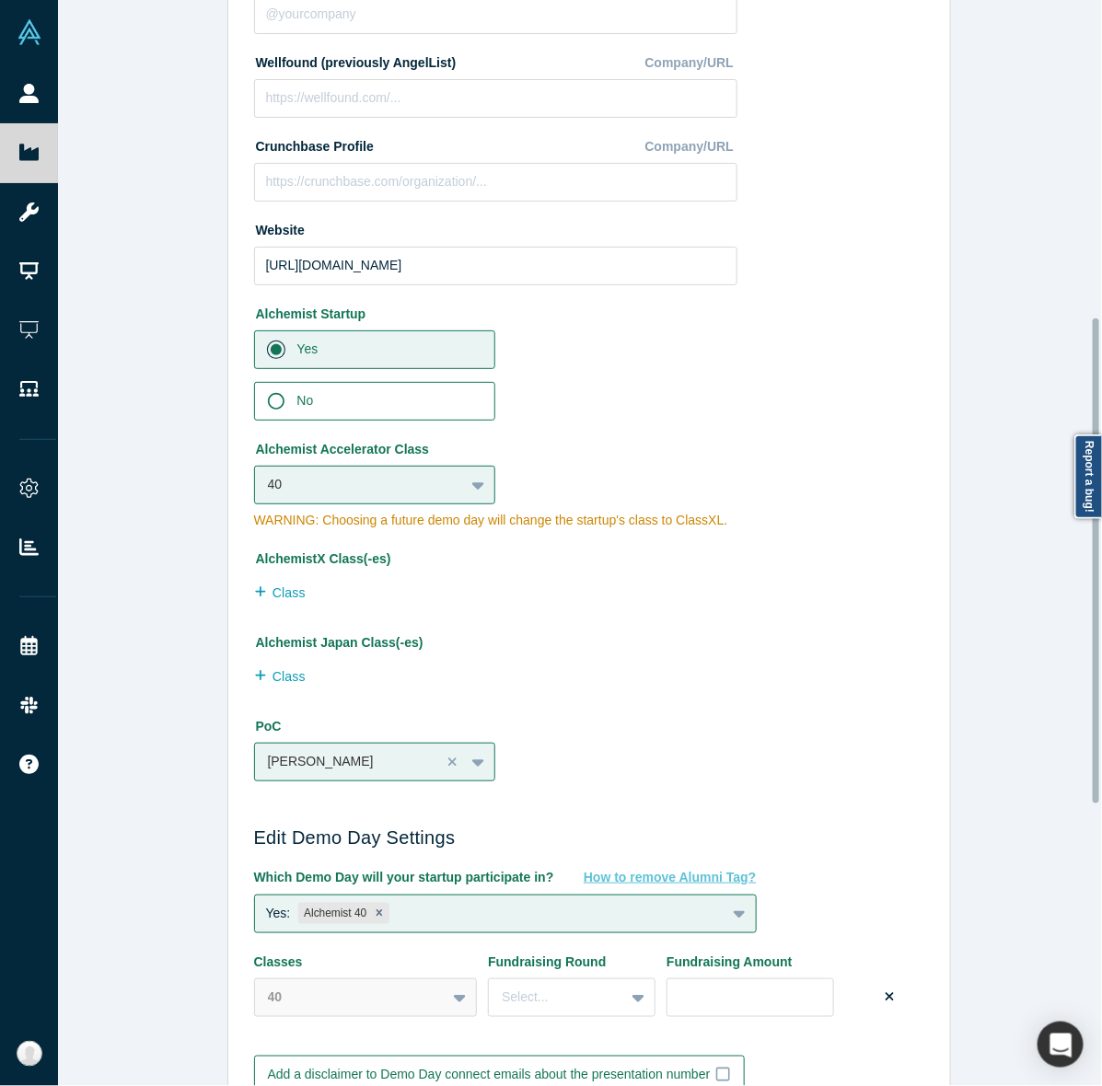
scroll to position [729, 0]
click at [870, 653] on div "Change Photo Zoom Save Remove Upload New" at bounding box center [841, 88] width 168 height 1409
click at [859, 641] on div "Change Photo Zoom Save Remove Upload New" at bounding box center [841, 88] width 168 height 1409
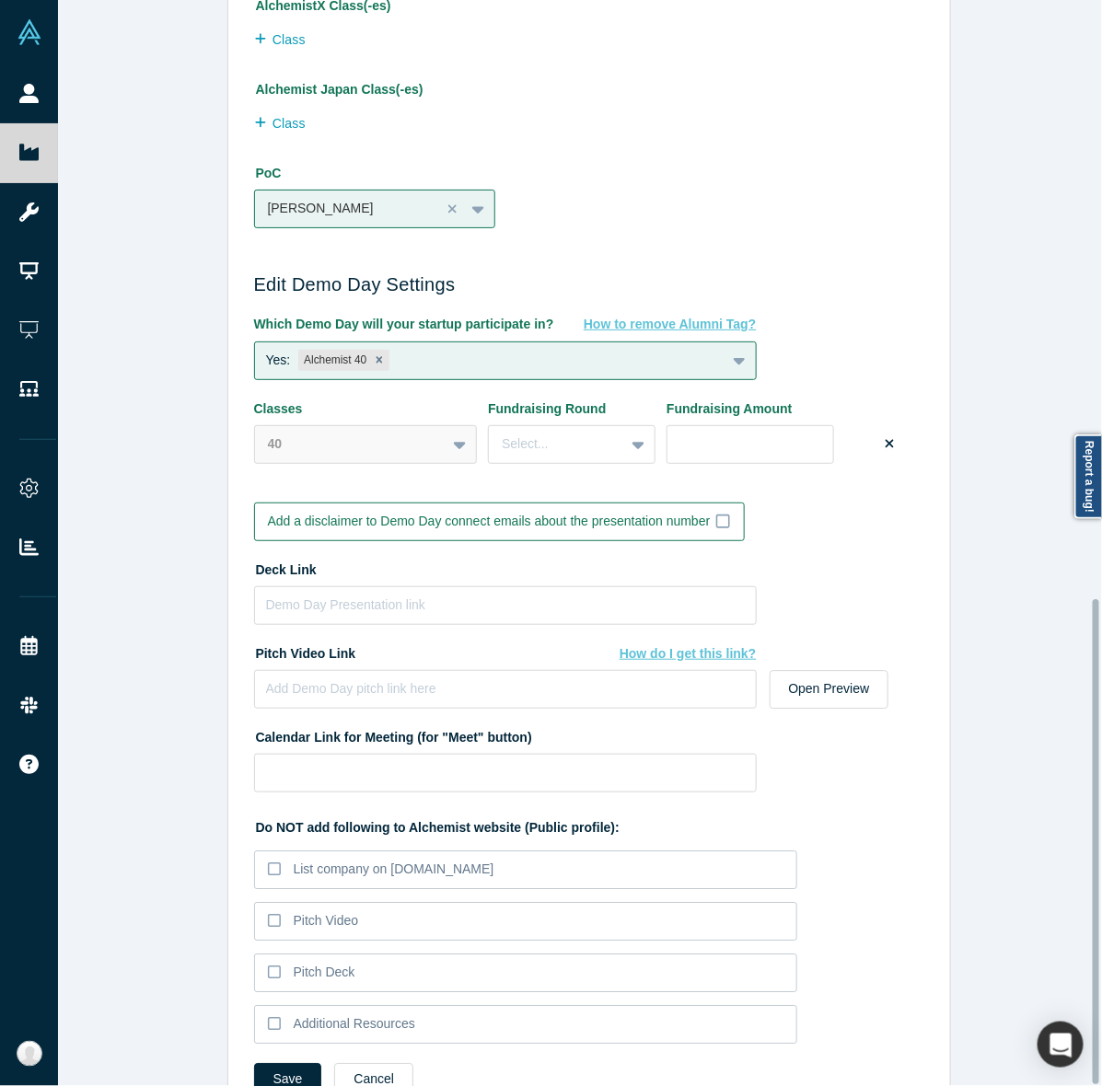
scroll to position [1342, 0]
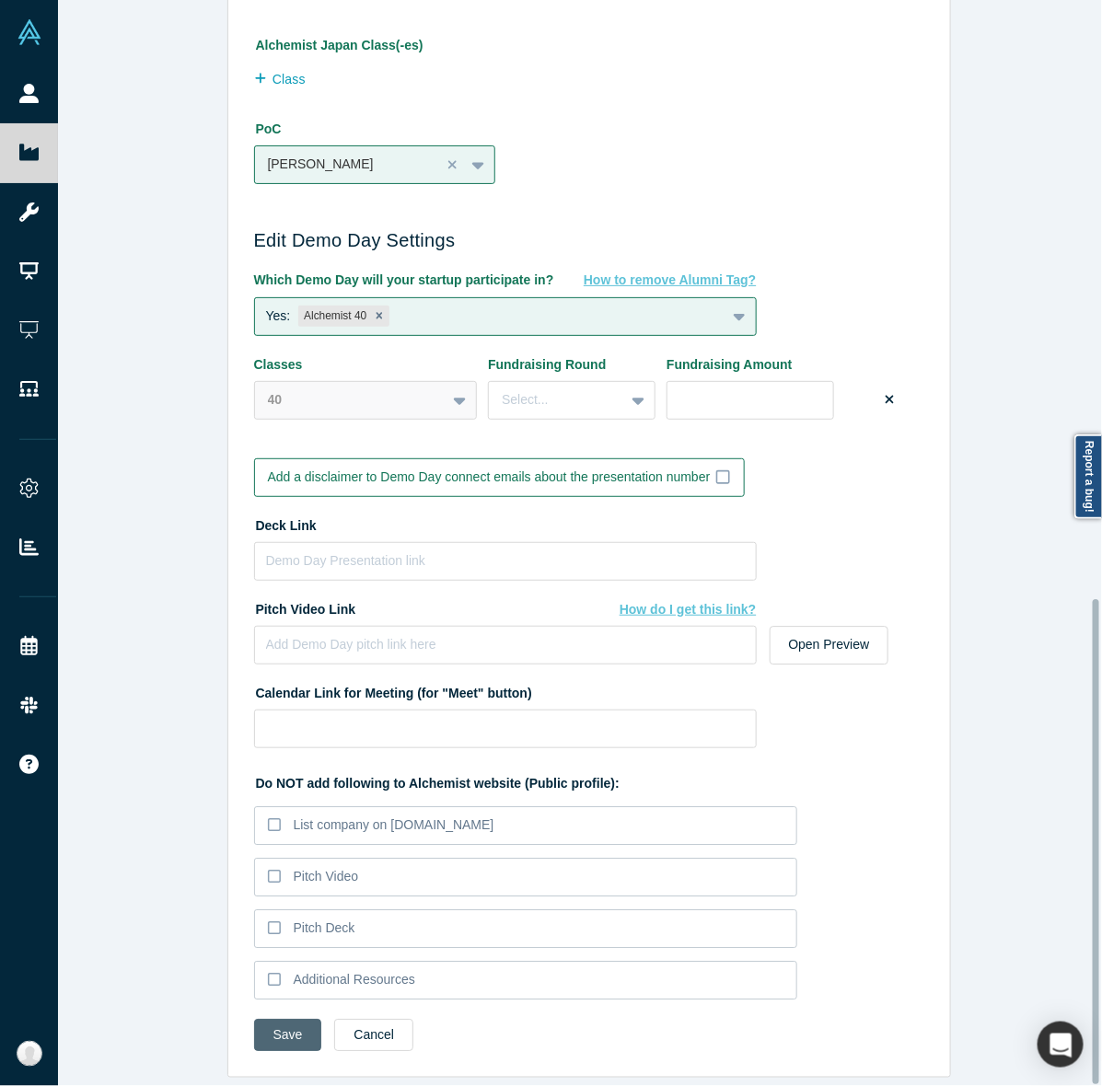
click at [279, 1019] on button "Save" at bounding box center [288, 1035] width 68 height 32
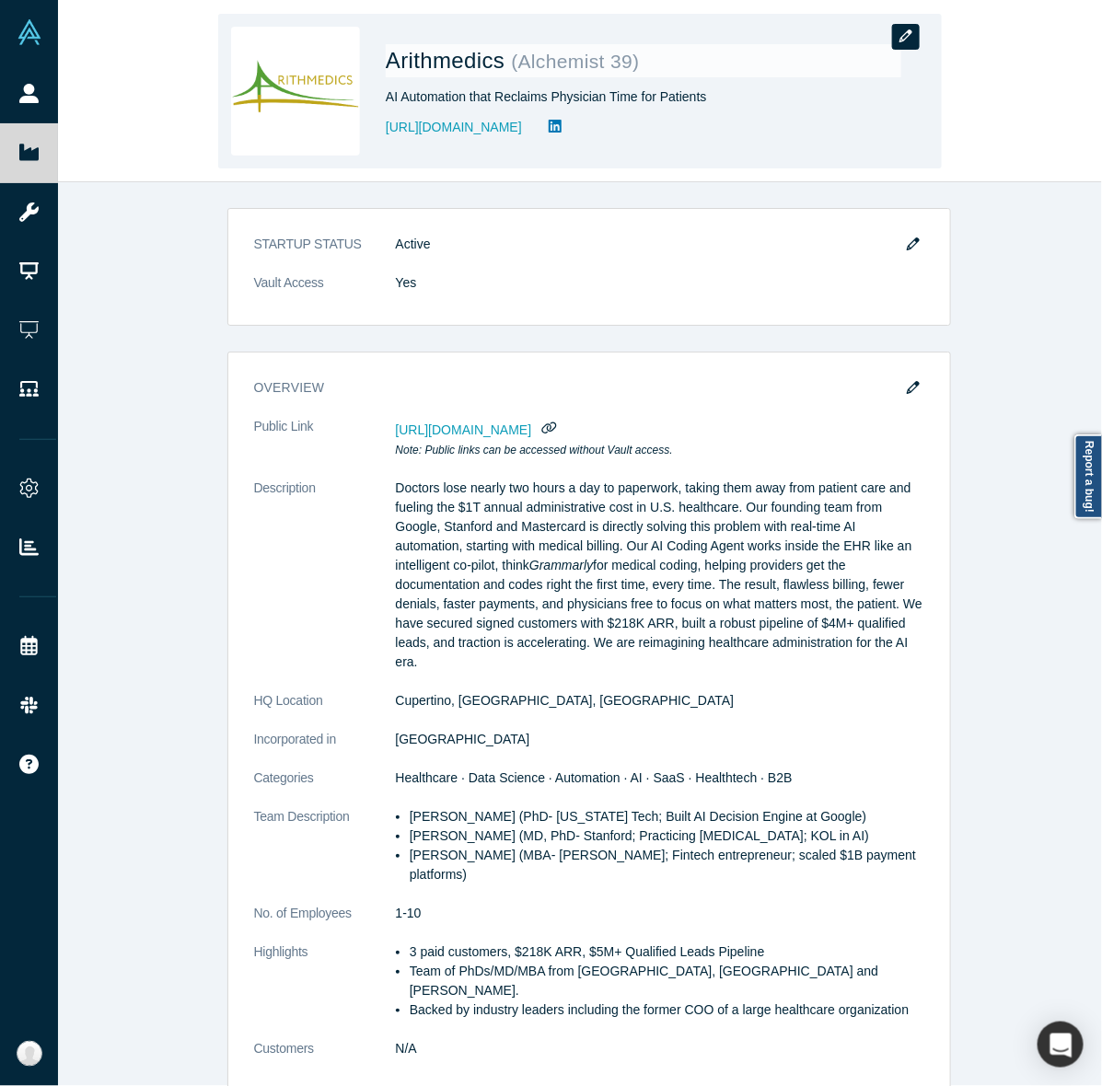
click at [903, 47] on button "button" at bounding box center [906, 37] width 28 height 26
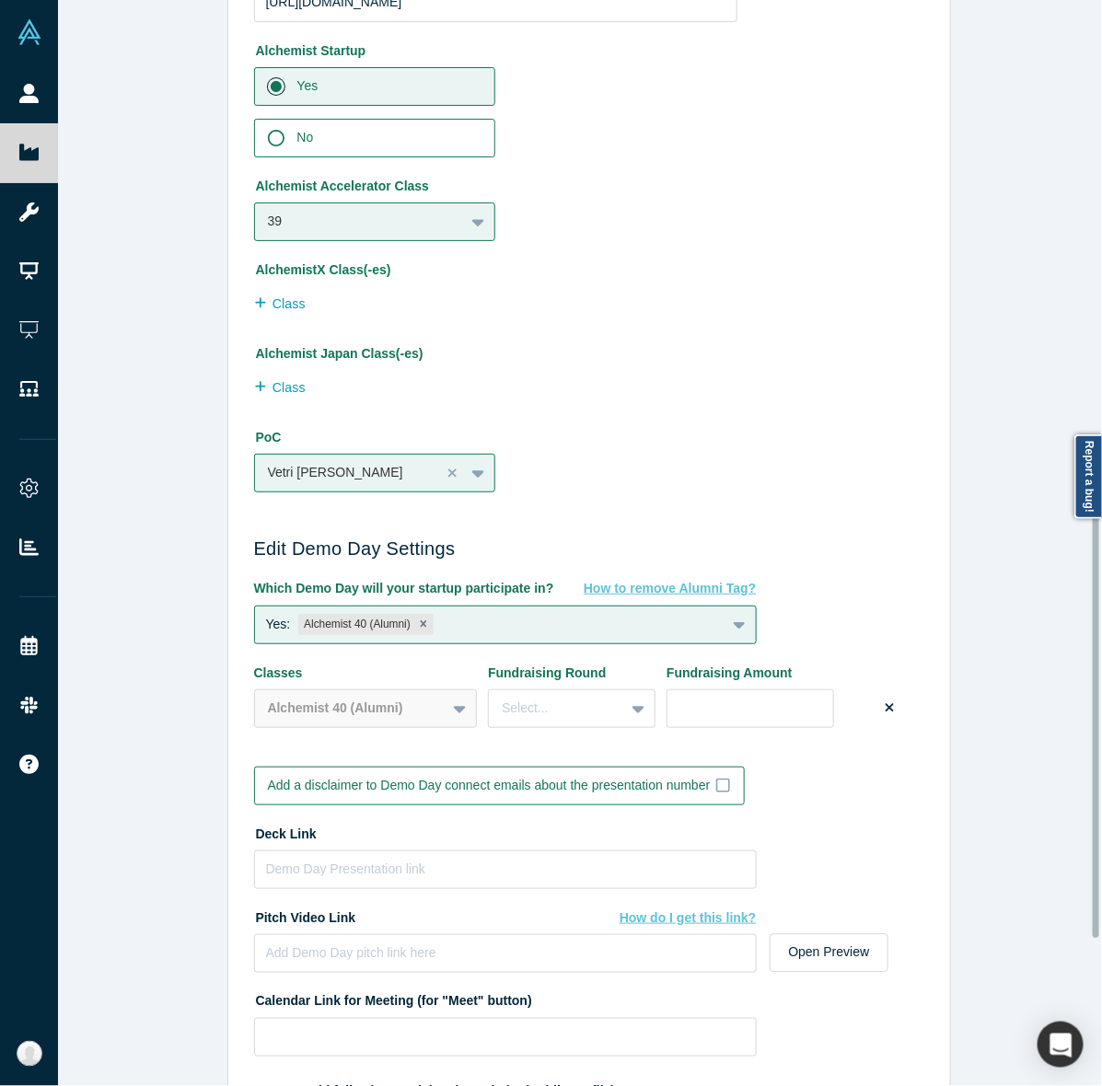
scroll to position [1069, 0]
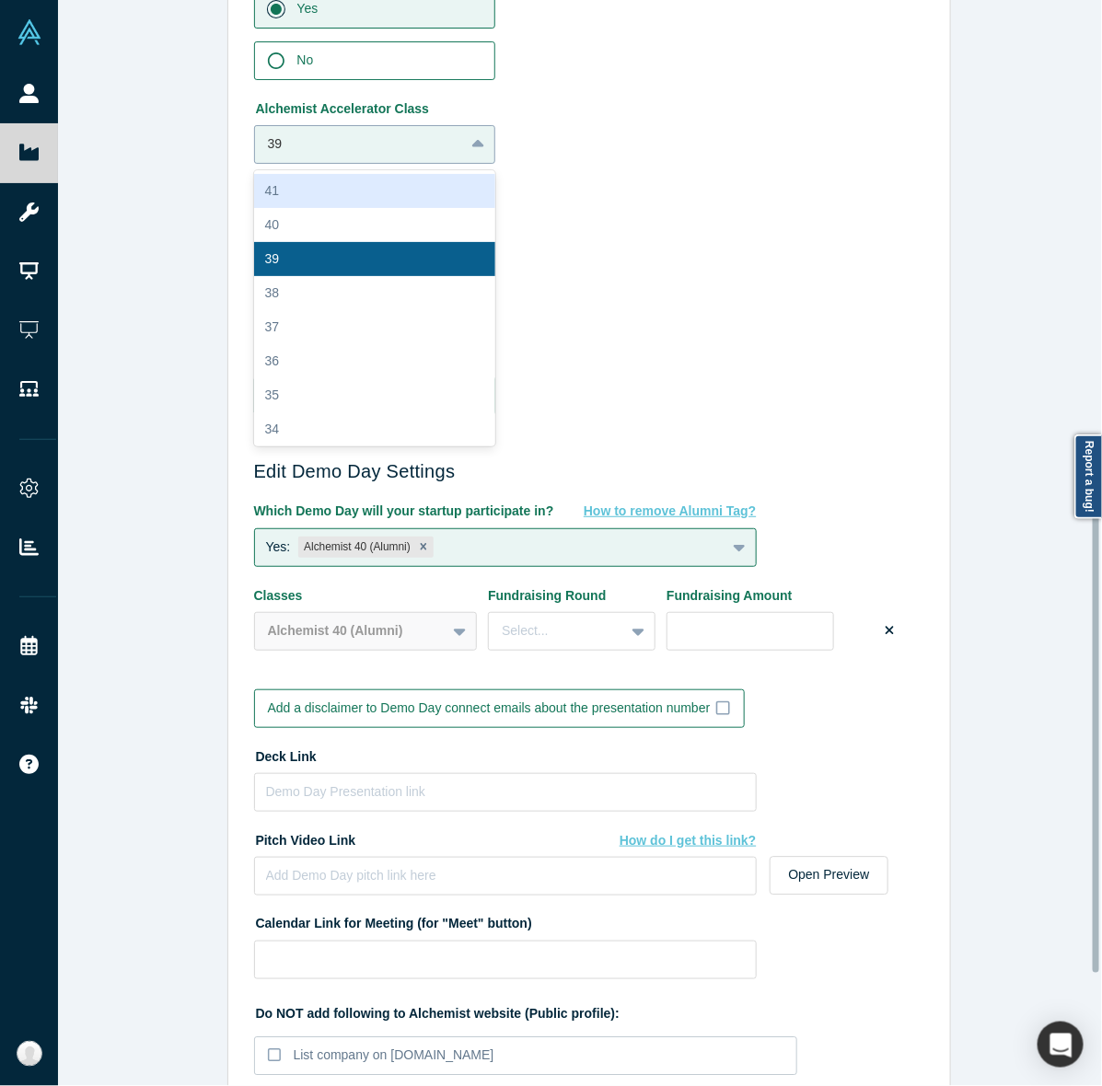
click at [440, 150] on div at bounding box center [360, 144] width 184 height 23
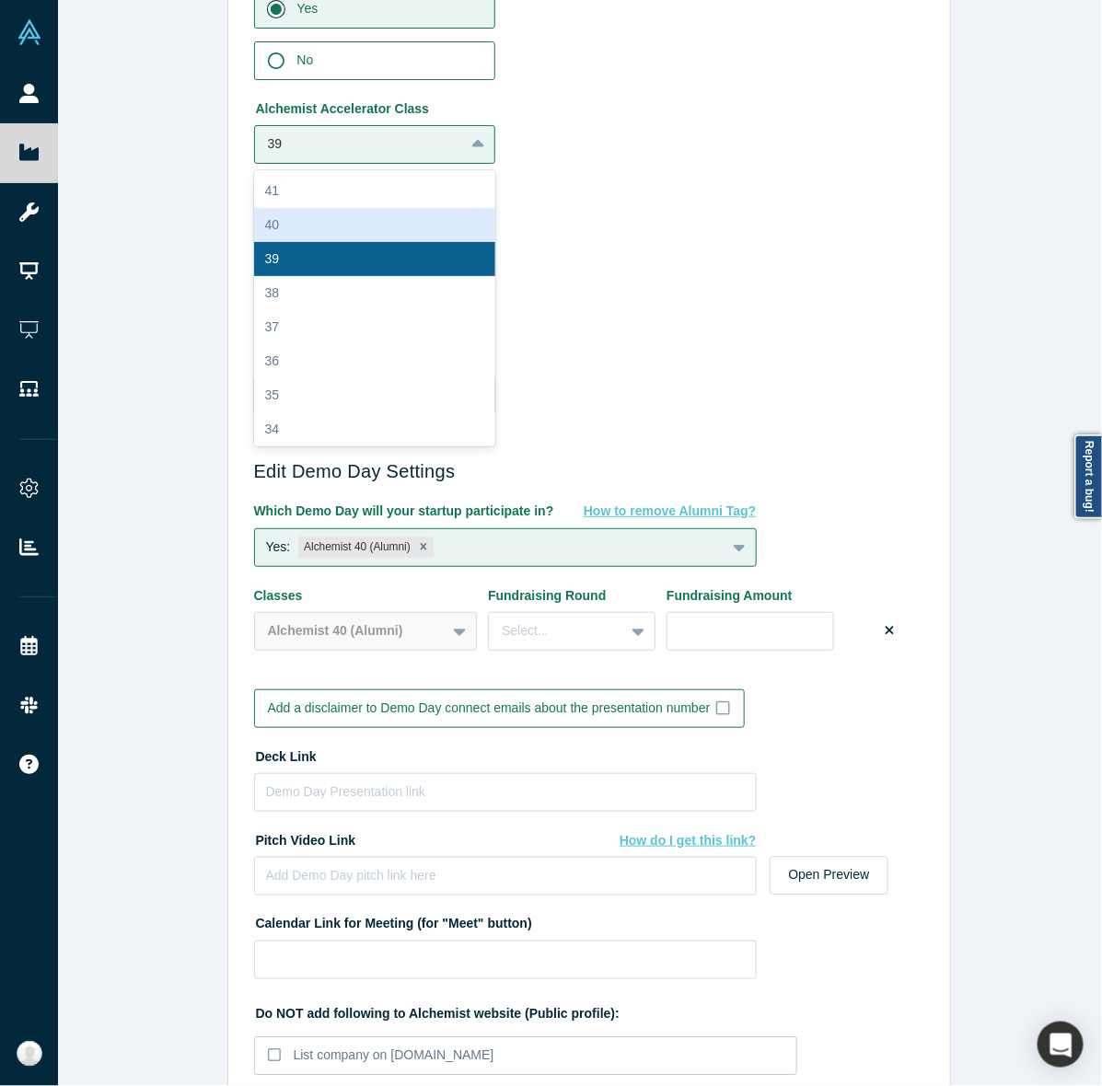
click at [336, 231] on div "40" at bounding box center [375, 225] width 242 height 34
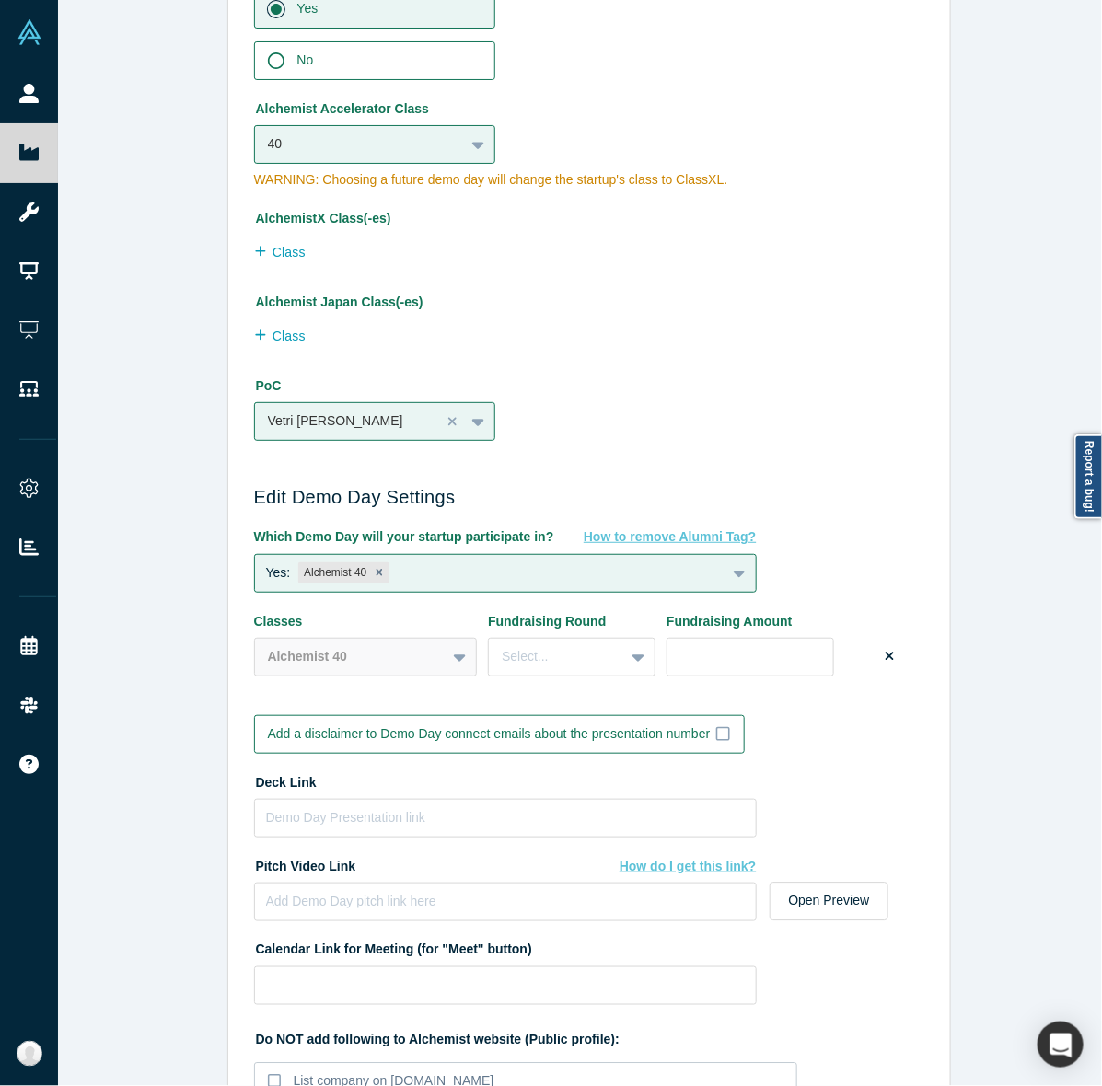
click at [170, 627] on div "Edit Company Profile * Name Arithmedics Name cannot contain emoticons Your curr…" at bounding box center [588, 552] width 1061 height 1104
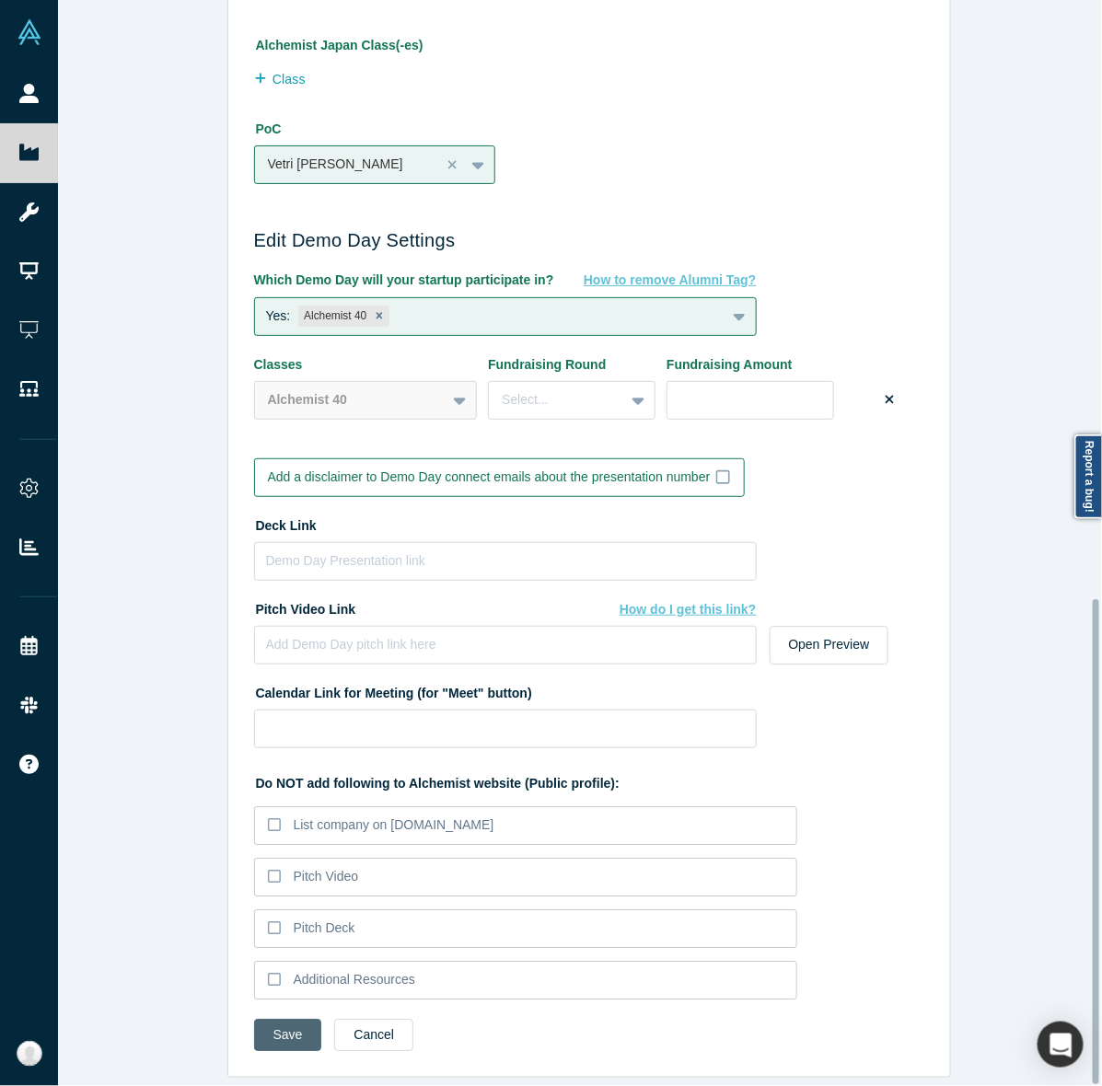
click at [272, 1019] on button "Save" at bounding box center [288, 1035] width 68 height 32
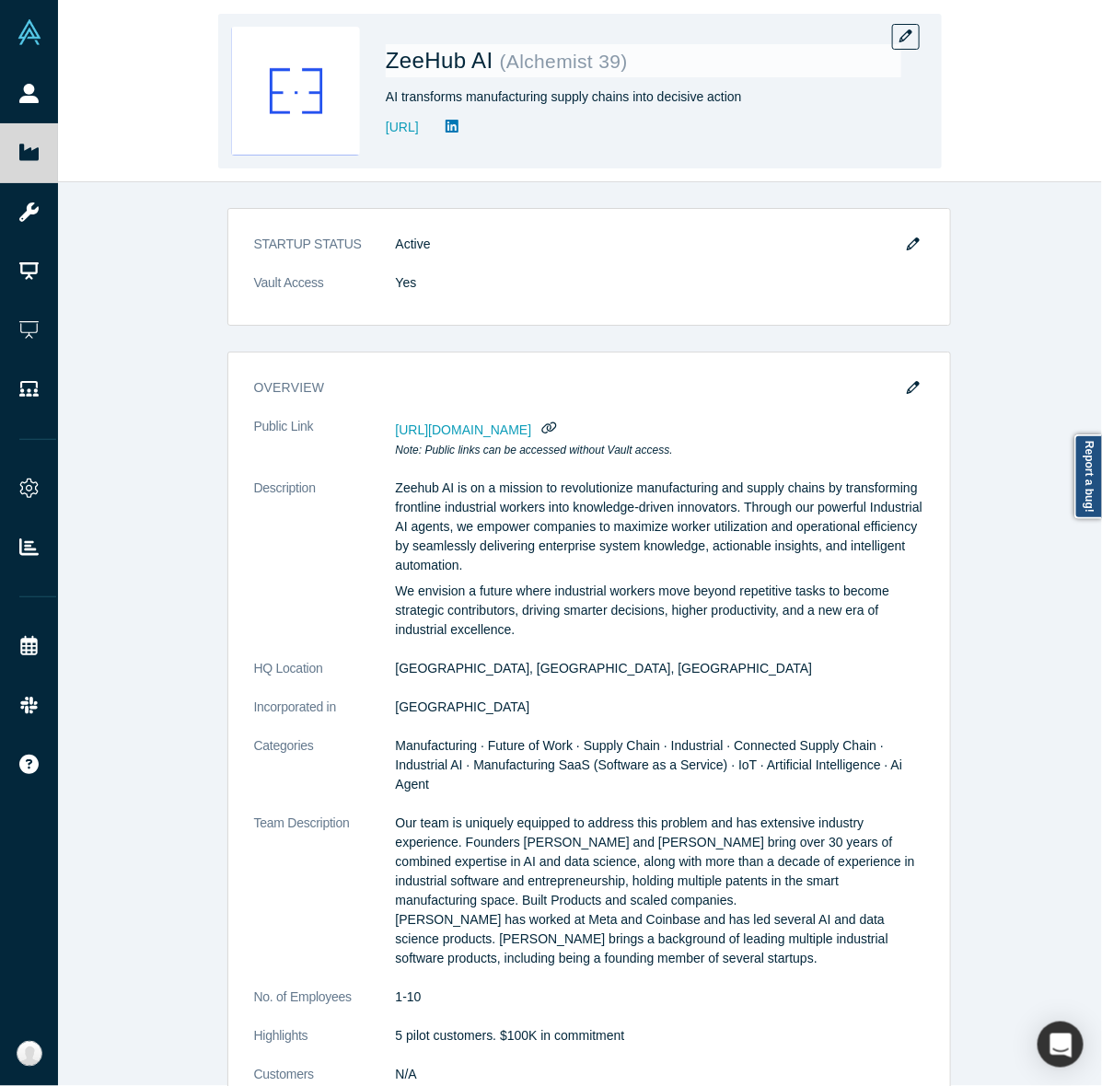
click at [895, 49] on h1 "ZeeHub AI ( Alchemist 39 )" at bounding box center [643, 60] width 515 height 33
click at [903, 25] on button "button" at bounding box center [906, 37] width 28 height 26
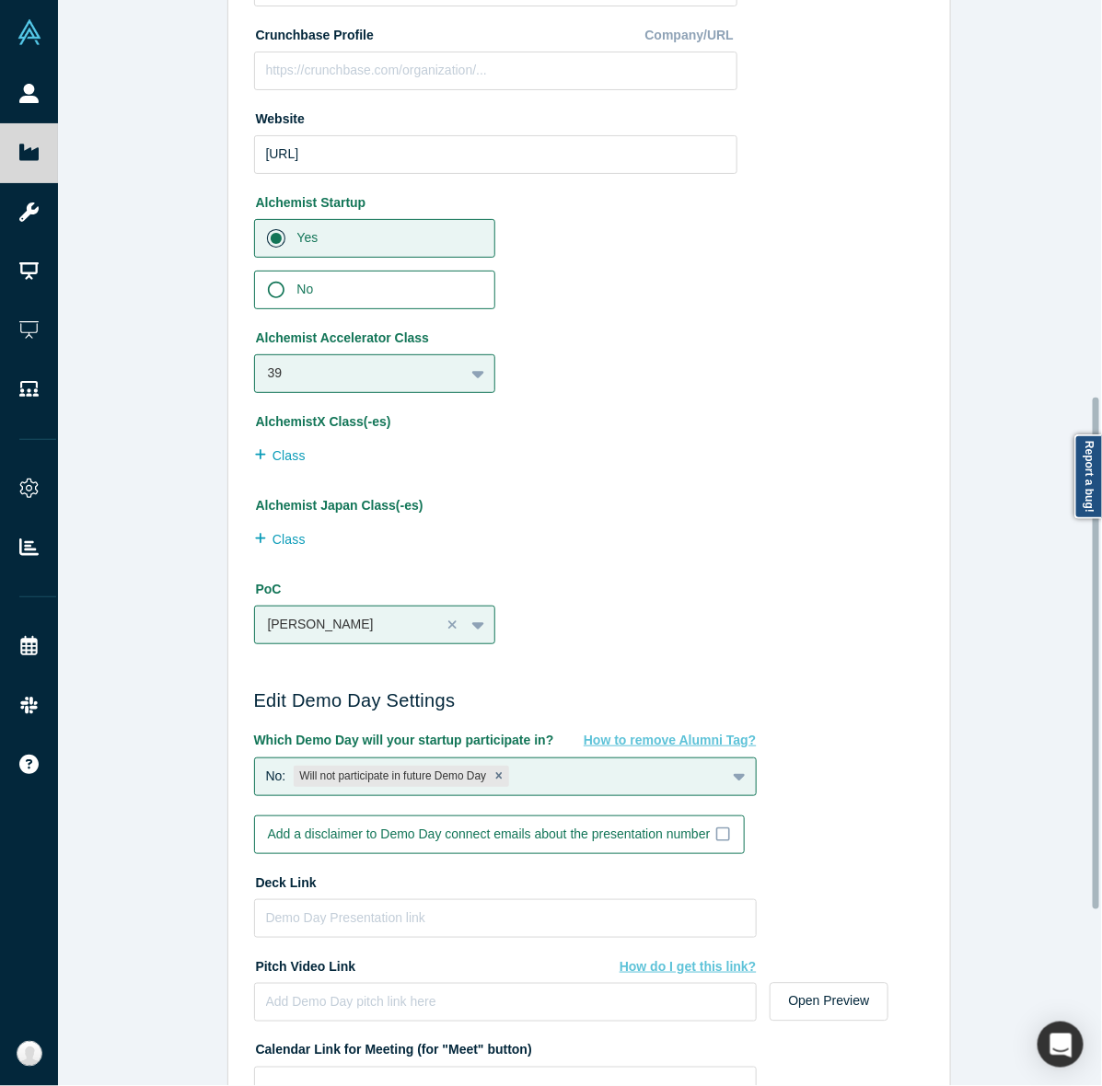
scroll to position [842, 0]
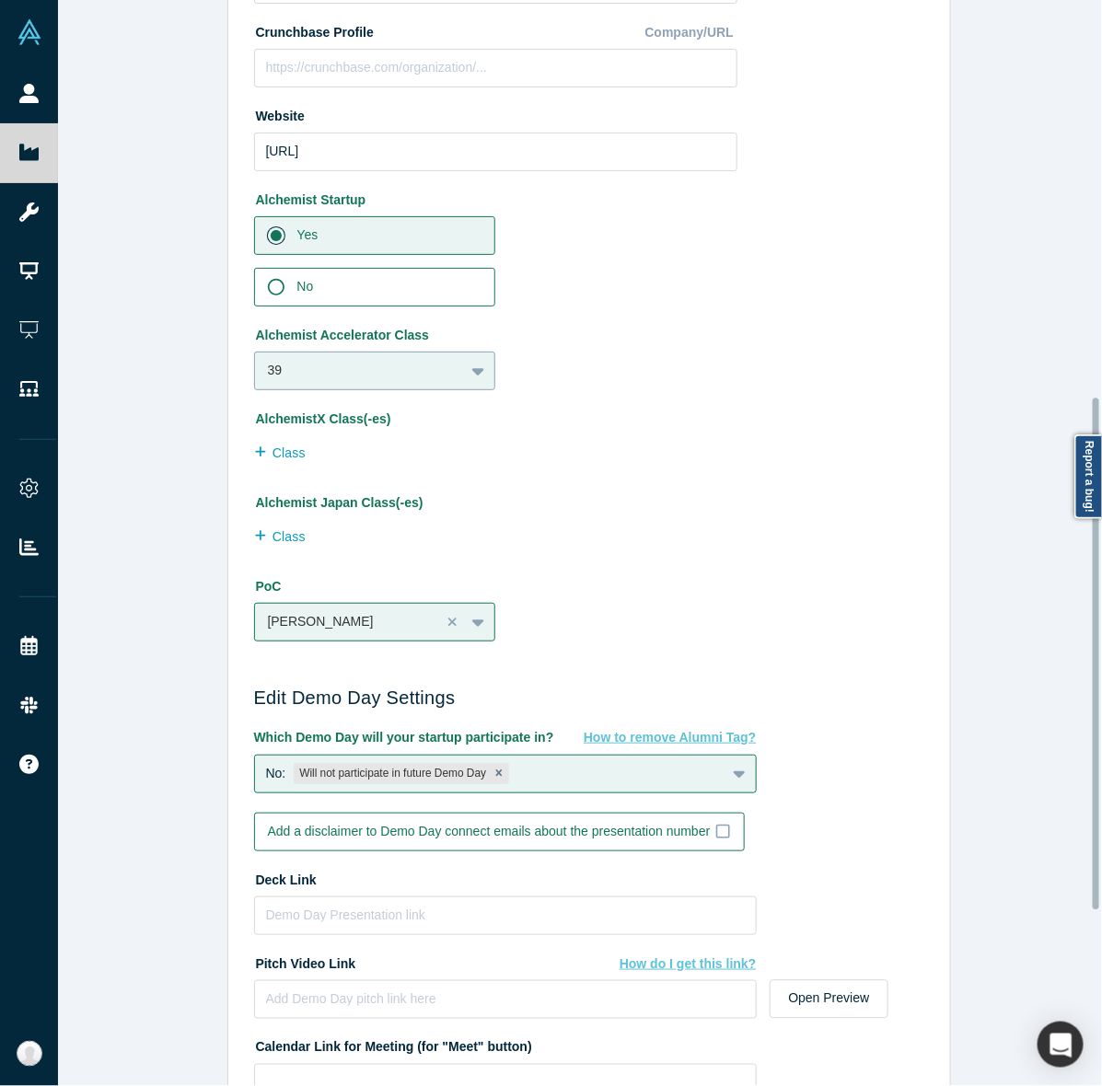
click at [446, 380] on div "39" at bounding box center [360, 370] width 210 height 30
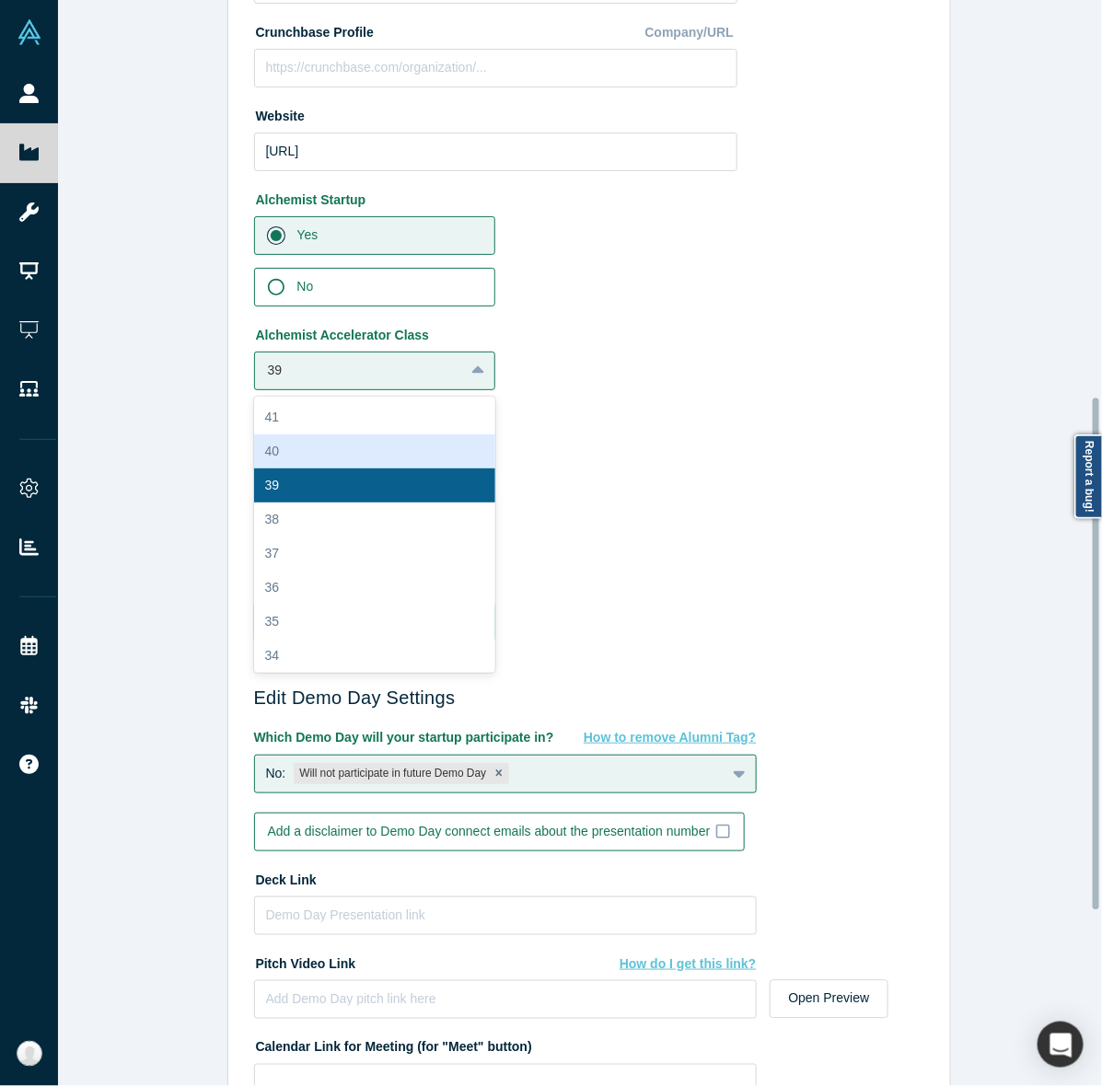
click at [369, 448] on div "40" at bounding box center [375, 451] width 242 height 34
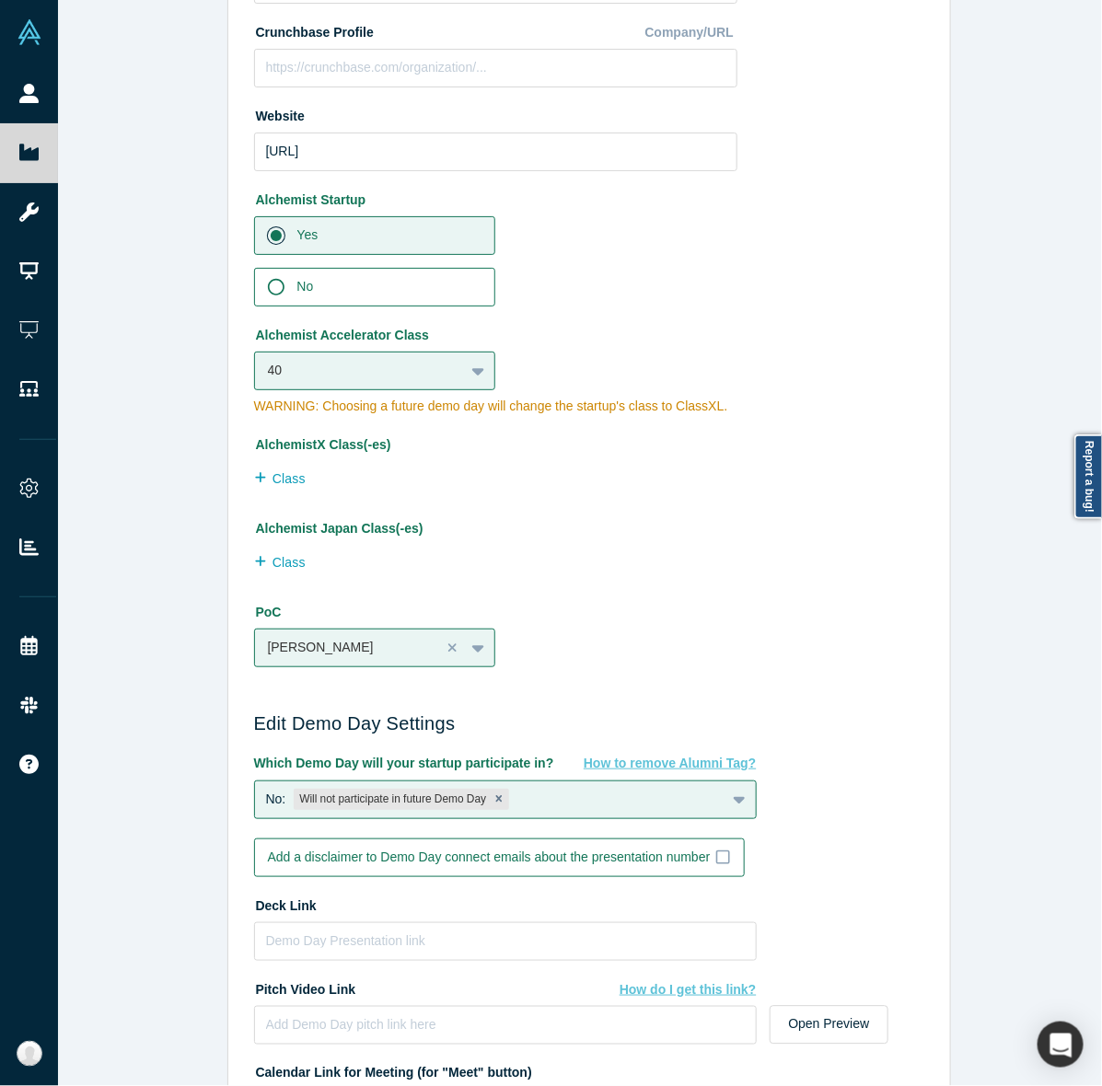
click at [592, 406] on div "WARNING: Choosing a future demo day will change the startup's class to Class XL…" at bounding box center [495, 406] width 483 height 19
click at [700, 815] on div "No: Will not participate in future Demo Day" at bounding box center [505, 799] width 503 height 39
click at [613, 803] on div "No: Will not participate in future Demo Day" at bounding box center [490, 799] width 470 height 29
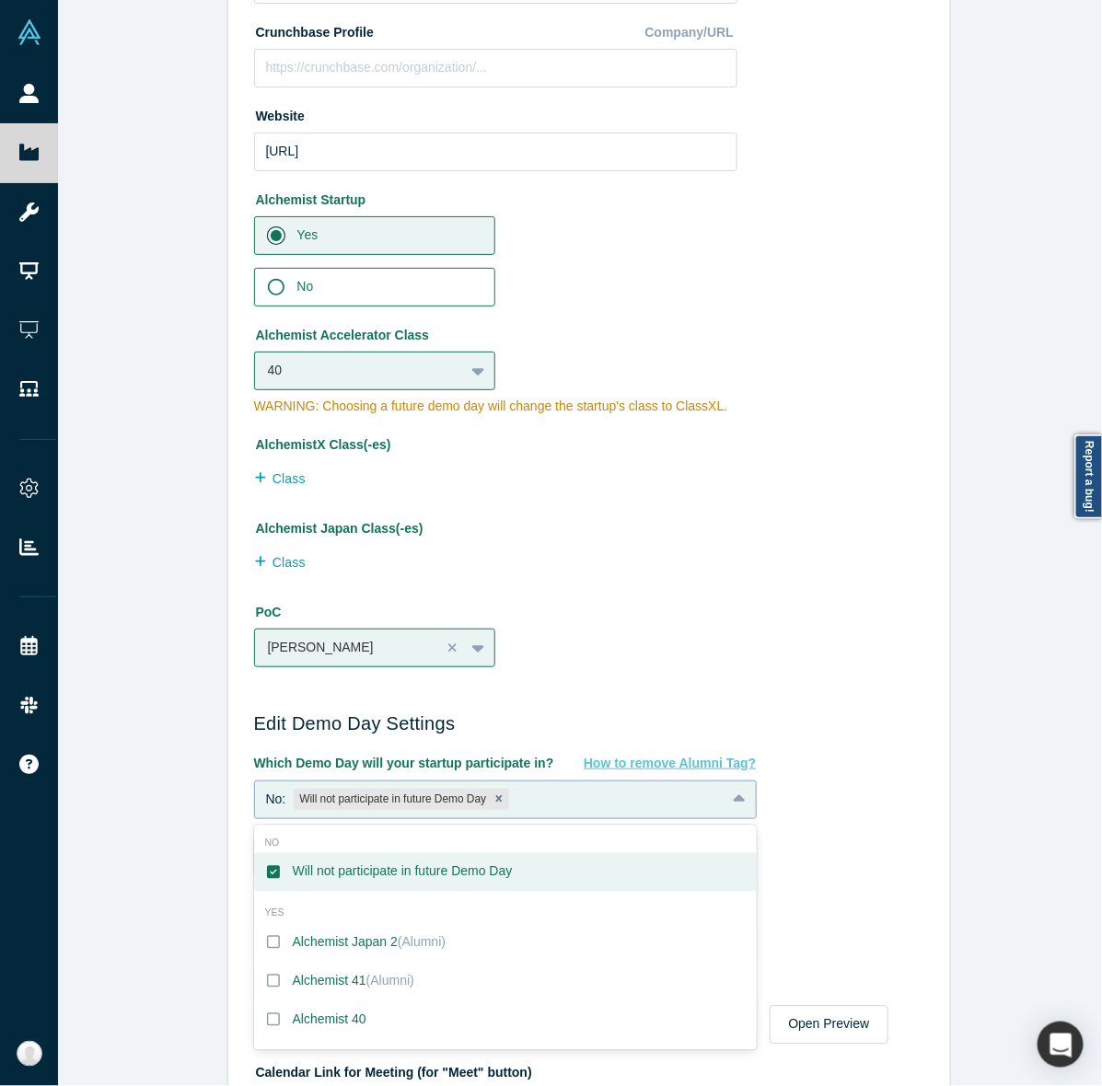
click at [613, 803] on div "No: Will not participate in future Demo Day" at bounding box center [490, 799] width 470 height 29
click at [428, 859] on label "Will not participate in future Demo Day" at bounding box center [505, 872] width 503 height 39
click at [0, 0] on input "Will not participate in future Demo Day" at bounding box center [0, 0] width 0 height 0
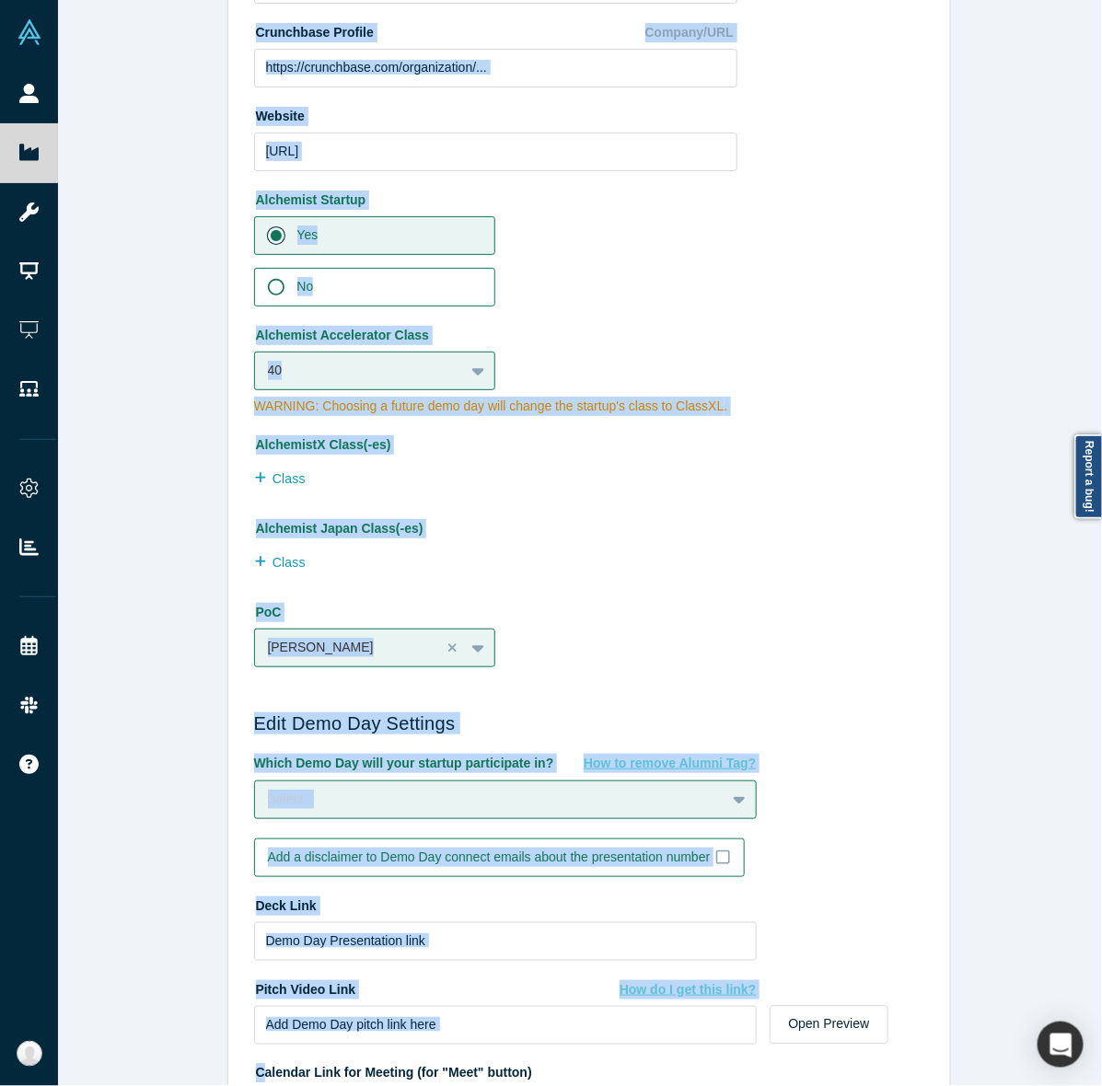
drag, startPoint x: 116, startPoint y: 1138, endPoint x: 67, endPoint y: 1141, distance: 48.9
click at [67, 1085] on html "People Startups Resources Demo Day AX Demo Day Registrants Settings Dashboard E…" at bounding box center [551, 543] width 1102 height 1086
click at [121, 822] on div "Edit Company Profile * Name ZeeHub AI Name cannot contain emoticons Your curren…" at bounding box center [588, 552] width 1061 height 1104
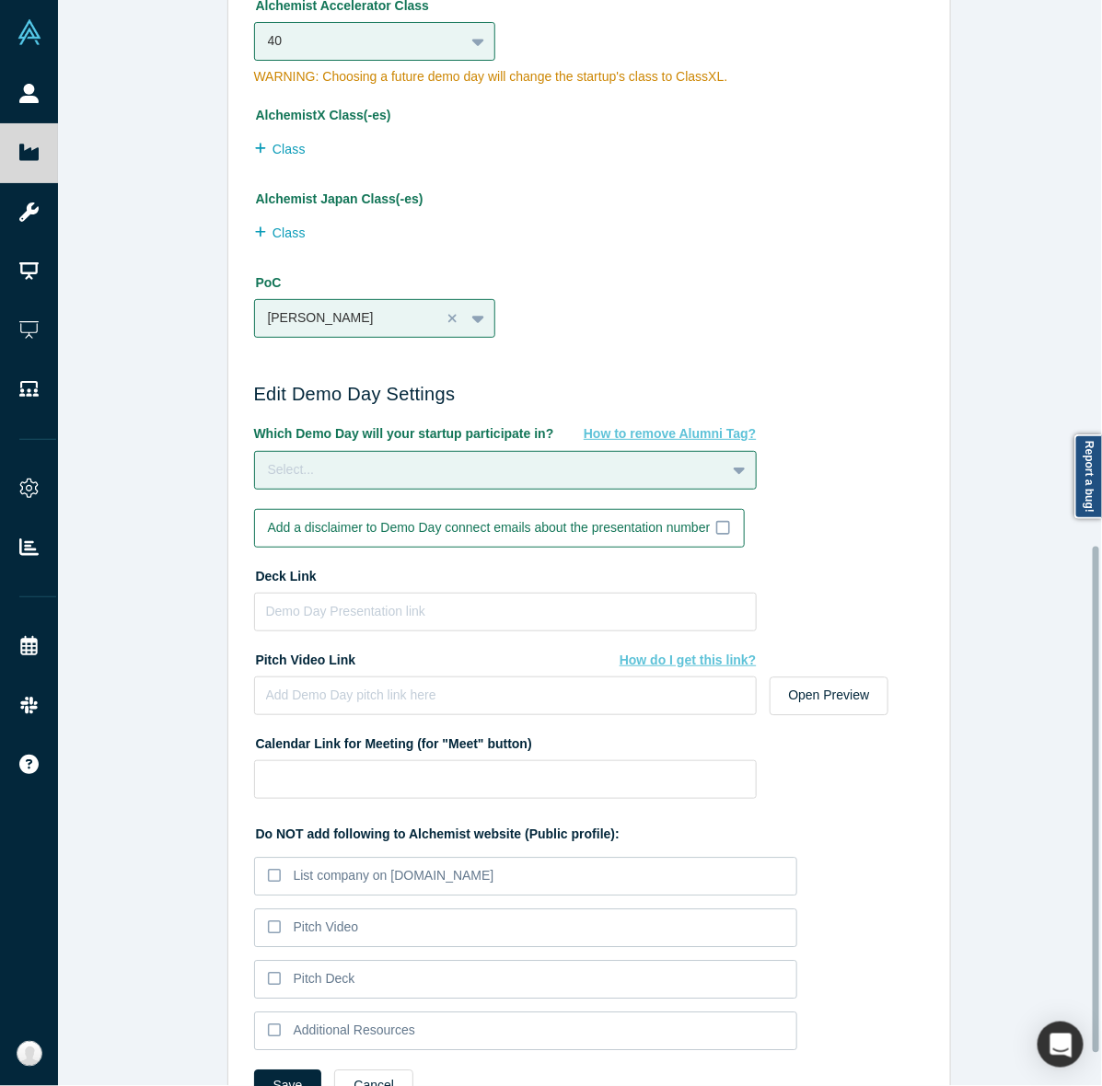
scroll to position [1173, 0]
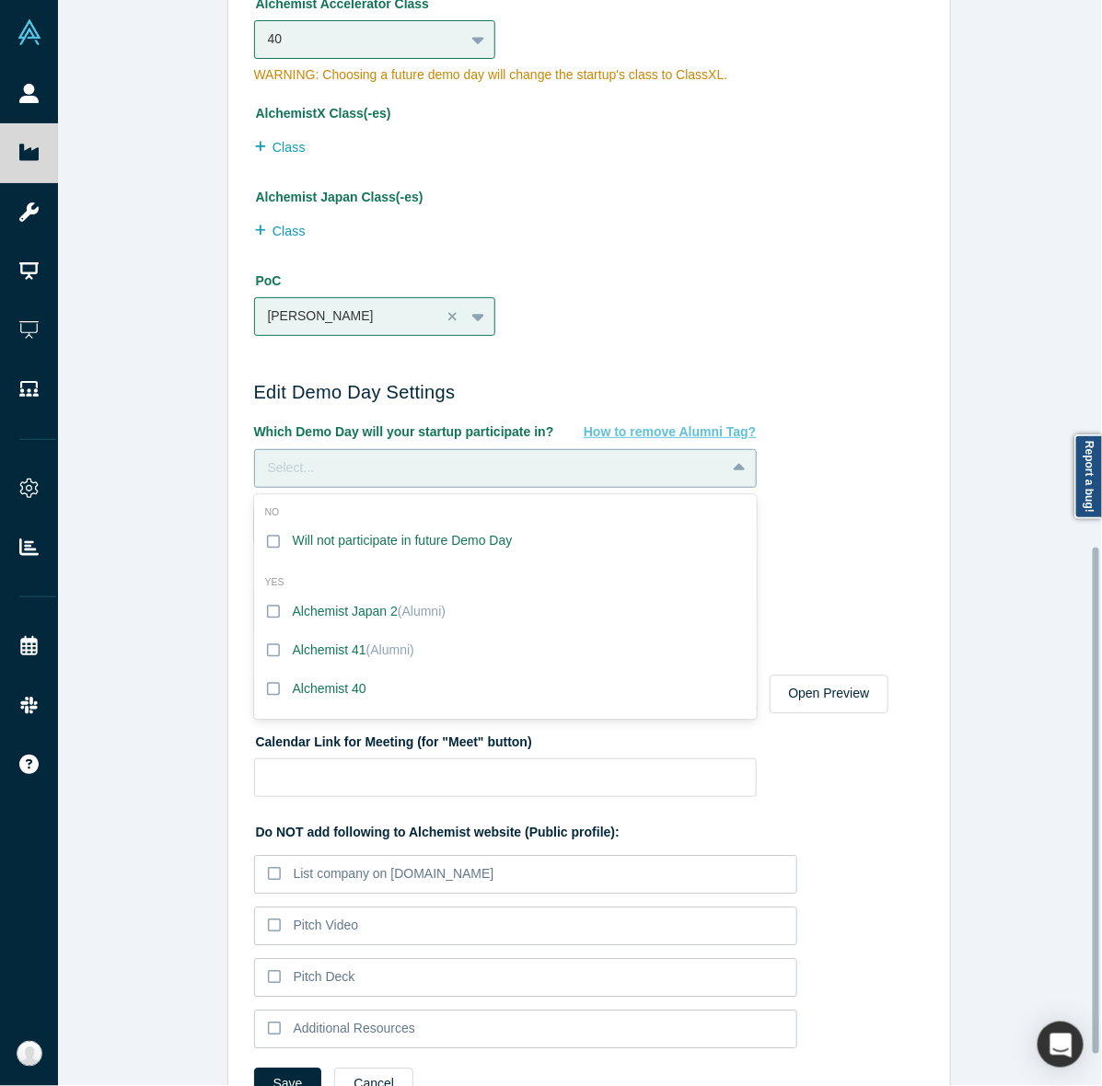
click at [377, 472] on div "Select..." at bounding box center [490, 467] width 445 height 19
click at [328, 683] on div "Alchemist 40" at bounding box center [330, 688] width 74 height 19
click at [0, 0] on input "Alchemist 40" at bounding box center [0, 0] width 0 height 0
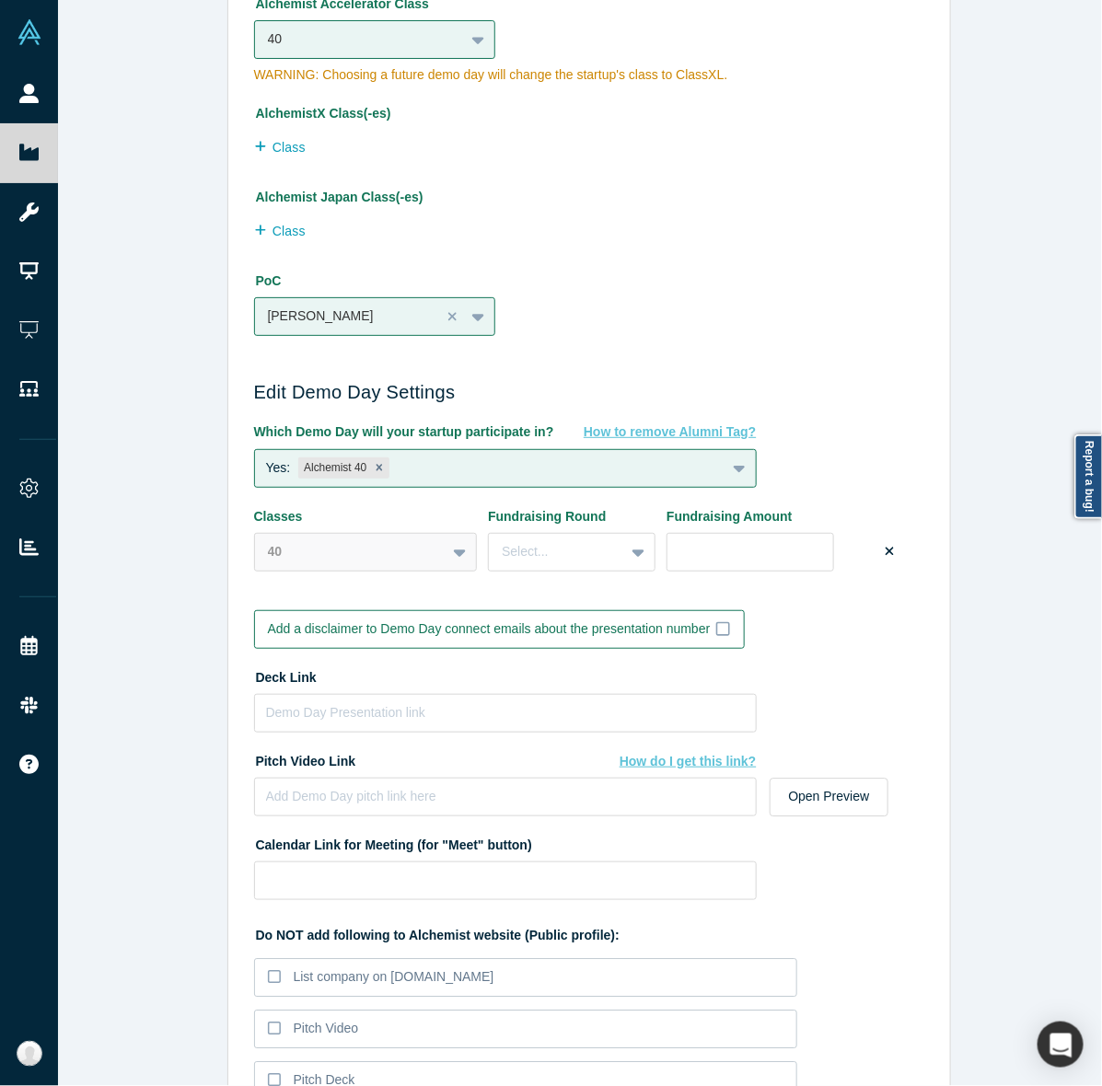
click at [172, 651] on div "Edit Company Profile * Name ZeeHub AI Name cannot contain emoticons Your curren…" at bounding box center [588, 552] width 1061 height 1104
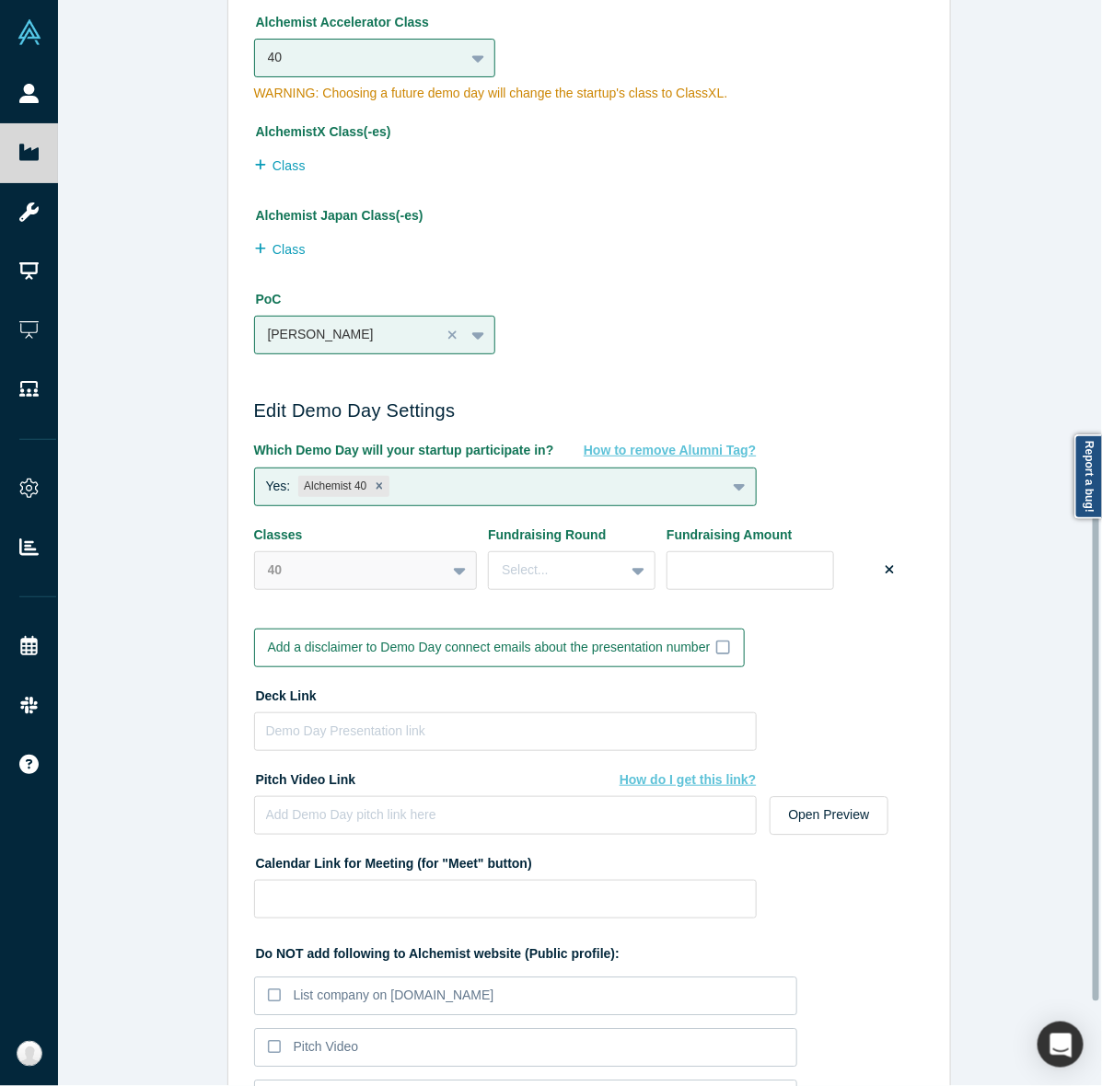
scroll to position [1342, 0]
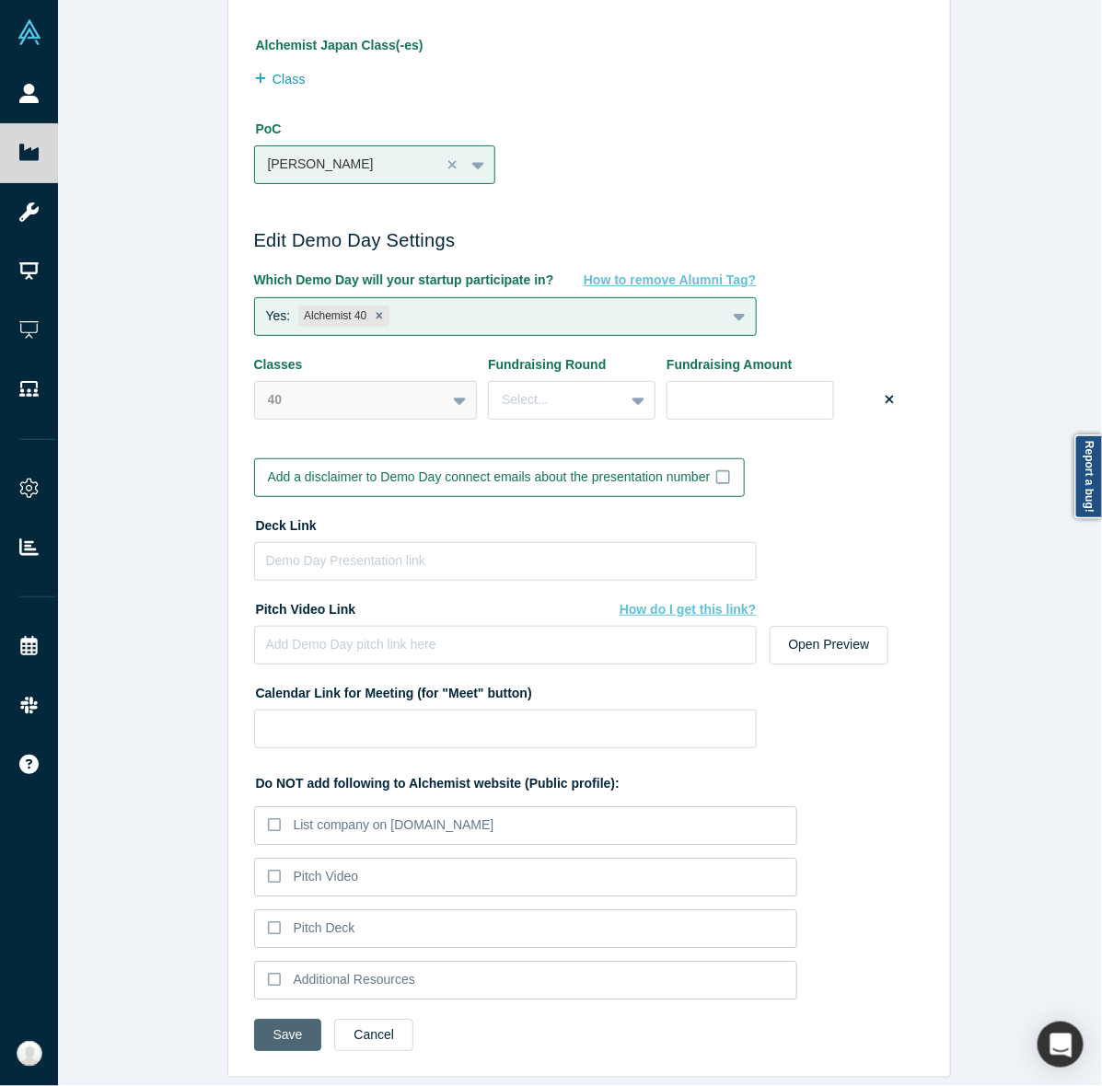
click at [270, 1022] on button "Save" at bounding box center [288, 1035] width 68 height 32
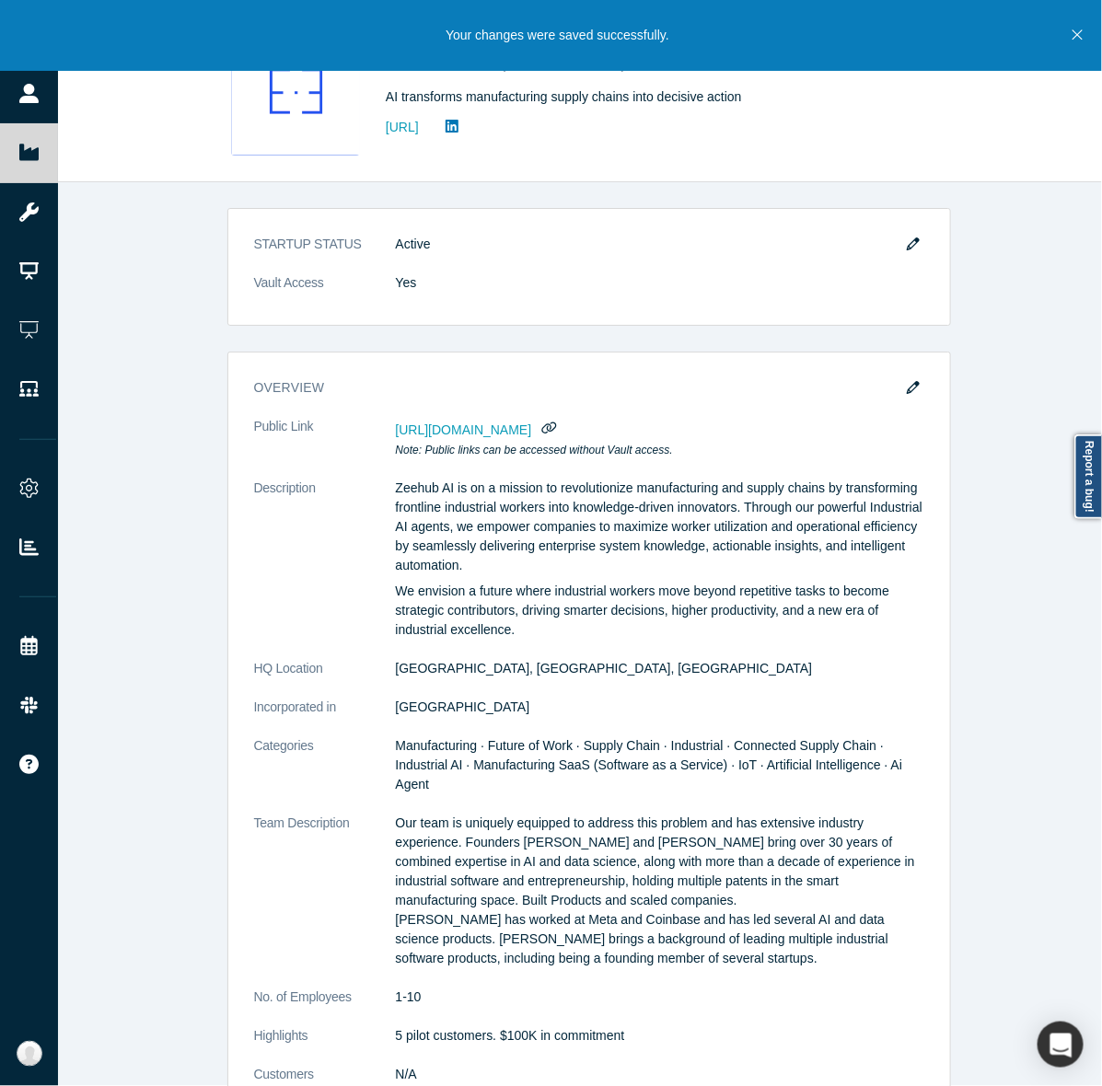
click at [1075, 30] on icon "Close" at bounding box center [1077, 35] width 10 height 17
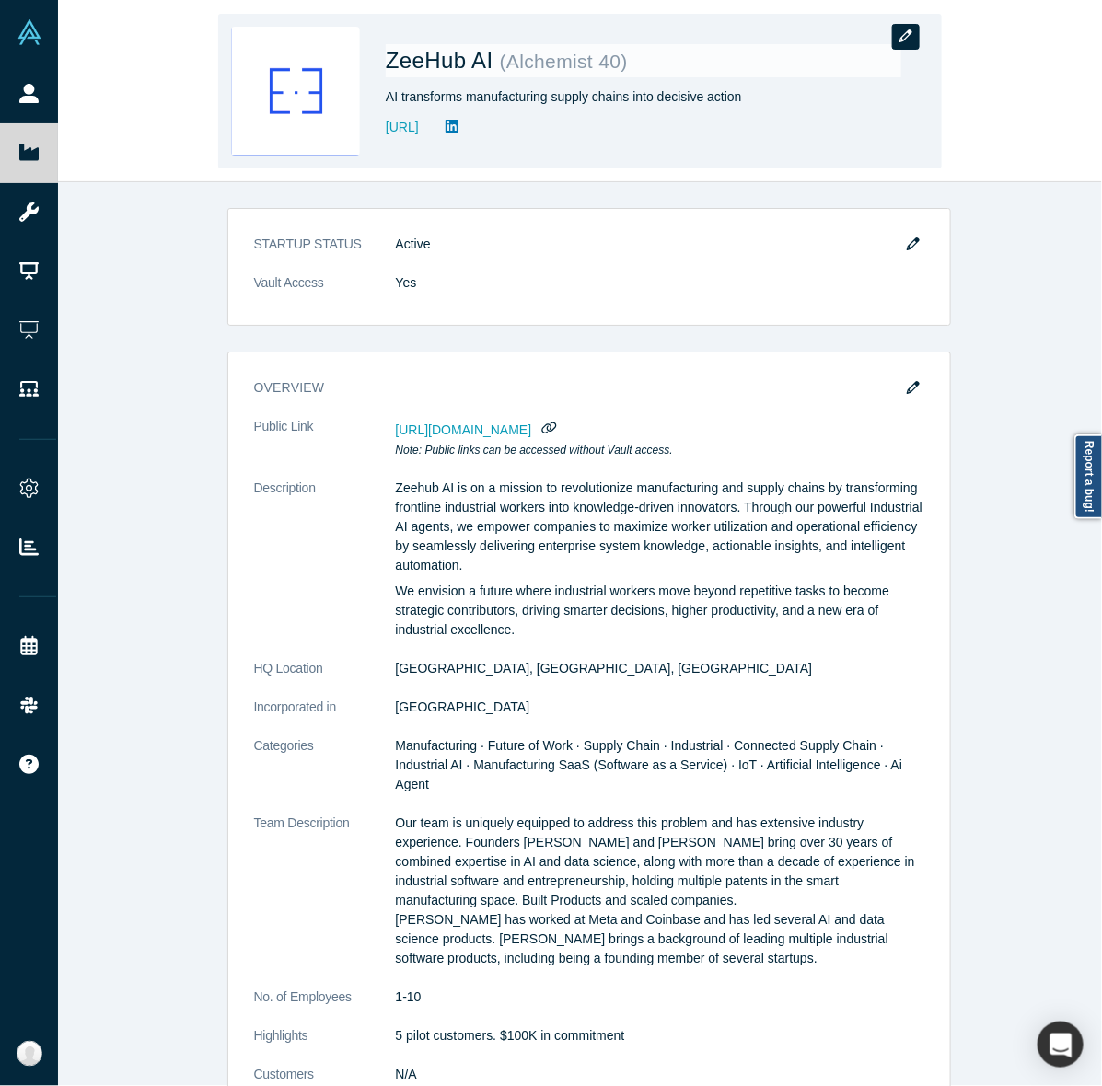
click at [909, 29] on icon "button" at bounding box center [905, 35] width 13 height 13
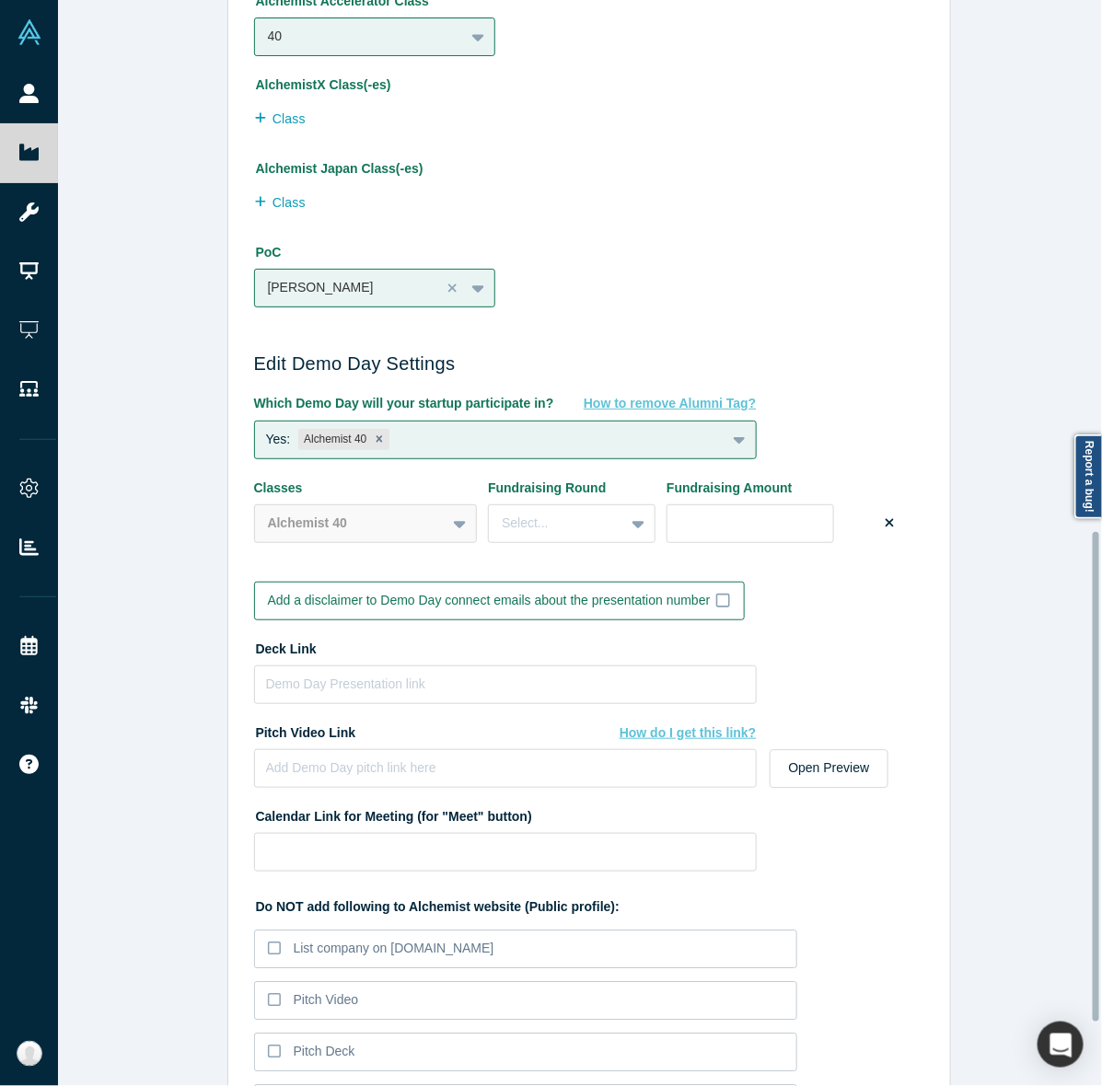
scroll to position [1316, 0]
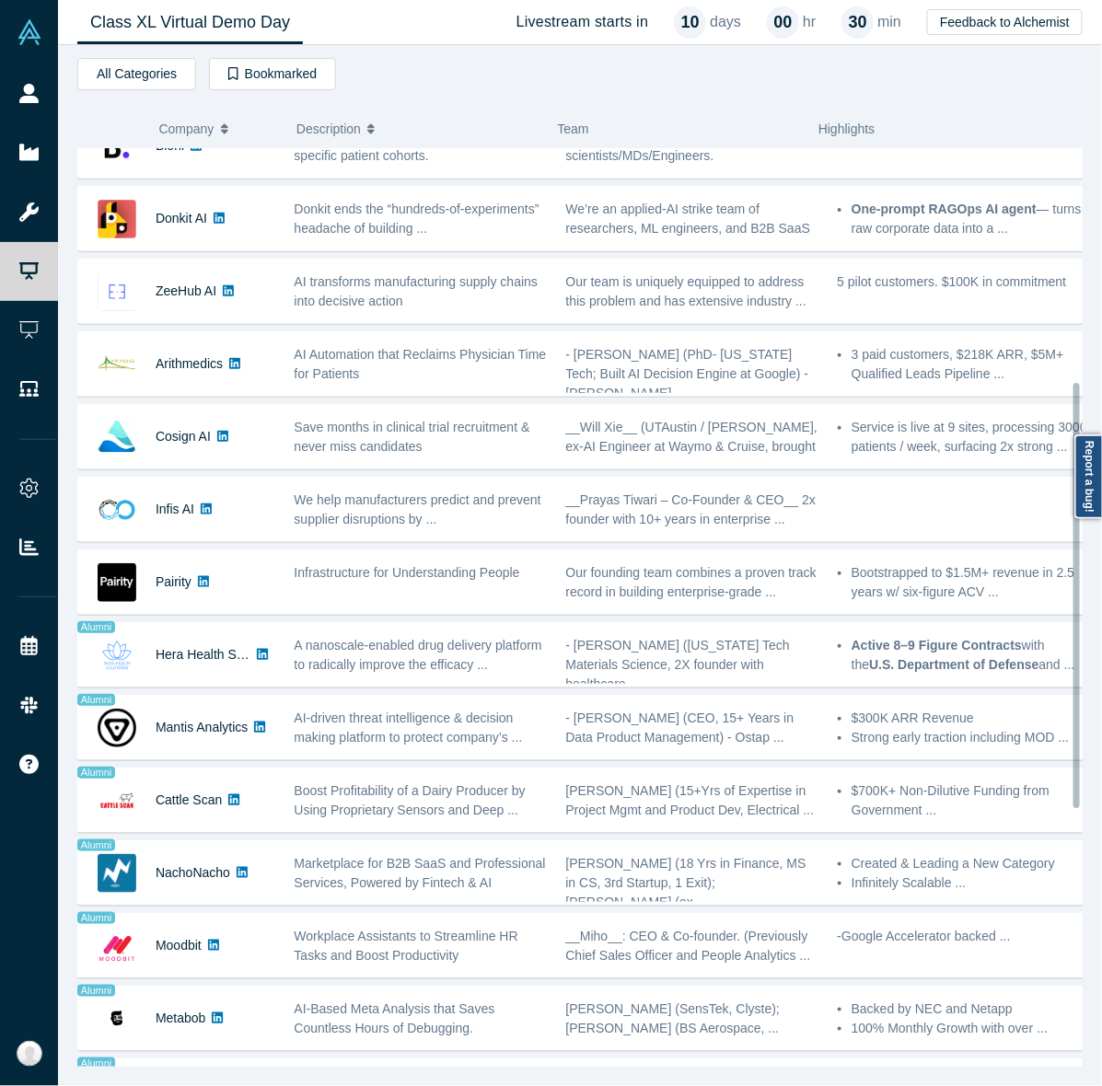
scroll to position [545, 0]
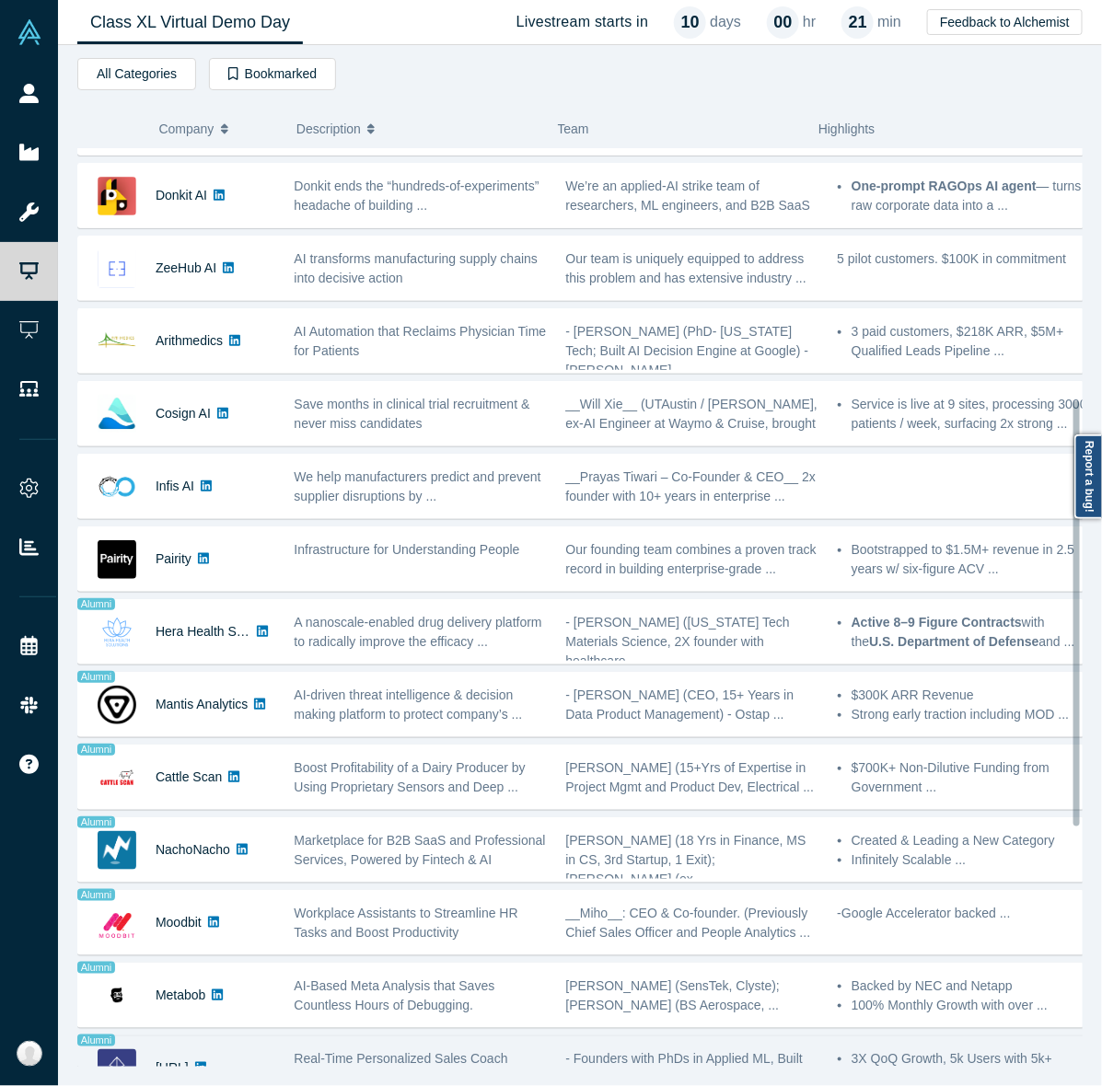
scroll to position [530, 0]
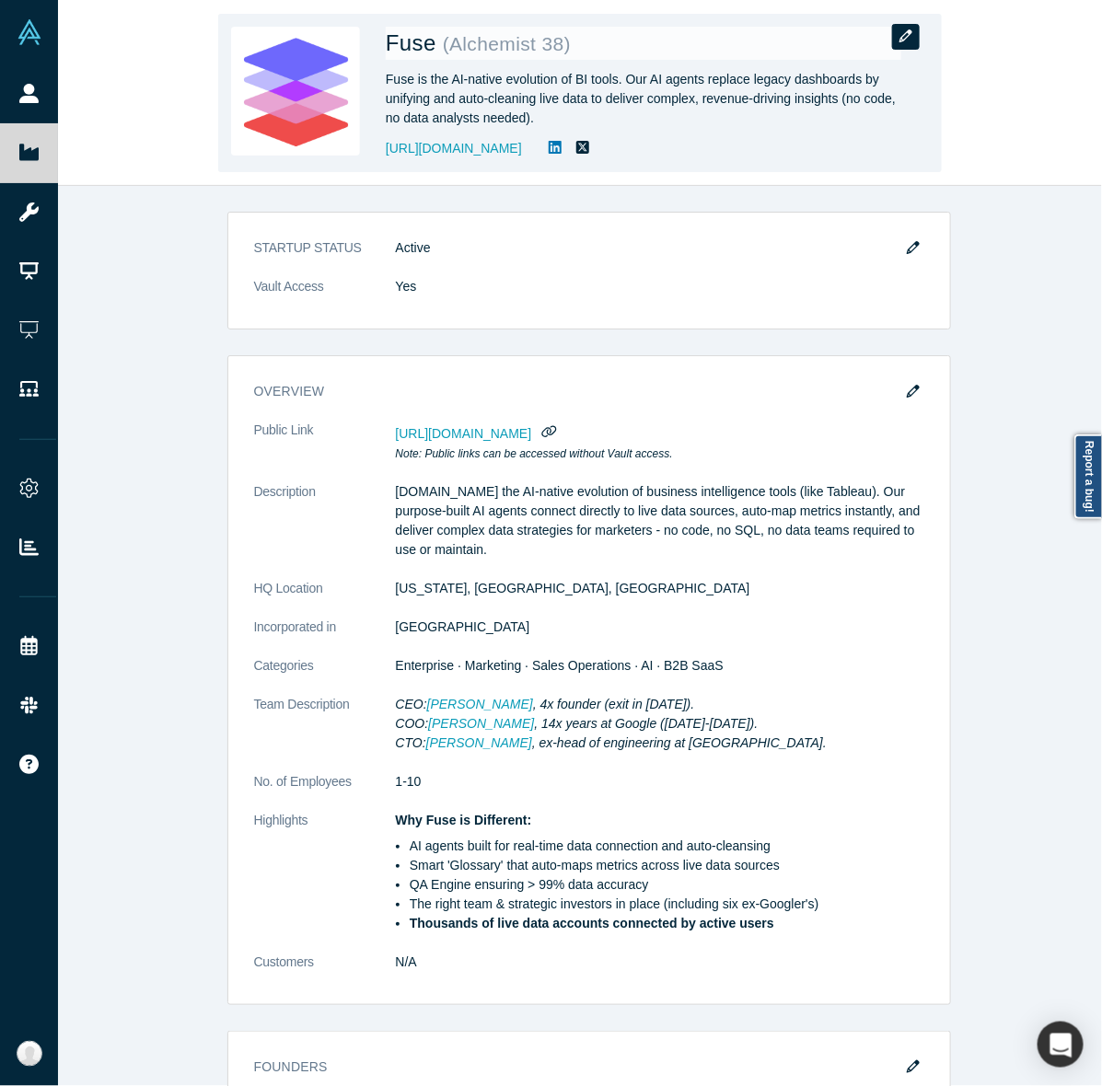
click at [904, 39] on icon "button" at bounding box center [905, 35] width 13 height 13
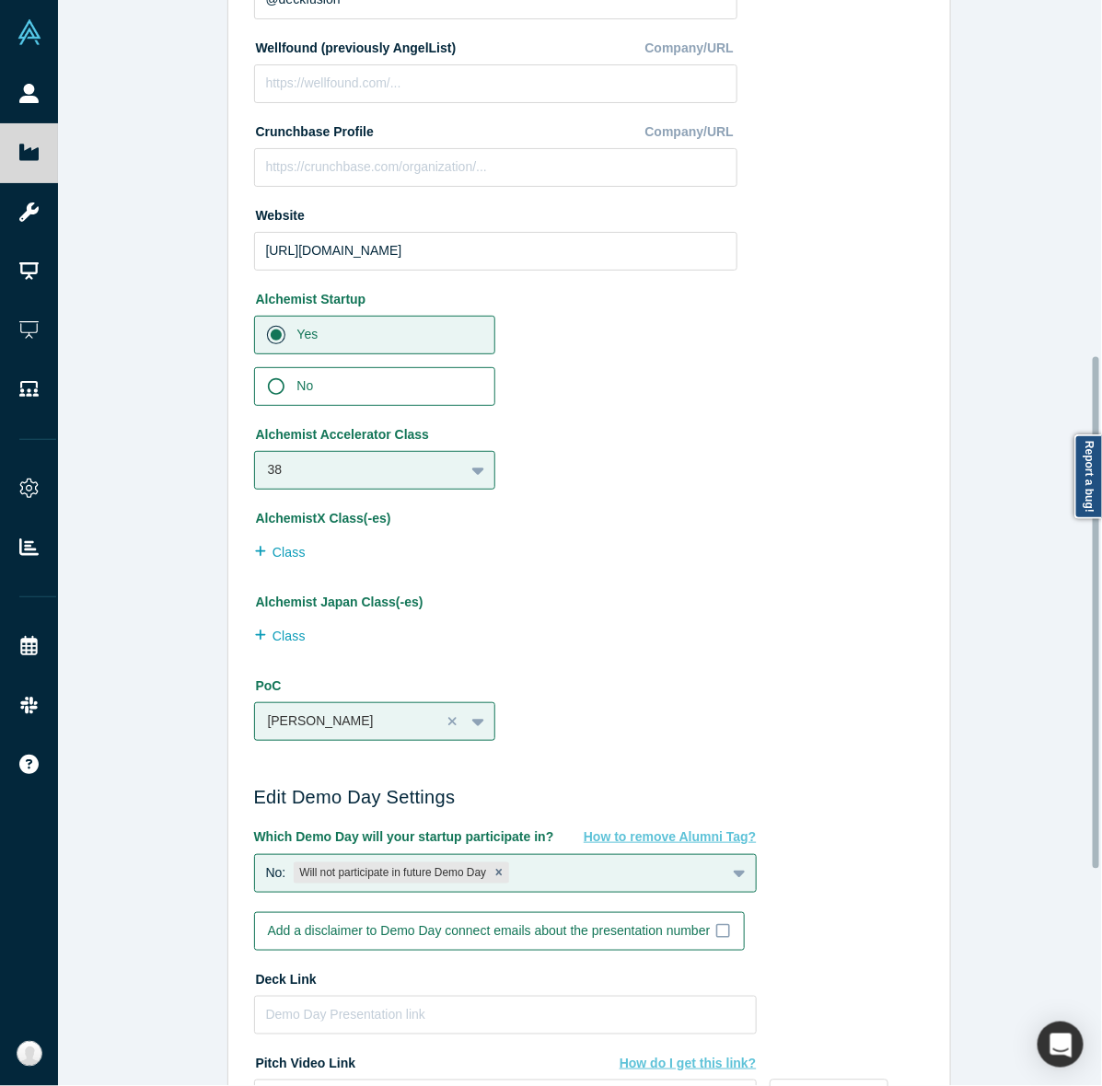
scroll to position [756, 0]
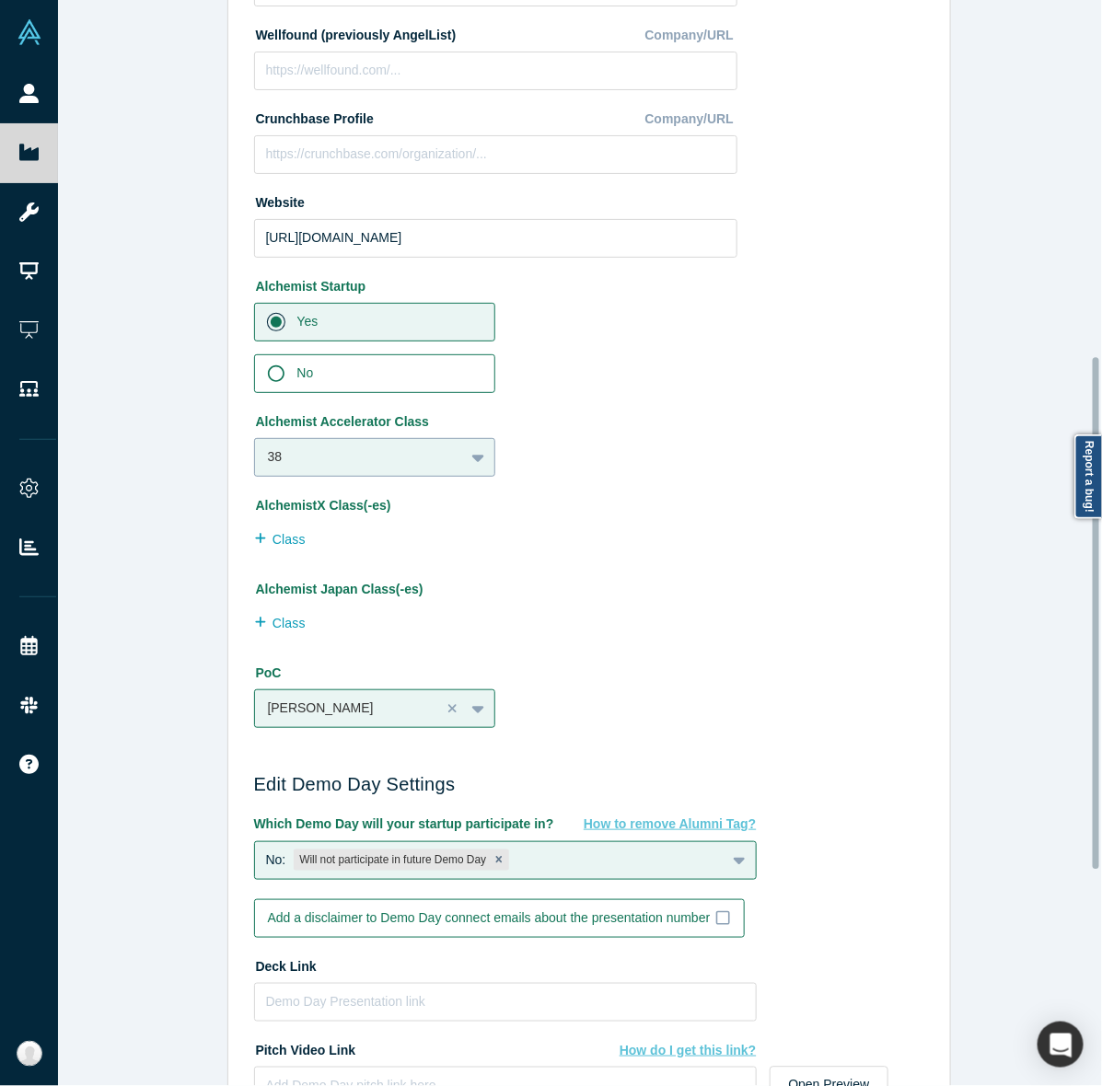
click at [374, 470] on div "38" at bounding box center [360, 457] width 210 height 30
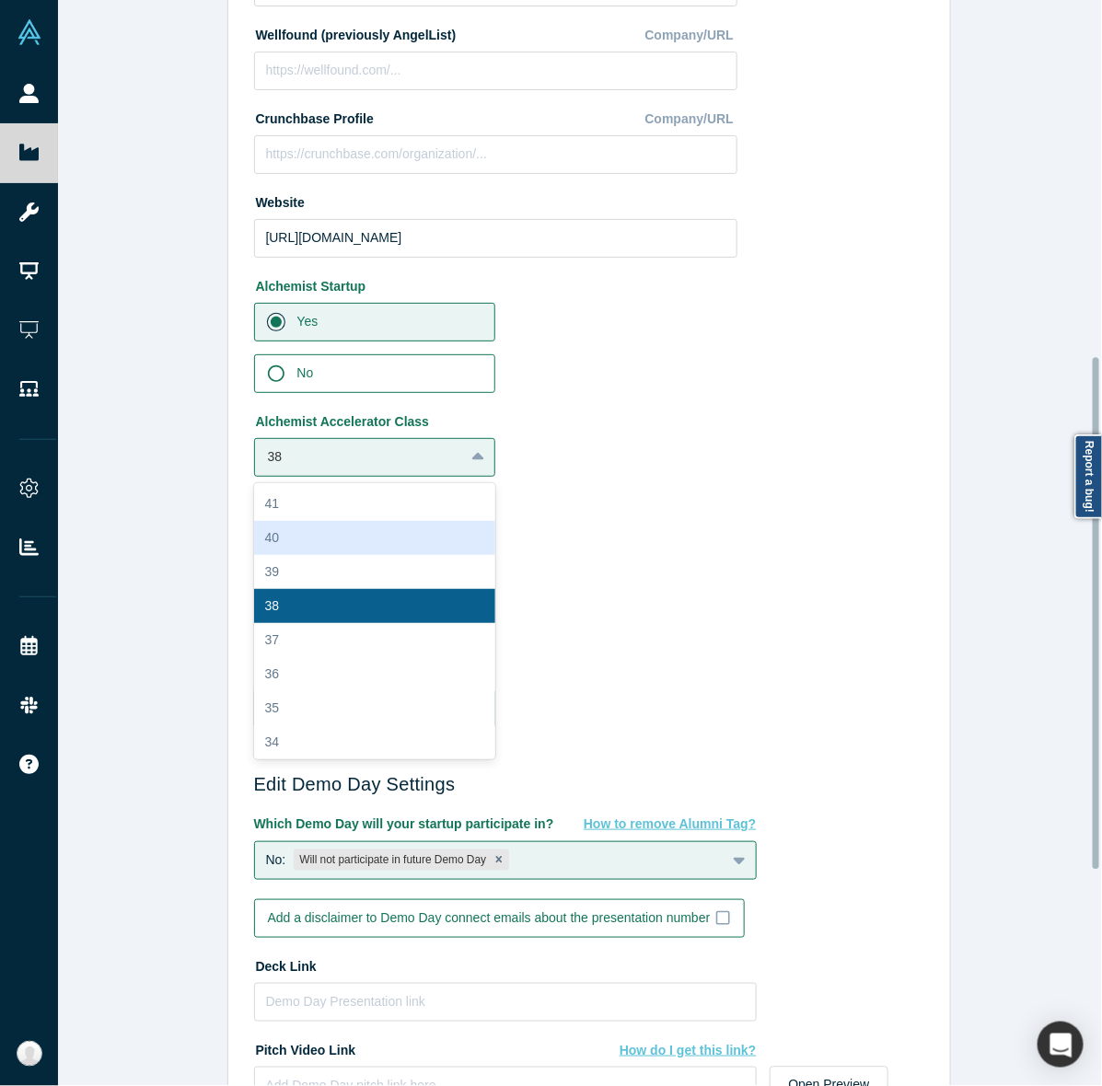
click at [331, 530] on div "40" at bounding box center [375, 538] width 242 height 34
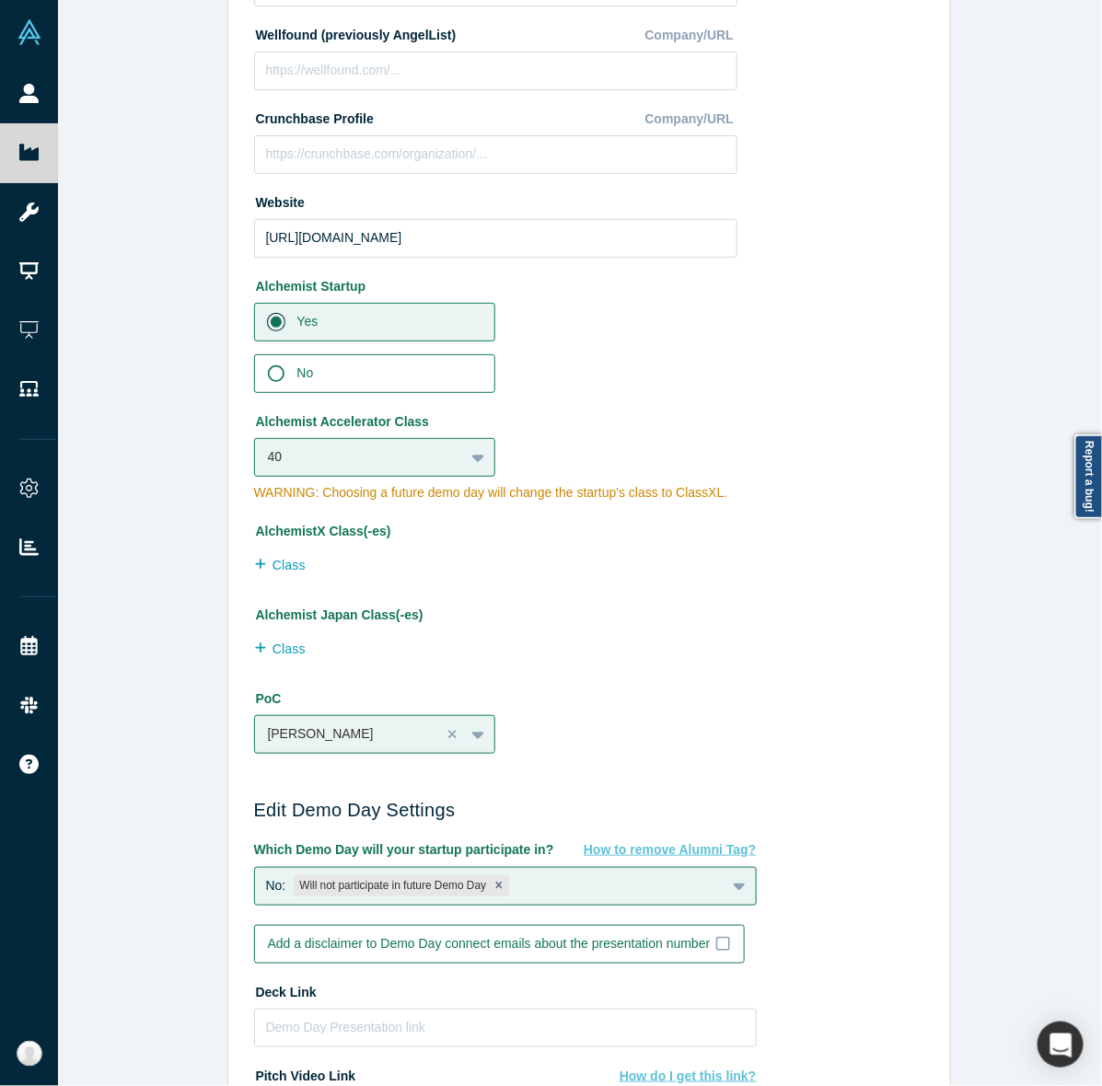
click at [586, 522] on label "АlchemistX Class(-es)" at bounding box center [495, 528] width 483 height 26
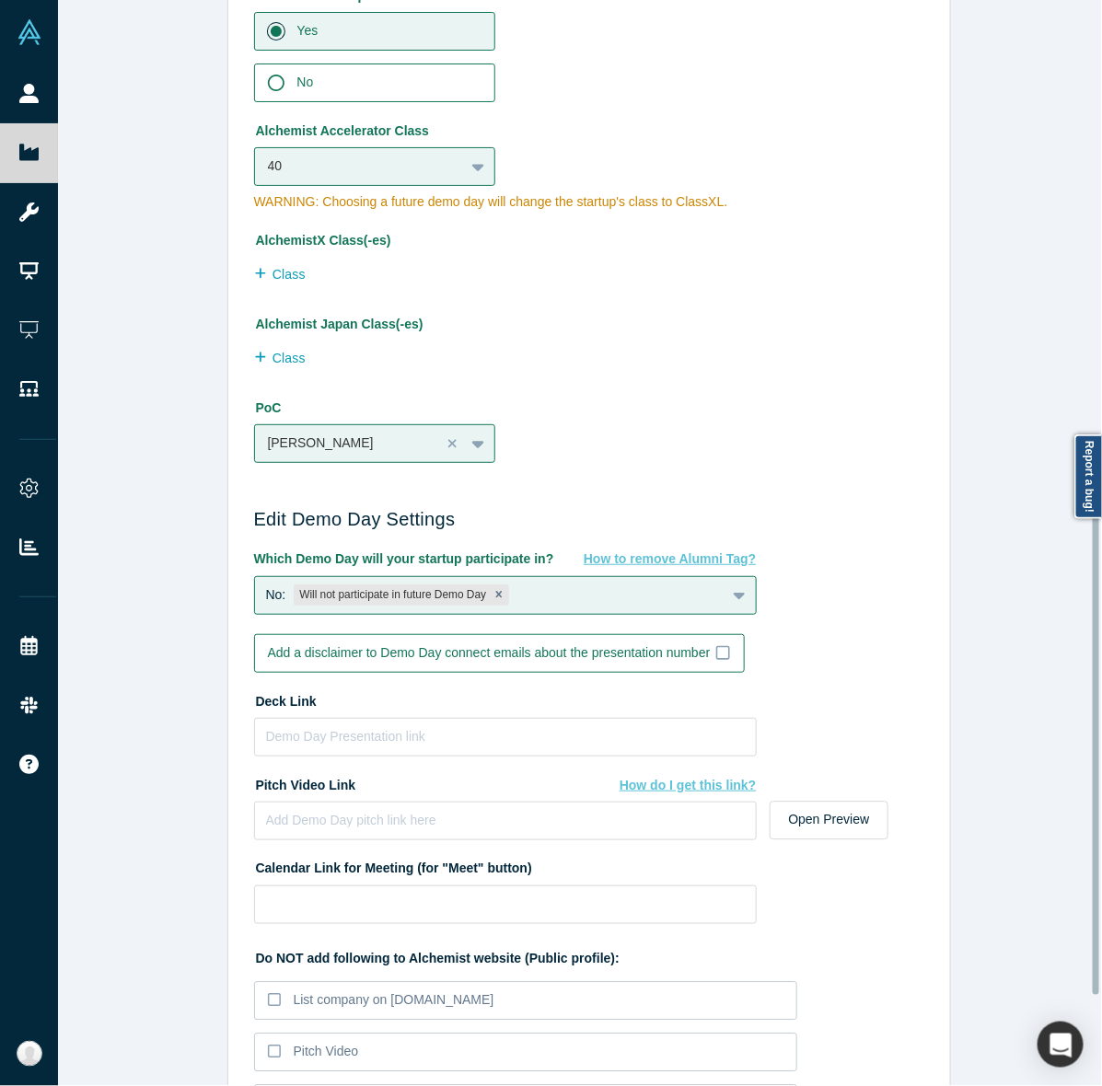
scroll to position [1047, 0]
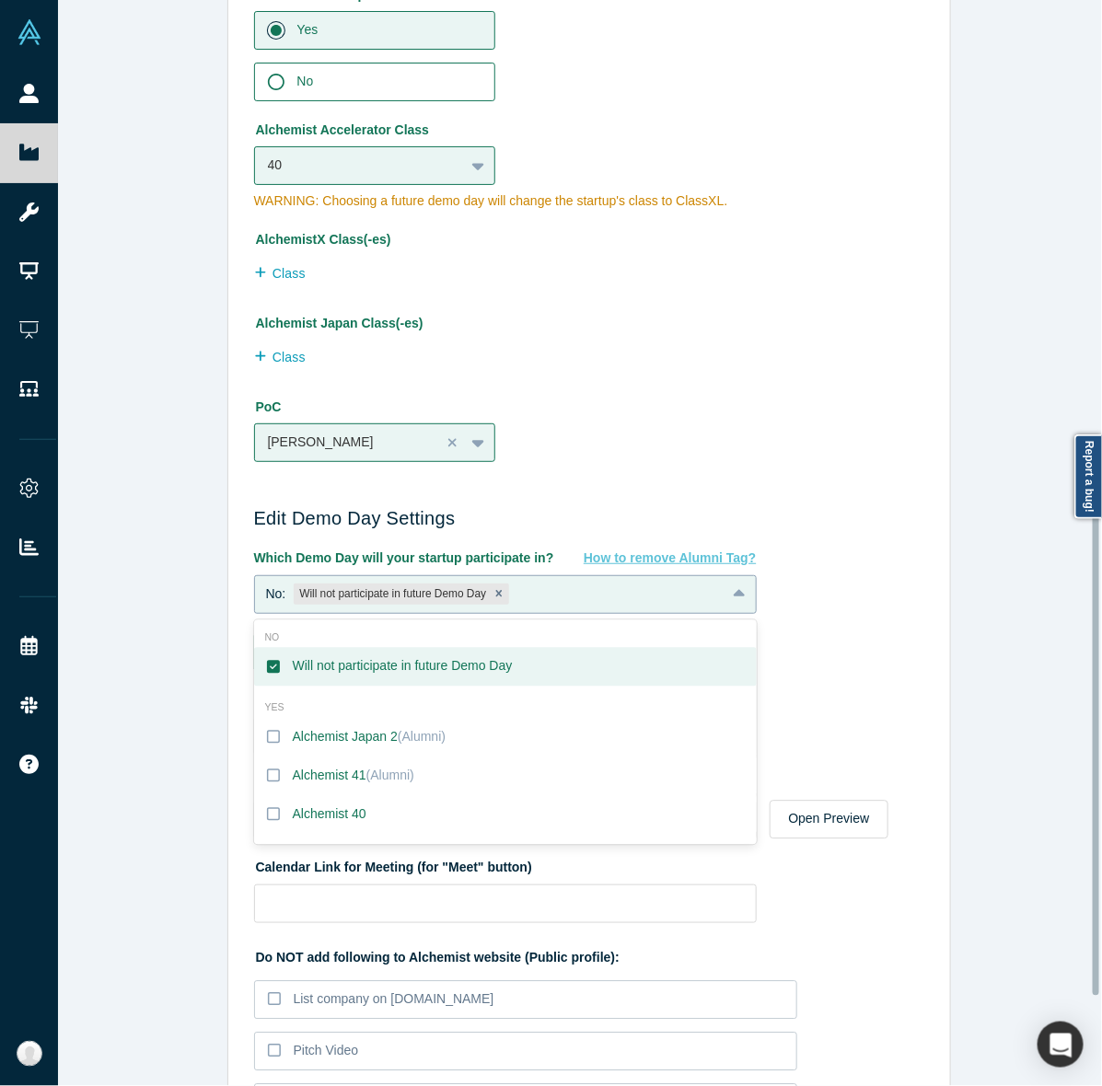
click at [605, 582] on div "No: Will not participate in future Demo Day" at bounding box center [490, 594] width 470 height 29
click at [430, 815] on label "Alchemist 40" at bounding box center [505, 814] width 503 height 39
click at [0, 0] on input "Alchemist 40" at bounding box center [0, 0] width 0 height 0
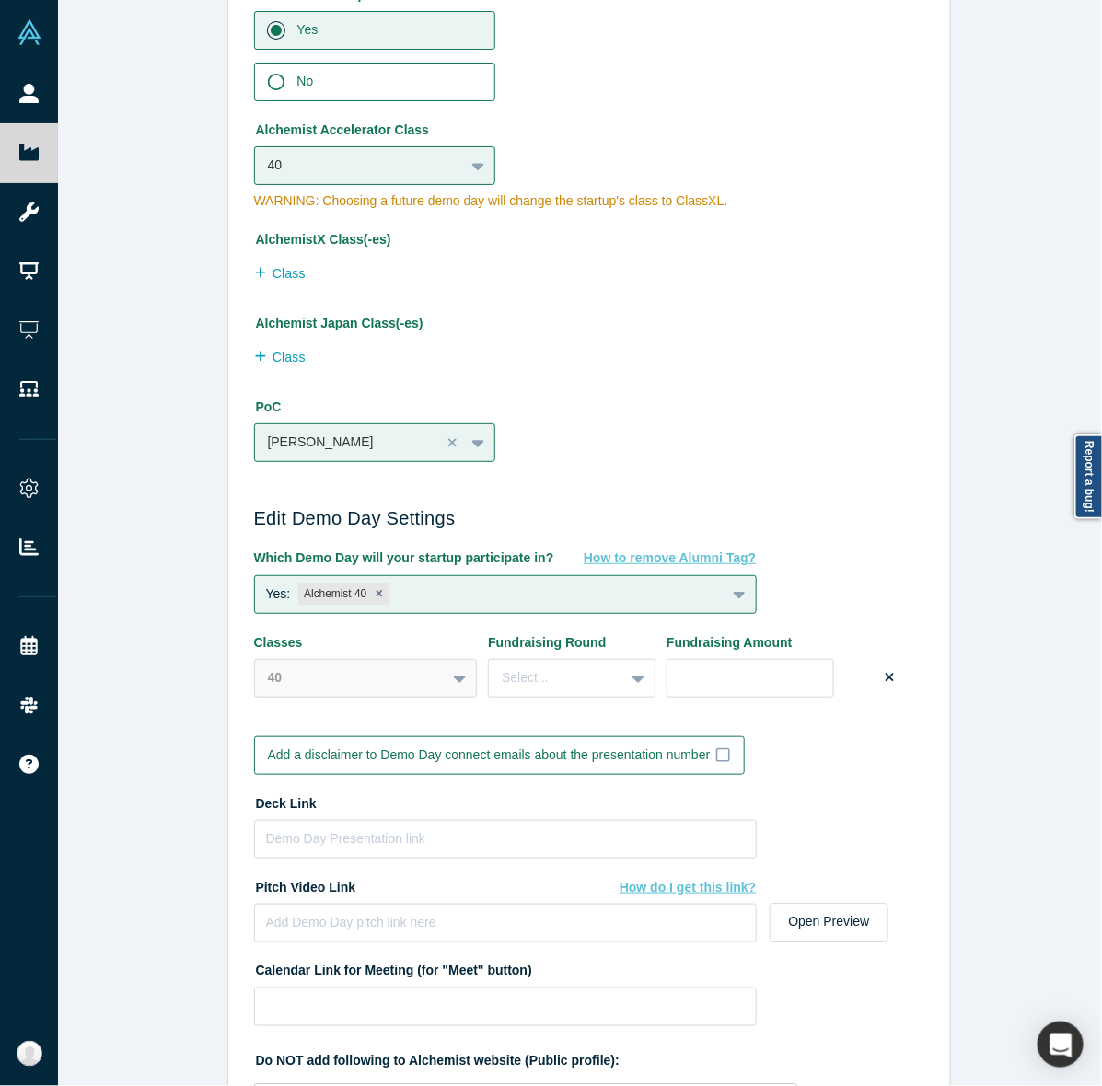
click at [144, 642] on div "Edit Company Profile * Name Fuse Name cannot contain emoticons Your current pub…" at bounding box center [588, 552] width 1061 height 1104
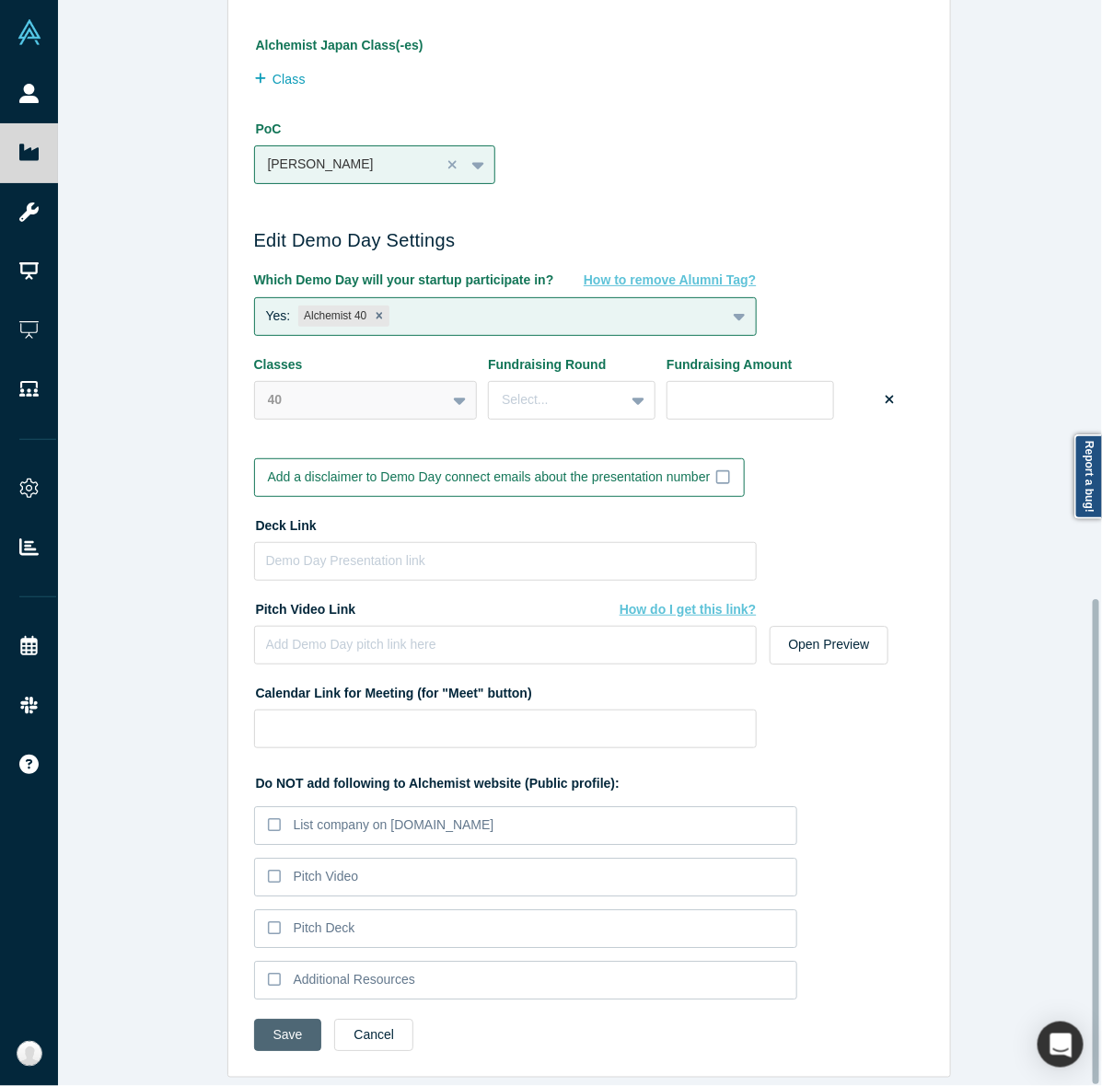
click at [264, 1019] on button "Save" at bounding box center [288, 1035] width 68 height 32
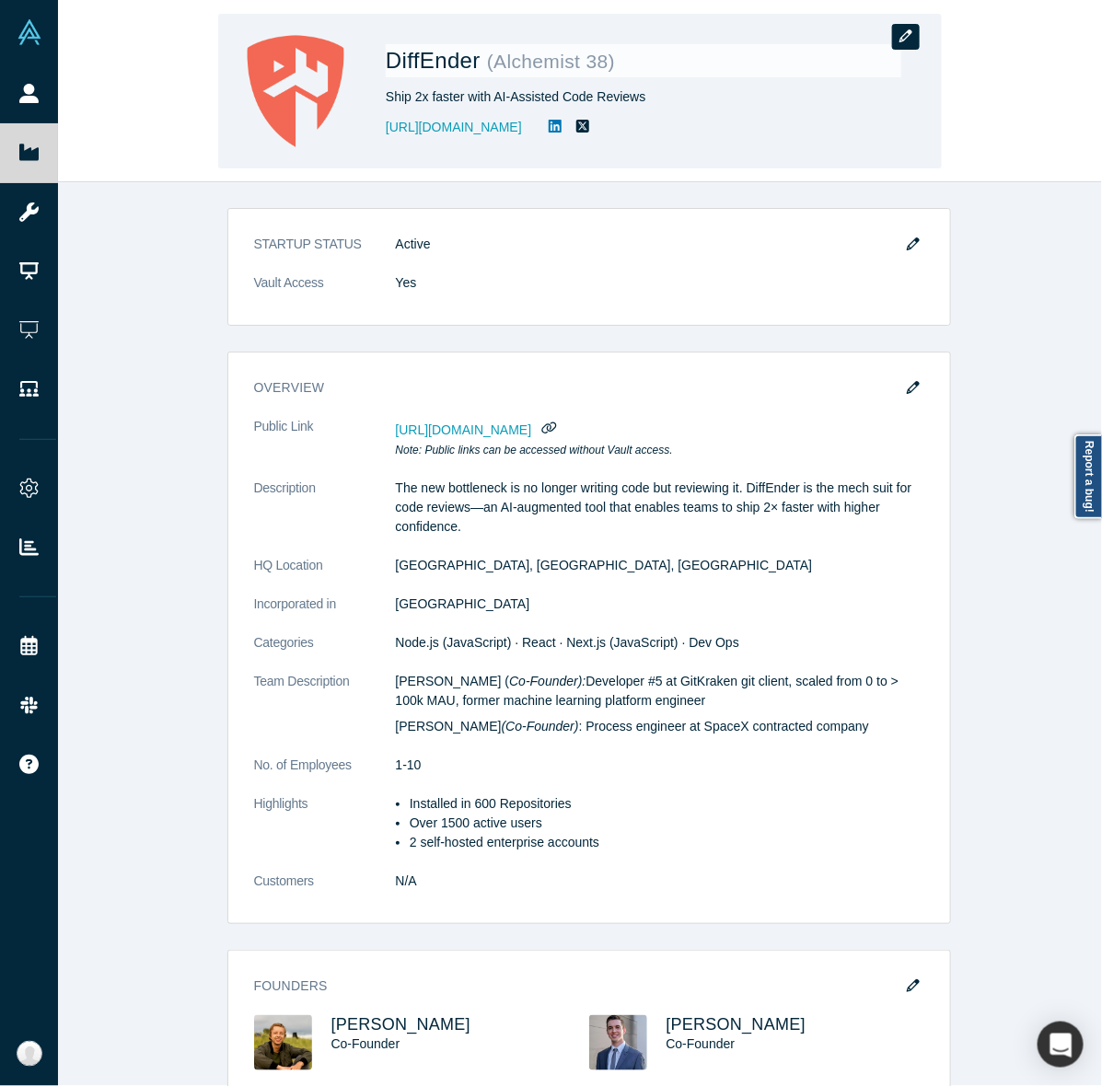
click at [904, 44] on button "button" at bounding box center [906, 37] width 28 height 26
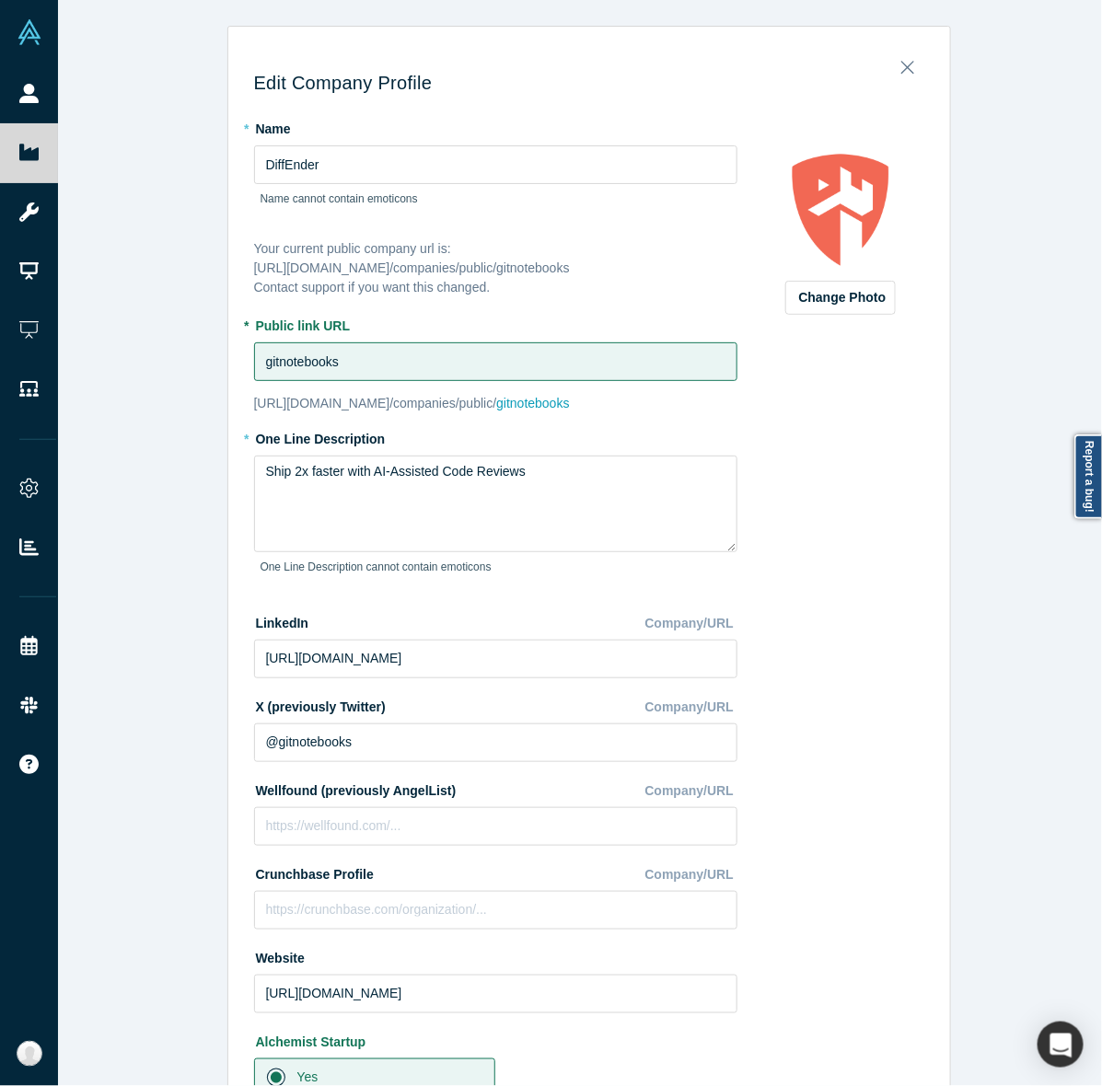
click at [840, 434] on div "Change Photo Zoom Save Remove Upload New" at bounding box center [841, 804] width 168 height 1383
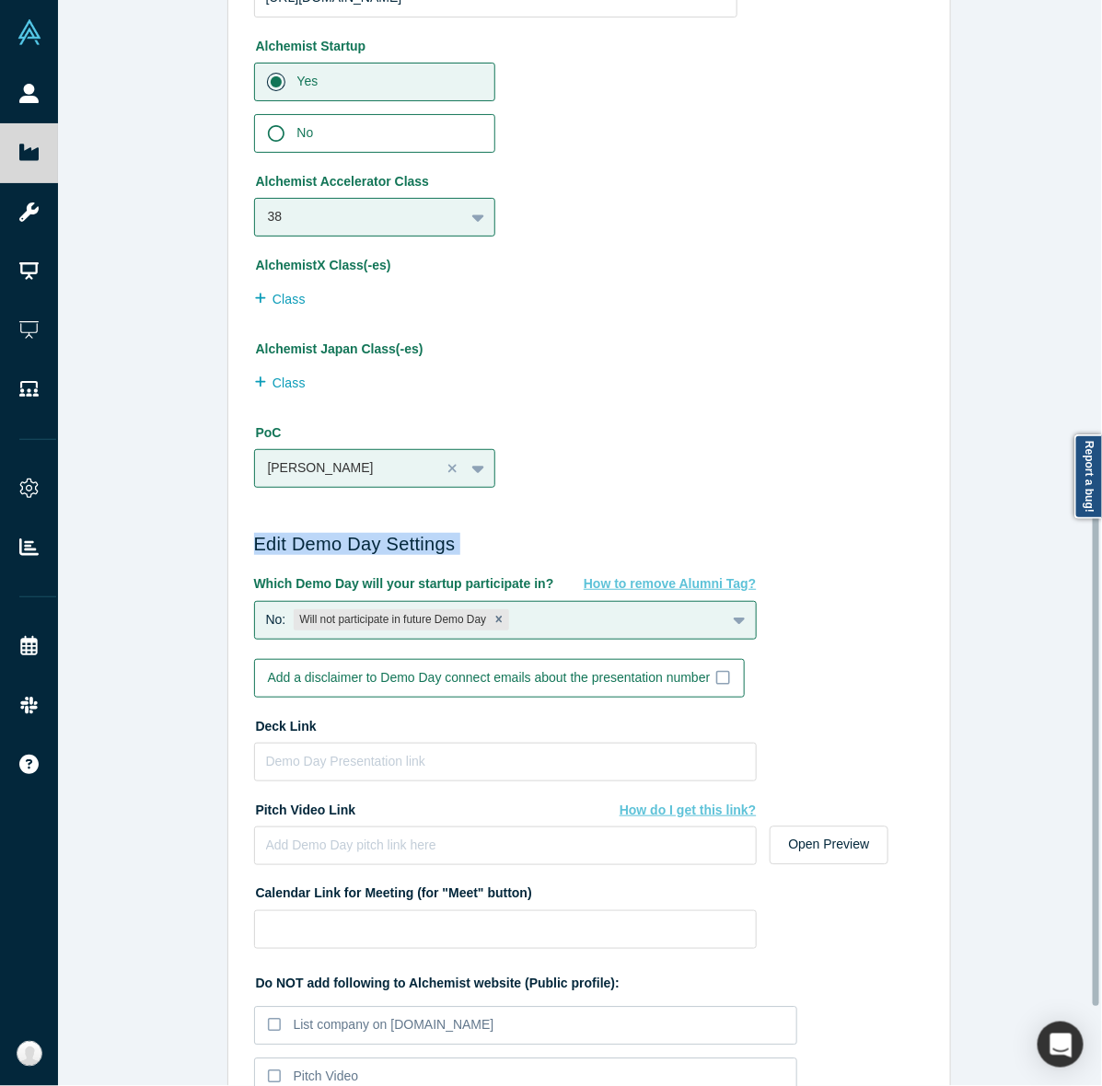
scroll to position [1213, 0]
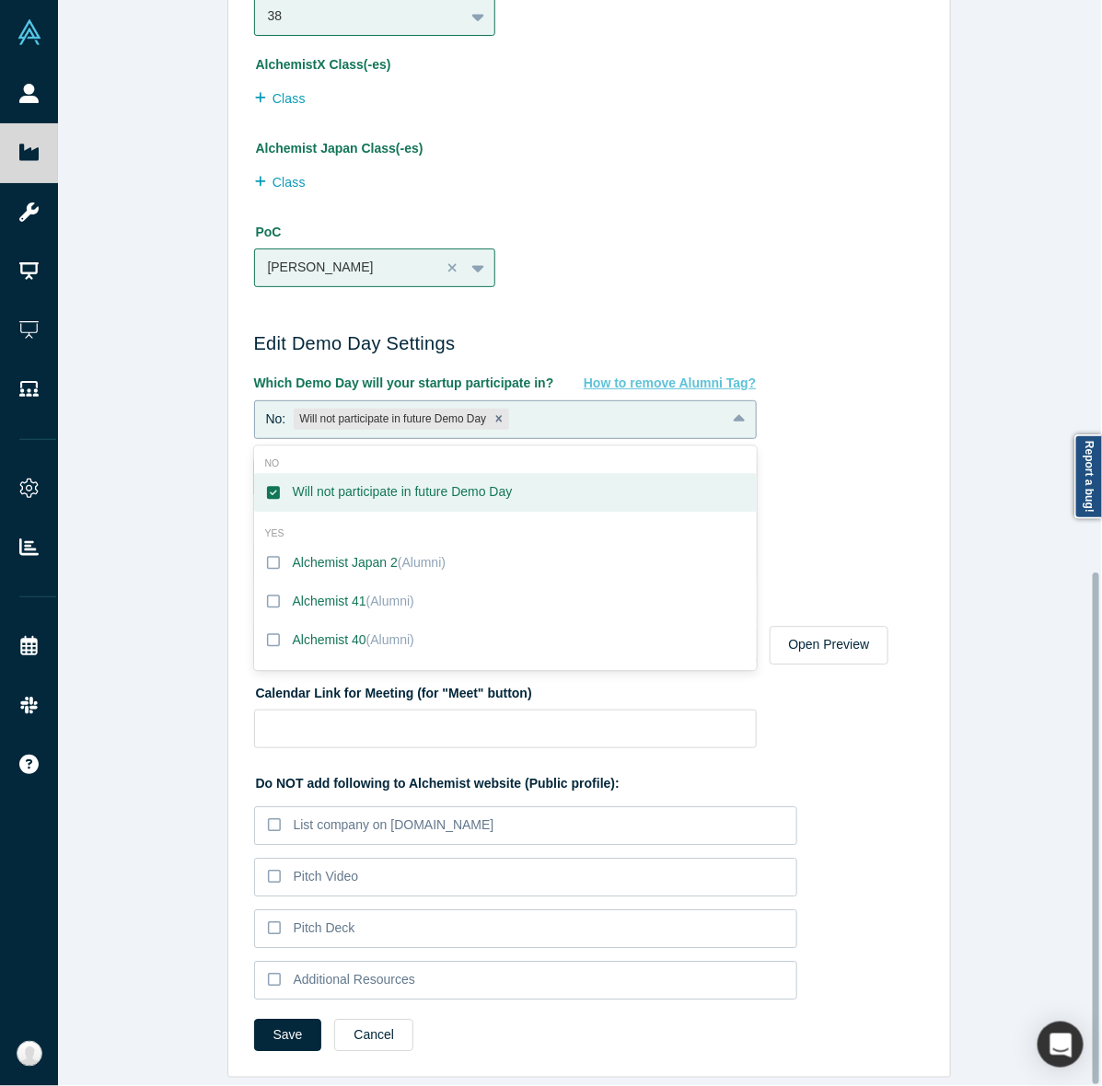
click at [673, 405] on div "No: Will not participate in future Demo Day" at bounding box center [490, 419] width 470 height 29
click at [435, 620] on label "Alchemist 40 (Alumni)" at bounding box center [505, 639] width 503 height 39
click at [0, 0] on input "Alchemist 40 (Alumni)" at bounding box center [0, 0] width 0 height 0
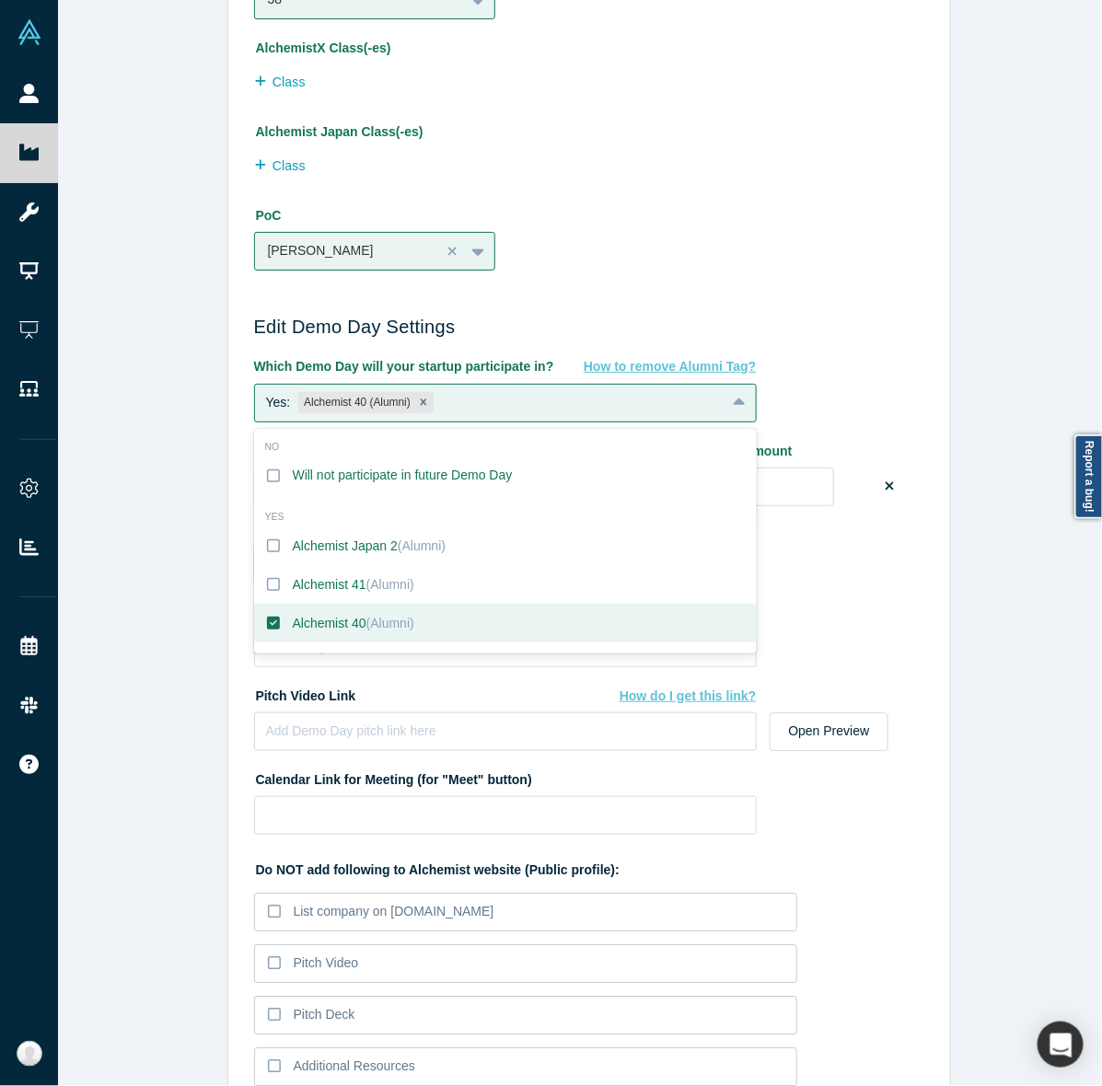
click at [116, 549] on div "Edit Company Profile * Name DiffEnder Name cannot contain emoticons Your curren…" at bounding box center [588, 552] width 1061 height 1104
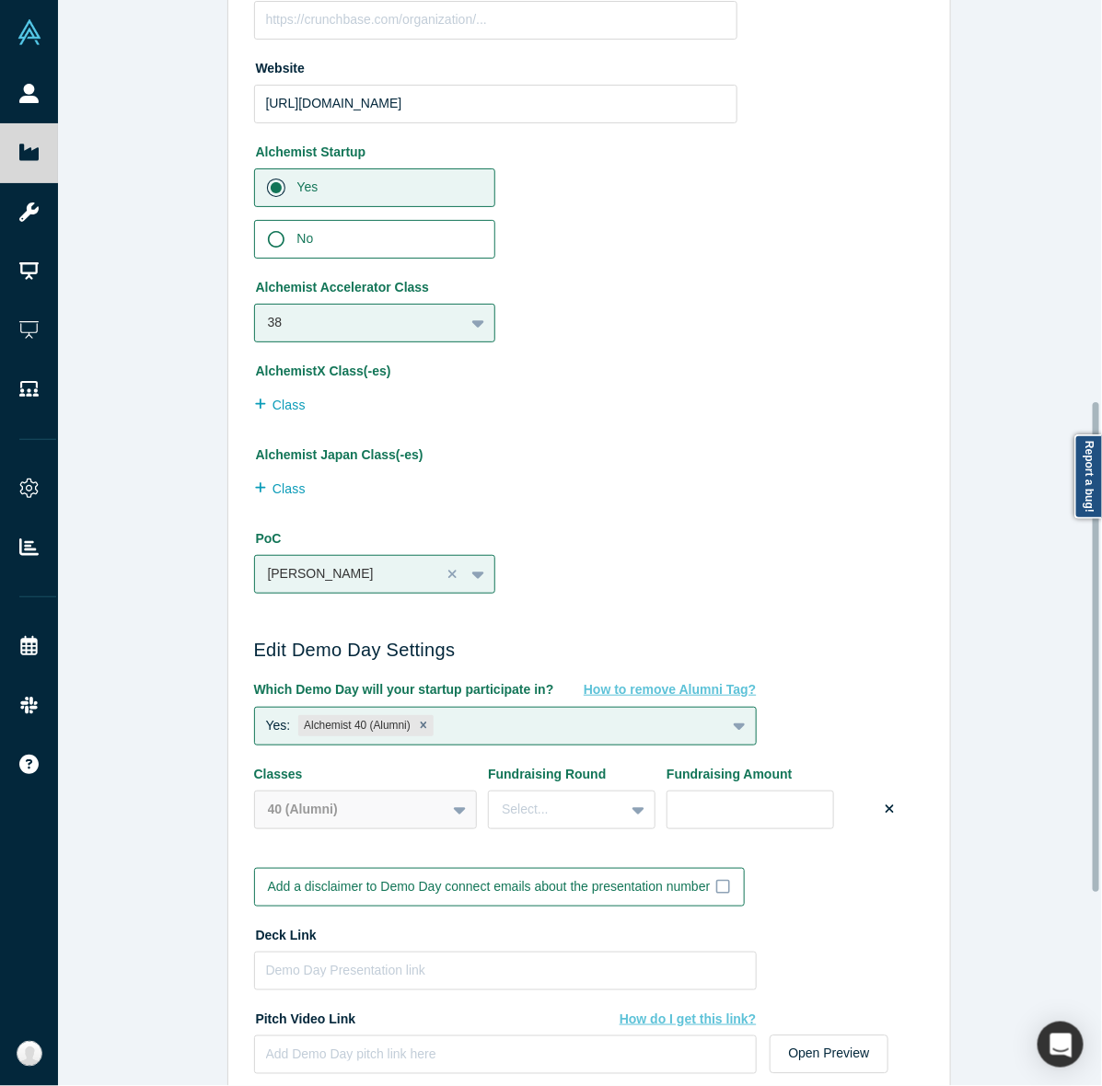
scroll to position [889, 0]
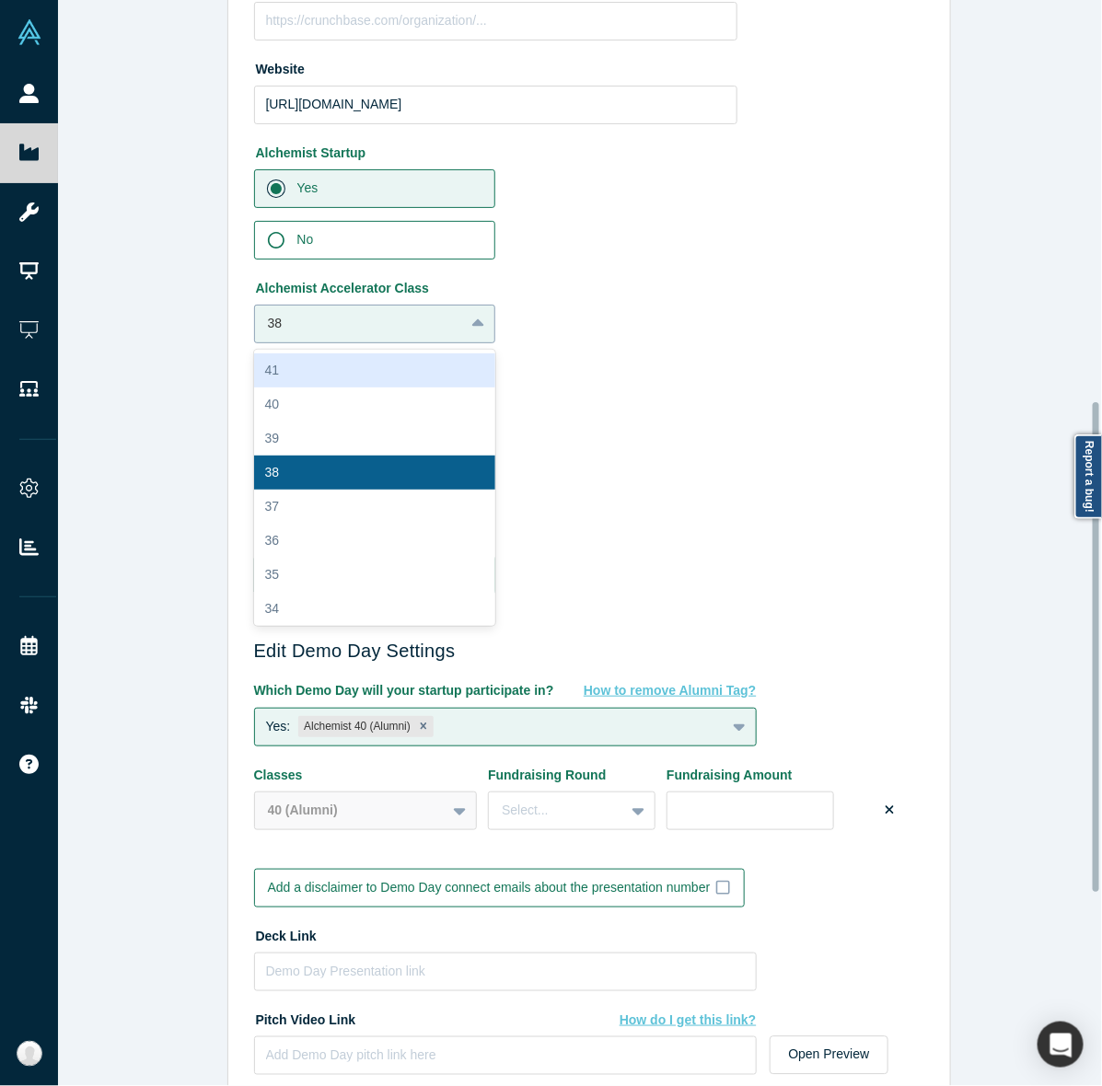
click at [281, 320] on div at bounding box center [360, 323] width 184 height 23
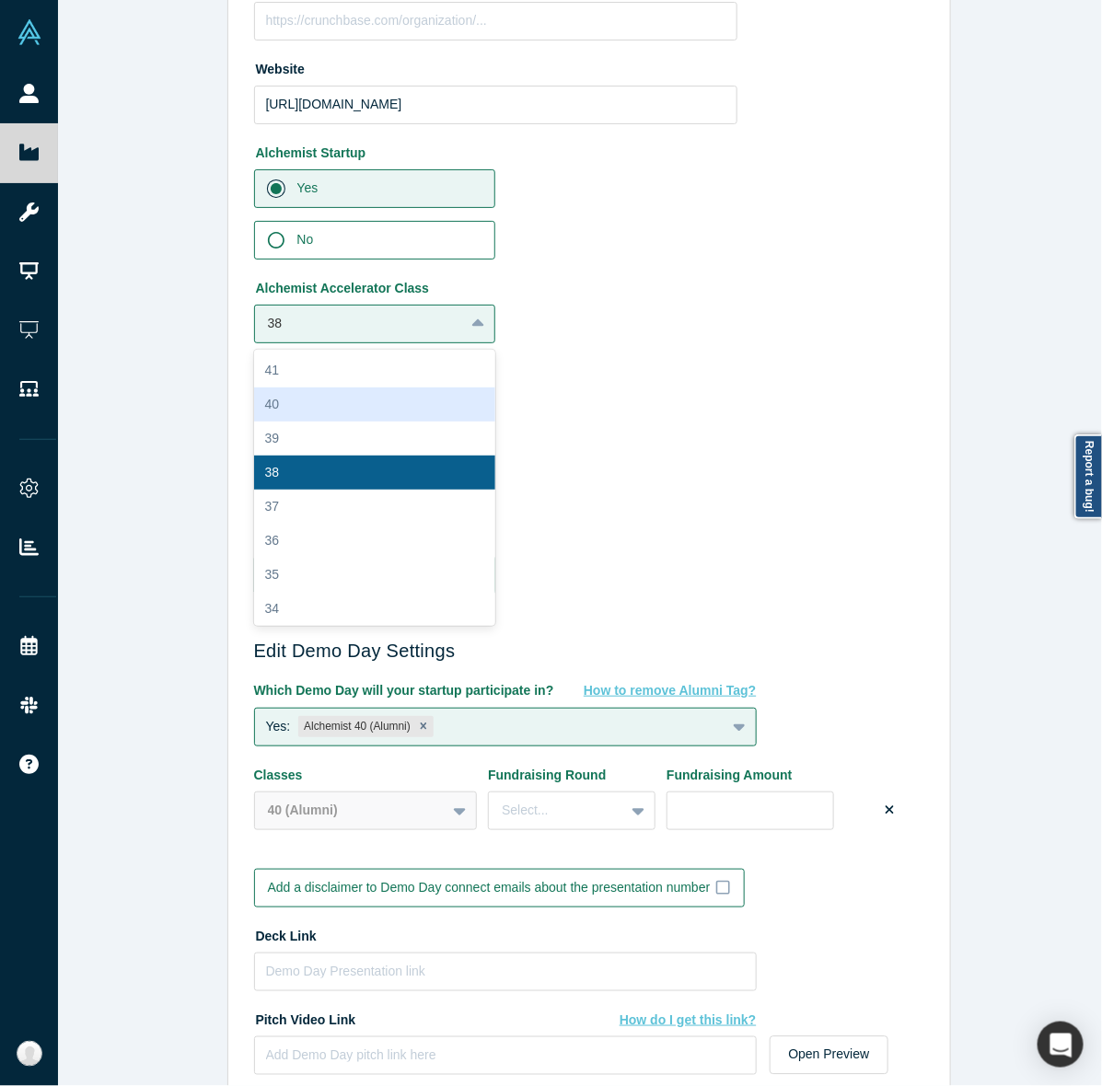
click at [291, 392] on div "40" at bounding box center [375, 404] width 242 height 34
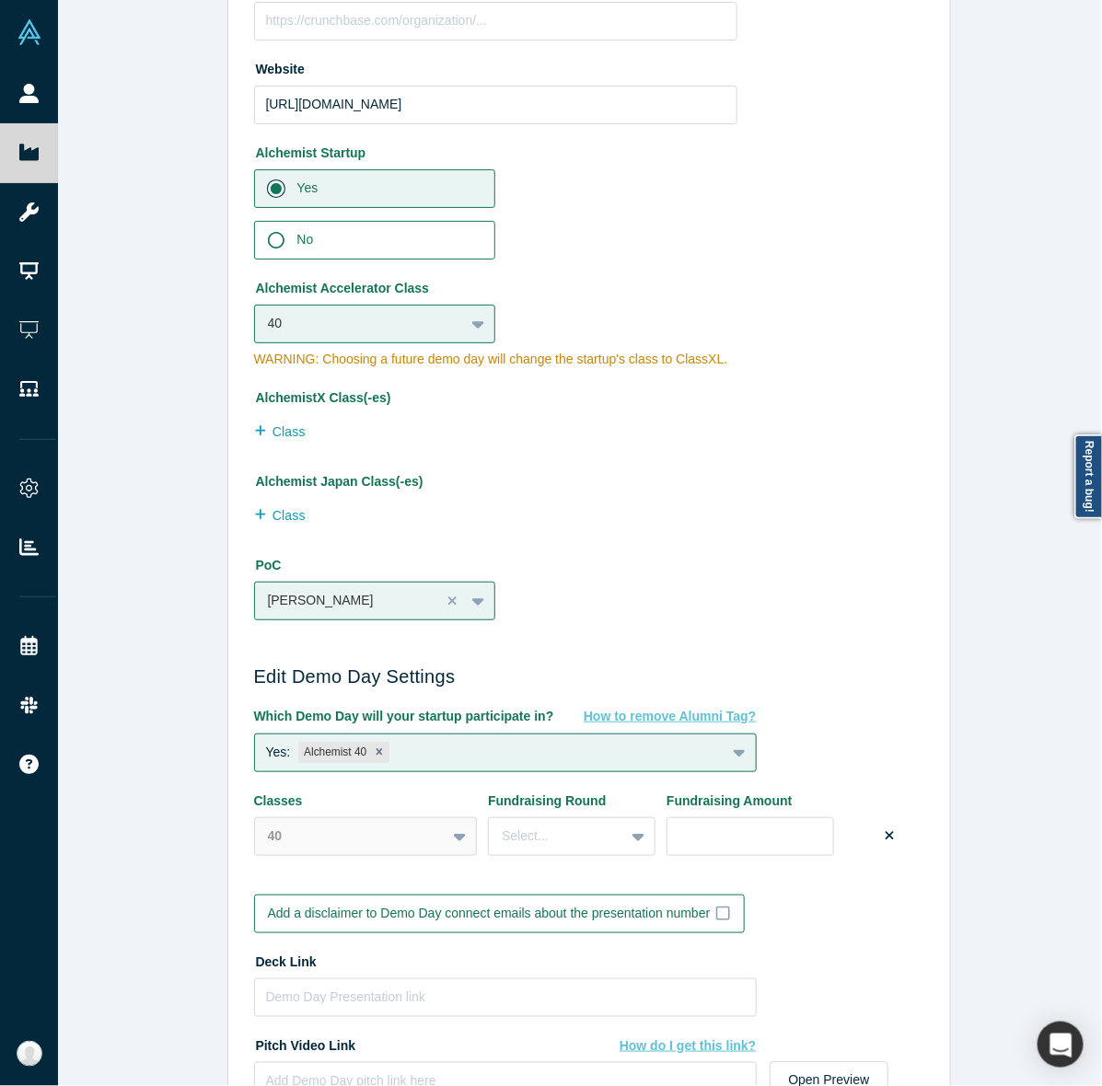
click at [167, 388] on div "Edit Company Profile * Name DiffEnder Name cannot contain emoticons Your curren…" at bounding box center [588, 552] width 1061 height 1104
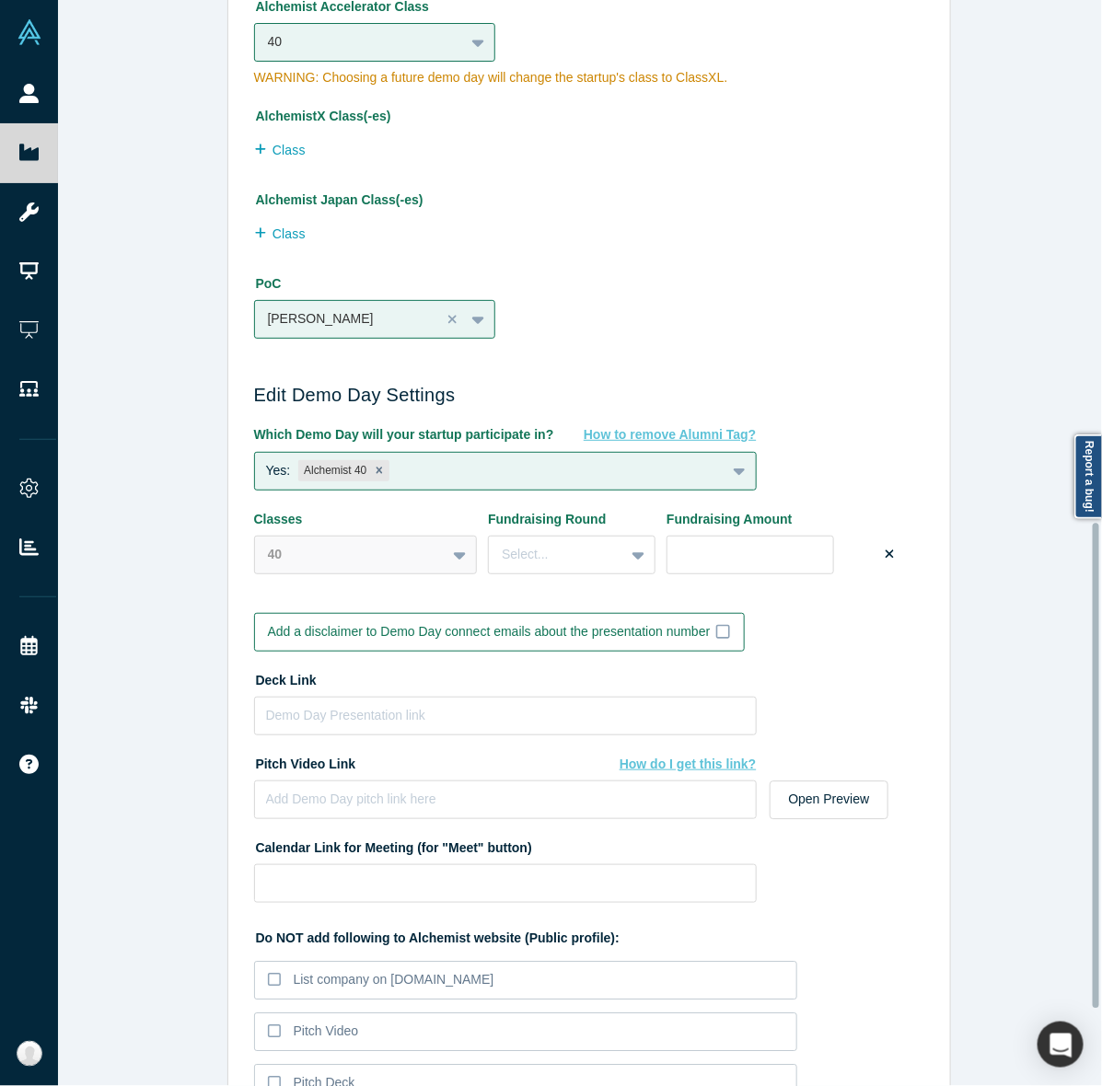
scroll to position [1342, 0]
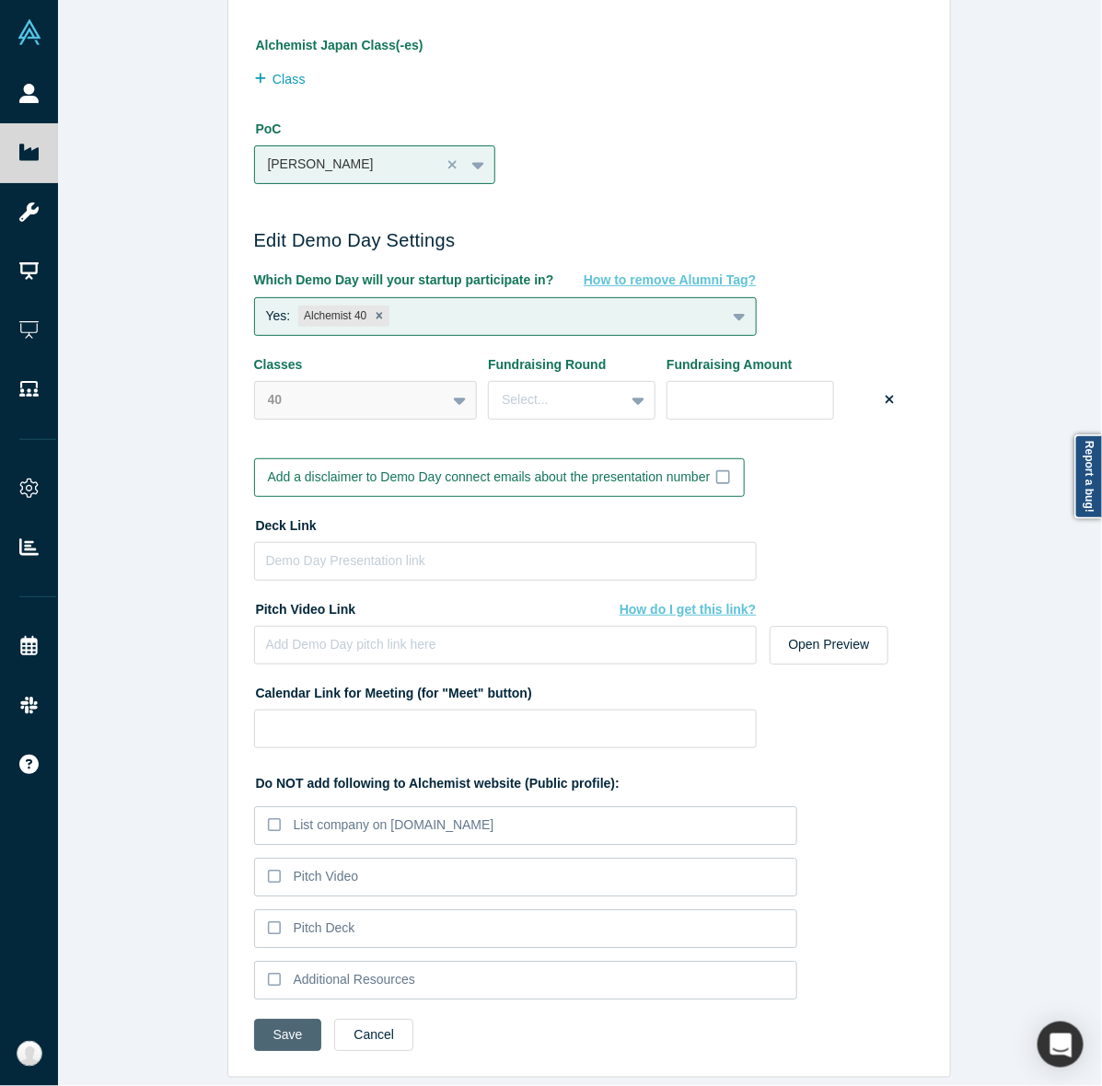
click at [300, 1019] on button "Save" at bounding box center [288, 1035] width 68 height 32
